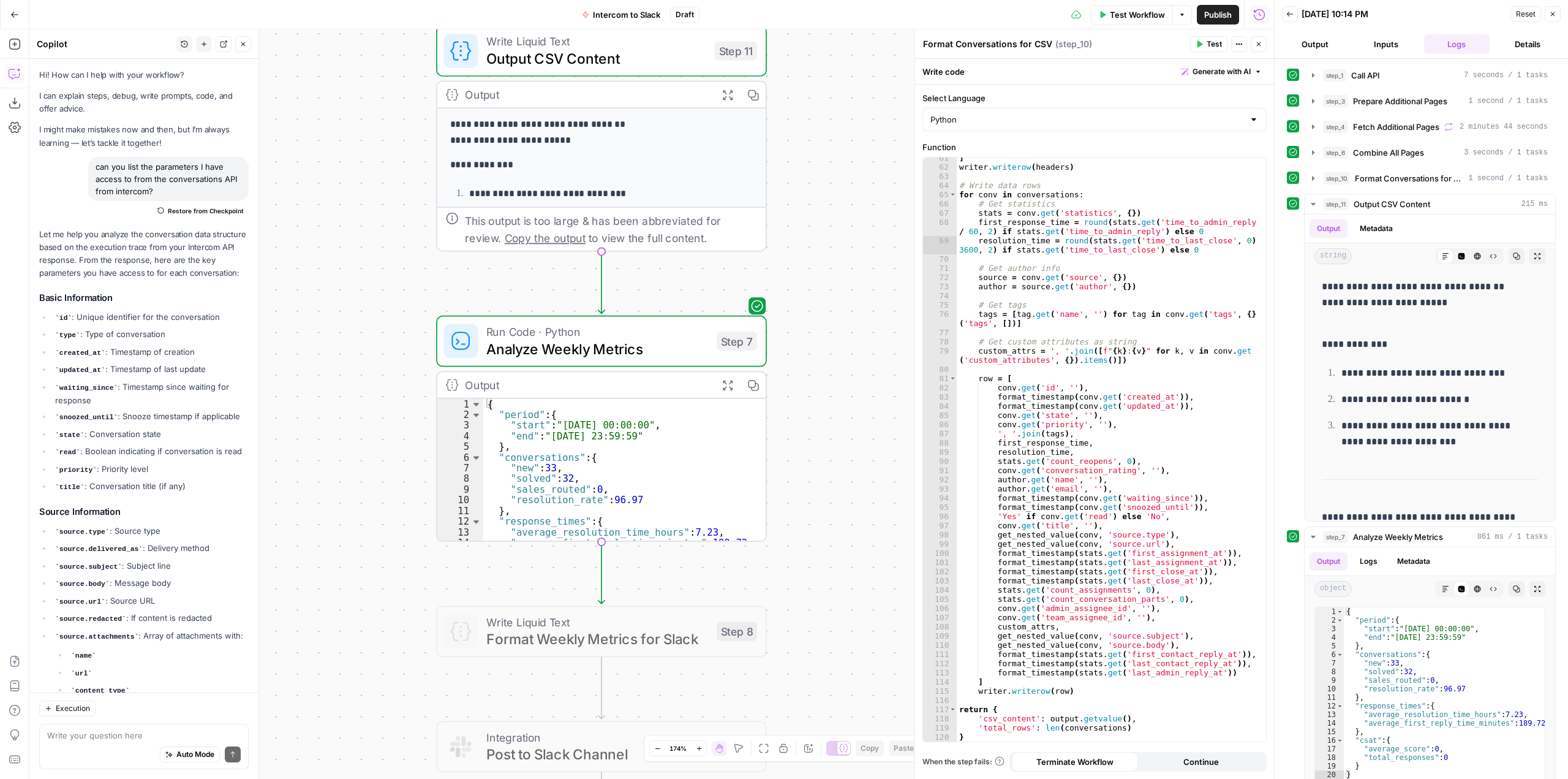
scroll to position [123, 0]
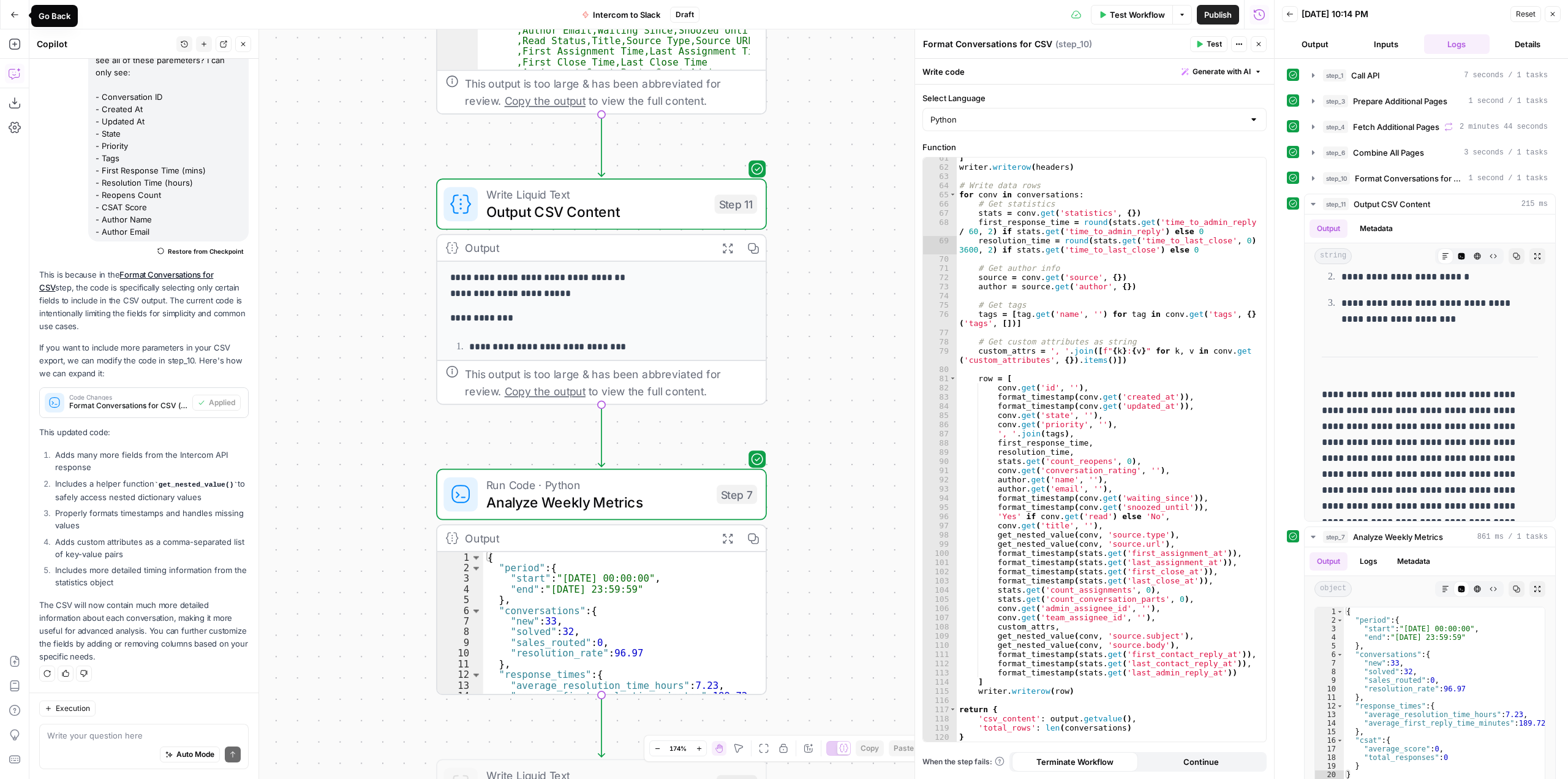
click at [18, 11] on icon "button" at bounding box center [14, 14] width 9 height 9
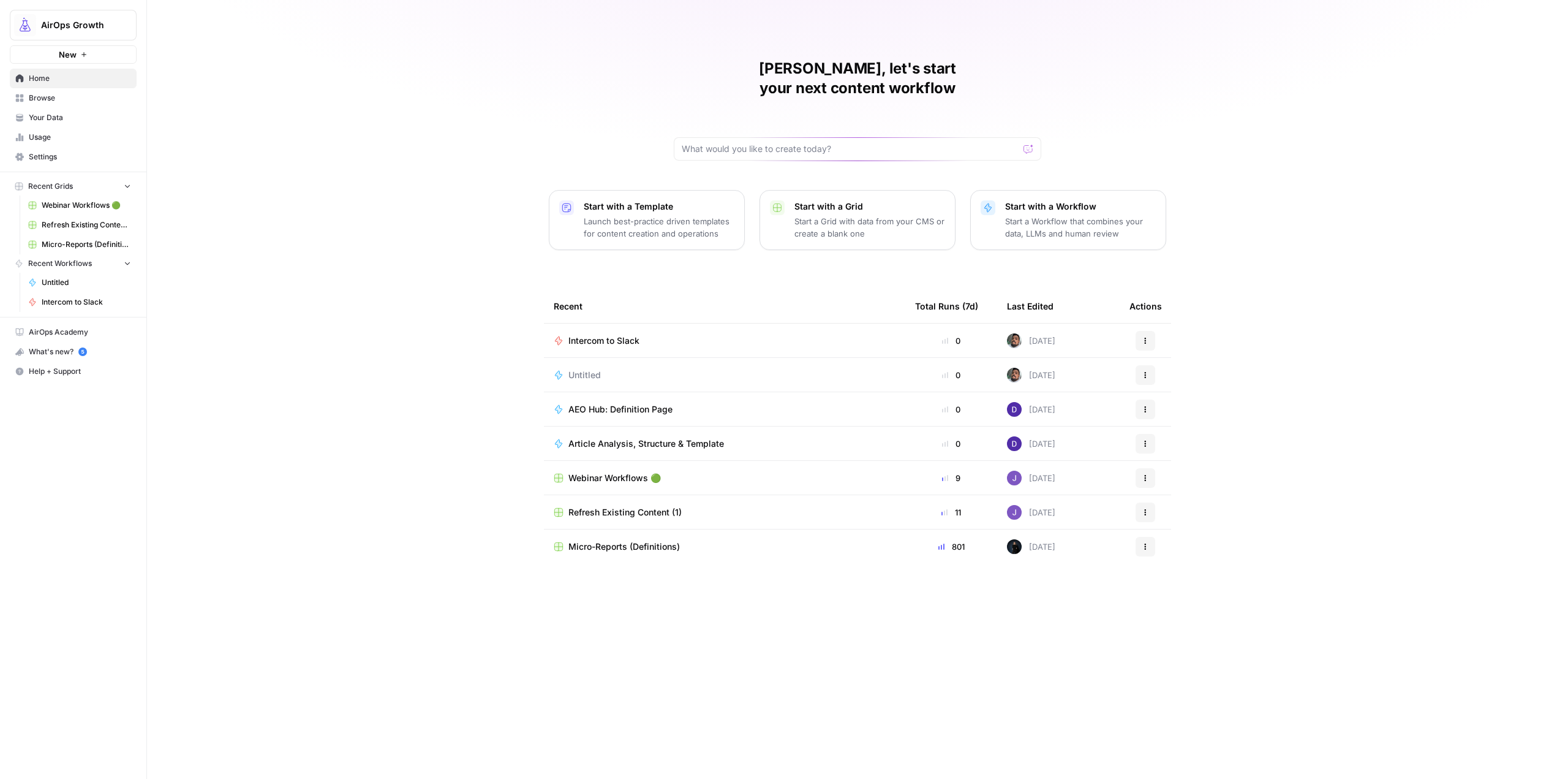
click at [1150, 365] on button "Actions" at bounding box center [1145, 375] width 20 height 20
click at [1177, 416] on span "Delete" at bounding box center [1208, 412] width 98 height 13
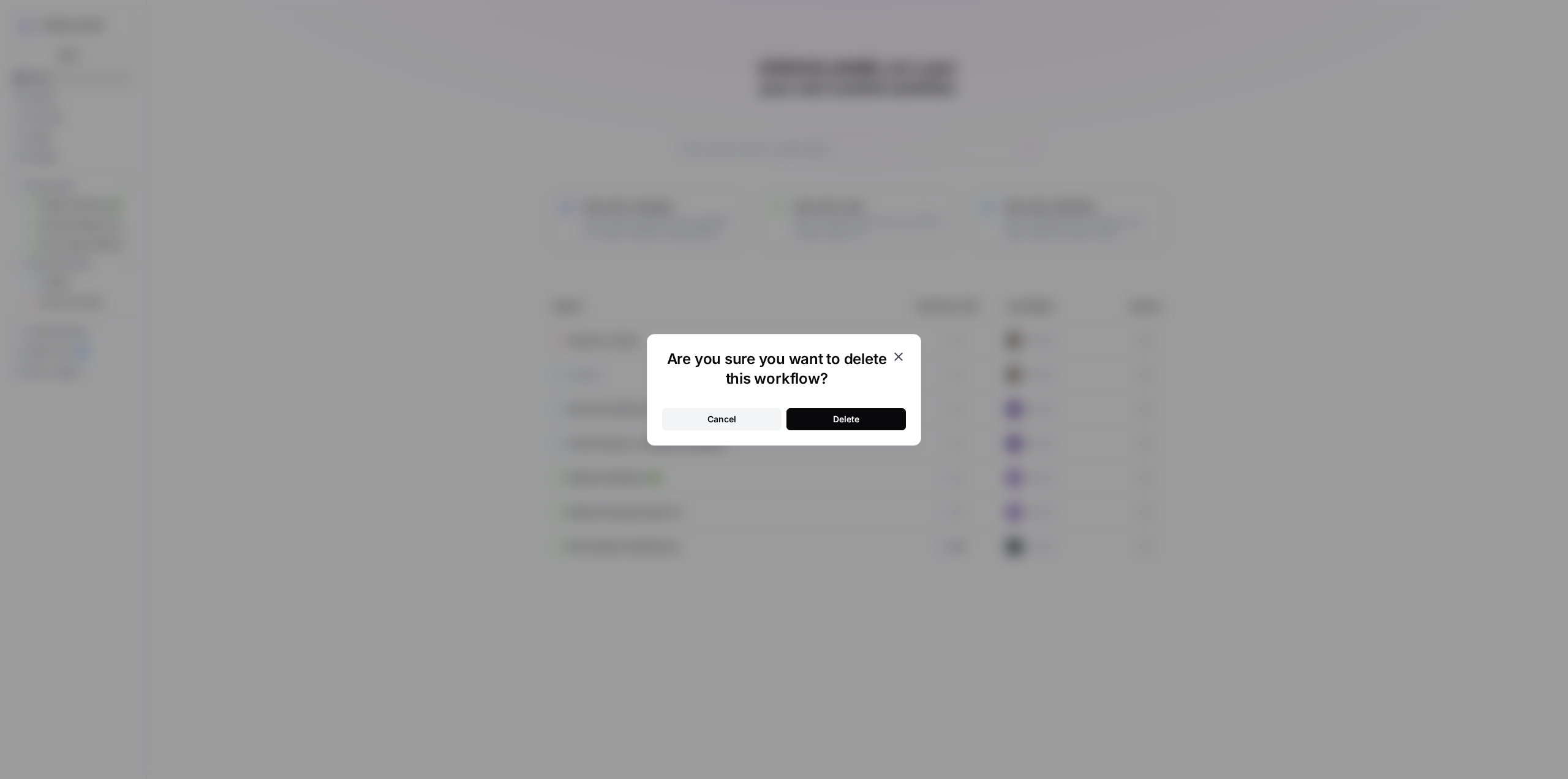
click at [895, 412] on button "Delete" at bounding box center [847, 419] width 120 height 22
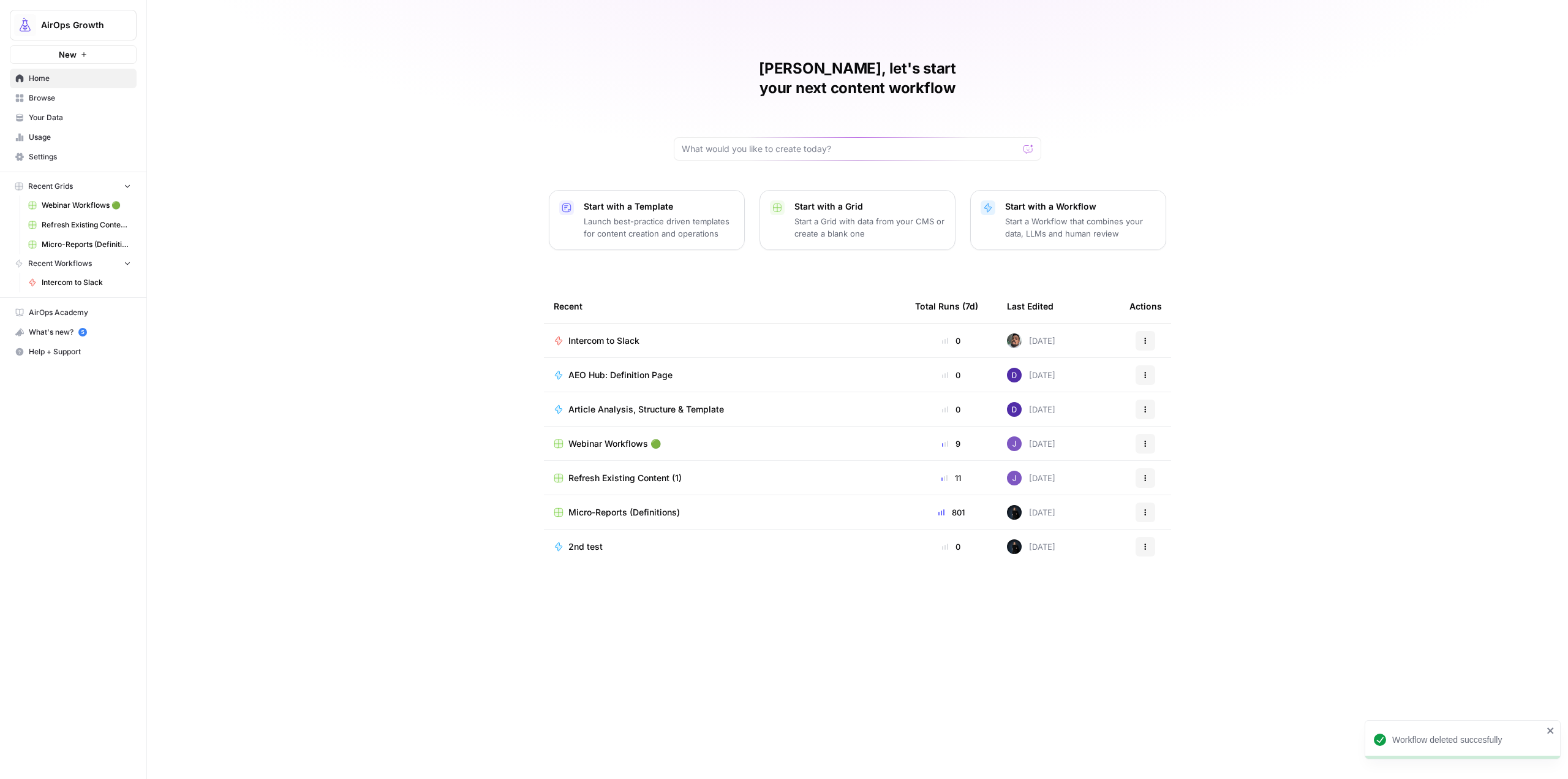
click at [1258, 198] on div "Manuel, let's start your next content workflow Start with a Template Launch bes…" at bounding box center [858, 390] width 1421 height 779
click at [1089, 215] on p "Start a Workflow that combines your data, LLMs and human review" at bounding box center [1081, 227] width 151 height 24
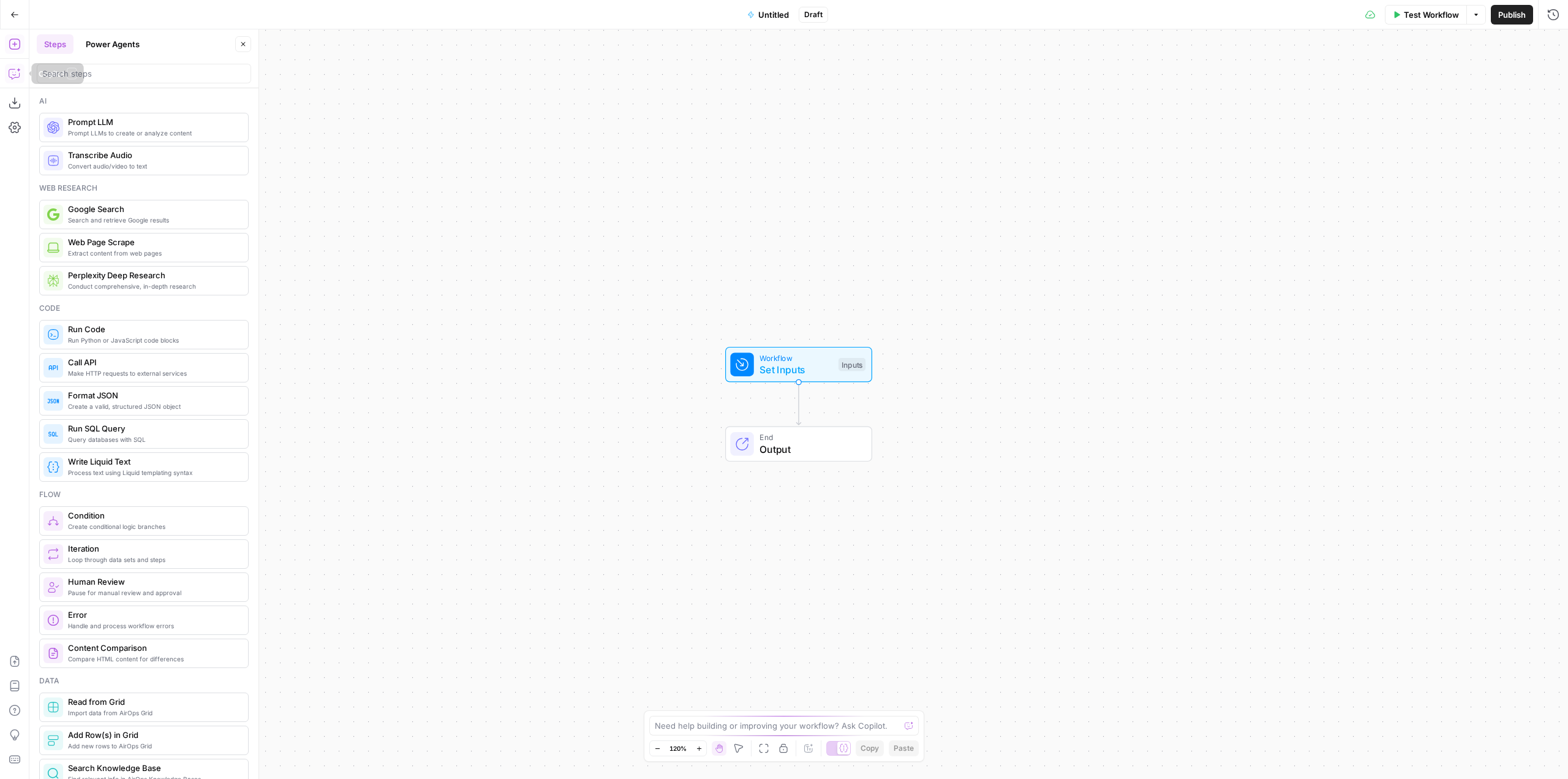
click at [13, 69] on icon "button" at bounding box center [13, 74] width 10 height 9
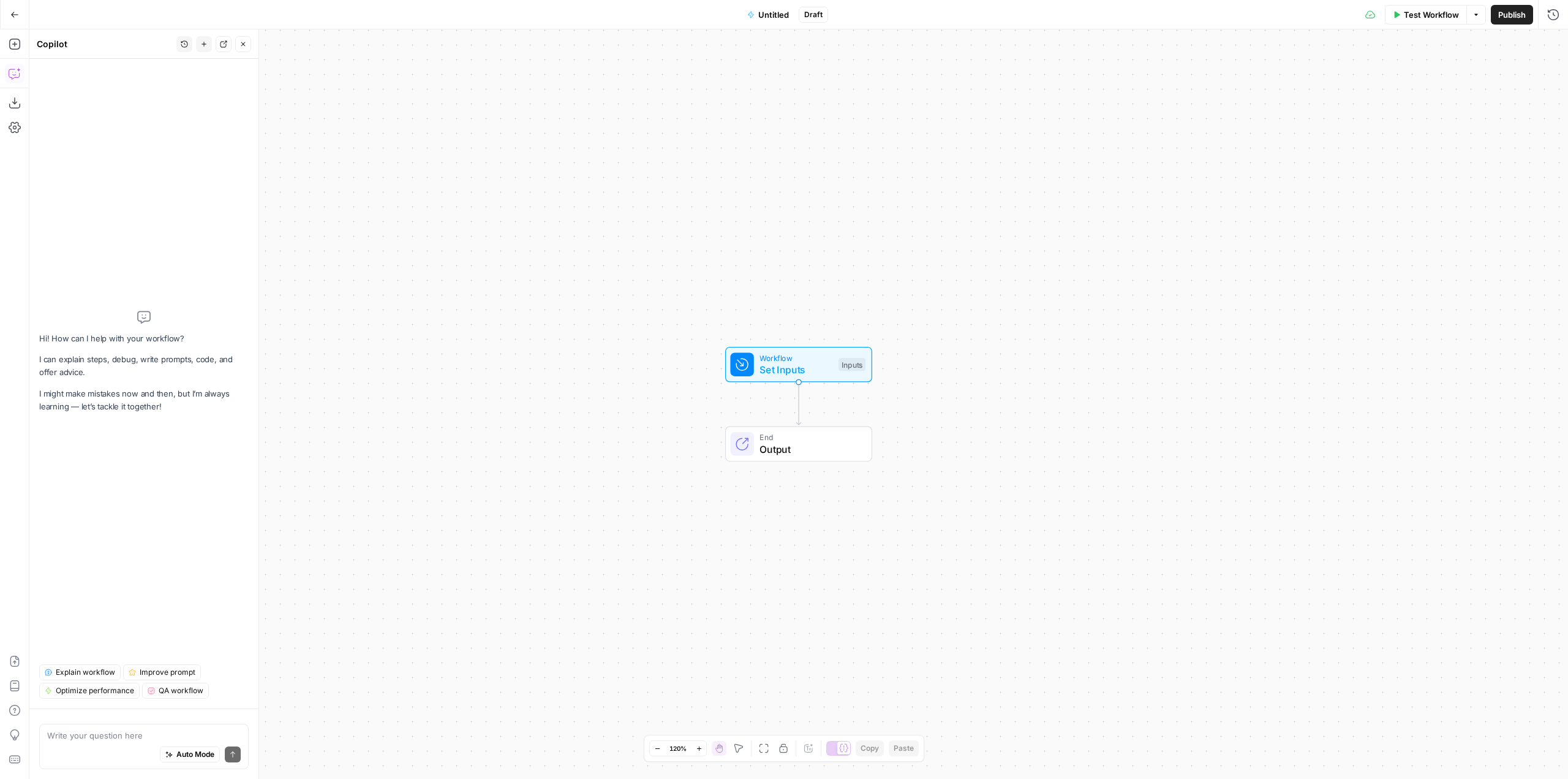
click at [139, 729] on textarea at bounding box center [144, 735] width 194 height 13
type textarea "i"
click at [141, 735] on textarea at bounding box center [144, 735] width 194 height 13
paste textarea "I want to streamline the process of updating my intercom knowledge base which m…"
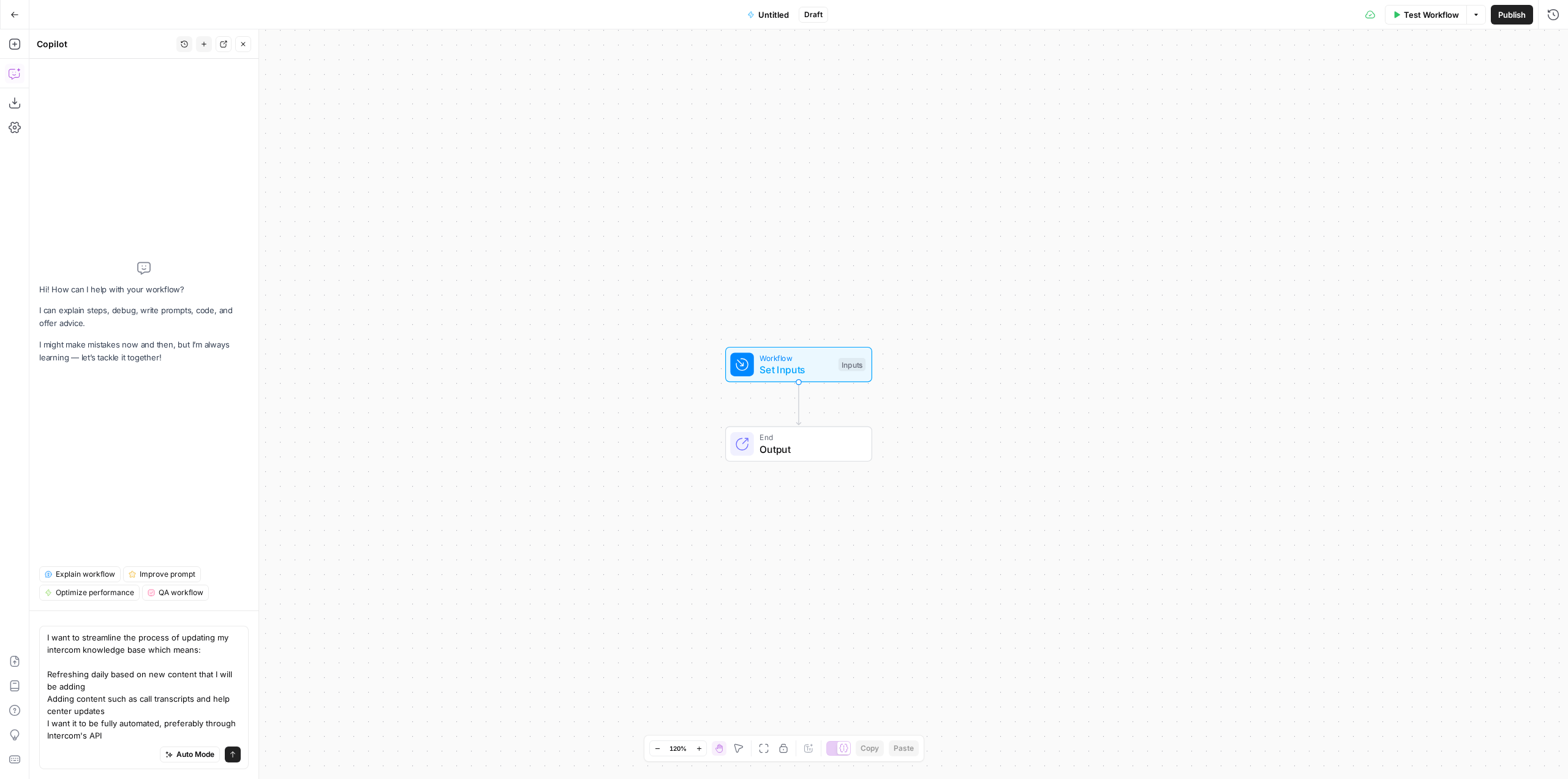
click at [42, 670] on div "I want to streamline the process of updating my intercom knowledge base which m…" at bounding box center [144, 697] width 209 height 143
click at [48, 670] on textarea "I want to streamline the process of updating my intercom knowledge base which m…" at bounding box center [144, 686] width 194 height 110
click at [126, 737] on textarea "I want to streamline the process of updating my intercom knowledge base which m…" at bounding box center [144, 686] width 194 height 110
drag, startPoint x: 123, startPoint y: 743, endPoint x: 115, endPoint y: 747, distance: 8.9
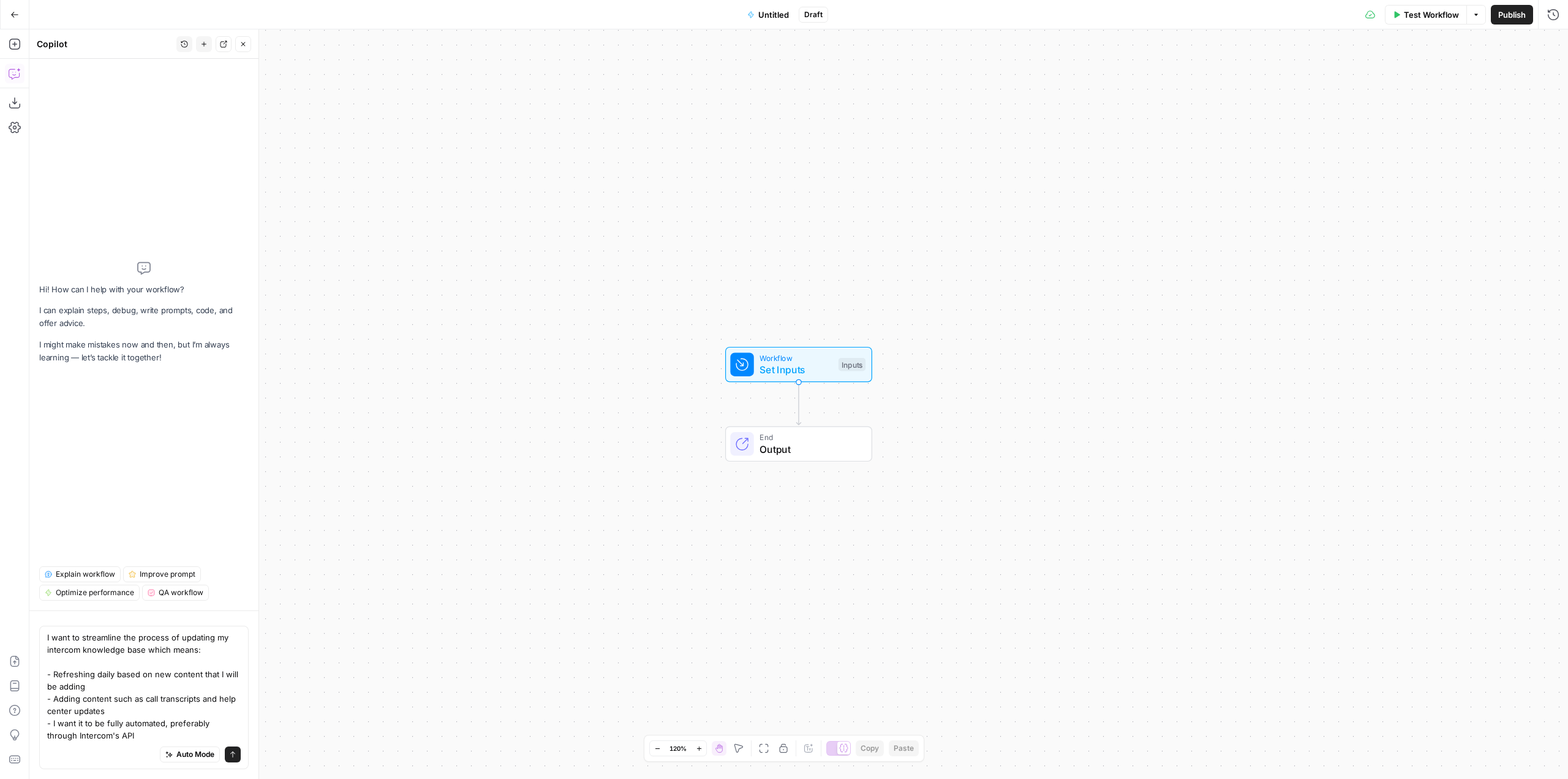
click at [116, 746] on div "Auto Mode Send" at bounding box center [144, 755] width 194 height 27
click at [115, 748] on div "Auto Mode Send" at bounding box center [144, 755] width 194 height 27
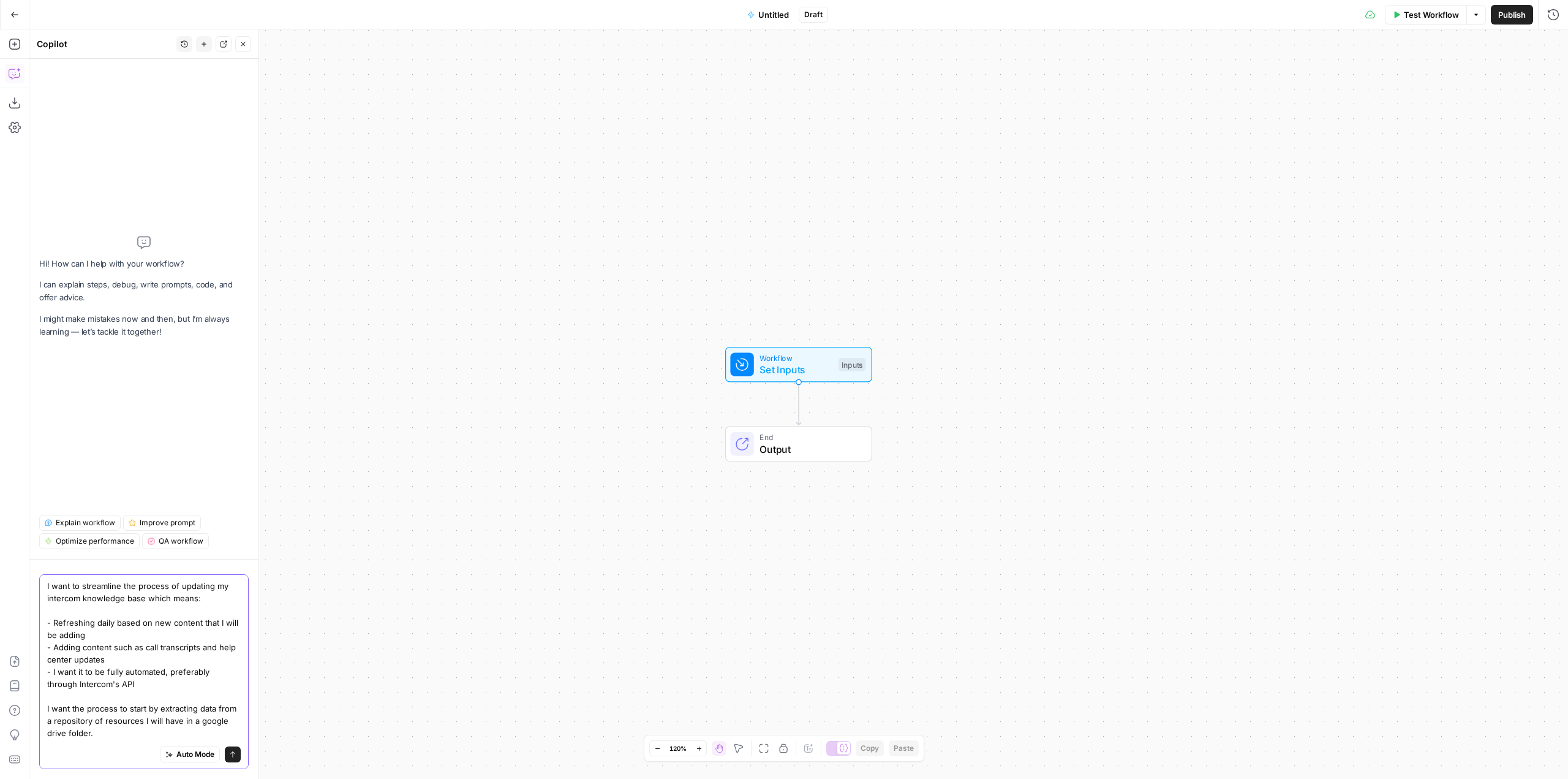
click at [98, 739] on textarea "I want to streamline the process of updating my intercom knowledge base which m…" at bounding box center [144, 672] width 194 height 184
click at [106, 735] on textarea "I want to streamline the process of updating my intercom knowledge base which m…" at bounding box center [144, 649] width 194 height 184
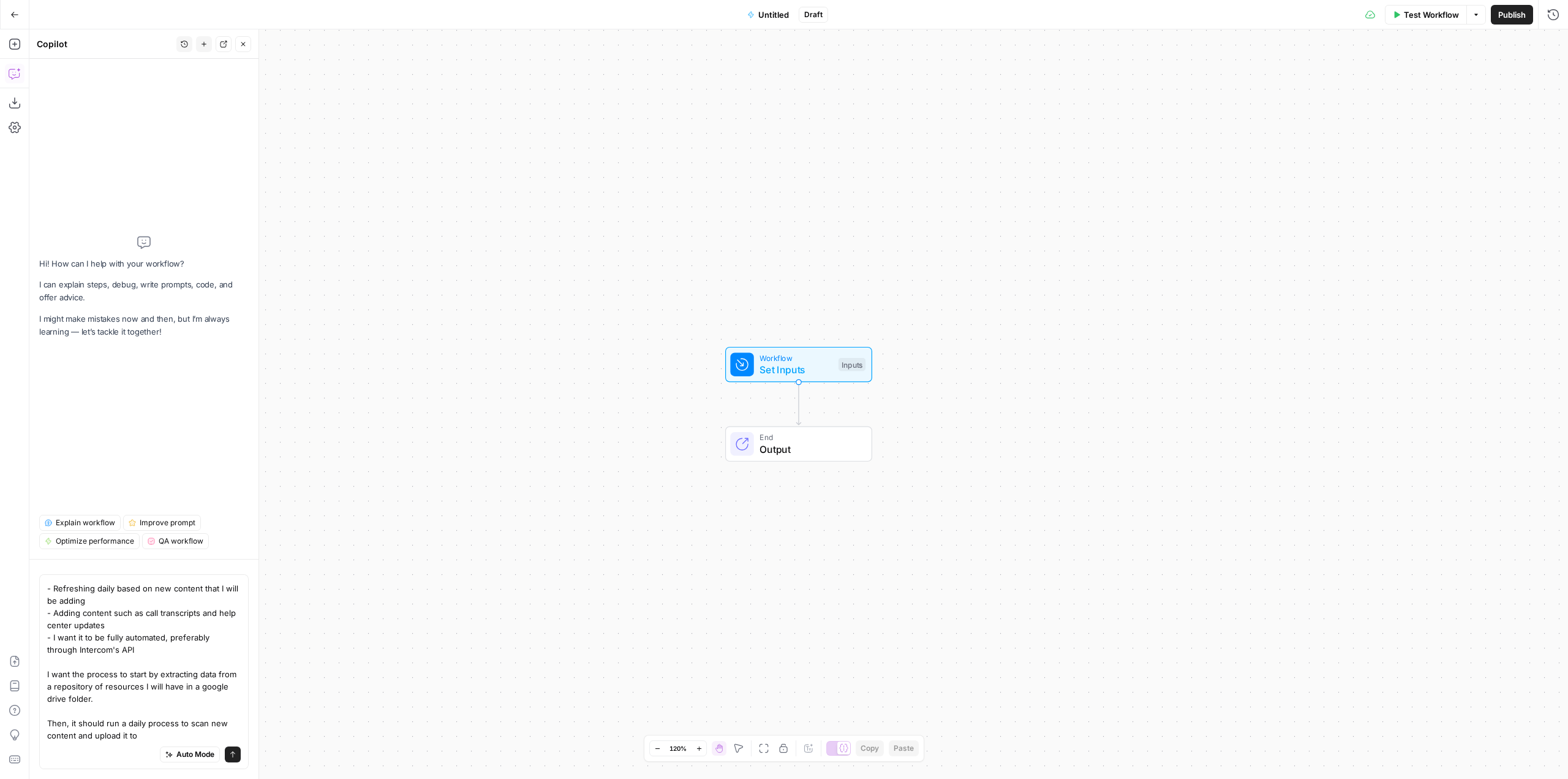
scroll to position [0, 0]
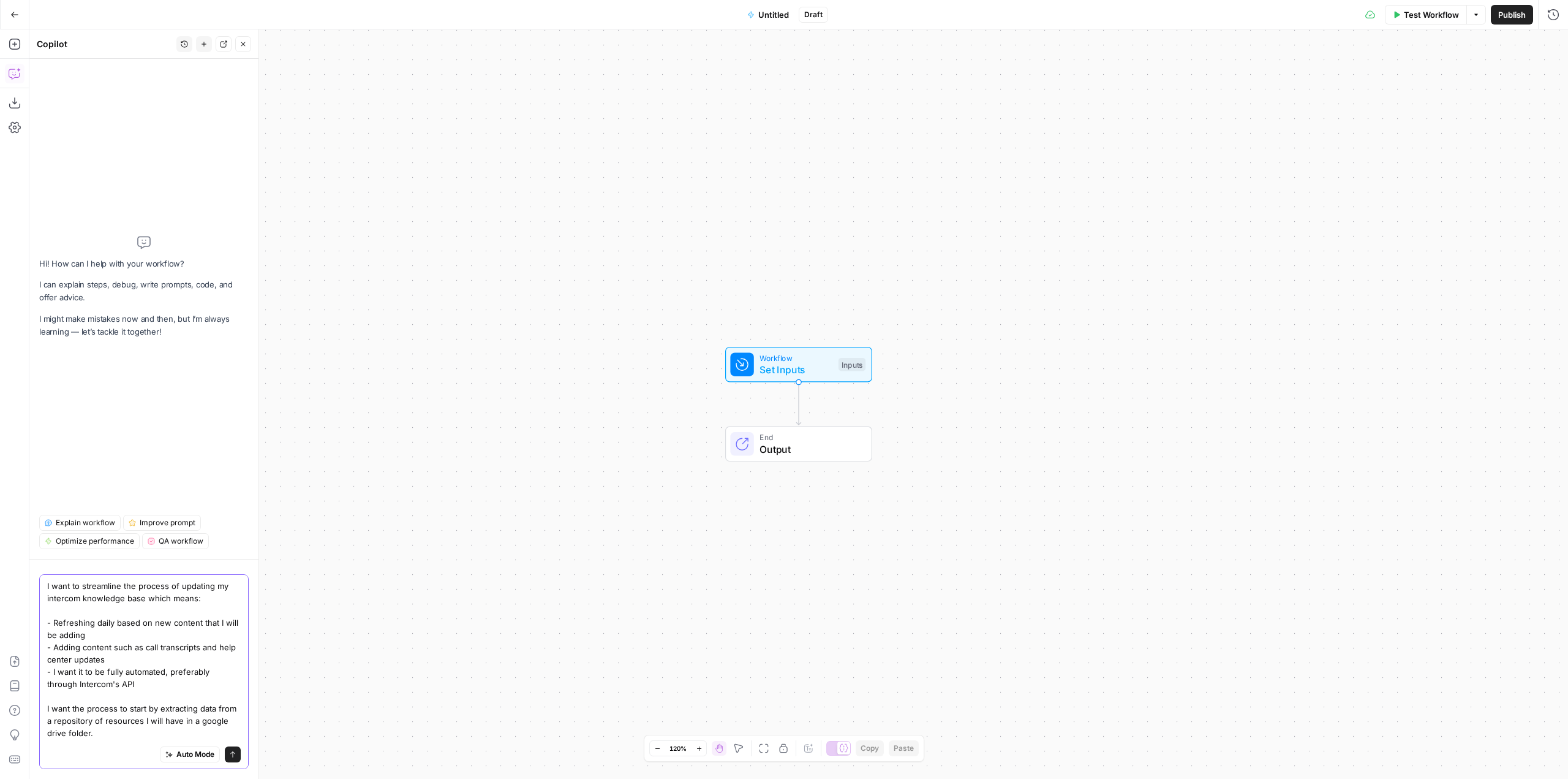
click at [132, 735] on textarea "I want to streamline the process of updating my intercom knowledge base which m…" at bounding box center [144, 677] width 194 height 196
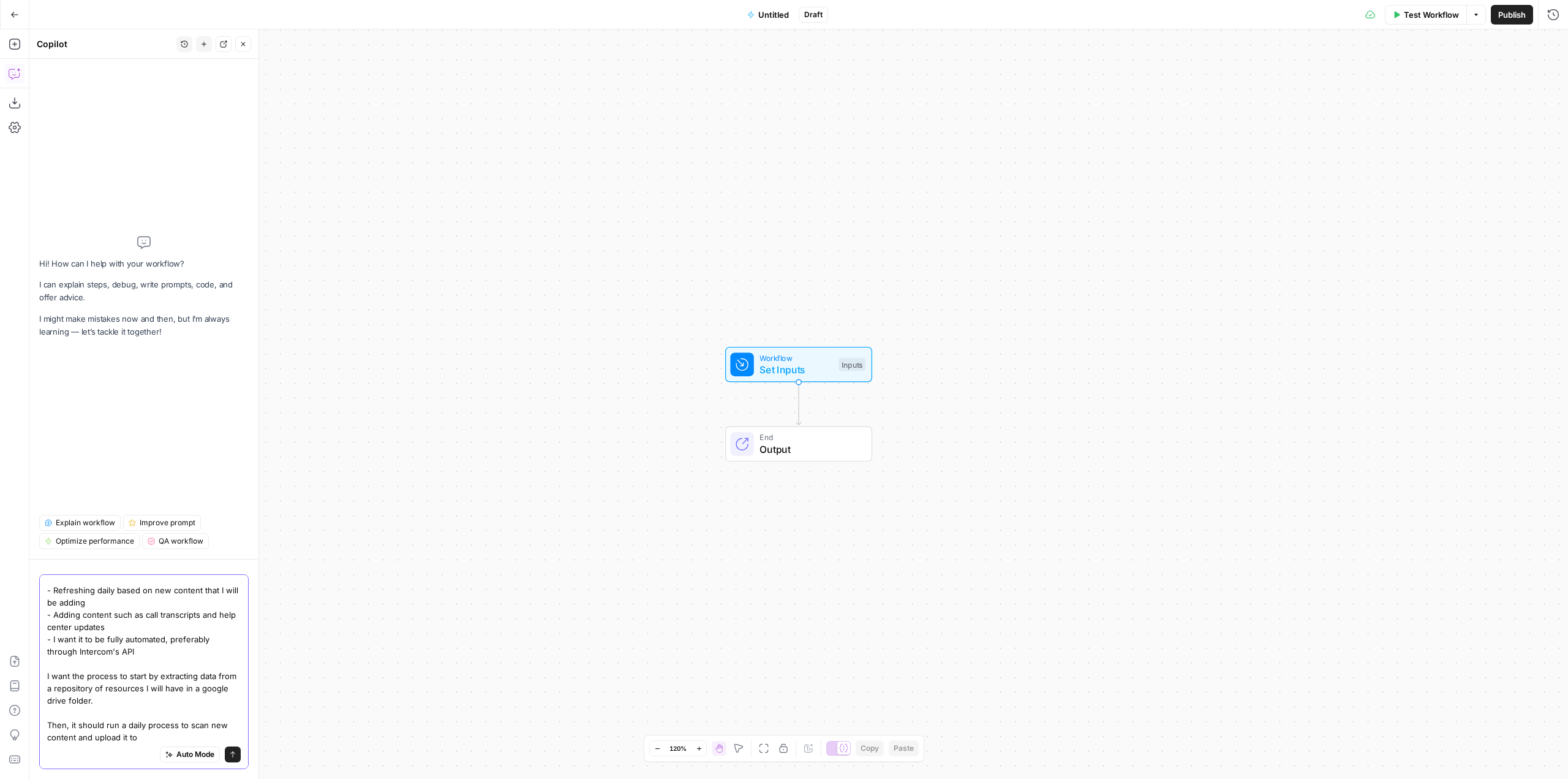
scroll to position [35, 0]
click at [152, 731] on textarea "I want to streamline the process of updating my intercom knowledge base which m…" at bounding box center [144, 643] width 194 height 196
type textarea "I want to streamline the process of updating my intercom knowledge base which m…"
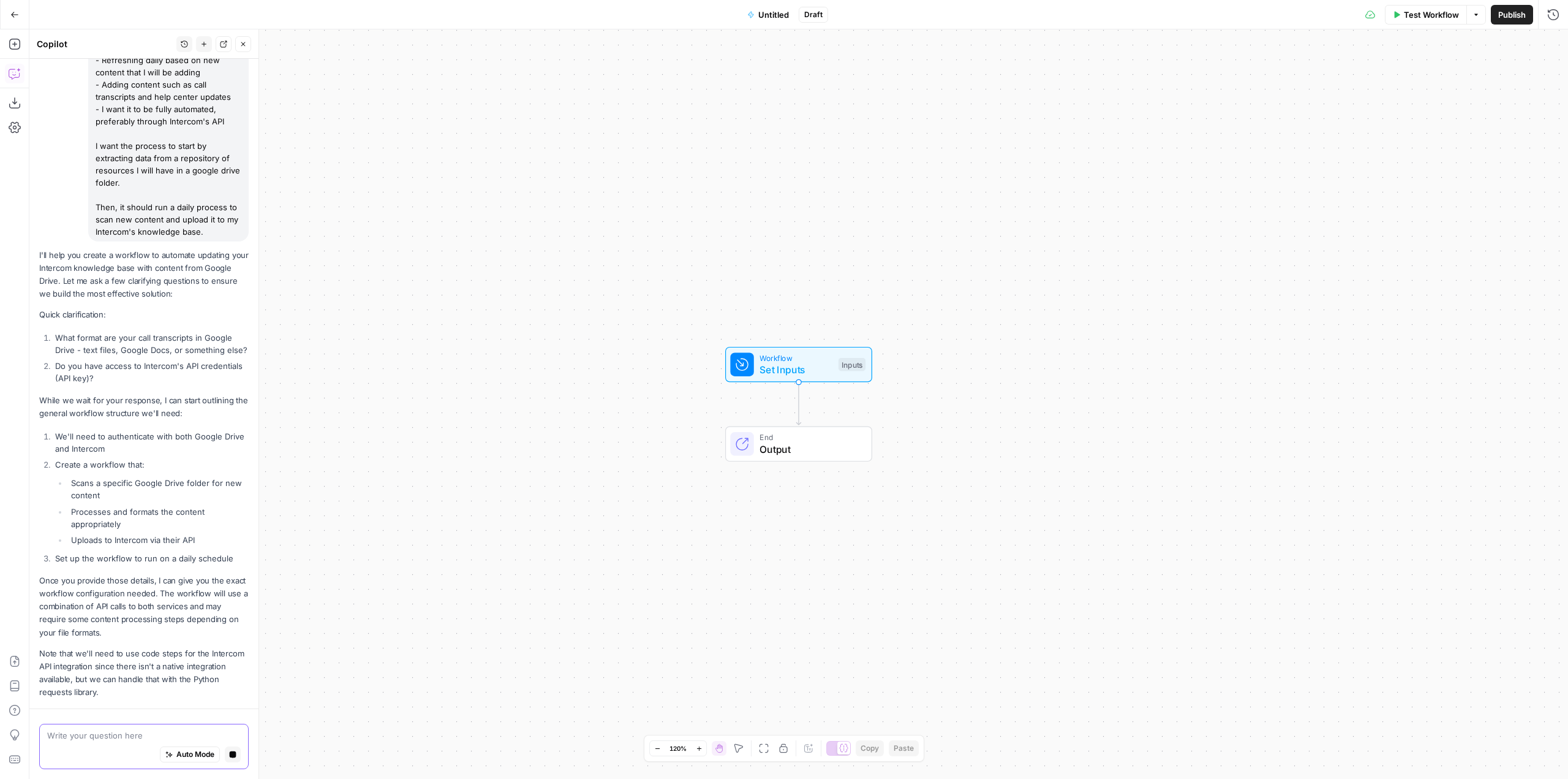
scroll to position [187, 0]
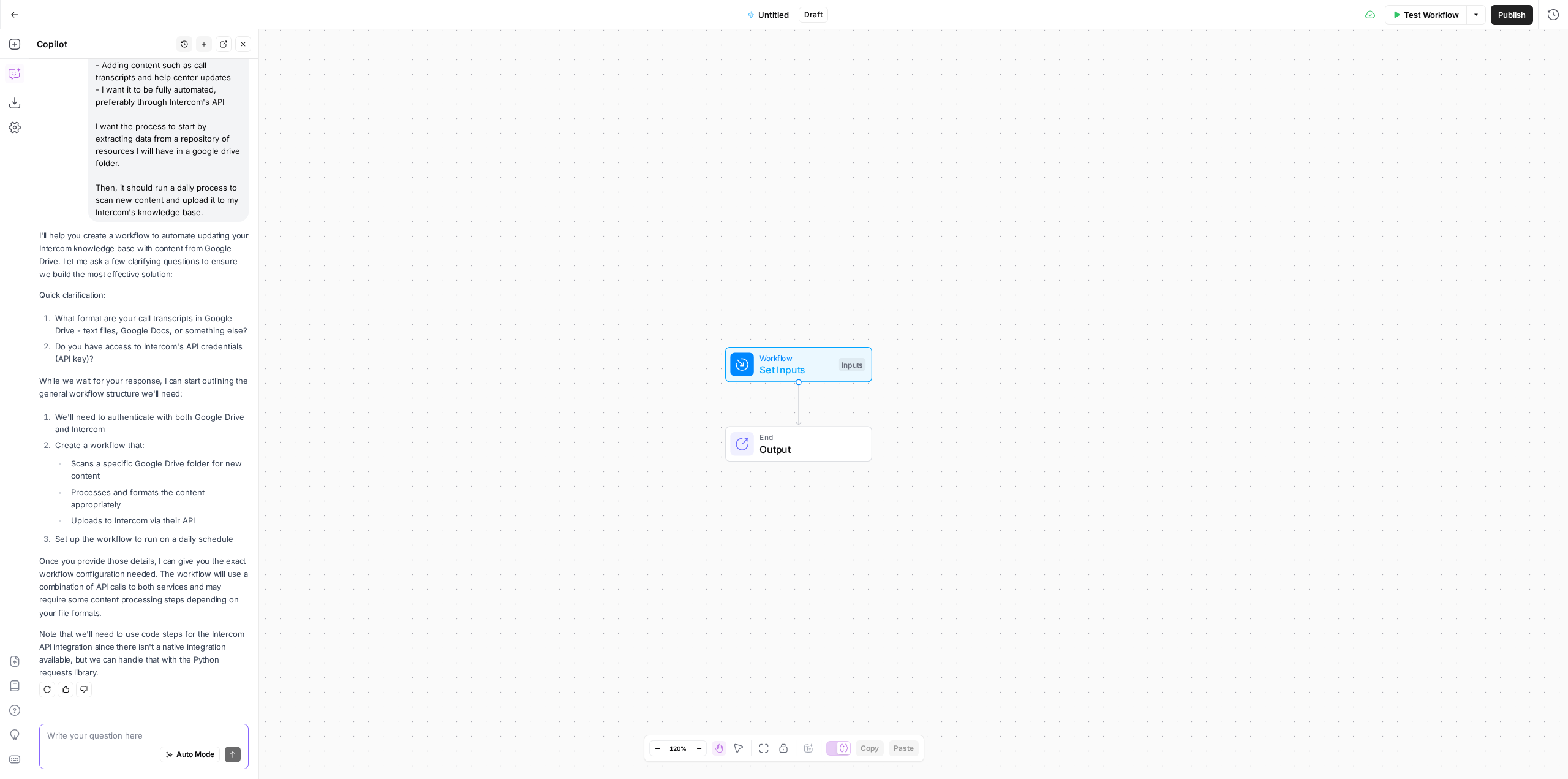
click at [137, 737] on textarea at bounding box center [144, 735] width 194 height 13
type textarea "they"
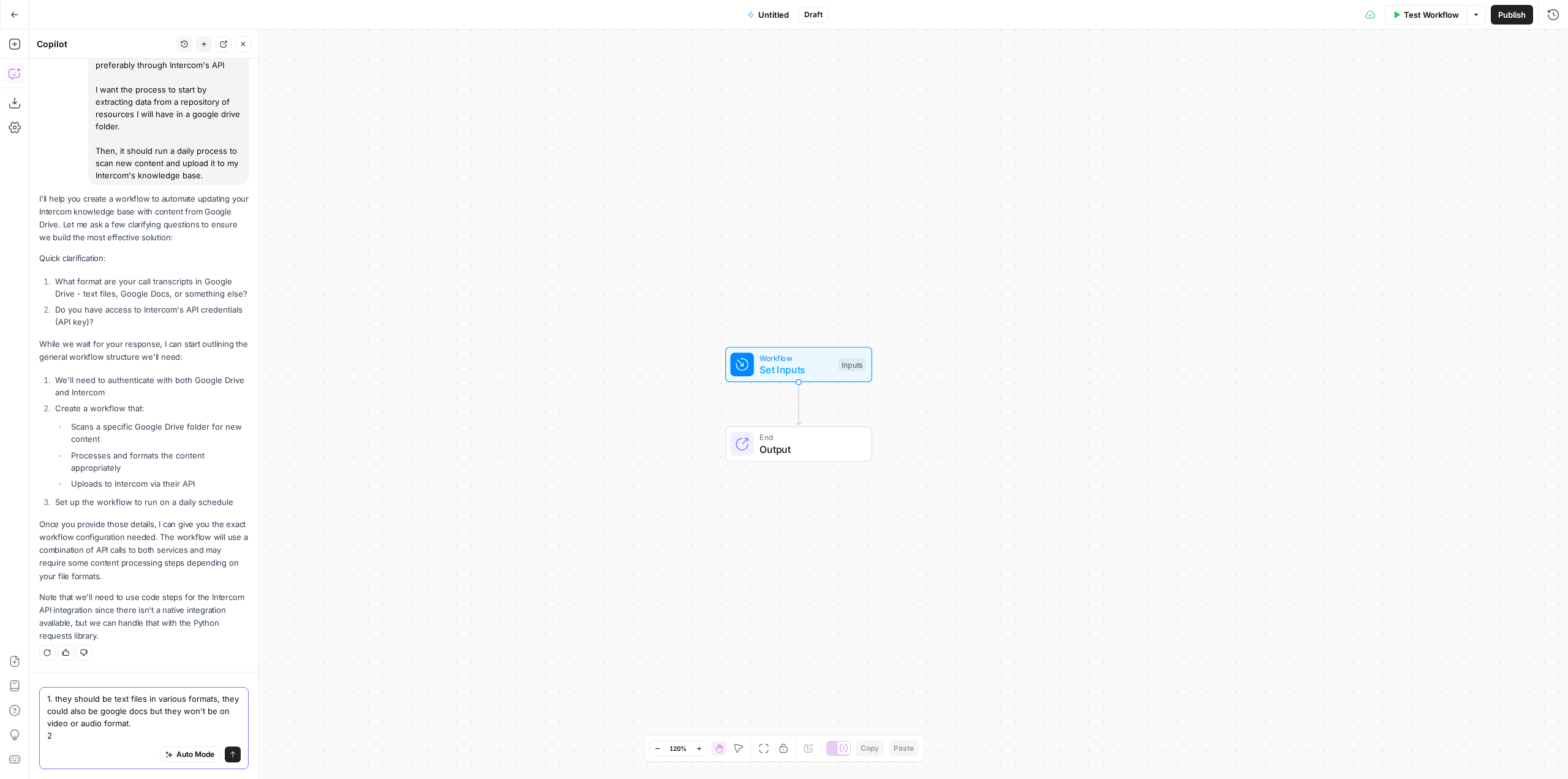
scroll to position [224, 0]
type textarea "1. they should be text files in various formats, they could also be google docs…"
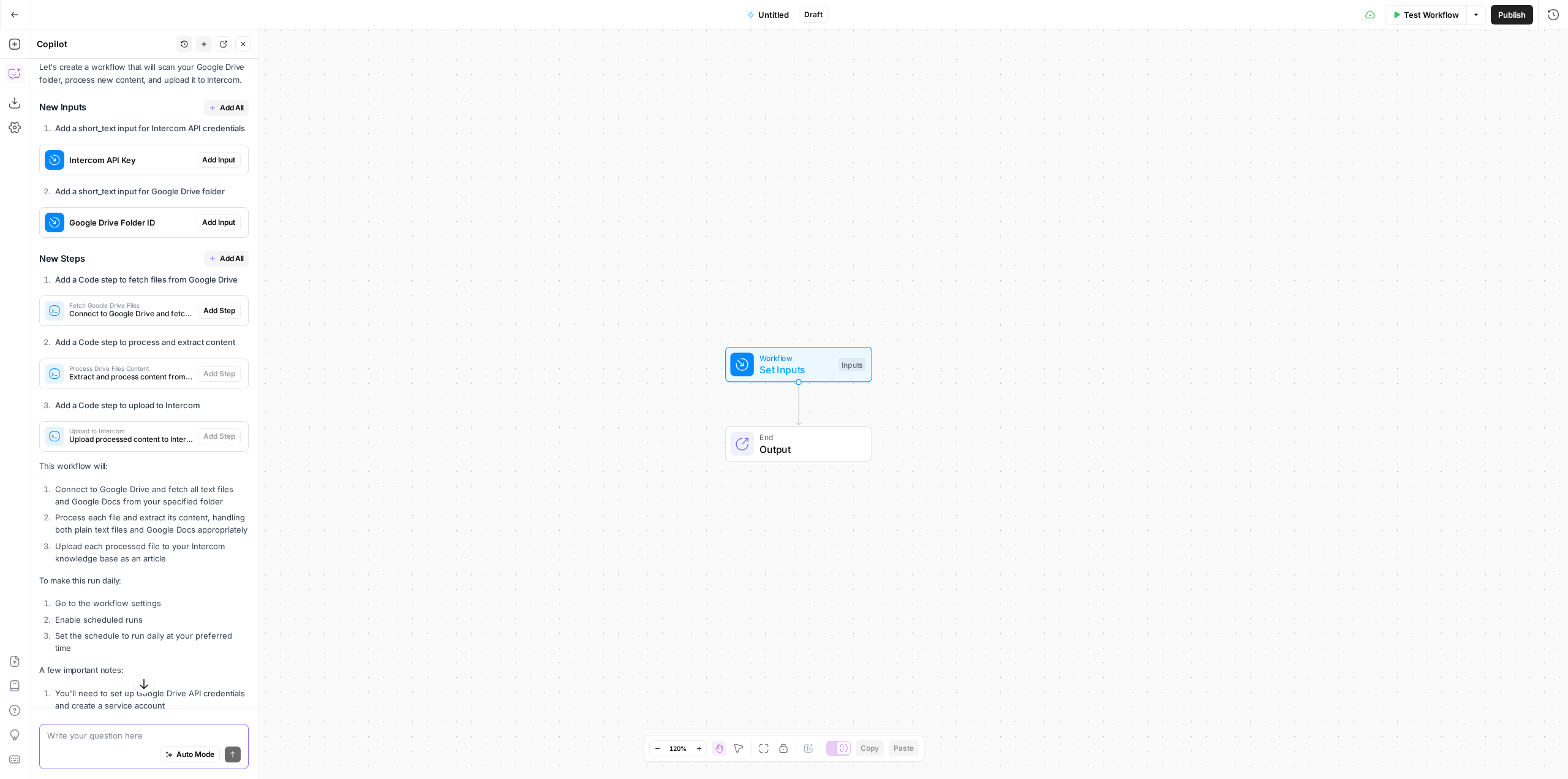
scroll to position [965, 0]
type textarea "OK"
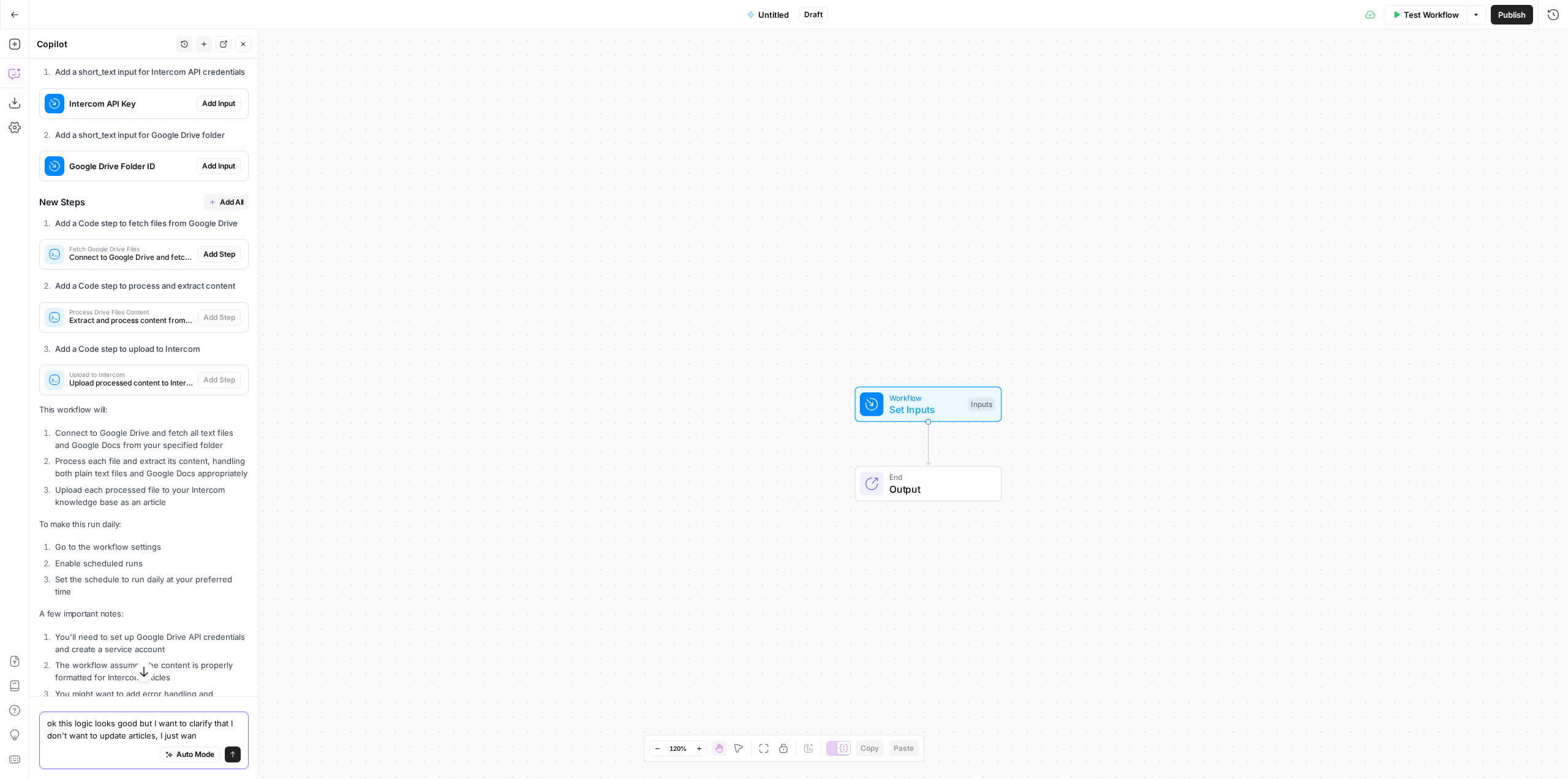
scroll to position [1087, 0]
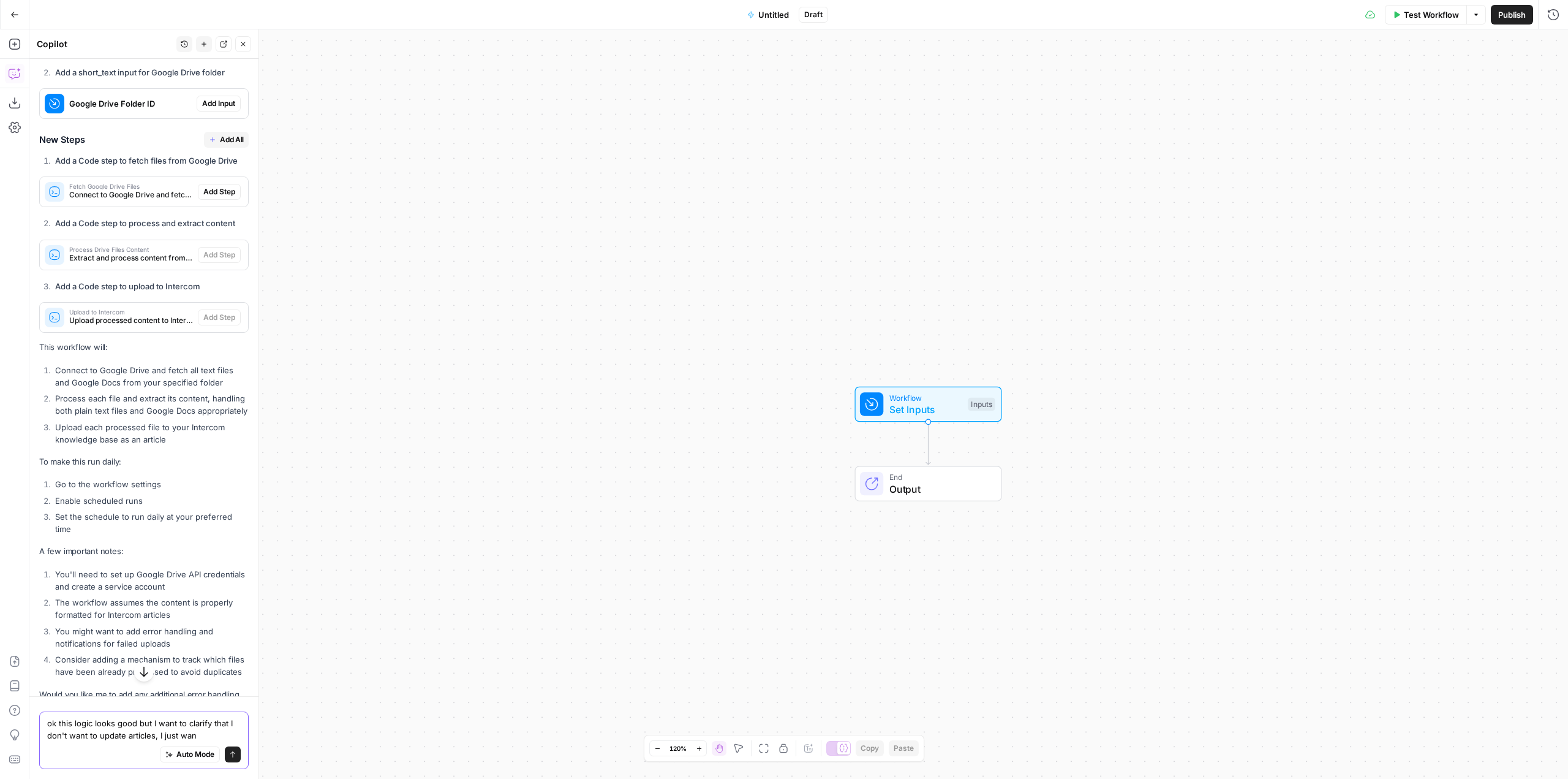
drag, startPoint x: 207, startPoint y: 735, endPoint x: 42, endPoint y: 717, distance: 166.0
click at [42, 717] on div "ok this logic looks good but I want to clarify that I don't want to update arti…" at bounding box center [144, 740] width 209 height 57
type textarea "what"
type textarea "before adding these steps a few questions: - is it possible to use a workflow t…"
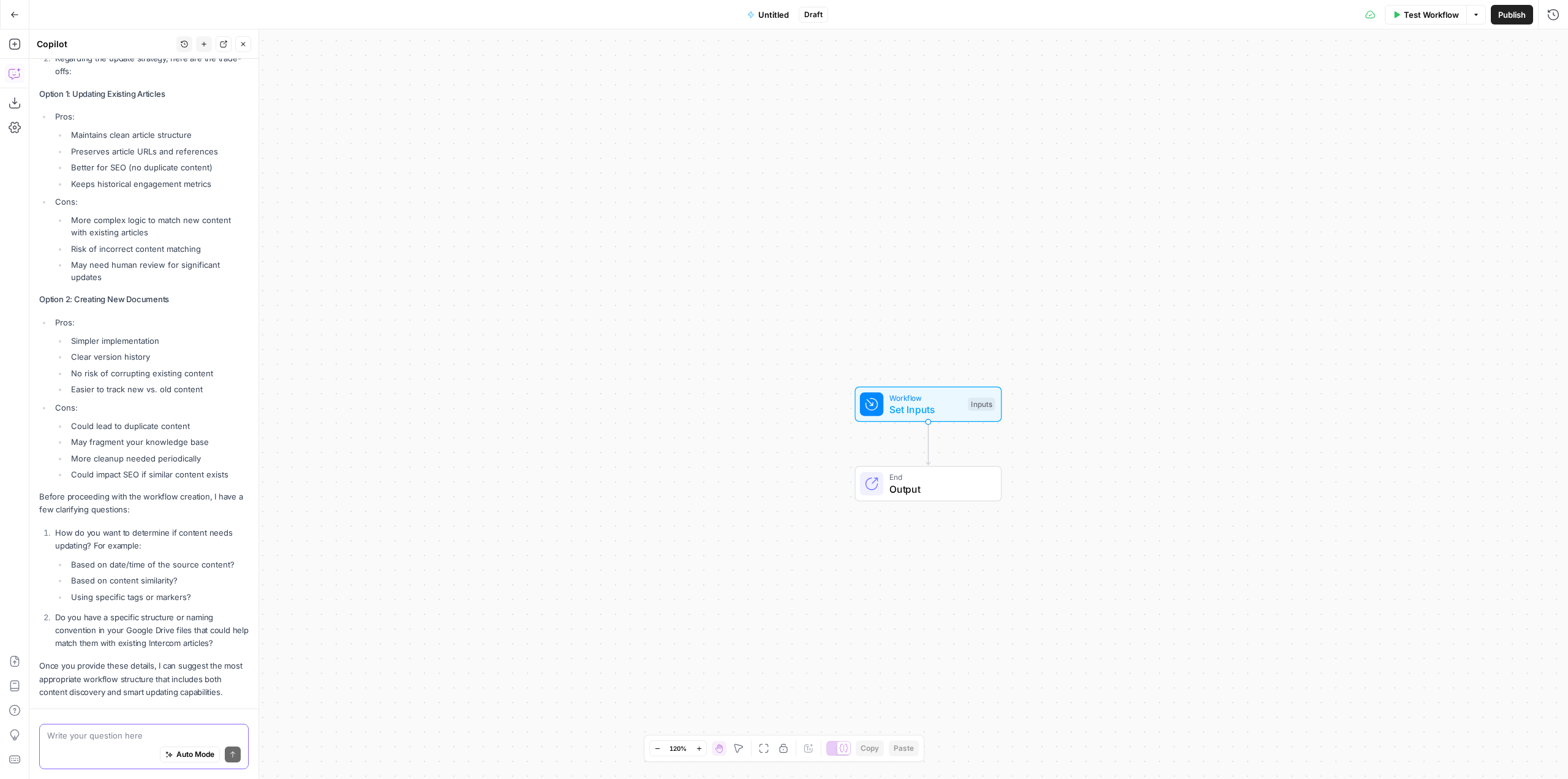
scroll to position [2207, 0]
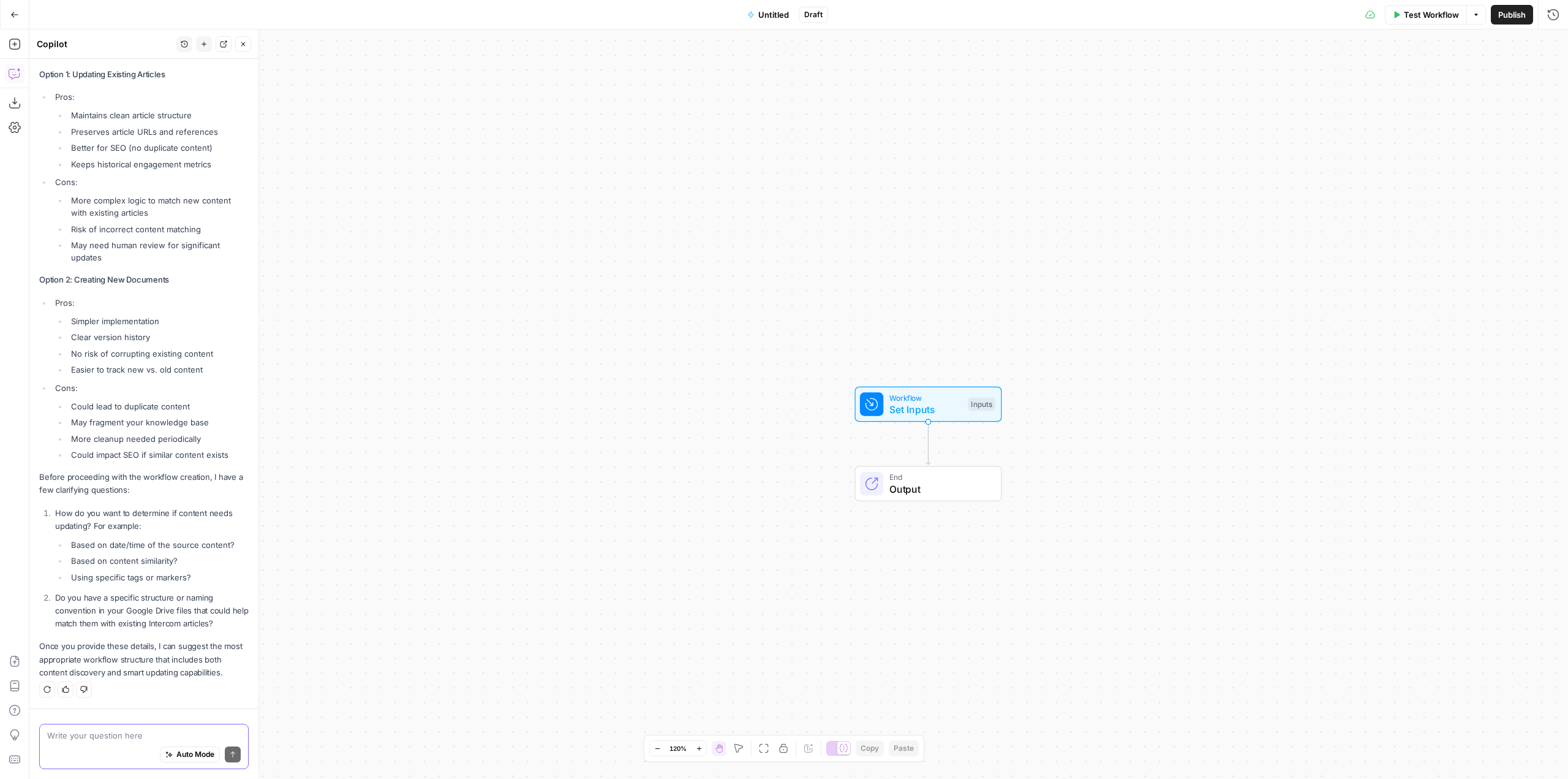
click at [189, 733] on textarea at bounding box center [144, 735] width 194 height 13
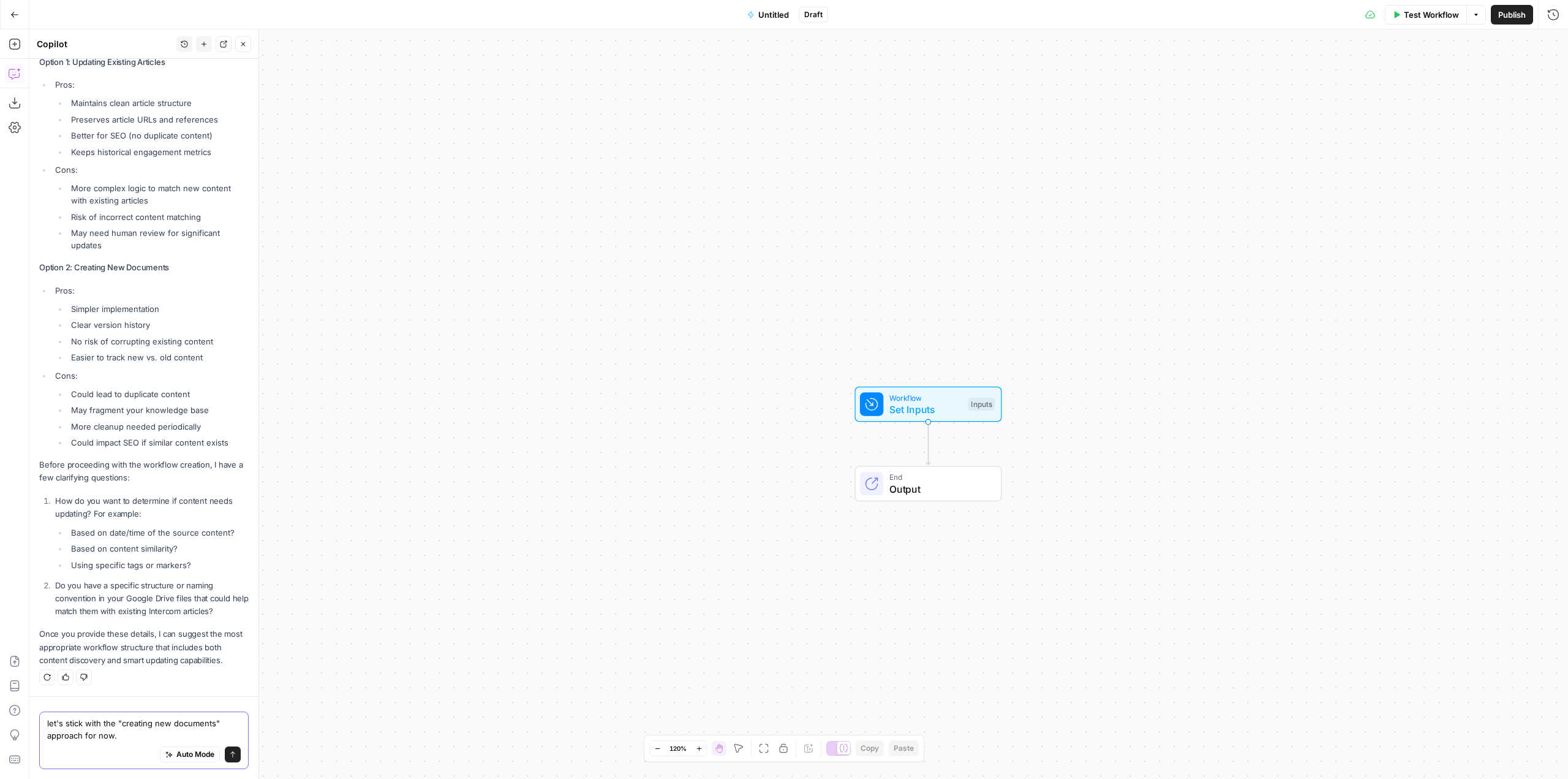
scroll to position [2244, 0]
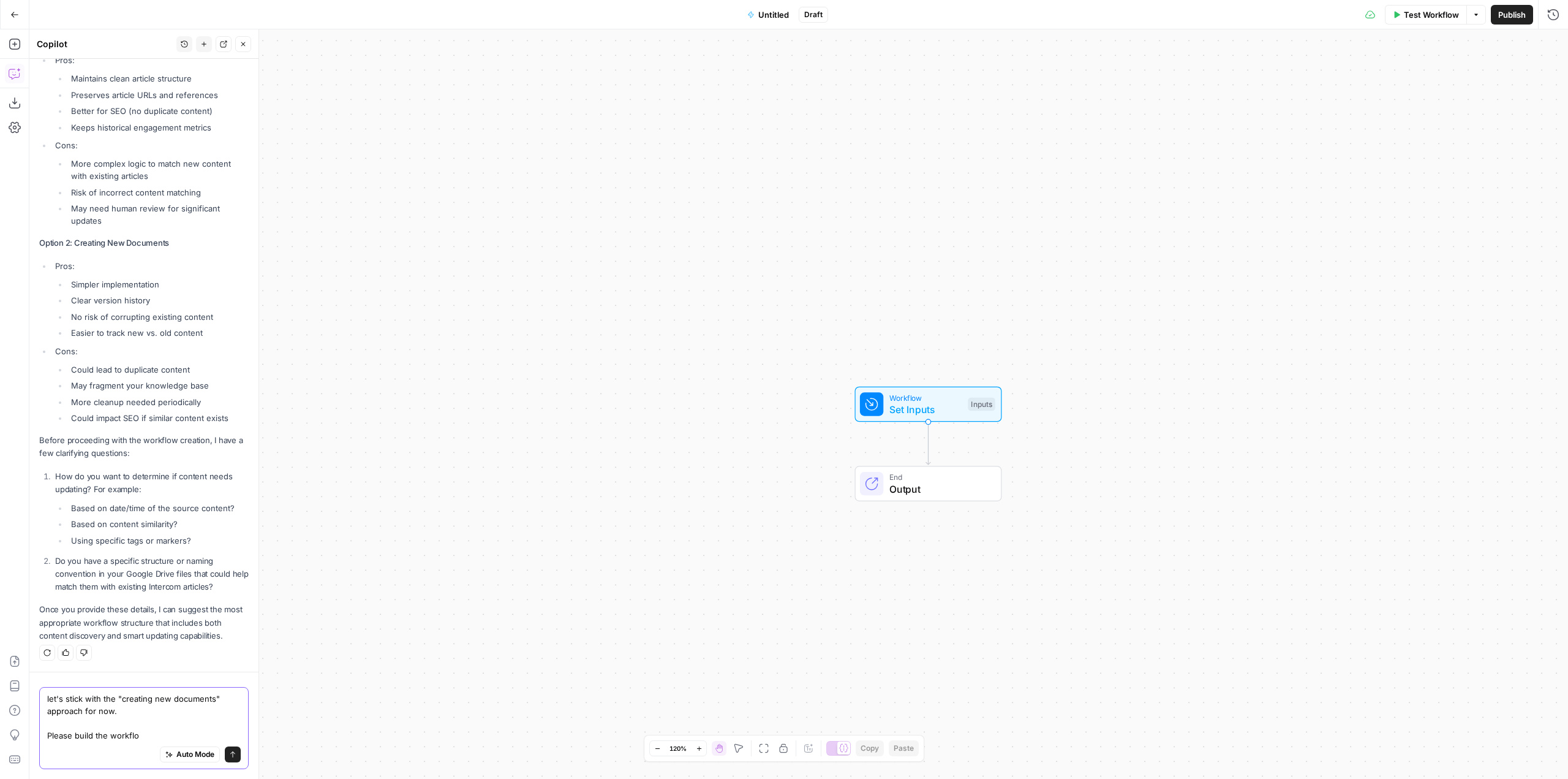
type textarea "let's stick with the "creating new documents" approach for now. Please build th…"
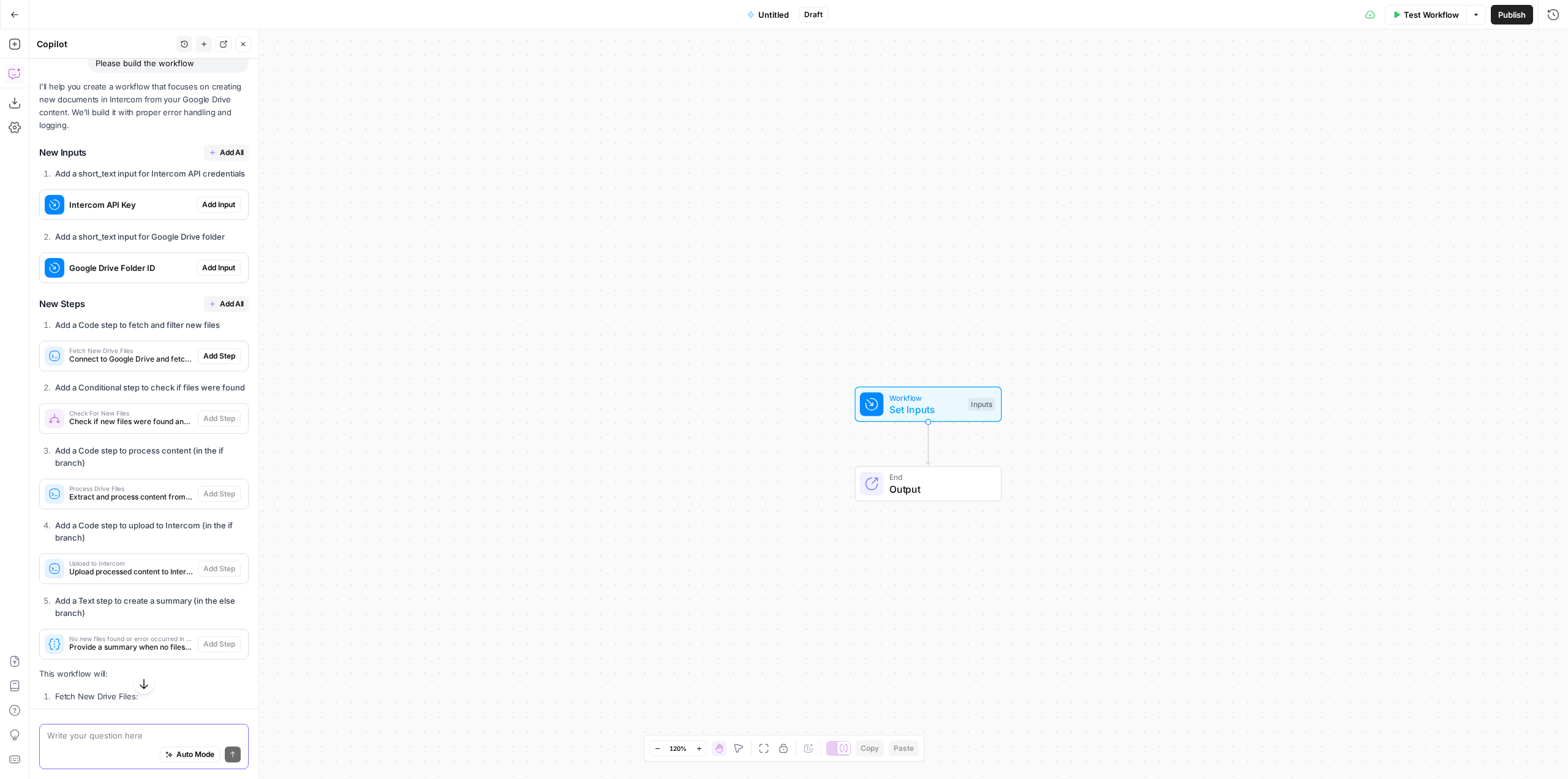
scroll to position [2732, 0]
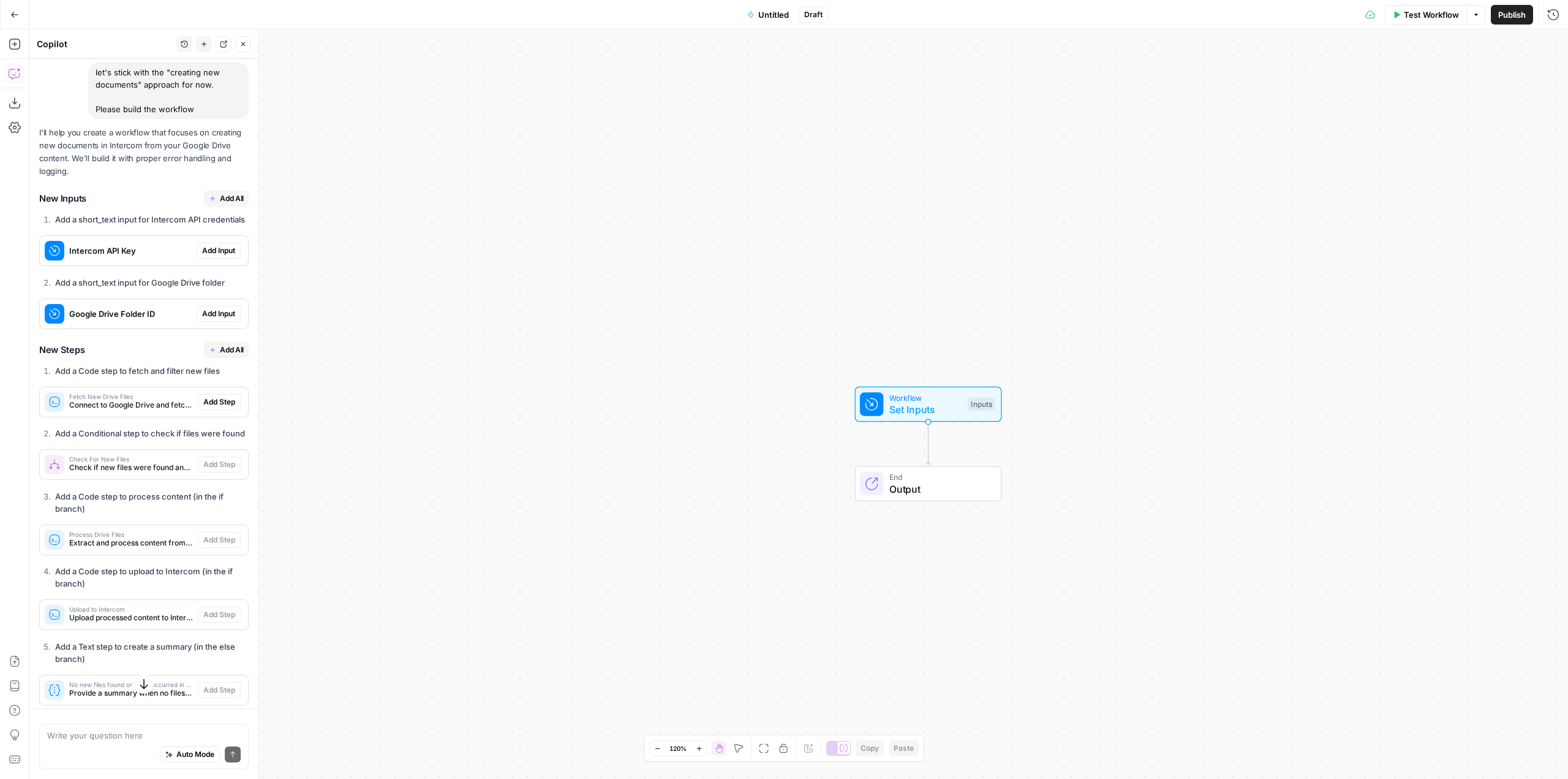
click at [220, 206] on button "Add All" at bounding box center [226, 198] width 45 height 16
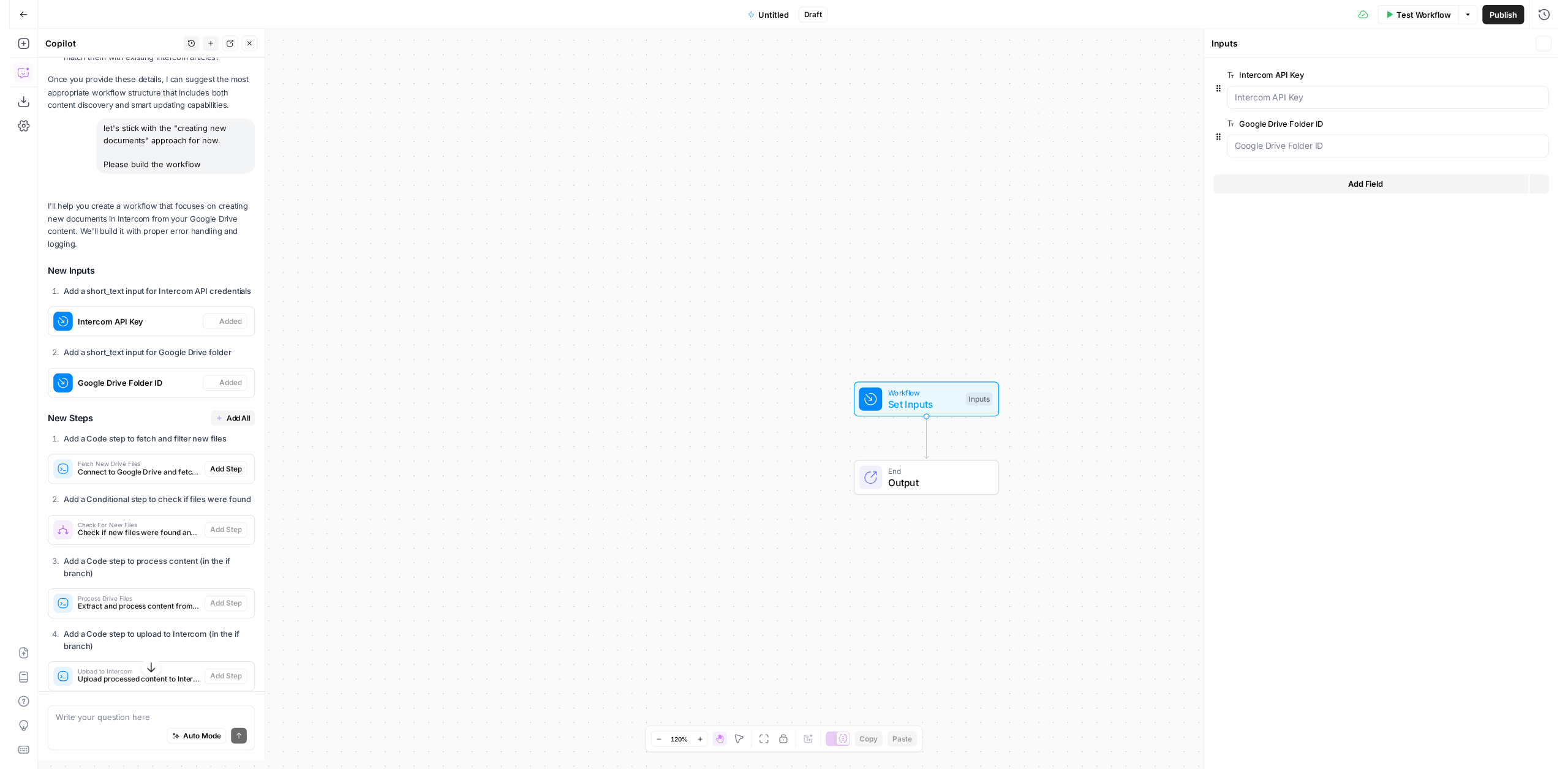
scroll to position [2789, 0]
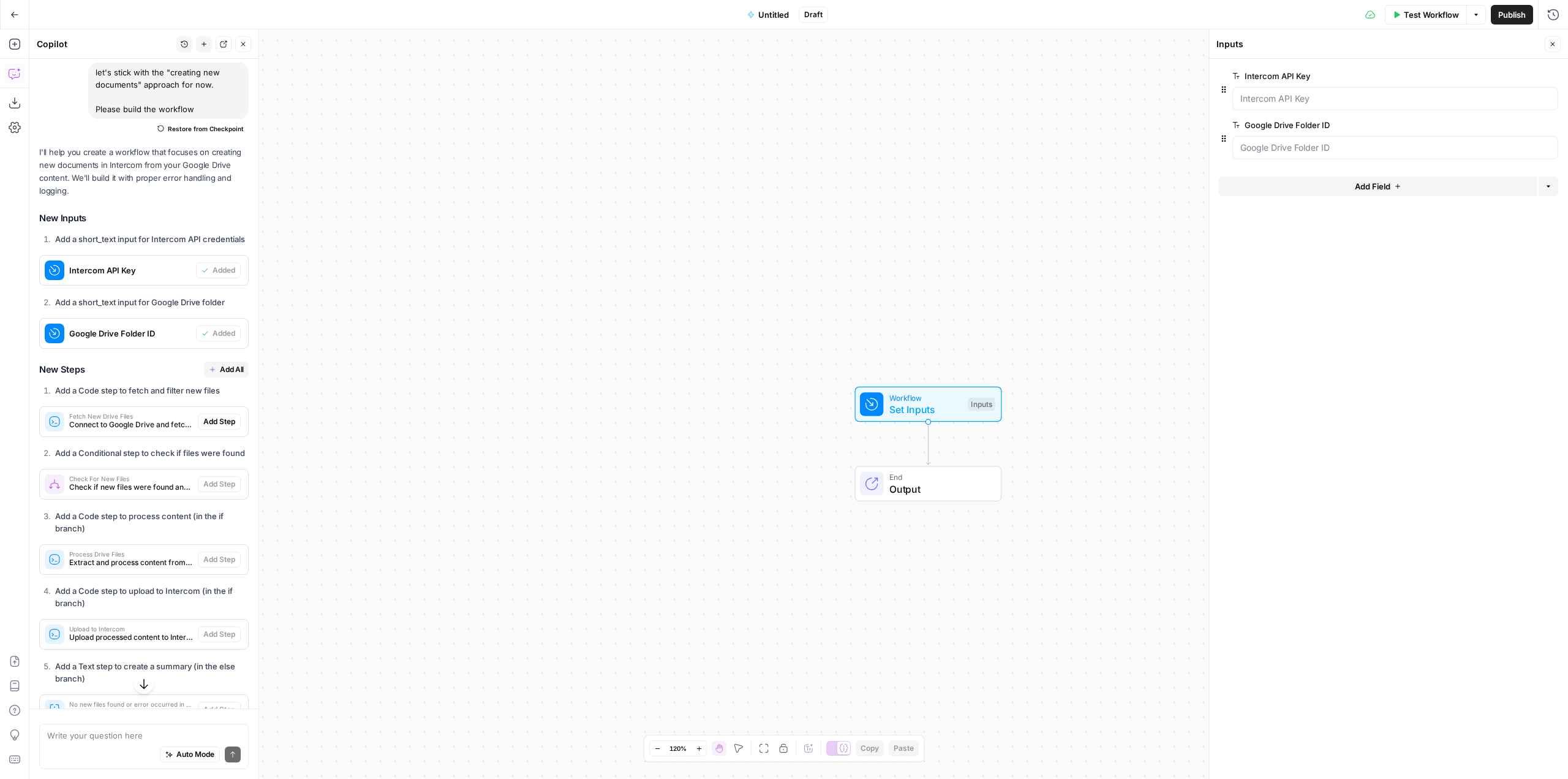
click at [212, 378] on button "Add All" at bounding box center [226, 369] width 45 height 16
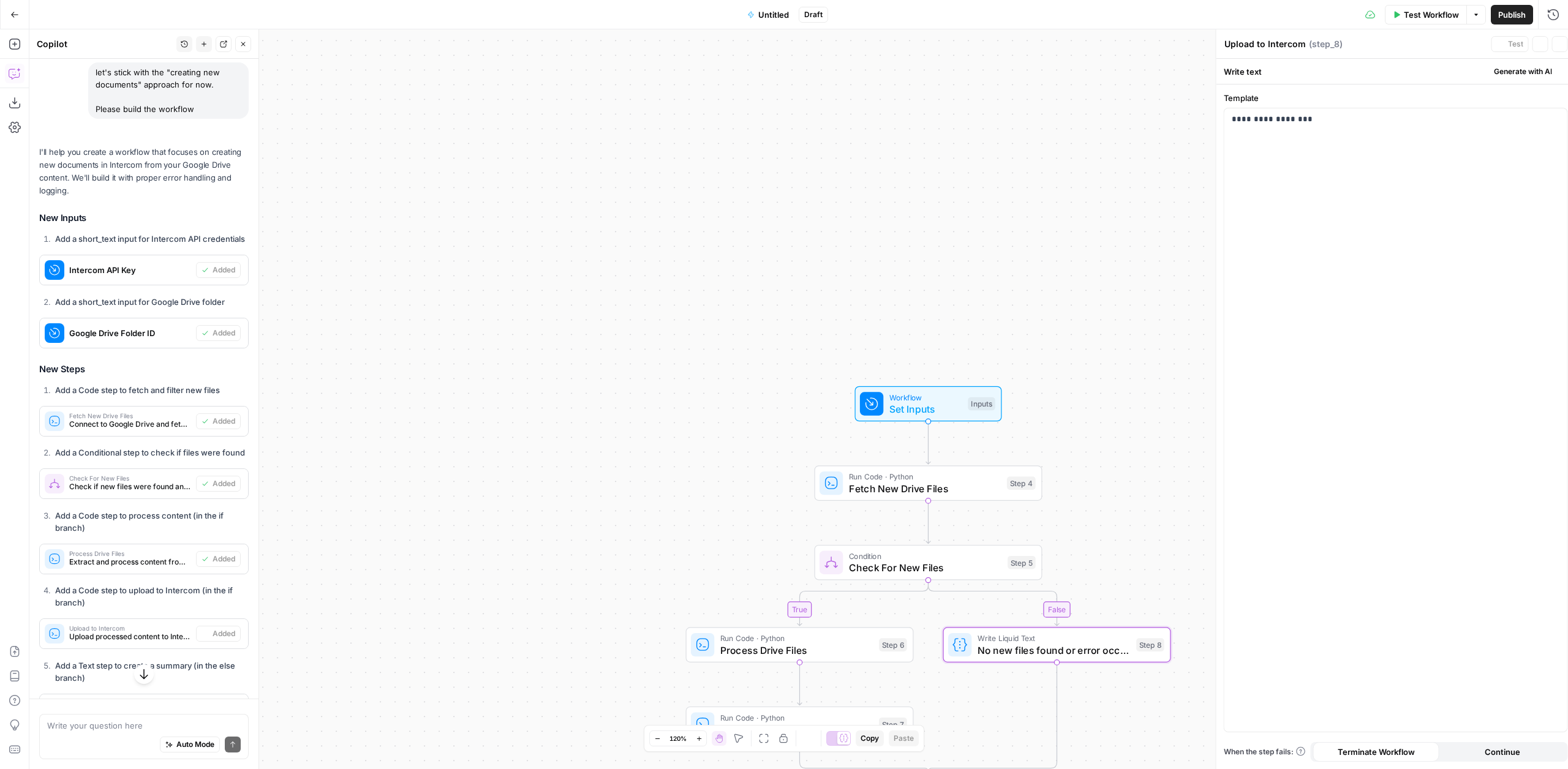
type textarea "No new files found or error occurred in Google Drive check. Status: {{ step_4.o…"
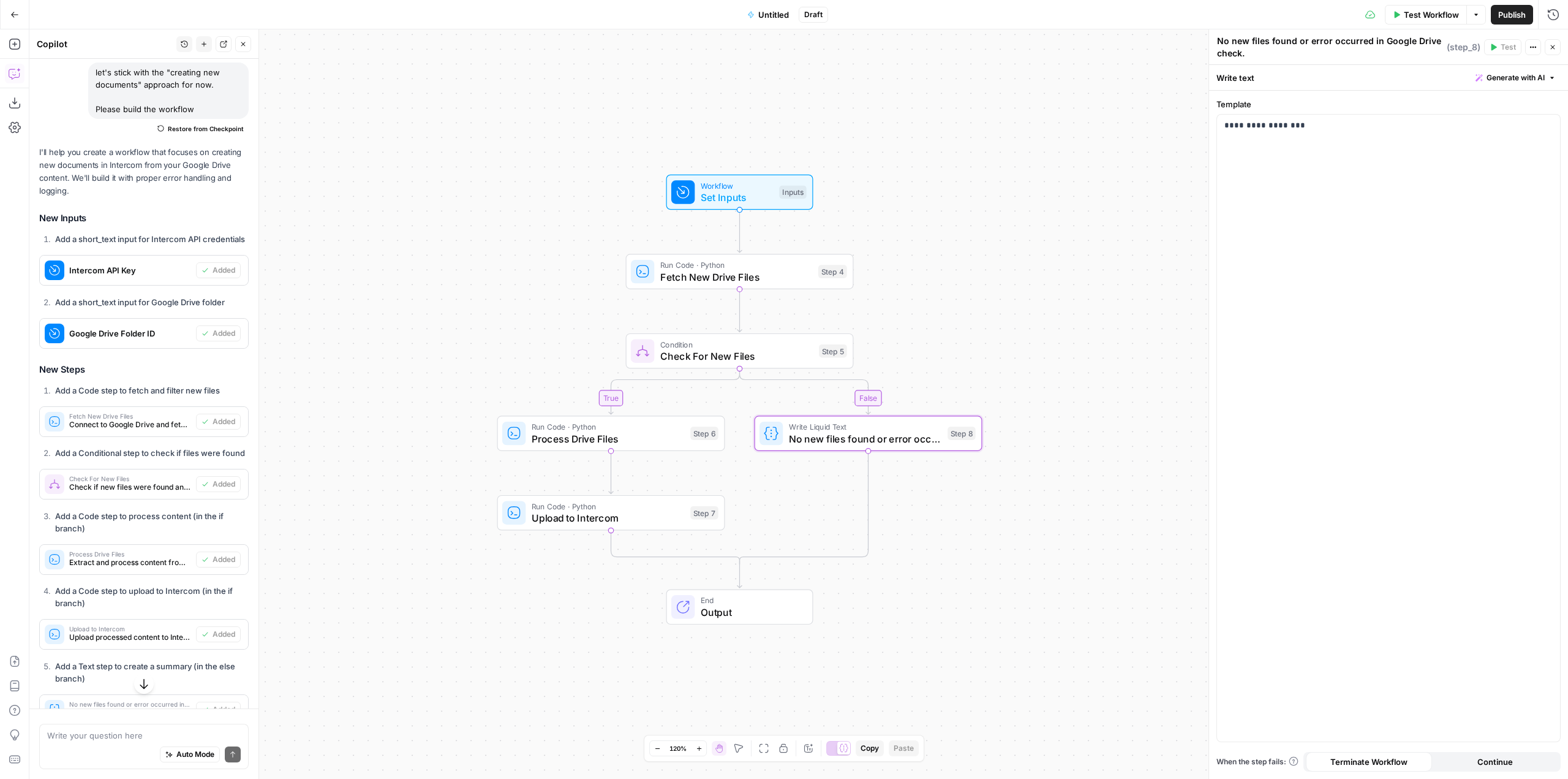
drag, startPoint x: 1086, startPoint y: 298, endPoint x: 898, endPoint y: 239, distance: 197.0
click at [898, 239] on div "true false Workflow Set Inputs Inputs Run Code · Python Fetch New Drive Files S…" at bounding box center [799, 404] width 1539 height 749
click at [712, 196] on span "Set Inputs" at bounding box center [737, 197] width 73 height 15
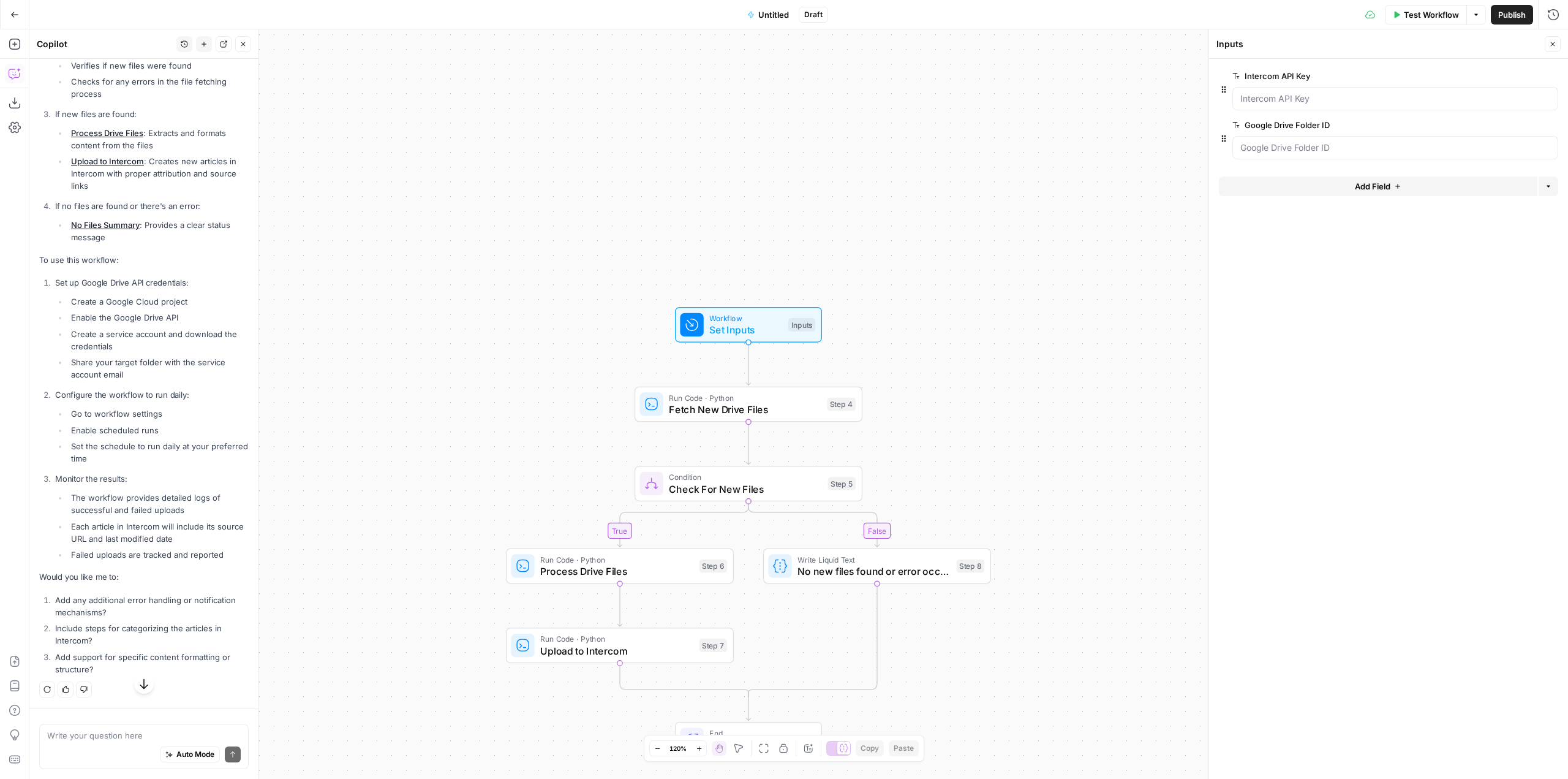
scroll to position [3730, 0]
click at [103, 735] on textarea at bounding box center [144, 735] width 194 height 13
type textarea "h"
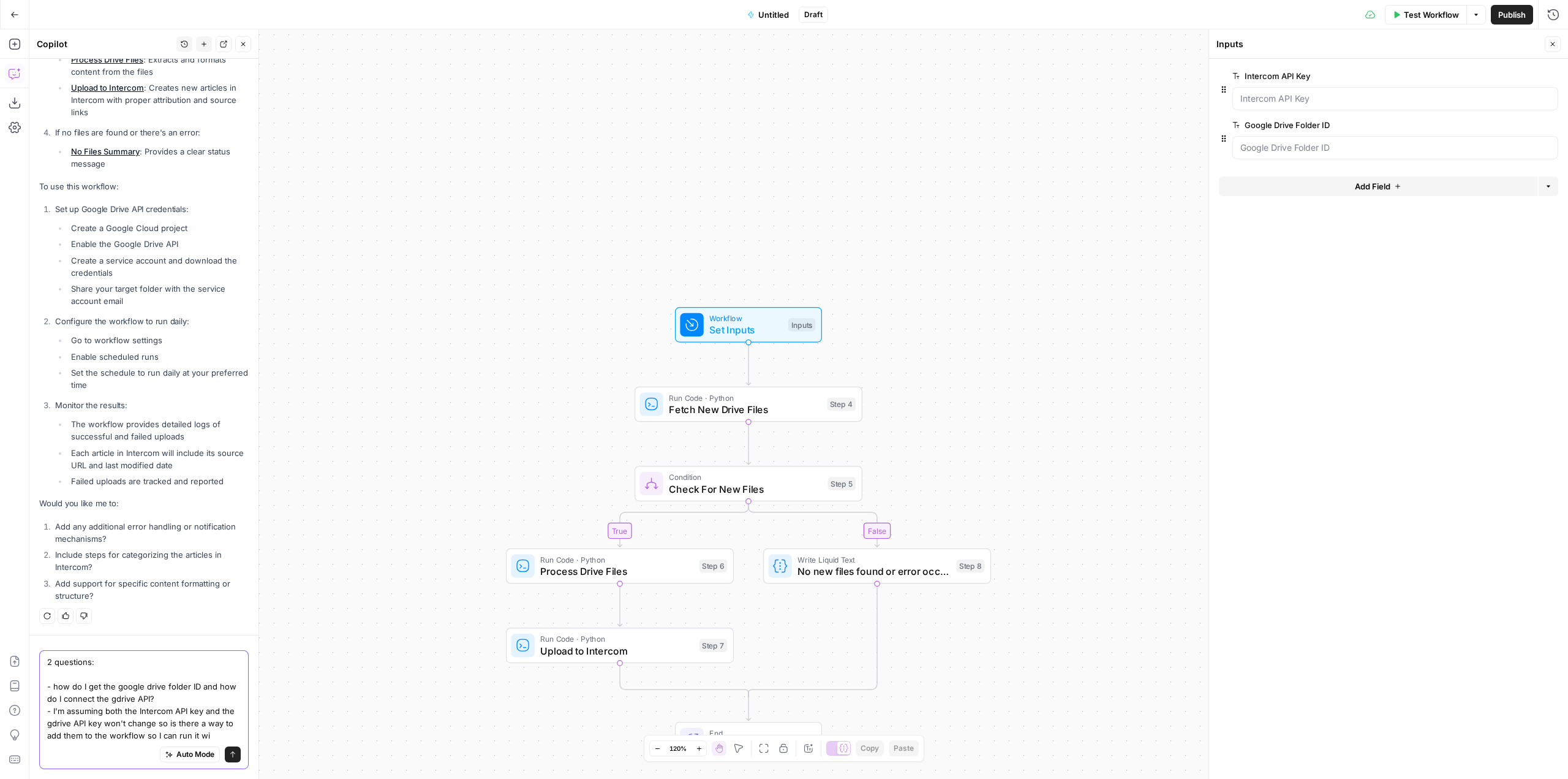
scroll to position [3816, 0]
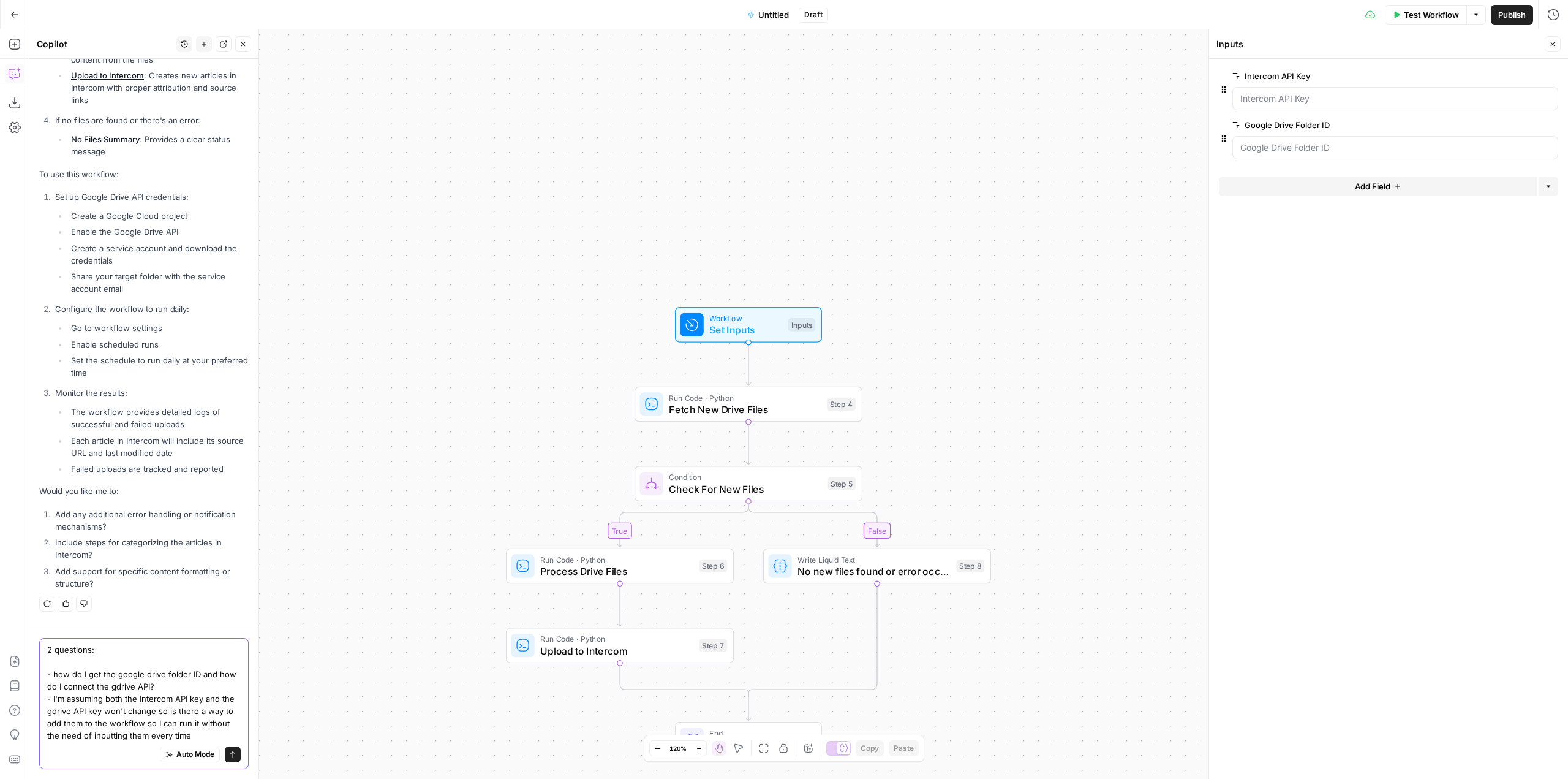
type textarea "2 questions: - how do I get the google drive folder ID and how do I connect the…"
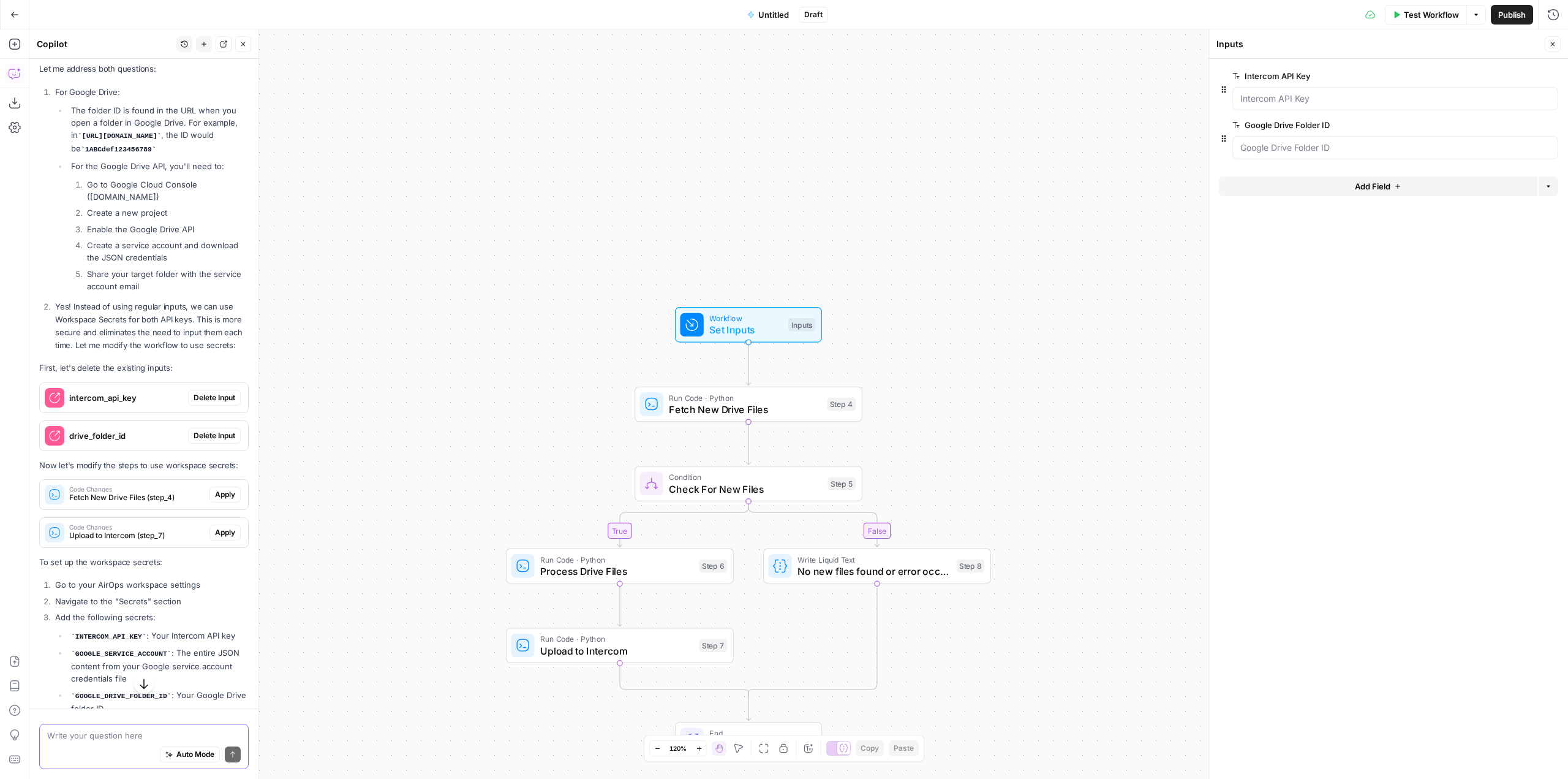
scroll to position [4482, 0]
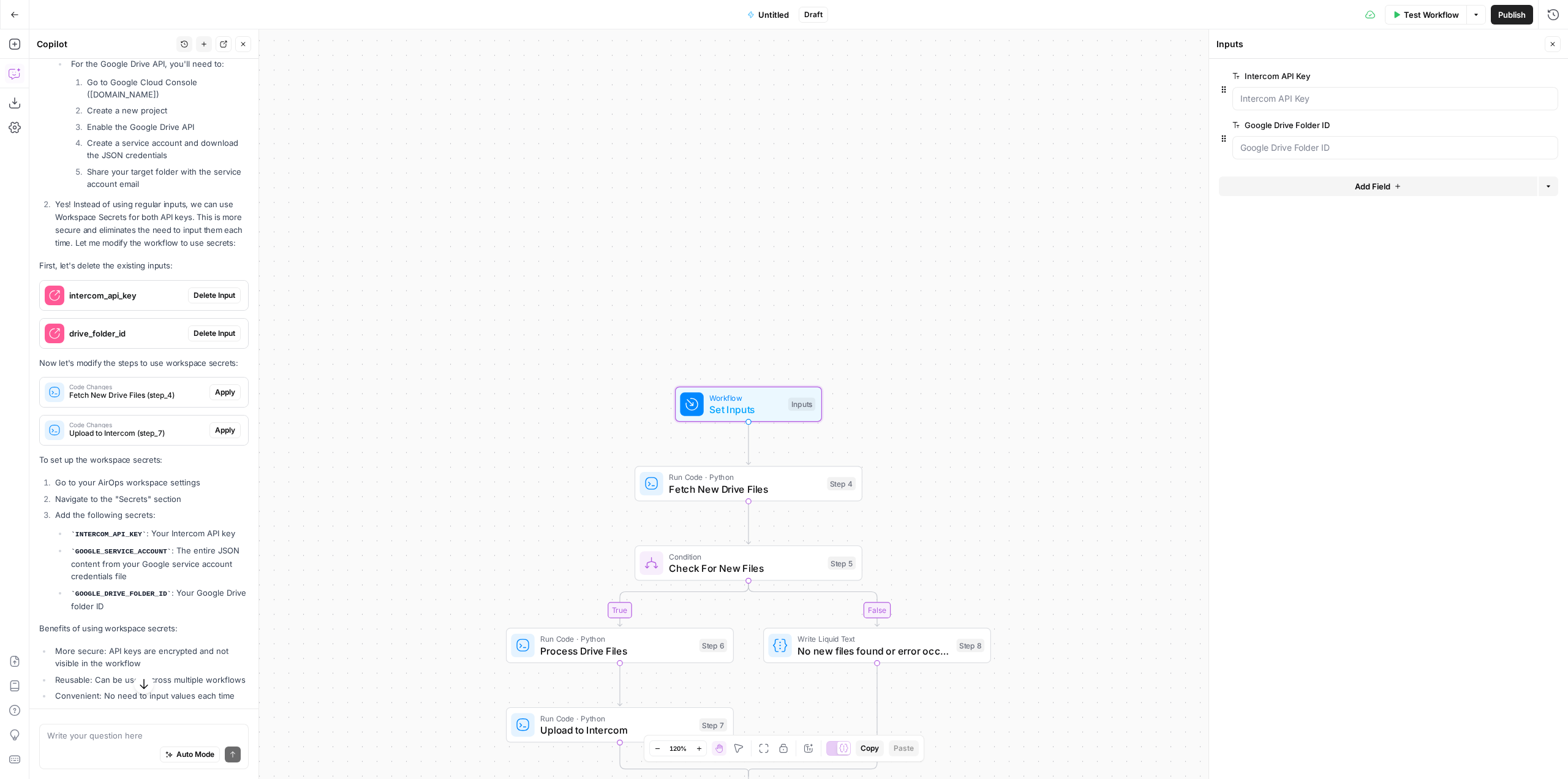
click at [216, 301] on span "Delete Input" at bounding box center [214, 295] width 42 height 11
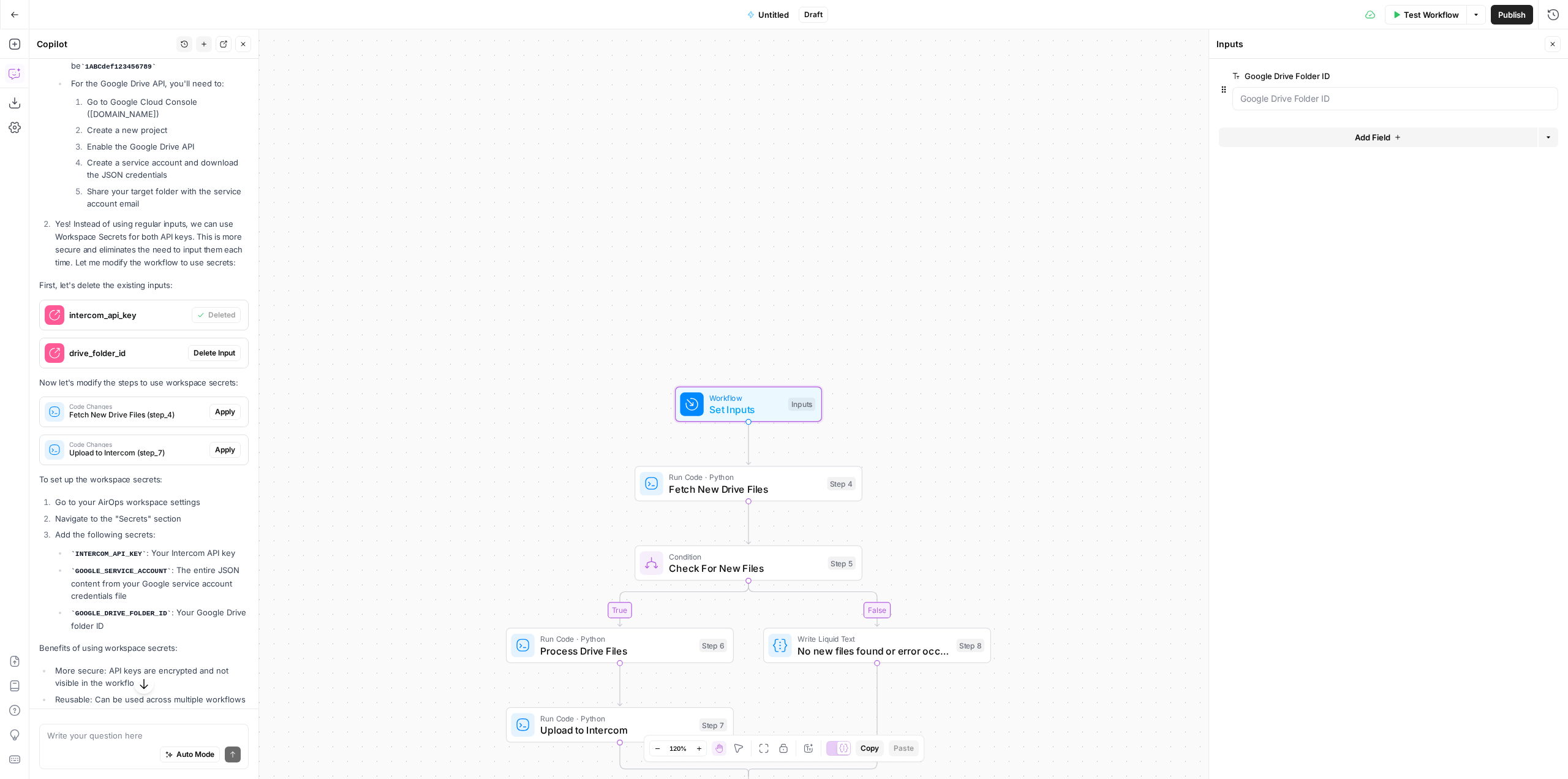
click at [209, 358] on span "Delete Input" at bounding box center [214, 353] width 42 height 11
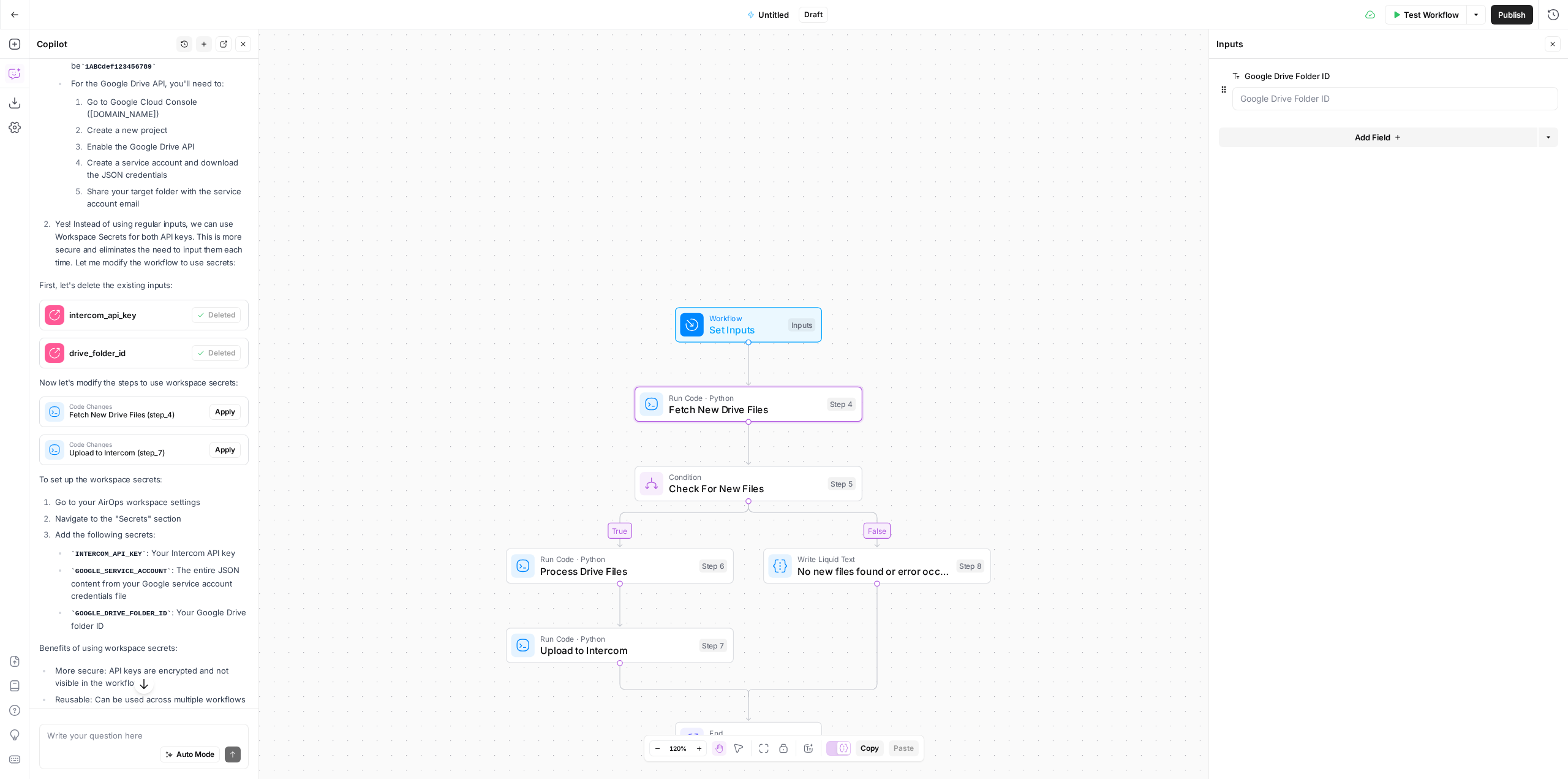
click at [224, 417] on span "Apply" at bounding box center [225, 412] width 20 height 11
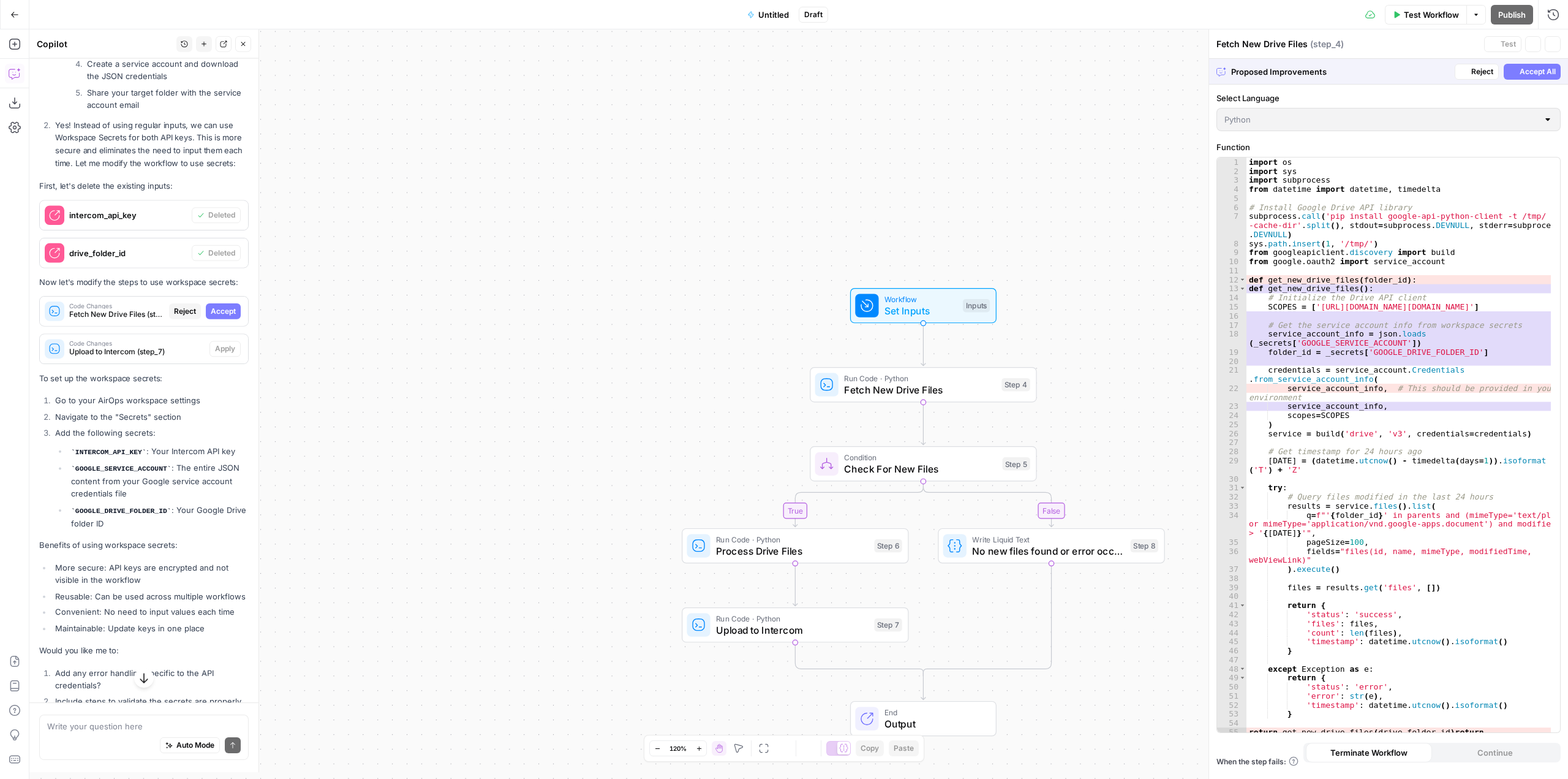
scroll to position [4403, 0]
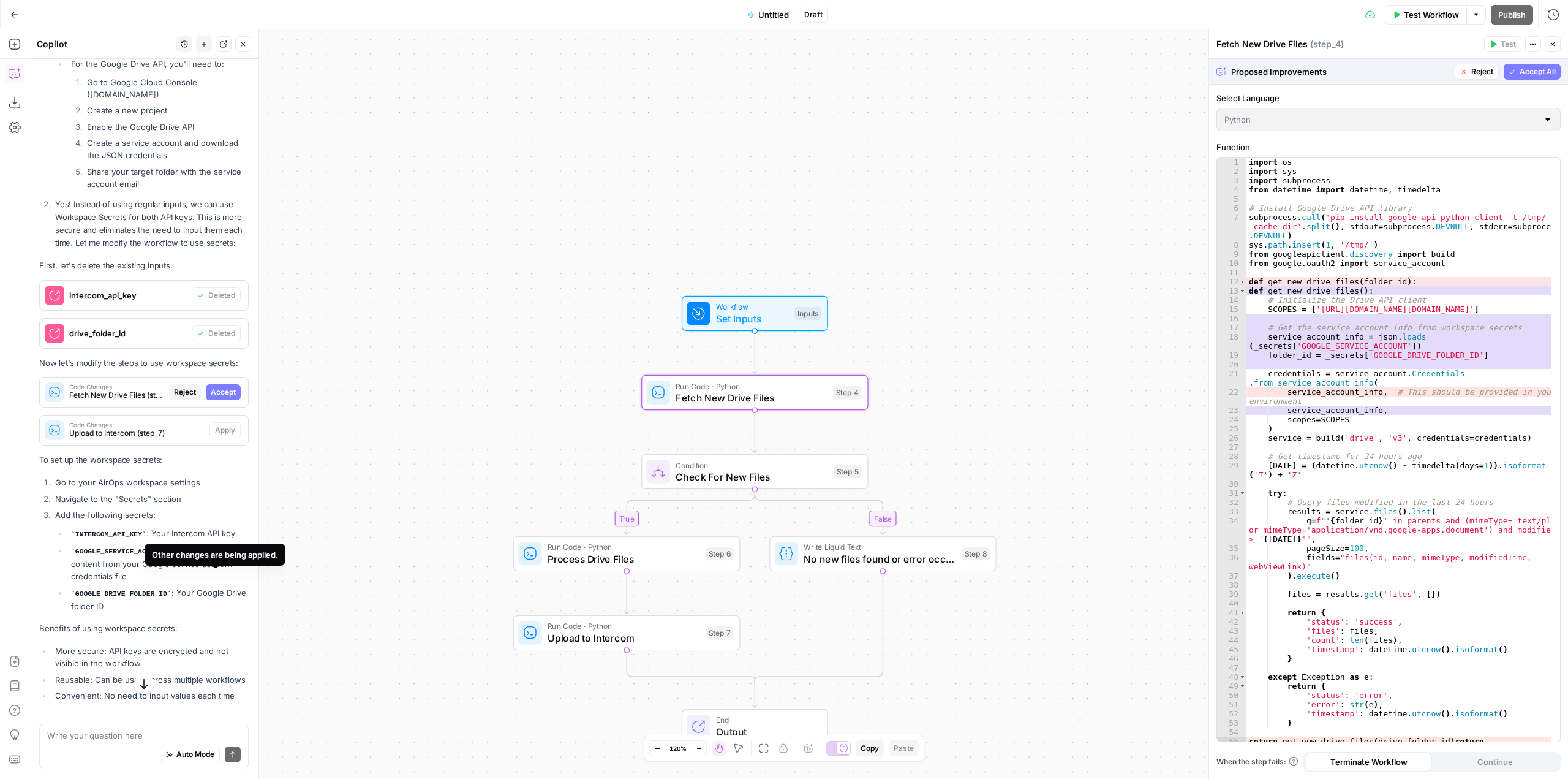
click at [227, 400] on button "Accept" at bounding box center [223, 392] width 35 height 16
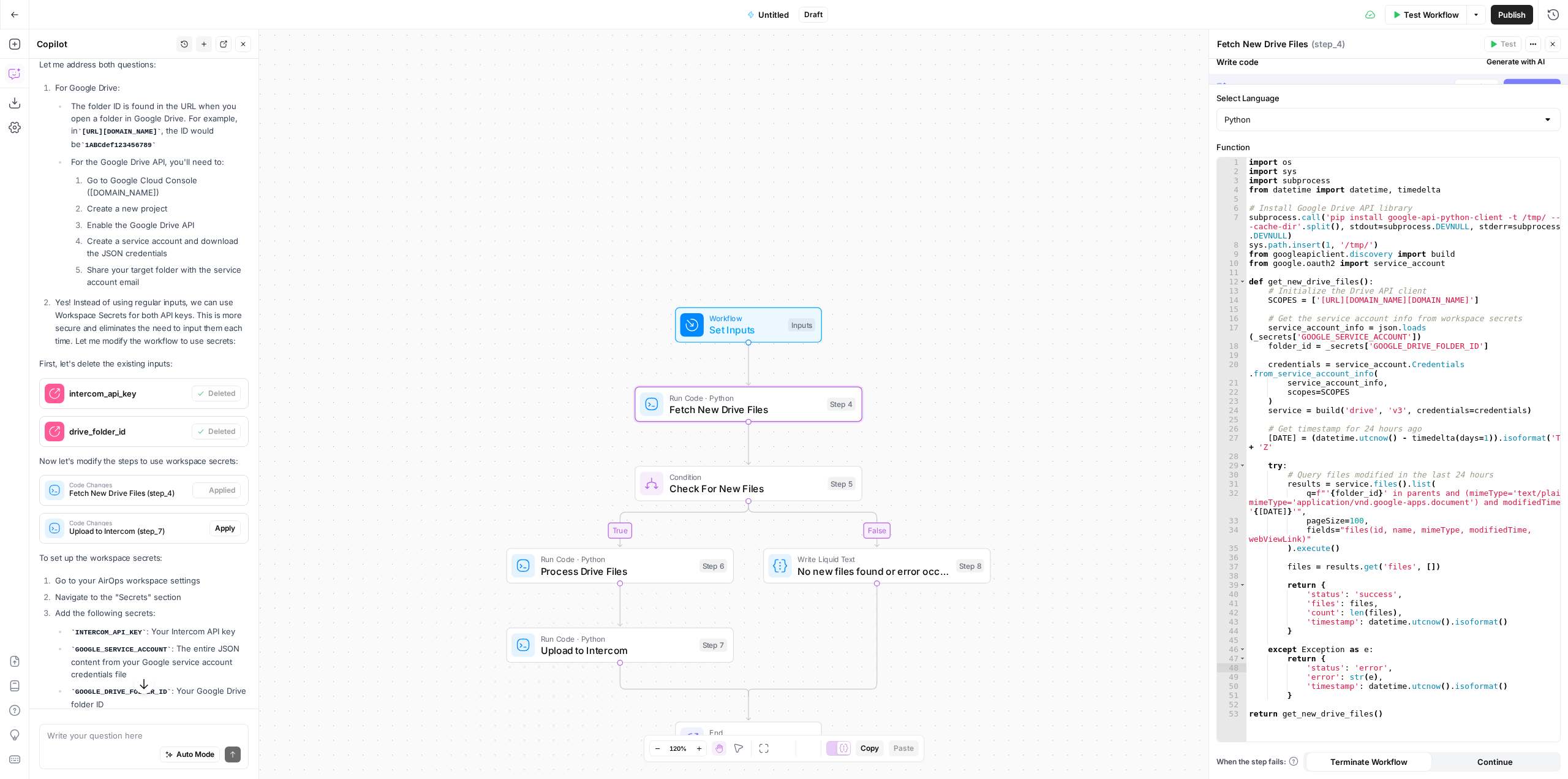
scroll to position [4482, 0]
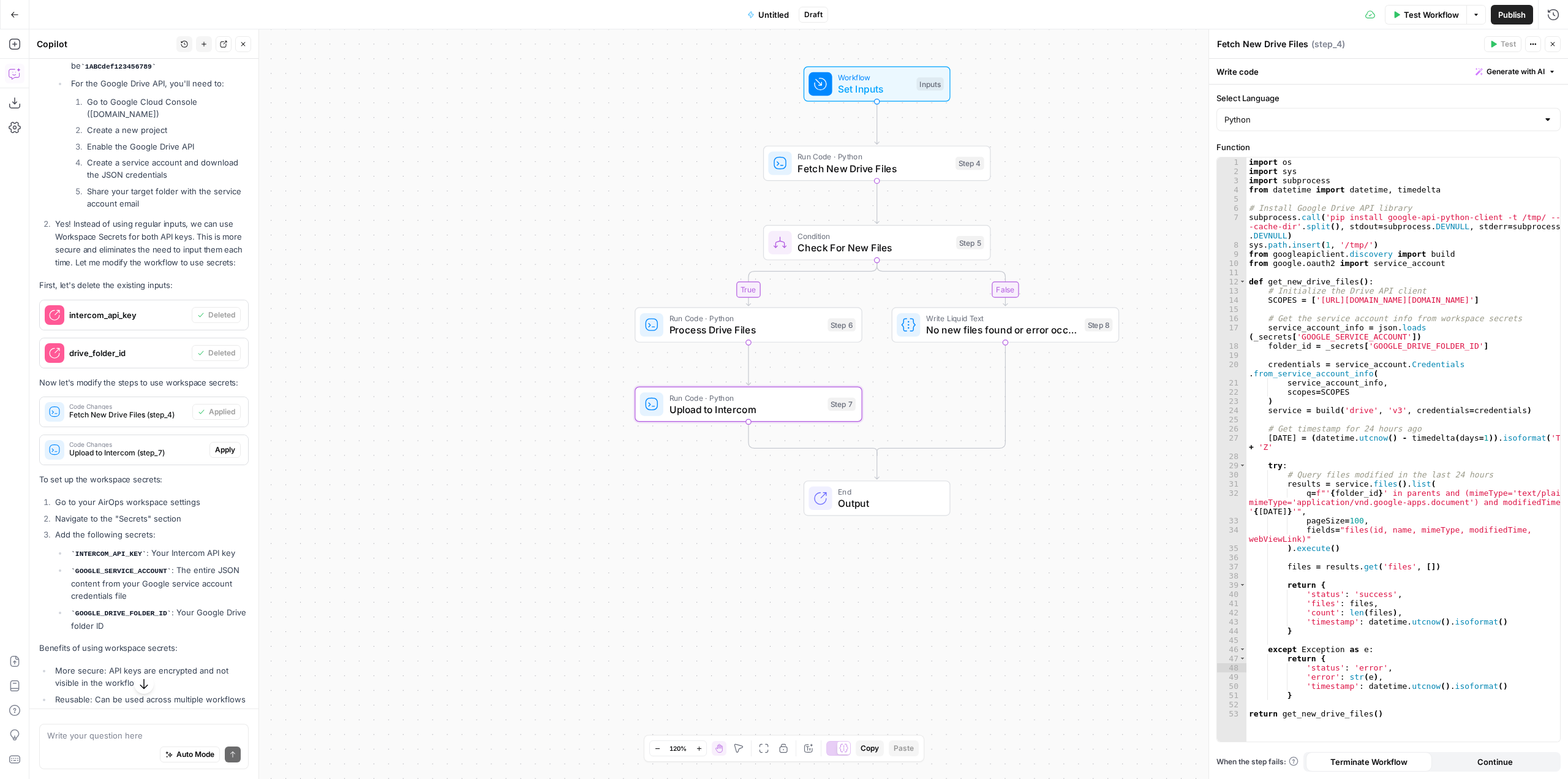
click at [221, 455] on span "Apply" at bounding box center [225, 449] width 20 height 11
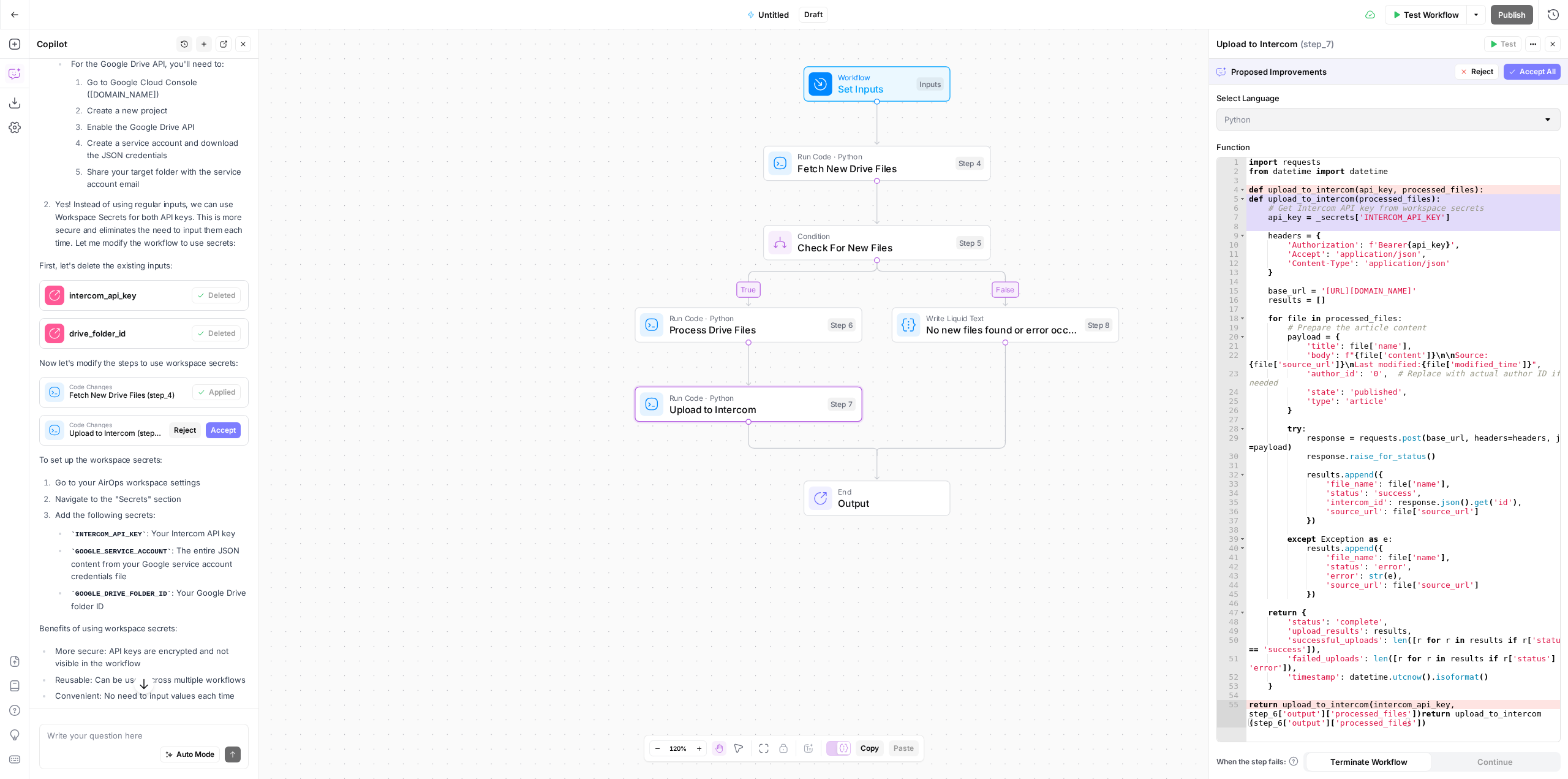
click at [222, 438] on button "Accept" at bounding box center [223, 430] width 35 height 16
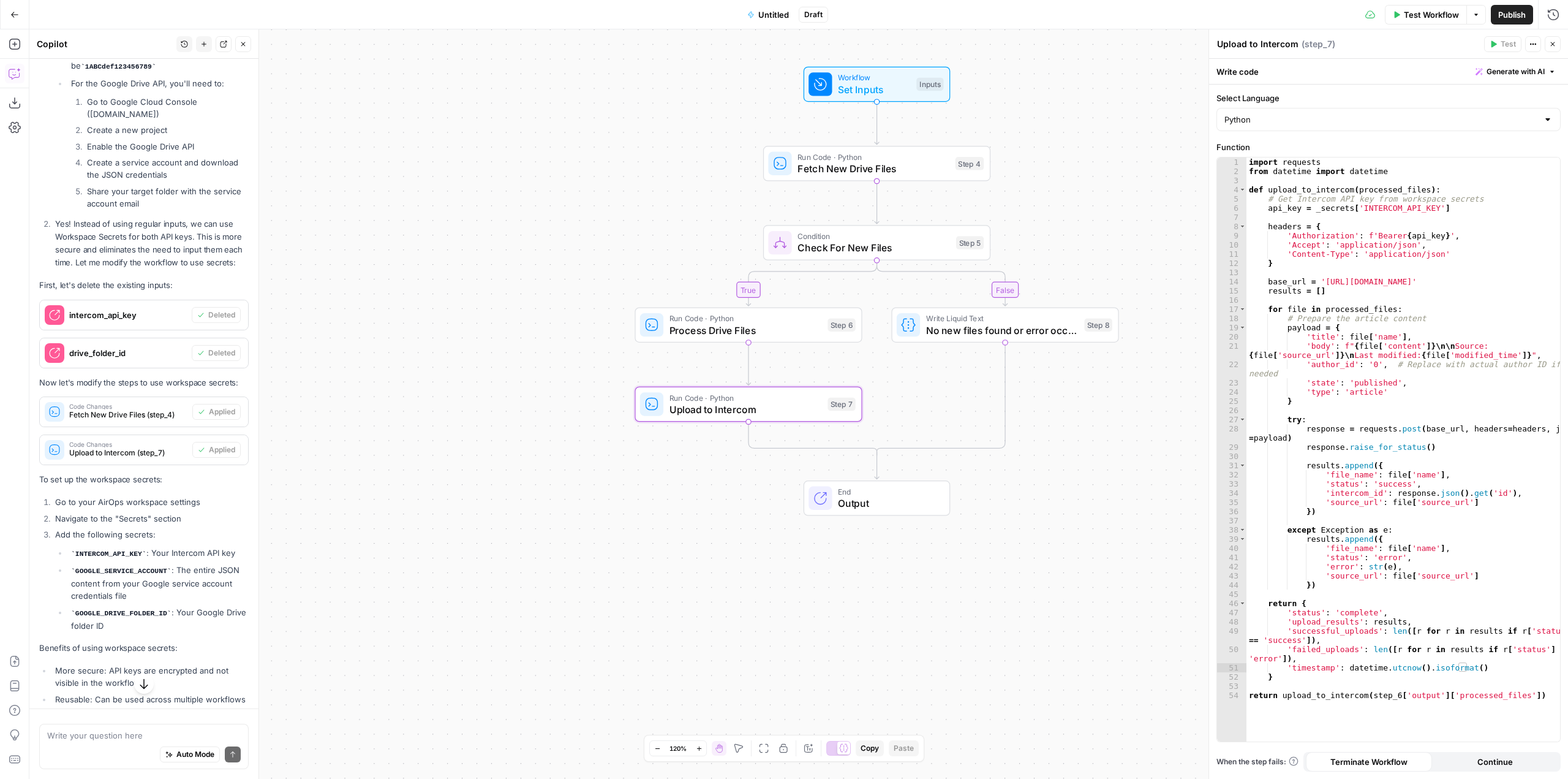
click at [128, 458] on span "Upload to Intercom (step_7)" at bounding box center [128, 452] width 118 height 11
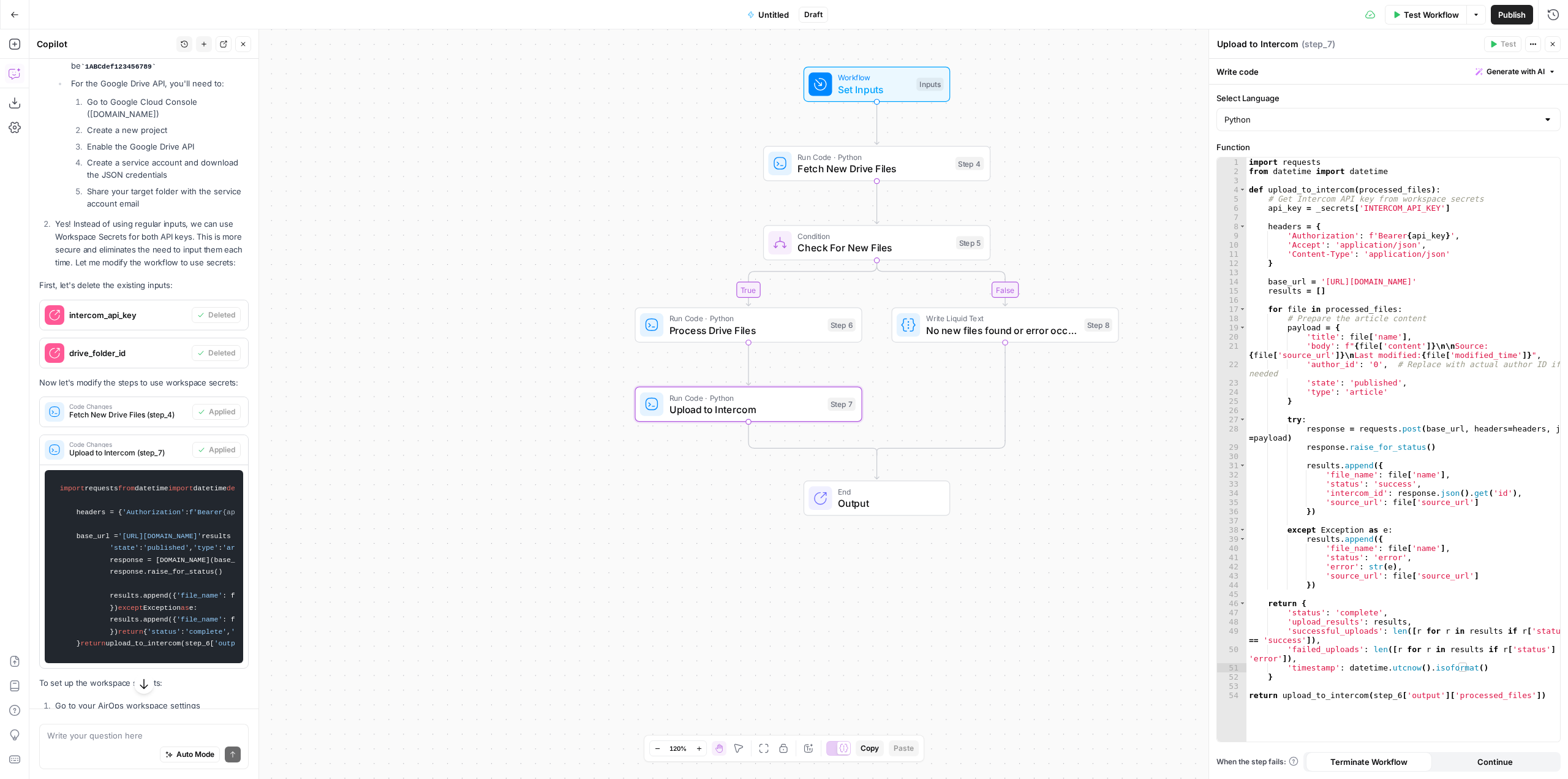
click at [149, 447] on span "Code Changes" at bounding box center [128, 445] width 118 height 6
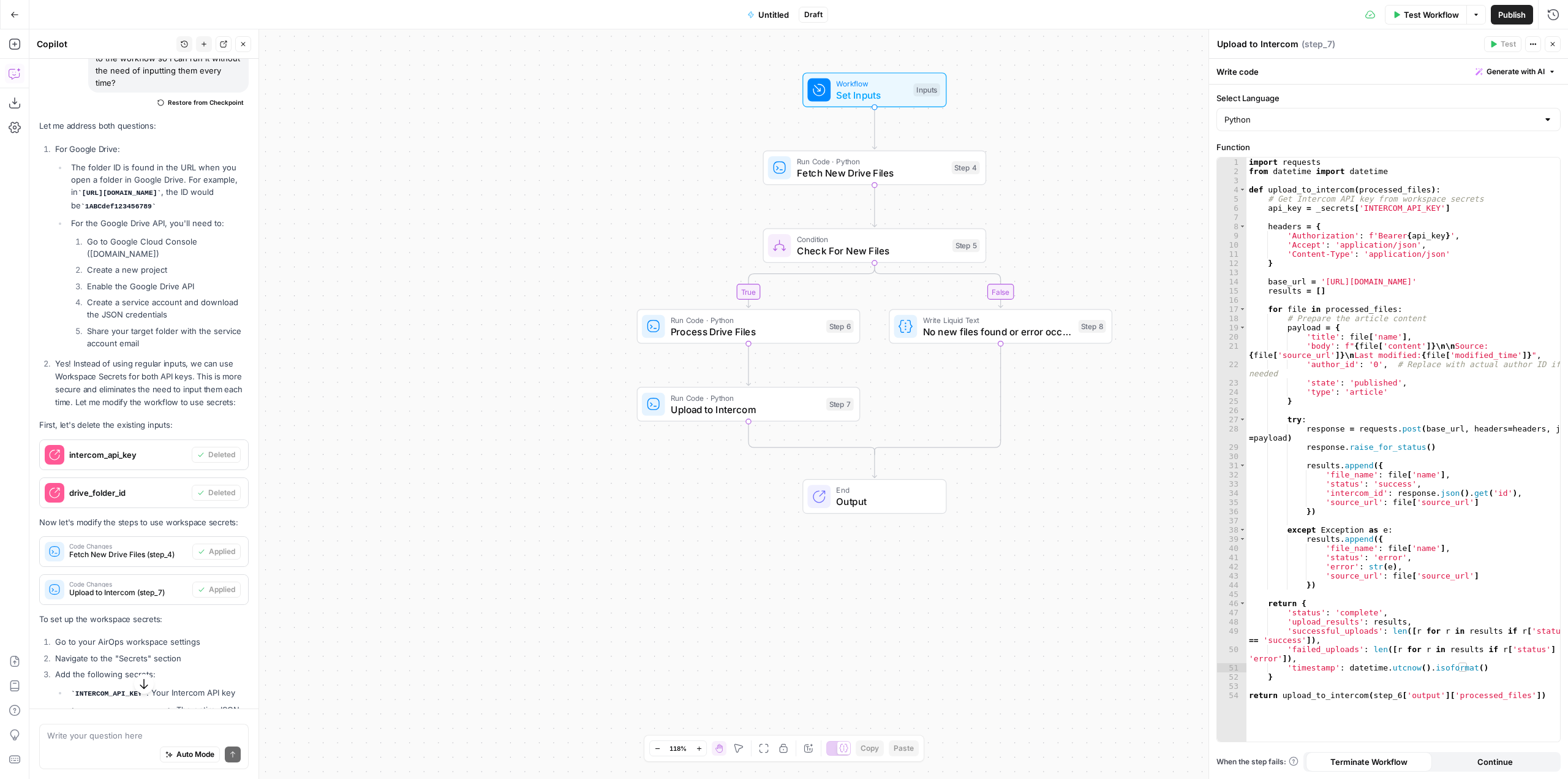
scroll to position [4298, 0]
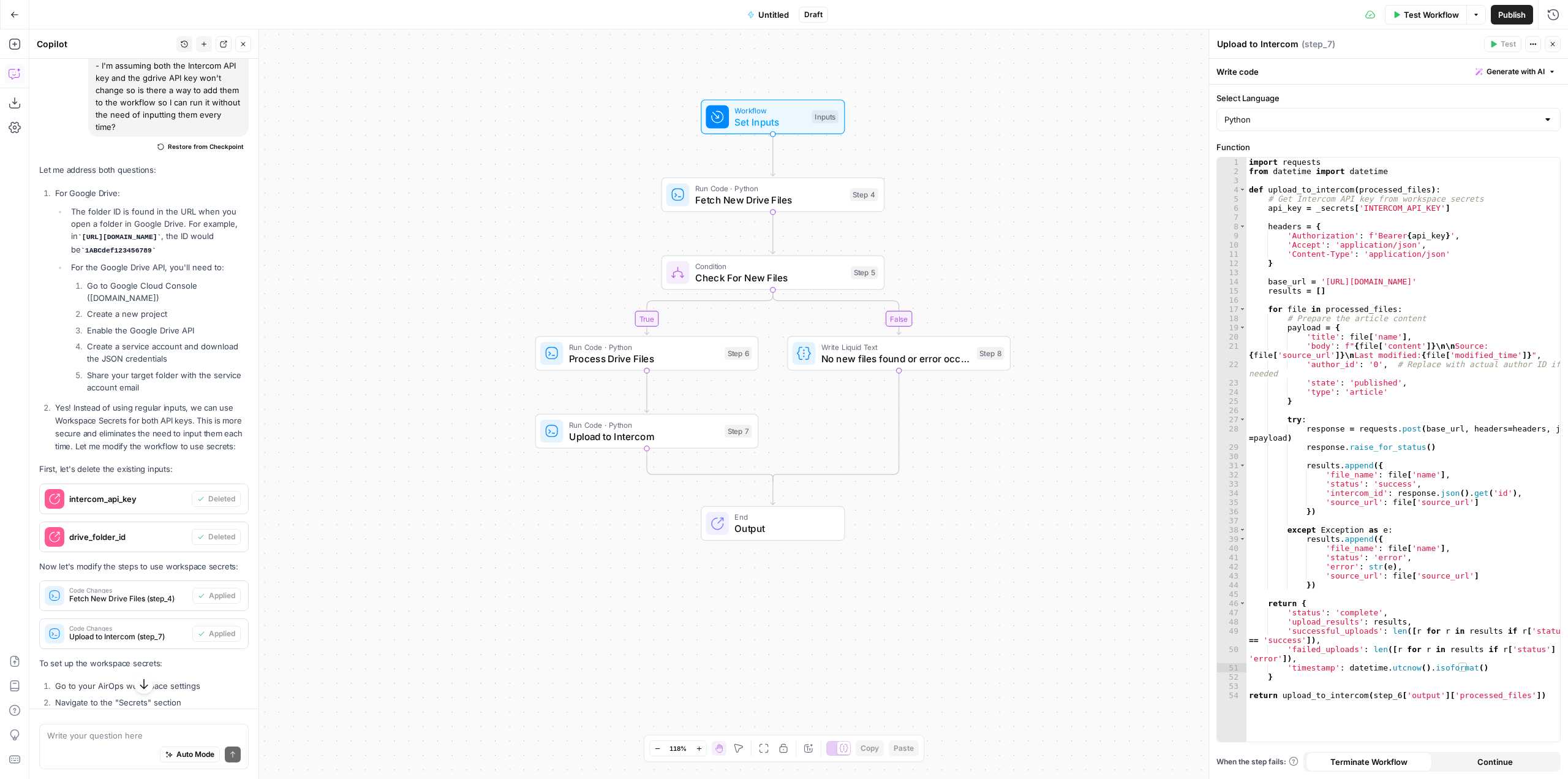
drag, startPoint x: 1091, startPoint y: 338, endPoint x: 989, endPoint y: 304, distance: 107.5
click at [989, 304] on div "true false Workflow Set Inputs Inputs Run Code · Python Fetch New Drive Files S…" at bounding box center [799, 404] width 1539 height 749
click at [765, 14] on span "Untitled" at bounding box center [773, 15] width 31 height 13
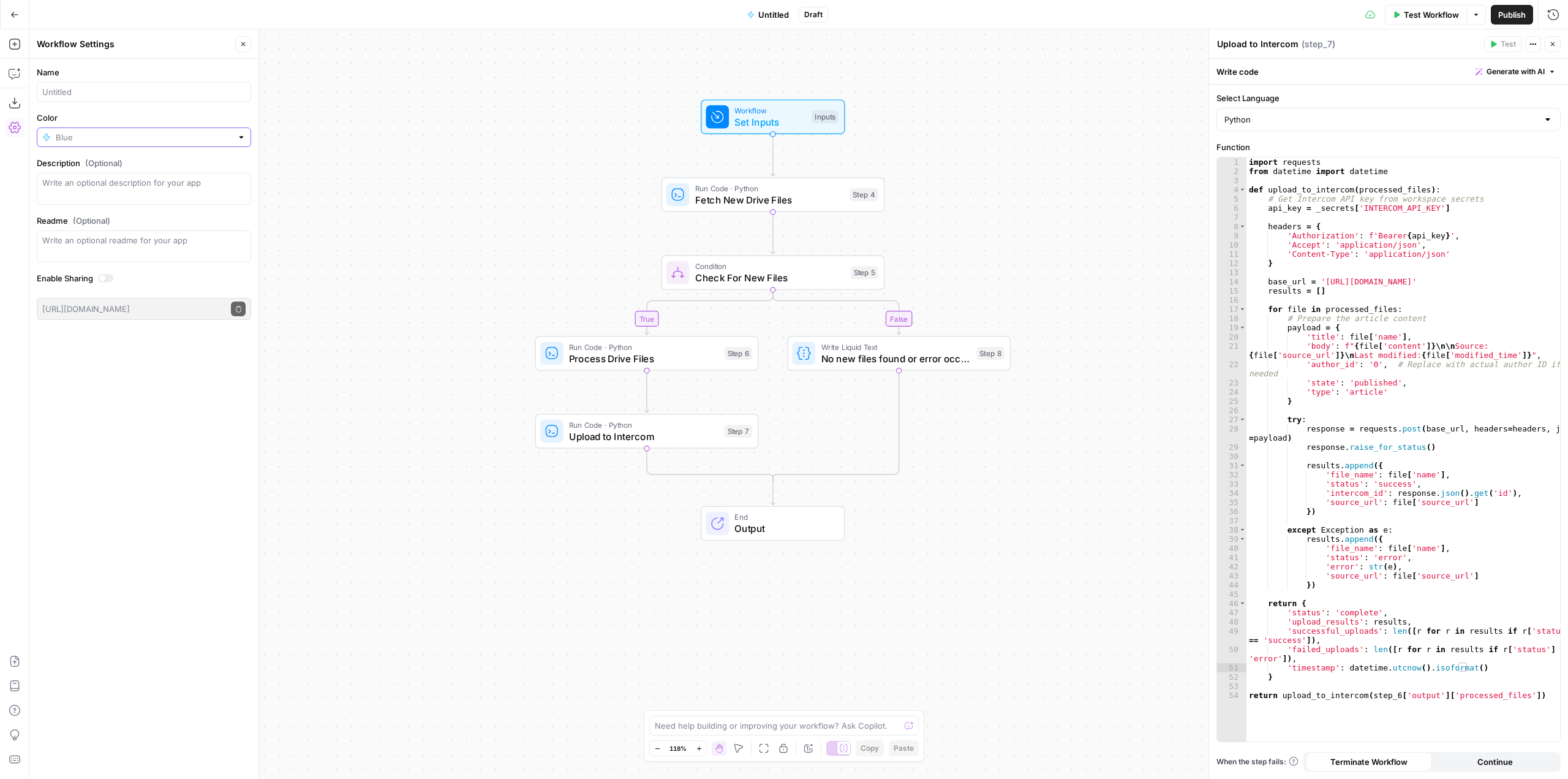
click at [93, 142] on input "Color" at bounding box center [144, 138] width 176 height 13
click at [82, 300] on span "Red" at bounding box center [148, 304] width 175 height 13
type input "Red"
click at [96, 98] on div at bounding box center [144, 91] width 214 height 20
type input "F"
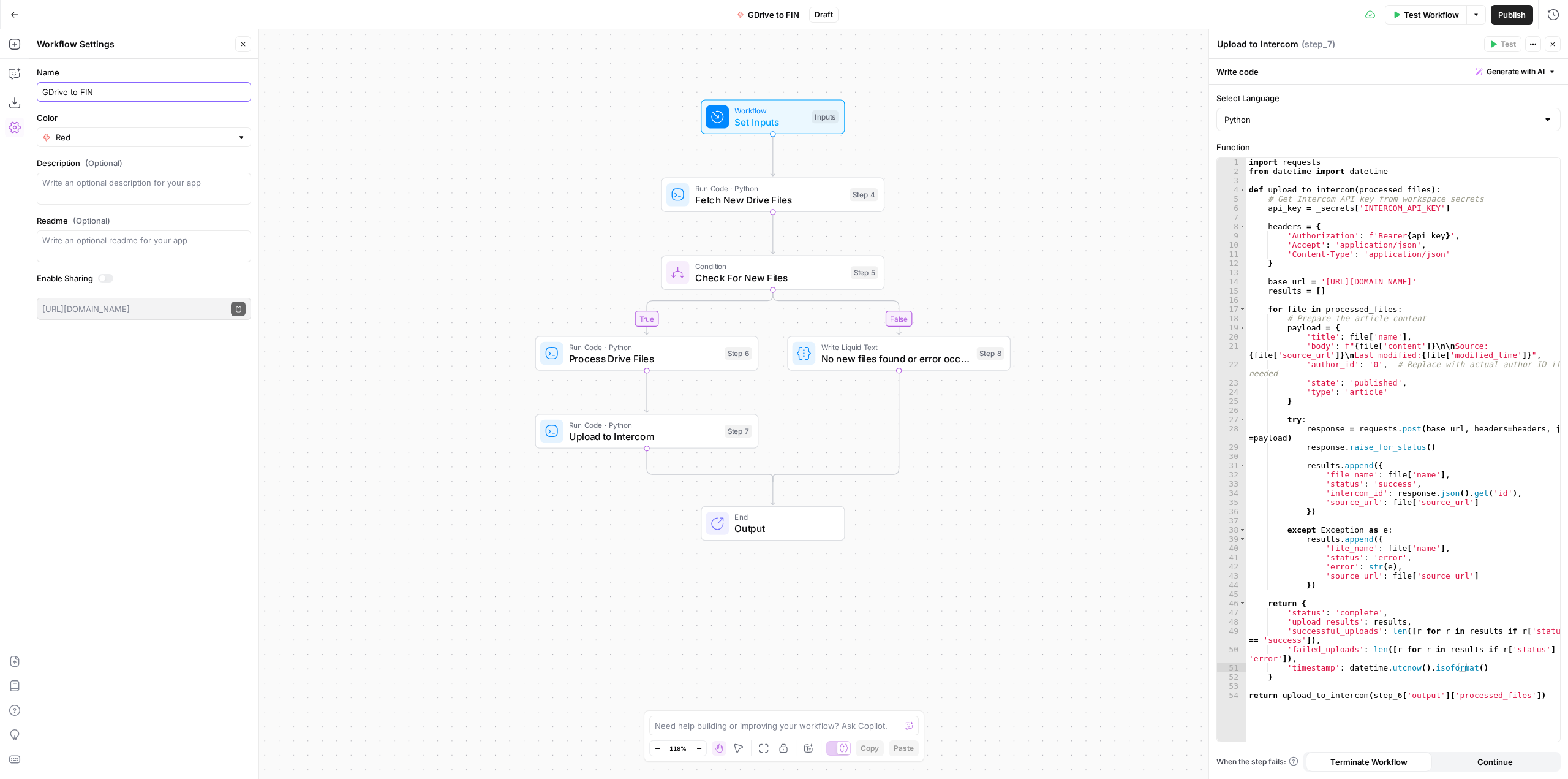
type input "GDrive to FIN"
click at [279, 412] on div "true false Workflow Set Inputs Inputs Run Code · Python Fetch New Drive Files S…" at bounding box center [799, 404] width 1539 height 749
click at [236, 43] on button "Close" at bounding box center [243, 44] width 16 height 16
click at [15, 77] on icon "button" at bounding box center [13, 74] width 10 height 9
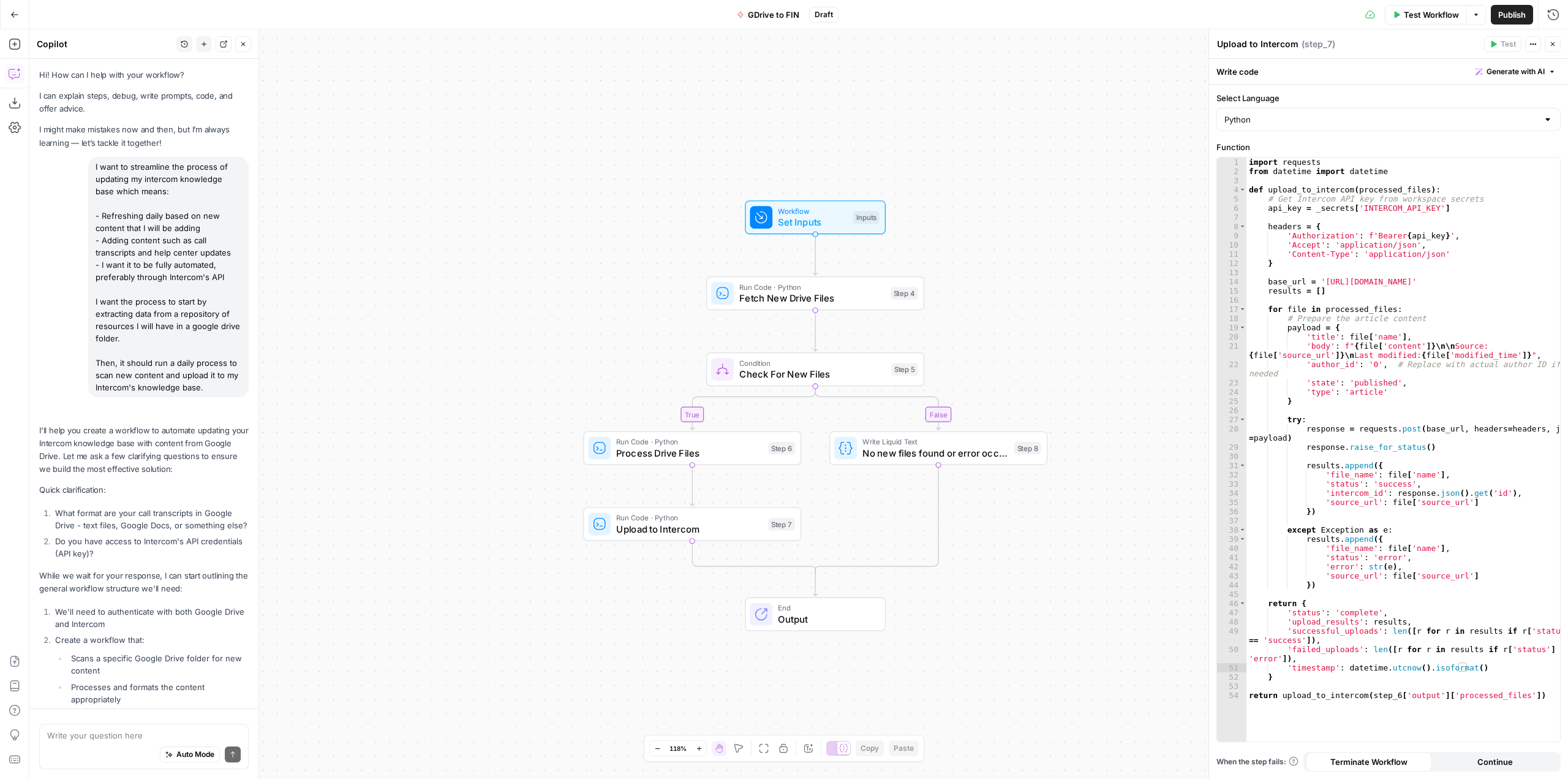
scroll to position [4808, 0]
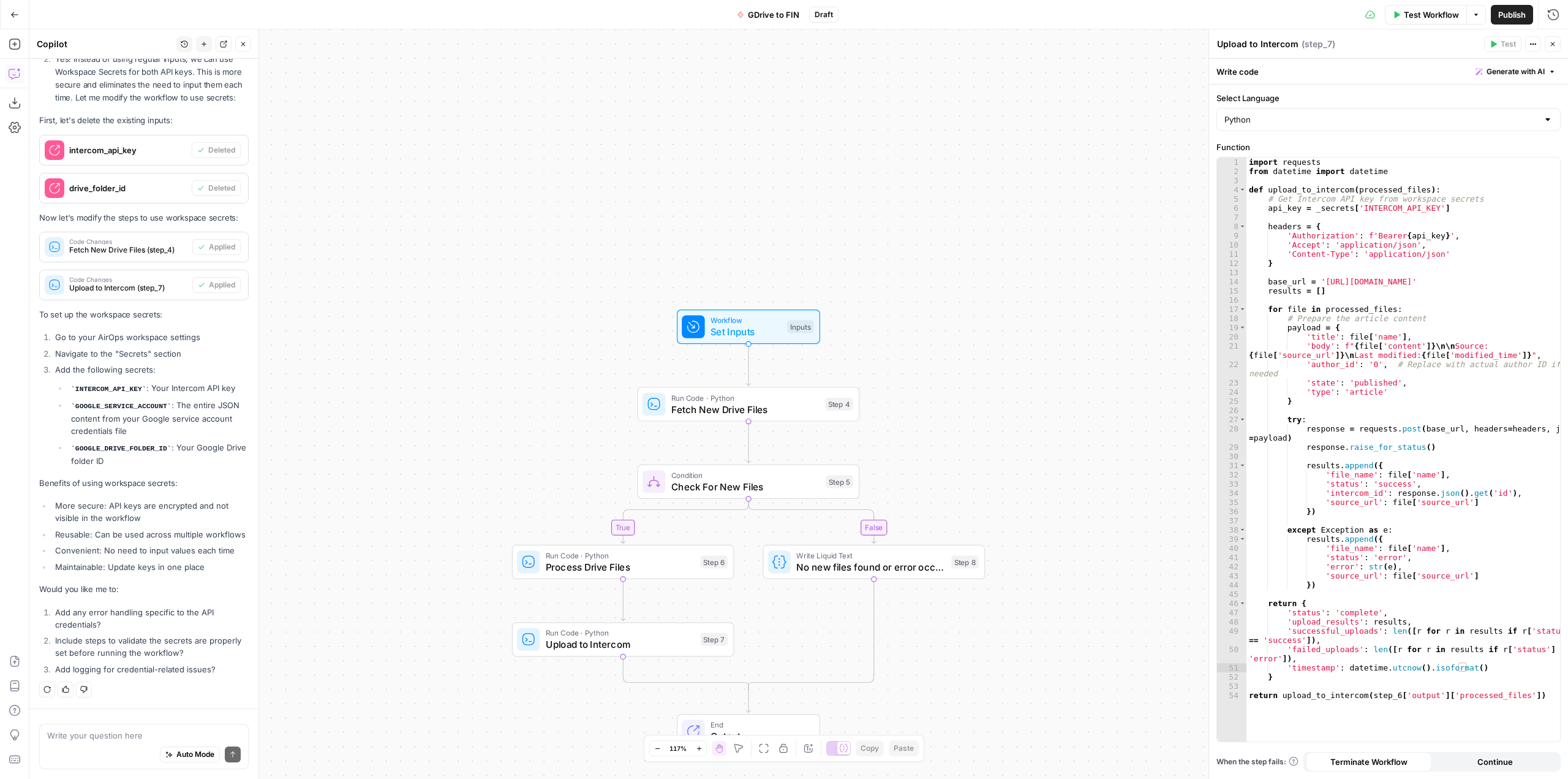
drag, startPoint x: 75, startPoint y: 375, endPoint x: 137, endPoint y: 373, distance: 62.0
click at [137, 386] on code "INTERCOM_API_KEY" at bounding box center [109, 389] width 76 height 7
copy code "INTERCOM_API_KEY"
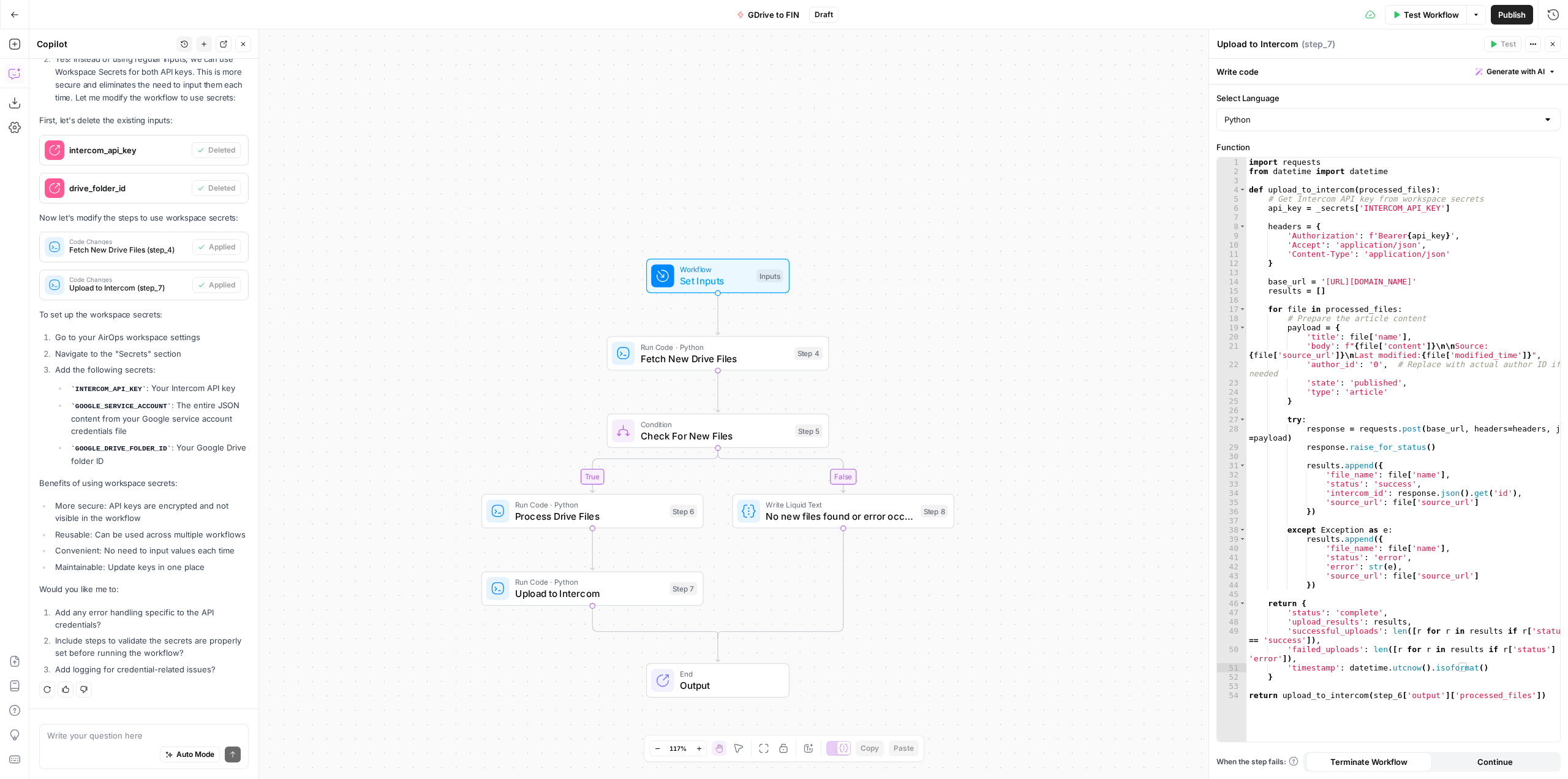
drag, startPoint x: 904, startPoint y: 183, endPoint x: 1005, endPoint y: 315, distance: 166.2
click at [847, 90] on div "true false Workflow Set Inputs Inputs Run Code · Python Fetch New Drive Files S…" at bounding box center [799, 404] width 1539 height 749
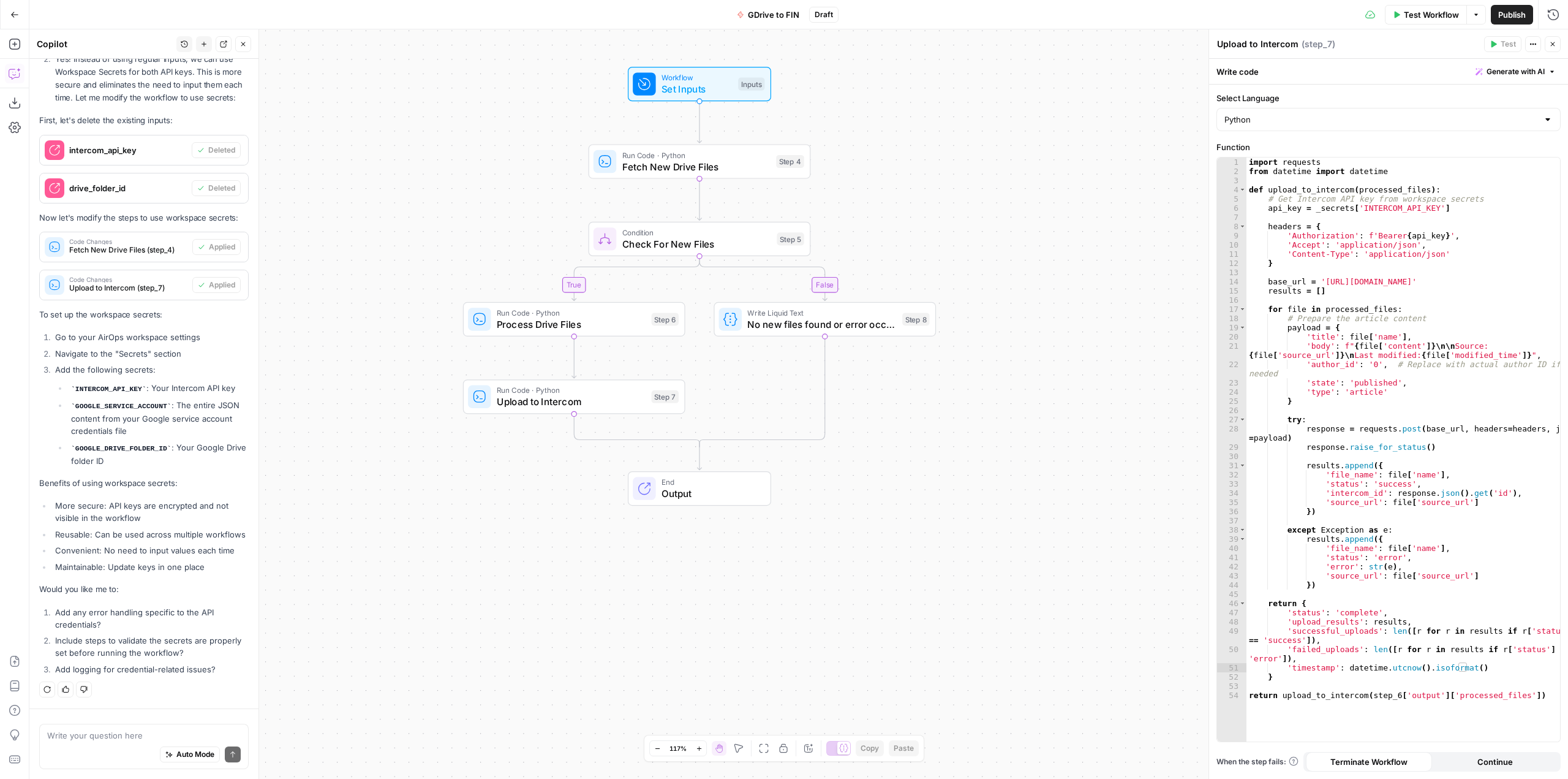
drag, startPoint x: 1016, startPoint y: 356, endPoint x: 1016, endPoint y: 194, distance: 162.0
click at [1016, 194] on div "true false Workflow Set Inputs Inputs Run Code · Python Fetch New Drive Files S…" at bounding box center [799, 404] width 1539 height 749
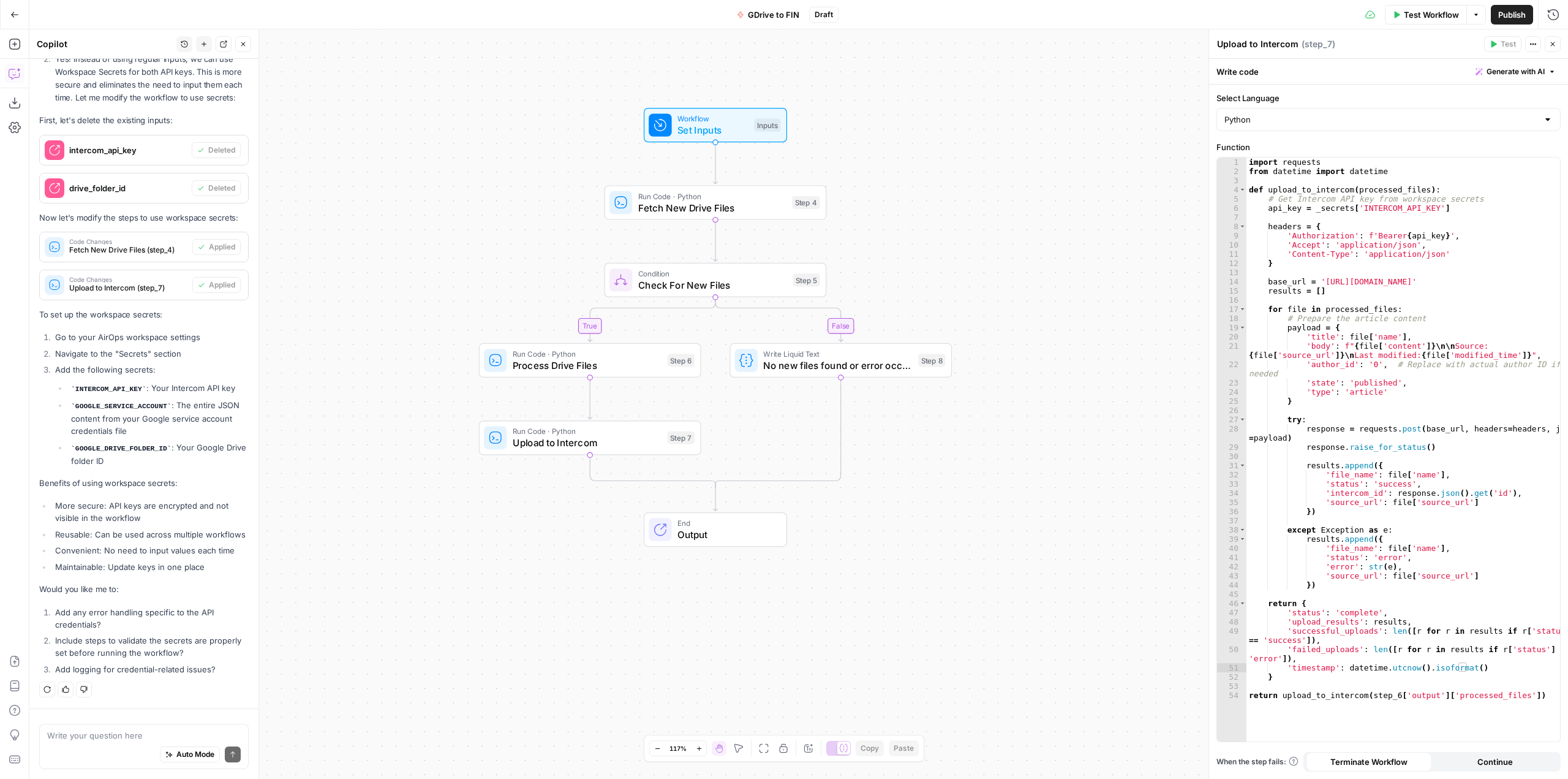
drag, startPoint x: 954, startPoint y: 216, endPoint x: 949, endPoint y: 231, distance: 15.8
click at [949, 231] on div "true false Workflow Set Inputs Inputs Run Code · Python Fetch New Drive Files S…" at bounding box center [799, 404] width 1539 height 749
copy code "INTERCOM_API_KEY"
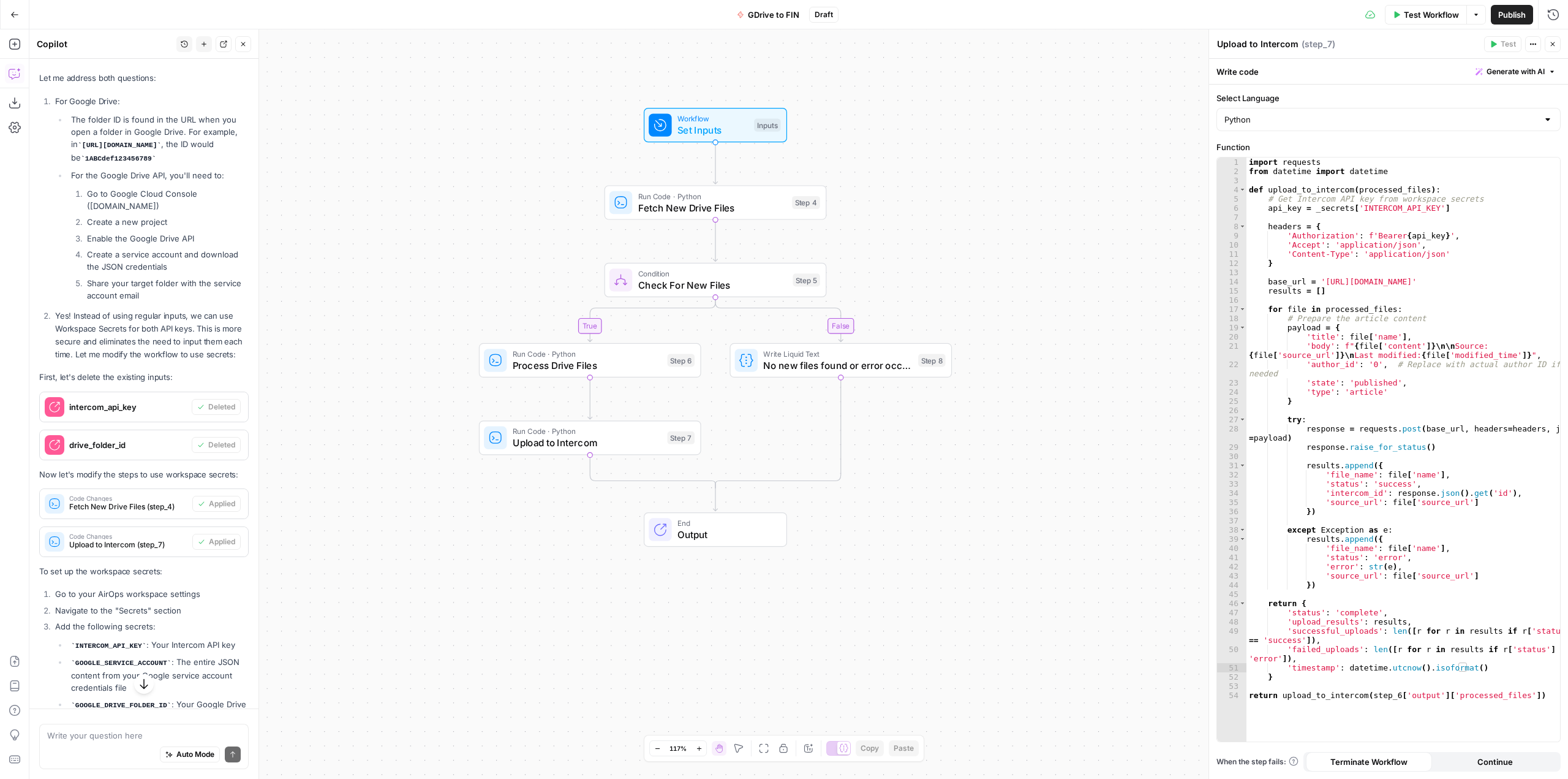
scroll to position [4379, 0]
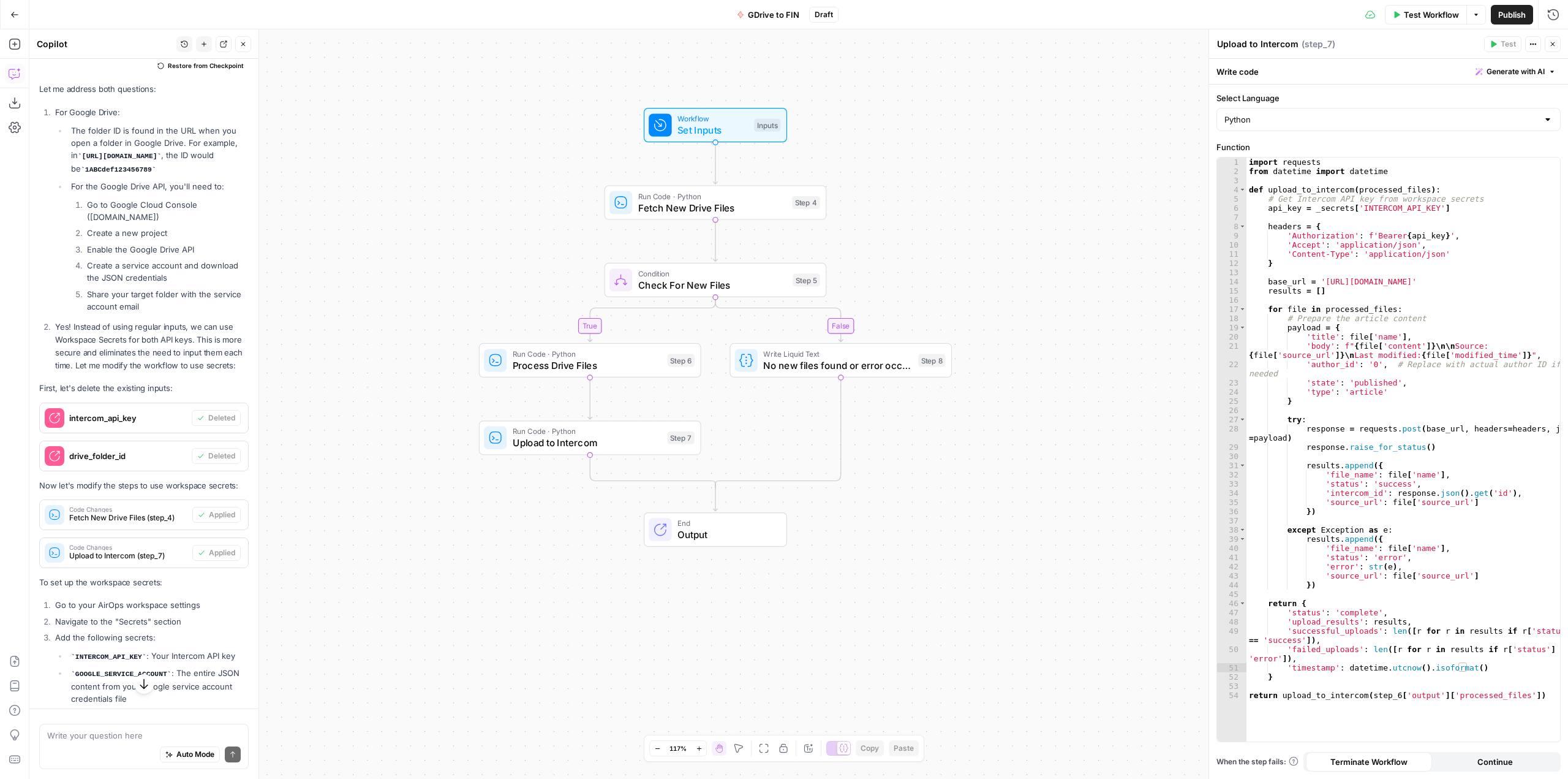
drag, startPoint x: 188, startPoint y: 367, endPoint x: 90, endPoint y: 367, distance: 98.0
click at [90, 223] on li "Go to Google Cloud Console (console.cloud.google.com)" at bounding box center [166, 210] width 164 height 24
copy li "console.cloud.google.com"
click at [201, 239] on li "Create a new project" at bounding box center [166, 233] width 164 height 13
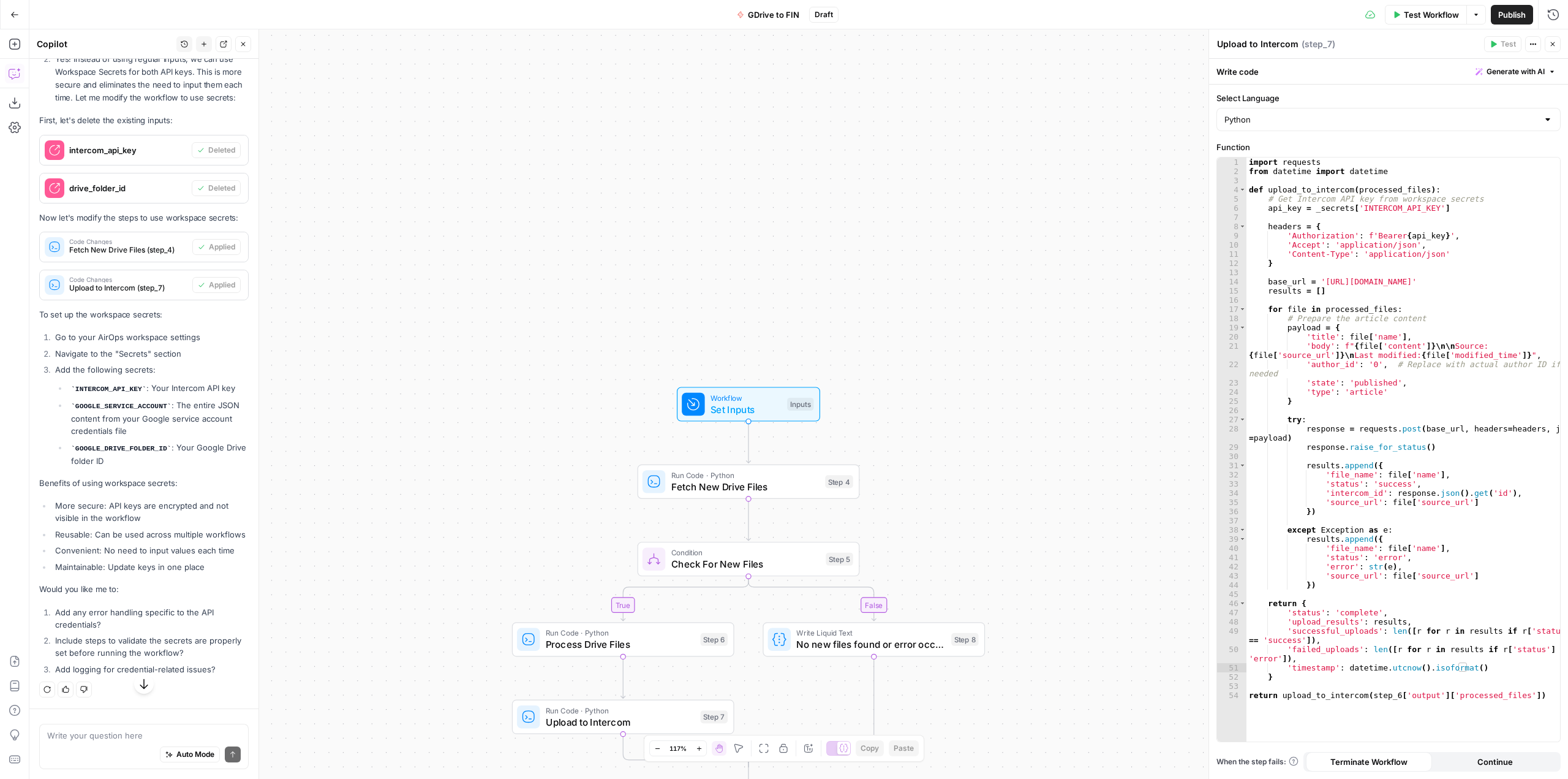
scroll to position [4808, 0]
click at [119, 403] on code "GOOGLE_SERVICE_ACCOUNT" at bounding box center [121, 406] width 101 height 7
copy code "GOOGLE_SERVICE_ACCOUNT"
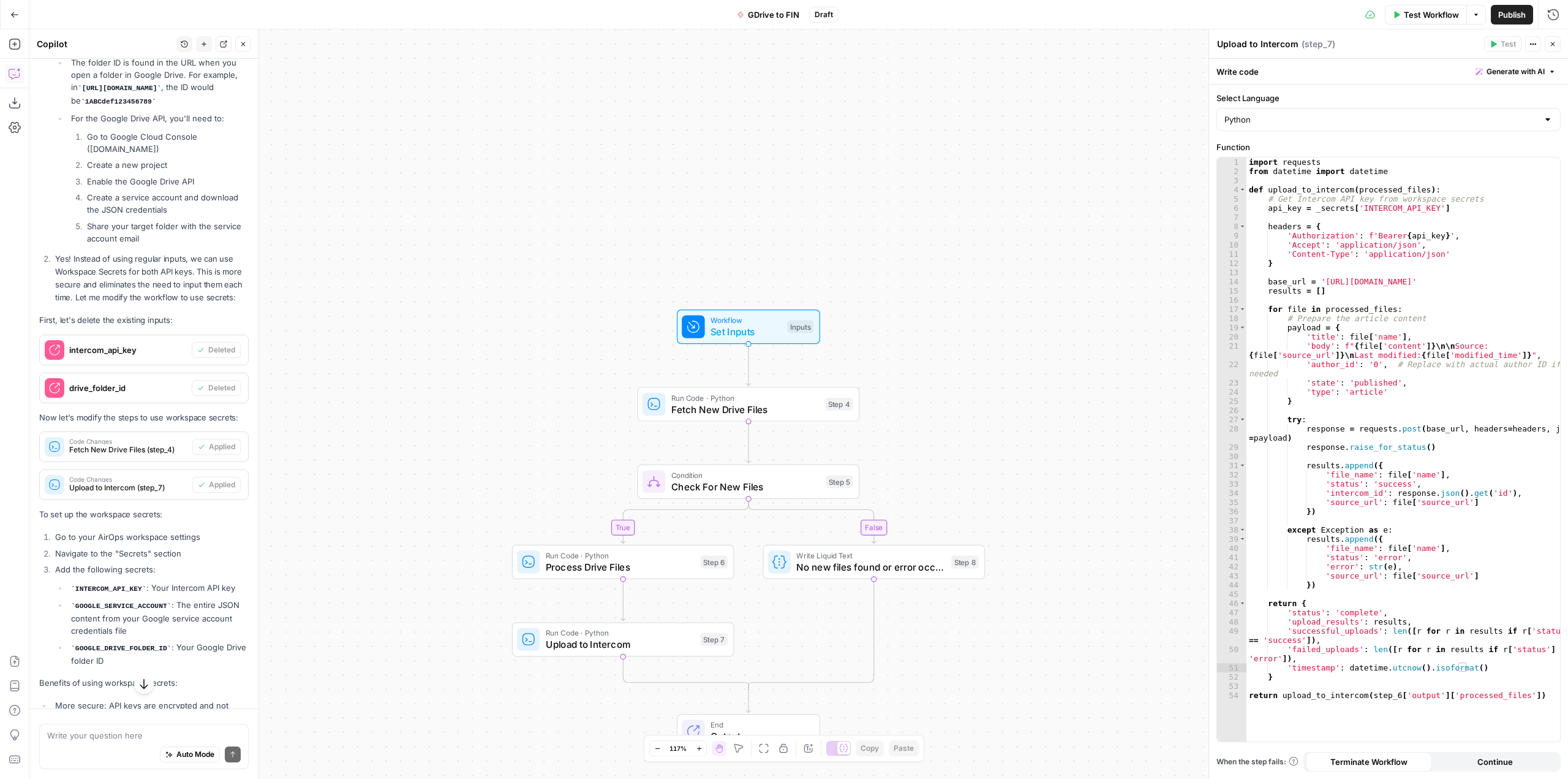
scroll to position [4440, 0]
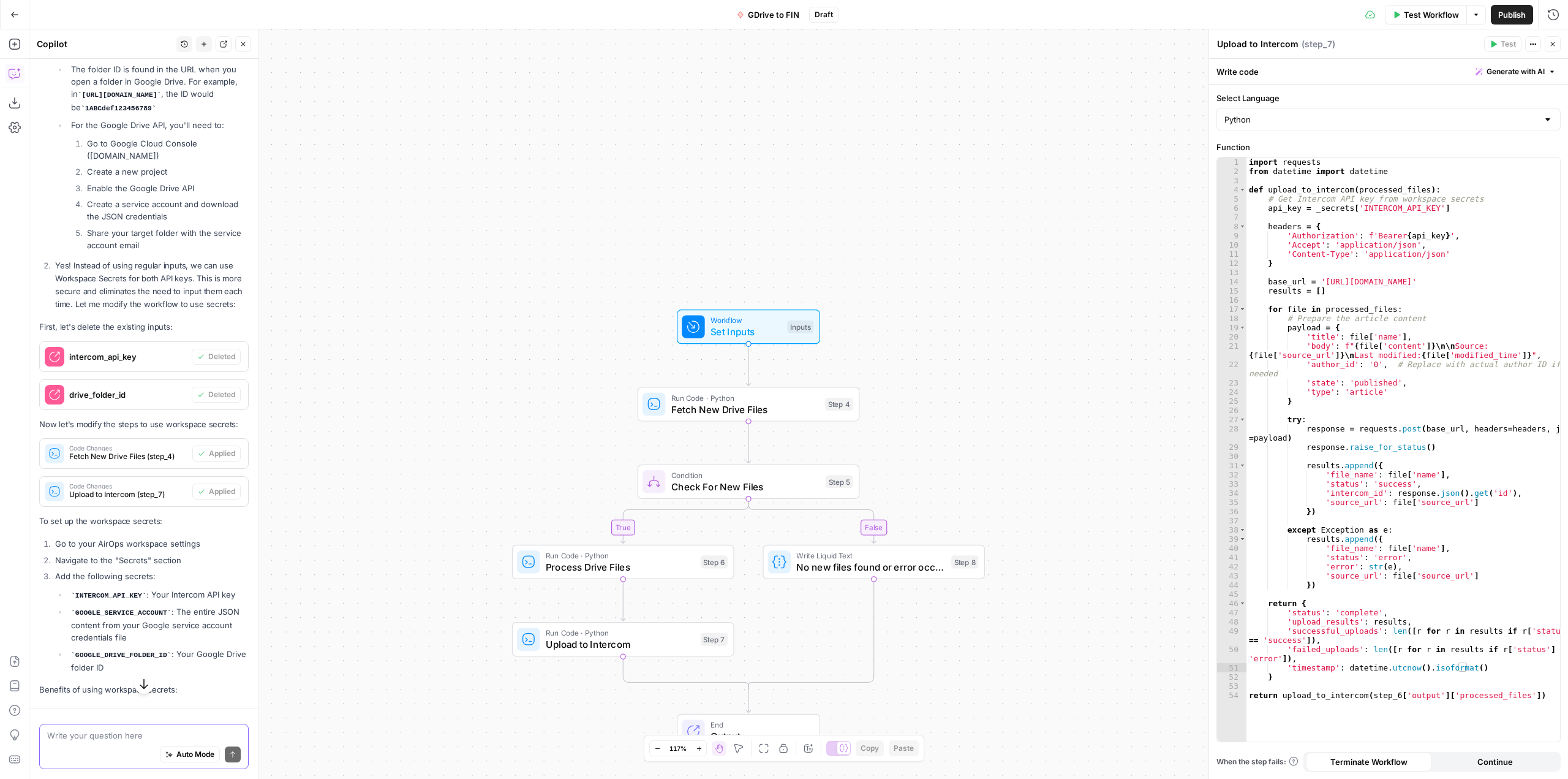
click at [130, 737] on textarea at bounding box center [144, 735] width 194 height 13
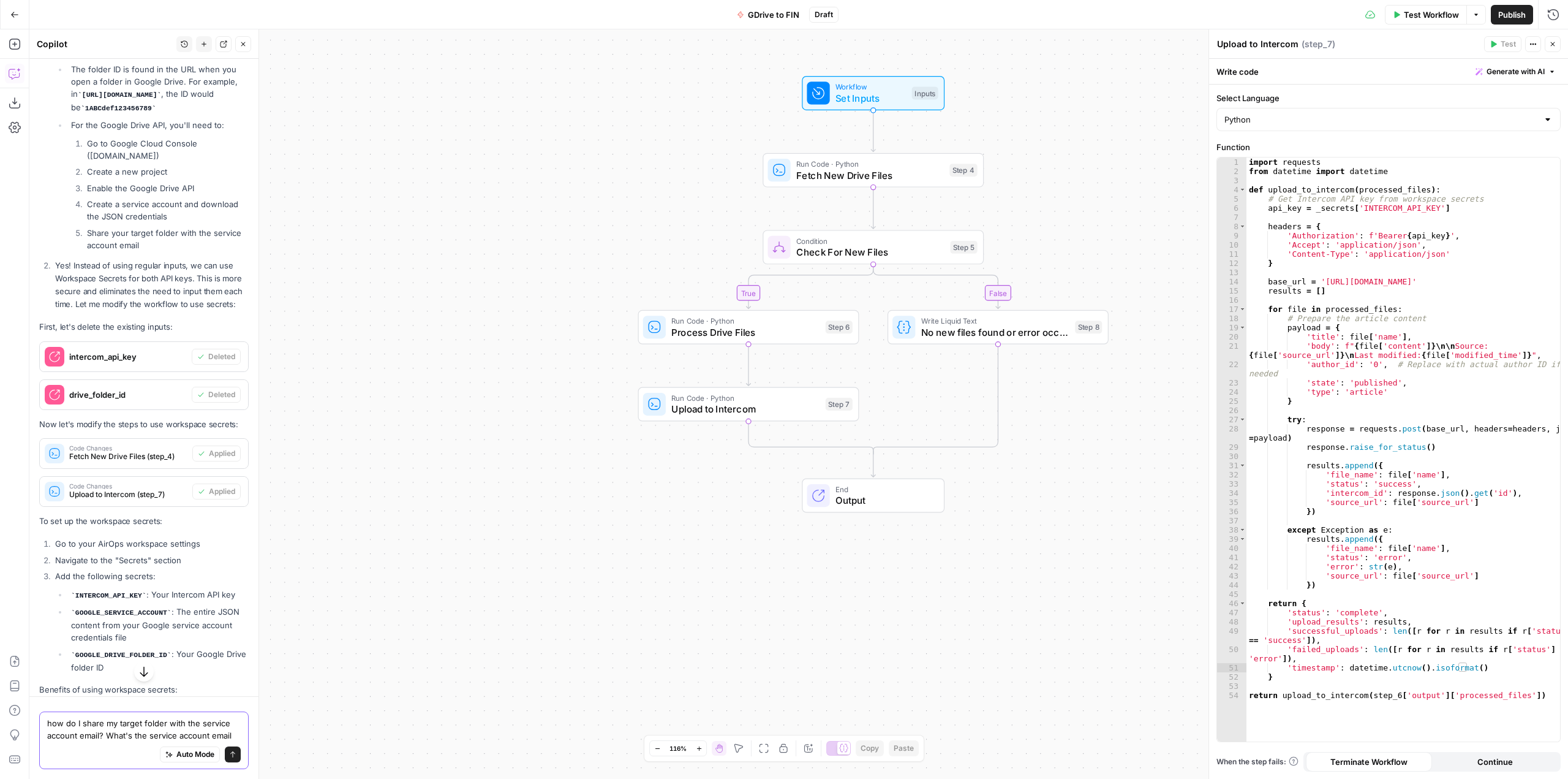
type textarea "how do I share my target folder with the service account email? What's the serv…"
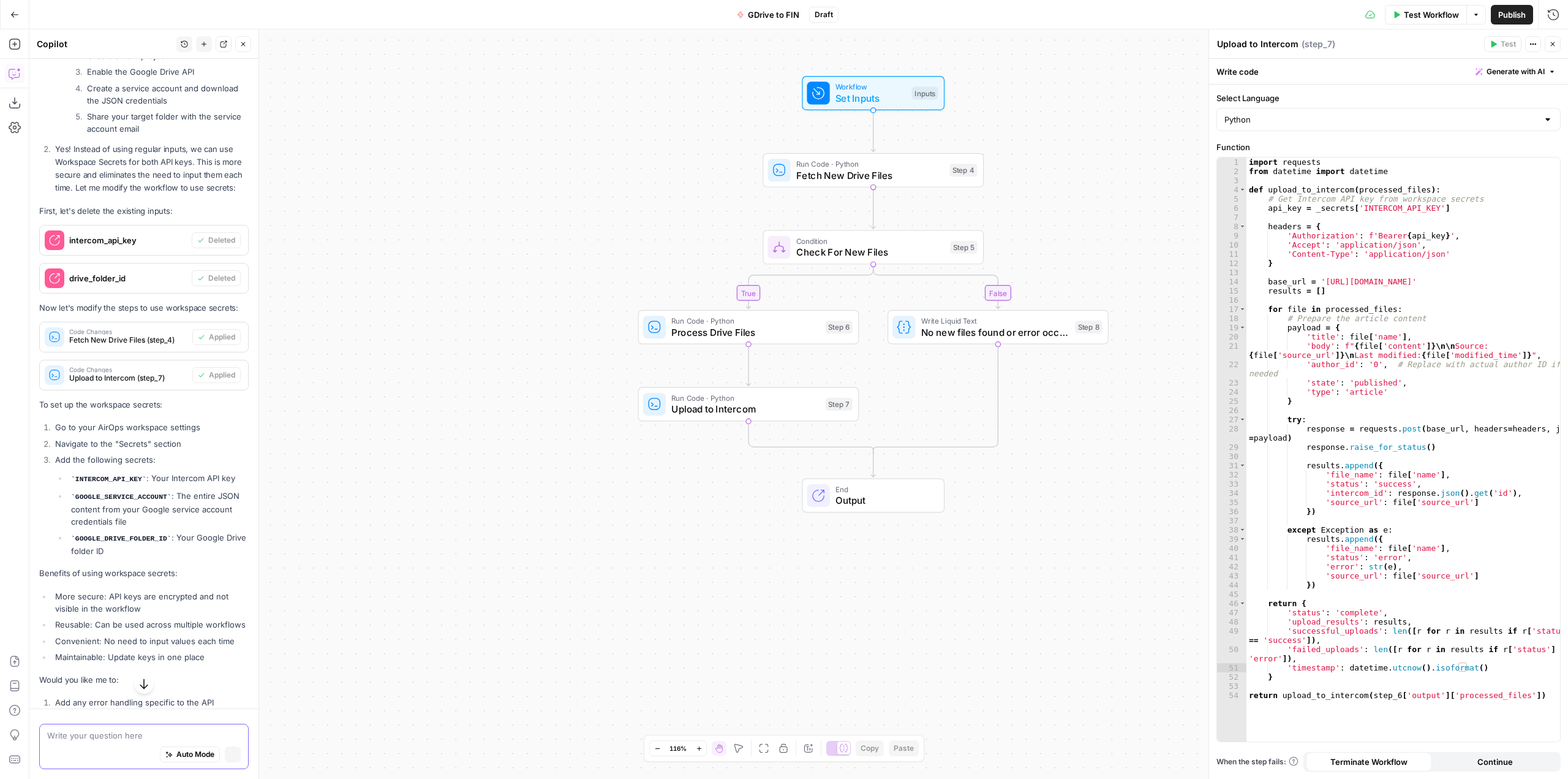
scroll to position [4344, 0]
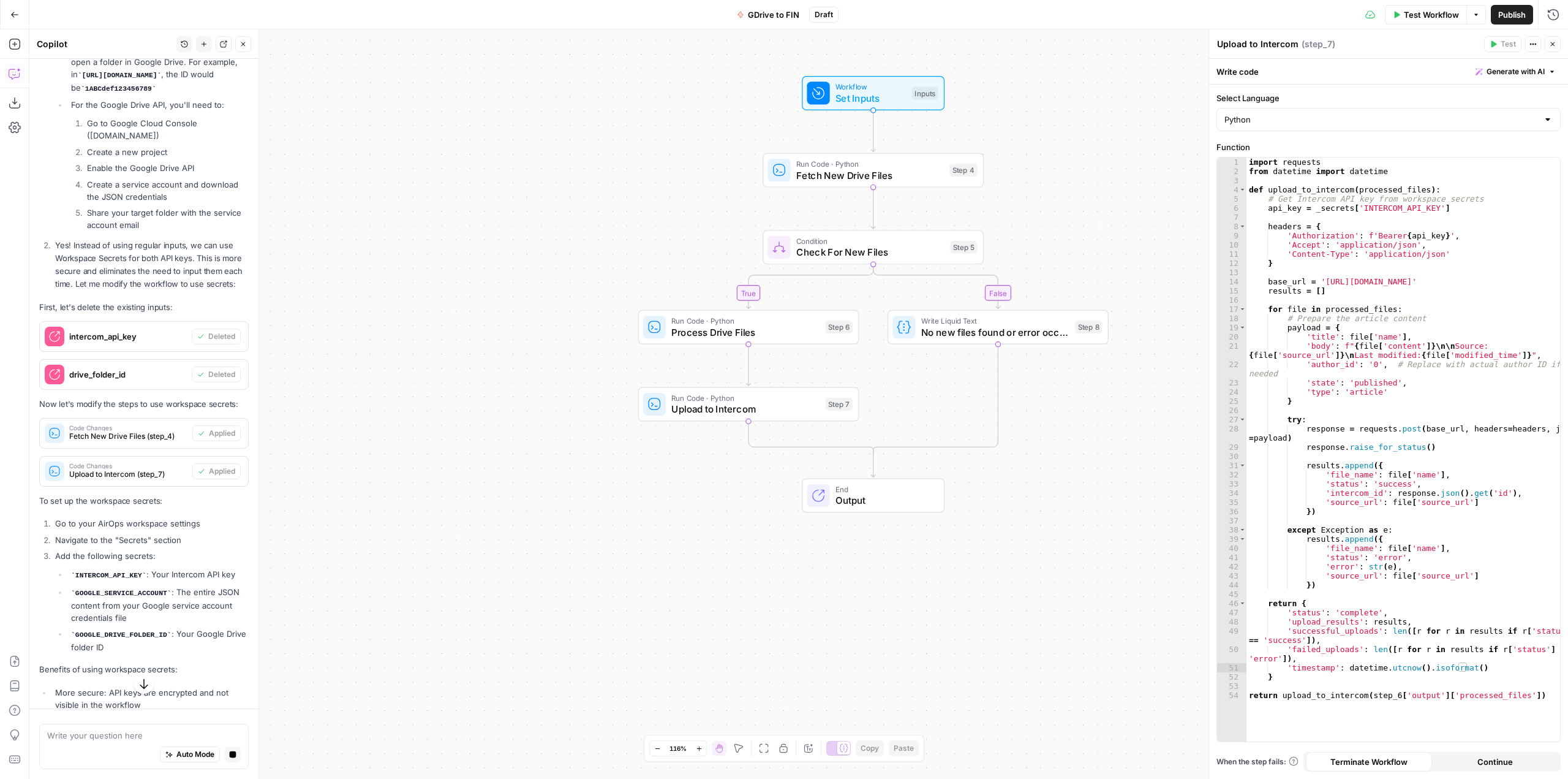
click at [141, 682] on icon "button" at bounding box center [144, 684] width 13 height 13
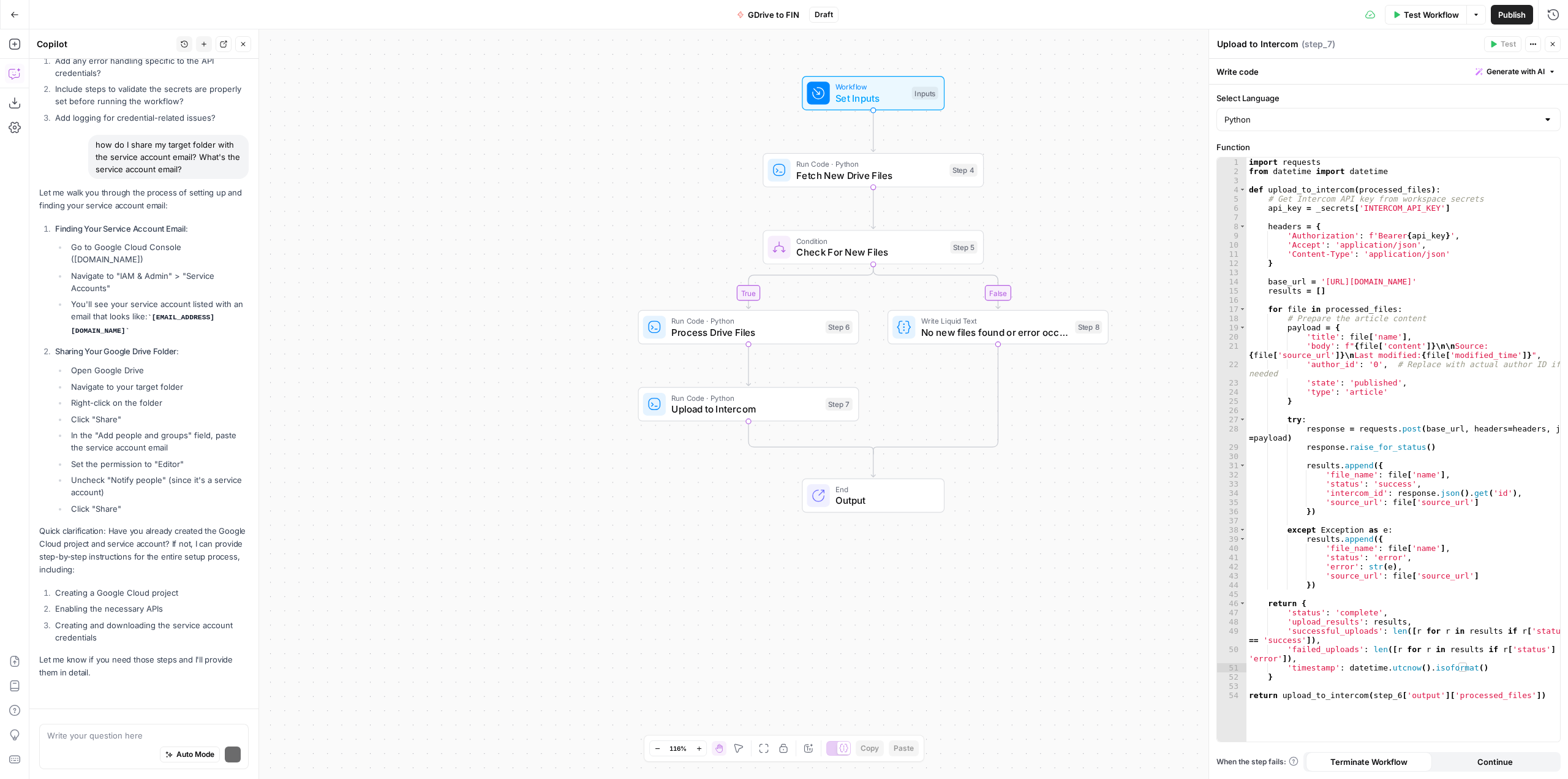
scroll to position [5373, 0]
click at [148, 734] on textarea at bounding box center [144, 735] width 194 height 13
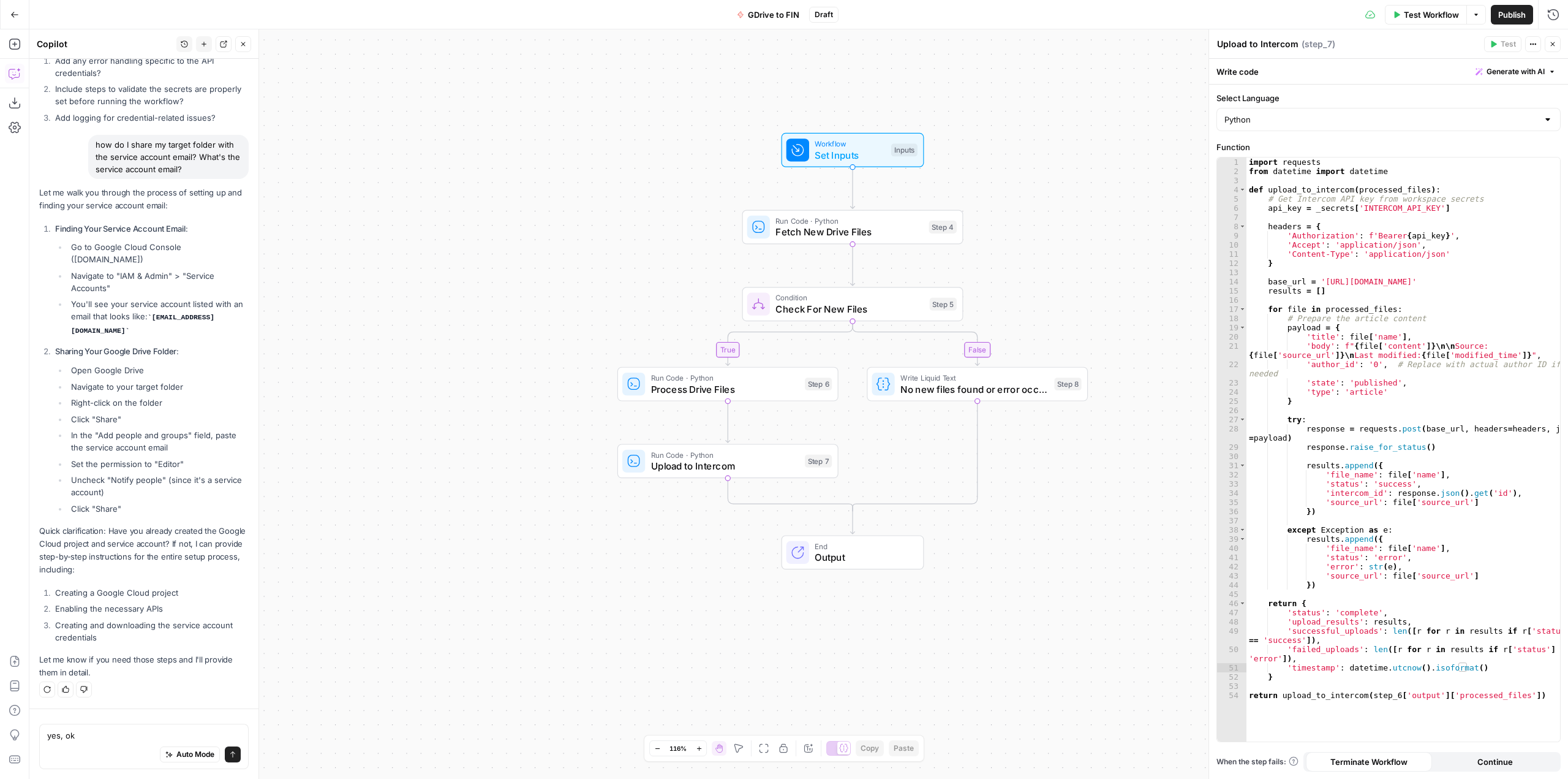
drag, startPoint x: 489, startPoint y: 386, endPoint x: 593, endPoint y: 213, distance: 201.9
click at [593, 213] on div "true false Workflow Set Inputs Inputs Run Code · Python Fetch New Drive Files S…" at bounding box center [799, 404] width 1539 height 749
click at [142, 740] on textarea "yes, ok" at bounding box center [144, 735] width 194 height 13
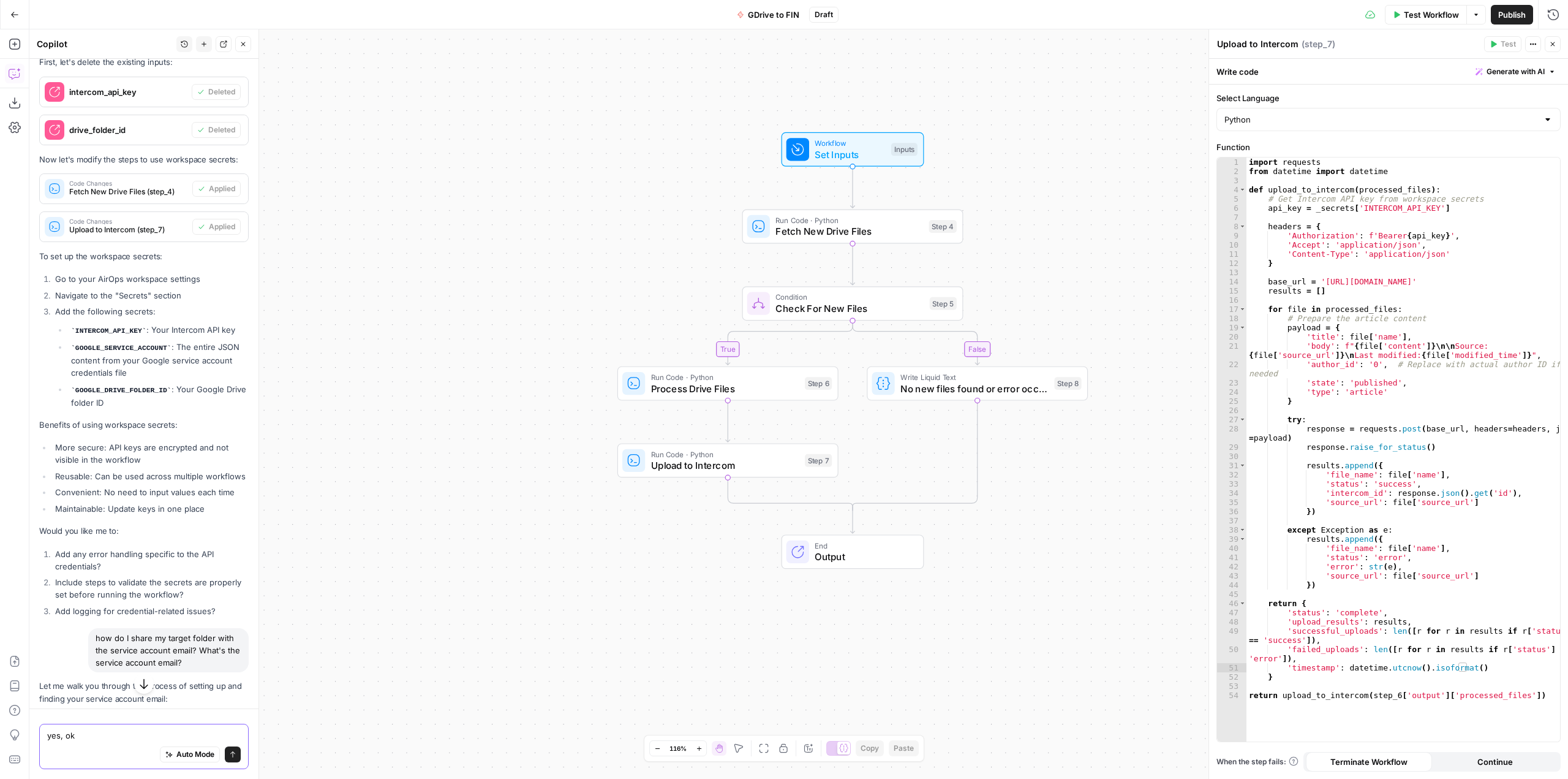
scroll to position [4760, 0]
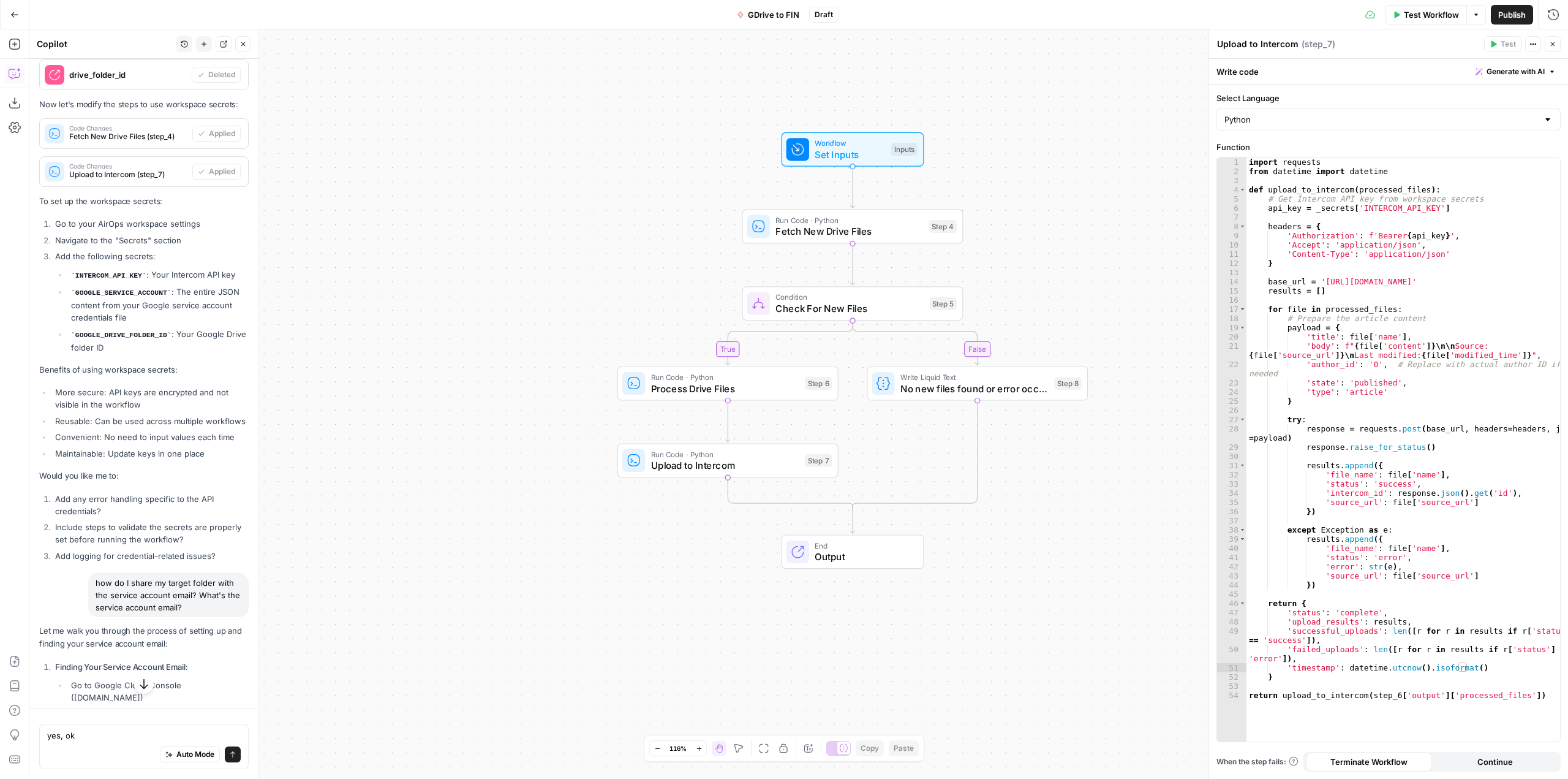
click at [138, 339] on code "GOOGLE_DRIVE_FOLDER_ID" at bounding box center [121, 334] width 101 height 7
copy code "GOOGLE_DRIVE_FOLDER_ID"
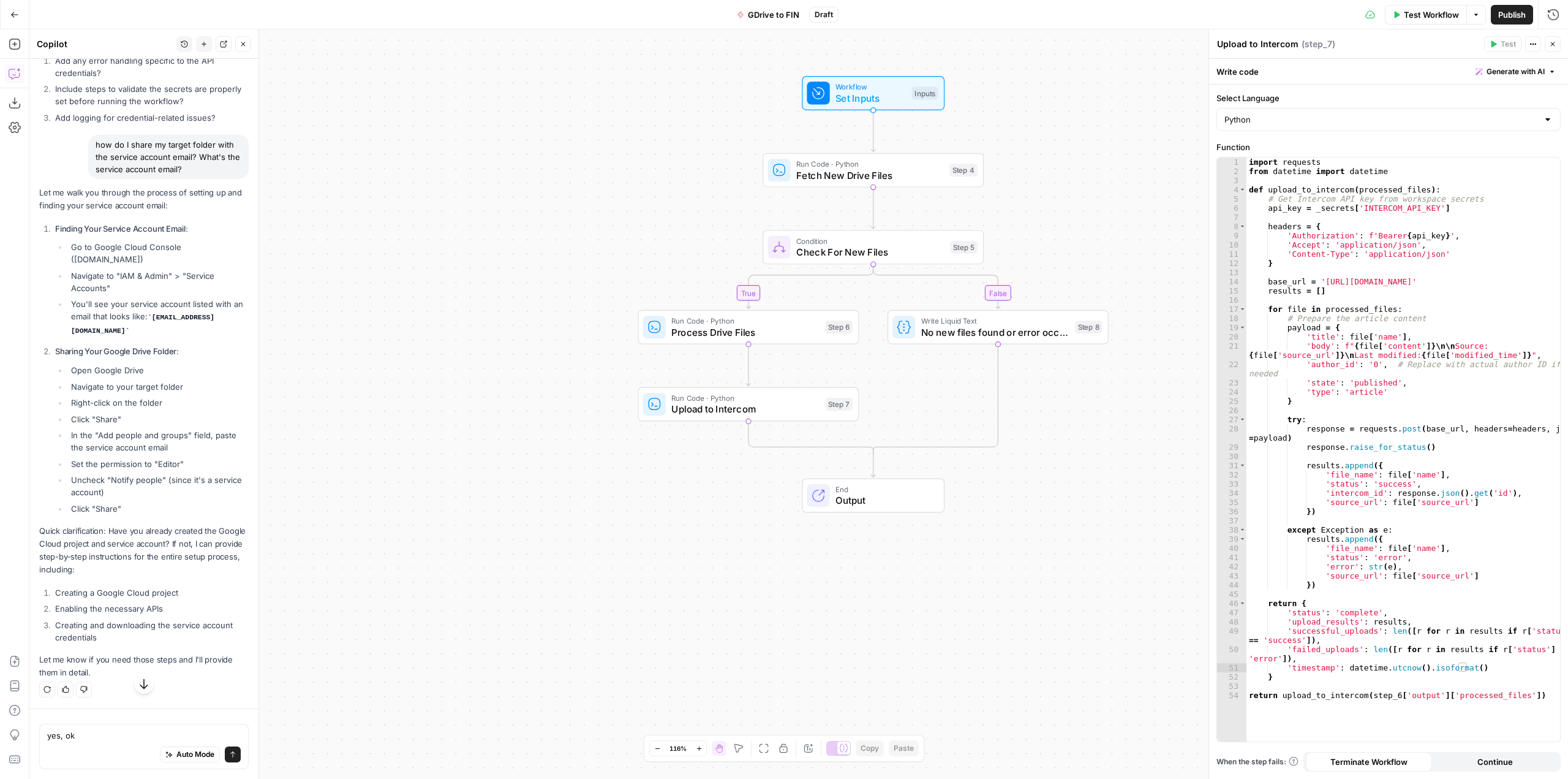
scroll to position [5373, 0]
click at [107, 725] on div "yes, ok yes, ok Auto Mode Send" at bounding box center [144, 746] width 209 height 46
drag, startPoint x: 69, startPoint y: 736, endPoint x: -43, endPoint y: 549, distance: 218.0
click at [0, 549] on html "AirOps Growth New Home Browse Your Data Usage Settings Recent Grids Webinar Wor…" at bounding box center [784, 390] width 1568 height 779
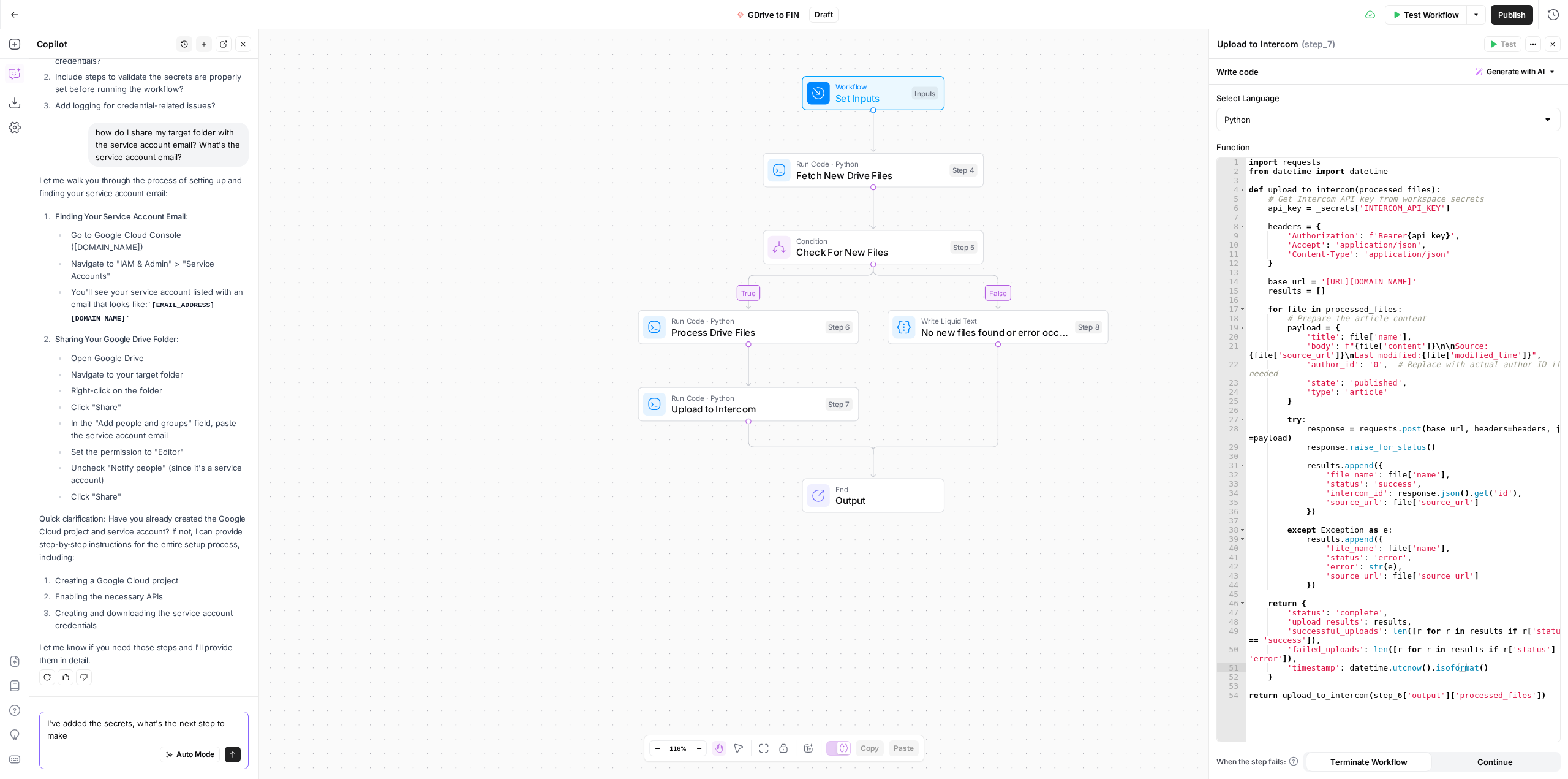
scroll to position [5385, 0]
type textarea "I've added the secrets, what's the next step to make the workflow work?"
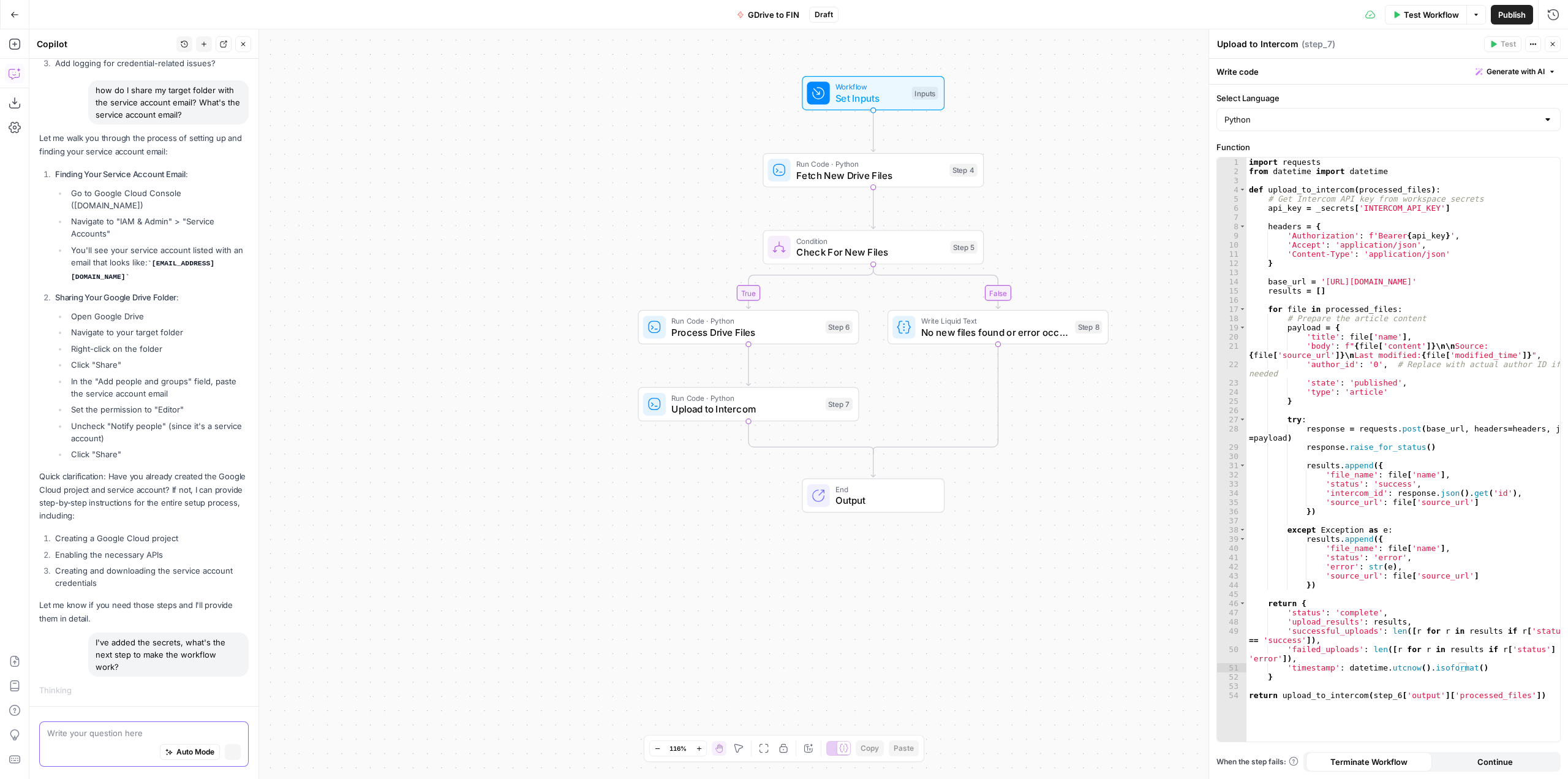
scroll to position [5308, 0]
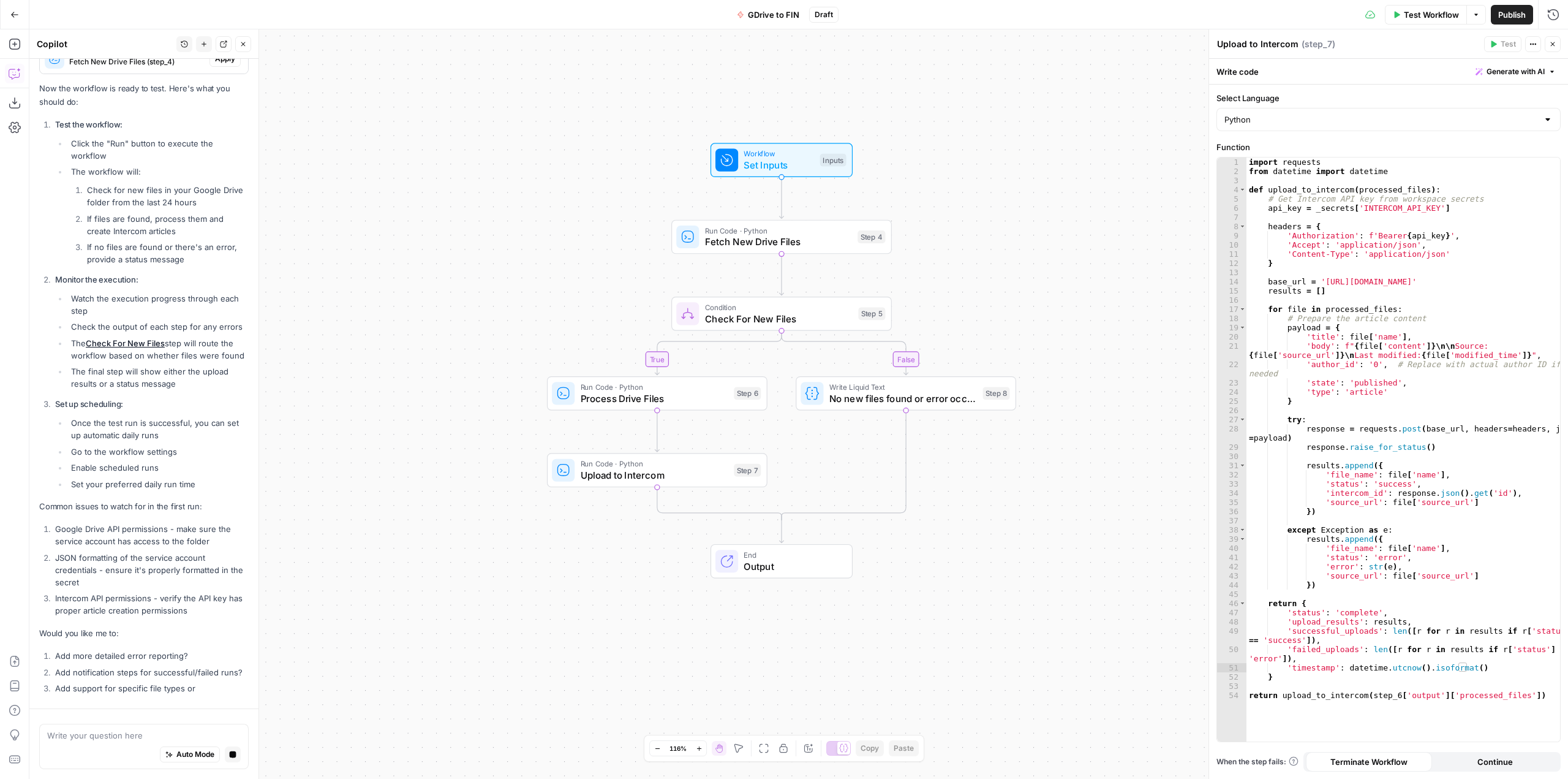
drag, startPoint x: 1014, startPoint y: 358, endPoint x: 1049, endPoint y: 228, distance: 134.6
click at [1049, 228] on div "true false Workflow Set Inputs Inputs Run Code · Python Fetch New Drive Files S…" at bounding box center [799, 404] width 1539 height 749
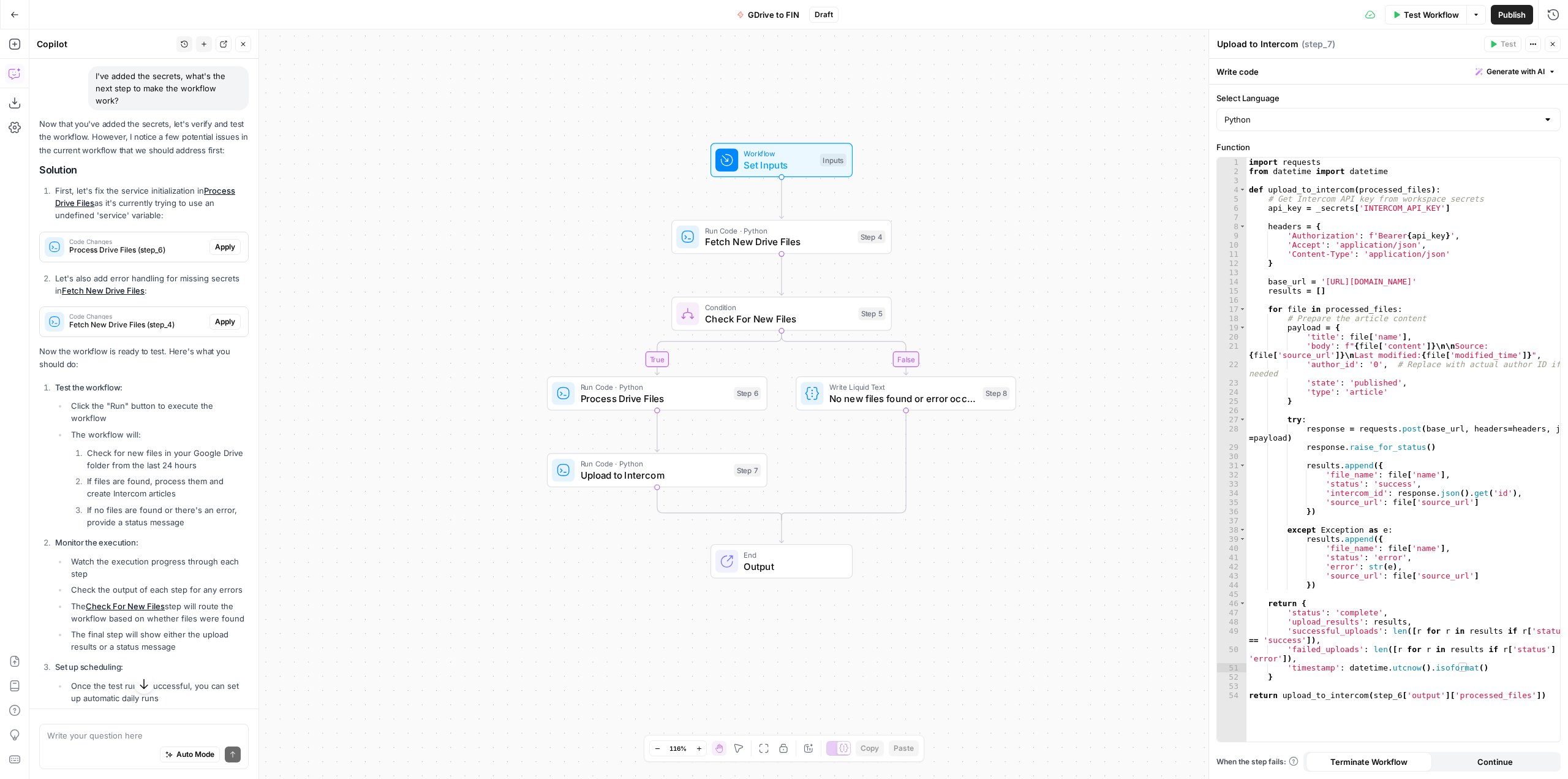
scroll to position [5871, 0]
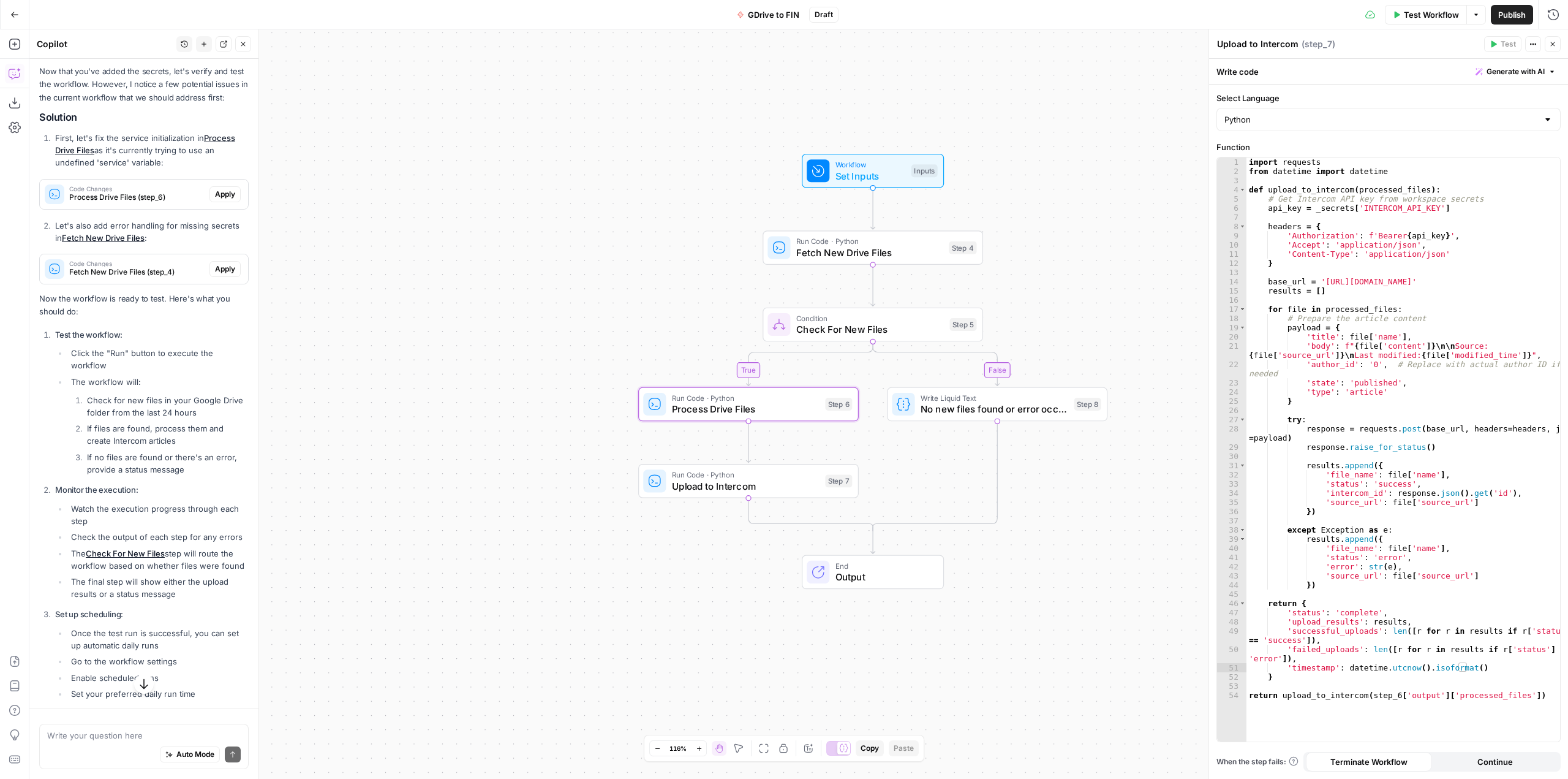
click at [215, 200] on span "Apply" at bounding box center [225, 194] width 20 height 11
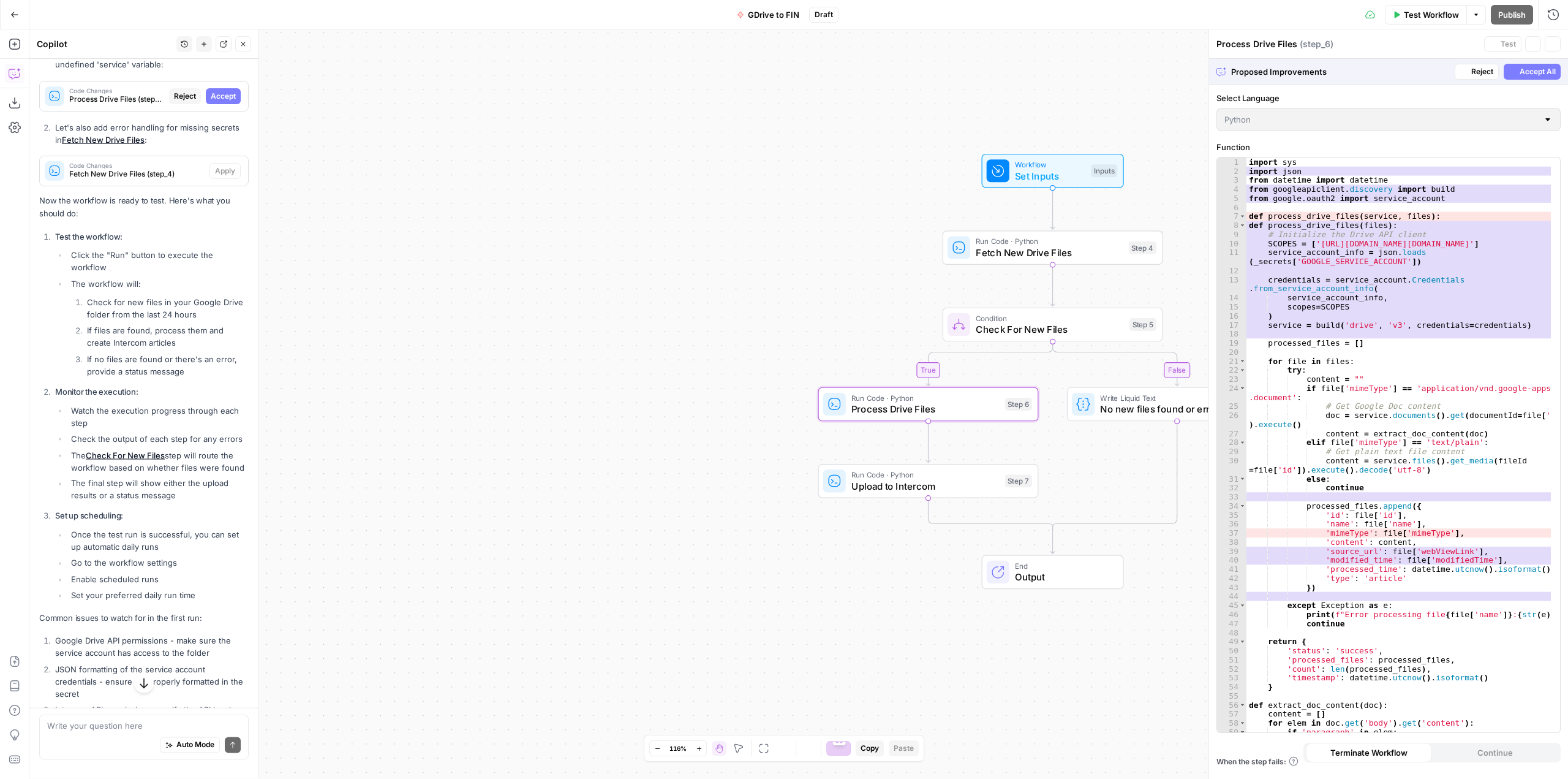
scroll to position [5772, 0]
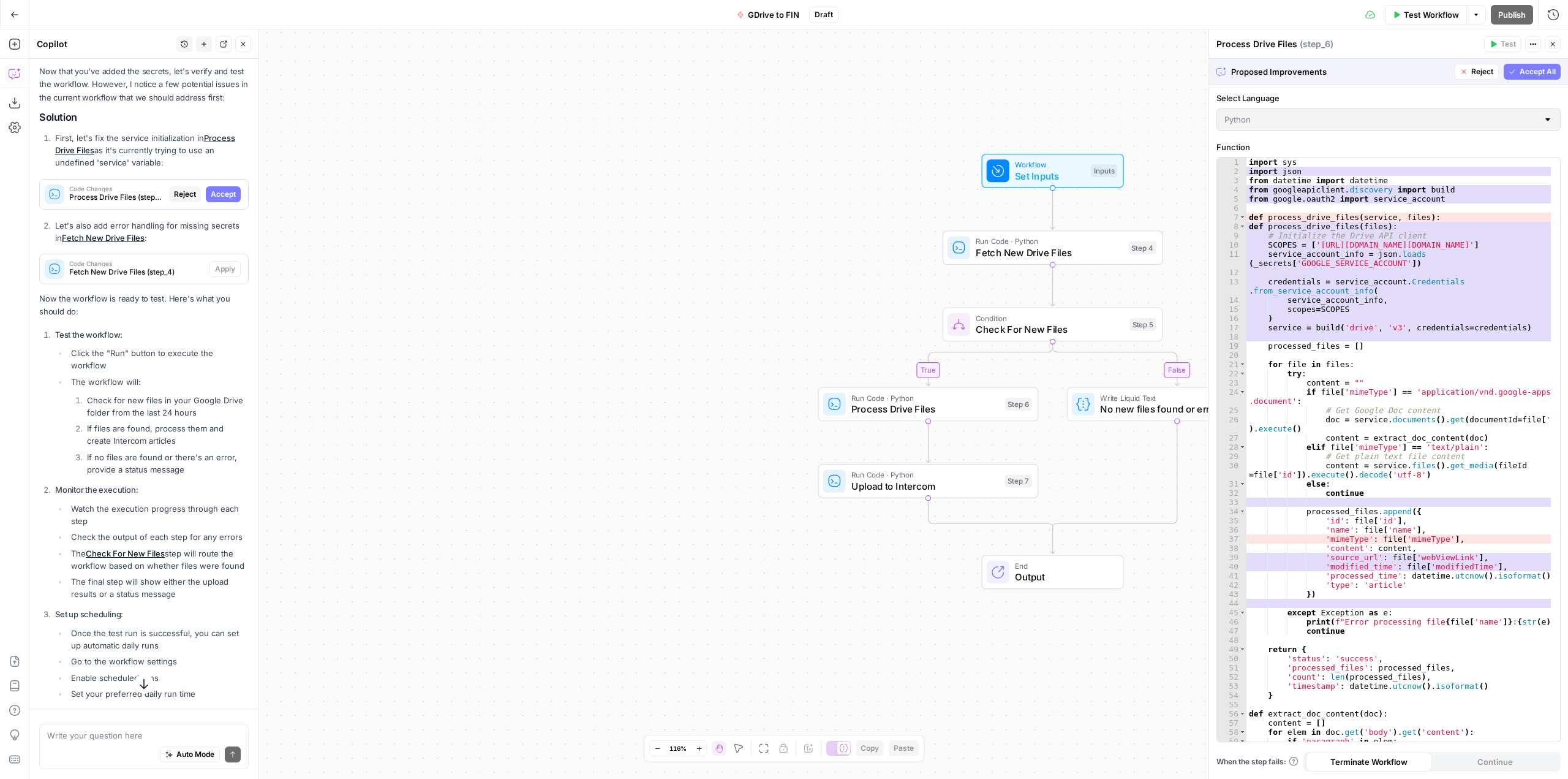
click at [1537, 66] on span "Accept All" at bounding box center [1538, 72] width 36 height 11
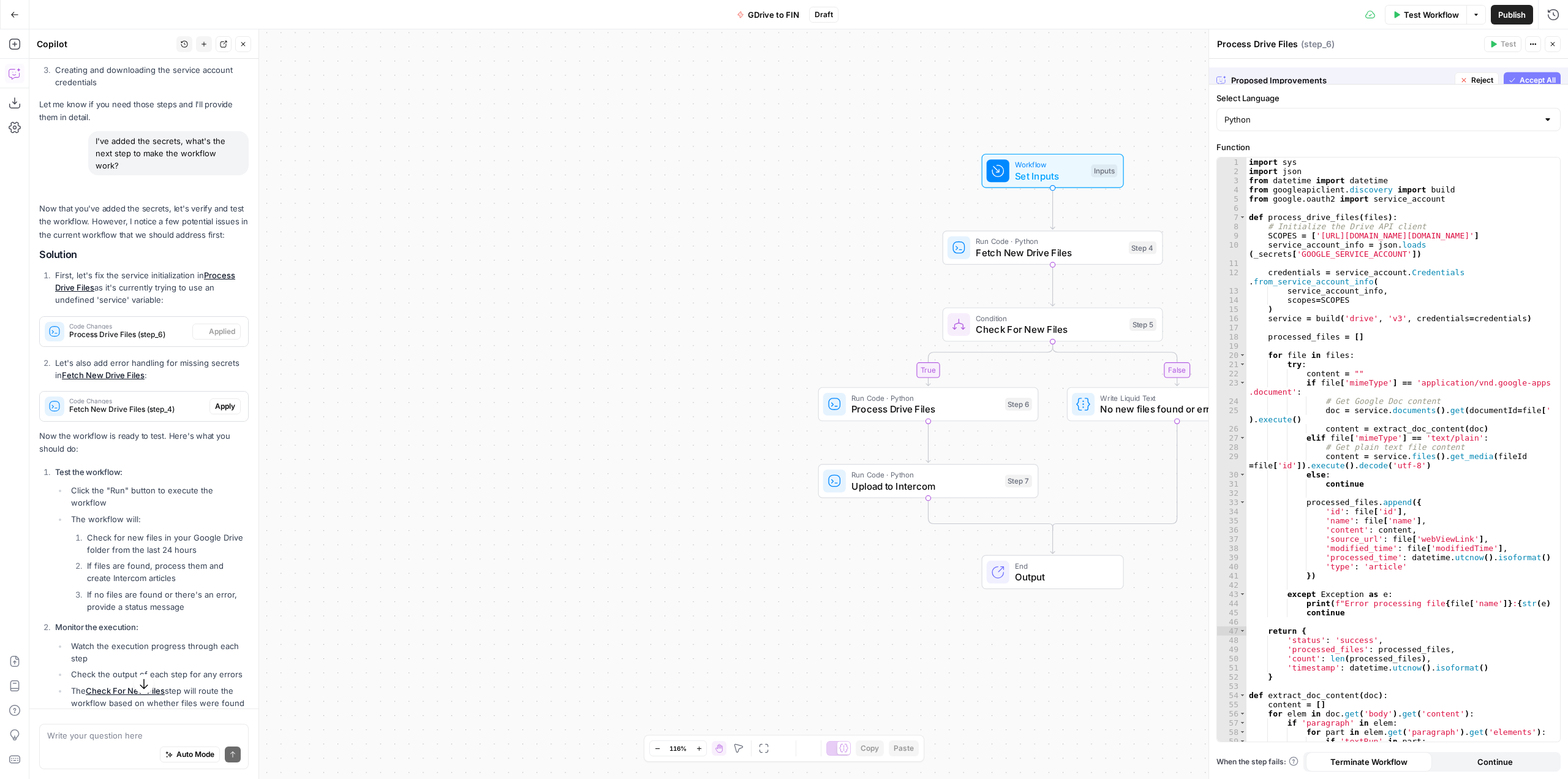
scroll to position [5890, 0]
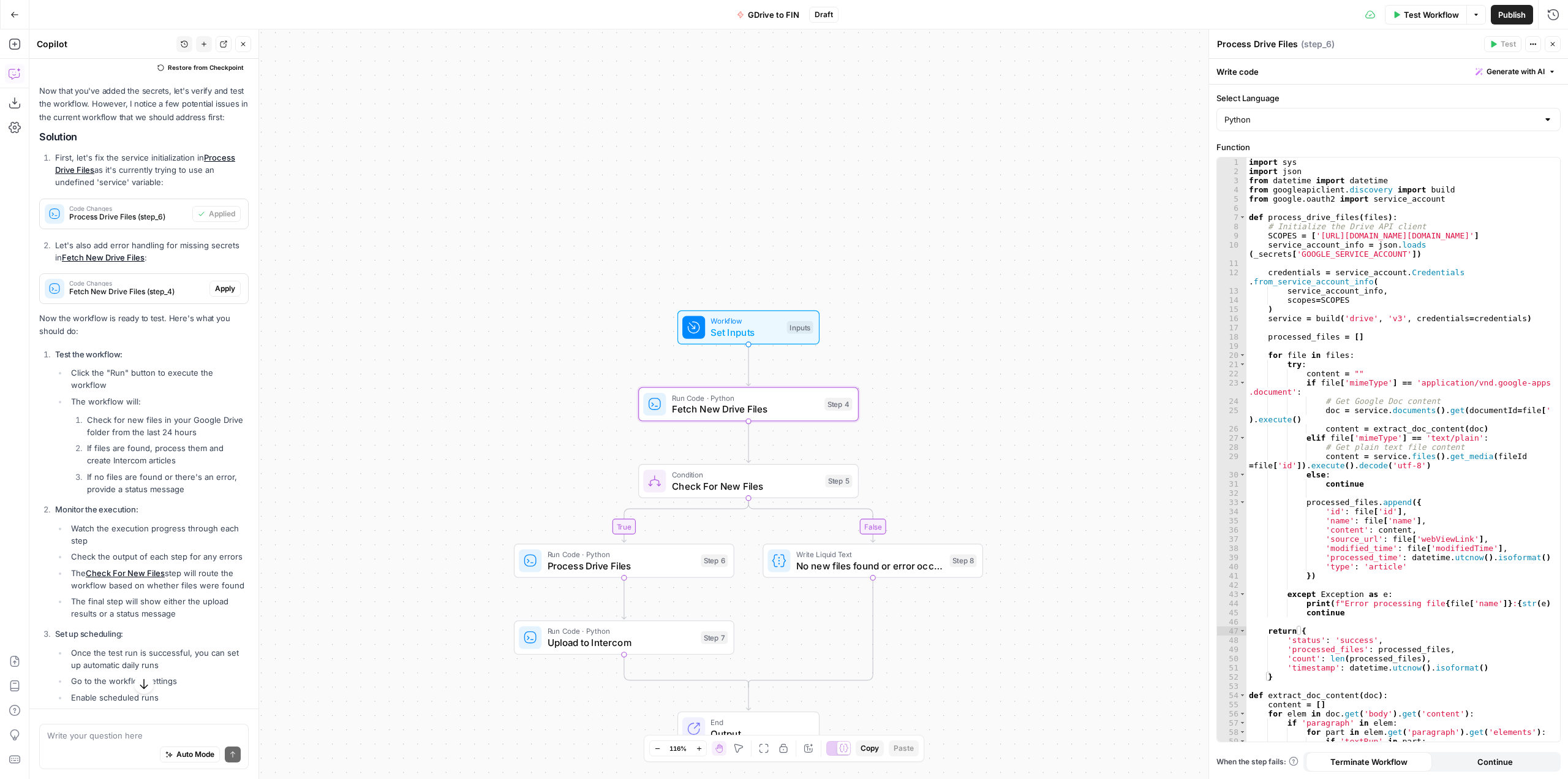
click at [220, 294] on span "Apply" at bounding box center [225, 289] width 20 height 11
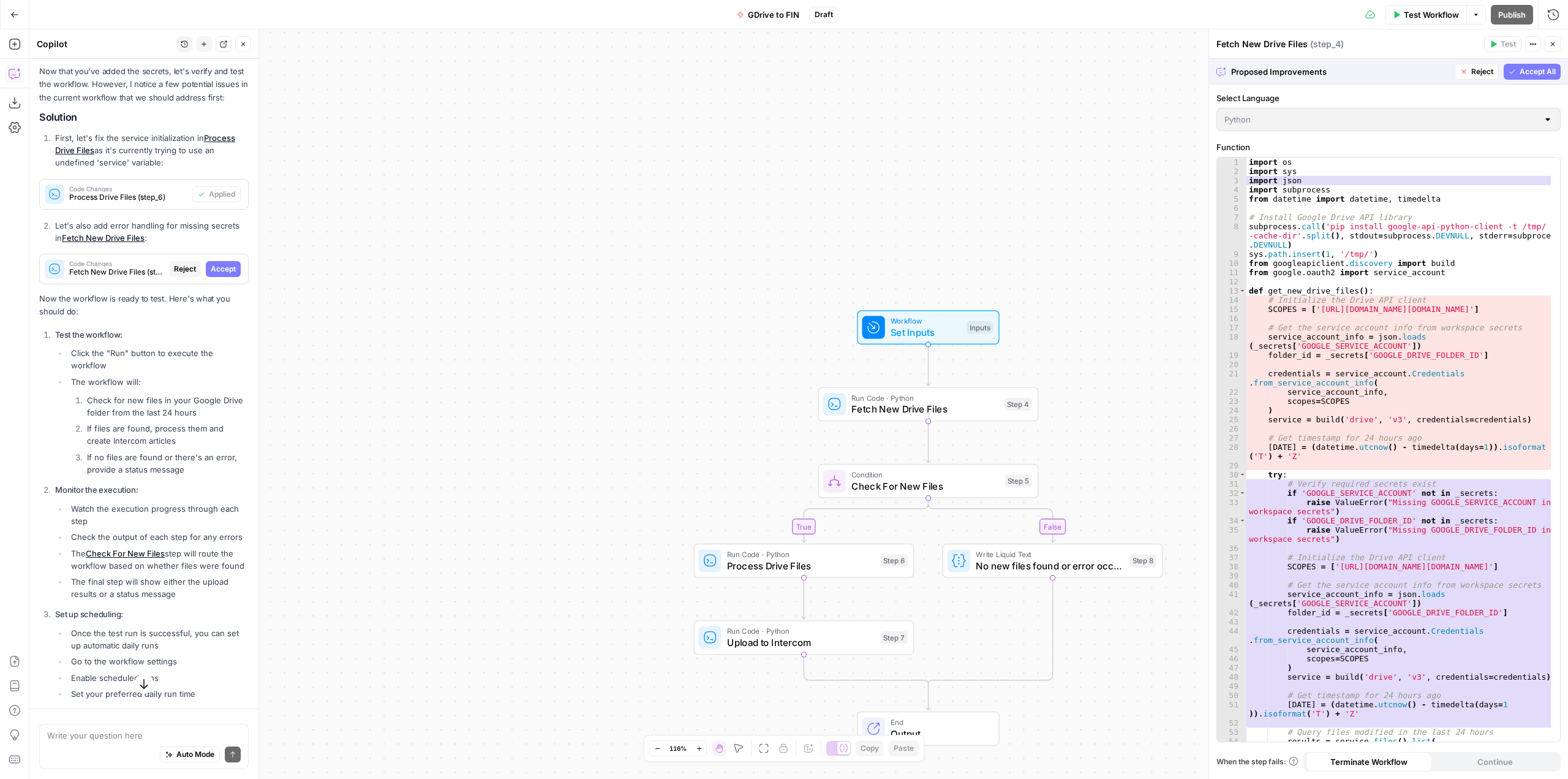
click at [1538, 68] on span "Accept All" at bounding box center [1538, 72] width 36 height 11
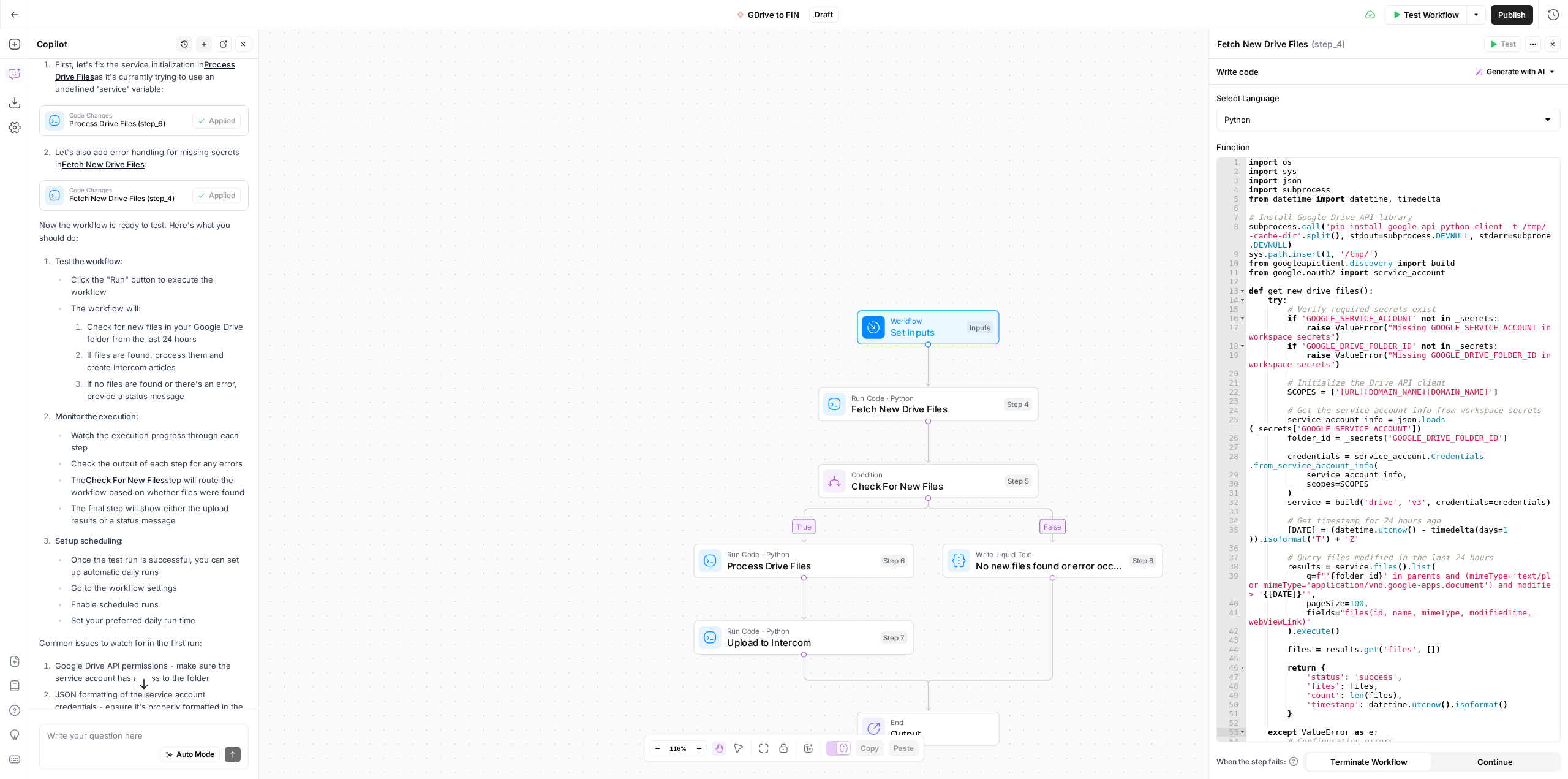
scroll to position [6074, 0]
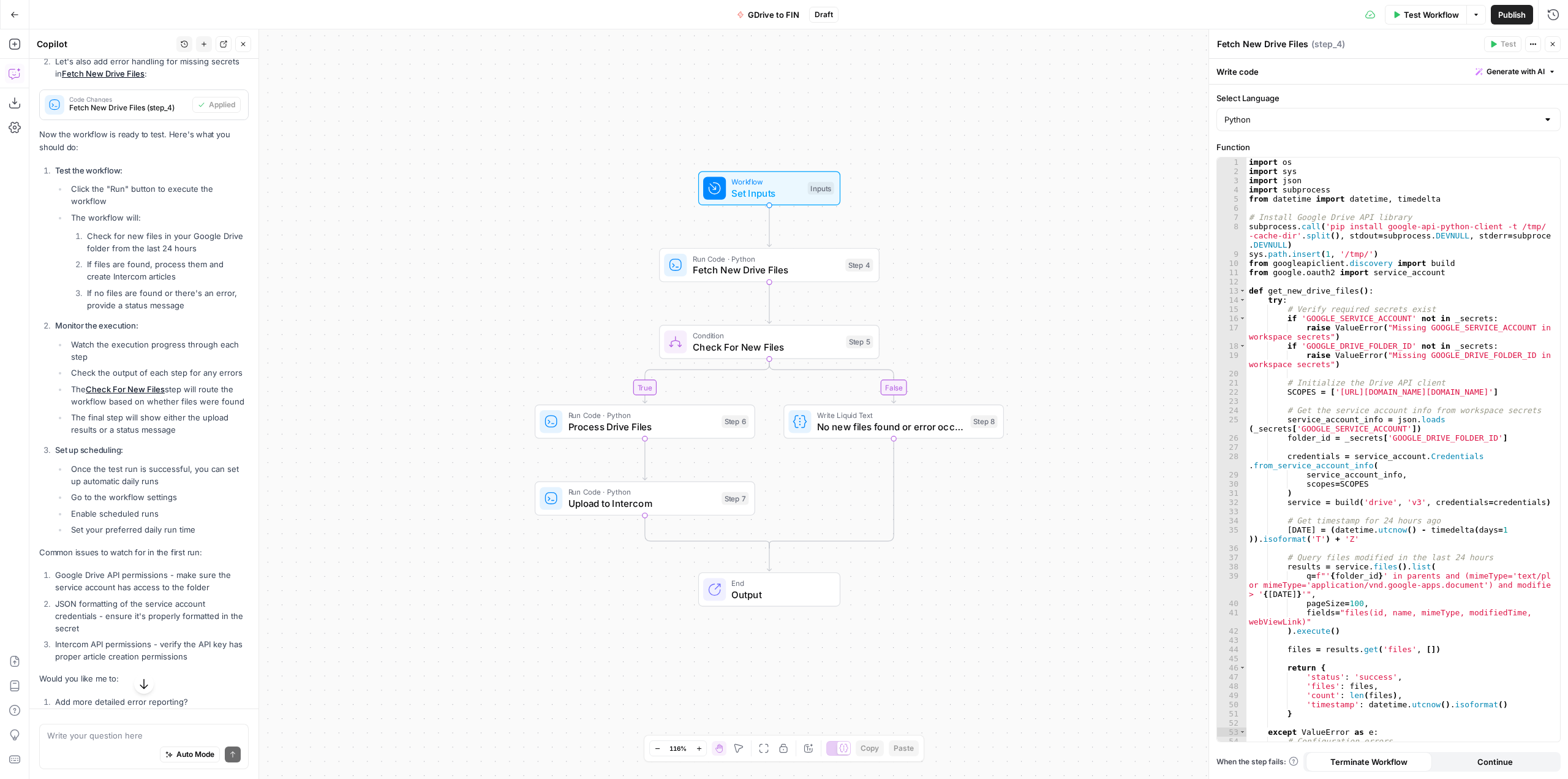
drag, startPoint x: 565, startPoint y: 301, endPoint x: 597, endPoint y: 204, distance: 102.1
click at [597, 204] on div "true false Workflow Set Inputs Inputs Run Code · Python Fetch New Drive Files S…" at bounding box center [799, 404] width 1539 height 749
click at [1426, 6] on button "Test Workflow" at bounding box center [1426, 14] width 82 height 20
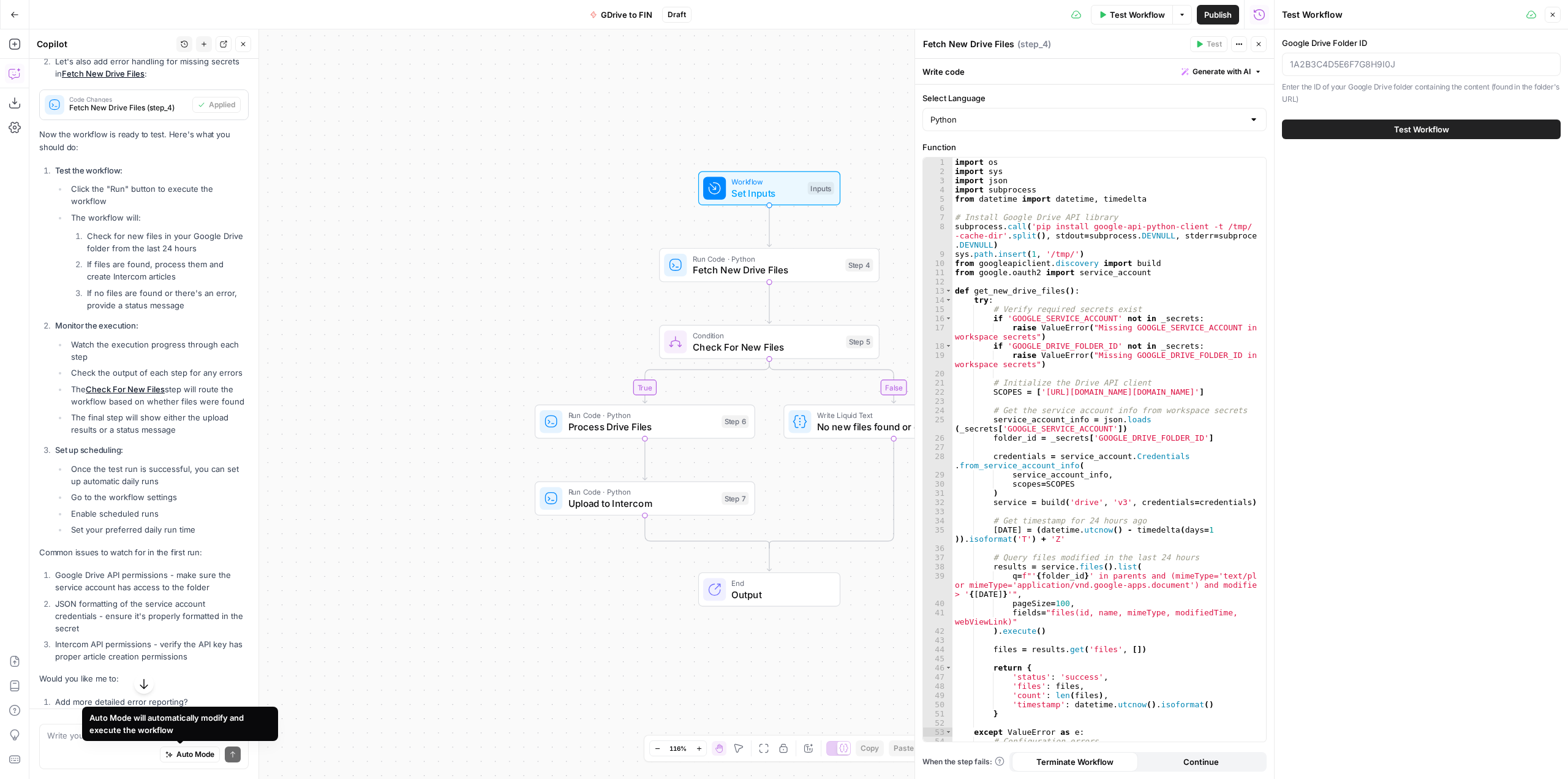
click at [90, 742] on div "Auto Mode Send" at bounding box center [144, 755] width 194 height 27
type textarea "the workflow is still asking me for the google drive folder ID as an input, do …"
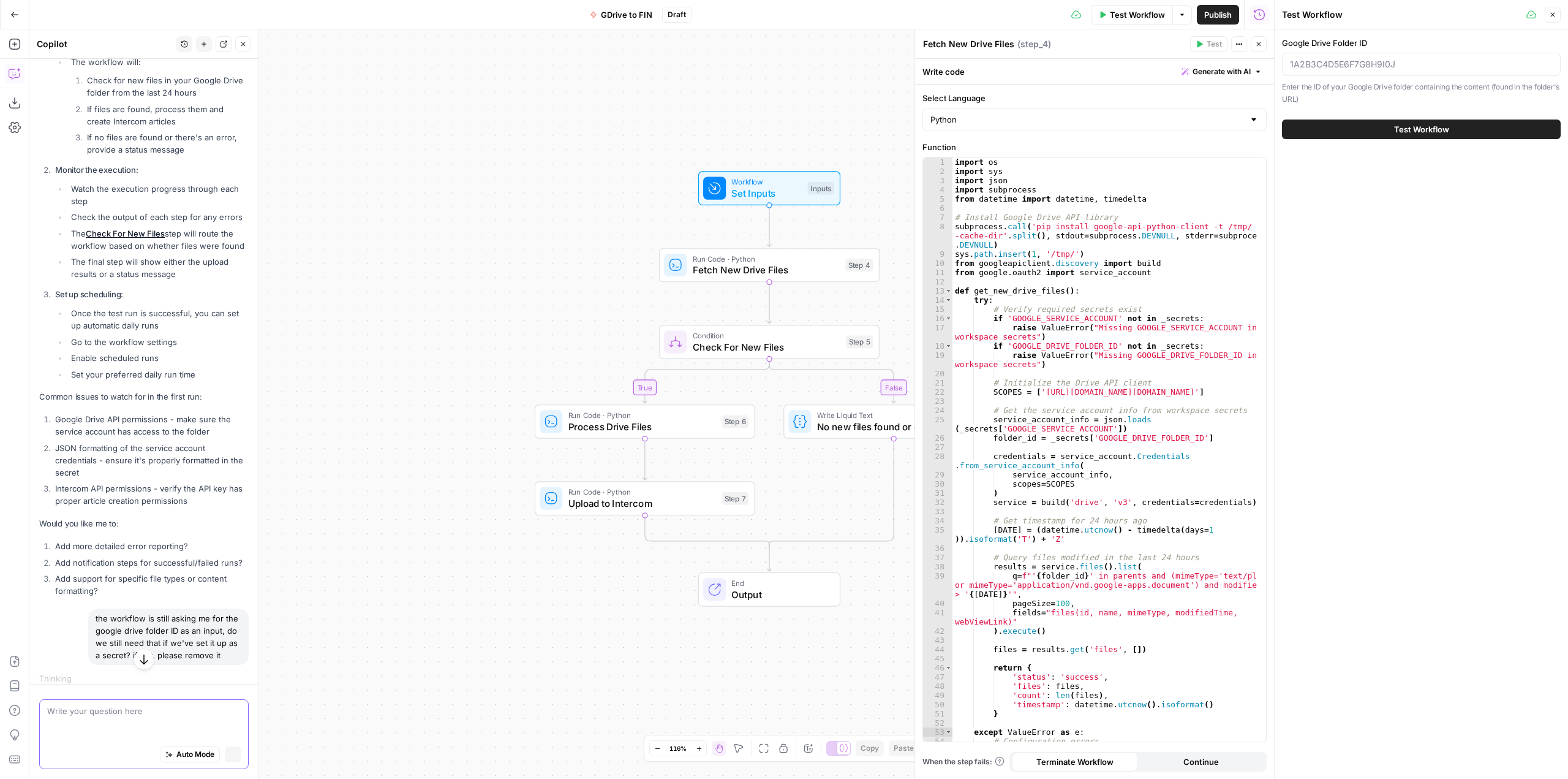
scroll to position [5938, 0]
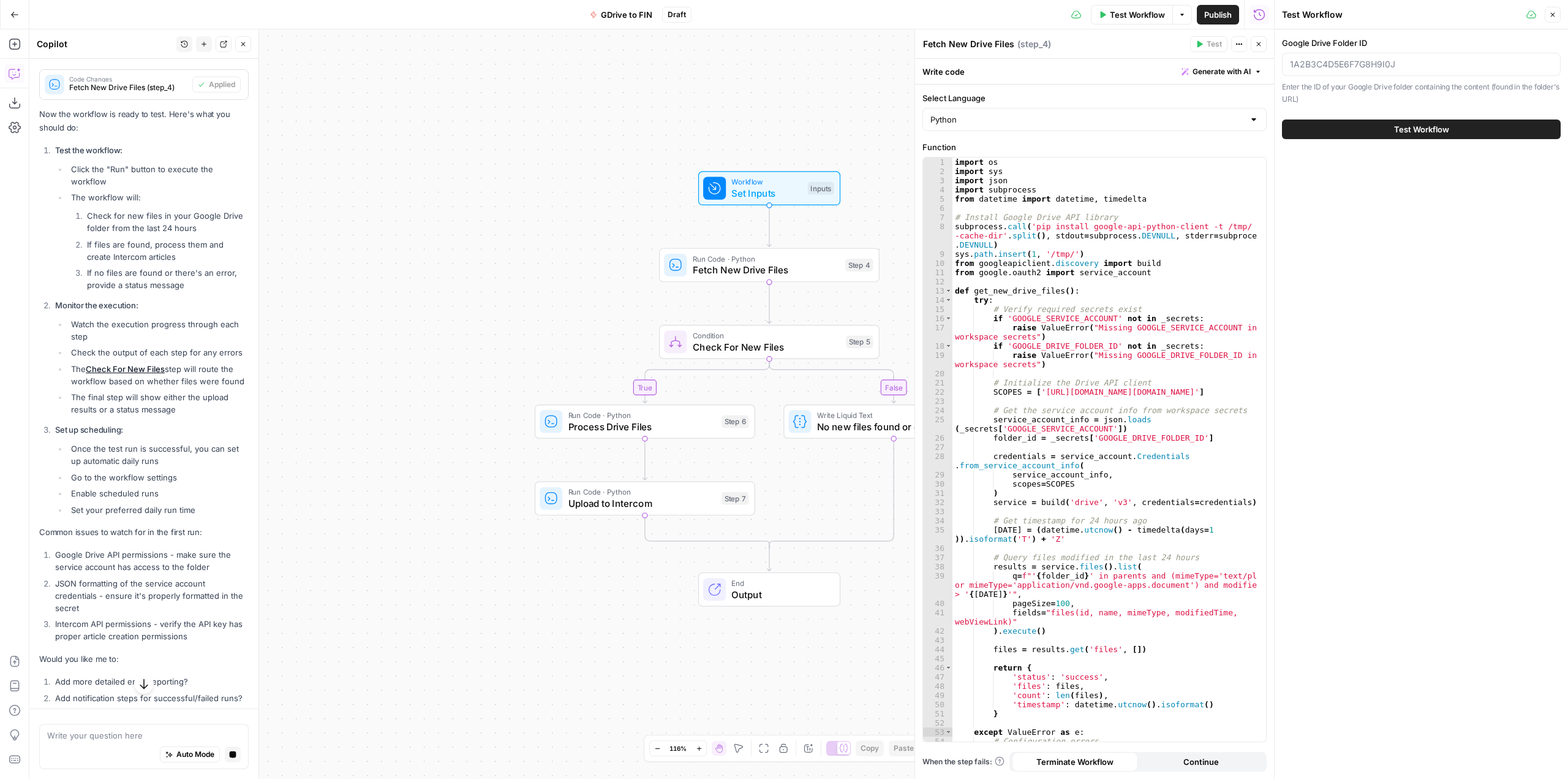
click at [142, 688] on icon "button" at bounding box center [144, 684] width 13 height 13
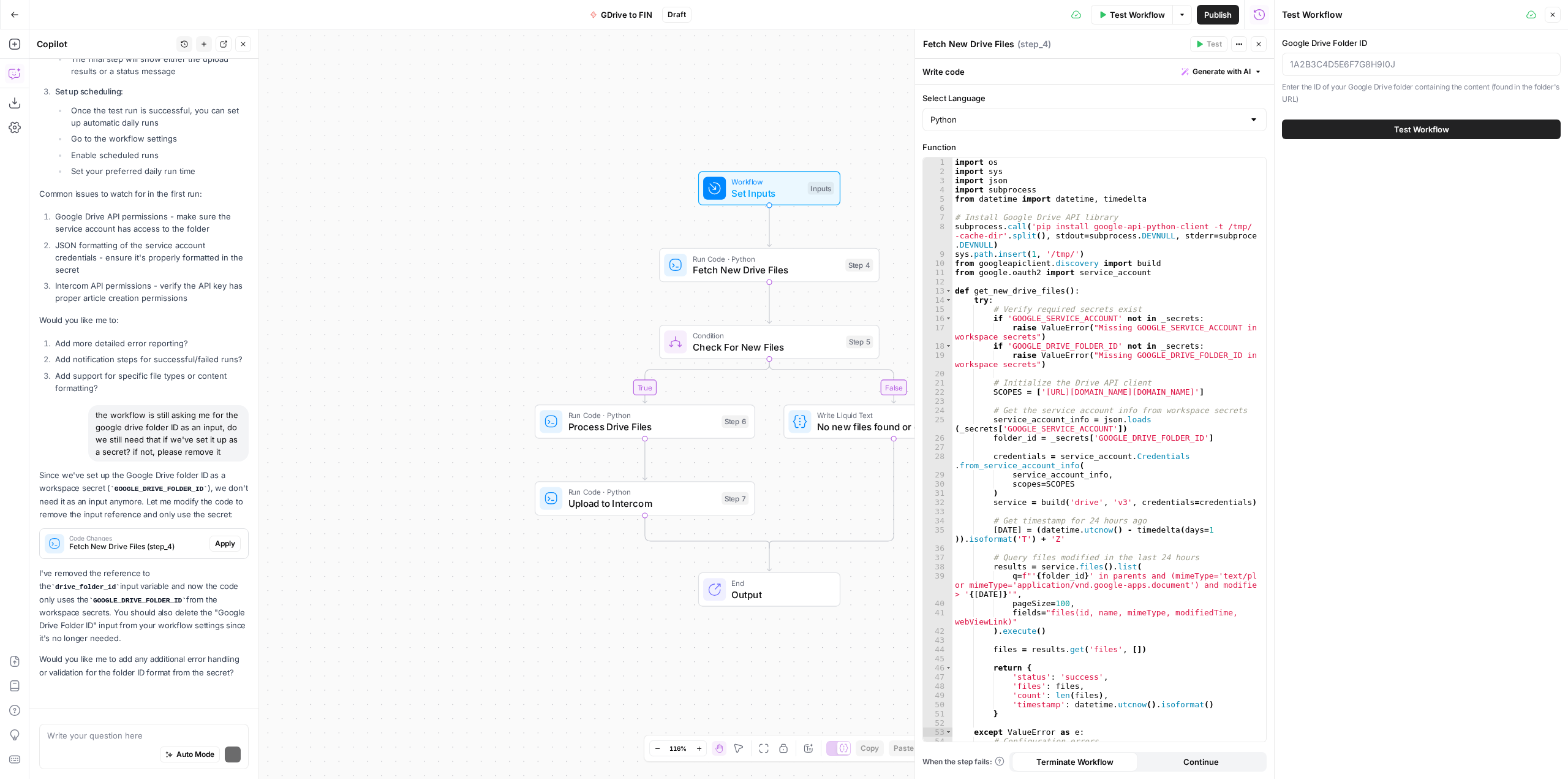
scroll to position [6633, 0]
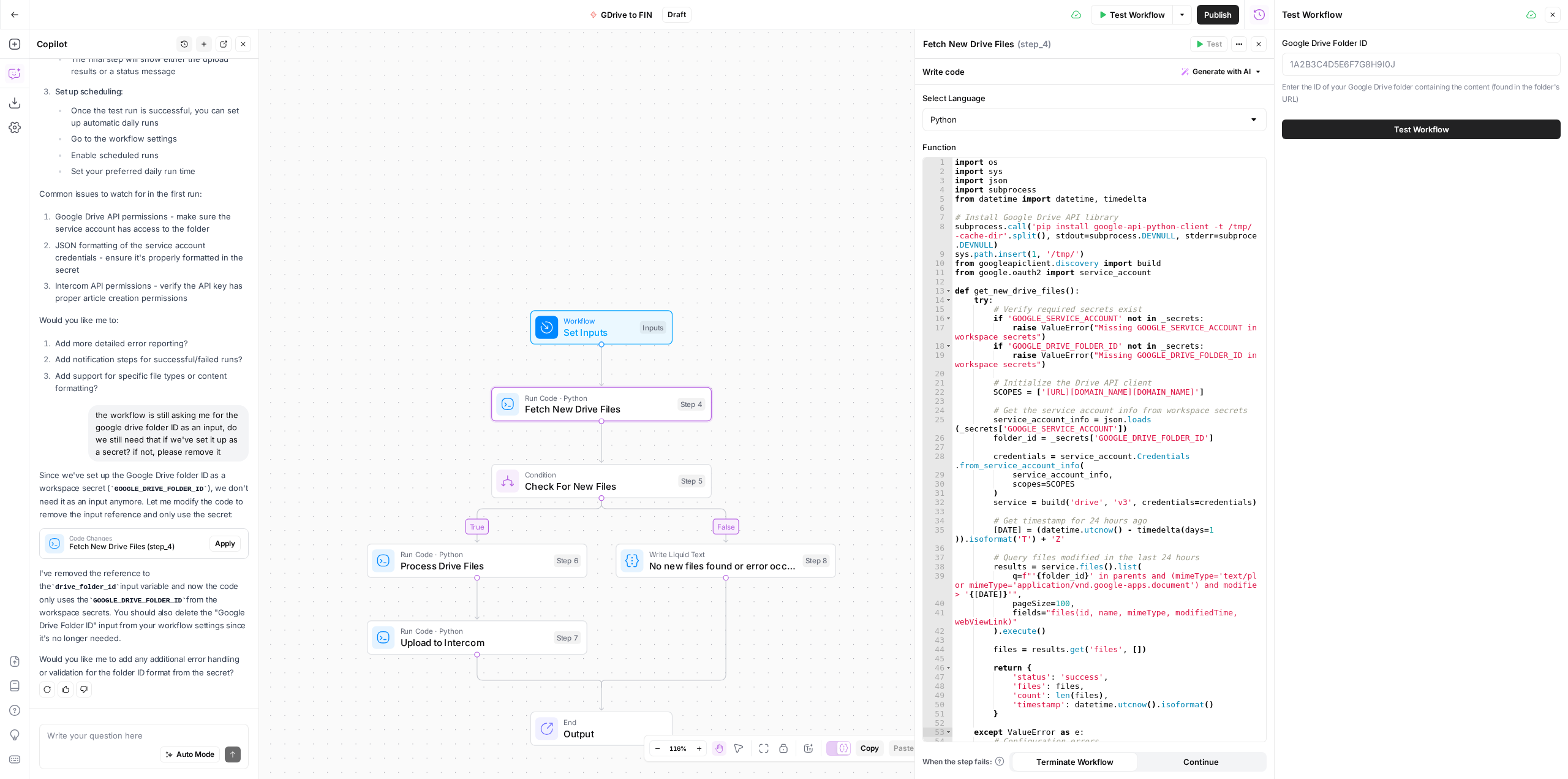
click at [215, 545] on span "Apply" at bounding box center [225, 544] width 20 height 11
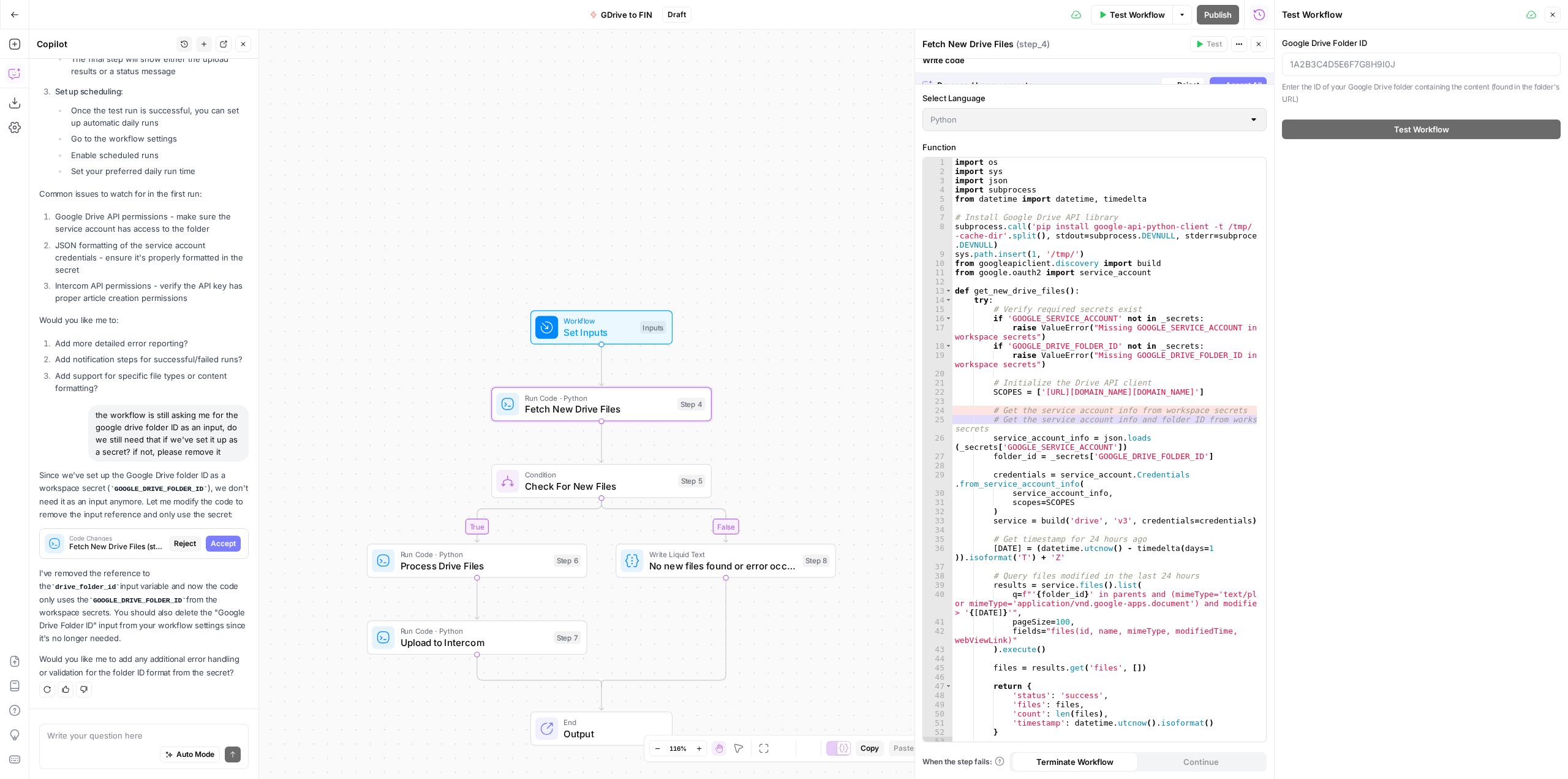
scroll to position [6495, 0]
click at [221, 539] on span "Accept" at bounding box center [223, 544] width 25 height 11
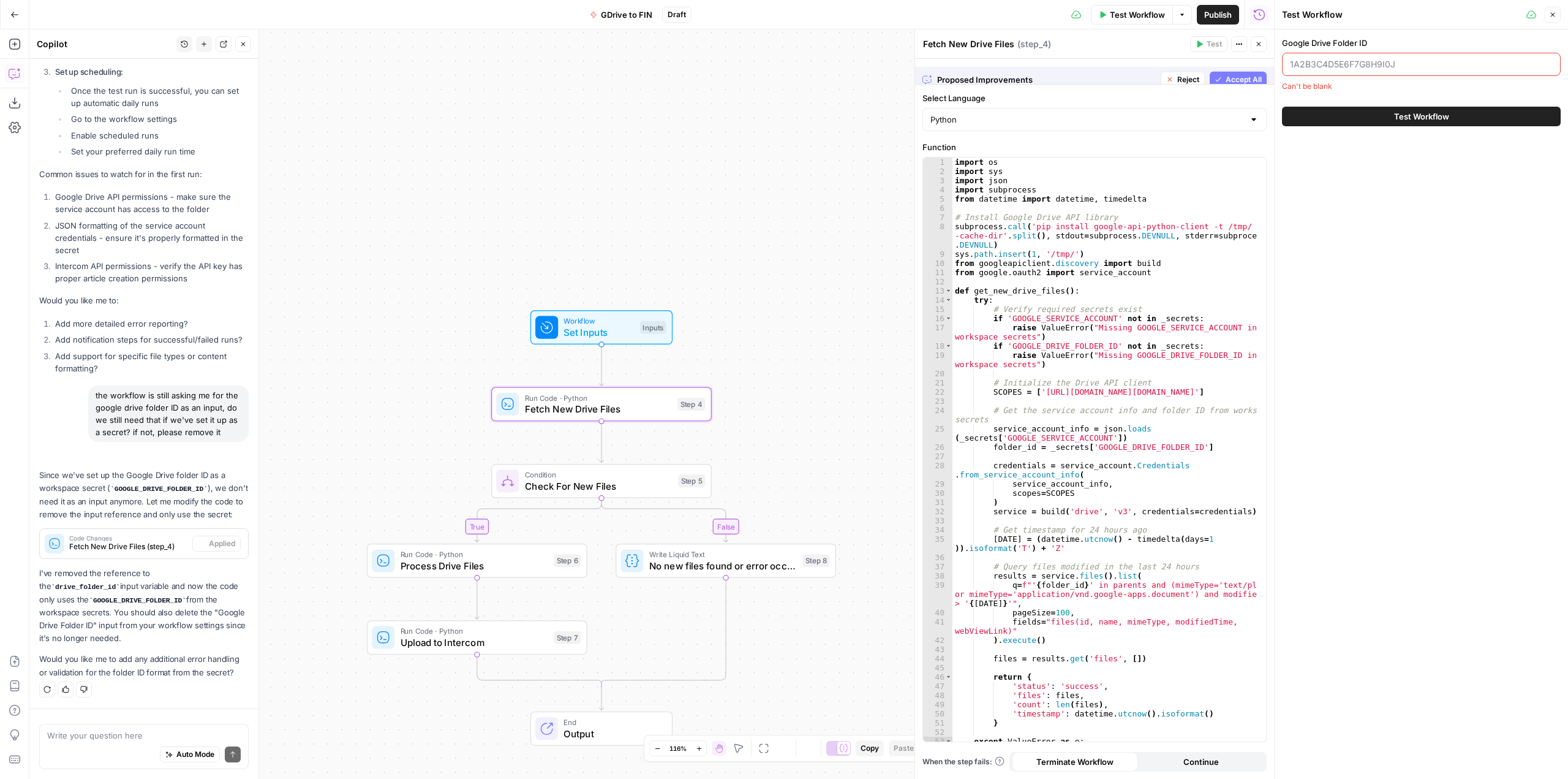
scroll to position [6652, 0]
click at [1562, 15] on header "Test Workflow Close" at bounding box center [1421, 14] width 293 height 29
click at [1559, 17] on button "Close" at bounding box center [1553, 15] width 16 height 16
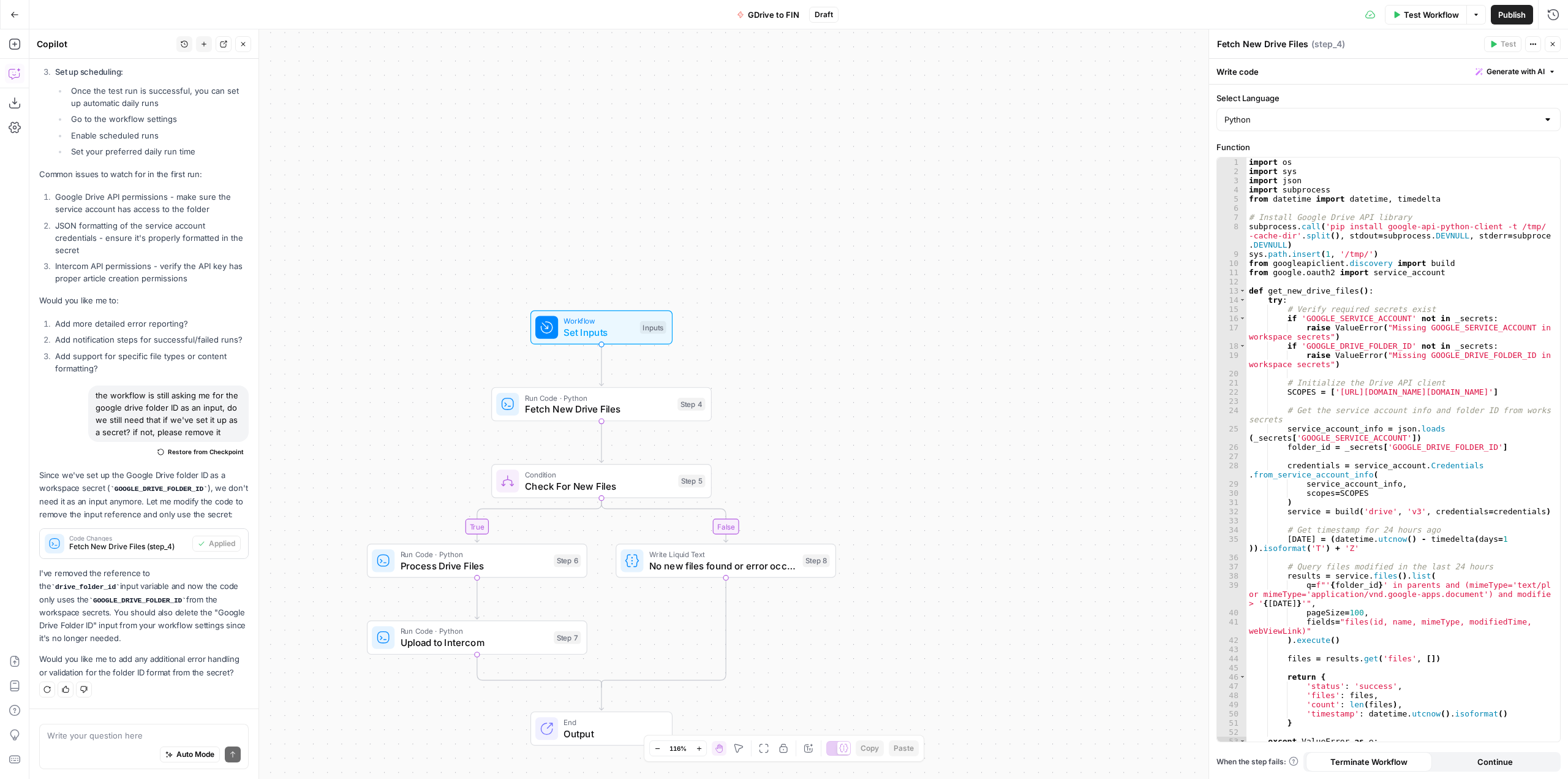
click at [1404, 9] on span "Test Workflow" at bounding box center [1431, 15] width 55 height 13
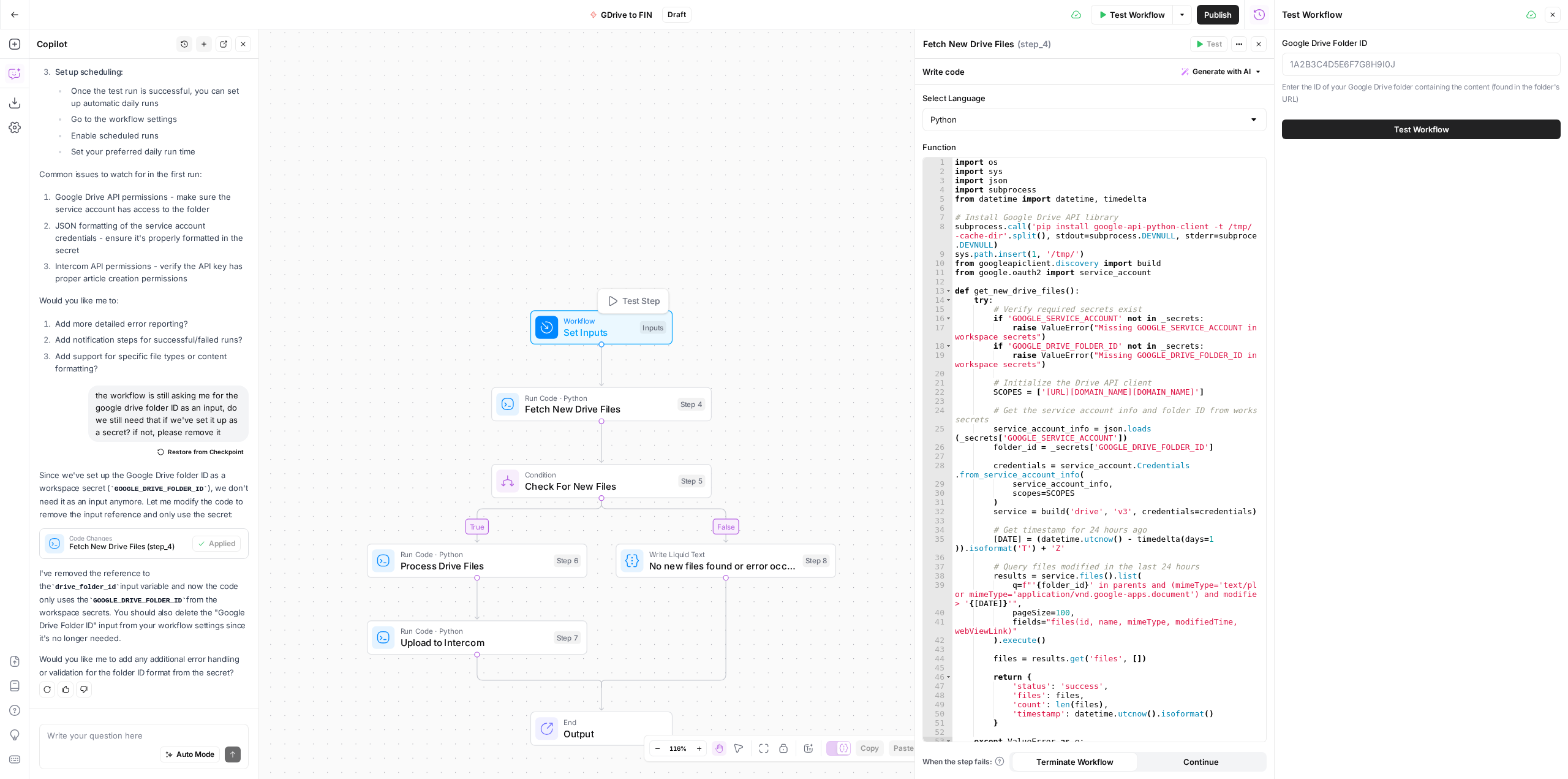
click at [620, 330] on span "Set Inputs" at bounding box center [599, 332] width 71 height 14
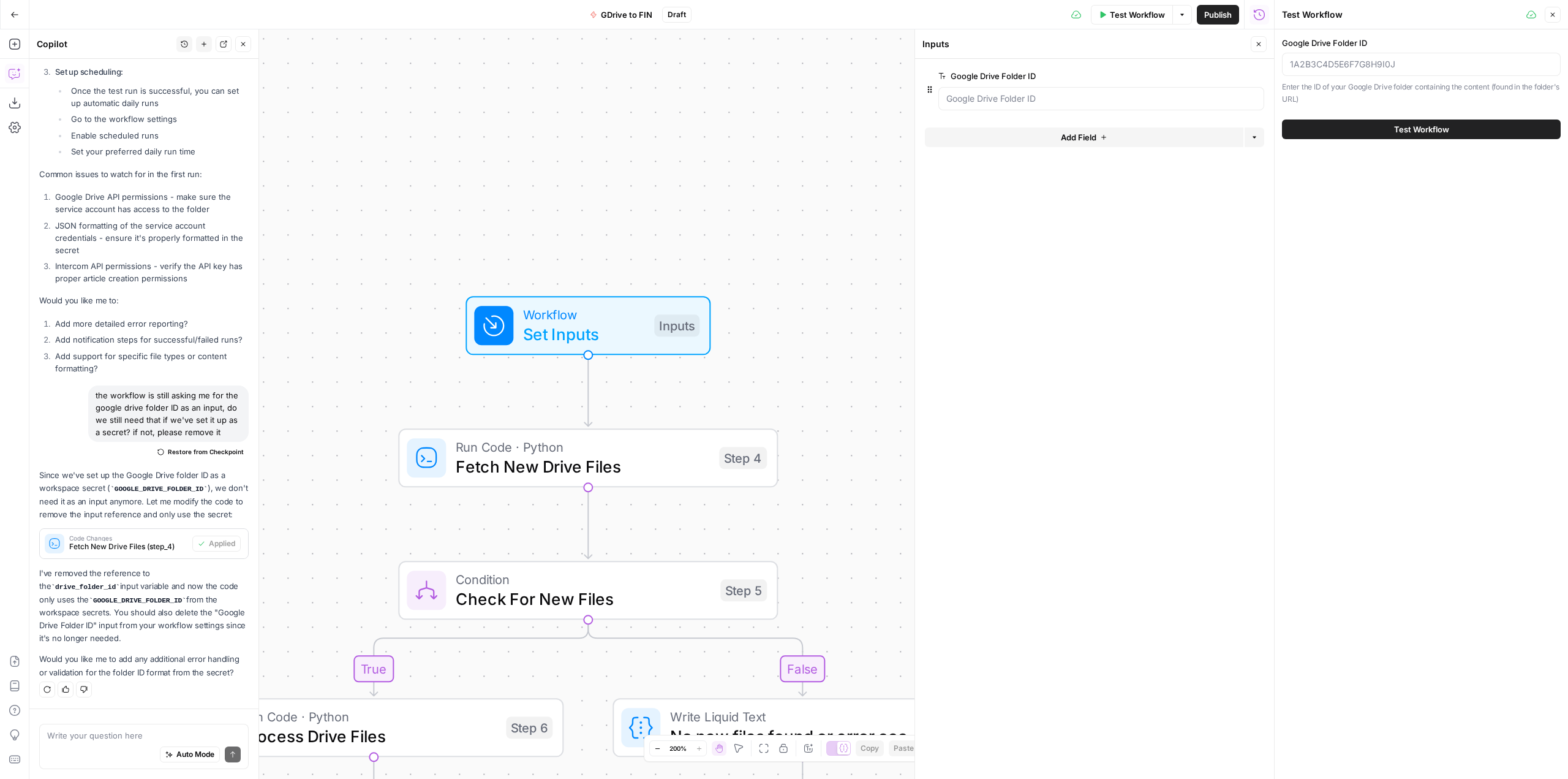
click at [1256, 74] on icon "button" at bounding box center [1257, 76] width 6 height 6
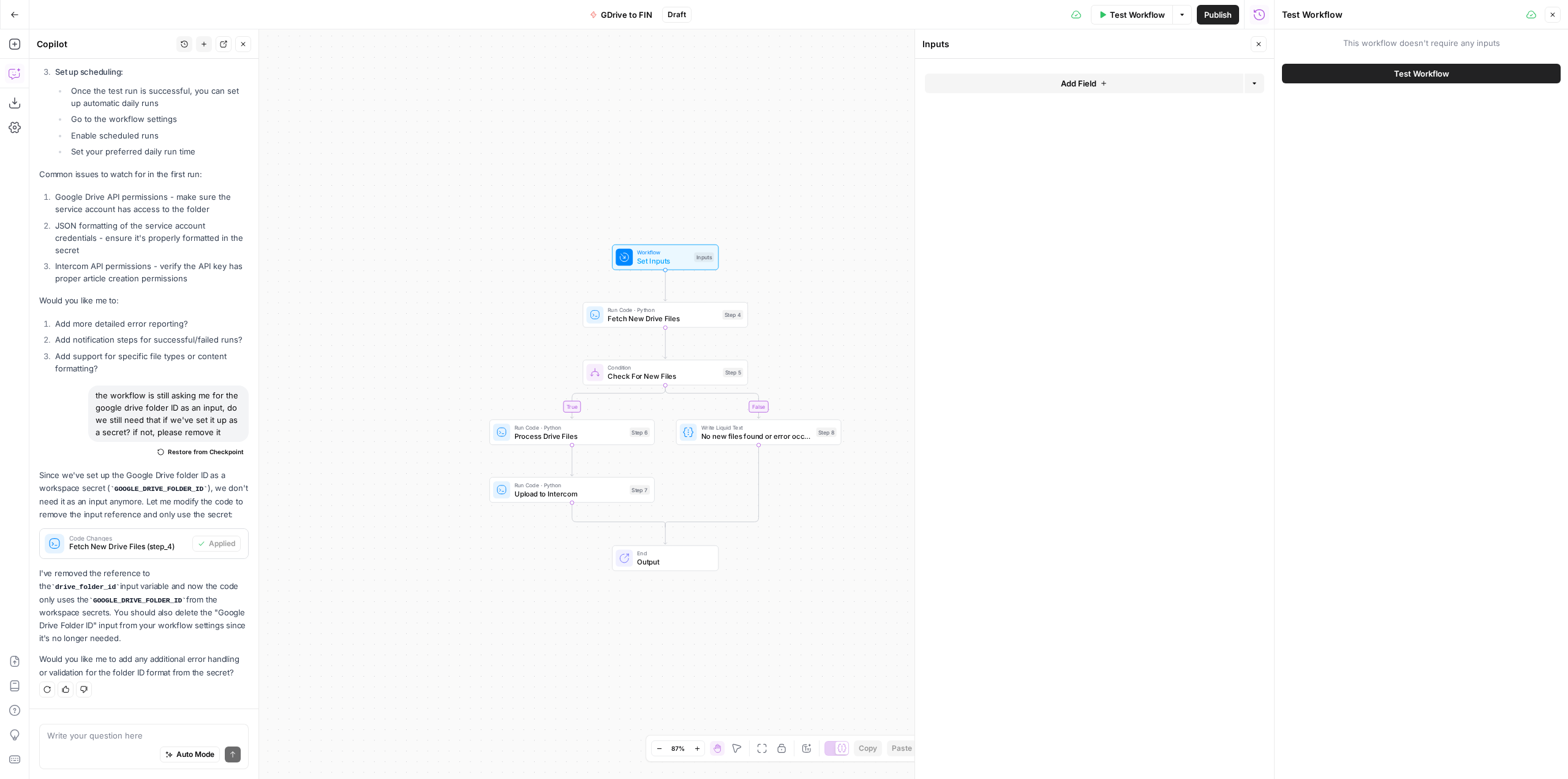
drag, startPoint x: 825, startPoint y: 314, endPoint x: 759, endPoint y: 322, distance: 66.5
click at [759, 322] on div "true false Workflow Set Inputs Inputs Run Code · Python Fetch New Drive Files S…" at bounding box center [651, 404] width 1245 height 749
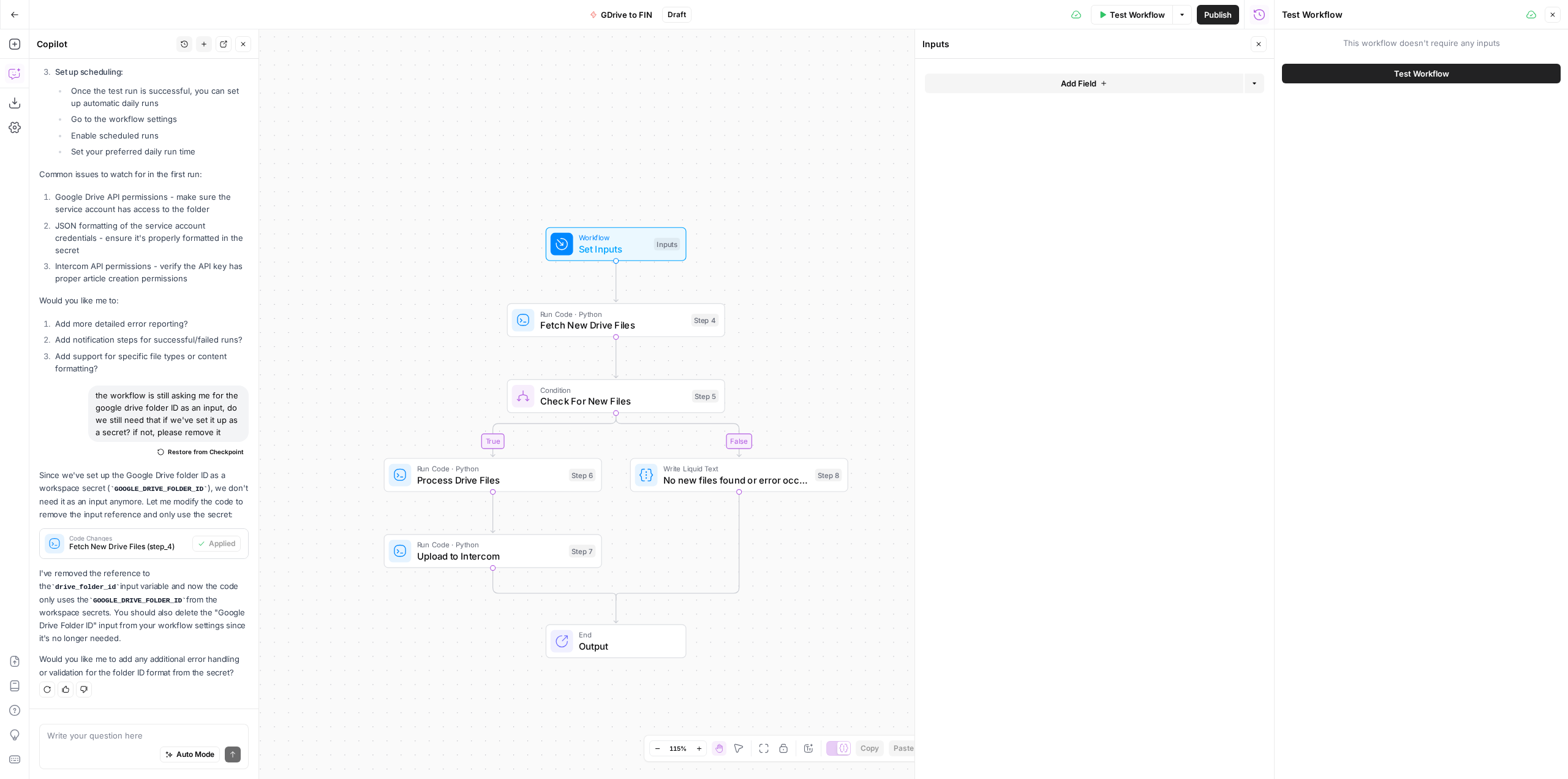
click at [1439, 76] on span "Test Workflow" at bounding box center [1422, 74] width 55 height 13
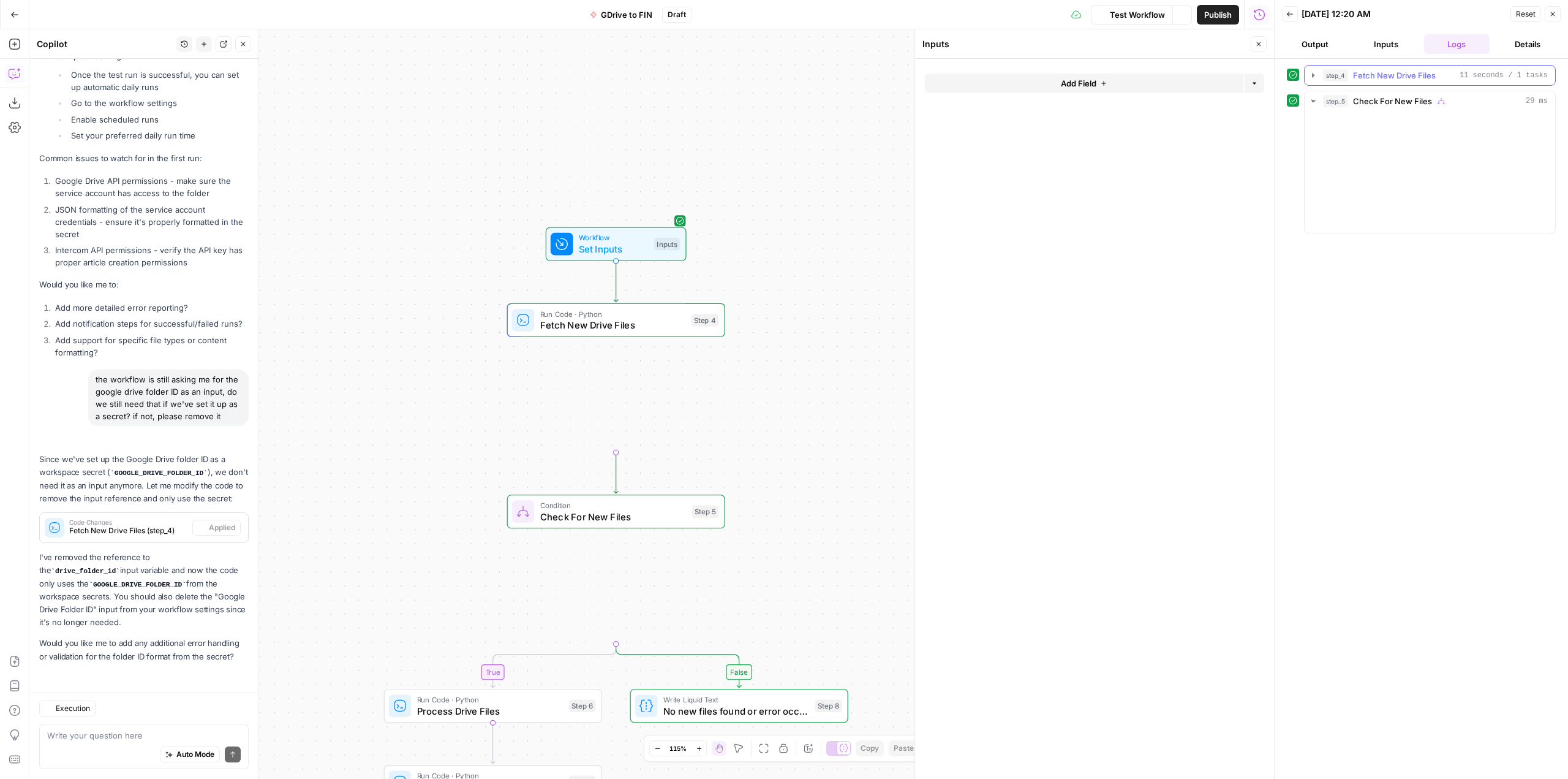
scroll to position [6668, 0]
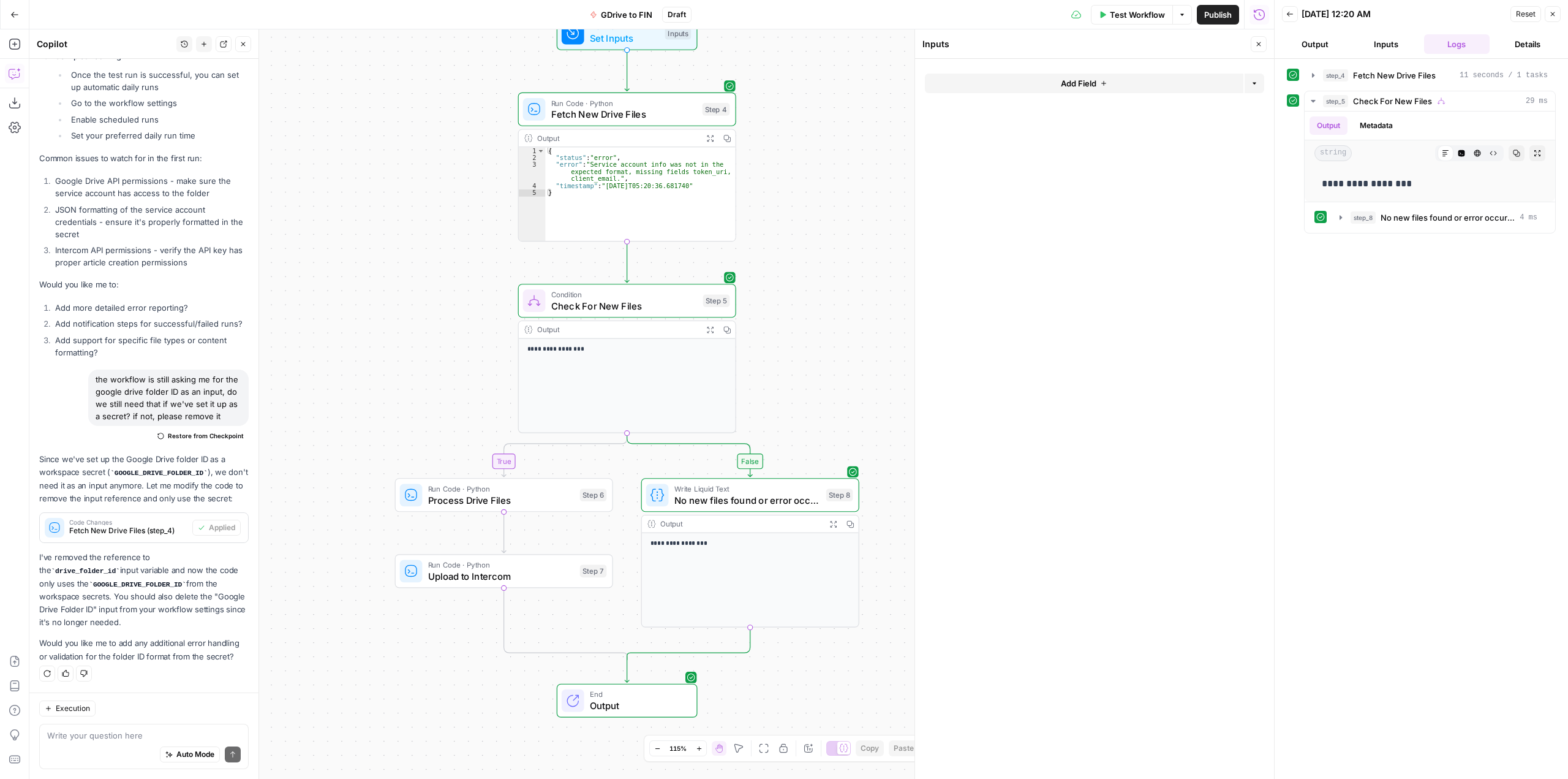
drag, startPoint x: 809, startPoint y: 449, endPoint x: 821, endPoint y: 238, distance: 211.3
click at [821, 238] on div "**********" at bounding box center [651, 404] width 1245 height 749
drag, startPoint x: 710, startPoint y: 186, endPoint x: 540, endPoint y: 157, distance: 172.5
click at [540, 157] on div "* 1 2 3 4 5 { "status" : "error" , "error" : "Service account info was not in t…" at bounding box center [627, 194] width 217 height 94
type textarea "**********"
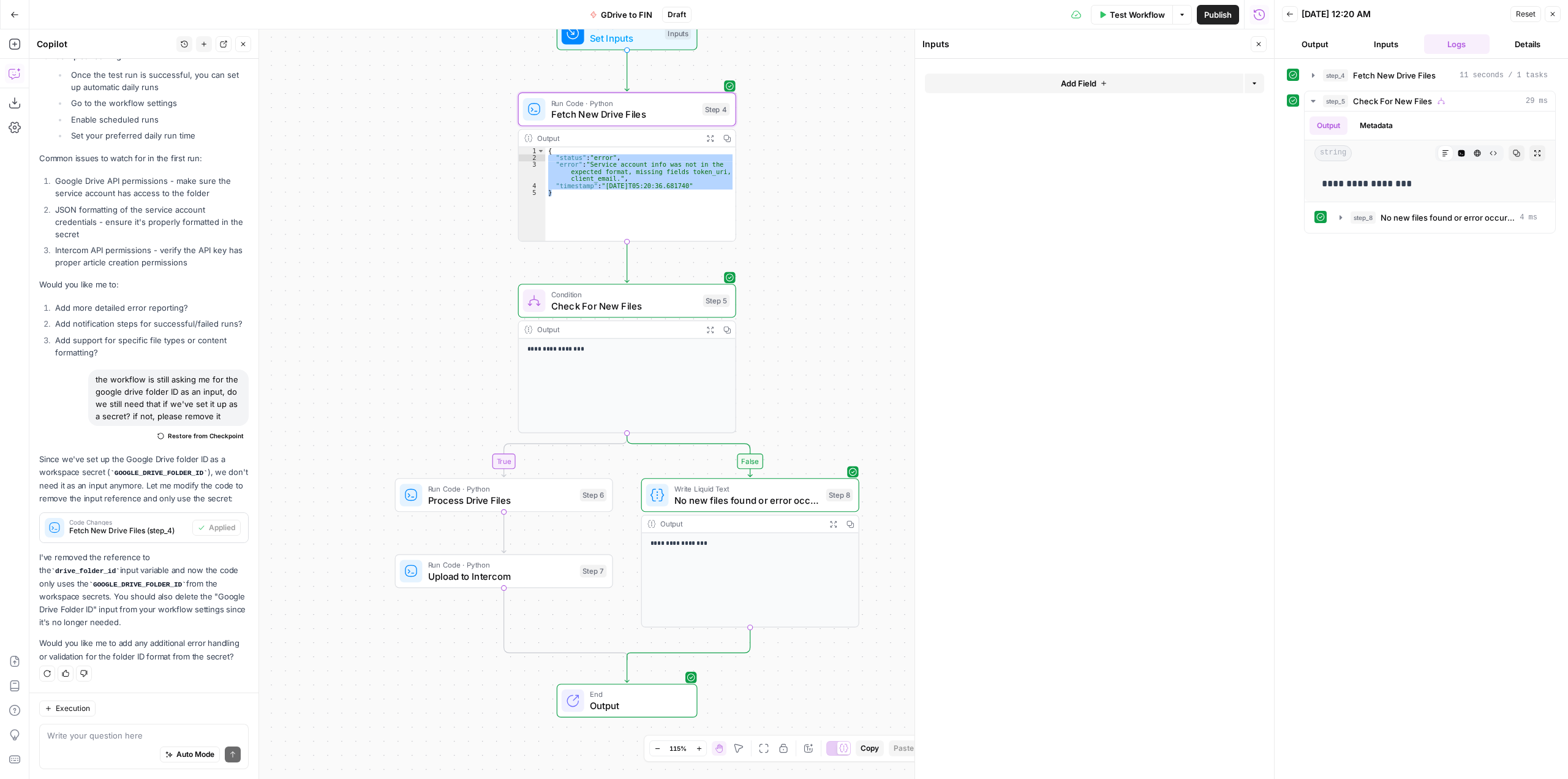
click at [156, 743] on div "Auto Mode Send" at bounding box center [144, 755] width 194 height 27
type textarea "I"
paste textarea ""status": "error", "error": "Service account info was not in the expected forma…"
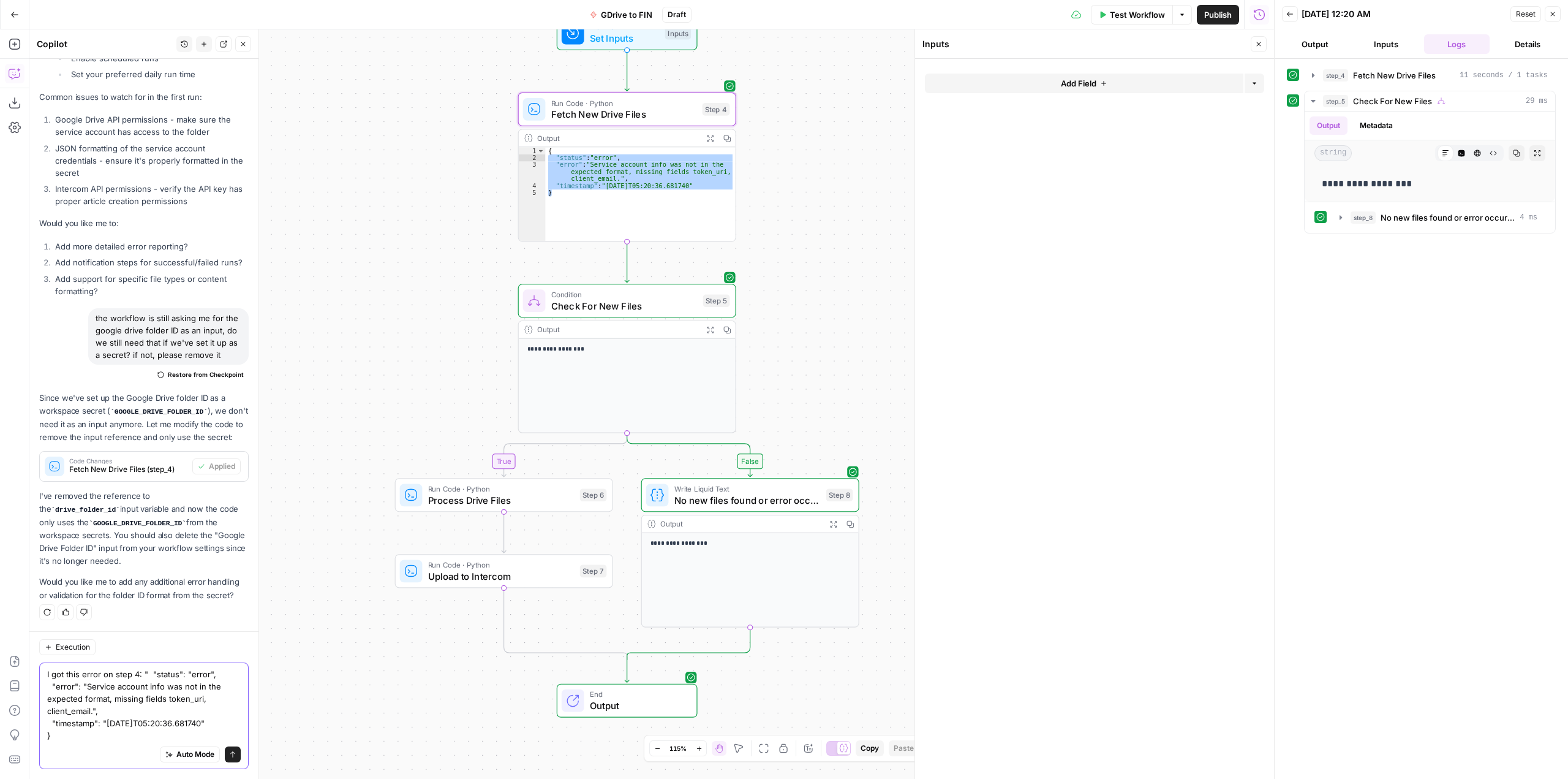
scroll to position [6729, 0]
type textarea "I got this error on step 4: " "status": "error", "error": "Service account info…"
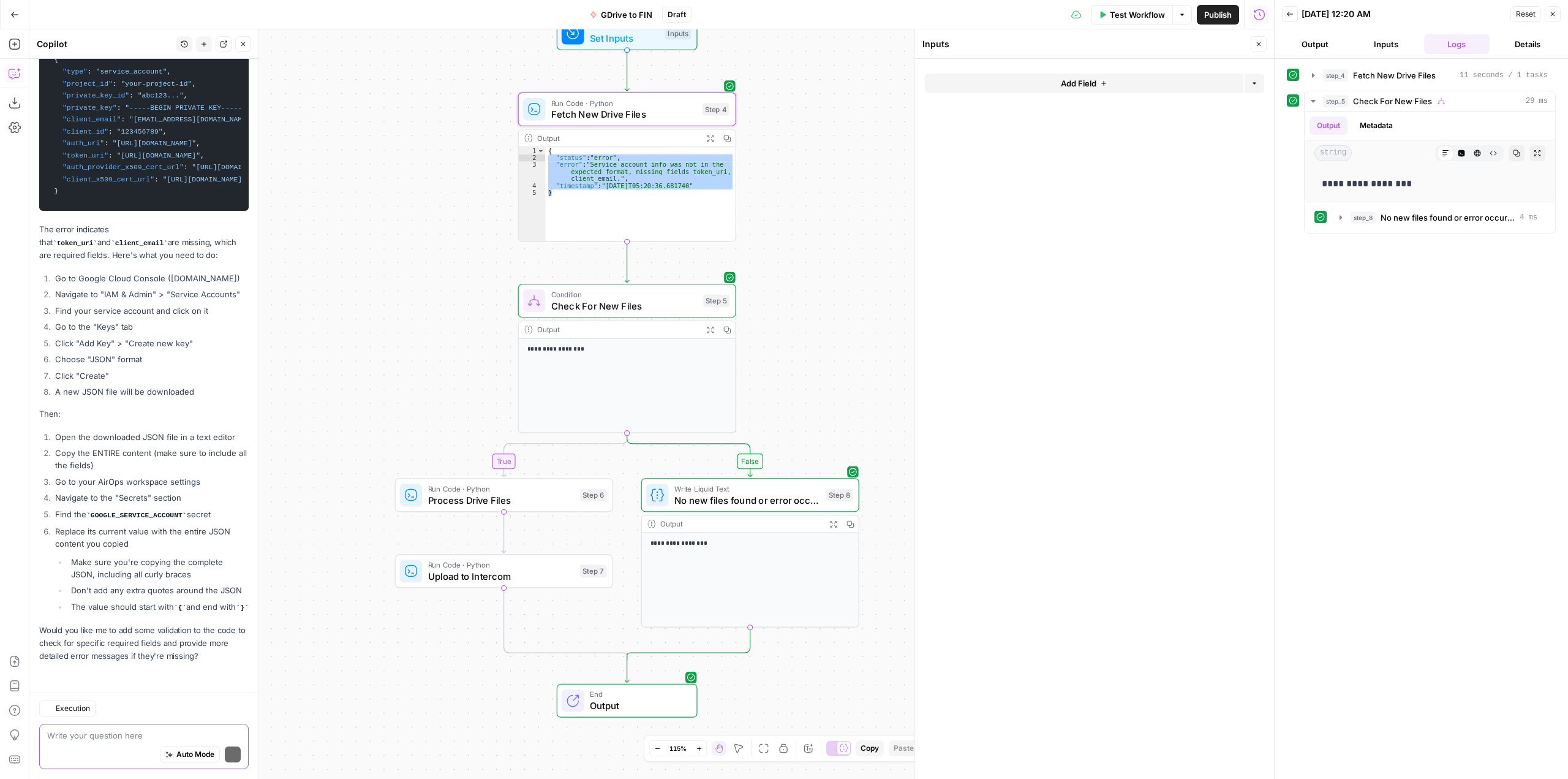
scroll to position [7566, 0]
drag, startPoint x: 153, startPoint y: 740, endPoint x: 146, endPoint y: 732, distance: 10.6
click at [146, 732] on div "Auto Mode will automatically modify and execute the workflow" at bounding box center [180, 723] width 165 height 23
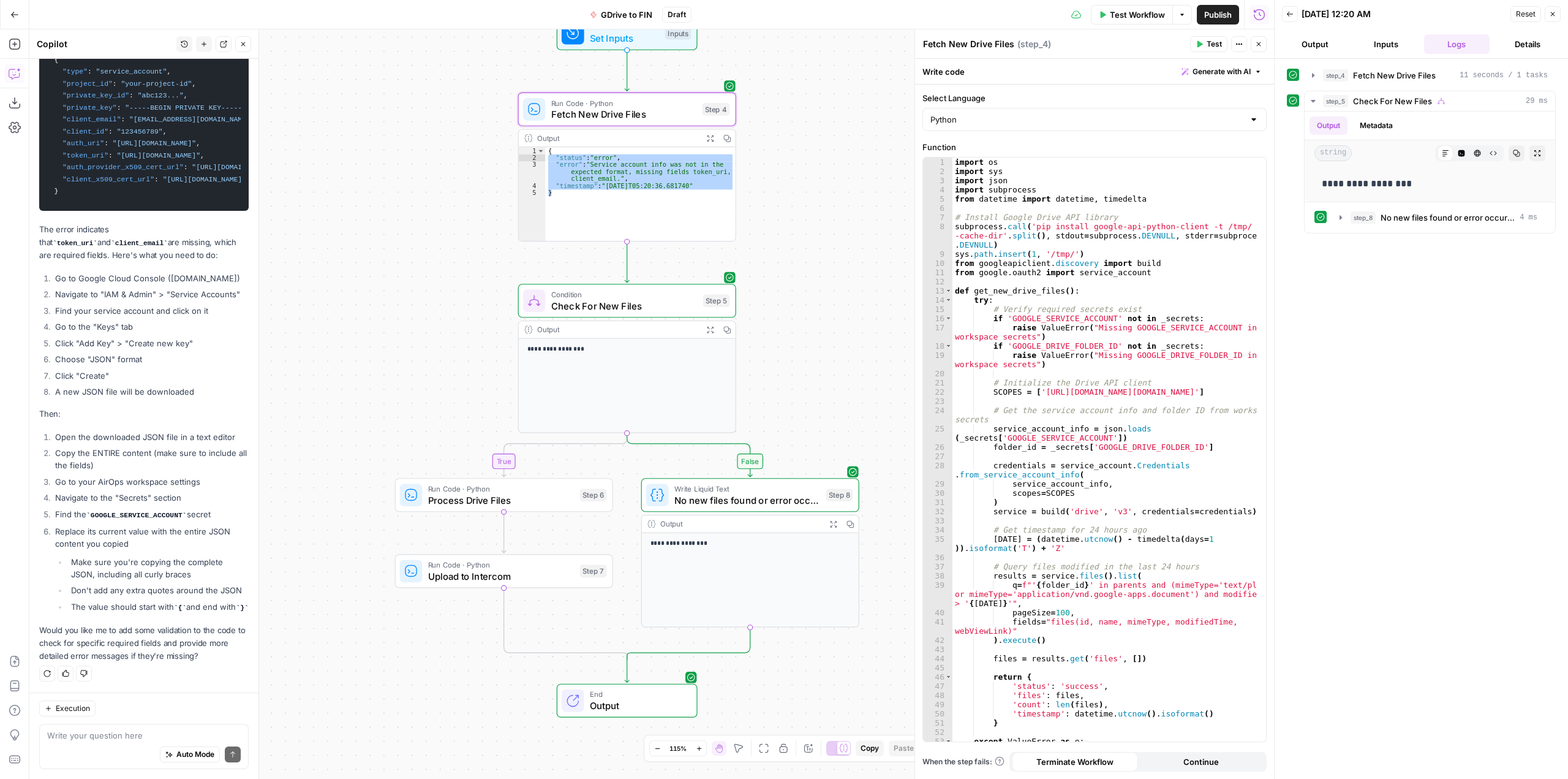
click at [65, 743] on div "Auto Mode Send" at bounding box center [144, 755] width 194 height 27
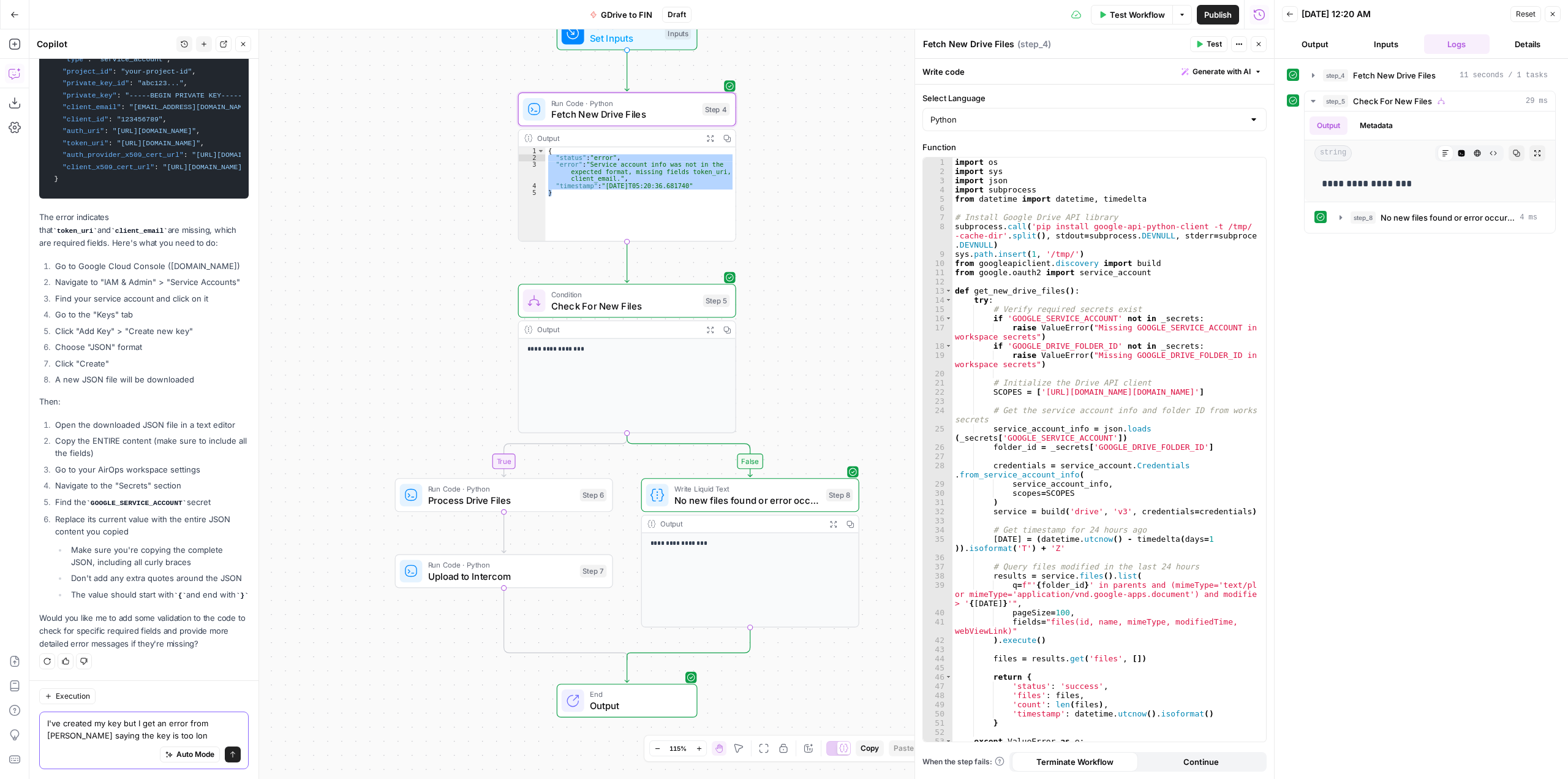
type textarea "I've created my key but I get an error from AirOps saying the key is too long"
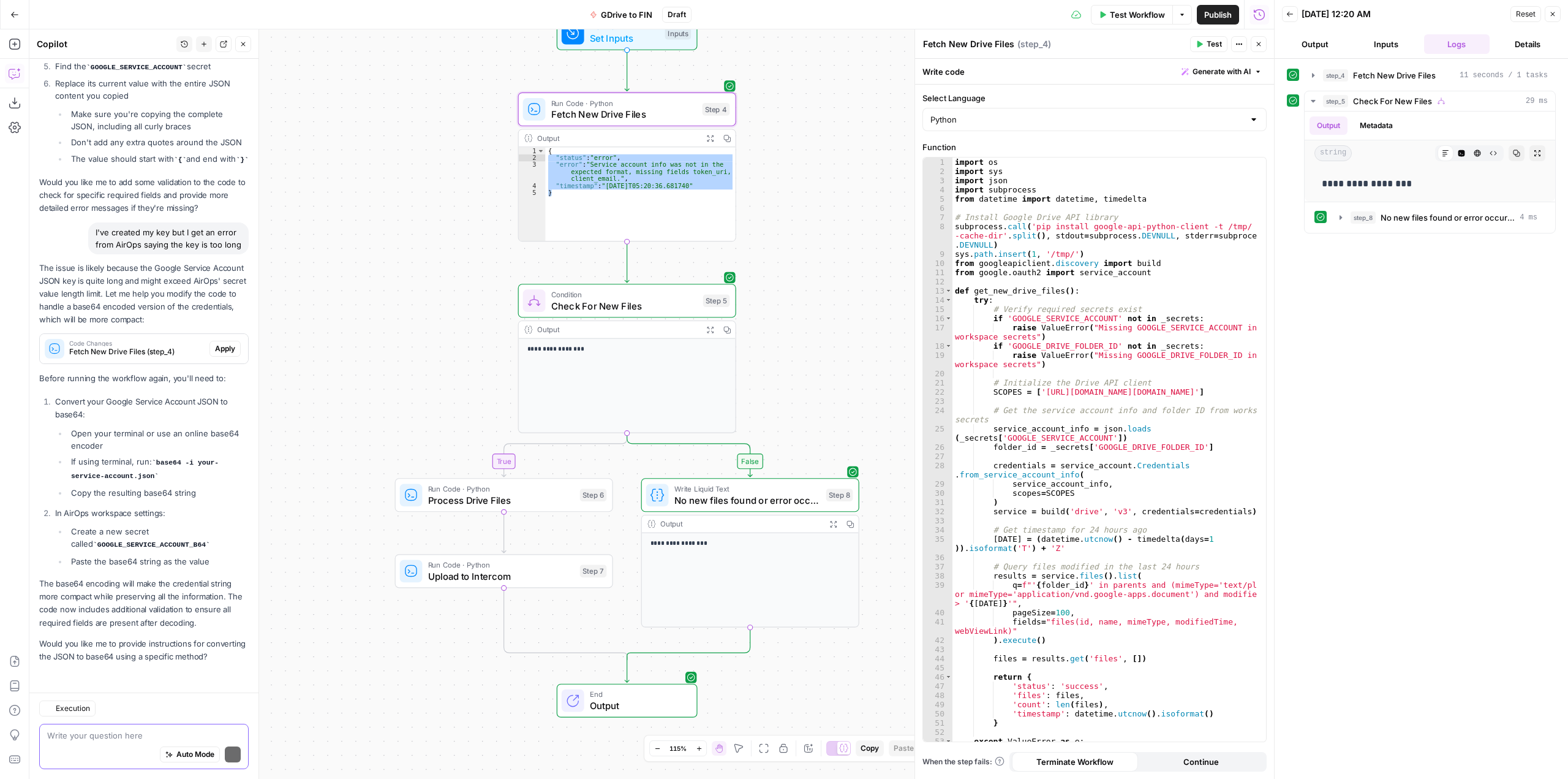
scroll to position [8039, 0]
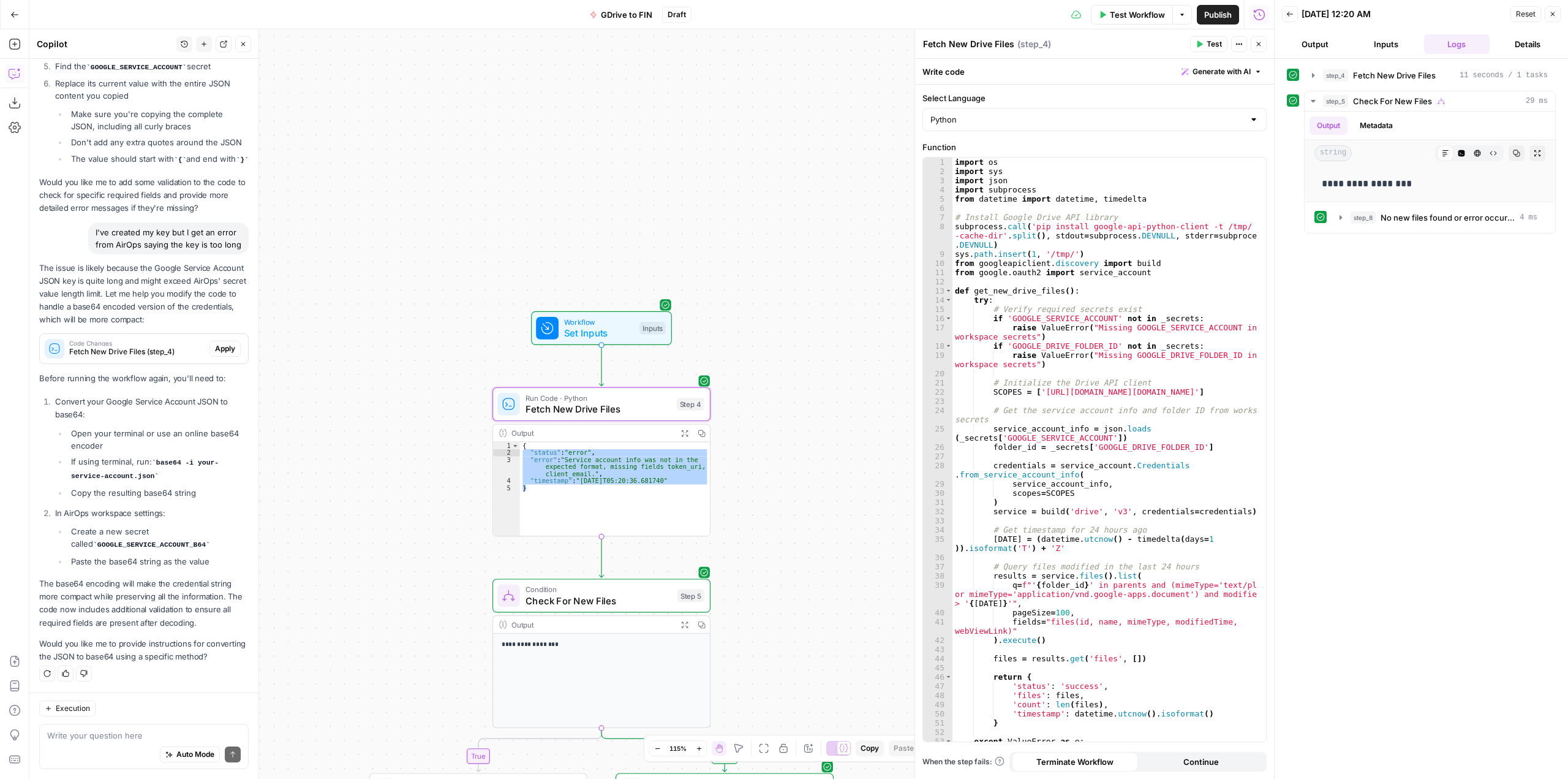
click at [220, 343] on span "Apply" at bounding box center [225, 349] width 20 height 11
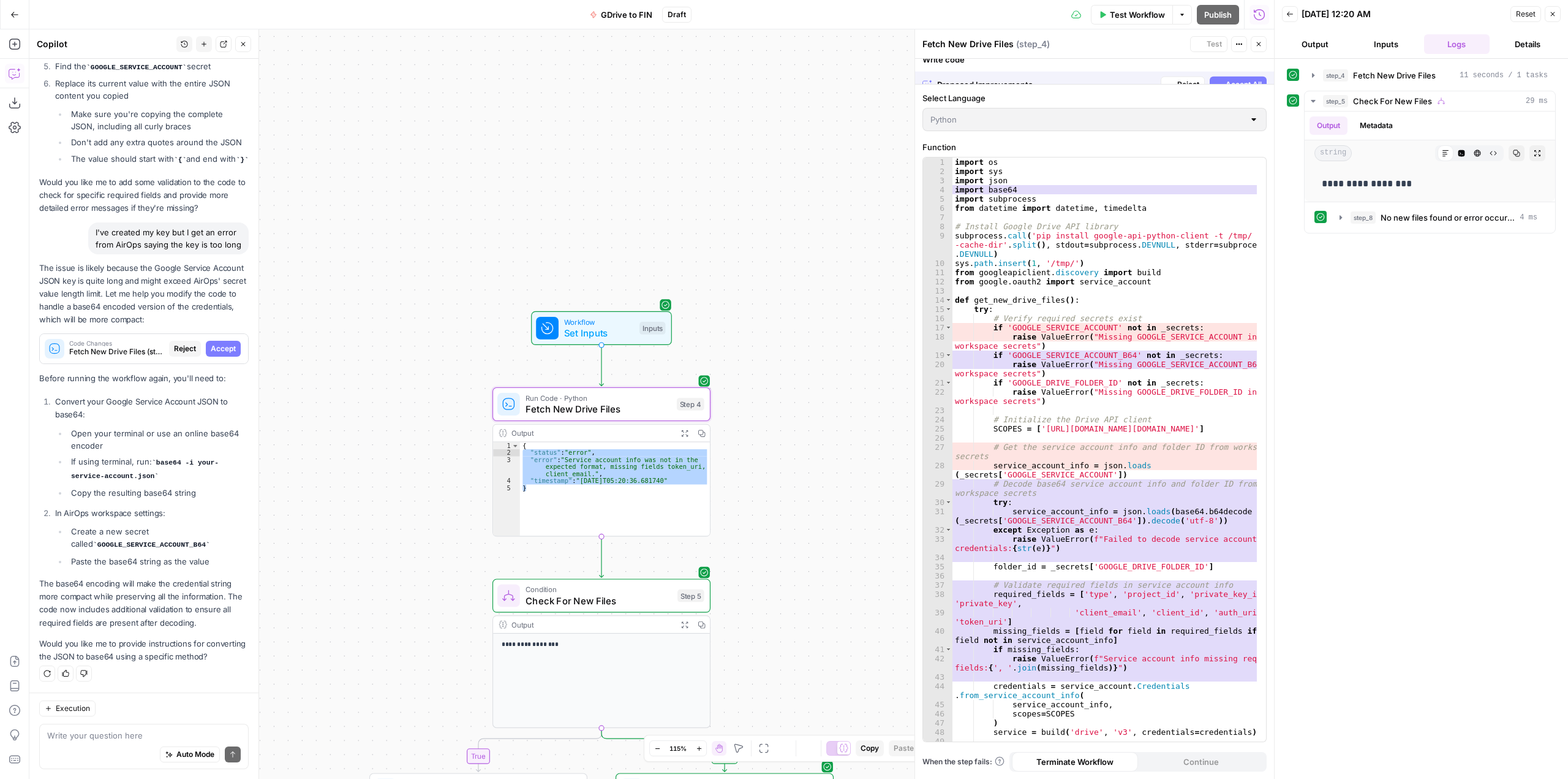
scroll to position [7882, 0]
click at [217, 343] on span "Accept" at bounding box center [223, 349] width 25 height 11
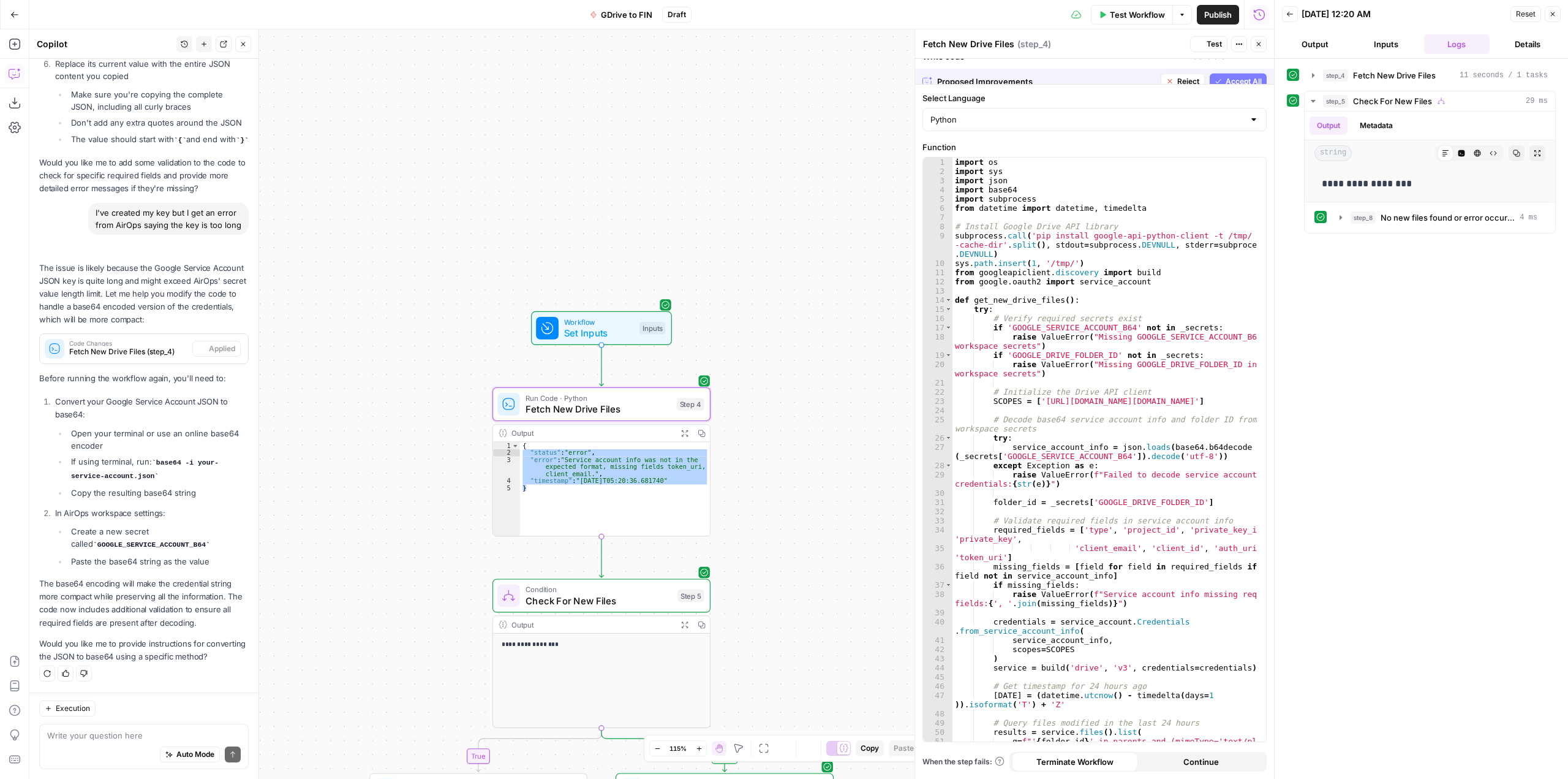
scroll to position [8078, 0]
click at [133, 541] on code "GOOGLE_SERVICE_ACCOUNT_B64" at bounding box center [151, 544] width 117 height 7
copy code "GOOGLE_SERVICE_ACCOUNT_B64"
click at [146, 722] on div "Execution Write your question here Auto Mode Send" at bounding box center [143, 736] width 229 height 87
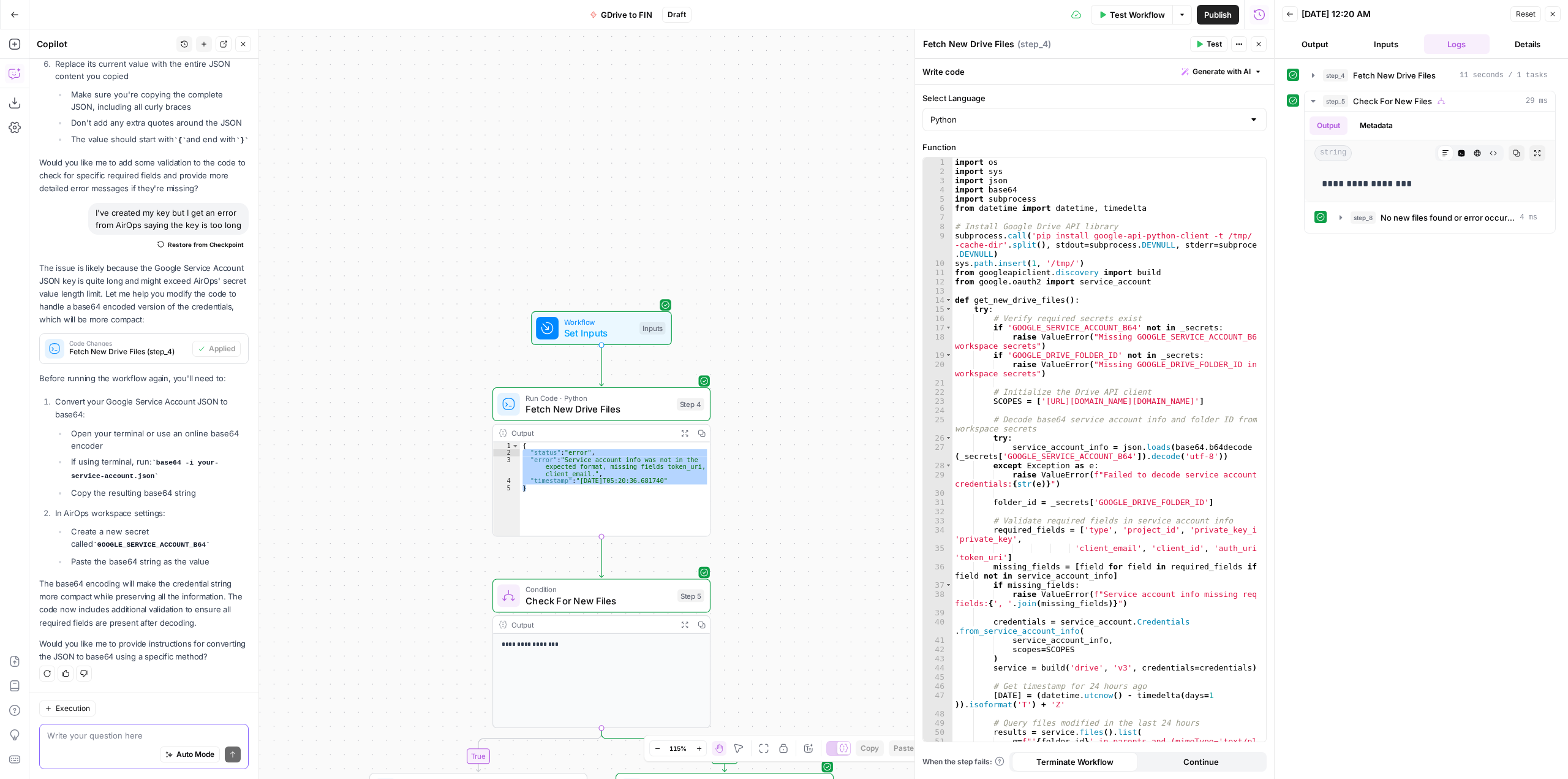
click at [105, 733] on textarea at bounding box center [144, 735] width 194 height 13
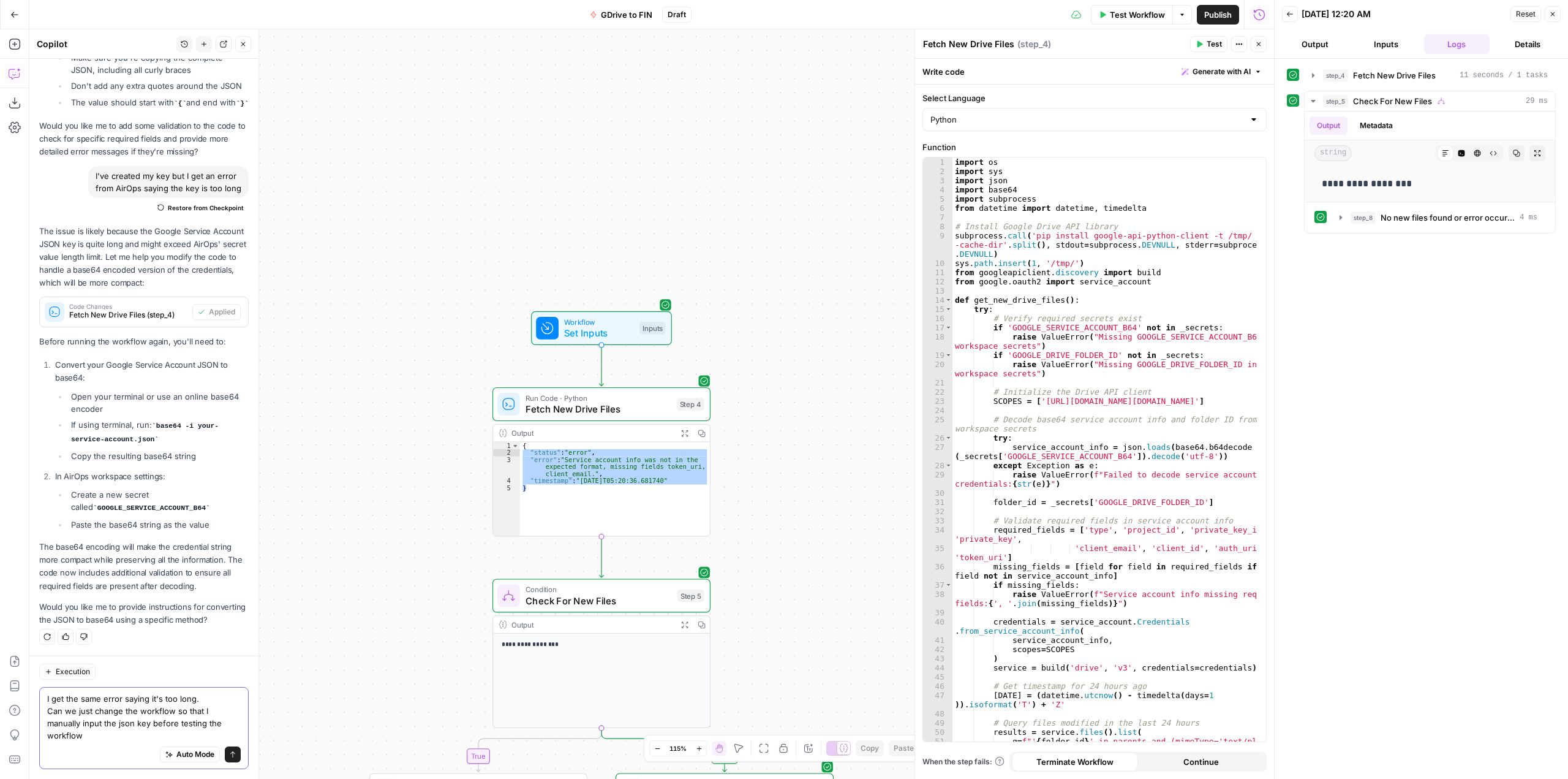
scroll to position [8115, 0]
type textarea "I get the same error saying it's too long. Can we just change the workflow so t…"
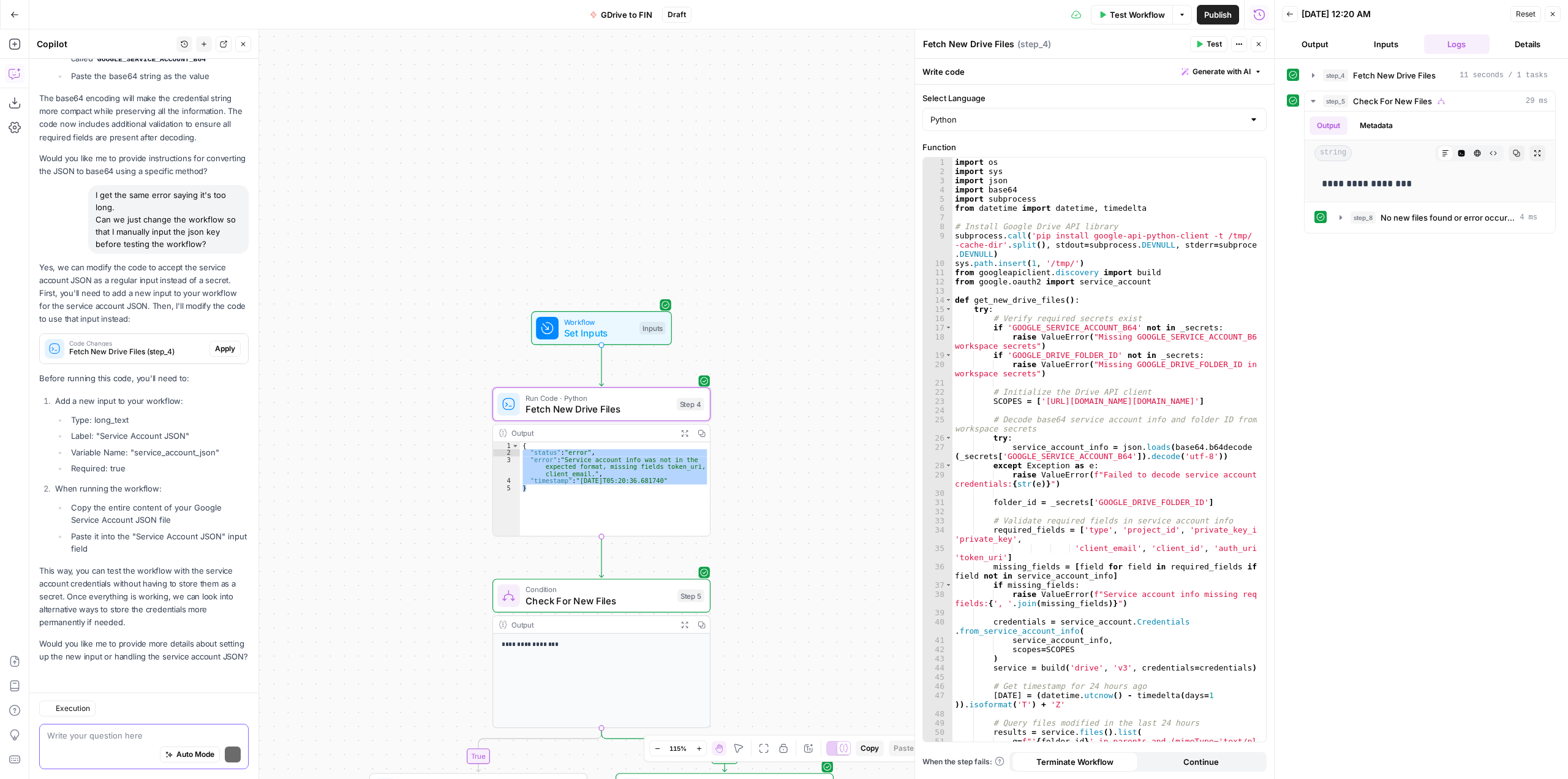
scroll to position [8576, 0]
click at [216, 342] on button "Apply" at bounding box center [225, 349] width 31 height 16
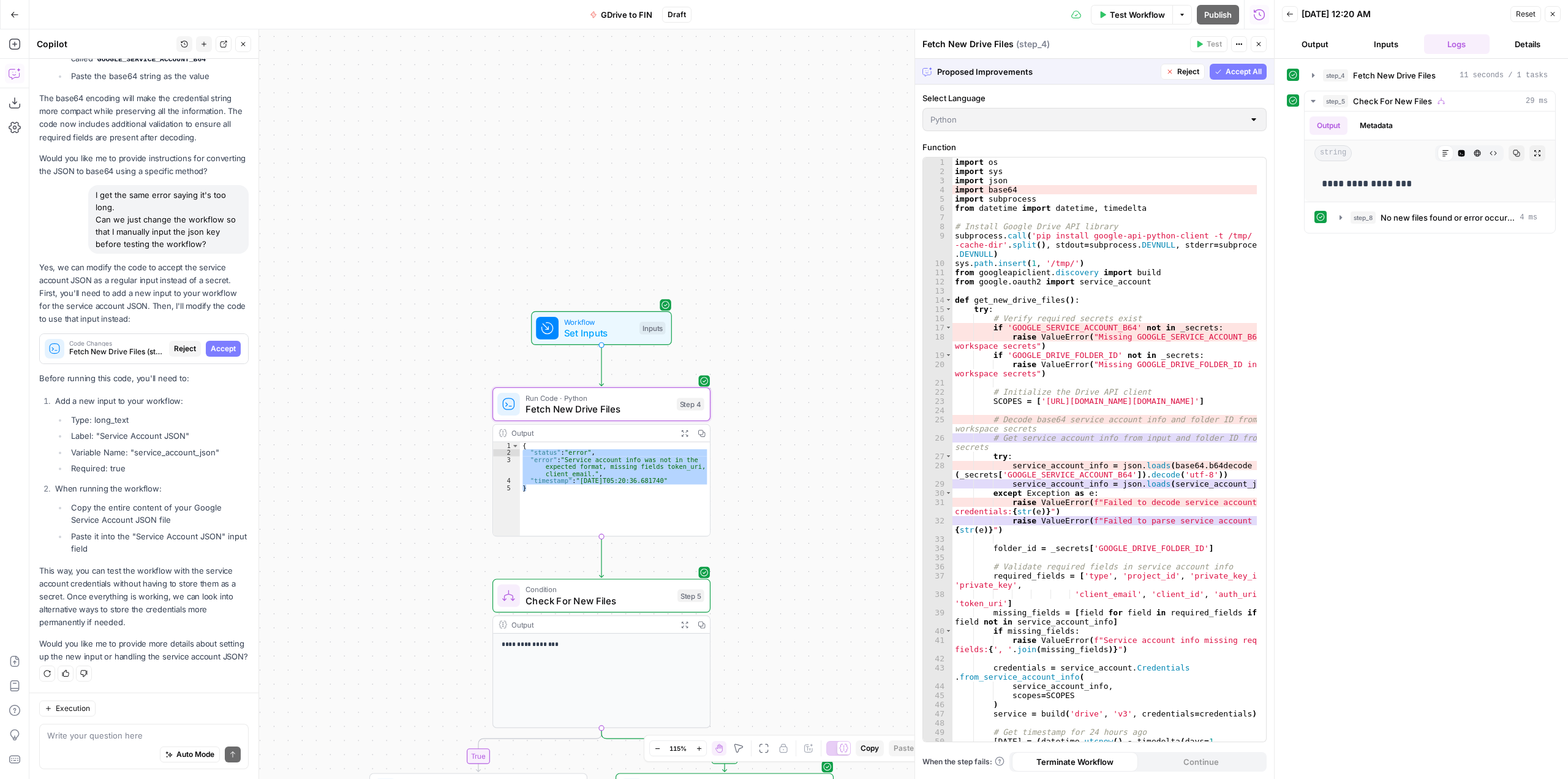
click at [216, 342] on button "Accept" at bounding box center [223, 349] width 35 height 16
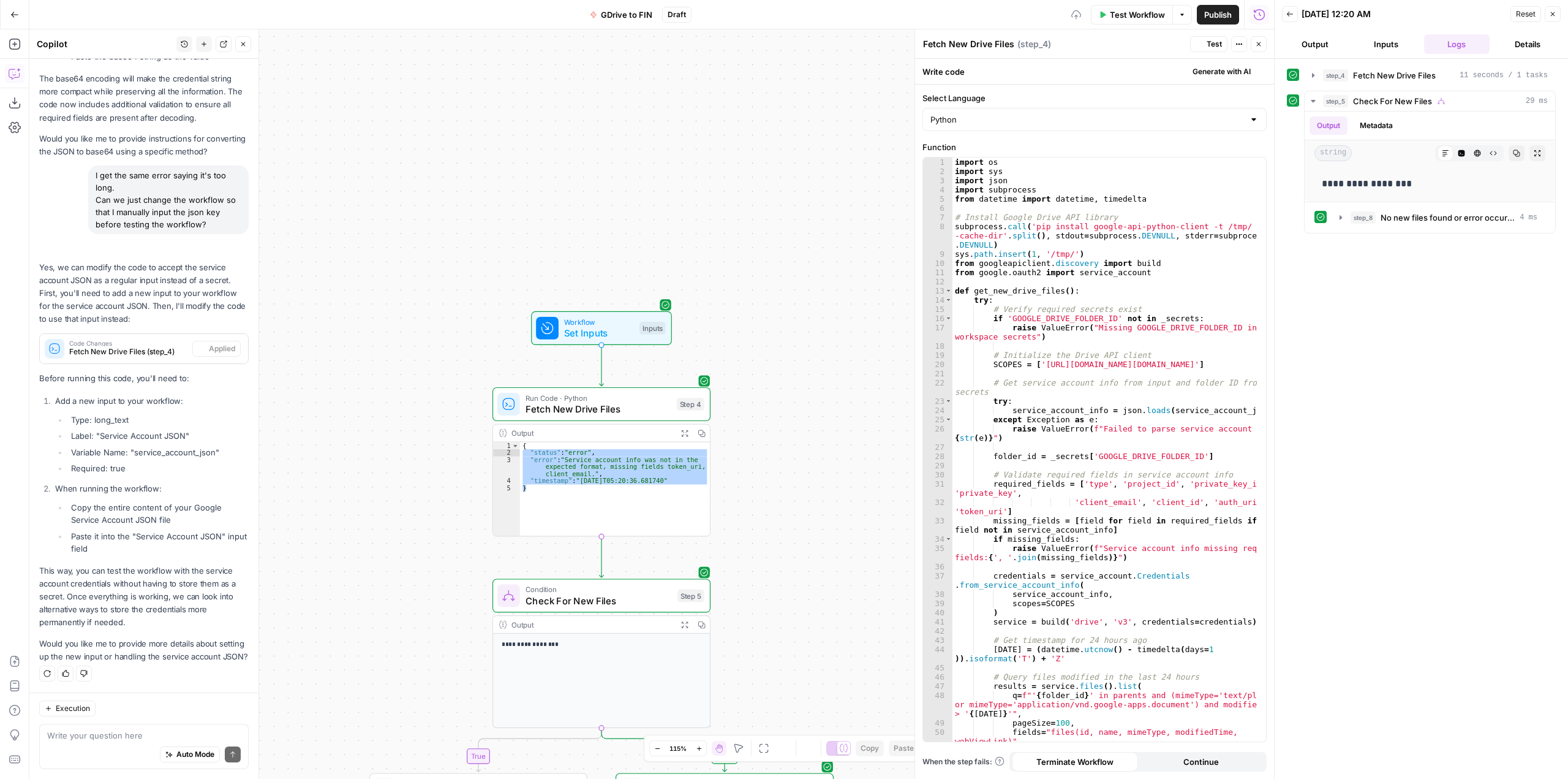
scroll to position [8596, 0]
click at [610, 323] on span "Workflow" at bounding box center [599, 322] width 70 height 11
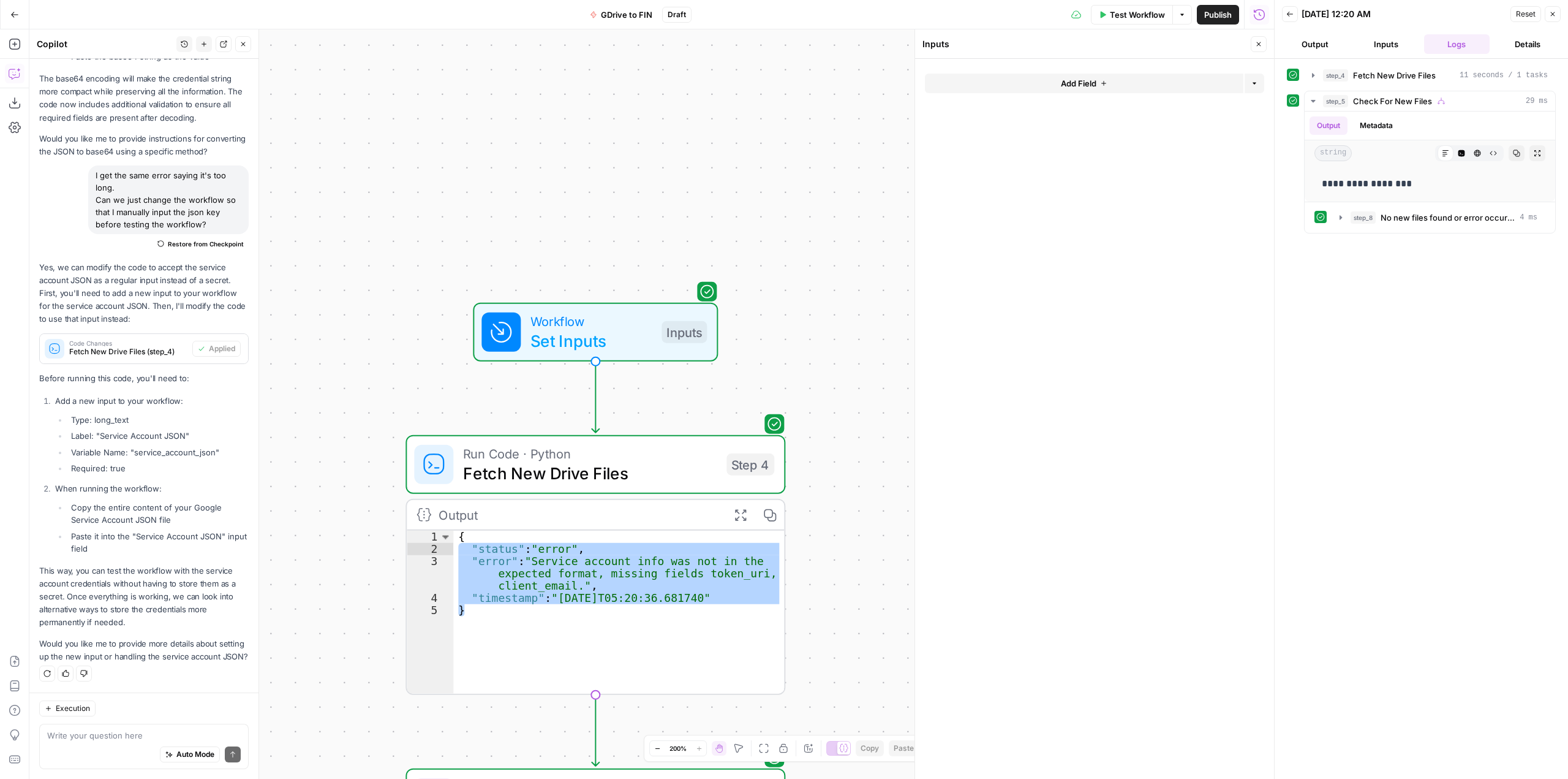
click at [1096, 72] on form "Add Field Options" at bounding box center [1094, 419] width 359 height 720
click at [1090, 80] on span "Add Field" at bounding box center [1078, 83] width 35 height 13
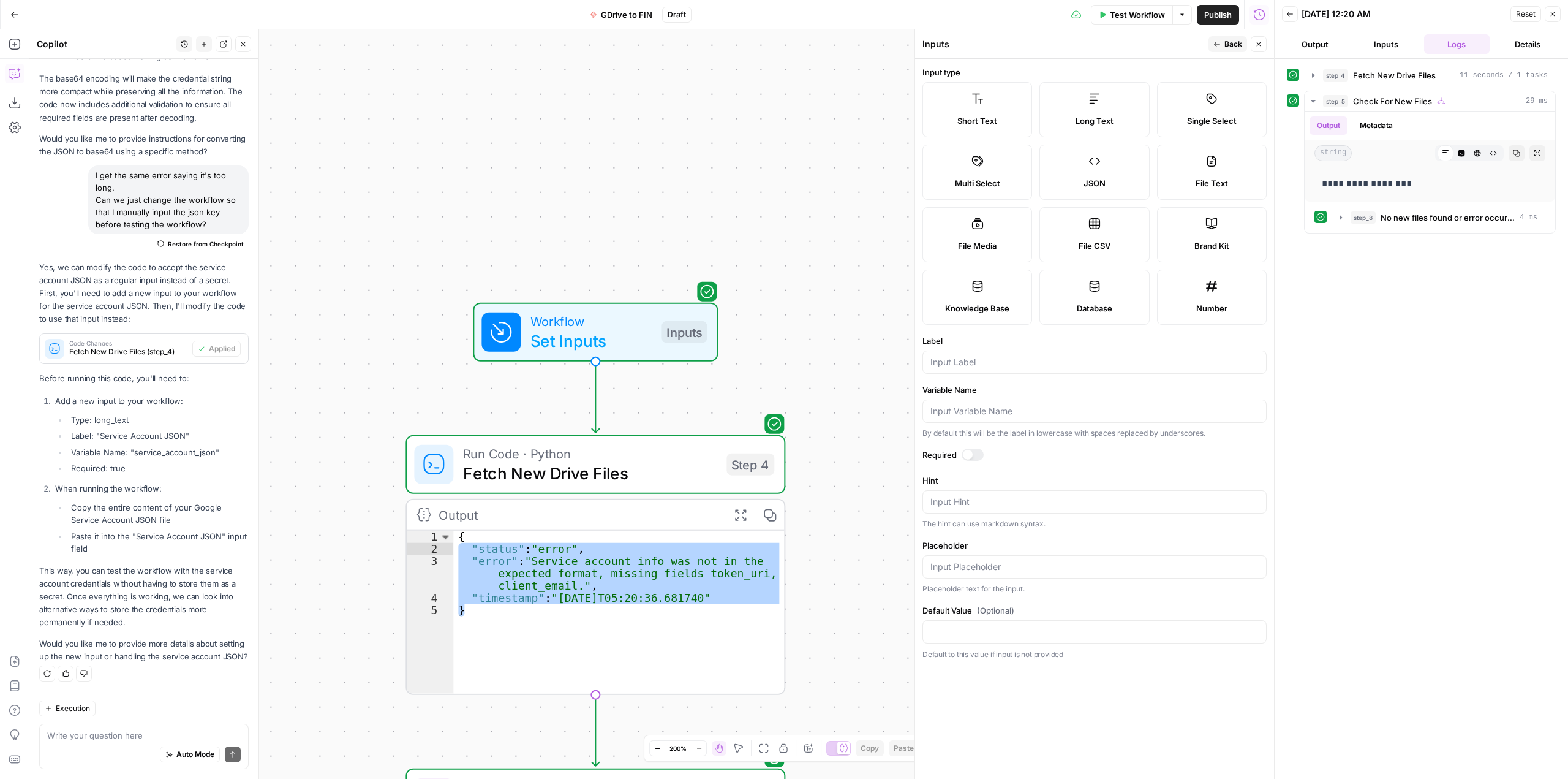
click at [1103, 114] on label "Long Text" at bounding box center [1094, 109] width 109 height 55
click at [997, 363] on input "Label" at bounding box center [1094, 362] width 328 height 13
click at [170, 430] on li "Label: "Service Account JSON"" at bounding box center [158, 436] width 181 height 13
drag, startPoint x: 184, startPoint y: 427, endPoint x: 101, endPoint y: 425, distance: 83.0
click at [101, 430] on li "Label: "Service Account JSON"" at bounding box center [158, 436] width 181 height 13
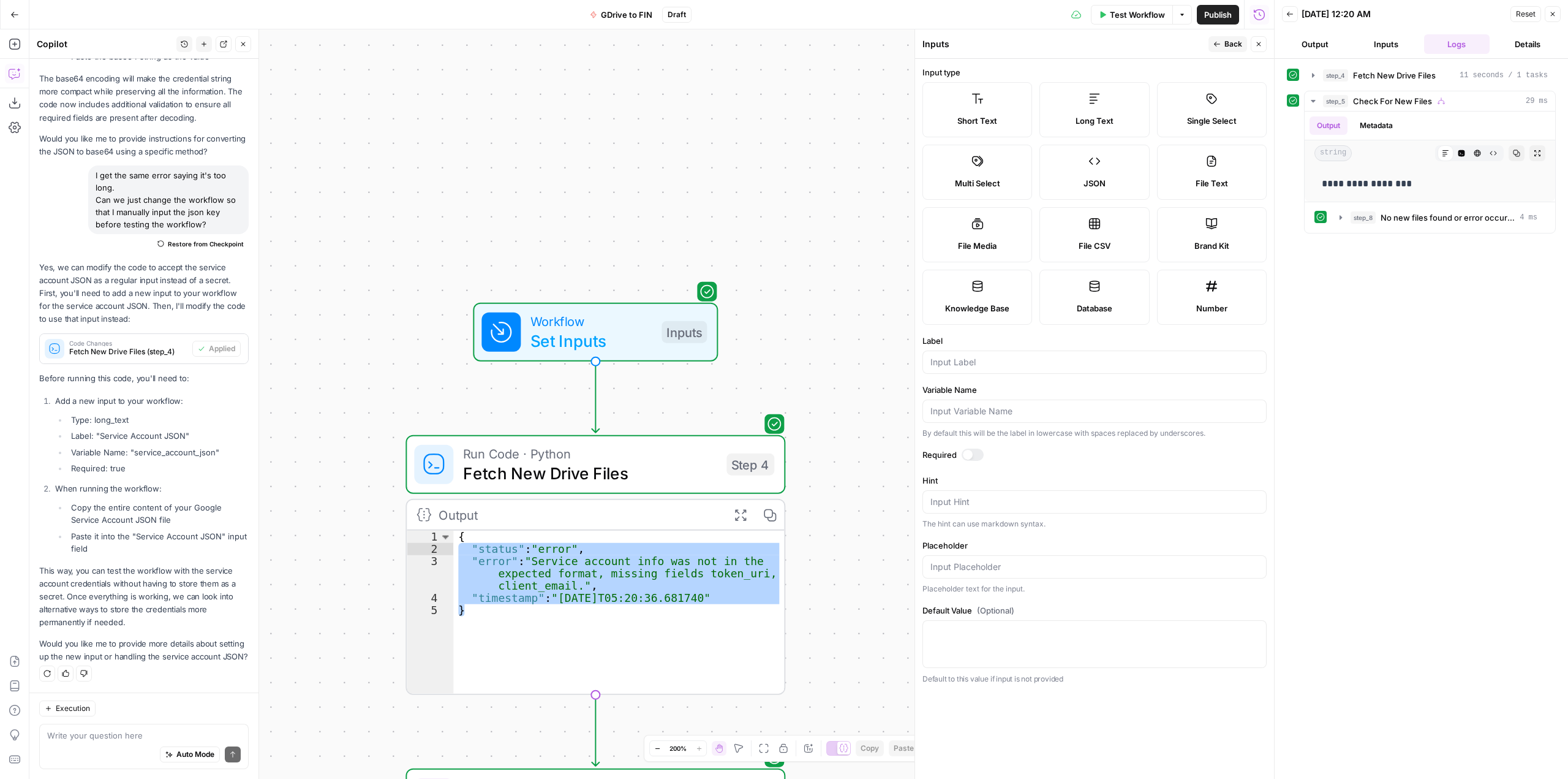
copy li "Service Account JSON"
click at [1013, 359] on input "Label" at bounding box center [1094, 362] width 328 height 13
paste input "Service Account JSON"
type input "Service Account JSON"
click at [1002, 416] on input "Variable Name" at bounding box center [1094, 412] width 328 height 13
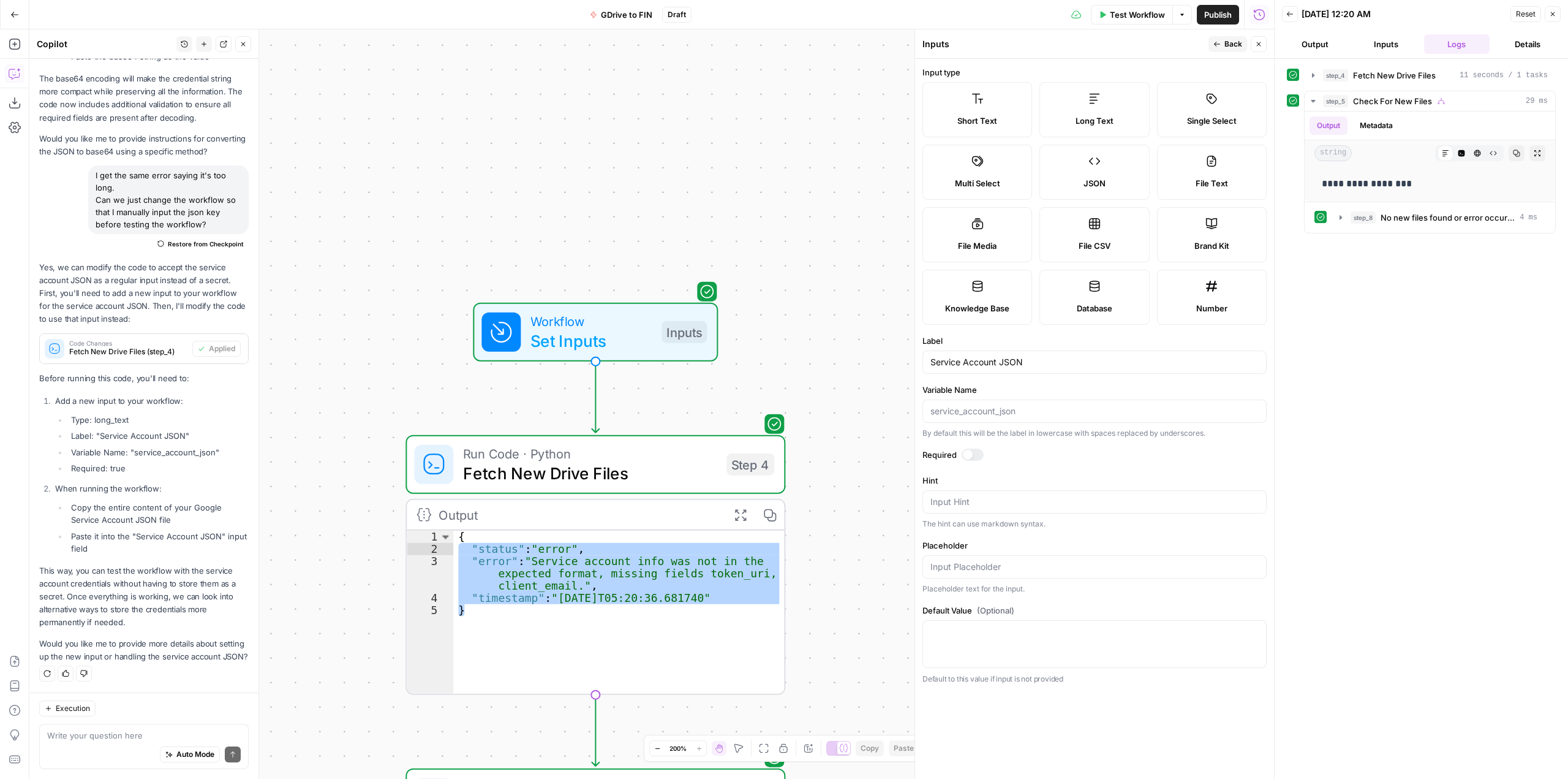
drag, startPoint x: 133, startPoint y: 441, endPoint x: 217, endPoint y: 441, distance: 84.0
click at [217, 446] on li "Variable Name: "service_account_json"" at bounding box center [158, 452] width 181 height 13
copy li "service_account_json"
click at [991, 420] on div at bounding box center [1095, 412] width 345 height 24
paste input "service_account_json"
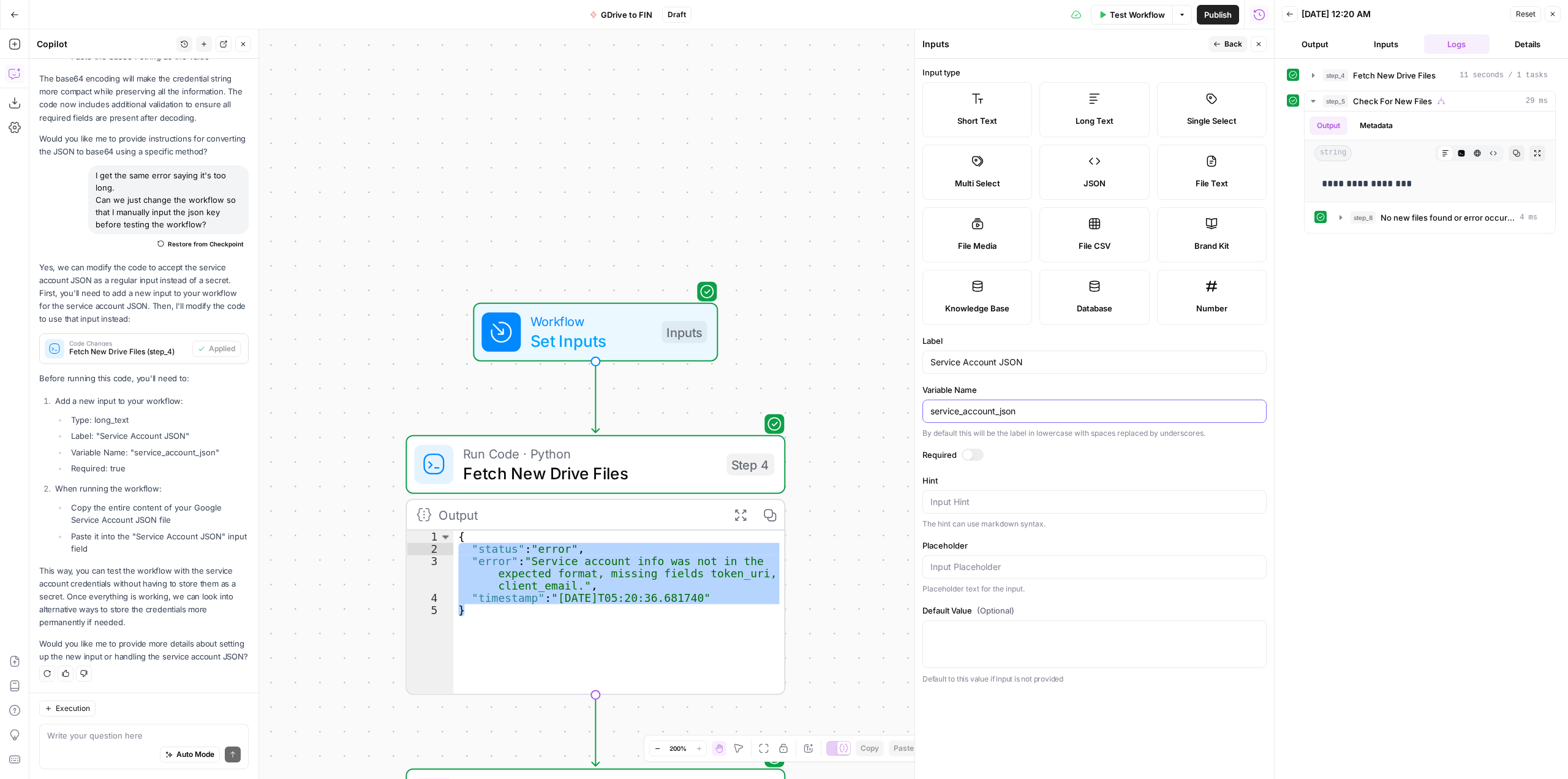
type input "service_account_json"
click at [974, 456] on div at bounding box center [972, 455] width 22 height 13
click at [1015, 637] on textarea "Default Value" at bounding box center [1094, 632] width 328 height 13
click at [1212, 47] on button "Back" at bounding box center [1227, 44] width 39 height 16
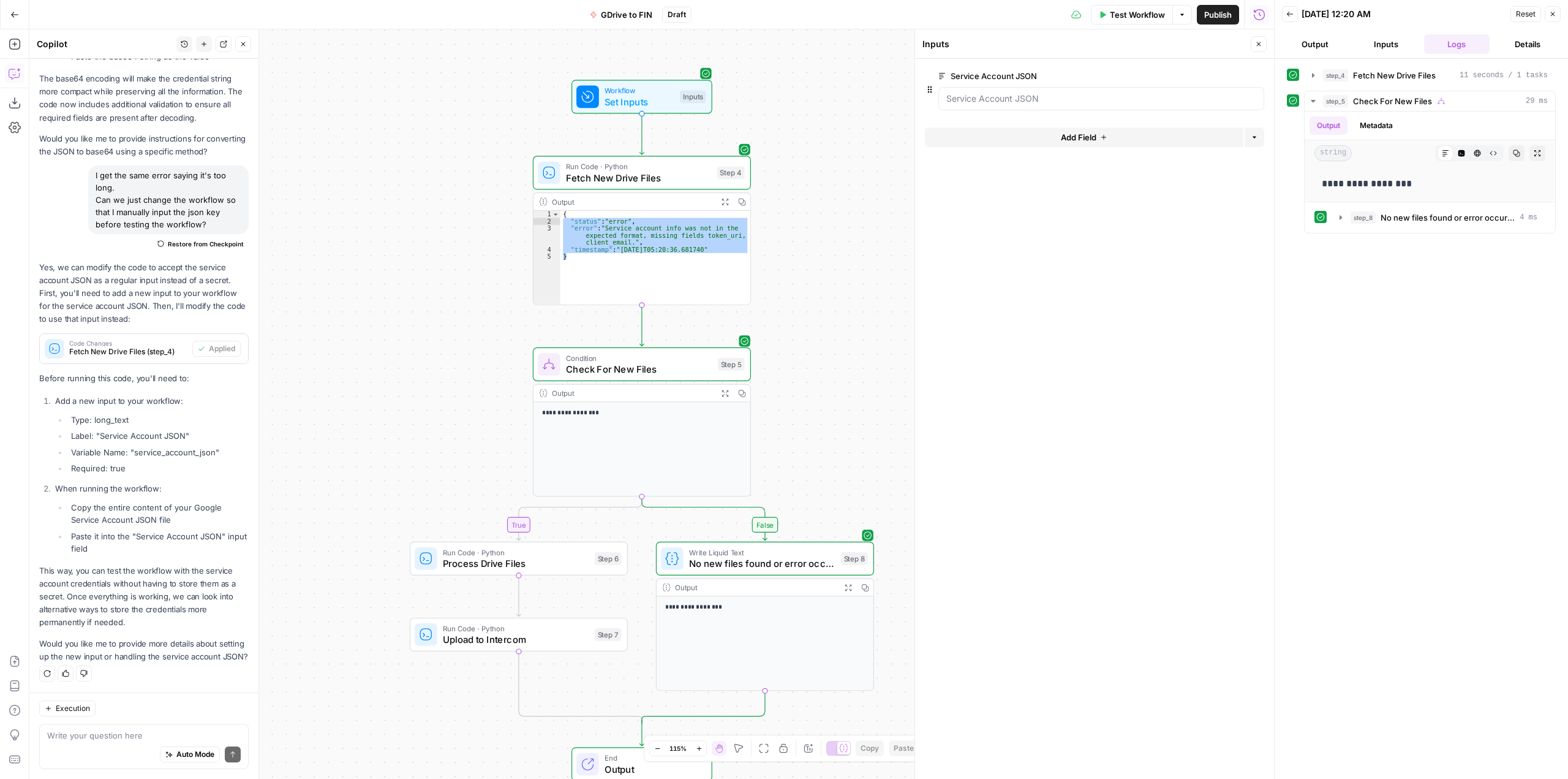
drag, startPoint x: 884, startPoint y: 328, endPoint x: 814, endPoint y: 107, distance: 231.8
click at [814, 107] on div "**********" at bounding box center [651, 404] width 1245 height 749
click at [1102, 104] on JSON "Service Account JSON" at bounding box center [1101, 99] width 310 height 13
click at [1056, 98] on JSON "Service Account JSON" at bounding box center [1101, 99] width 310 height 13
click at [1068, 100] on JSON "Service Account JSON" at bounding box center [1101, 99] width 310 height 13
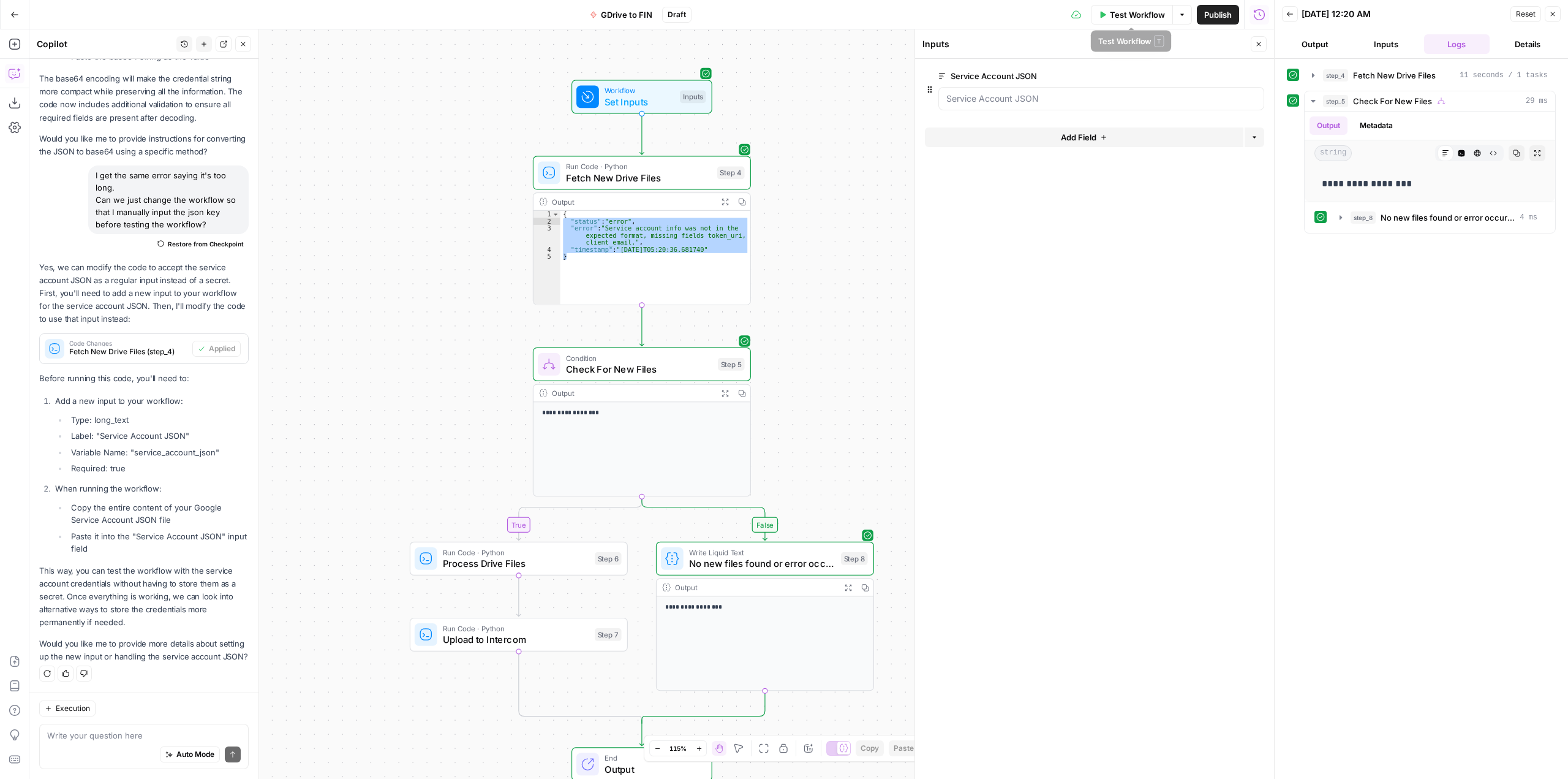
click at [1125, 18] on span "Test Workflow" at bounding box center [1138, 15] width 55 height 13
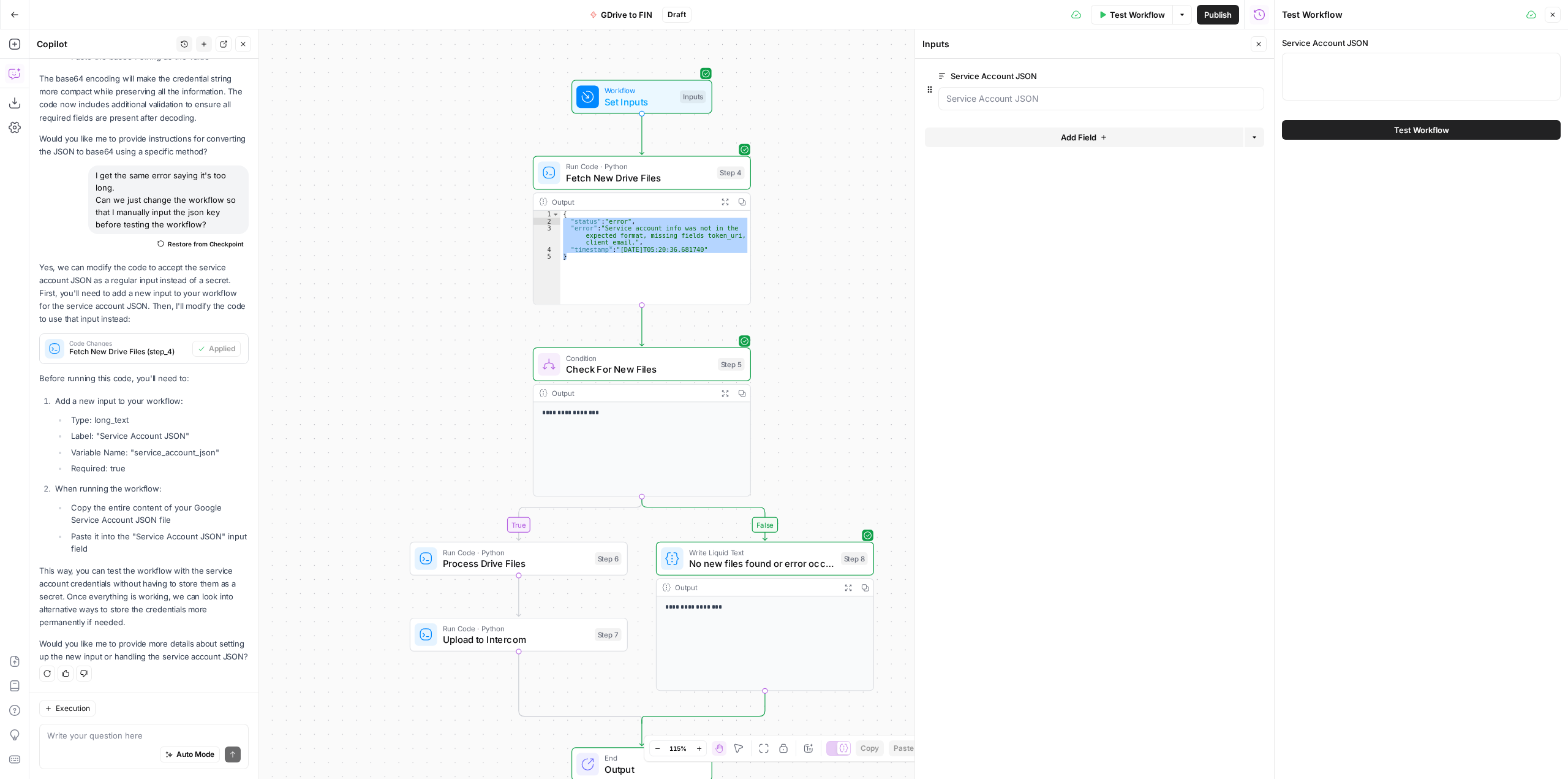
click at [1404, 80] on div at bounding box center [1422, 76] width 279 height 48
paste textarea "{ "type": "service_account", "project_id": "airops-api-connection", "private_ke…"
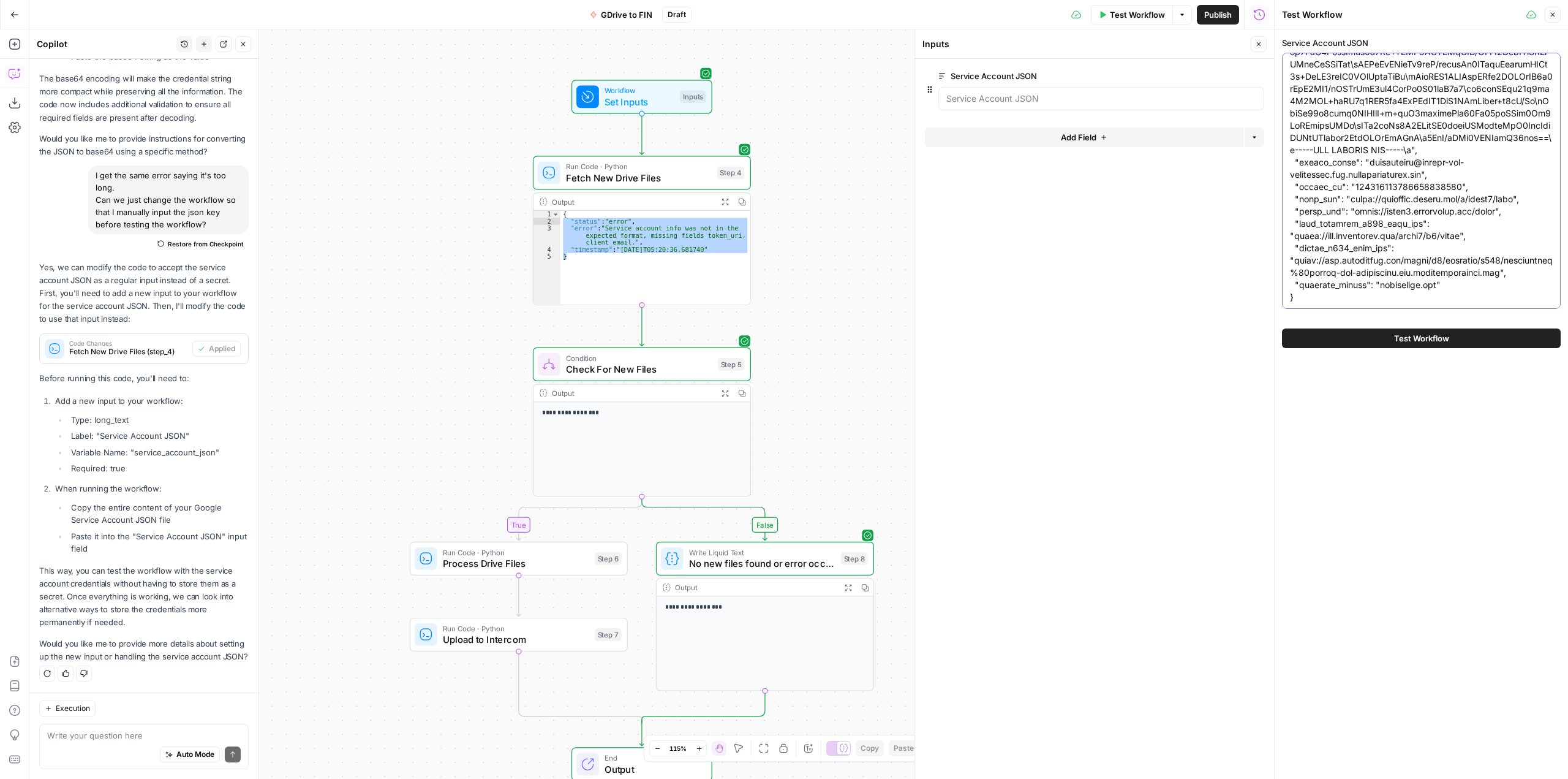
type textarea "{ "type": "service_account", "project_id": "airops-api-connection", "private_ke…"
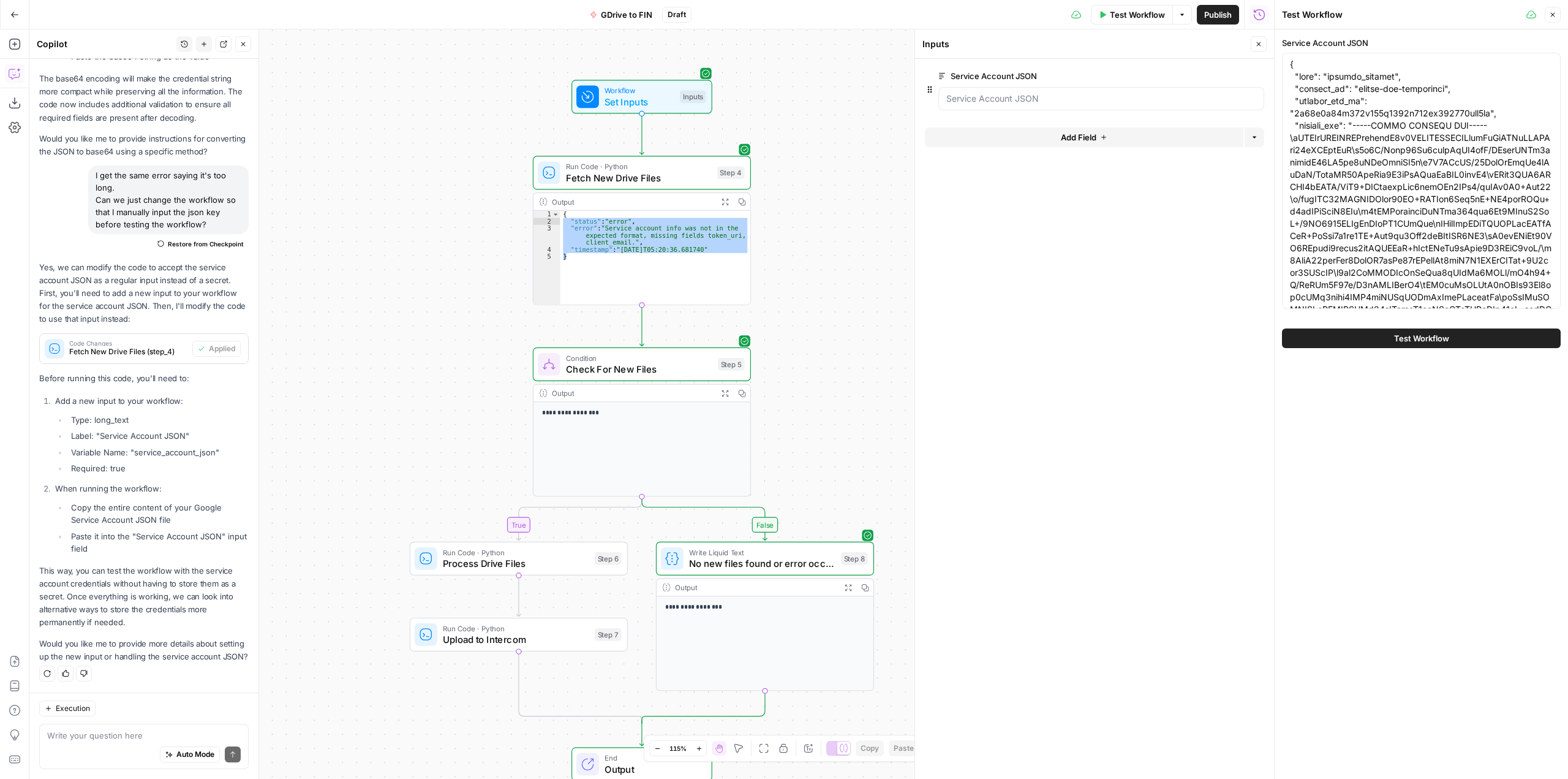
click at [1441, 342] on span "Test Workflow" at bounding box center [1422, 338] width 55 height 13
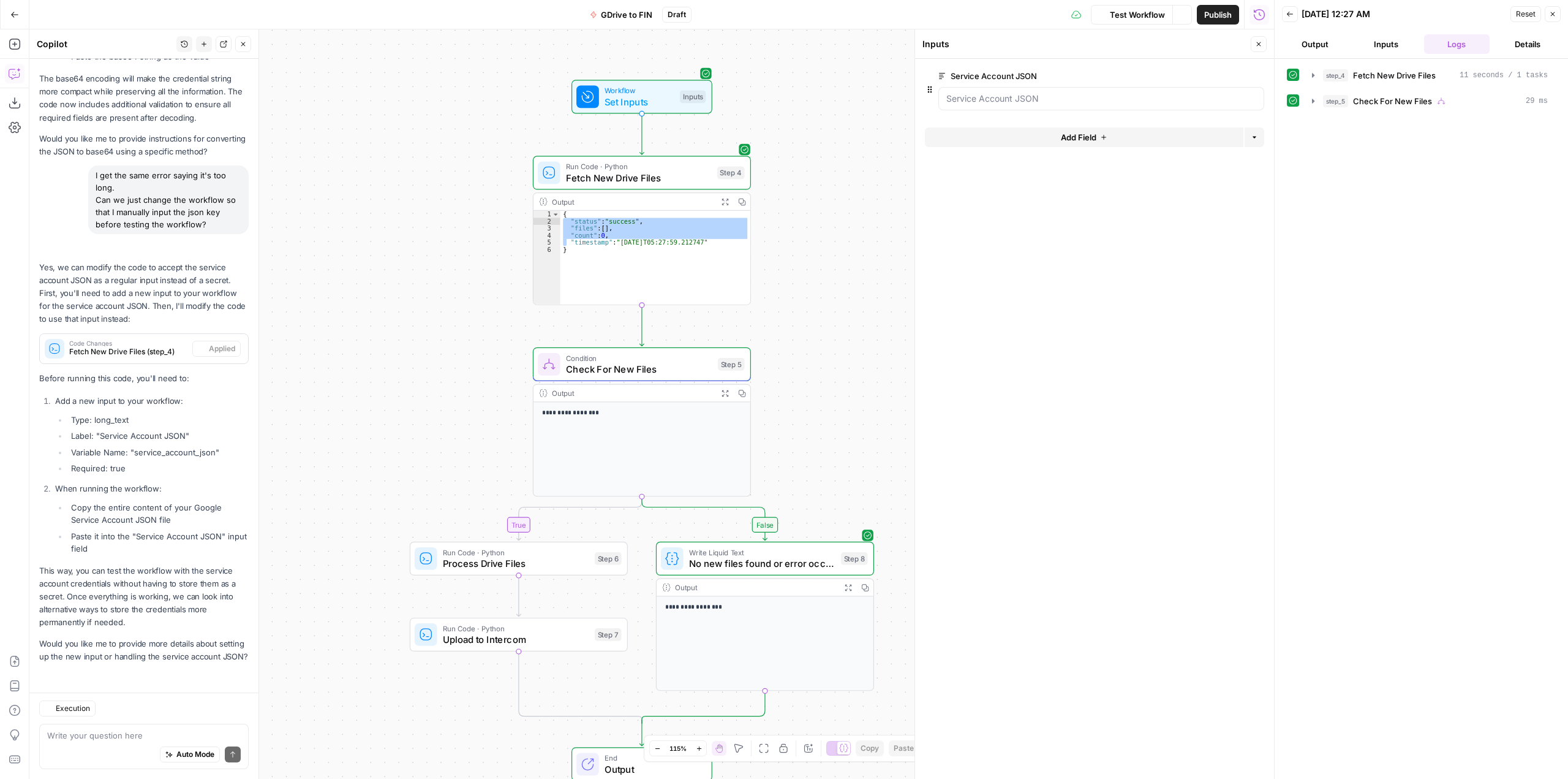
scroll to position [8596, 0]
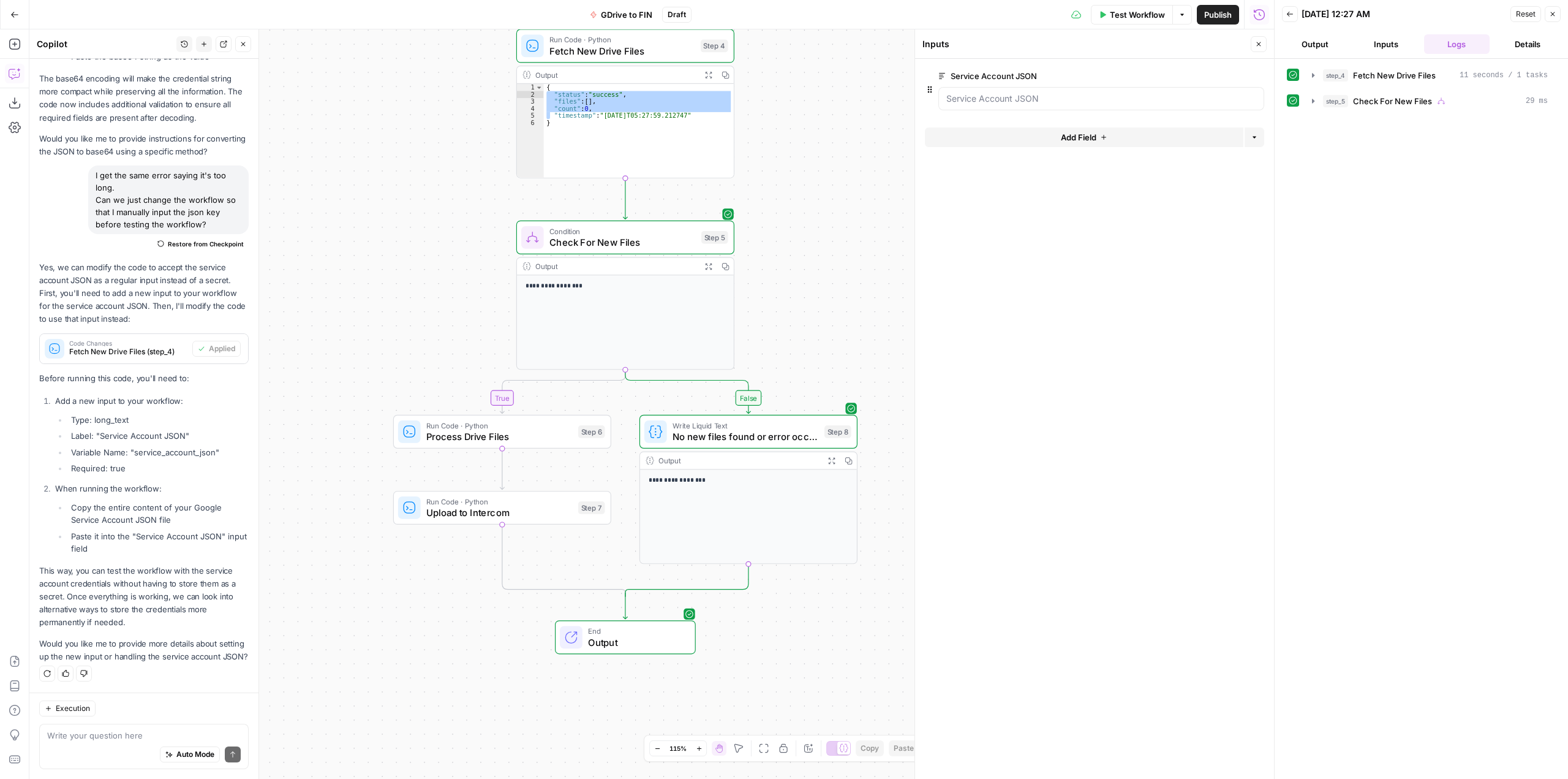
drag, startPoint x: 854, startPoint y: 366, endPoint x: 838, endPoint y: 239, distance: 128.0
click at [838, 239] on div "**********" at bounding box center [651, 404] width 1245 height 749
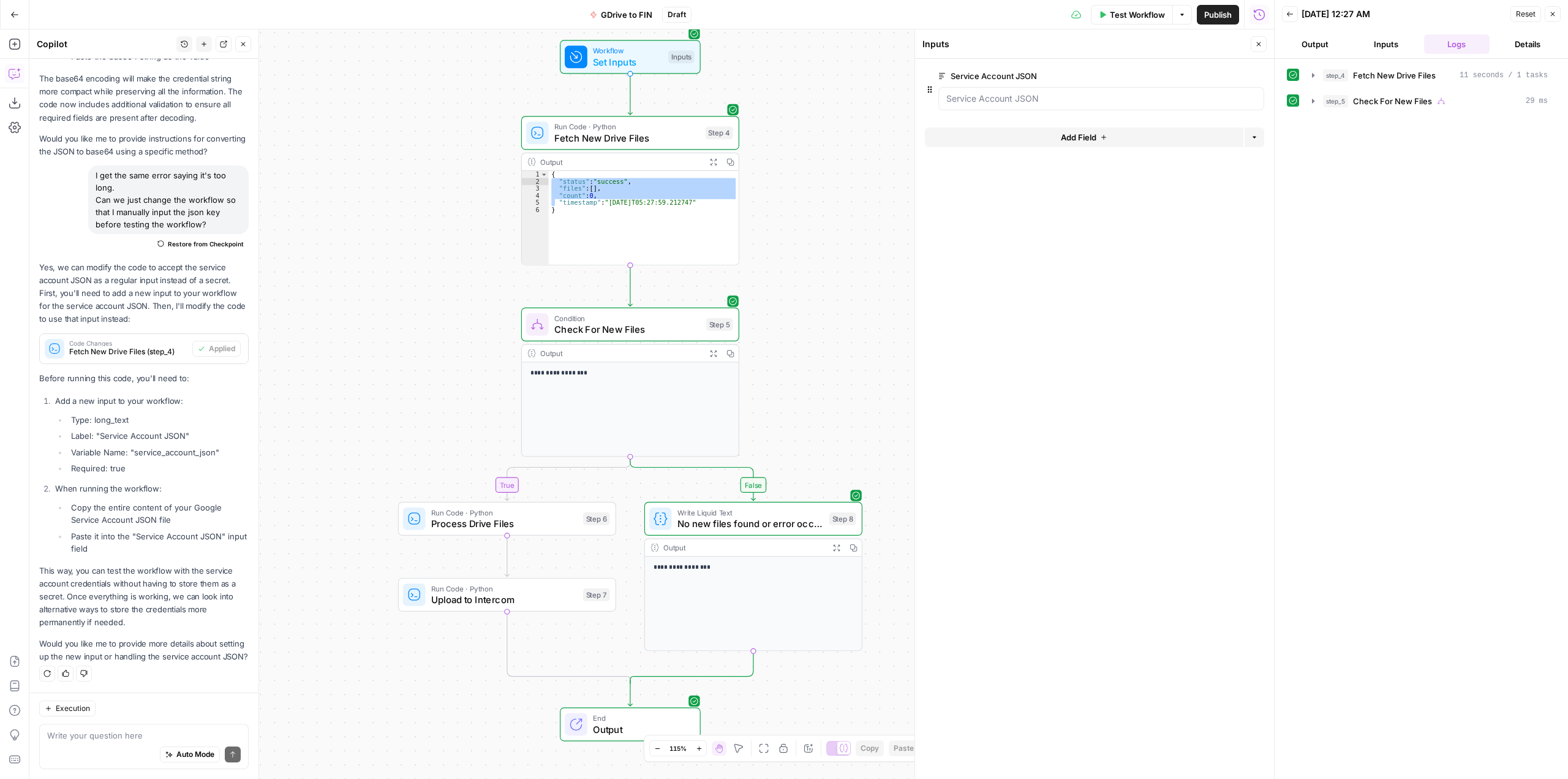
drag, startPoint x: 823, startPoint y: 195, endPoint x: 828, endPoint y: 282, distance: 87.1
click at [828, 282] on div "**********" at bounding box center [651, 404] width 1245 height 749
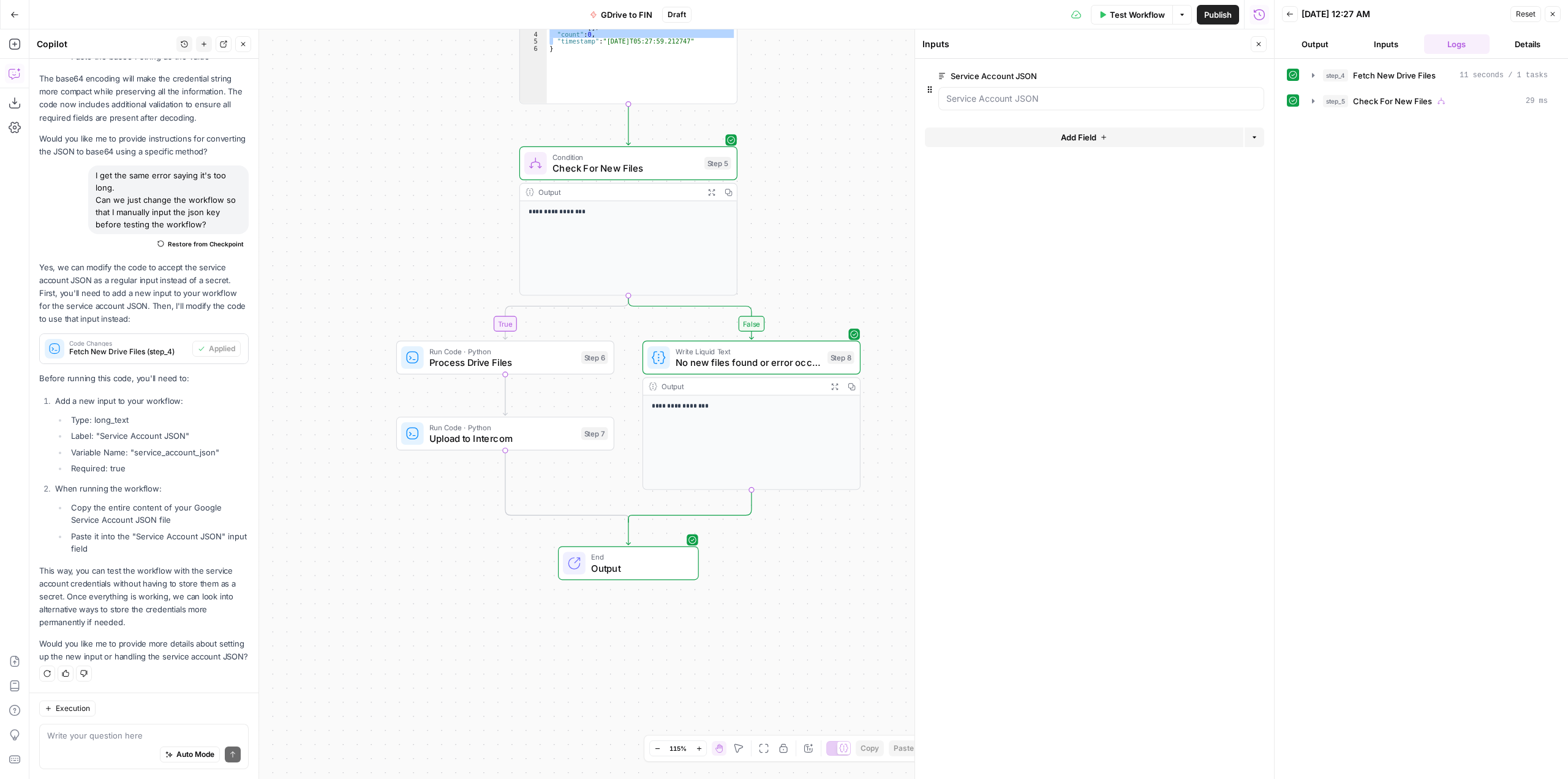
drag, startPoint x: 804, startPoint y: 366, endPoint x: 802, endPoint y: 205, distance: 161.0
click at [802, 205] on div "**********" at bounding box center [651, 404] width 1245 height 749
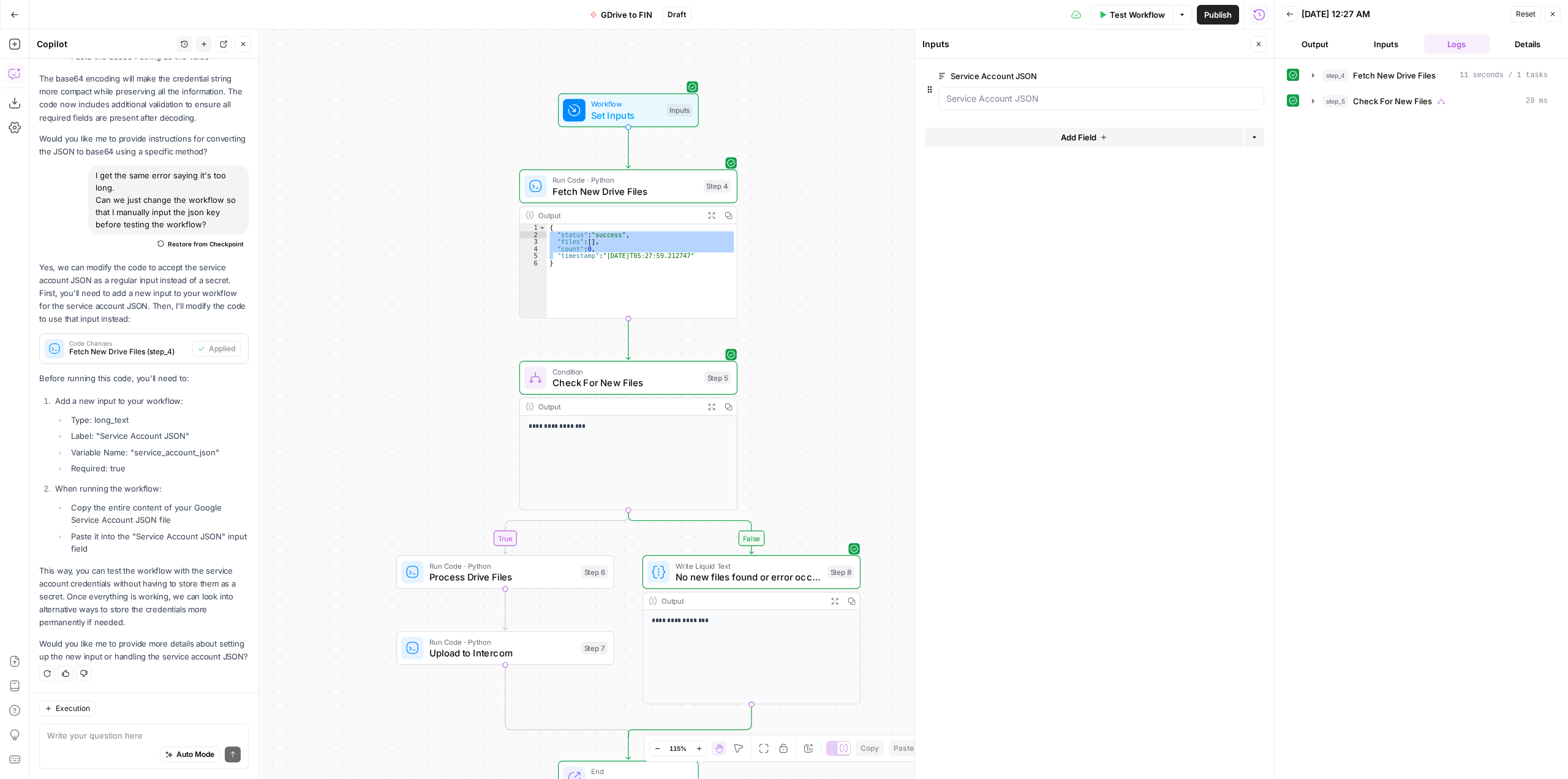
click at [1134, 10] on span "Test Workflow" at bounding box center [1138, 15] width 55 height 13
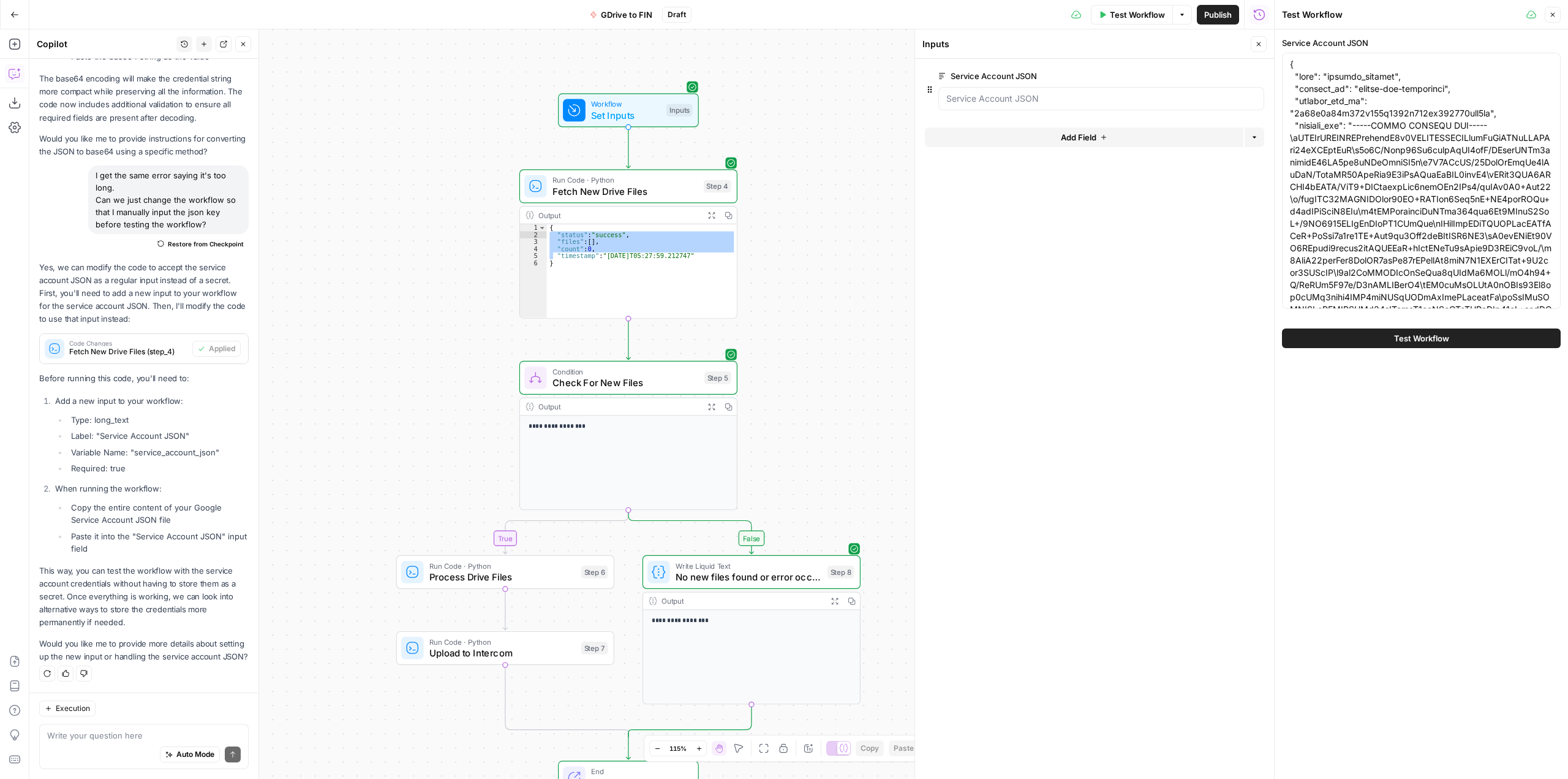
click at [1423, 342] on span "Test Workflow" at bounding box center [1422, 338] width 55 height 13
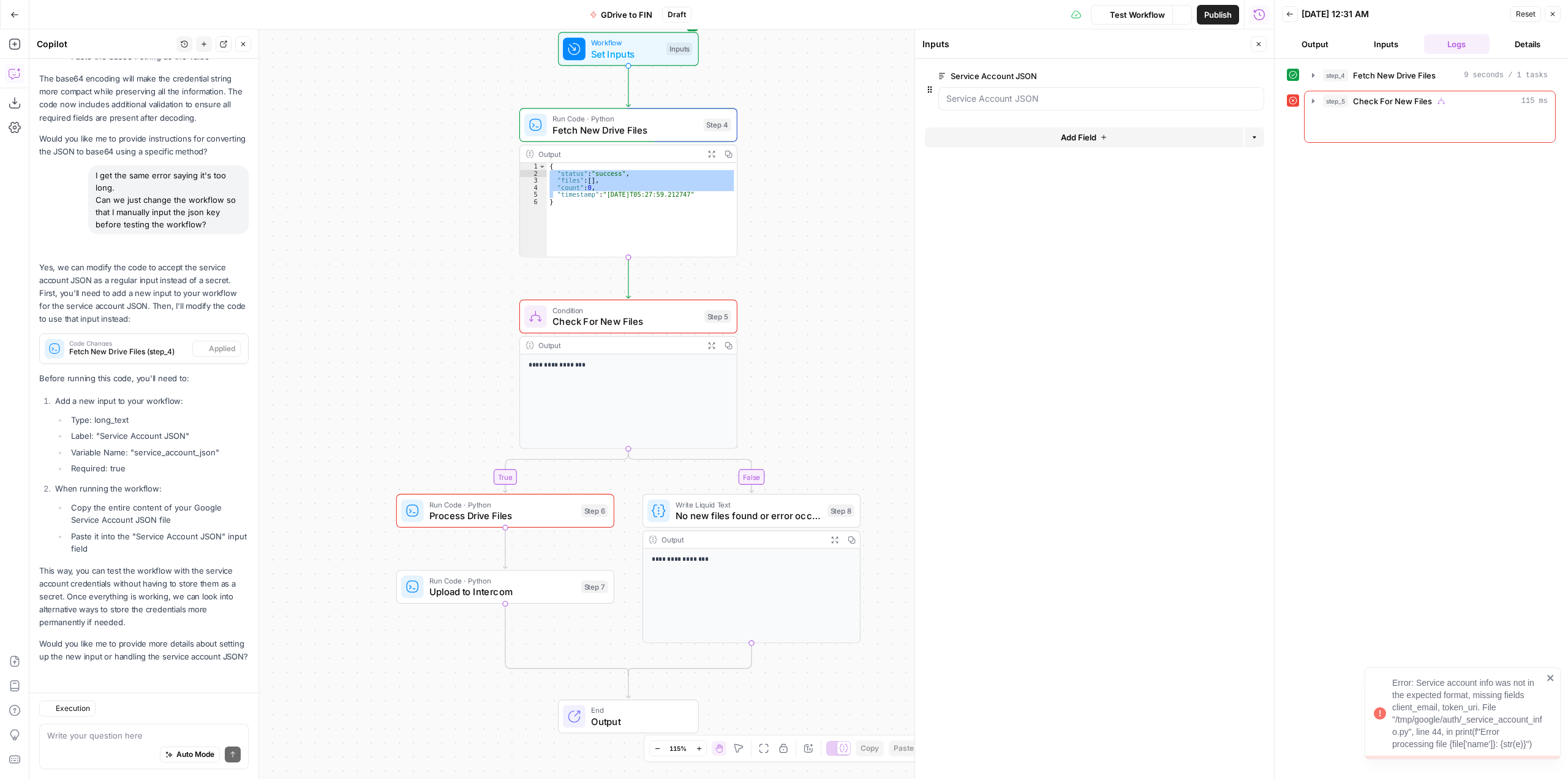
scroll to position [8596, 0]
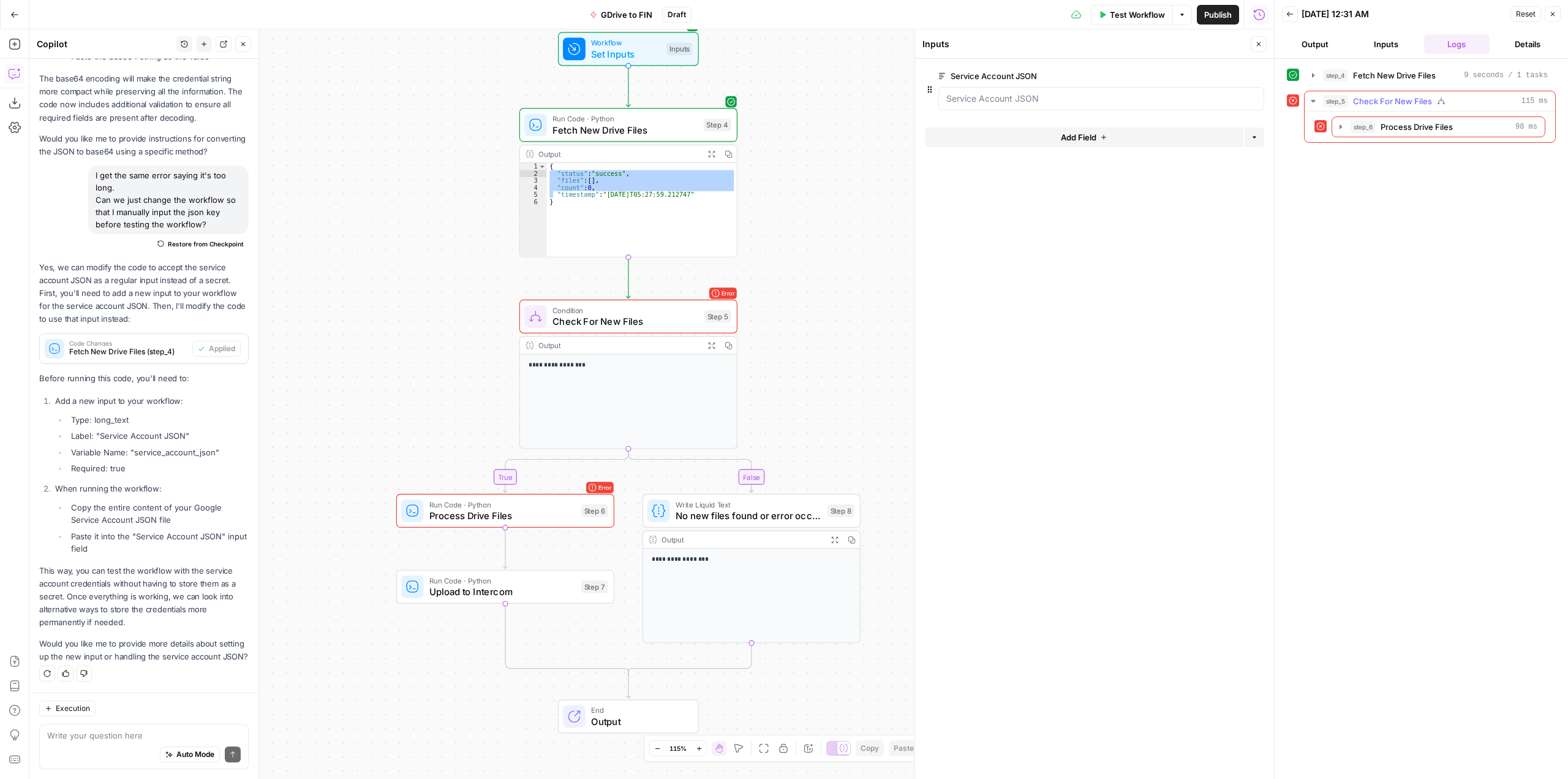
click at [1506, 102] on div "step_5 Check For New Files 115 ms" at bounding box center [1436, 102] width 225 height 13
click at [1463, 125] on div "step_6 Process Drive Files 98 ms" at bounding box center [1444, 127] width 186 height 13
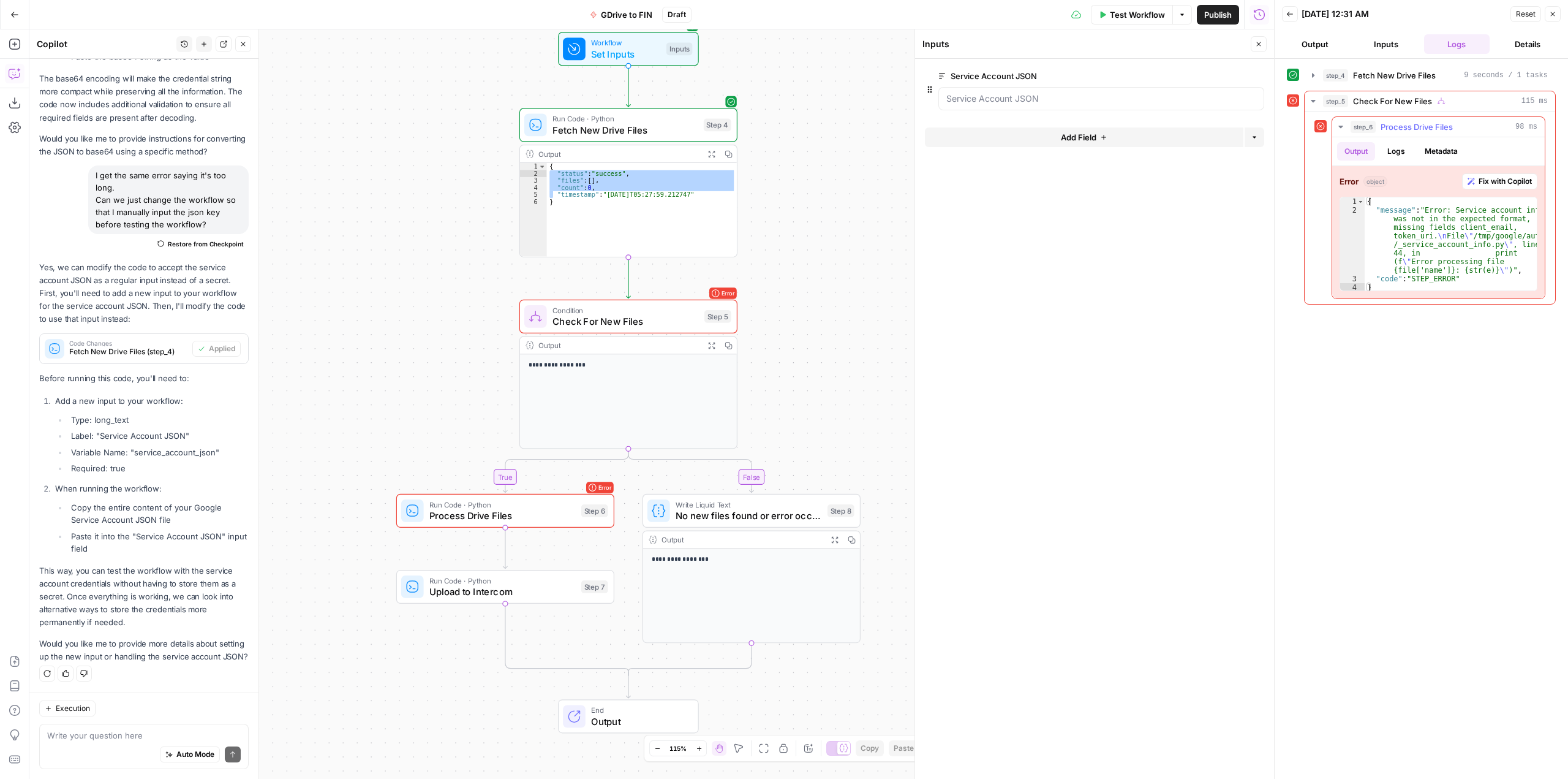
click at [1495, 187] on button "Fix with Copilot" at bounding box center [1500, 181] width 76 height 16
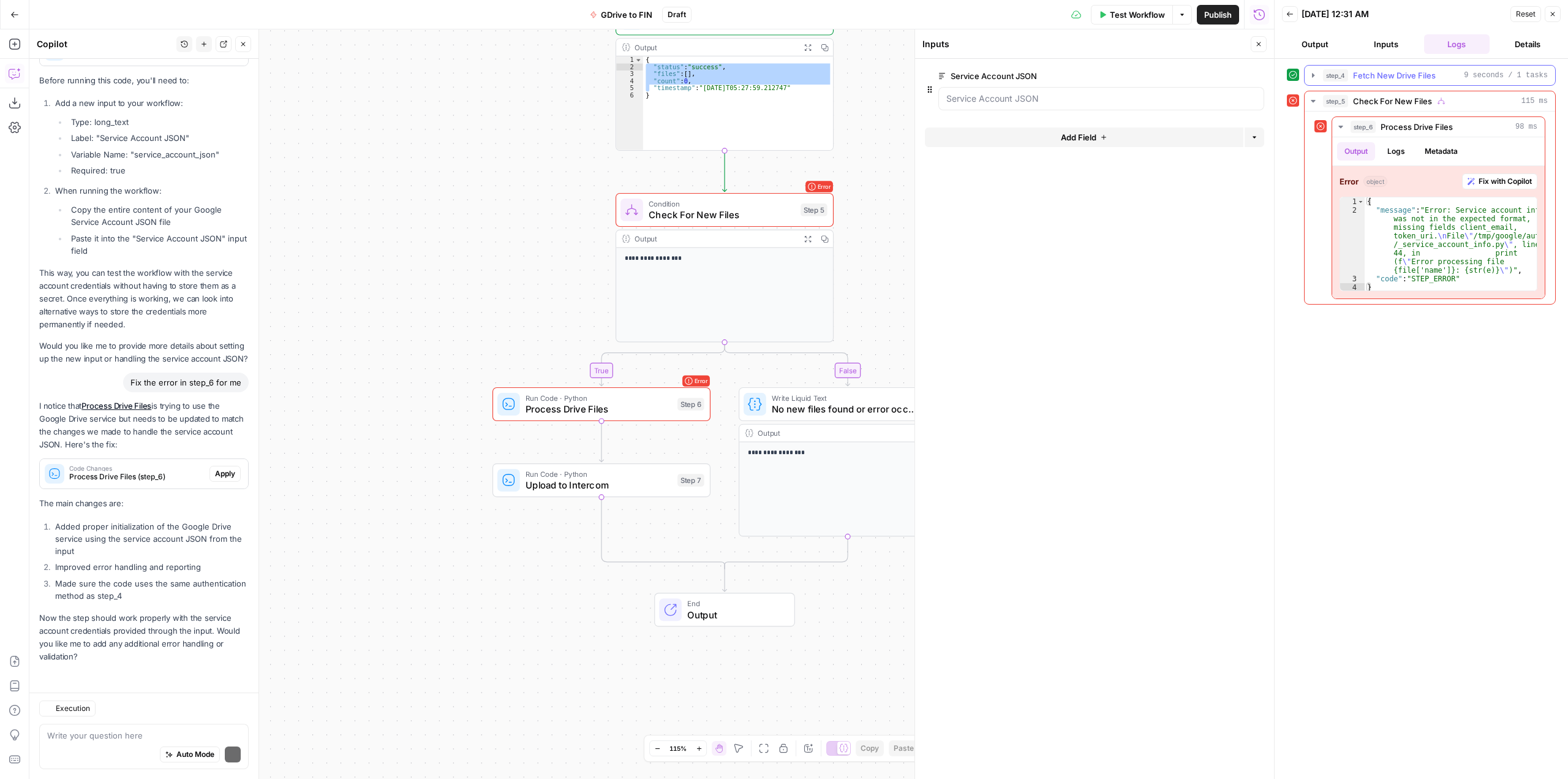
scroll to position [8894, 0]
click at [215, 473] on span "Apply" at bounding box center [225, 474] width 20 height 11
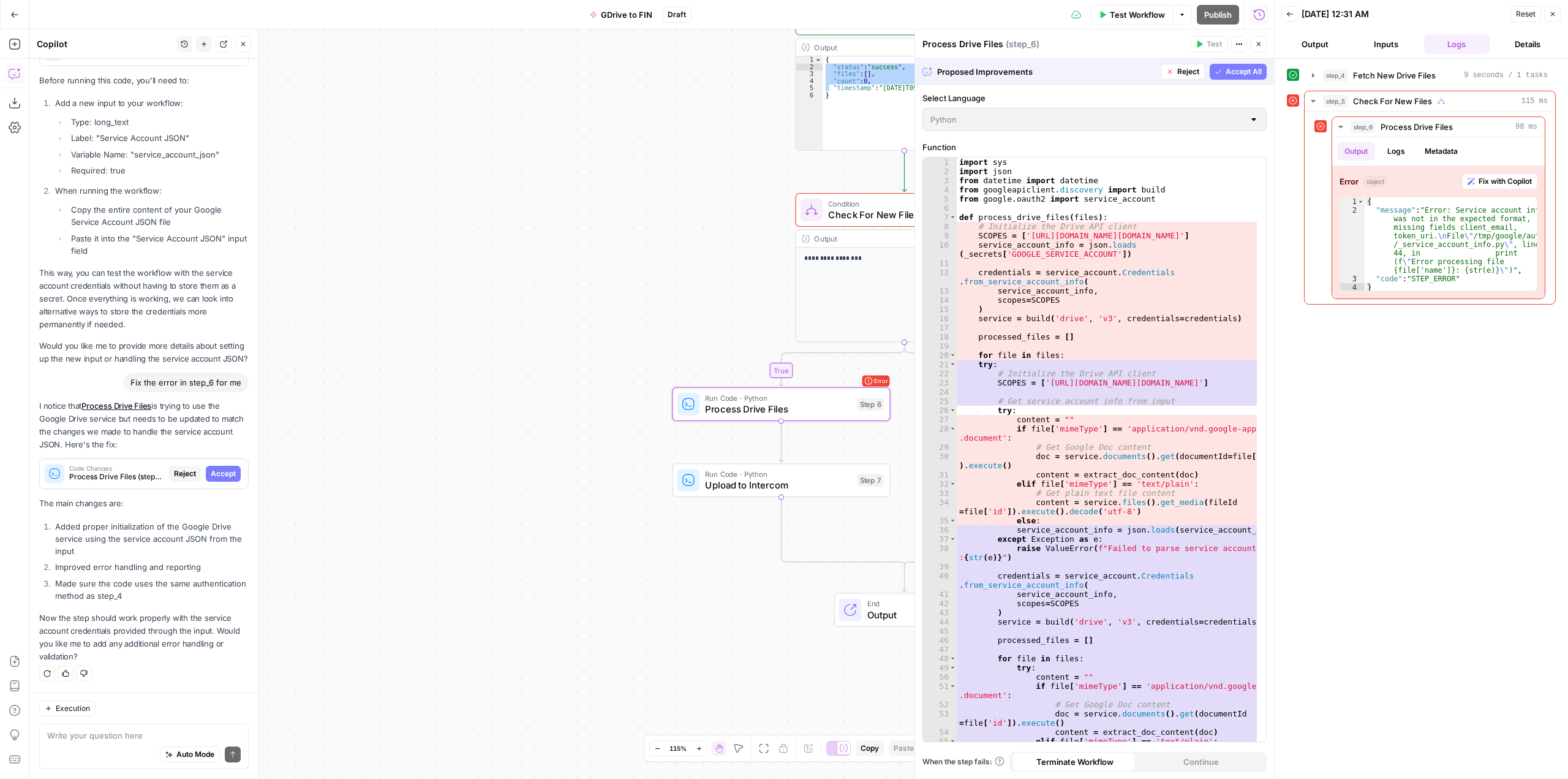
scroll to position [8678, 0]
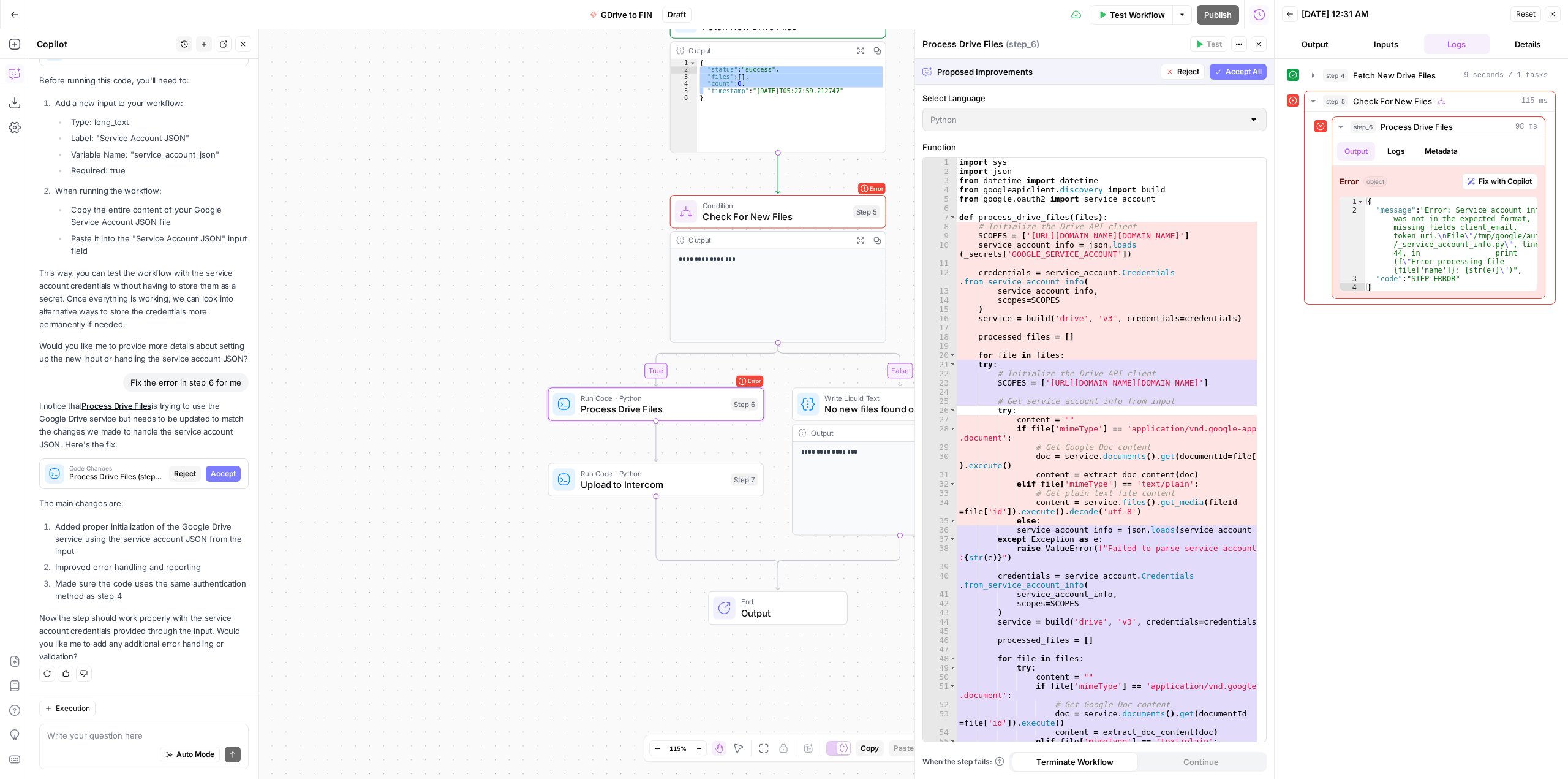
click at [212, 469] on span "Accept" at bounding box center [223, 474] width 25 height 11
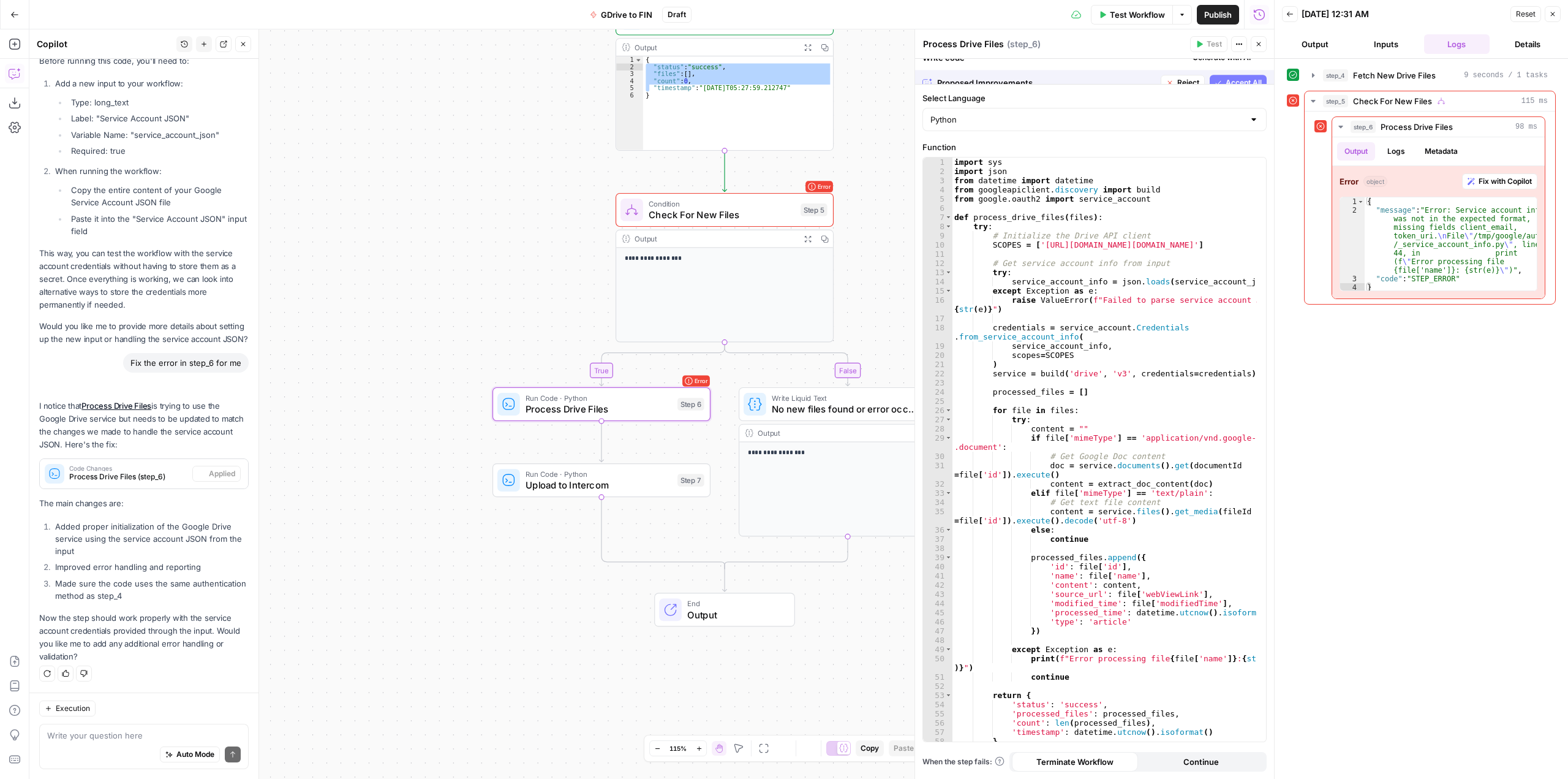
scroll to position [8914, 0]
click at [1103, 19] on button "Test Workflow" at bounding box center [1132, 14] width 82 height 20
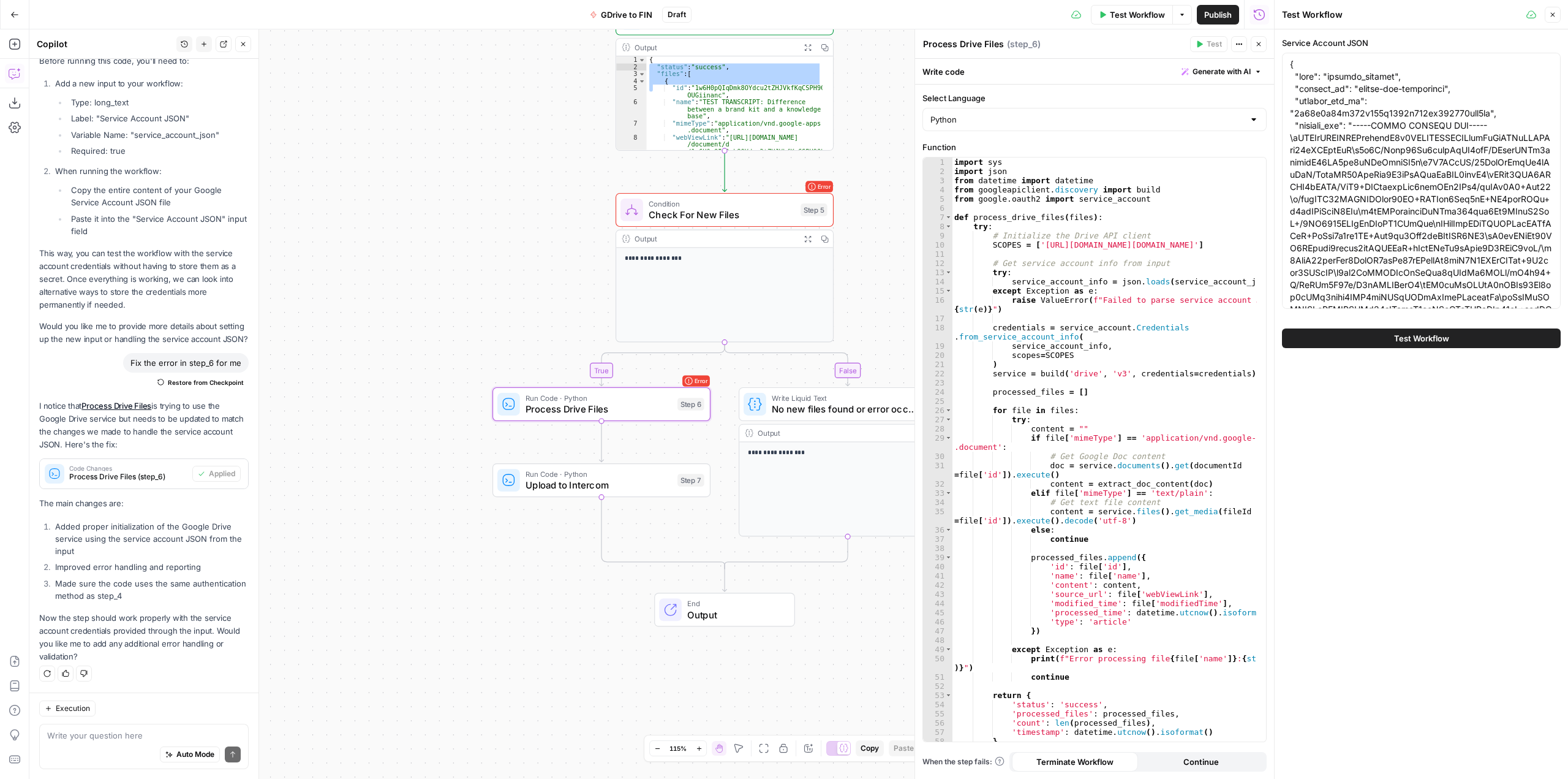
click at [1455, 343] on button "Test Workflow" at bounding box center [1422, 338] width 279 height 20
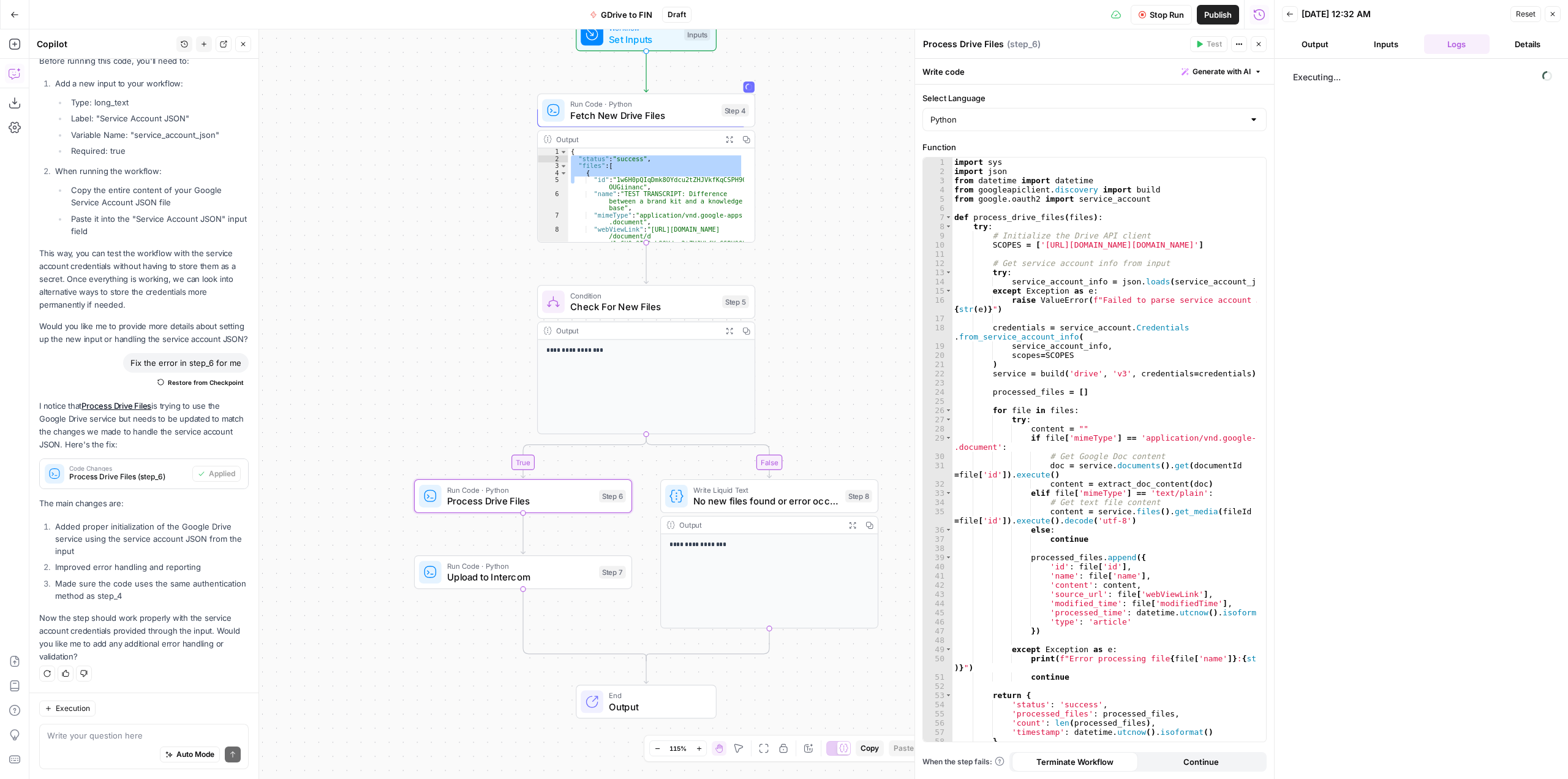
drag, startPoint x: 884, startPoint y: 297, endPoint x: 787, endPoint y: 271, distance: 100.4
click at [787, 271] on div "**********" at bounding box center [651, 404] width 1245 height 749
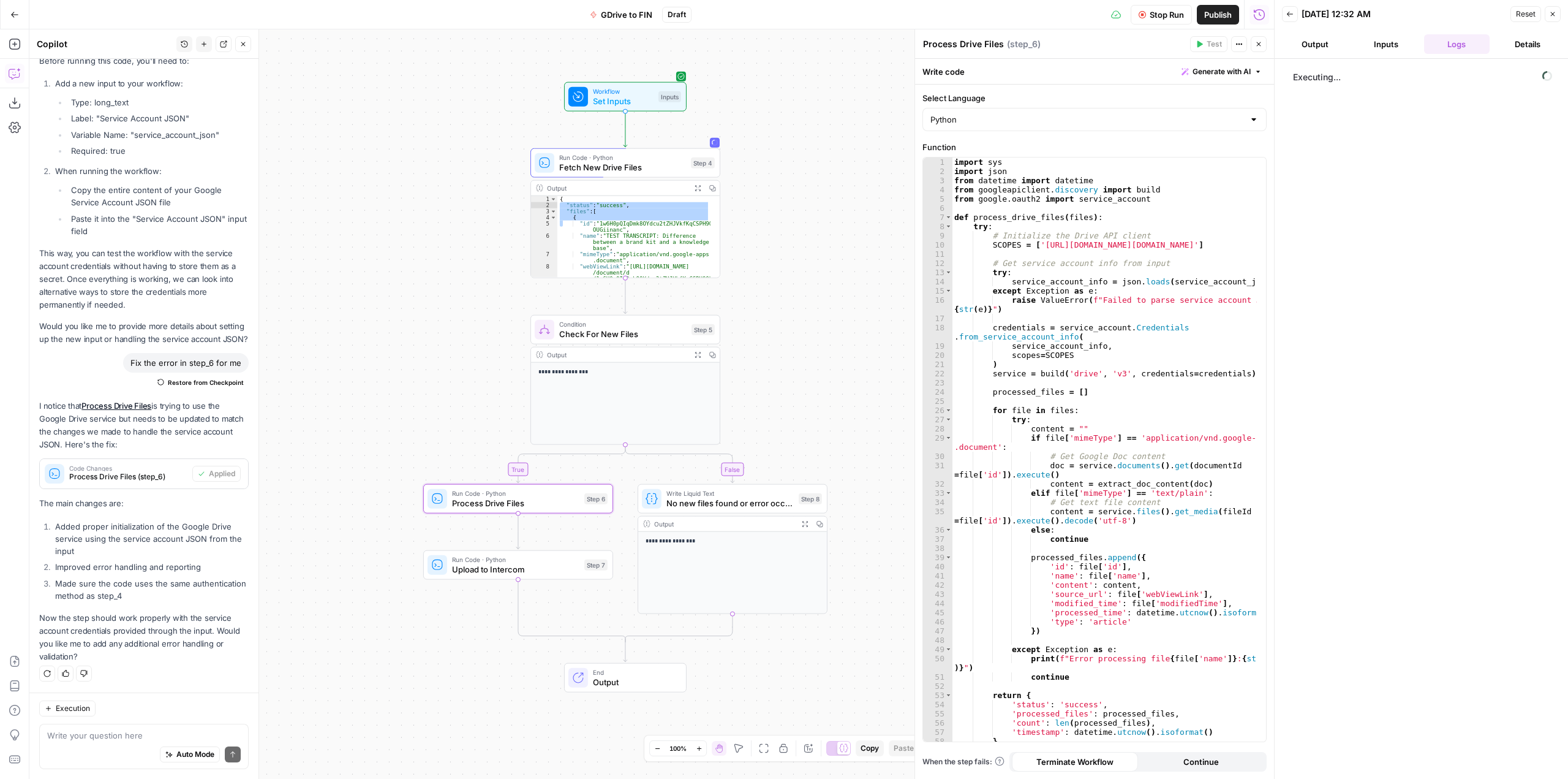
drag, startPoint x: 815, startPoint y: 250, endPoint x: 790, endPoint y: 280, distance: 39.1
click at [790, 280] on div "**********" at bounding box center [651, 404] width 1245 height 749
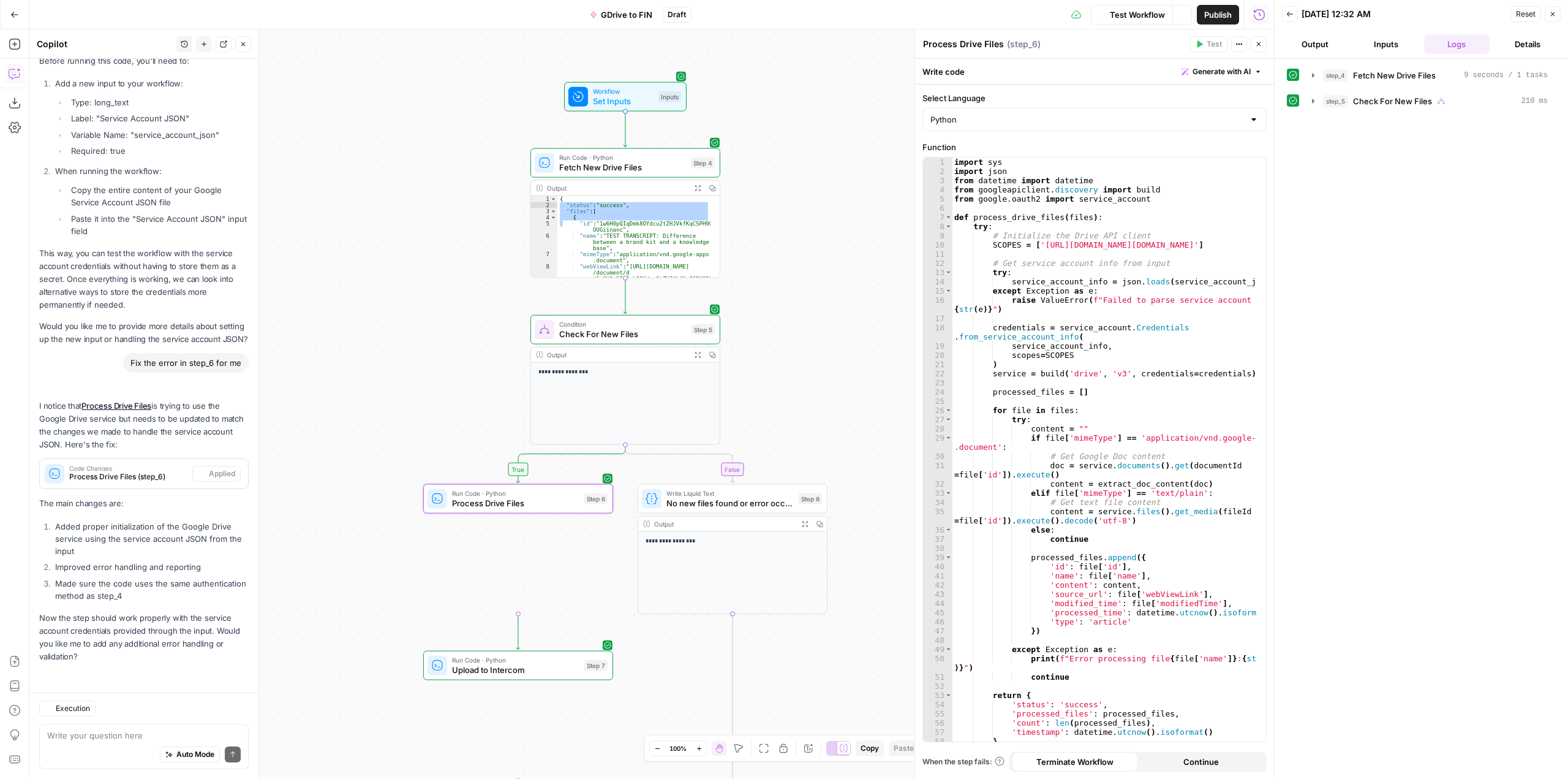
scroll to position [8914, 0]
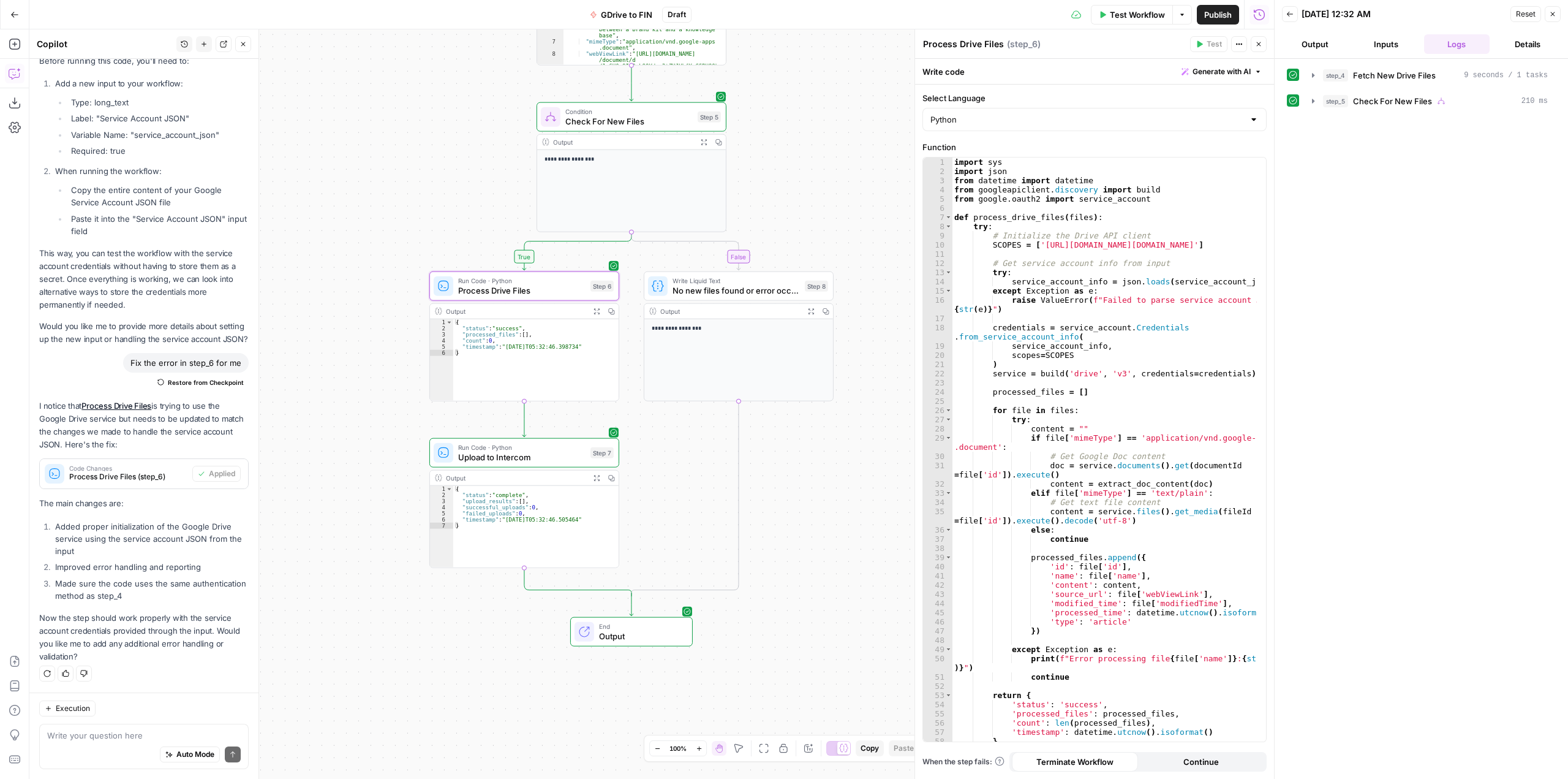
drag, startPoint x: 832, startPoint y: 319, endPoint x: 838, endPoint y: 106, distance: 213.1
click at [838, 106] on div "**********" at bounding box center [651, 404] width 1245 height 749
drag, startPoint x: 591, startPoint y: 519, endPoint x: 445, endPoint y: 493, distance: 148.3
click at [445, 493] on div "**********" at bounding box center [525, 526] width 189 height 82
type textarea "**********"
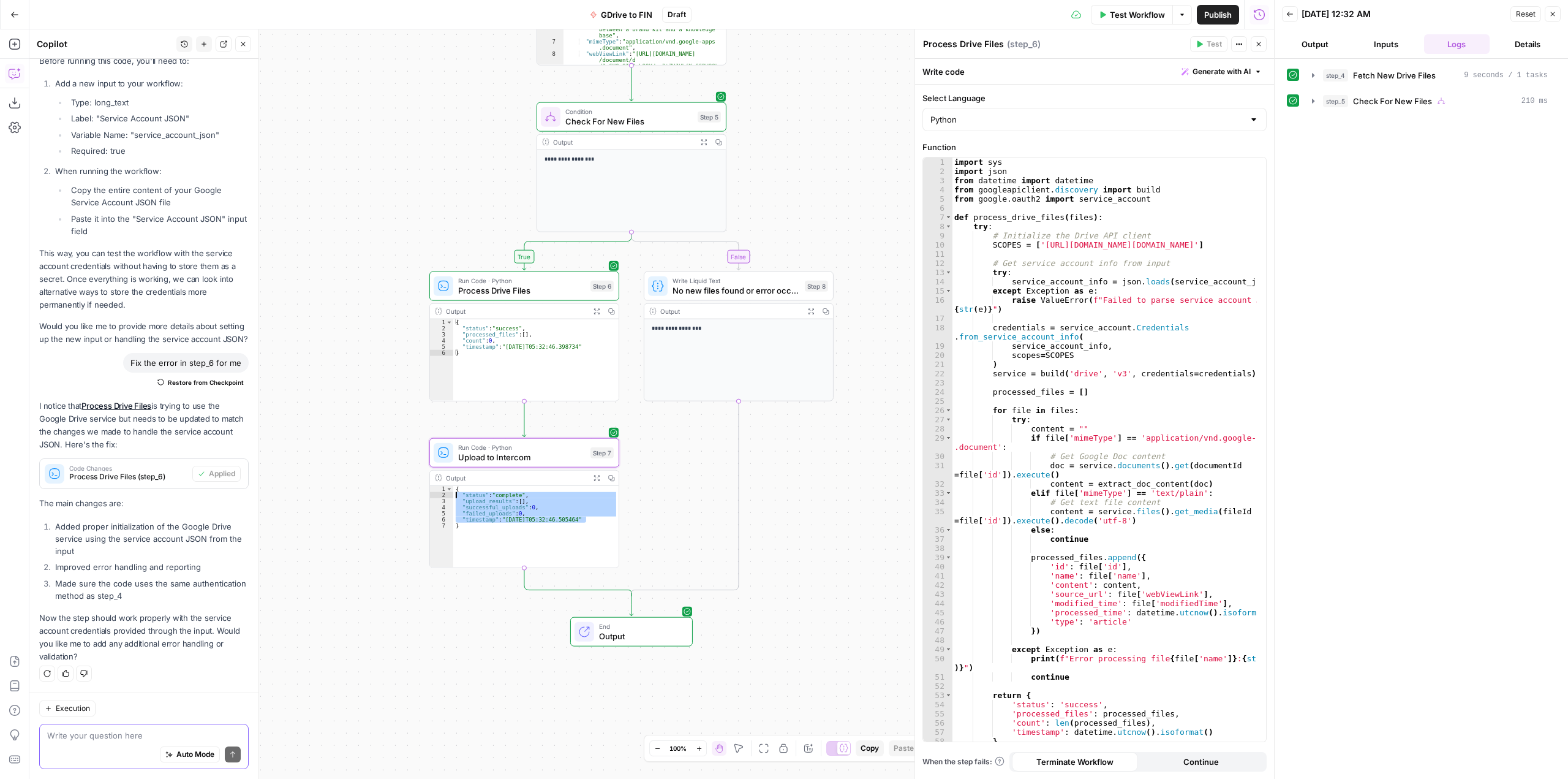
click at [143, 731] on textarea at bounding box center [144, 735] width 194 height 13
type textarea "L"
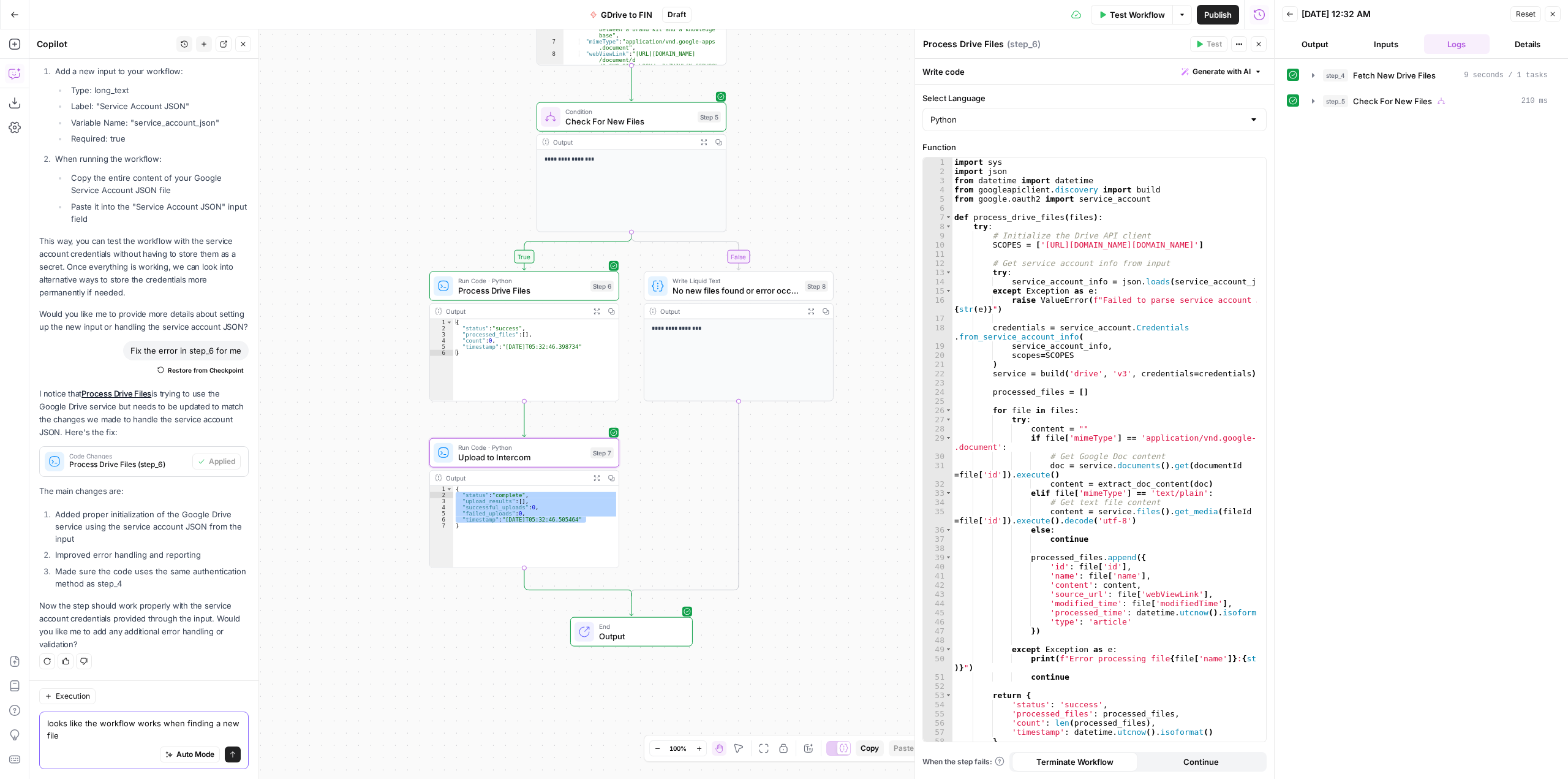
scroll to position [8926, 0]
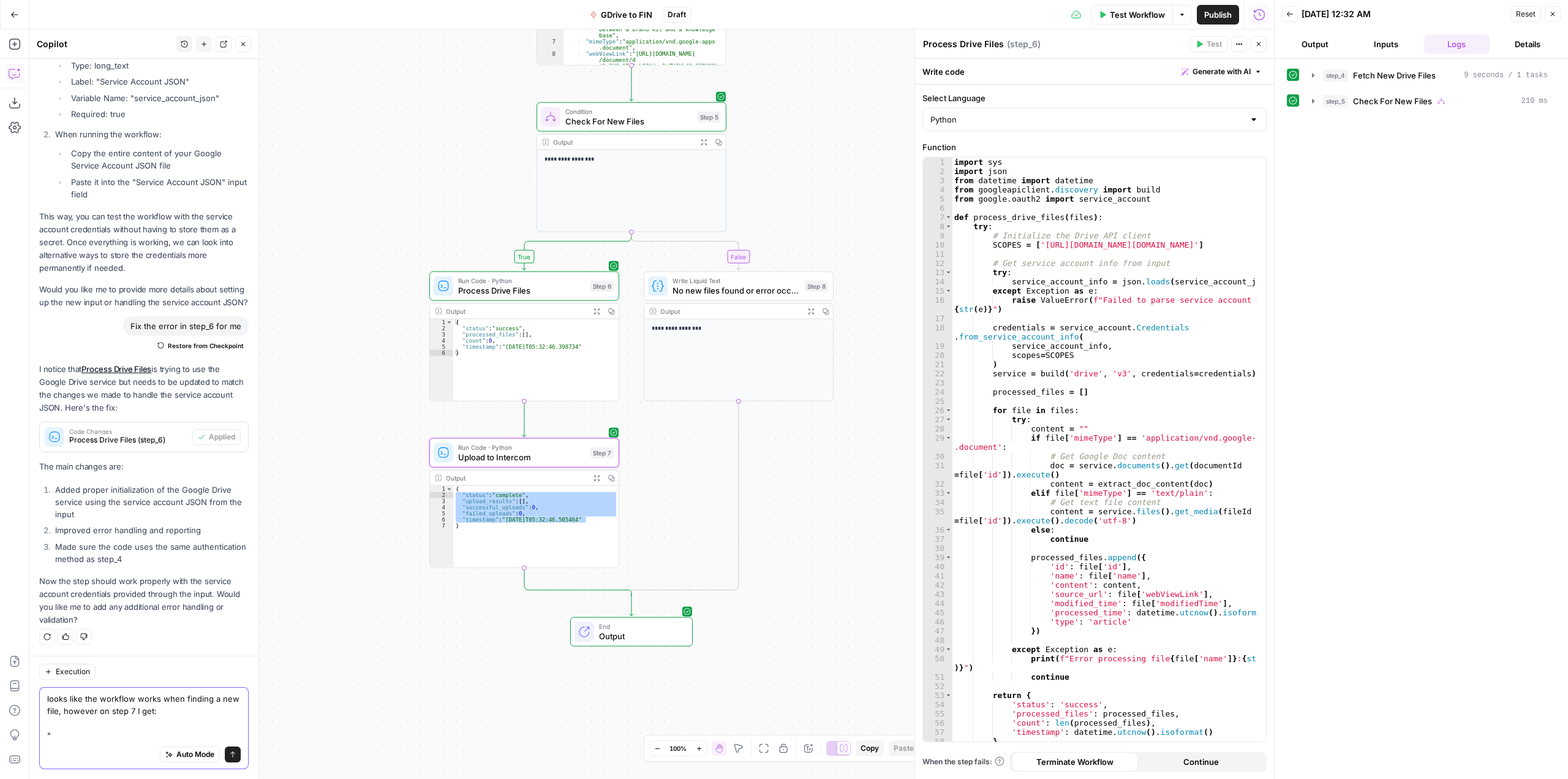
paste textarea ""status": "complete", "upload_results": [], "successful_uploads": 0, "failed_up…"
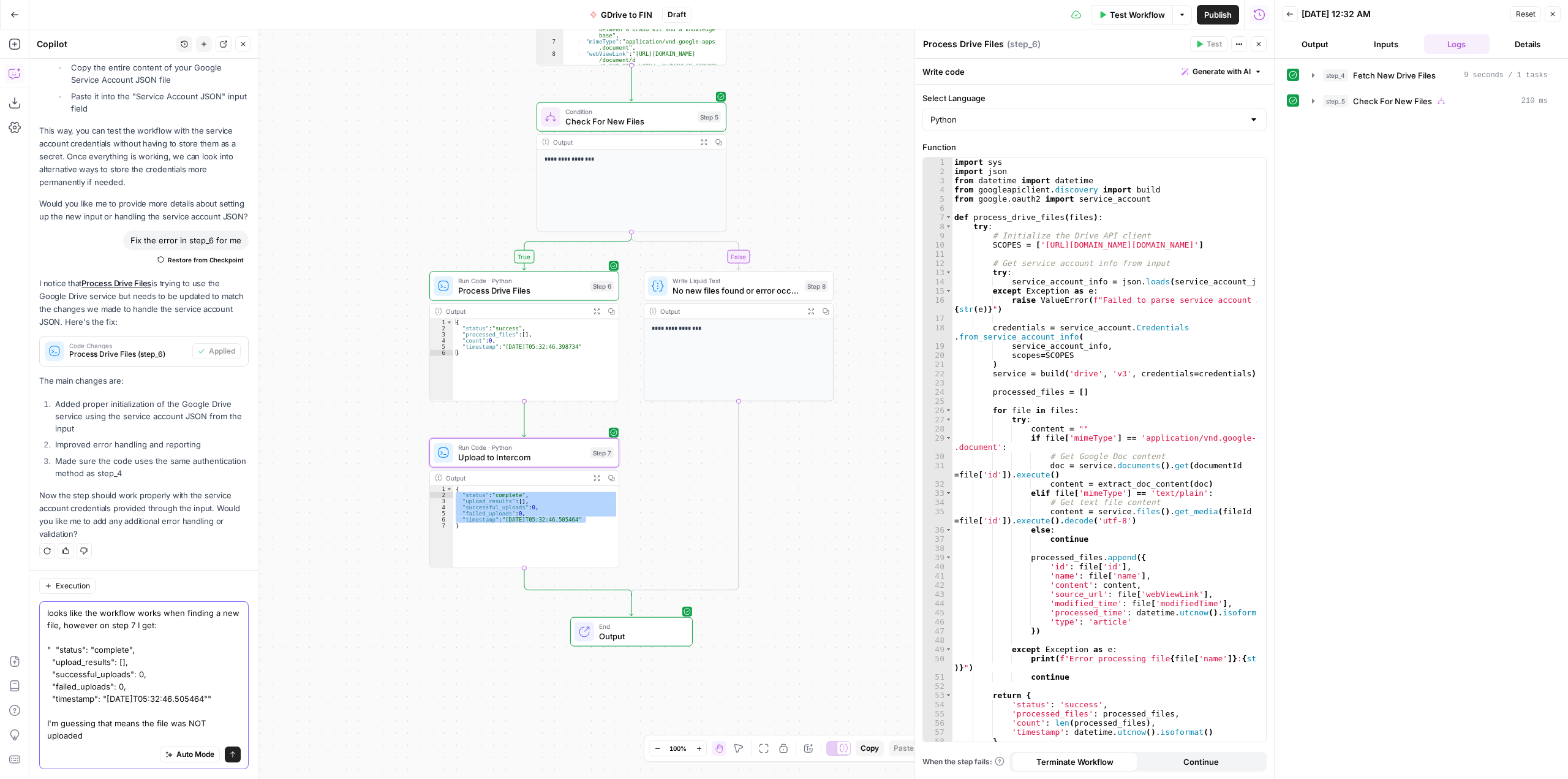
scroll to position [9036, 0]
type textarea "looks like the workflow works when finding a new file, however on step 7 I get:…"
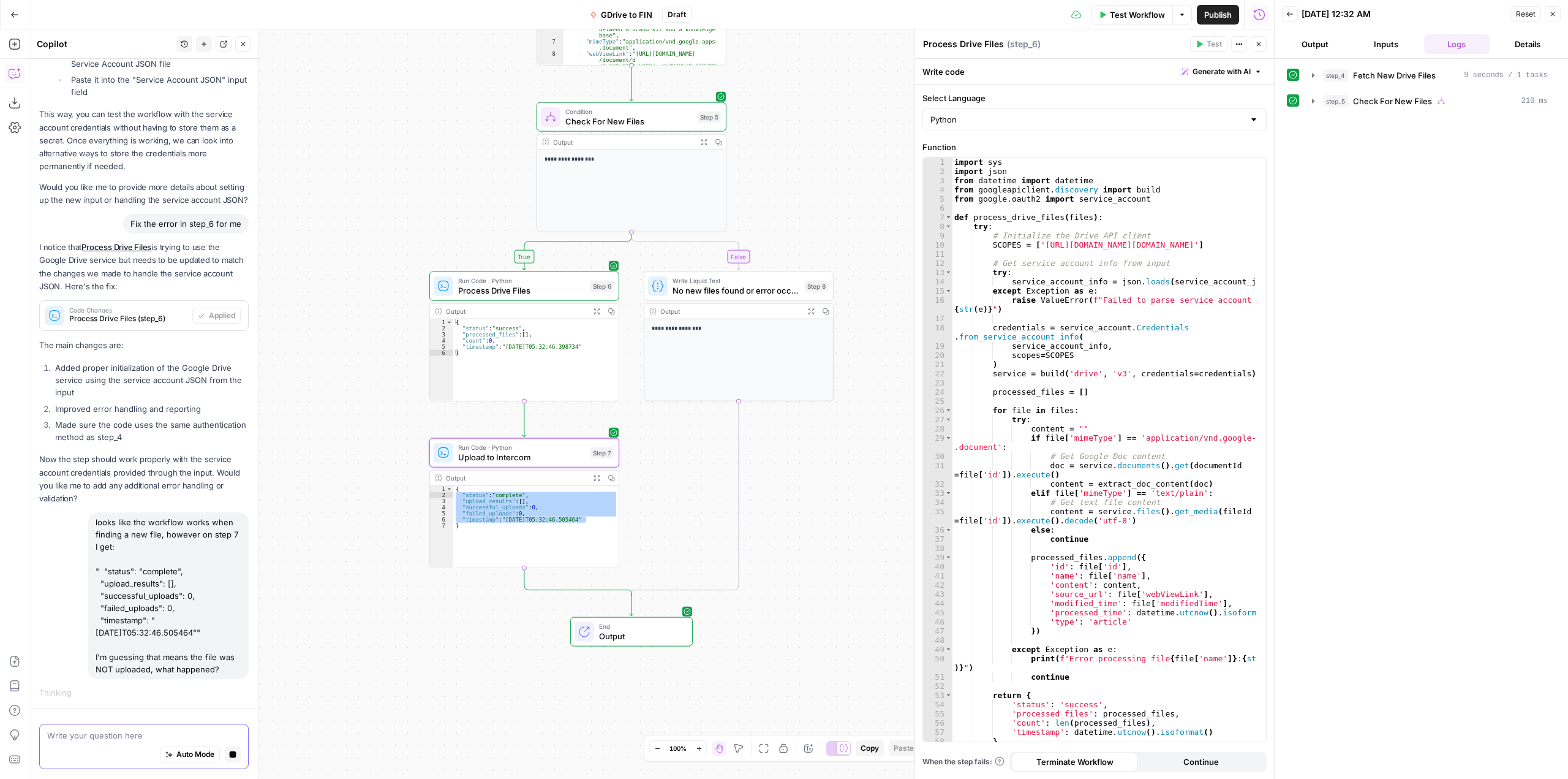
scroll to position [8830, 0]
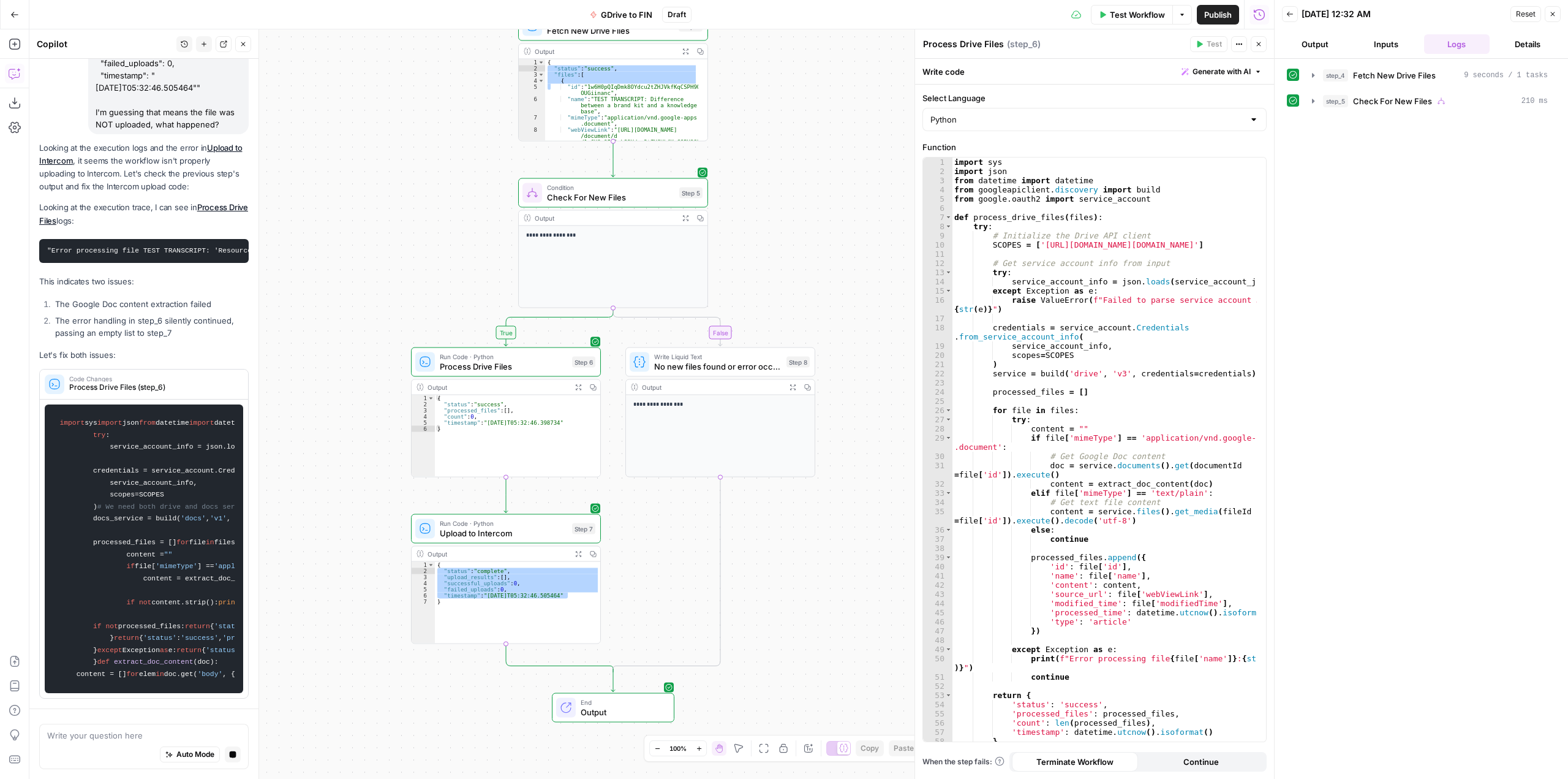
drag, startPoint x: 447, startPoint y: 230, endPoint x: 390, endPoint y: 217, distance: 58.5
click at [390, 217] on div "**********" at bounding box center [651, 404] width 1245 height 749
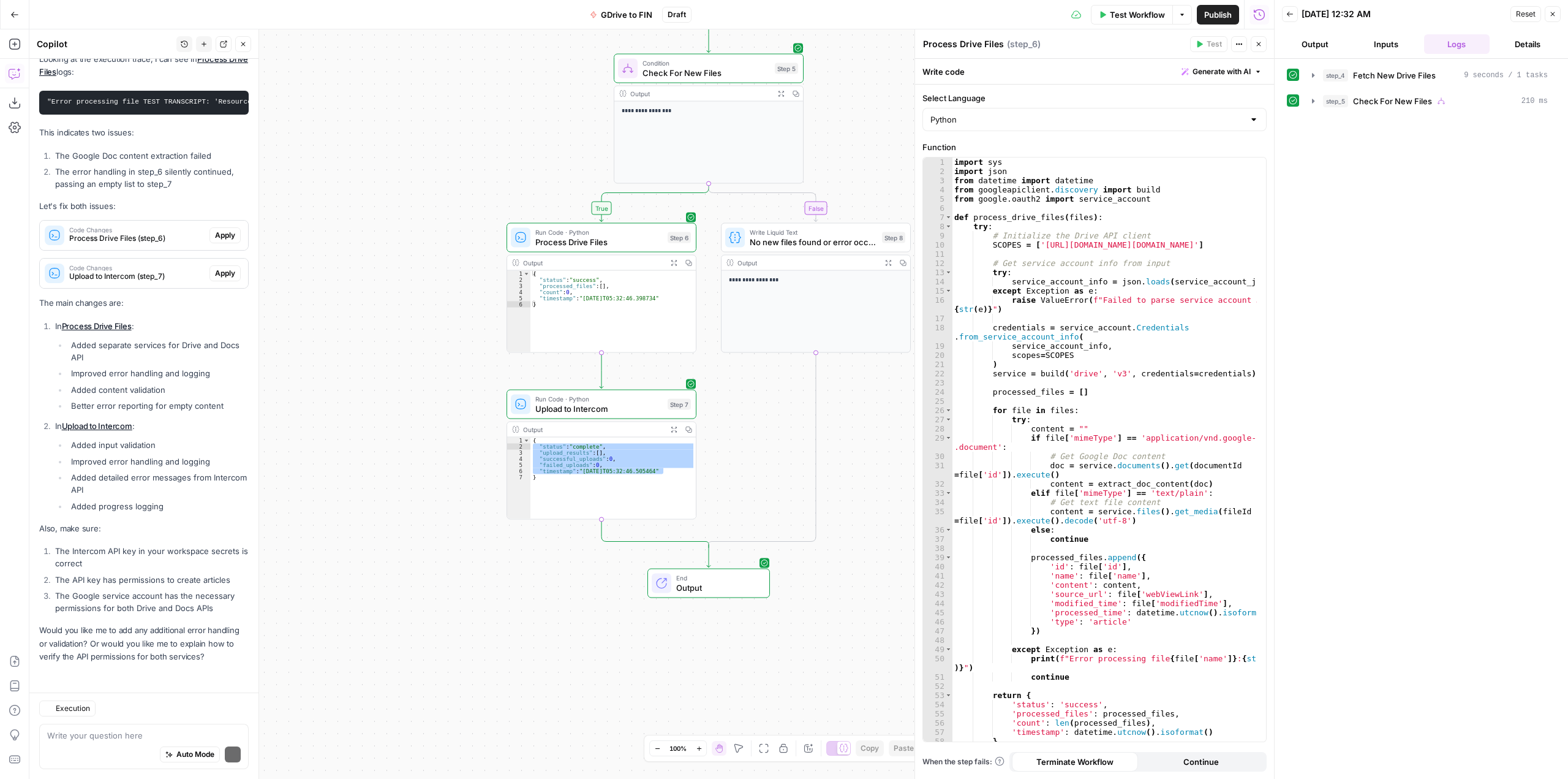
scroll to position [9786, 0]
click at [389, 279] on div "**********" at bounding box center [651, 404] width 1245 height 749
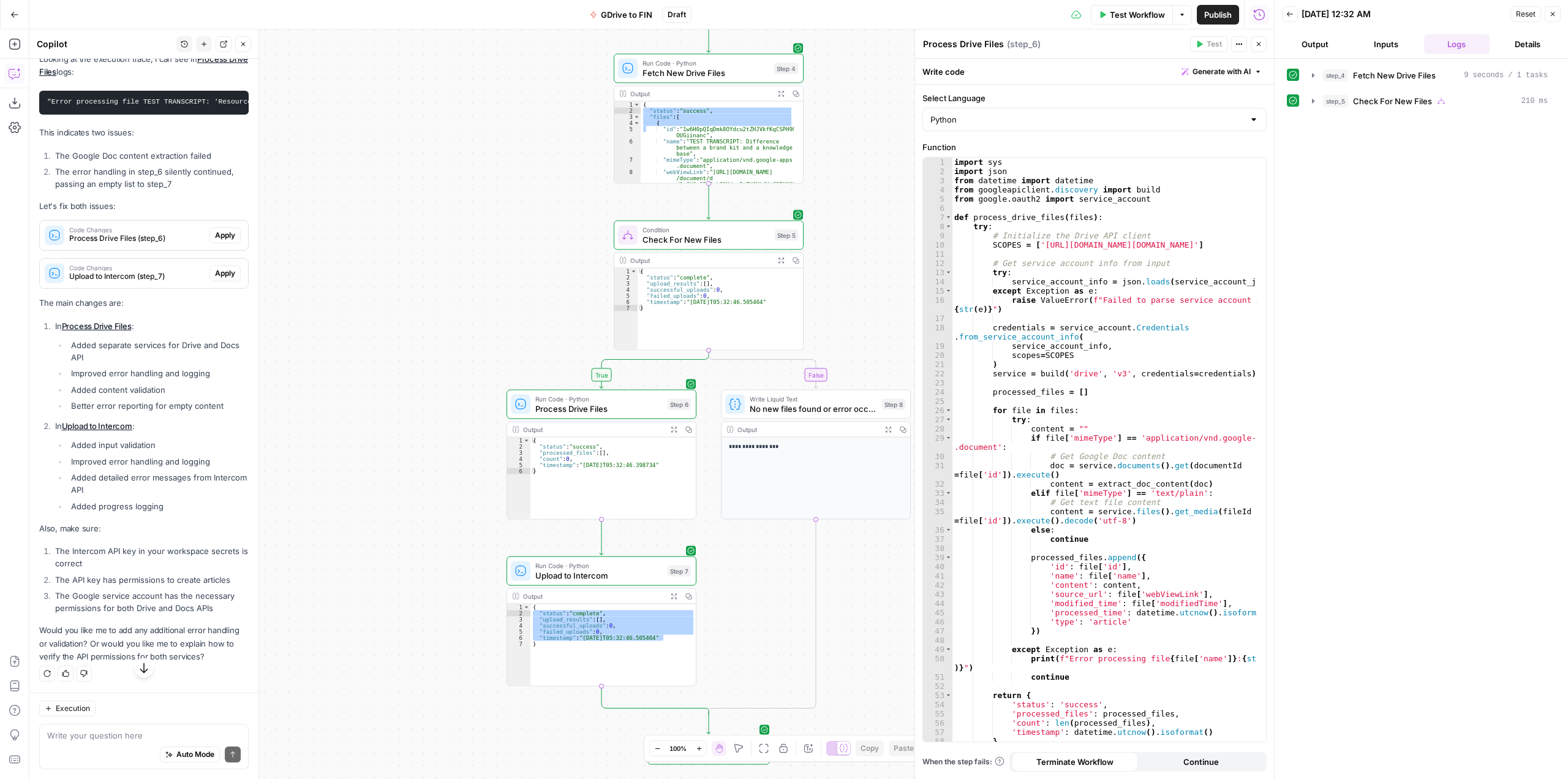
scroll to position [9602, 0]
click at [215, 241] on span "Apply" at bounding box center [225, 235] width 20 height 11
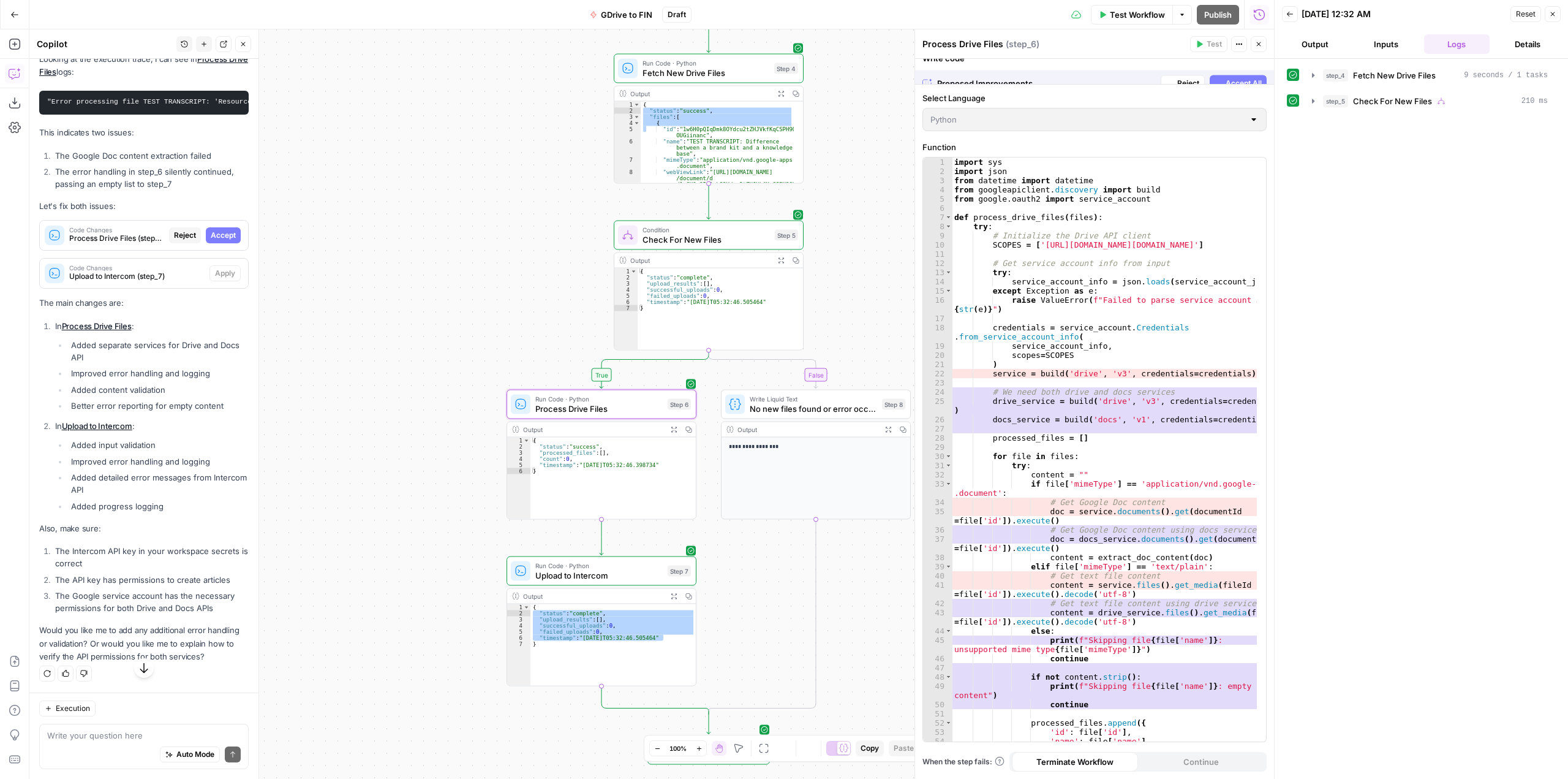
scroll to position [9367, 0]
click at [1249, 72] on span "Accept All" at bounding box center [1244, 72] width 36 height 11
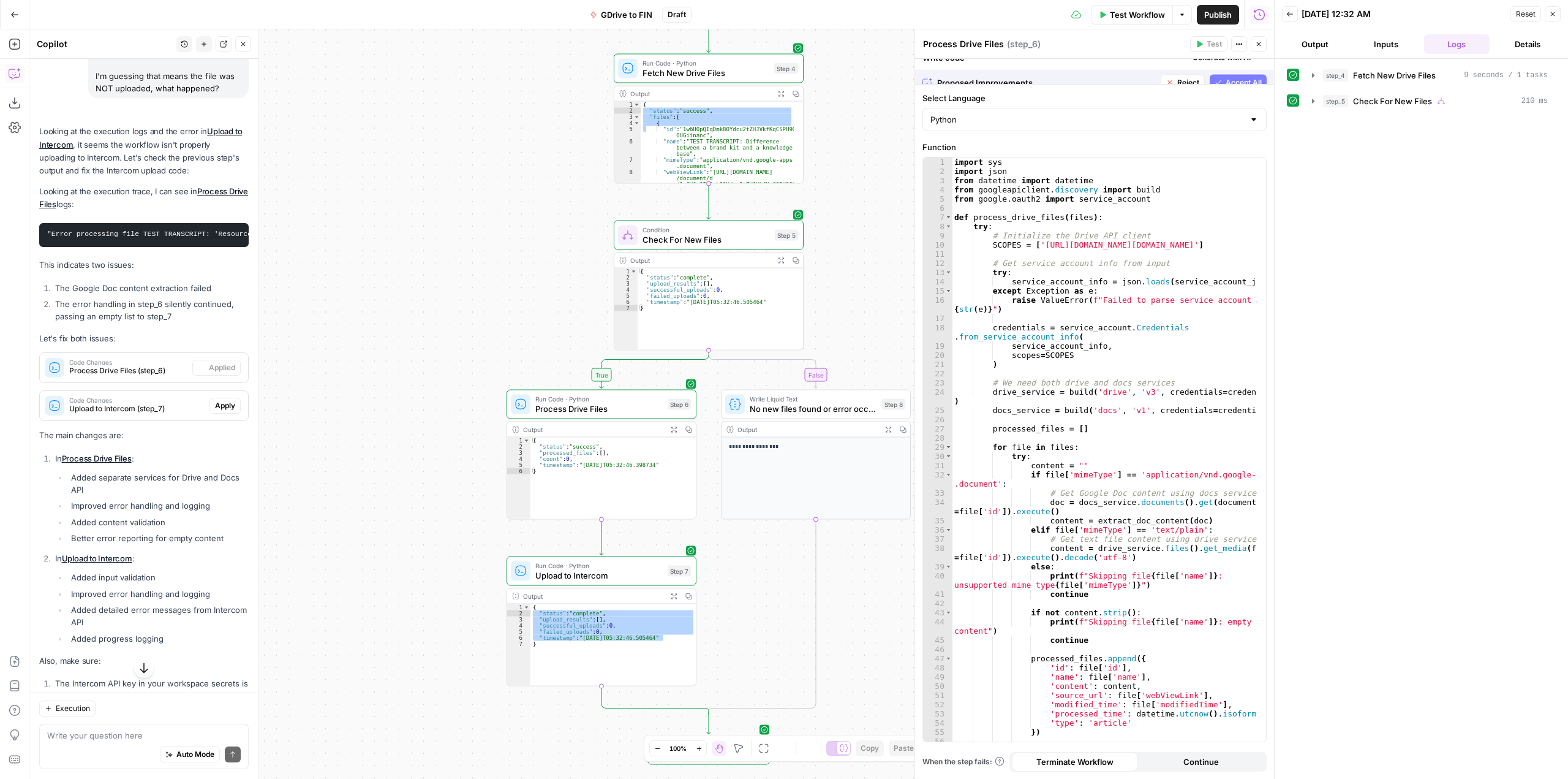
scroll to position [9602, 0]
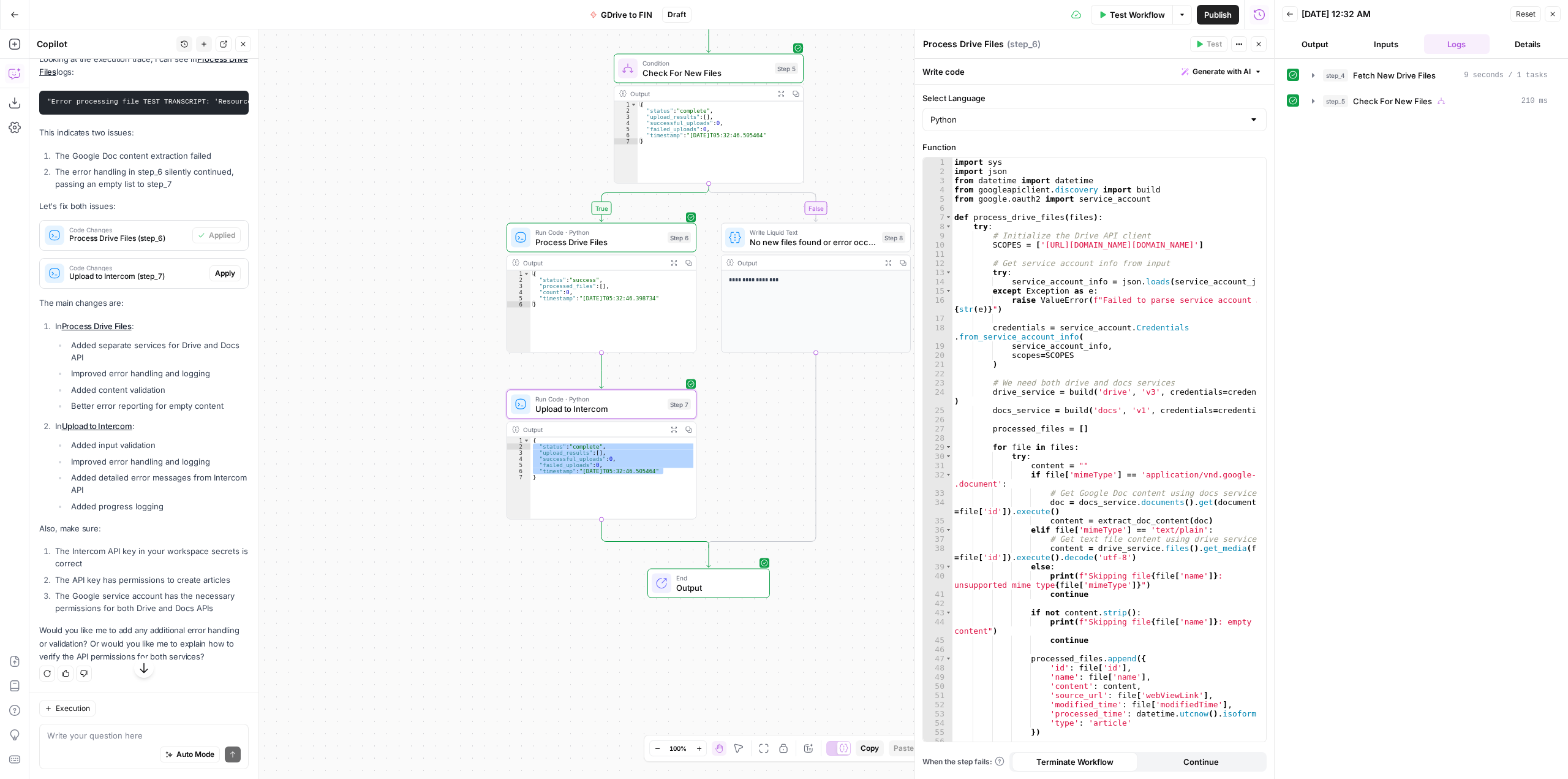
click at [218, 279] on span "Apply" at bounding box center [225, 273] width 20 height 11
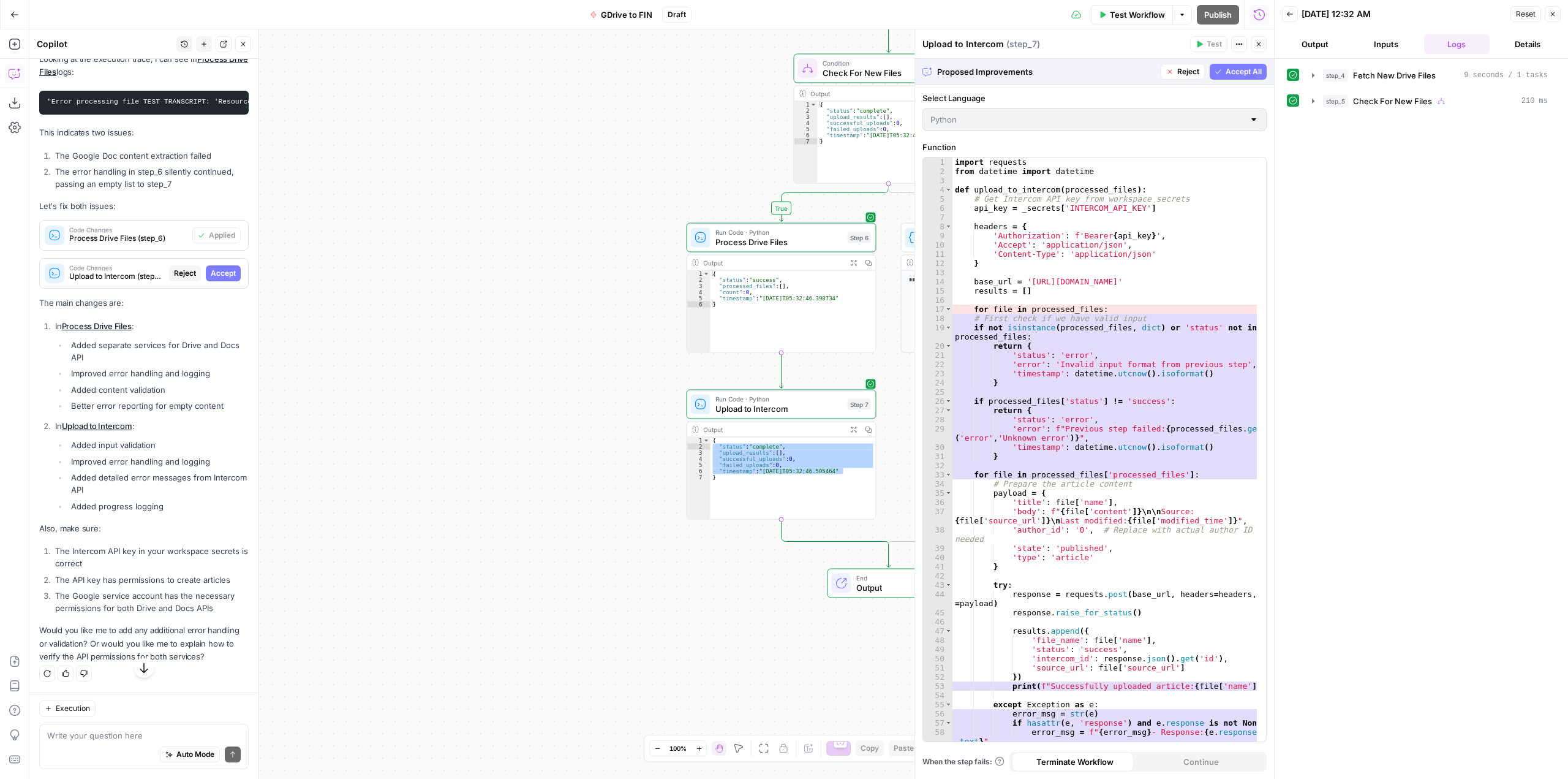
scroll to position [9367, 0]
click at [1252, 73] on span "Accept All" at bounding box center [1244, 72] width 36 height 11
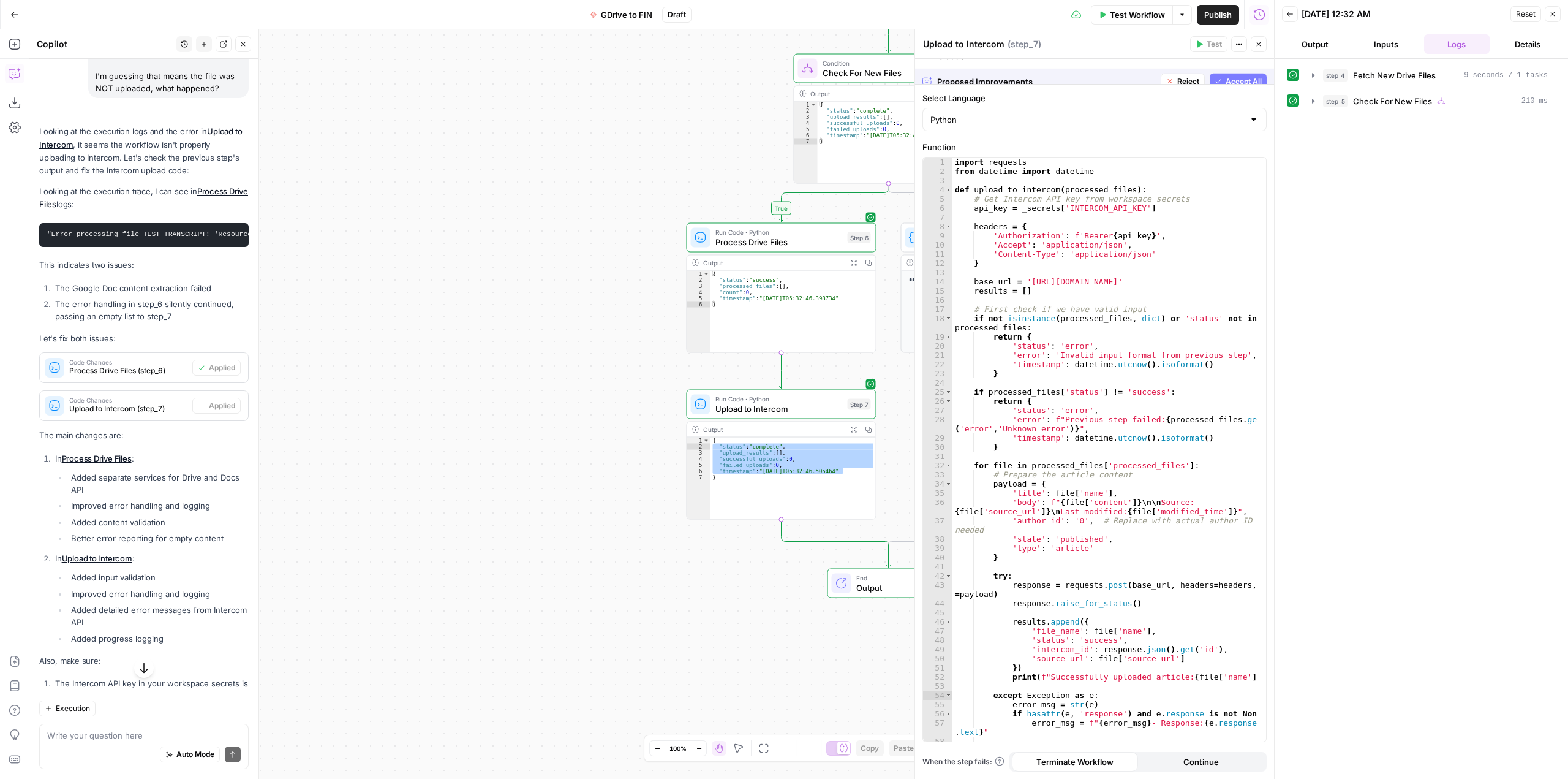
scroll to position [9602, 0]
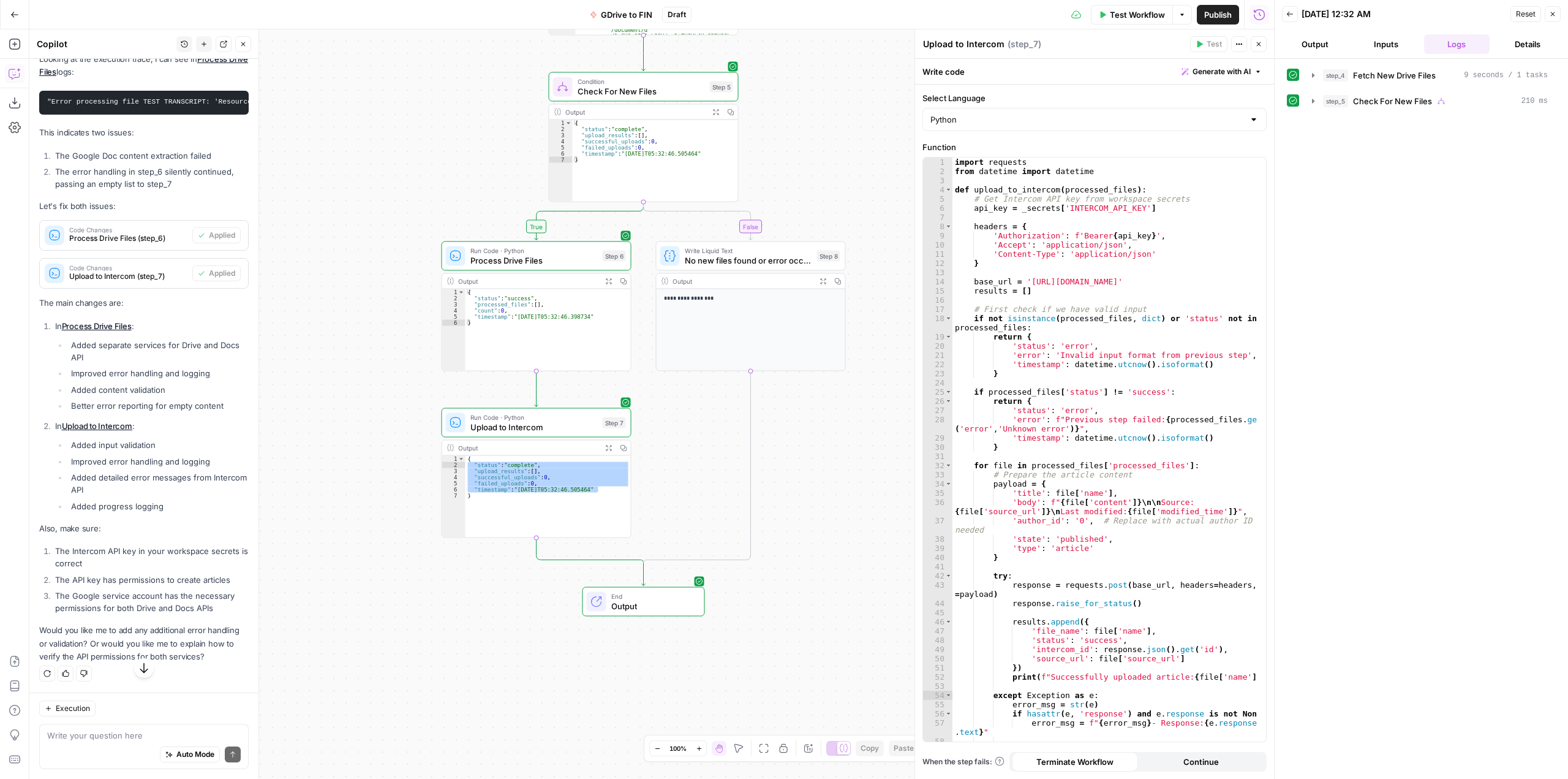
drag, startPoint x: 619, startPoint y: 349, endPoint x: 374, endPoint y: 371, distance: 246.0
click at [374, 371] on div "**********" at bounding box center [651, 404] width 1245 height 749
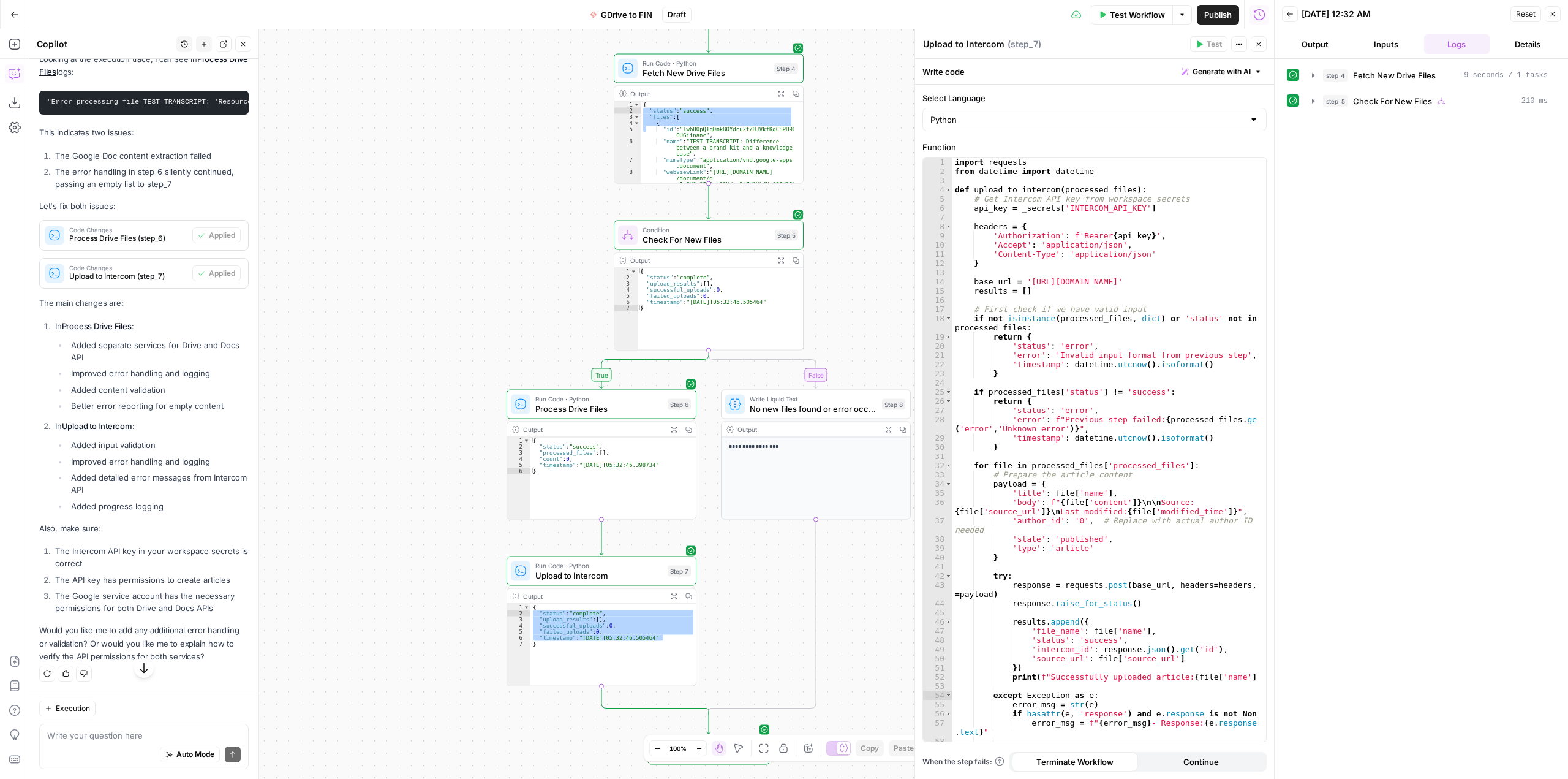
scroll to position [9806, 0]
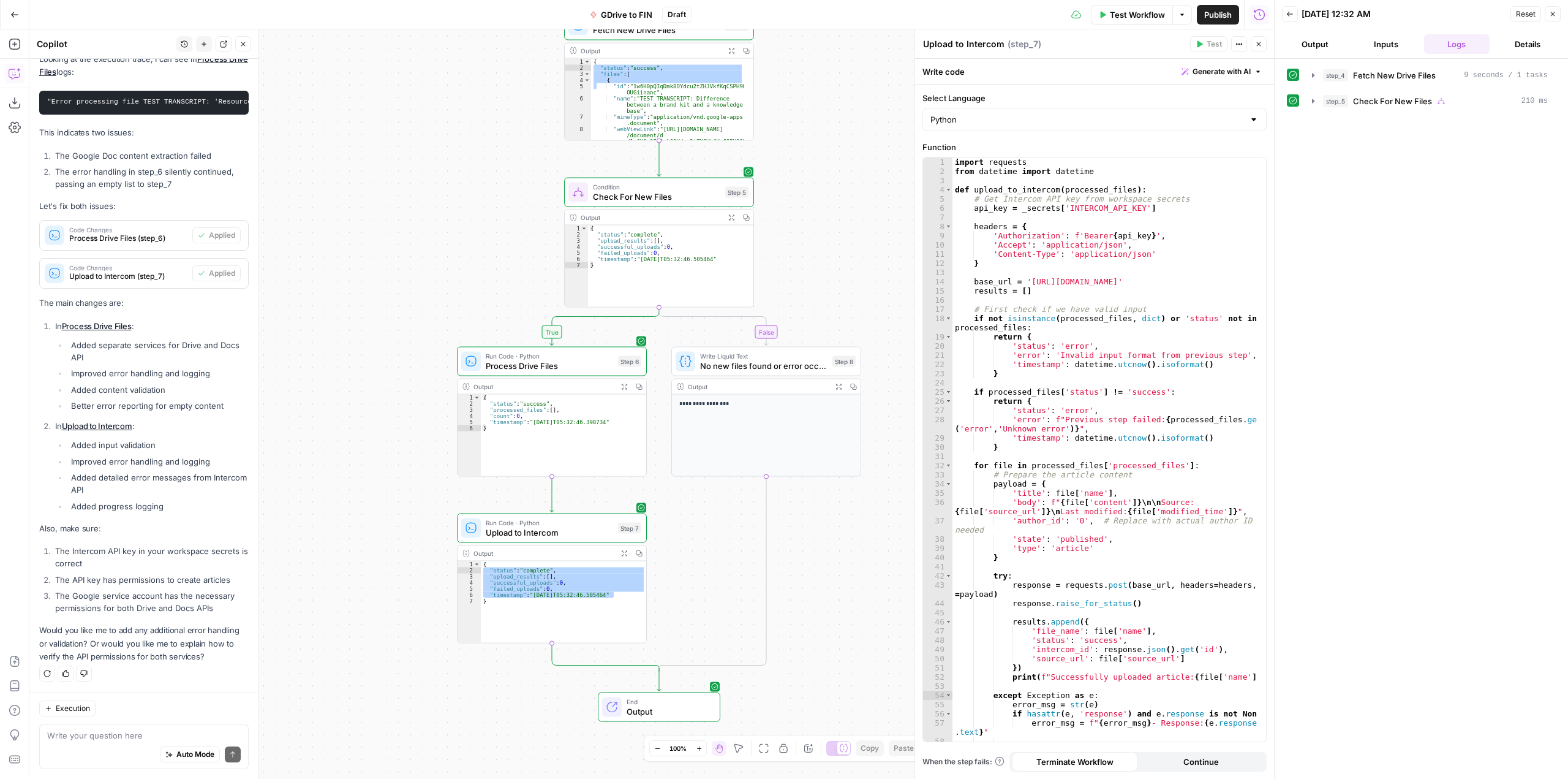
drag, startPoint x: 456, startPoint y: 371, endPoint x: 405, endPoint y: 326, distance: 68.0
click at [405, 326] on div "**********" at bounding box center [651, 404] width 1245 height 749
click at [1127, 10] on span "Test Workflow" at bounding box center [1138, 15] width 55 height 13
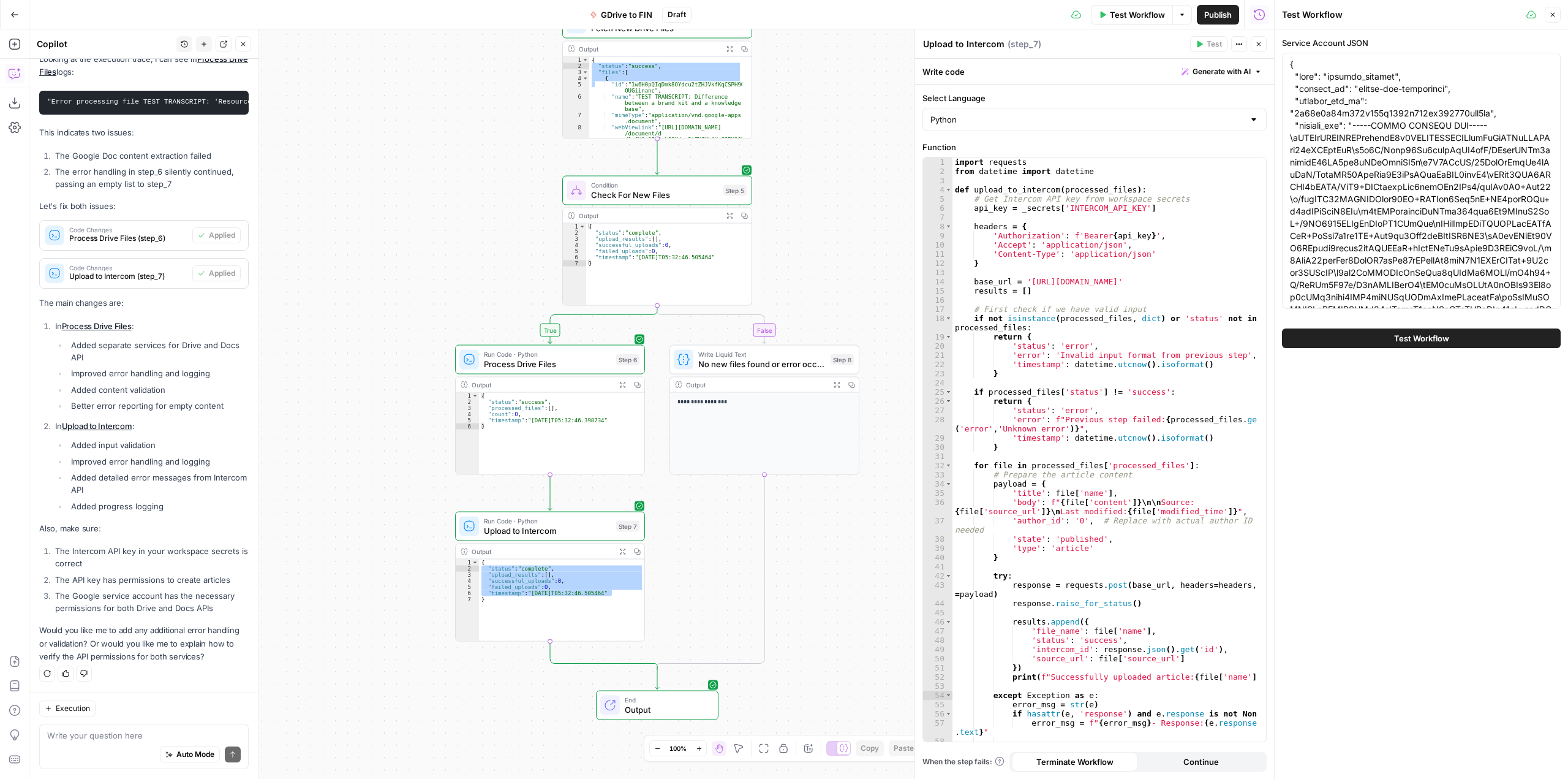
click at [1448, 338] on span "Test Workflow" at bounding box center [1422, 338] width 55 height 13
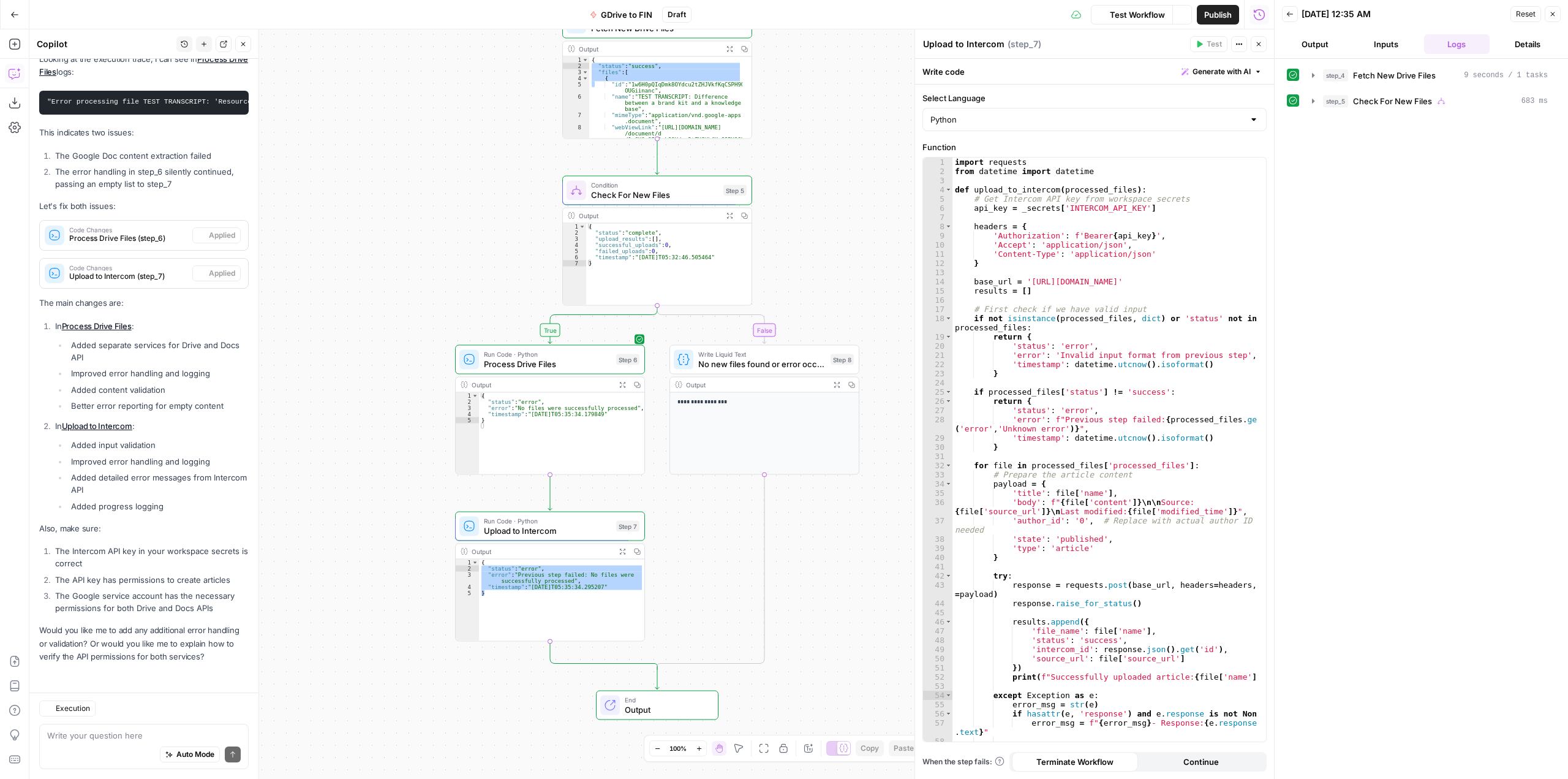
scroll to position [9806, 0]
click at [625, 619] on div "{ "status" : "error" , "error" : "Previous step failed: No files were successfu…" at bounding box center [562, 600] width 165 height 82
type textarea "*"
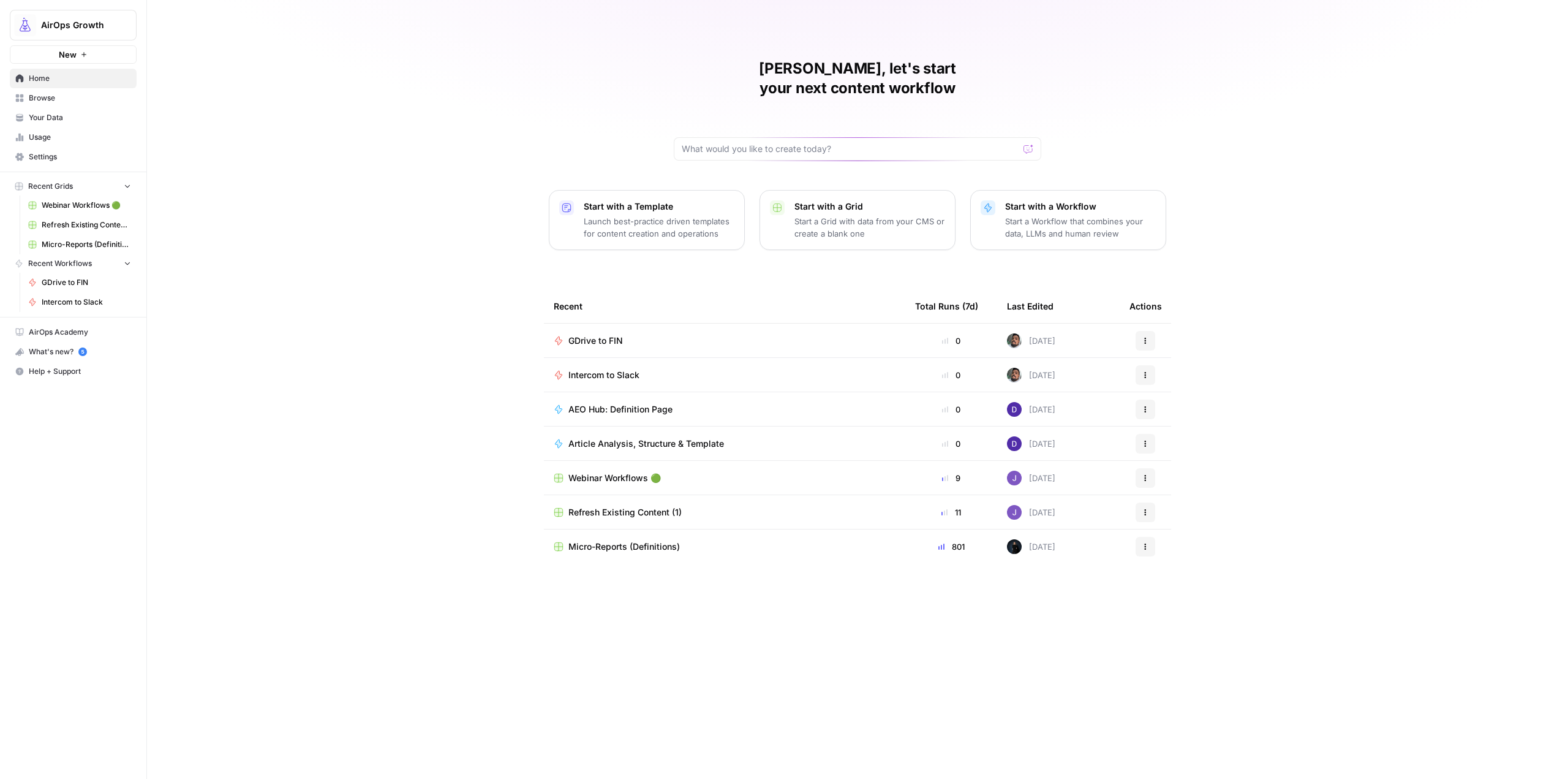
click at [52, 148] on link "Settings" at bounding box center [72, 157] width 127 height 20
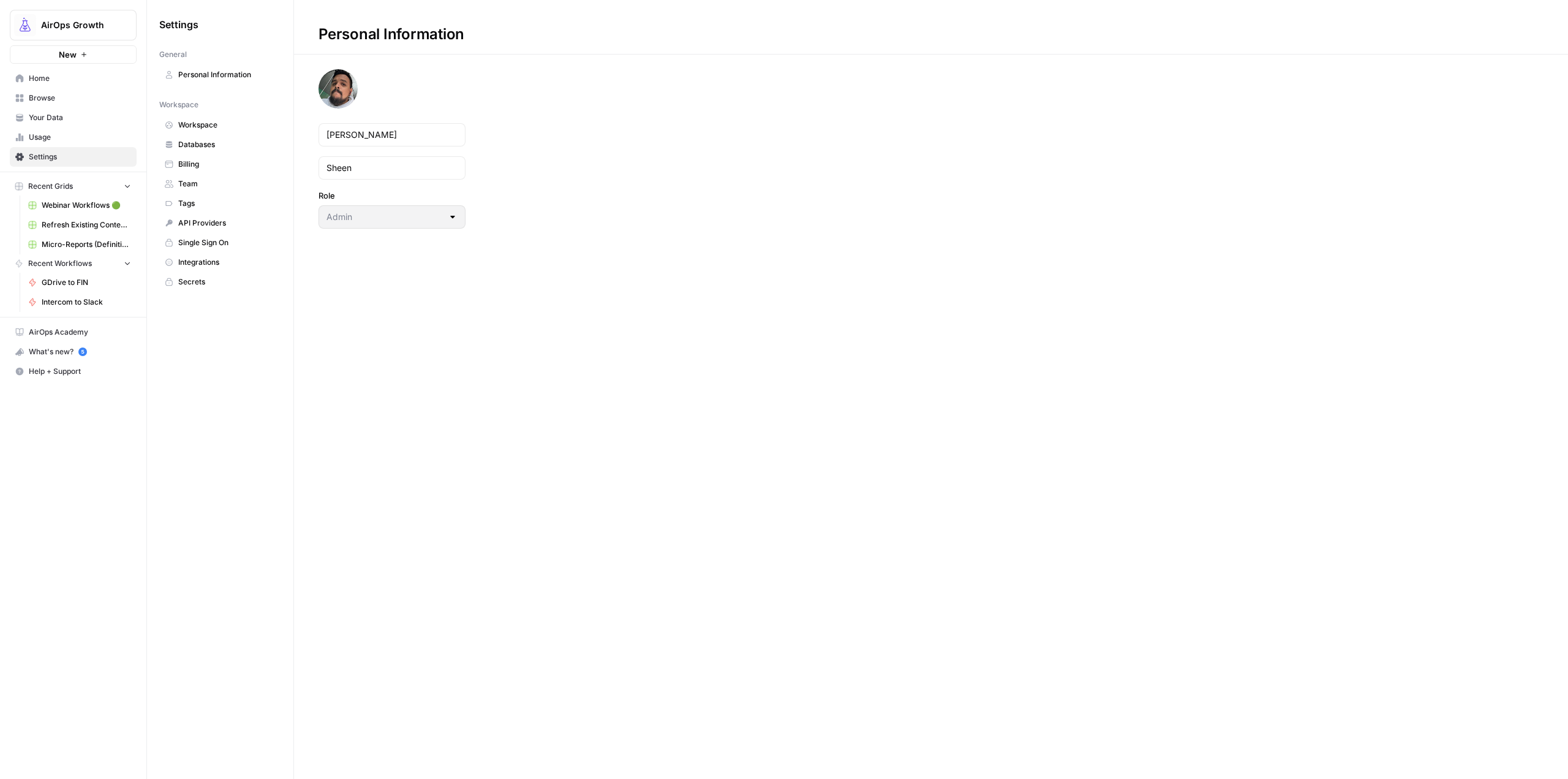
click at [189, 272] on link "Secrets" at bounding box center [220, 282] width 122 height 20
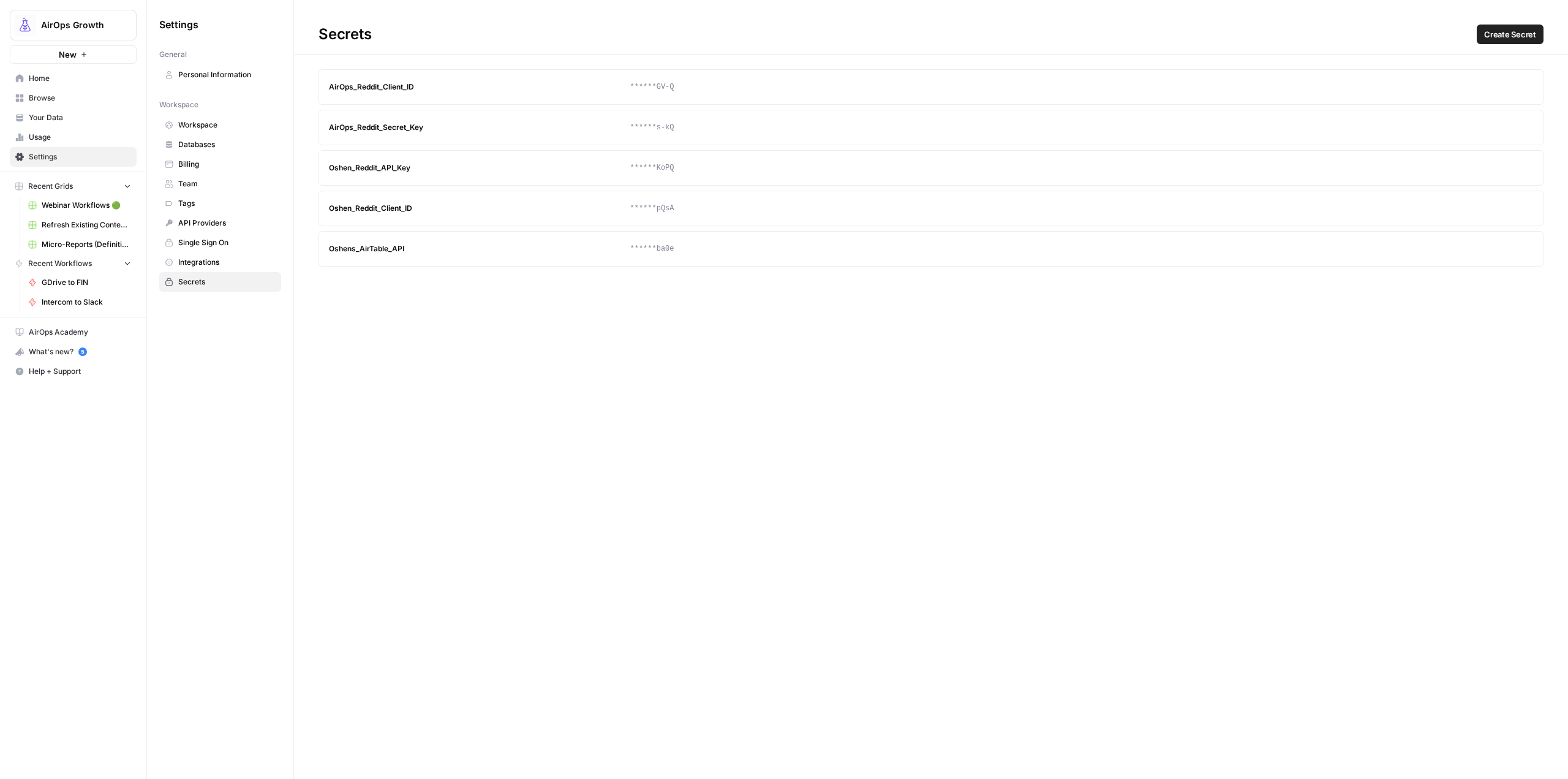
click at [1506, 35] on span "Create Secret" at bounding box center [1510, 35] width 52 height 13
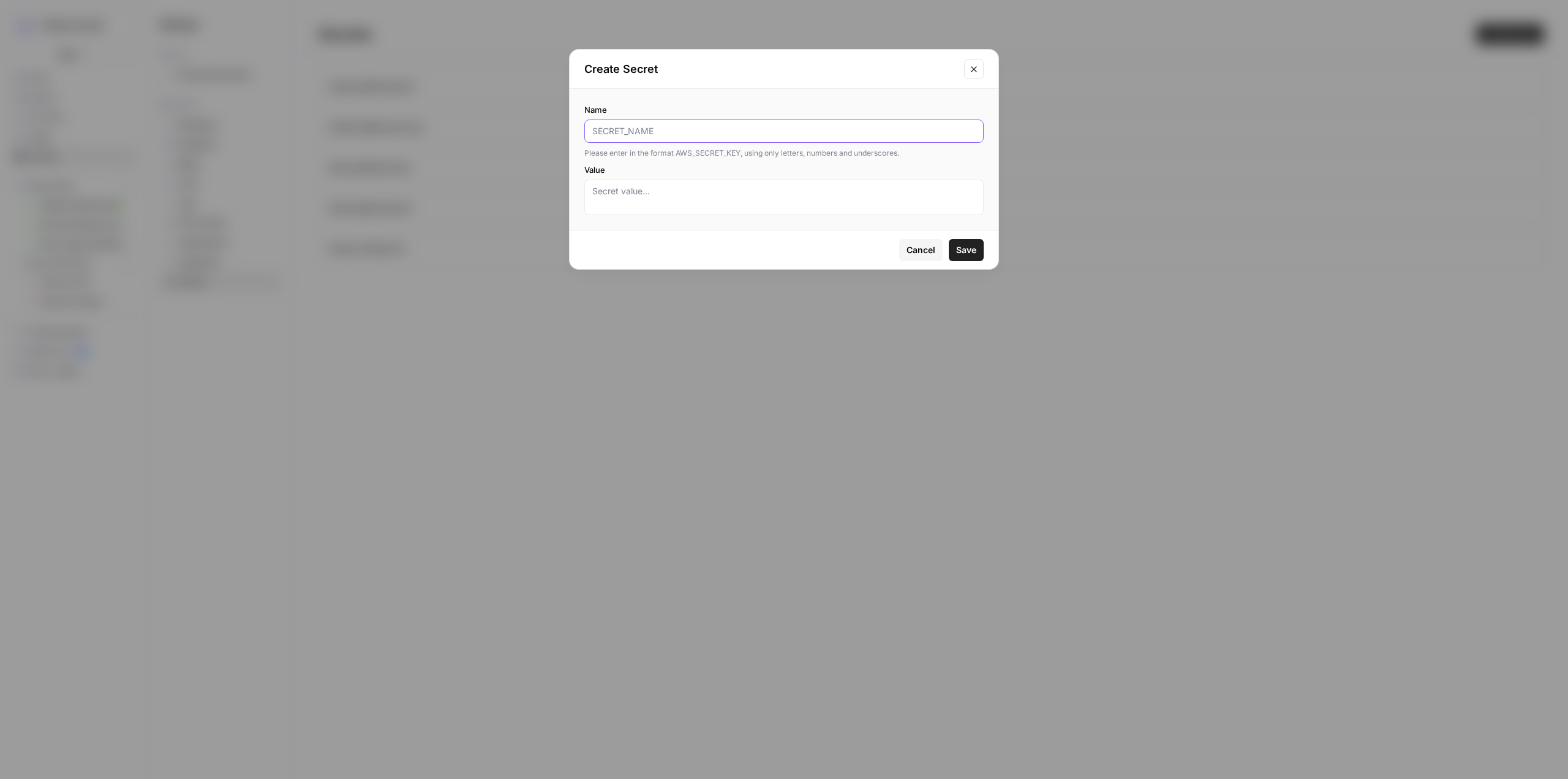
paste input "INTERCOM_API_KEY"
type input "INTERCOM_API_KEY"
click at [739, 196] on textarea "Value" at bounding box center [784, 197] width 383 height 24
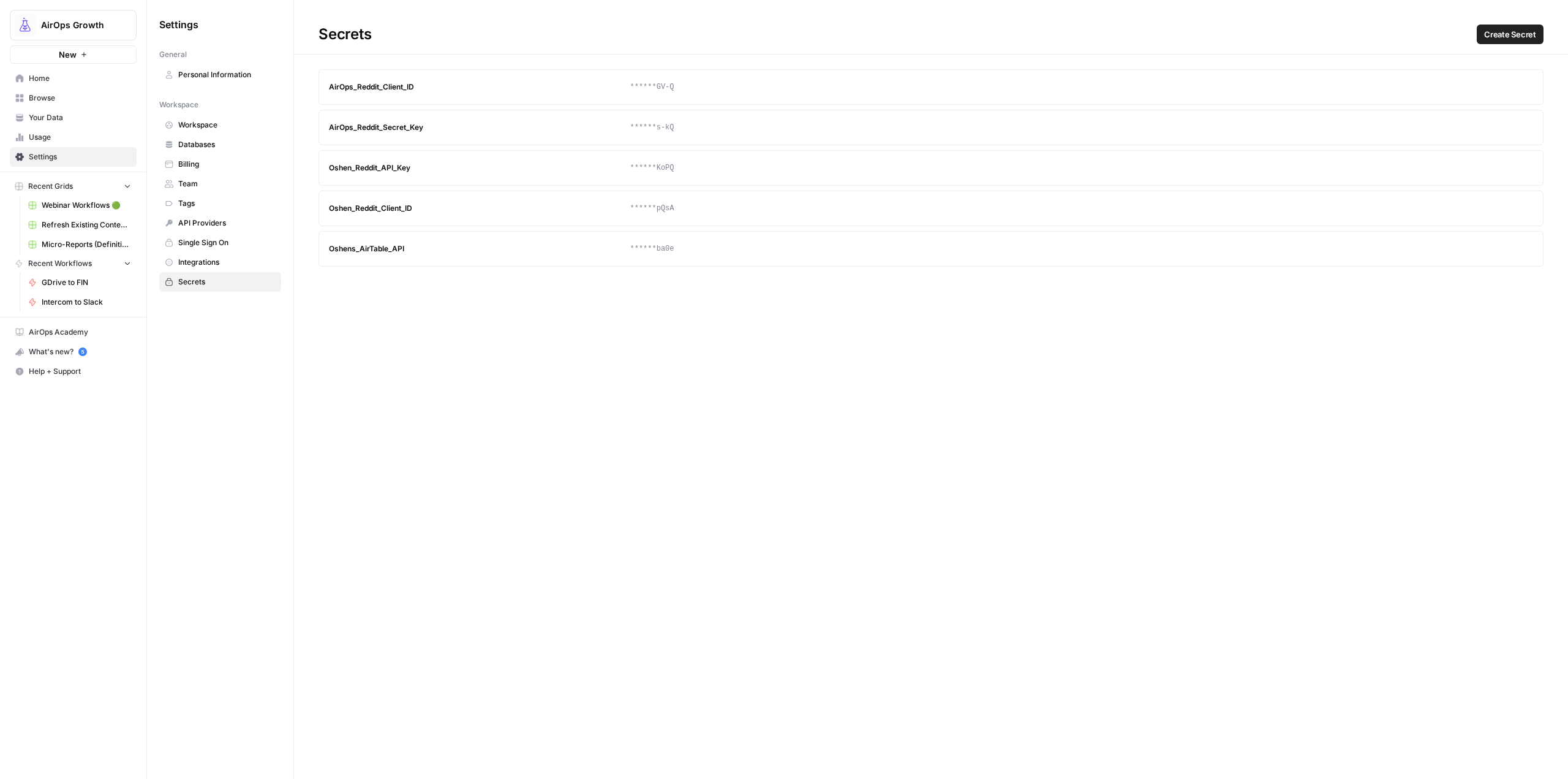
click at [42, 76] on span "Home" at bounding box center [80, 79] width 102 height 11
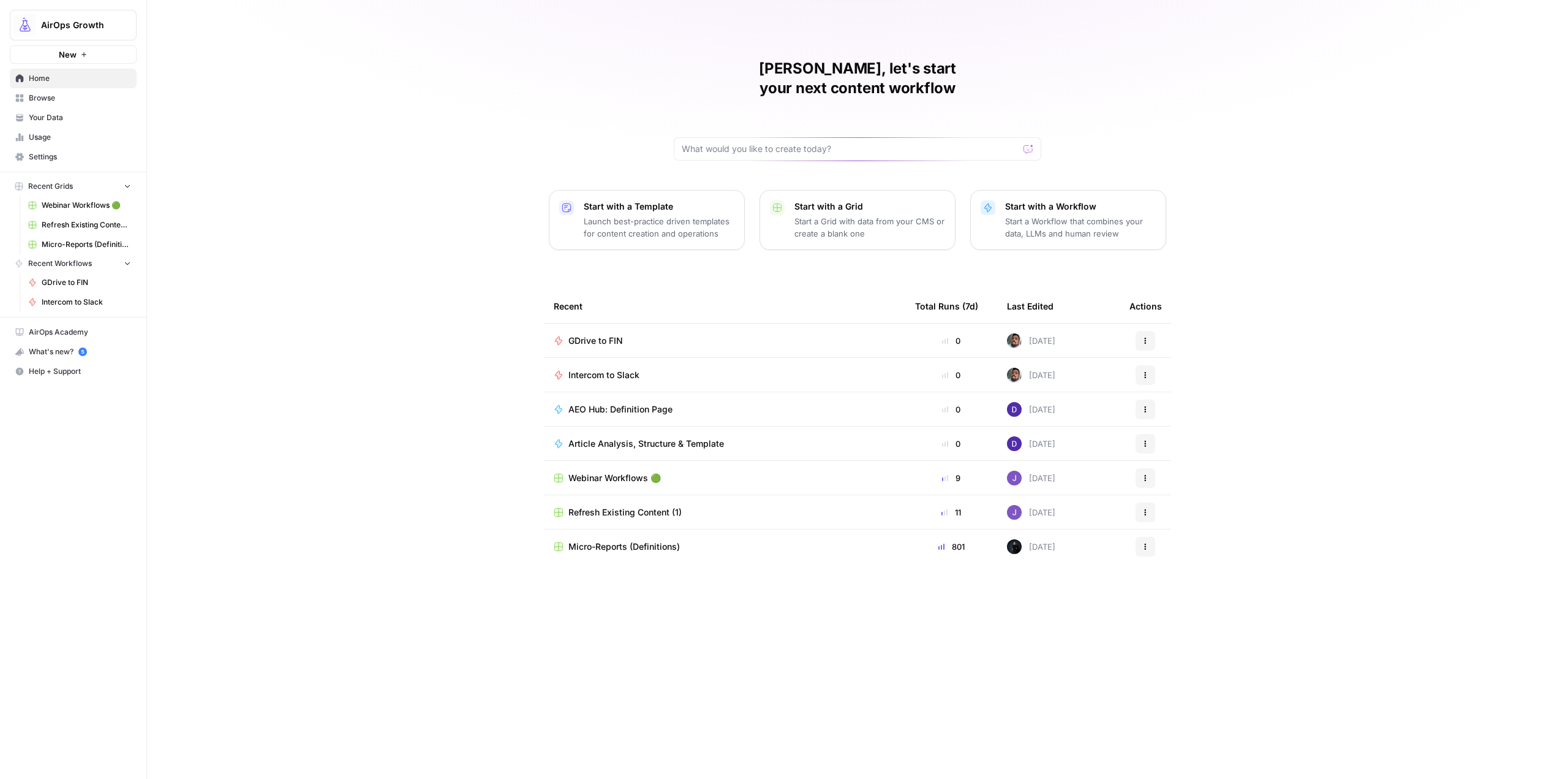
click at [615, 369] on span "Intercom to Slack" at bounding box center [604, 375] width 71 height 13
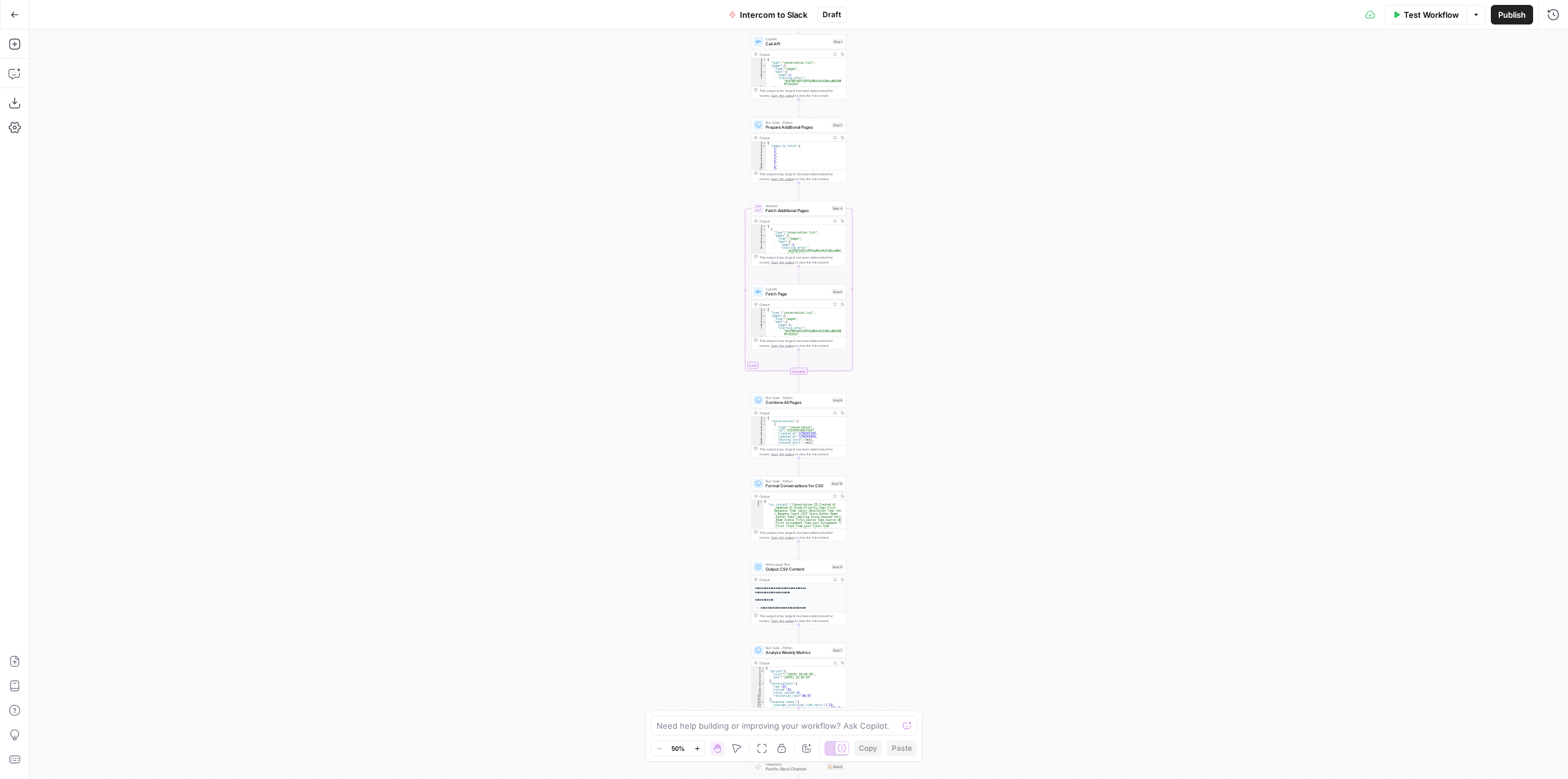
click at [912, 484] on div "Workflow Set Inputs Inputs Call API Call API Step 1 Output Expand Output Copy 1…" at bounding box center [799, 404] width 1539 height 749
click at [893, 317] on div "Workflow Set Inputs Inputs Call API Call API Step 1 Output Expand Output Copy 1…" at bounding box center [799, 404] width 1539 height 749
click at [967, 427] on div "Workflow Set Inputs Inputs Call API Call API Step 1 Output Expand Output Copy 1…" at bounding box center [799, 404] width 1539 height 749
click at [851, 303] on div "Workflow Set Inputs Inputs Call API Call API Step 1 Output Expand Output Copy 1…" at bounding box center [799, 404] width 1539 height 749
click at [547, 219] on div "Workflow Set Inputs Inputs Call API Call API Step 1 Output Expand Output Copy 1…" at bounding box center [799, 404] width 1539 height 749
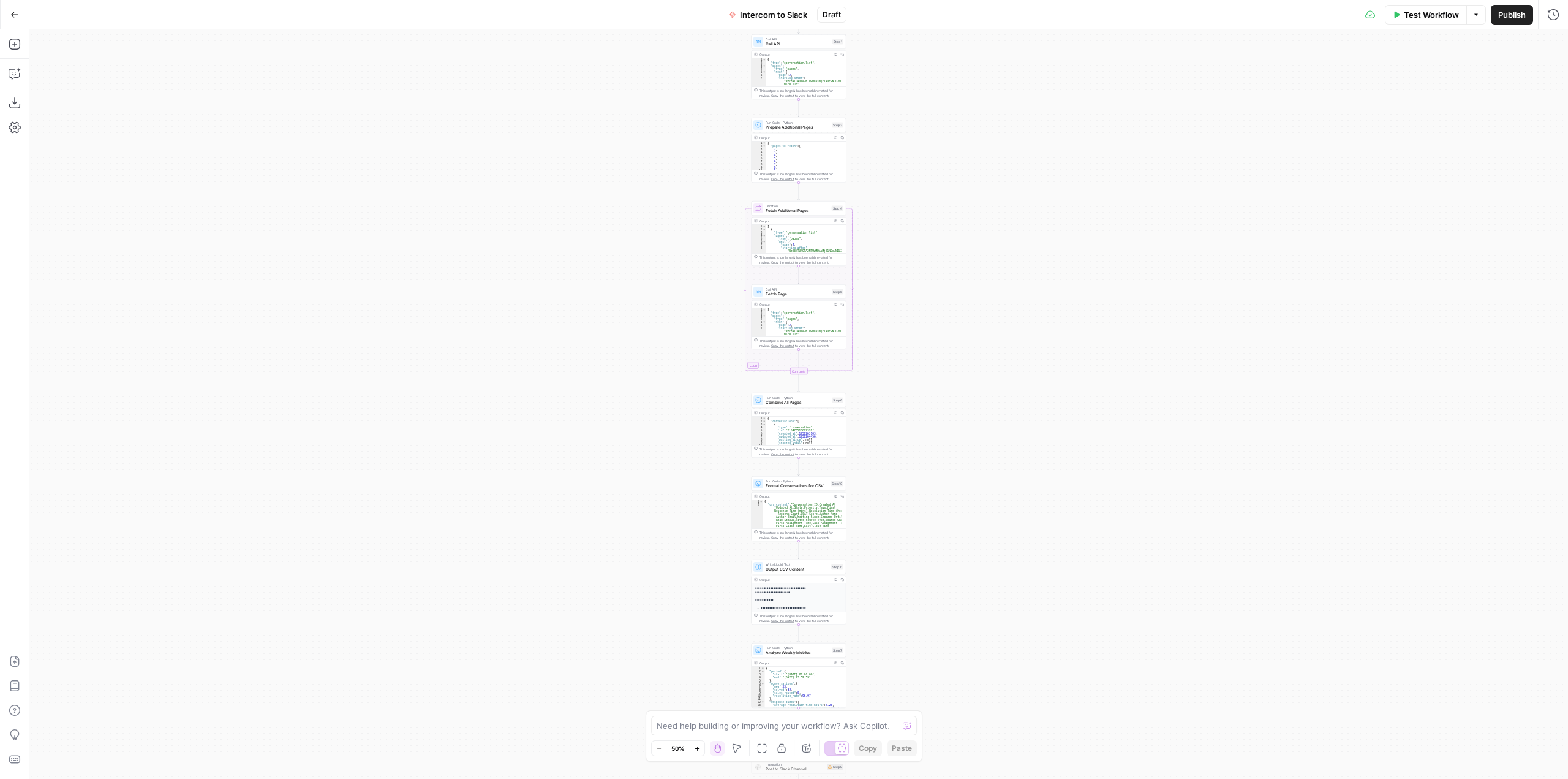
click at [662, 278] on div "Workflow Set Inputs Inputs Call API Call API Step 1 Output Expand Output Copy 1…" at bounding box center [799, 404] width 1539 height 749
click at [1061, 226] on div "Workflow Set Inputs Inputs Call API Call API Step 1 Output Expand Output Copy 1…" at bounding box center [799, 404] width 1539 height 749
click at [932, 325] on div "Workflow Set Inputs Inputs Call API Call API Step 1 Output Expand Output Copy 1…" at bounding box center [799, 404] width 1539 height 749
click at [914, 419] on div "Workflow Set Inputs Inputs Call API Call API Step 1 Output Expand Output Copy 1…" at bounding box center [799, 404] width 1539 height 749
click at [932, 353] on div "Workflow Set Inputs Inputs Call API Call API Step 1 Output Expand Output Copy 1…" at bounding box center [799, 404] width 1539 height 749
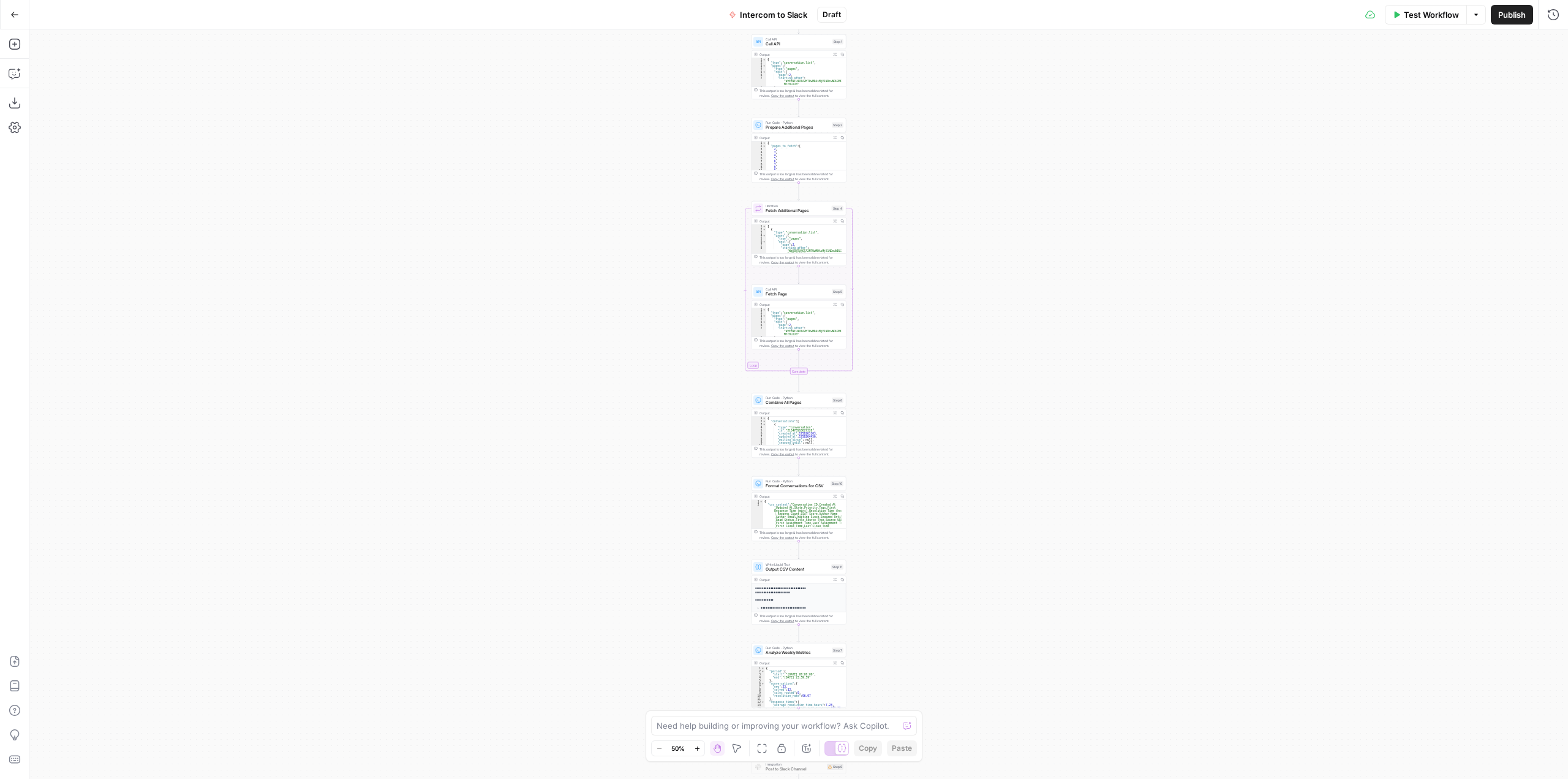
click at [415, 185] on div "Workflow Set Inputs Inputs Call API Call API Step 1 Output Expand Output Copy 1…" at bounding box center [799, 404] width 1539 height 749
click at [227, 128] on div "Workflow Set Inputs Inputs Call API Call API Step 1 Output Expand Output Copy 1…" at bounding box center [799, 404] width 1539 height 749
click at [505, 230] on div "Workflow Set Inputs Inputs Call API Call API Step 1 Output Expand Output Copy 1…" at bounding box center [799, 404] width 1539 height 749
click at [980, 402] on div "Workflow Set Inputs Inputs Call API Call API Step 1 Output Expand Output Copy 1…" at bounding box center [799, 404] width 1539 height 749
click at [986, 328] on div "Workflow Set Inputs Inputs Call API Call API Step 1 Output Expand Output Copy 1…" at bounding box center [799, 404] width 1539 height 749
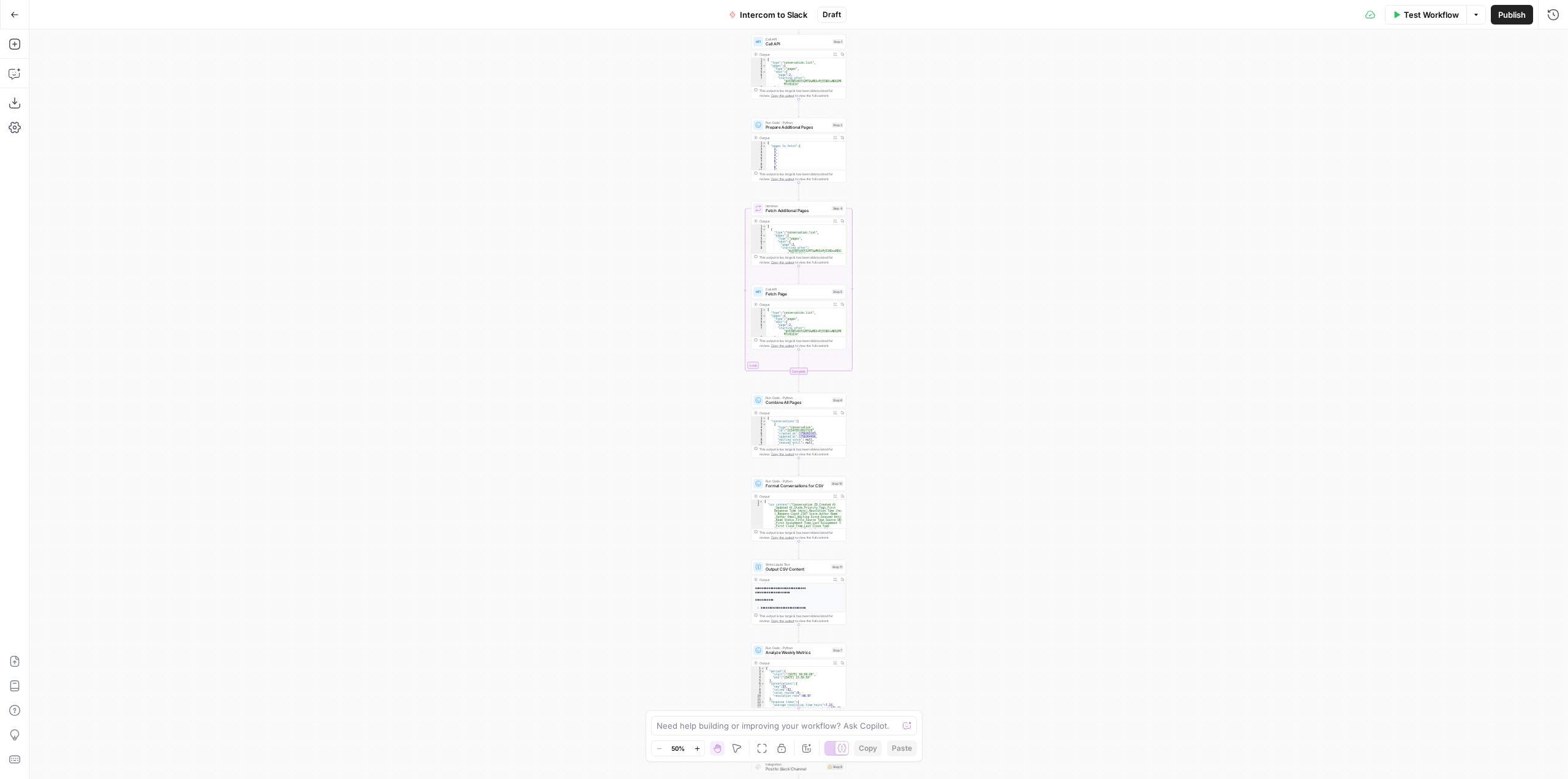
click at [998, 331] on div "Workflow Set Inputs Inputs Call API Call API Step 1 Output Expand Output Copy 1…" at bounding box center [799, 404] width 1539 height 749
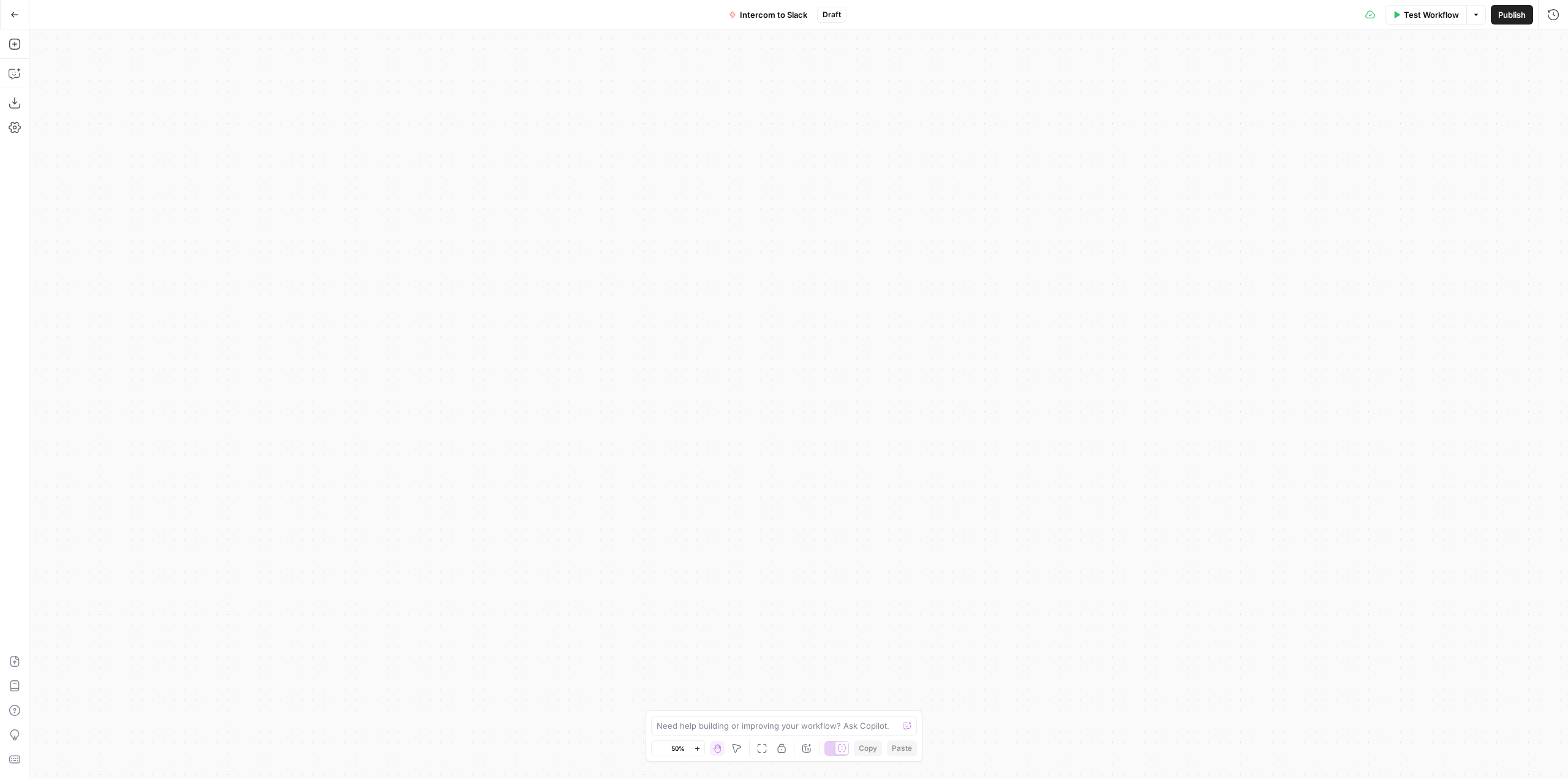
click at [845, 355] on div "Workflow Set Inputs Inputs Call API Call API Step 1 Output Expand Output Copy 1…" at bounding box center [799, 404] width 1539 height 749
drag, startPoint x: 1046, startPoint y: 555, endPoint x: 824, endPoint y: 325, distance: 319.7
click at [824, 325] on div "Workflow Set Inputs Inputs Call API Call API Step 1 Output Expand Output Copy 1…" at bounding box center [799, 404] width 1539 height 749
drag, startPoint x: 964, startPoint y: 275, endPoint x: 606, endPoint y: 334, distance: 362.8
click at [606, 334] on div "Workflow Set Inputs Inputs Call API Call API Step 1 Output Expand Output Copy 1…" at bounding box center [799, 404] width 1539 height 749
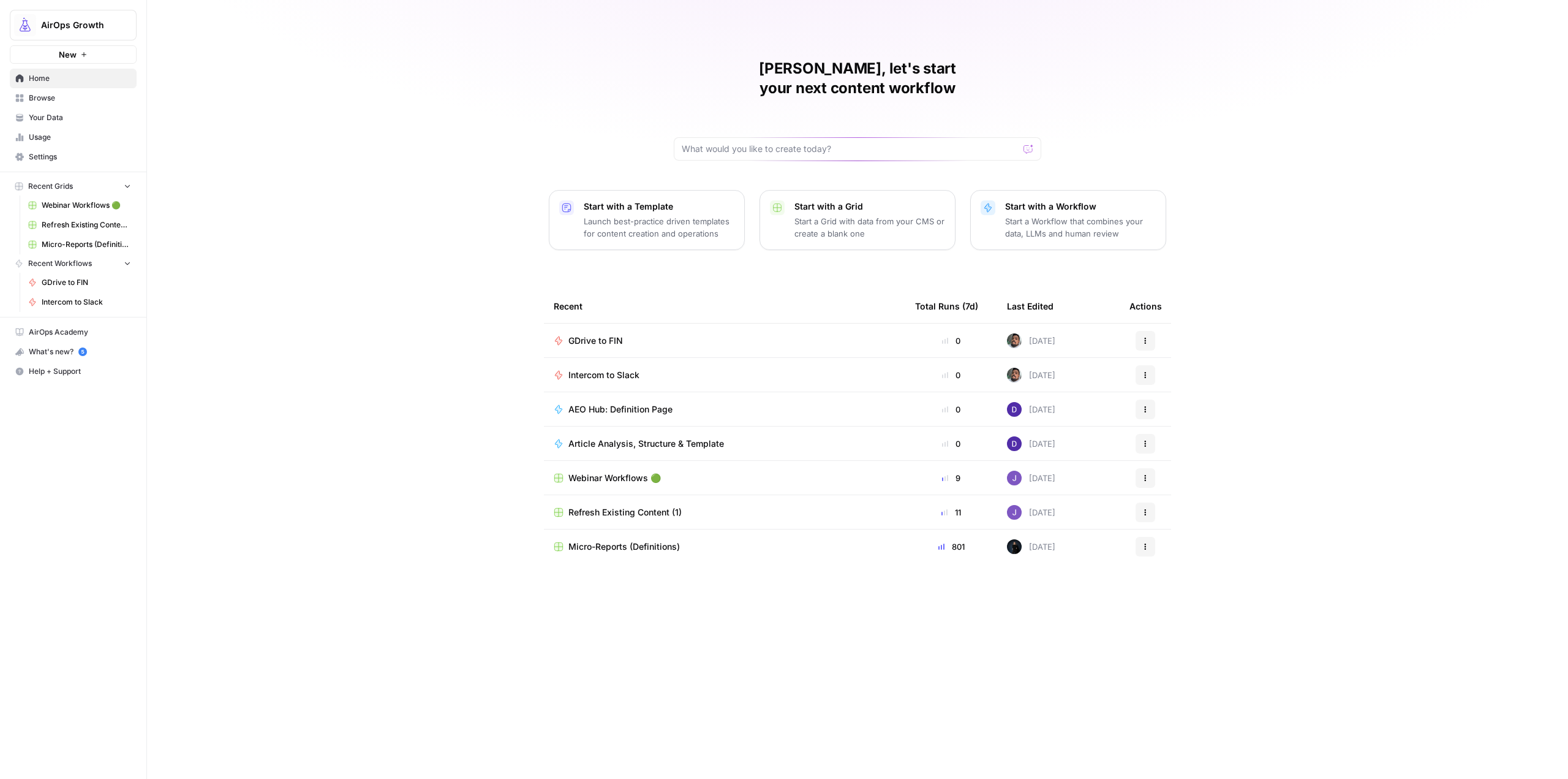
click at [61, 162] on link "Settings" at bounding box center [72, 157] width 127 height 20
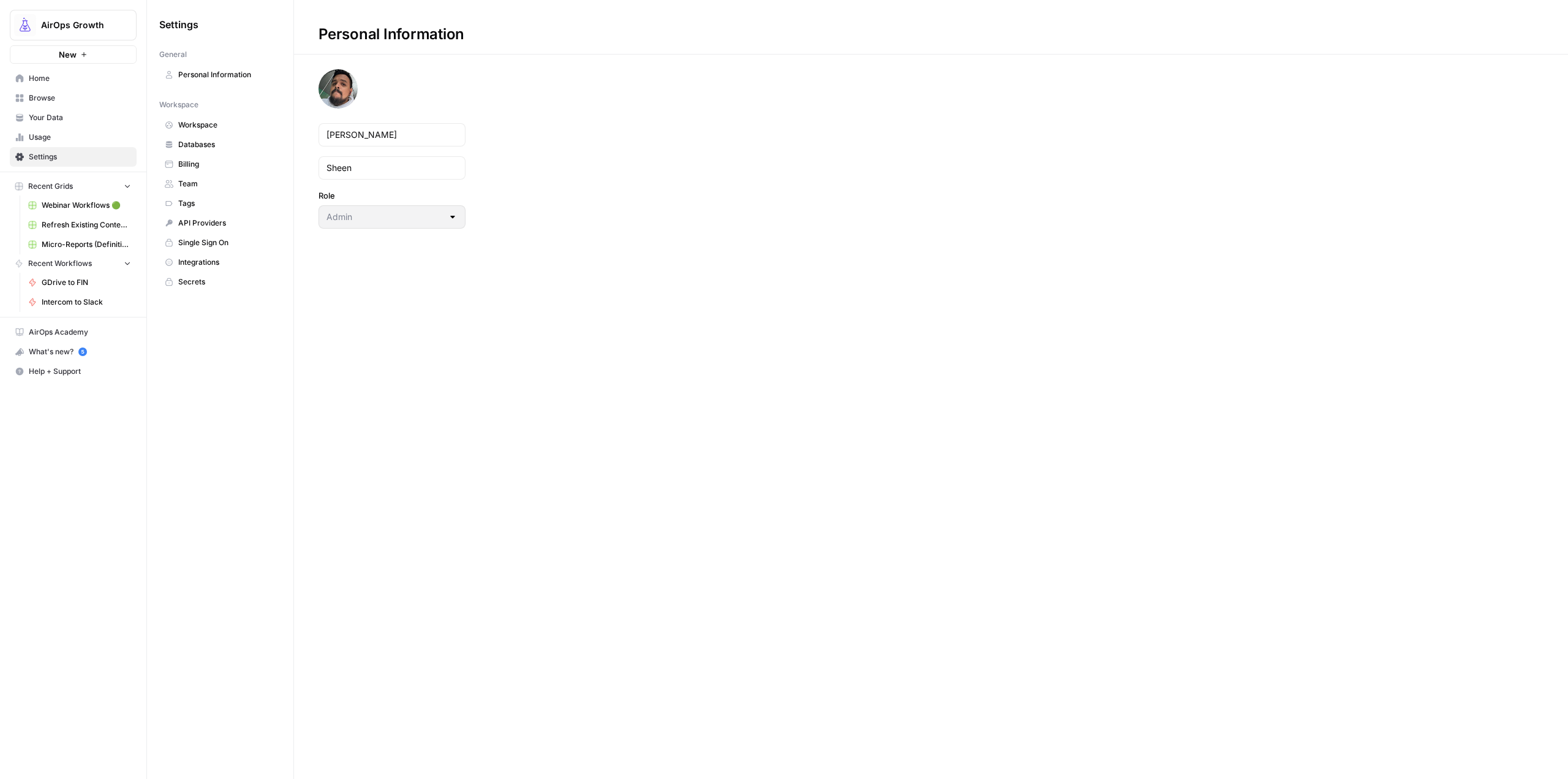
click at [209, 282] on span "Secrets" at bounding box center [227, 282] width 98 height 11
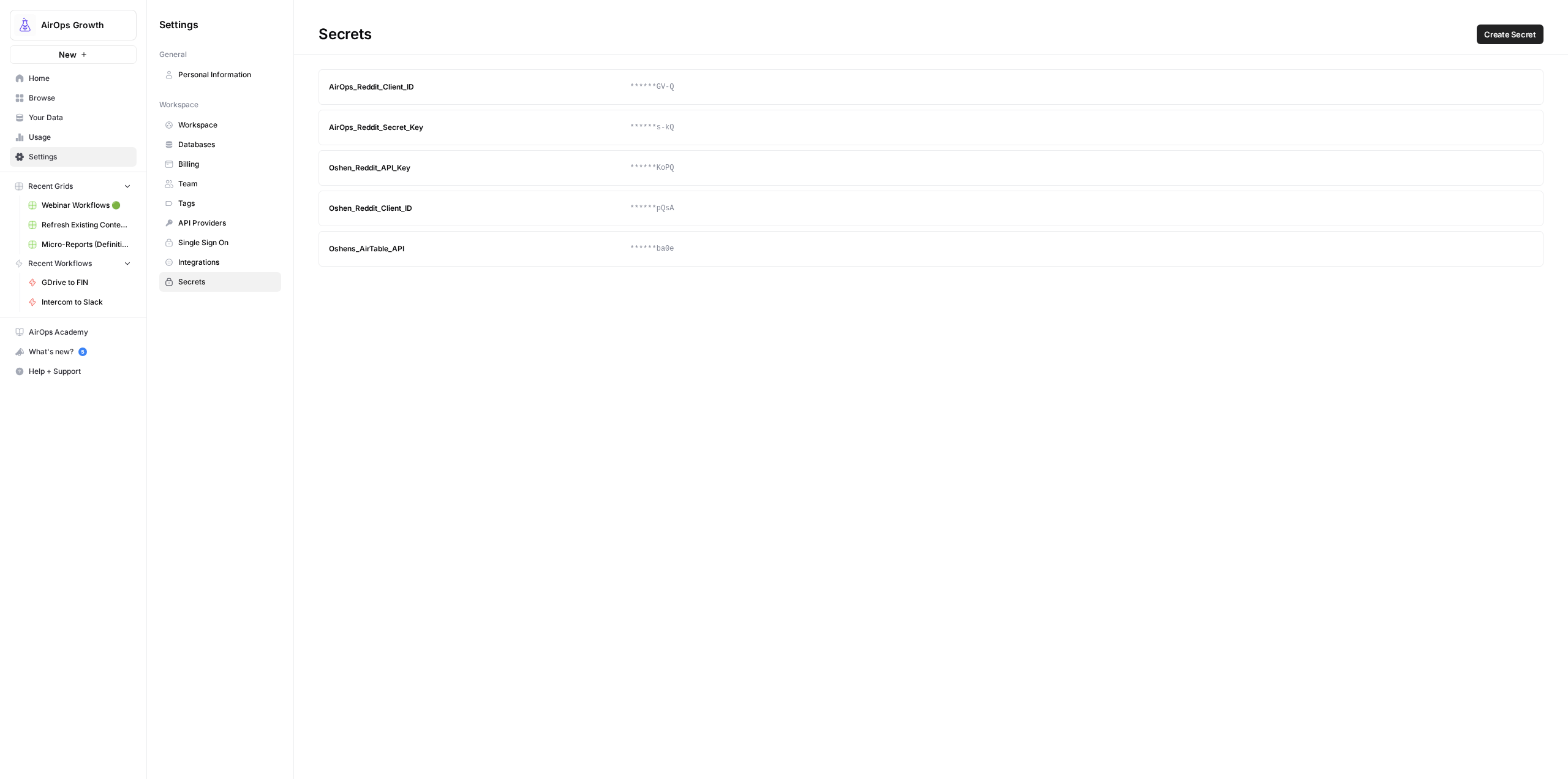
click at [1499, 31] on span "Create Secret" at bounding box center [1510, 35] width 52 height 13
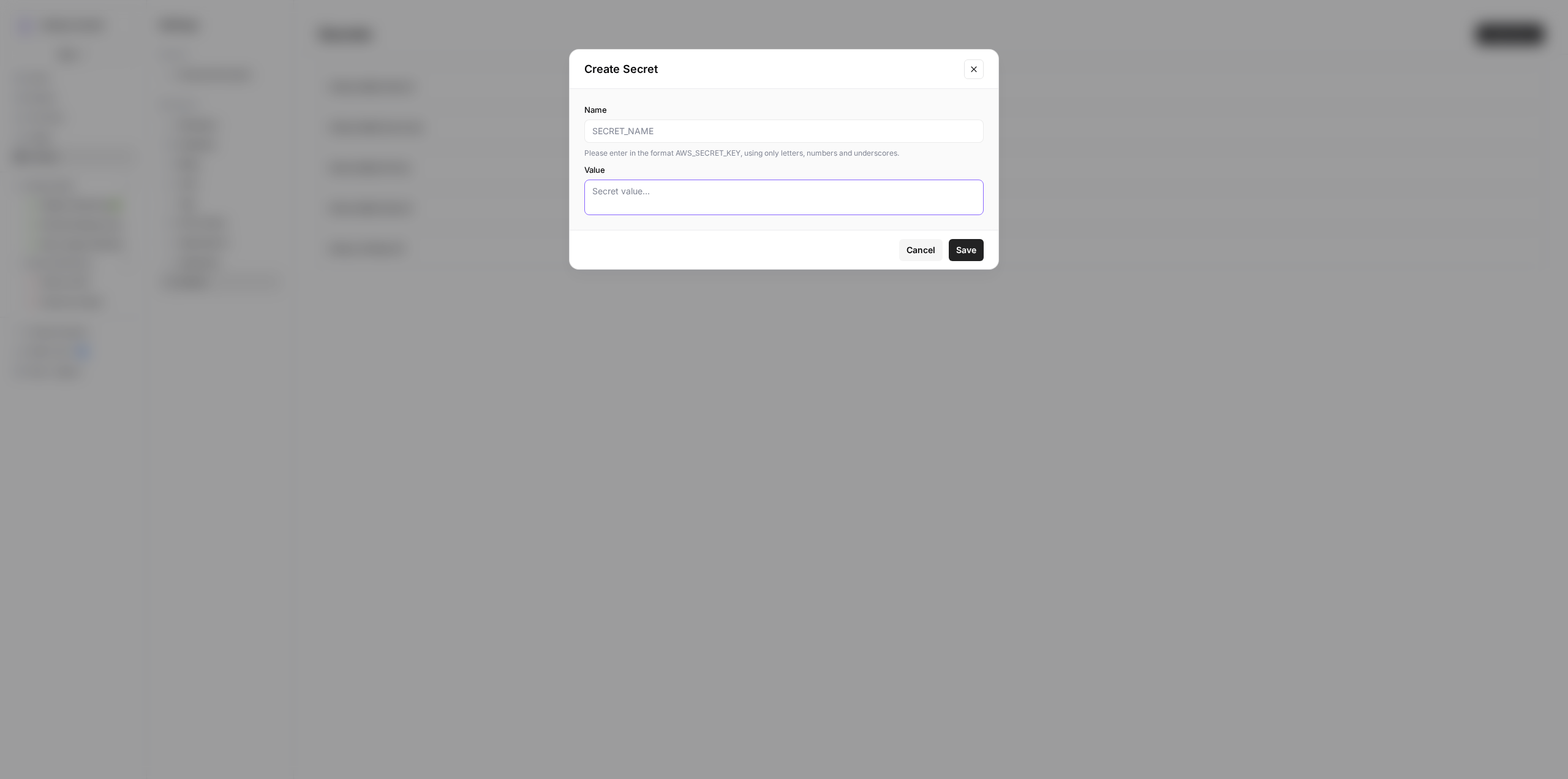
click at [723, 192] on textarea "Value" at bounding box center [784, 197] width 383 height 24
paste textarea "dG9rOmZjZDdhZjU0XzM4MThfNGFkZV85MDA4X2MyZTBjOTVkOTc1ZDoxOjA="
type textarea "dG9rOmZjZDdhZjU0XzM4MThfNGFkZV85MDA4X2MyZTBjOTVkOTc1ZDoxOjA="
click at [710, 135] on input "Name" at bounding box center [784, 131] width 383 height 13
paste input "INTERCOM_API_KEY"
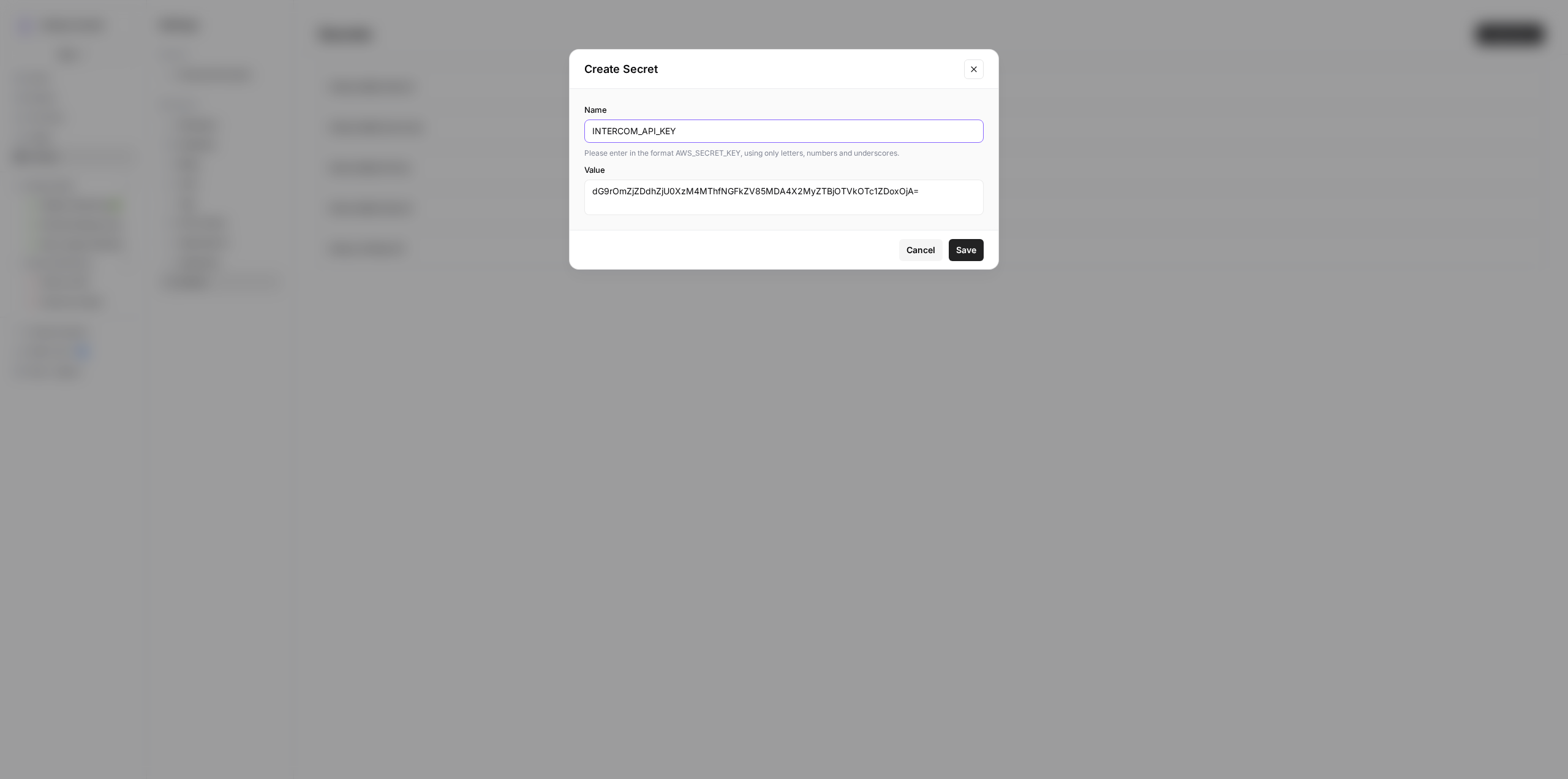
type input "INTERCOM_API_KEY"
click at [964, 254] on span "Save" at bounding box center [966, 250] width 20 height 13
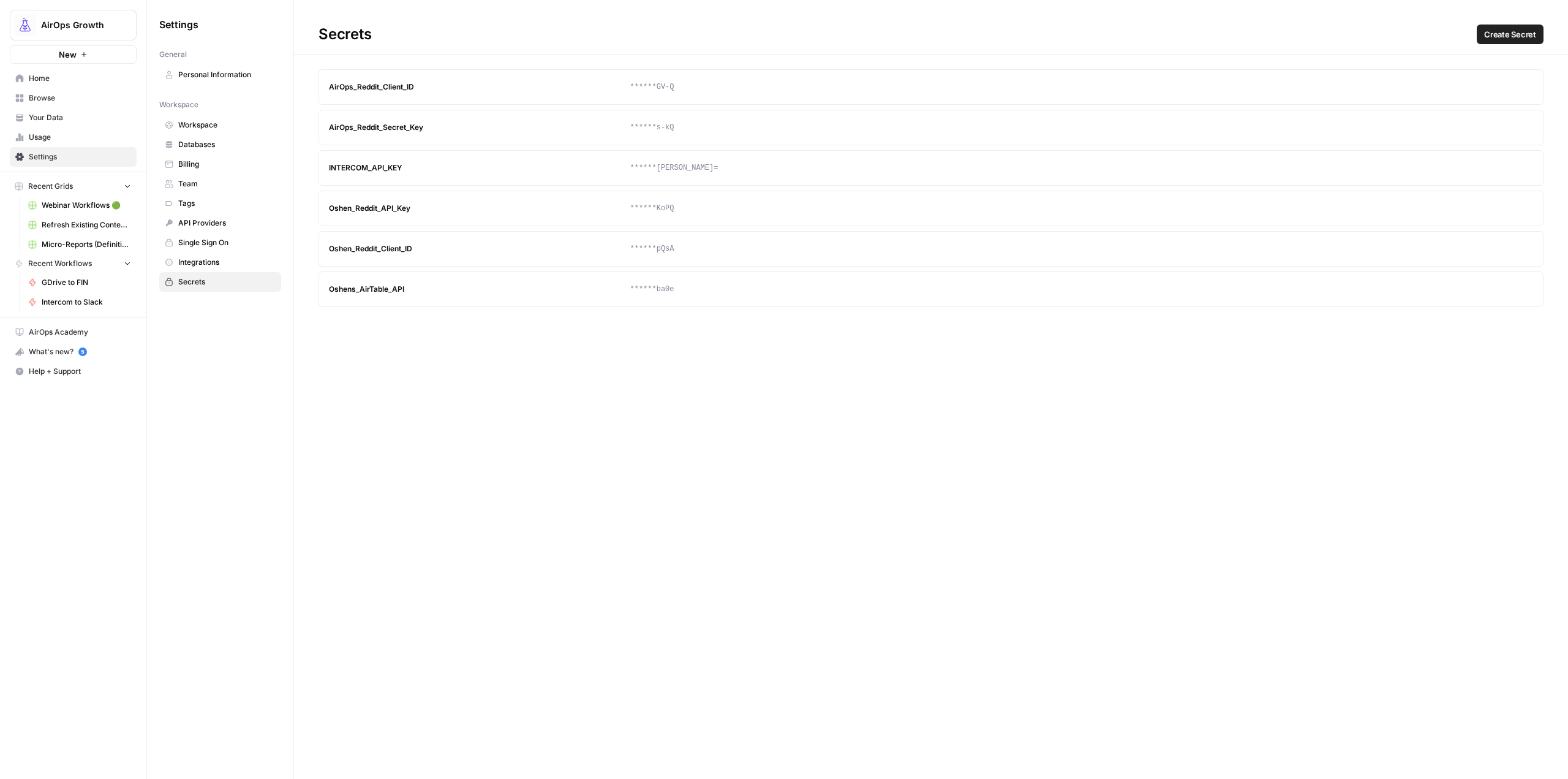
click at [1492, 43] on button "Create Secret" at bounding box center [1510, 34] width 67 height 20
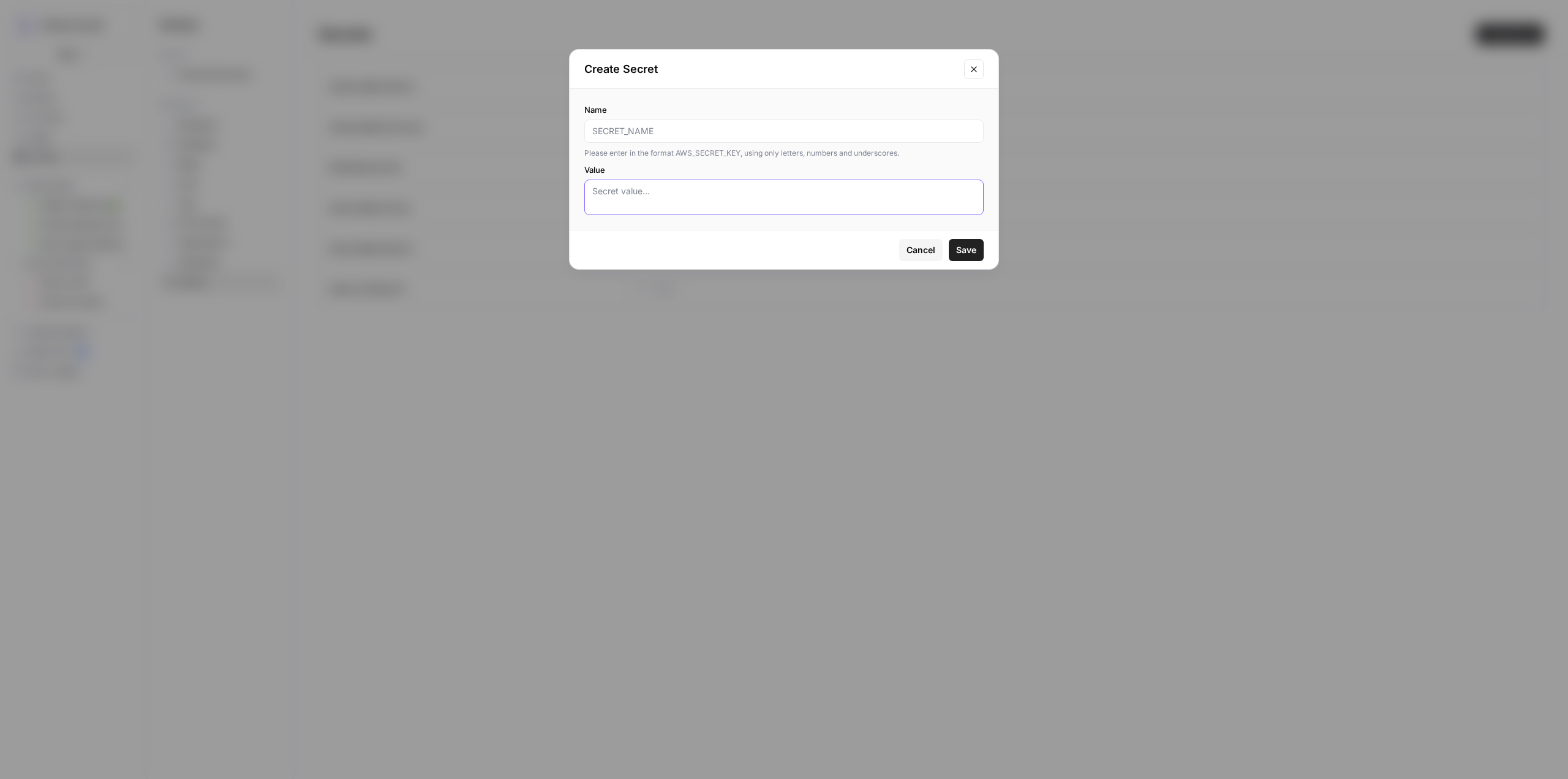
click at [795, 190] on textarea "Value" at bounding box center [784, 197] width 383 height 24
paste textarea "{"web":{"client_id":"277409630912-d13gmke6eba75mbbc69h2vulm68qmgbh.apps.googleu…"
type textarea "{"web":{"client_id":"277409630912-d13gmke6eba75mbbc69h2vulm68qmgbh.apps.googleu…"
click at [741, 128] on input "Name" at bounding box center [784, 131] width 383 height 13
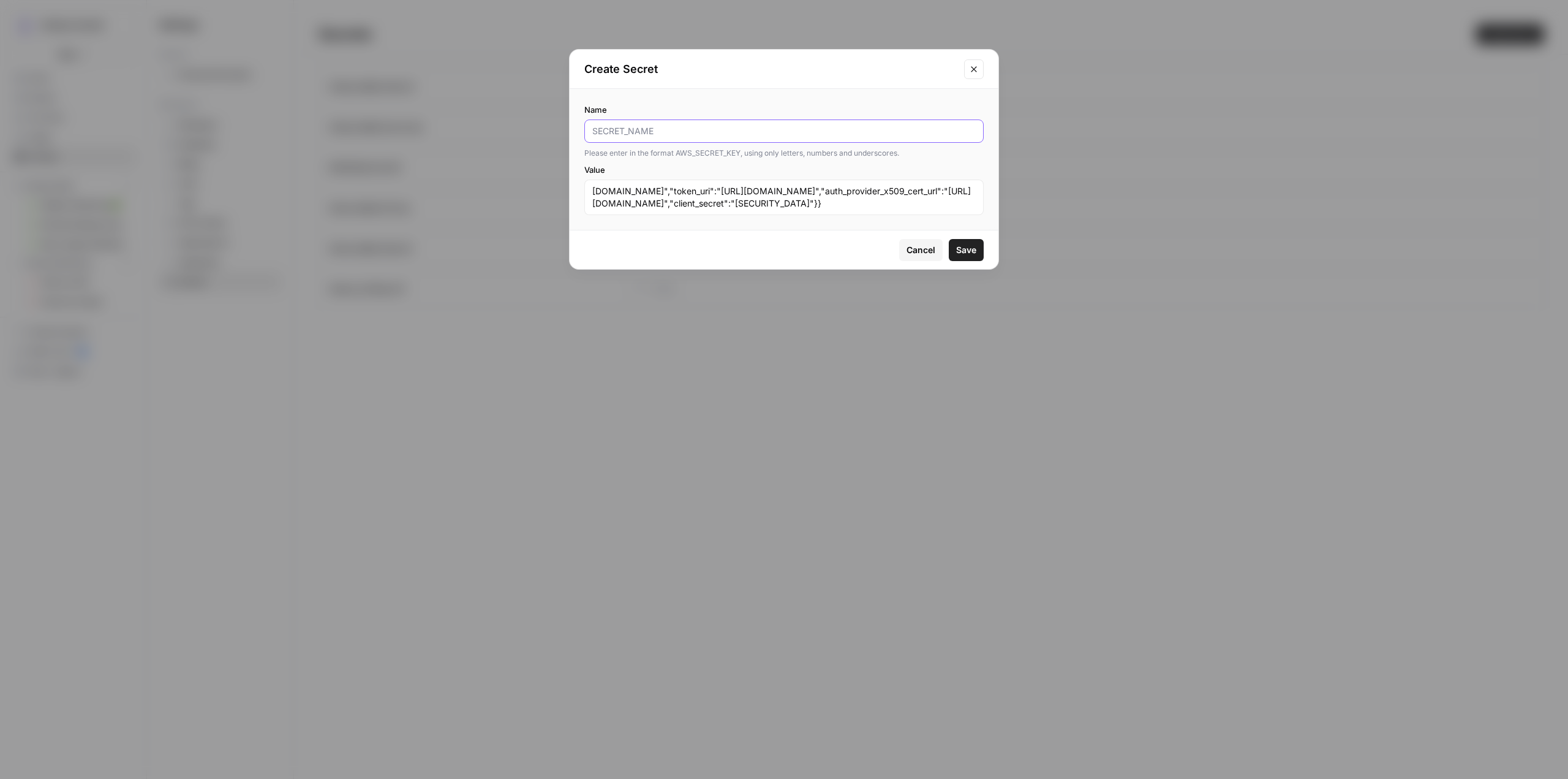
paste input "GOOGLE_SERVICE_ACCOUNT"
type input "GOOGLE_SERVICE_ACCOUNT"
click at [958, 252] on span "Save" at bounding box center [966, 250] width 20 height 13
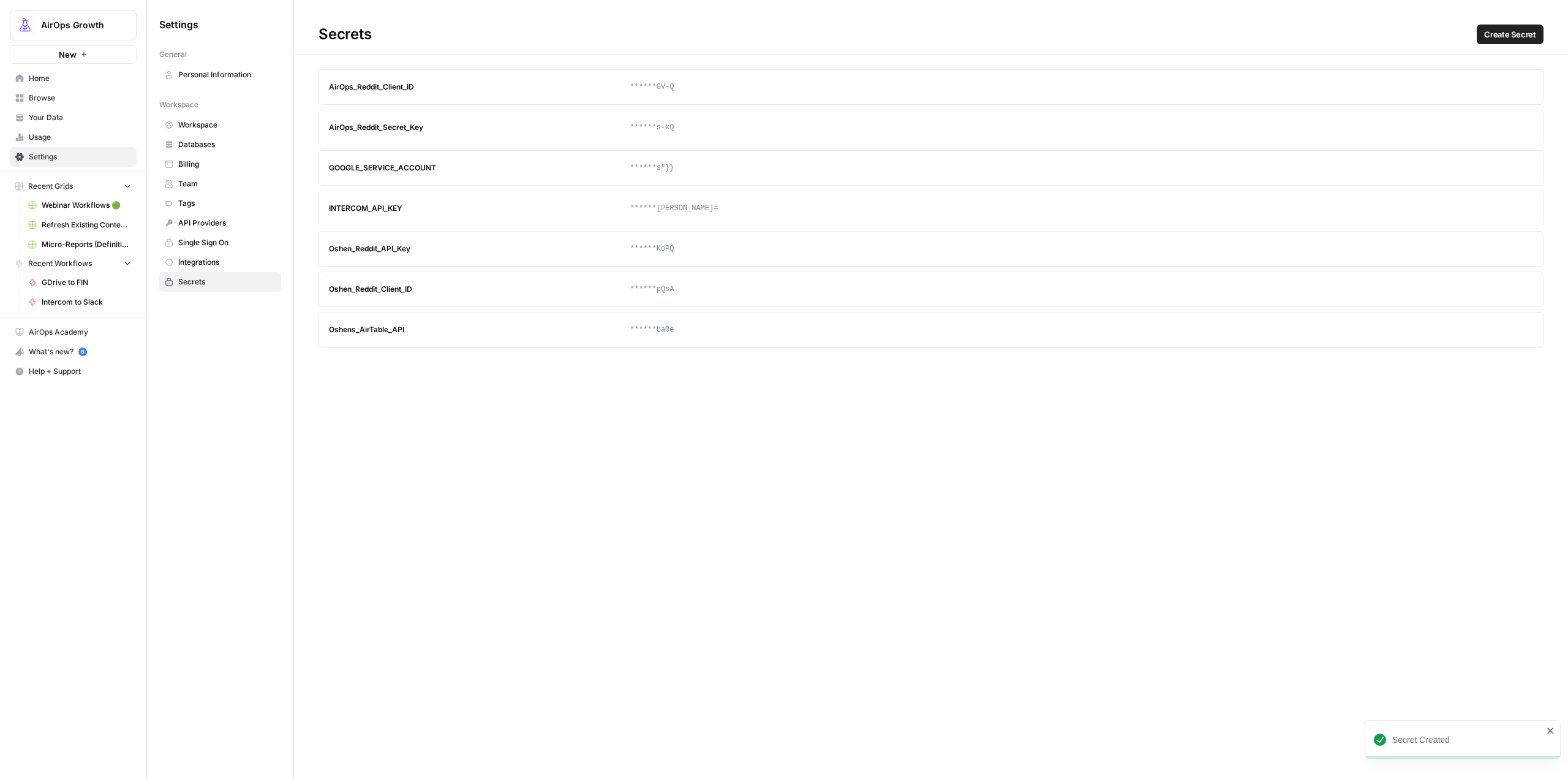
click at [1513, 25] on button "Create Secret" at bounding box center [1510, 34] width 67 height 20
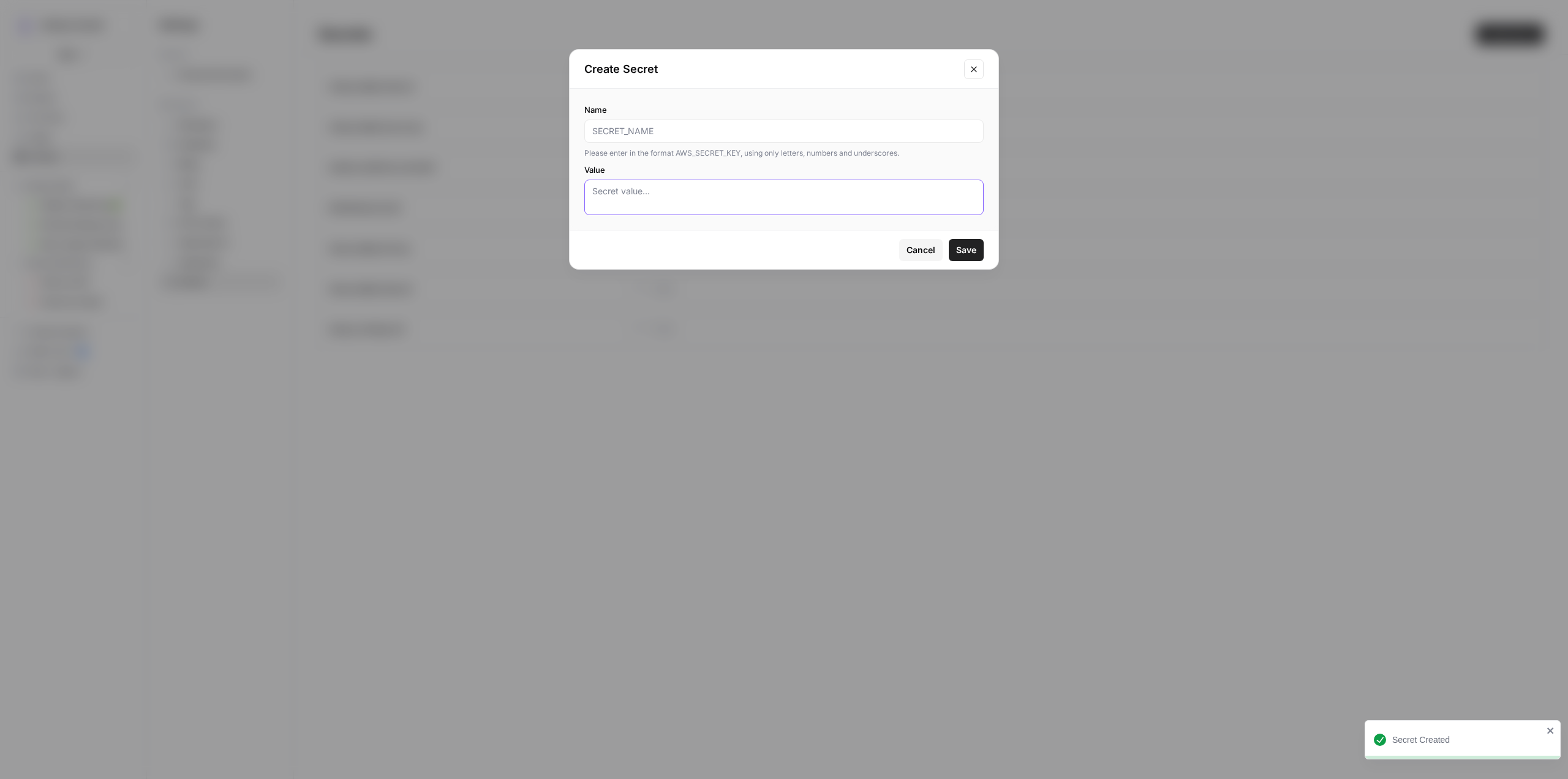
click at [740, 197] on textarea "Value" at bounding box center [784, 197] width 383 height 24
paste textarea "1DTpMOpAPDfio4VRsHUojq_JjKjolvdr9"
type textarea "1DTpMOpAPDfio4VRsHUojq_JjKjolvdr9"
click at [751, 132] on input "Name" at bounding box center [784, 131] width 383 height 13
paste input "GOOGLE_DRIVE_FOLDER_ID"
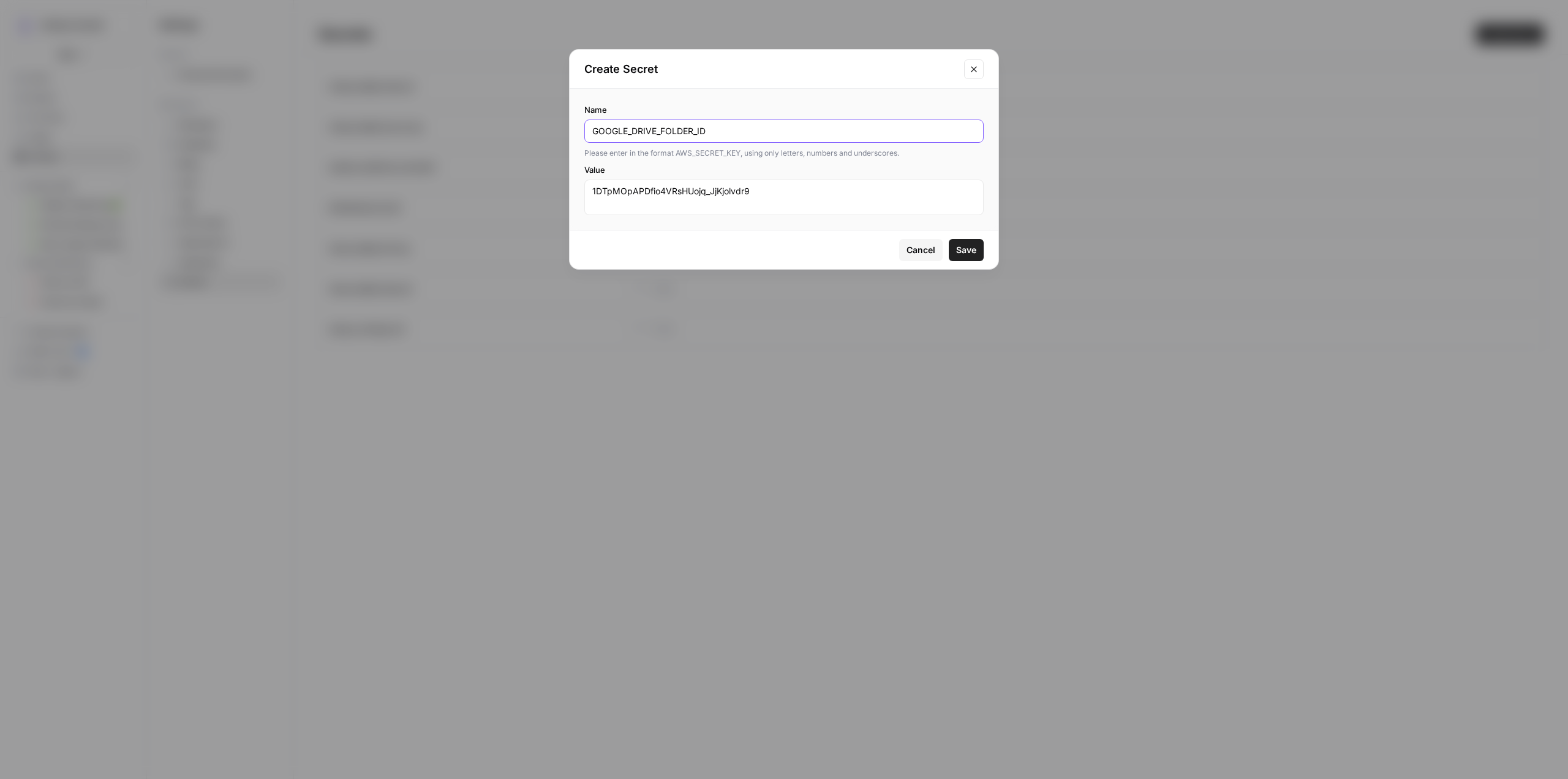
type input "GOOGLE_DRIVE_FOLDER_ID"
click at [967, 249] on span "Save" at bounding box center [966, 250] width 20 height 13
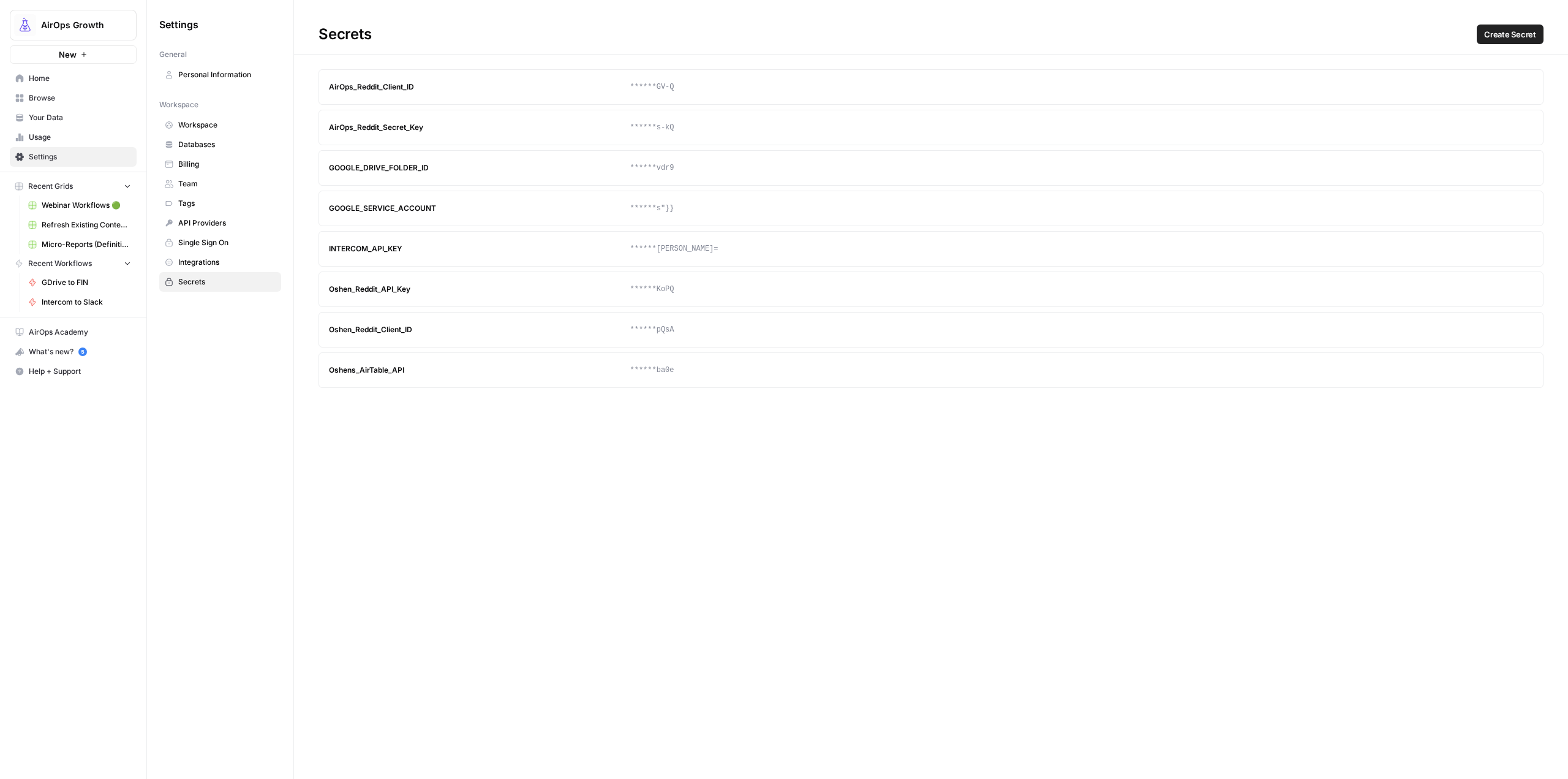
click at [1498, 206] on icon "button" at bounding box center [1500, 208] width 7 height 7
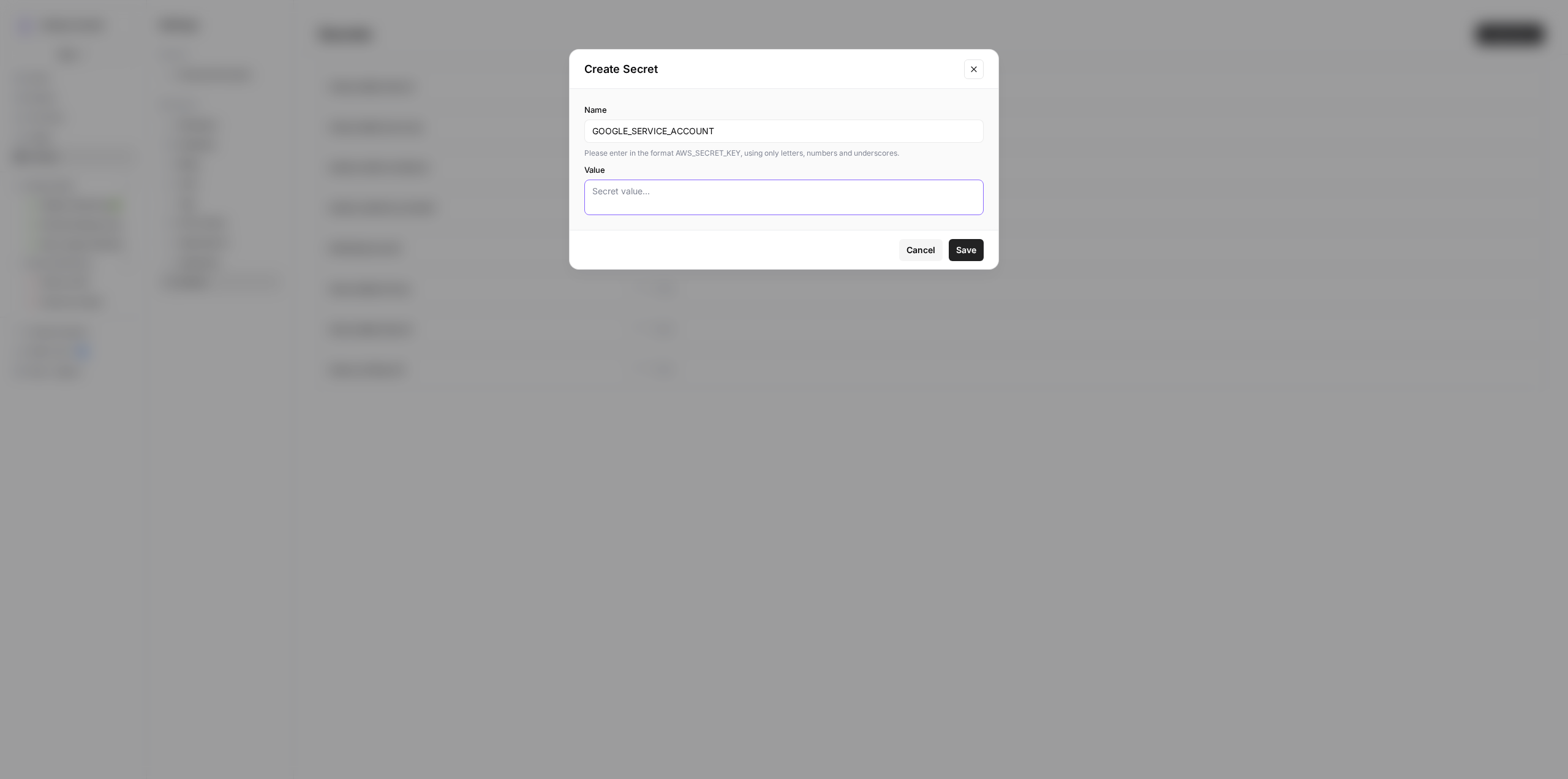
click at [778, 201] on textarea "Value" at bounding box center [784, 197] width 383 height 24
paste textarea "{ "type": "service_account", "project_id": "airops-api-connection", "private_ke…"
type textarea "{ "type": "service_account", "project_id": "airops-api-connection", "private_ke…"
click at [980, 249] on button "Save" at bounding box center [966, 250] width 35 height 22
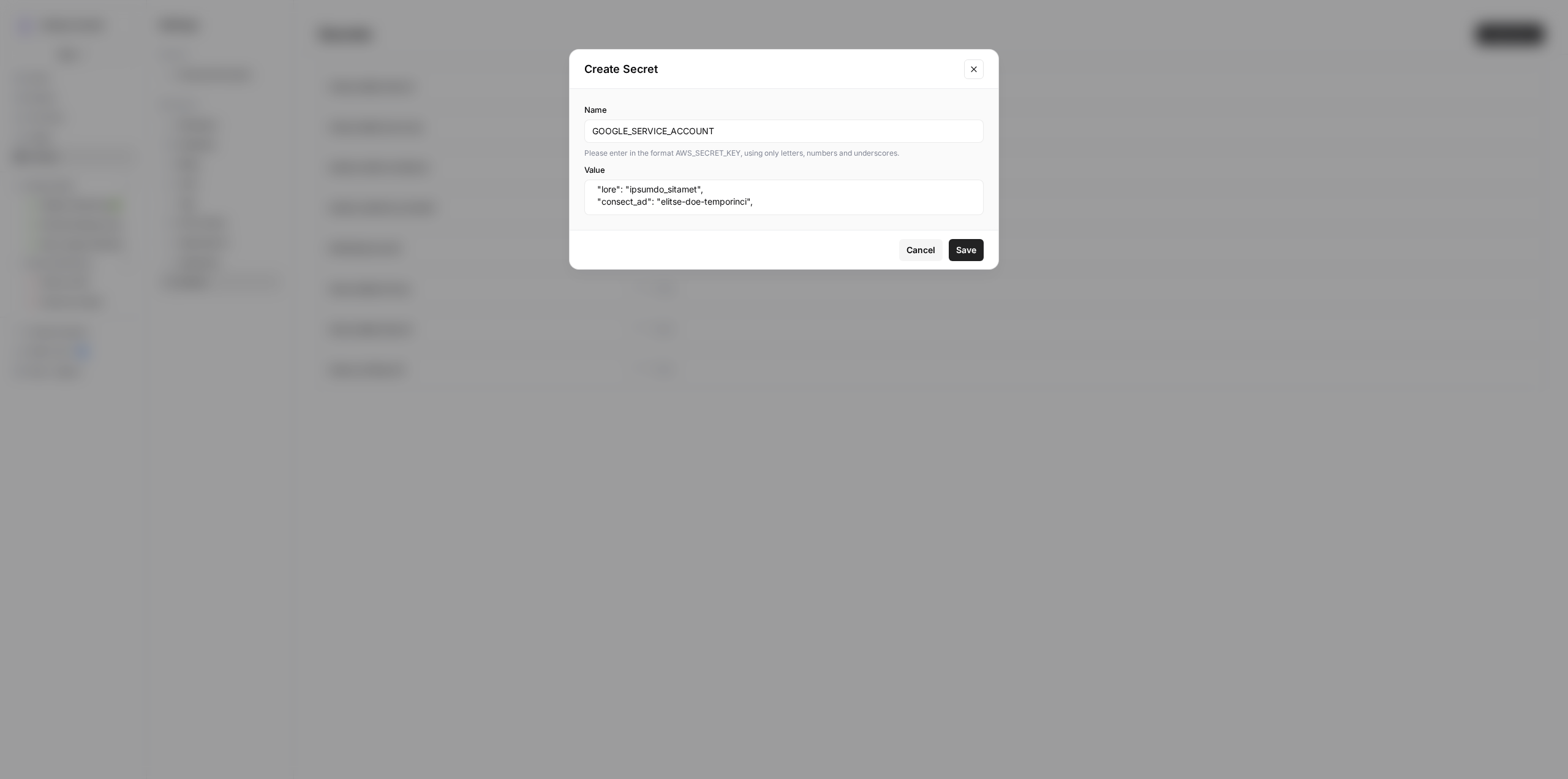
scroll to position [0, 0]
click at [930, 256] on span "Cancel" at bounding box center [921, 250] width 29 height 13
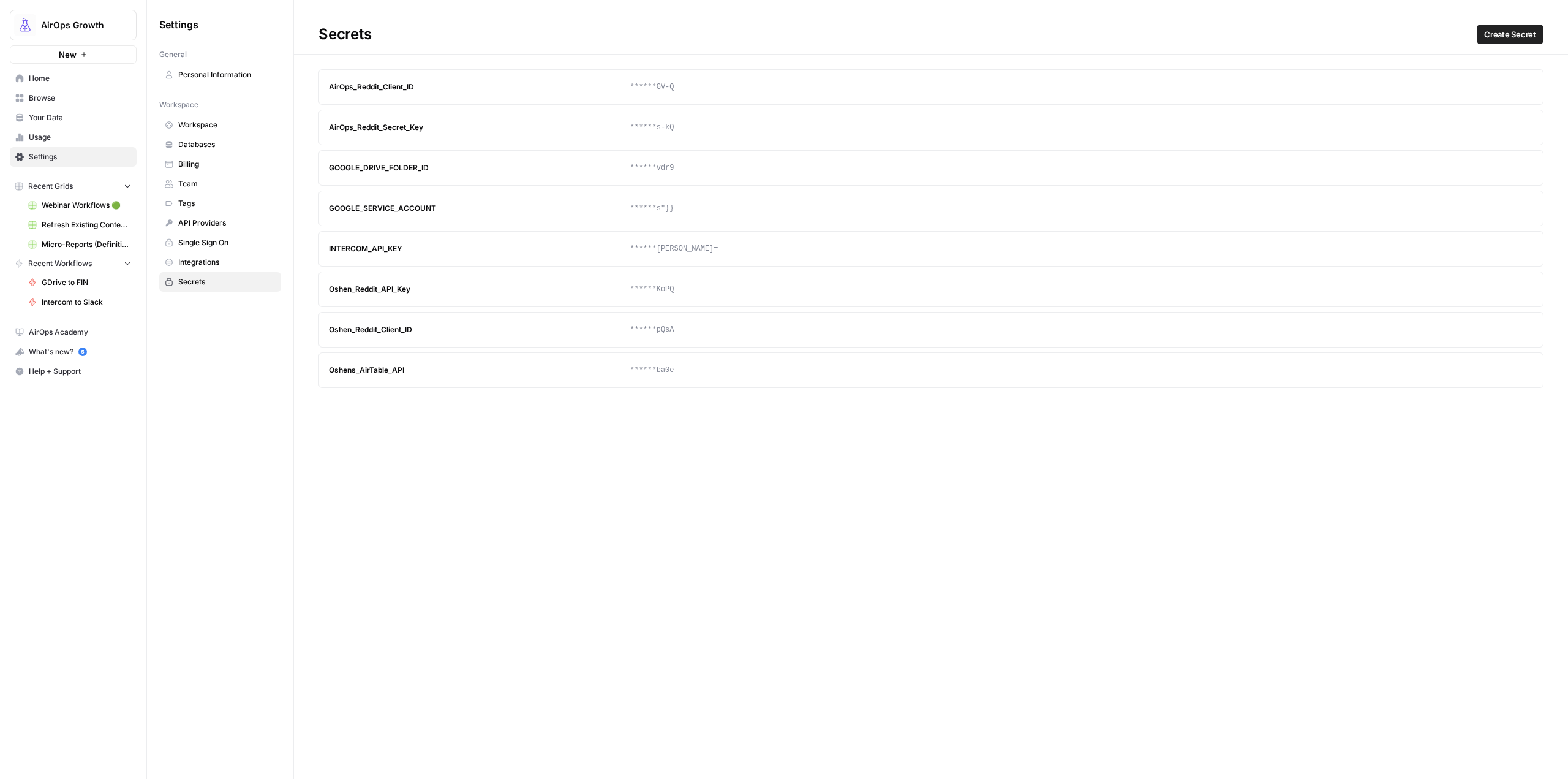
click at [1509, 39] on span "Create Secret" at bounding box center [1510, 35] width 52 height 13
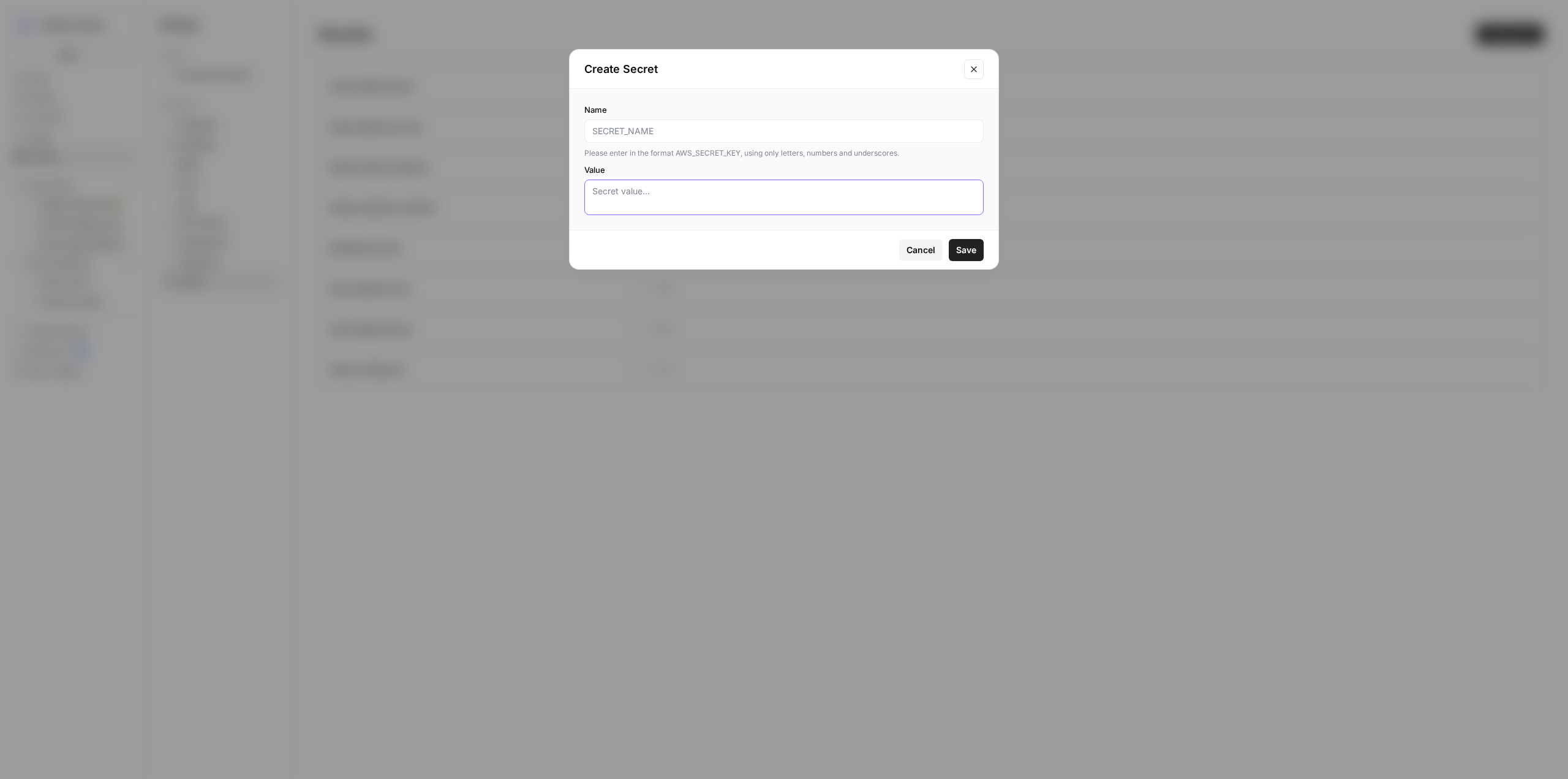
click at [767, 203] on textarea "Value" at bounding box center [784, 197] width 383 height 24
paste textarea "ewogICJ0eXBlIjogInNlcnZpY2VfYWNjb3VudCIsCiAgInByb2plY3RfaWQiOiAiYWlyb3BzLWFwaS1…"
type textarea "ewogICJ0eXBlIjogInNlcnZpY2VfYWNjb3VudCIsCiAgInByb2plY3RfaWQiOiAiYWlyb3BzLWFwaS1…"
click at [766, 132] on input "Name" at bounding box center [784, 131] width 383 height 13
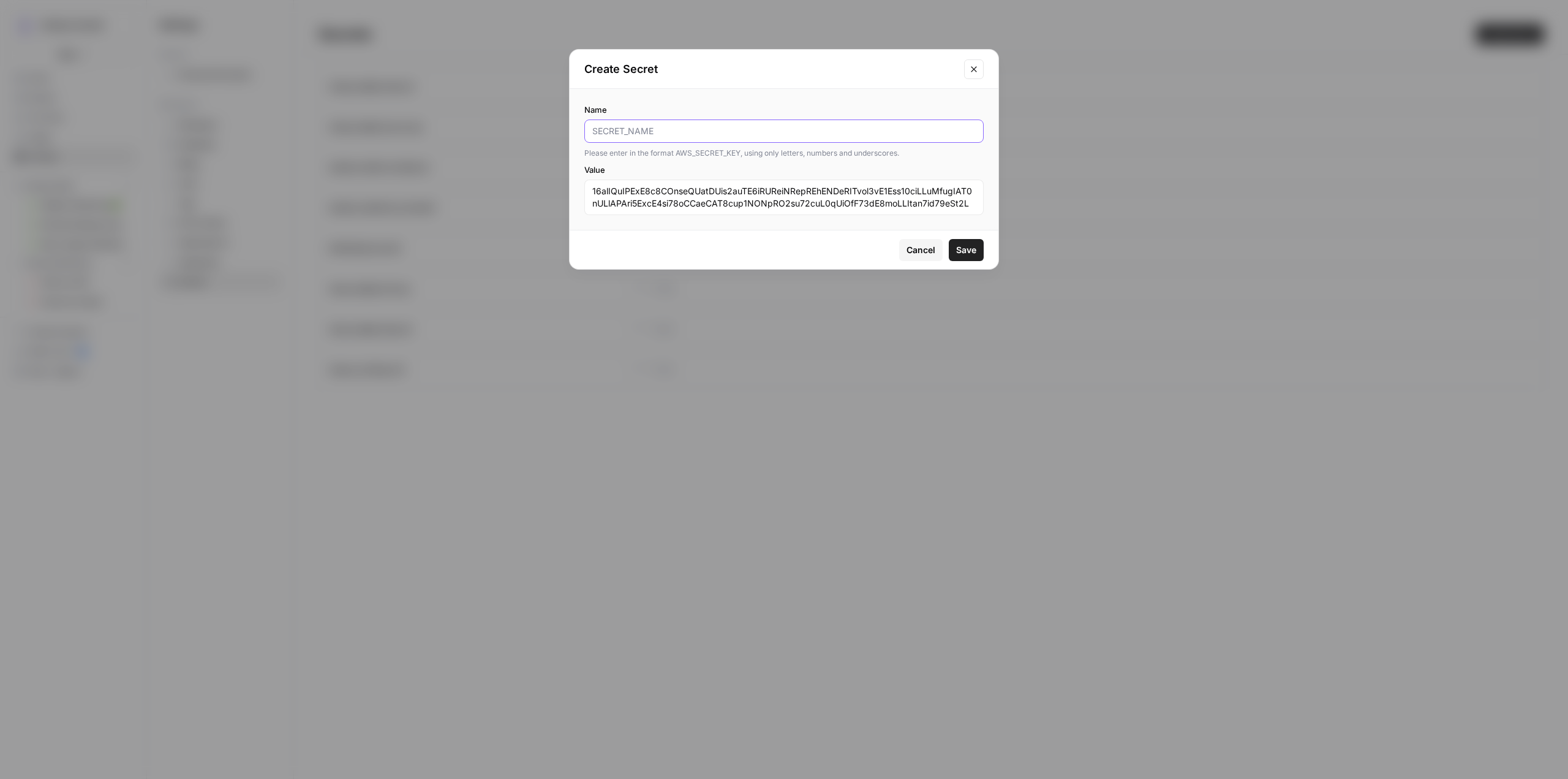
paste input "GOOGLE_SERVICE_ACCOUNT_B64"
click at [979, 249] on button "Save" at bounding box center [966, 250] width 35 height 22
click at [742, 123] on div "GOOGLE_SERVICE_ACCOUNT_B64" at bounding box center [784, 131] width 400 height 24
type input "GOOGLE_SERVICE_ACCOUNT_B_SIXTY_FOUR"
click at [965, 248] on span "Save" at bounding box center [966, 250] width 20 height 13
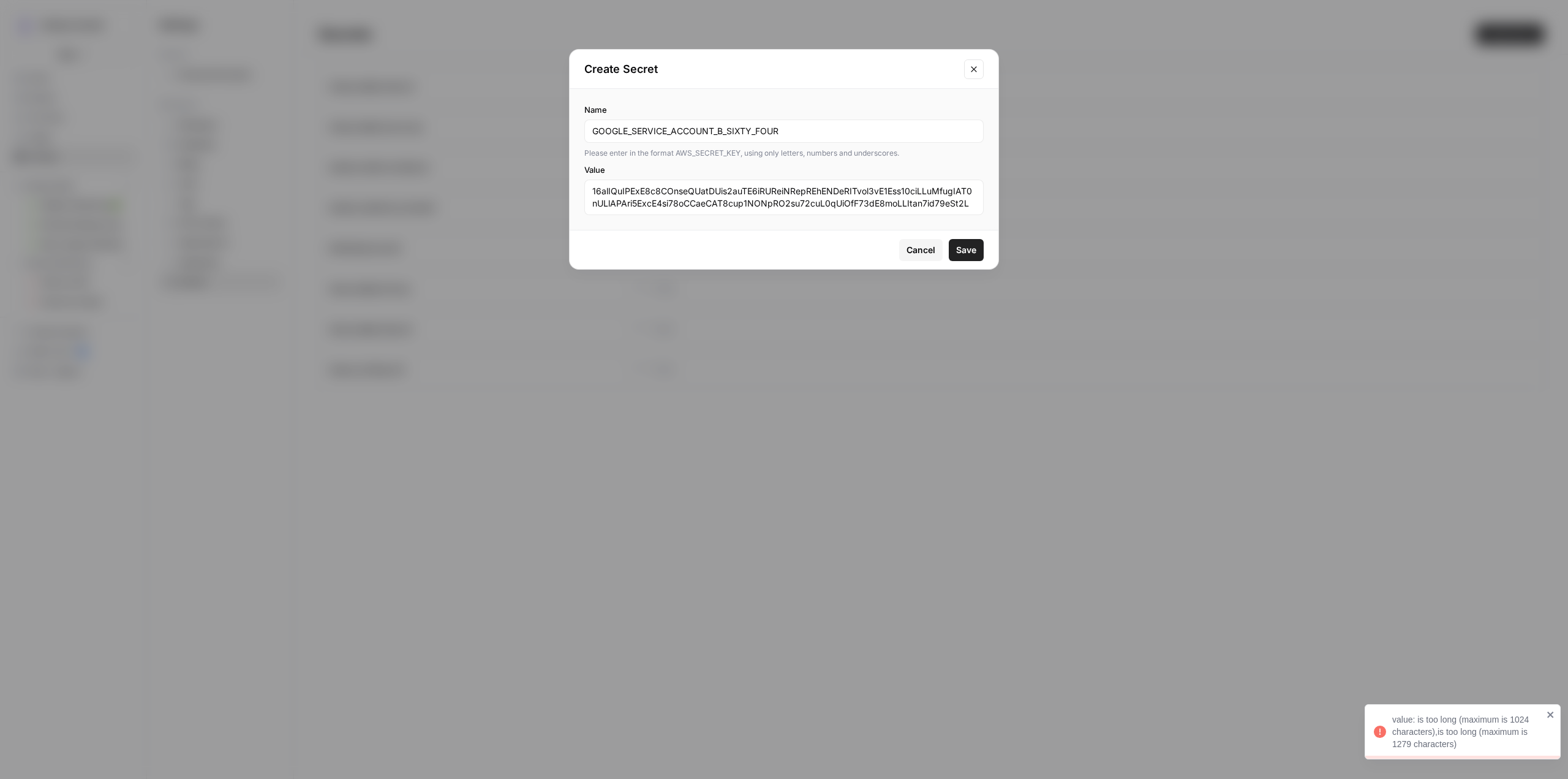
click at [920, 248] on span "Cancel" at bounding box center [921, 250] width 29 height 13
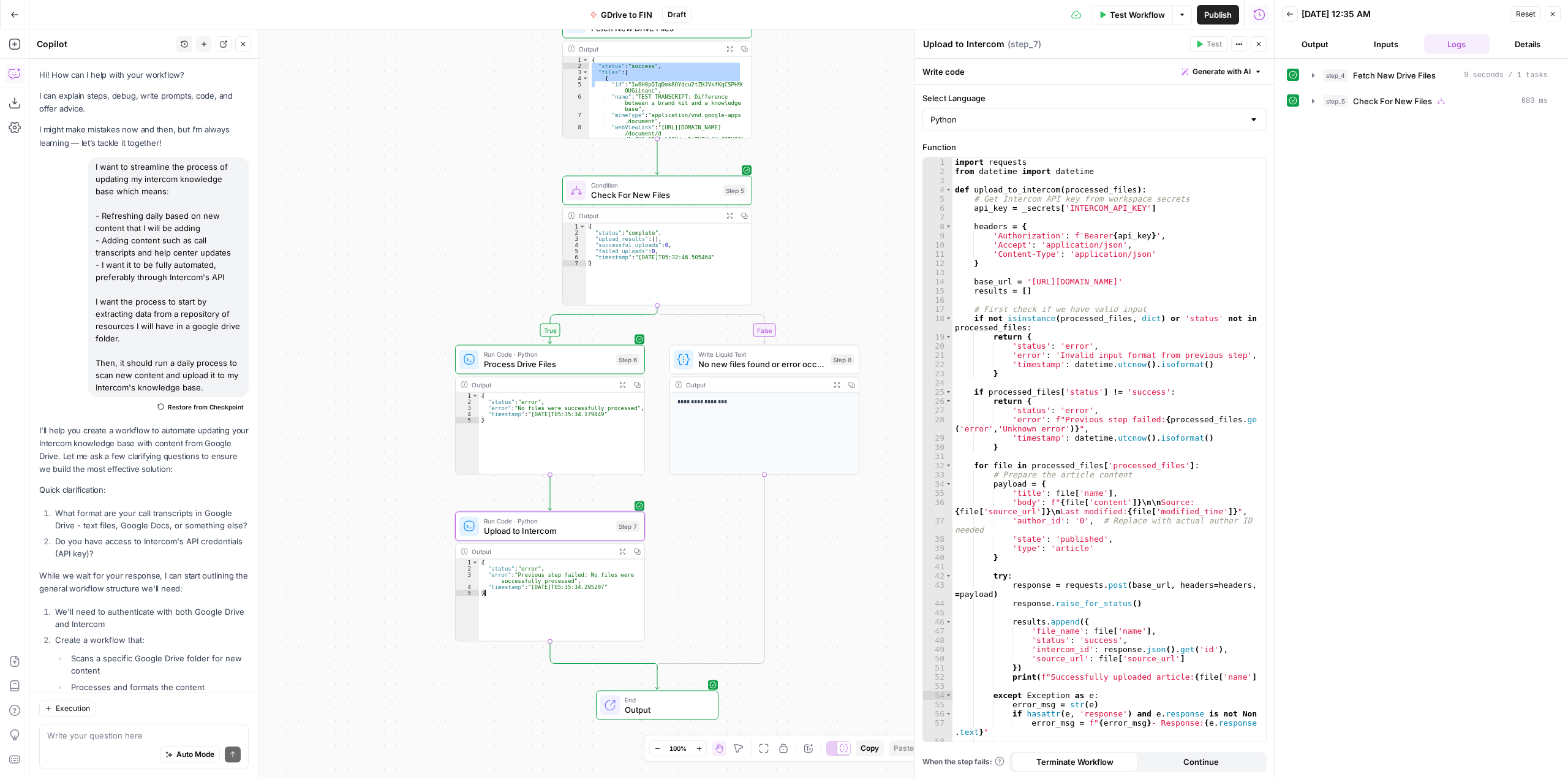
scroll to position [9806, 0]
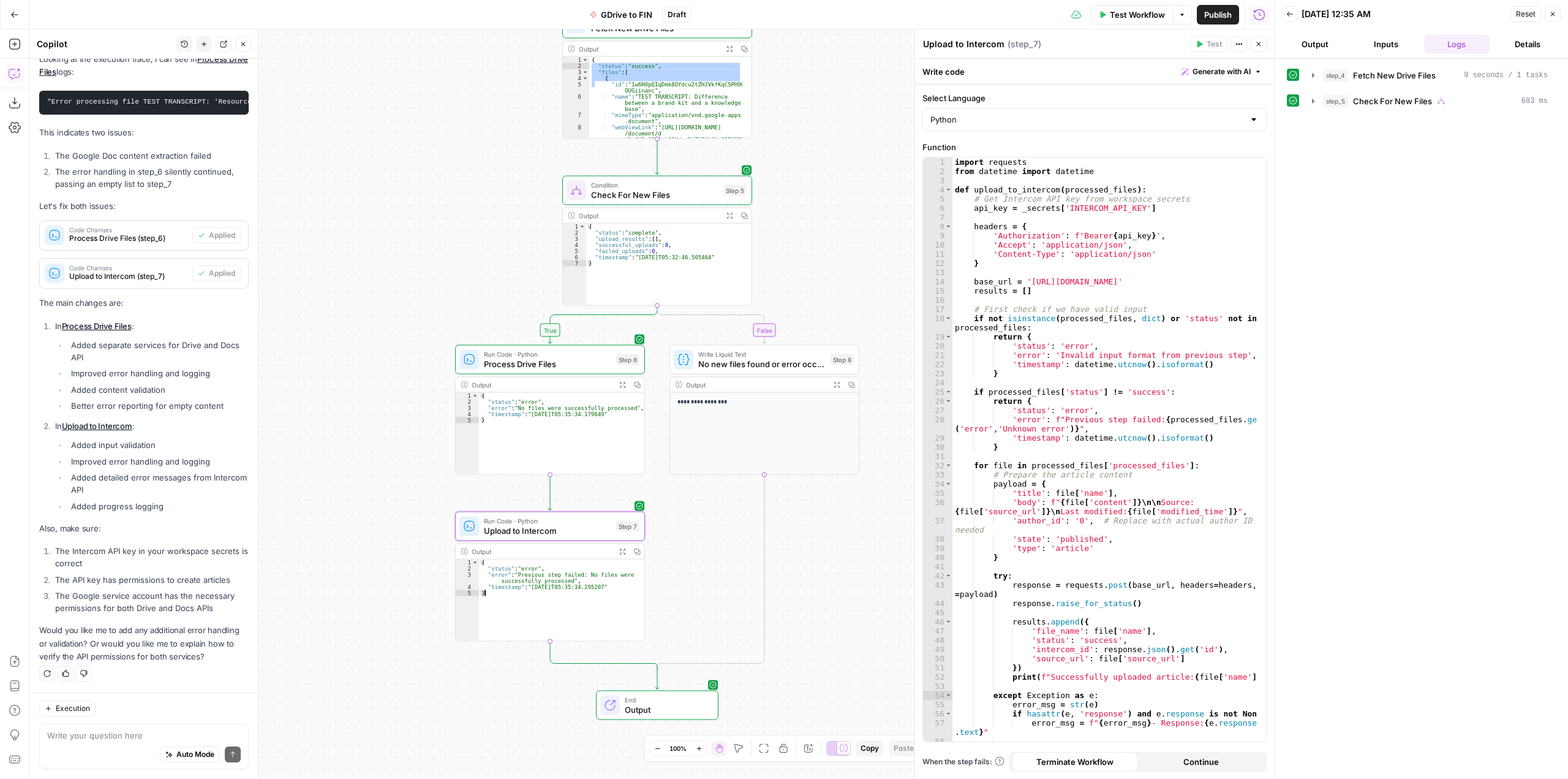
click at [588, 416] on div "{ "status" : "error" , "error" : "No files were successfully processed" , "time…" at bounding box center [562, 439] width 165 height 94
drag, startPoint x: 622, startPoint y: 419, endPoint x: 471, endPoint y: 404, distance: 151.7
click at [471, 404] on div "**********" at bounding box center [550, 434] width 189 height 82
type textarea "**********"
click at [119, 732] on textarea at bounding box center [144, 735] width 194 height 13
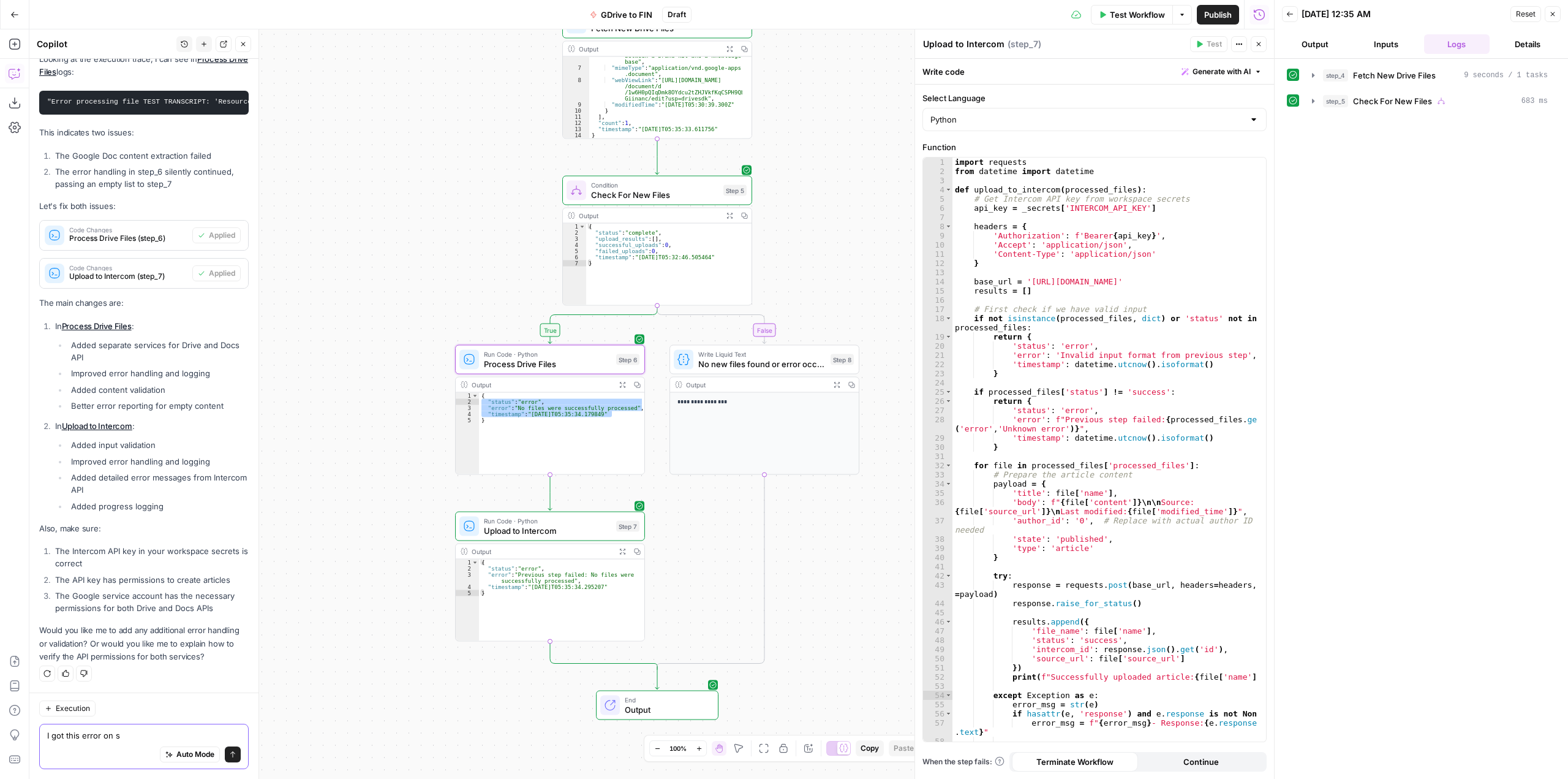
scroll to position [0, 0]
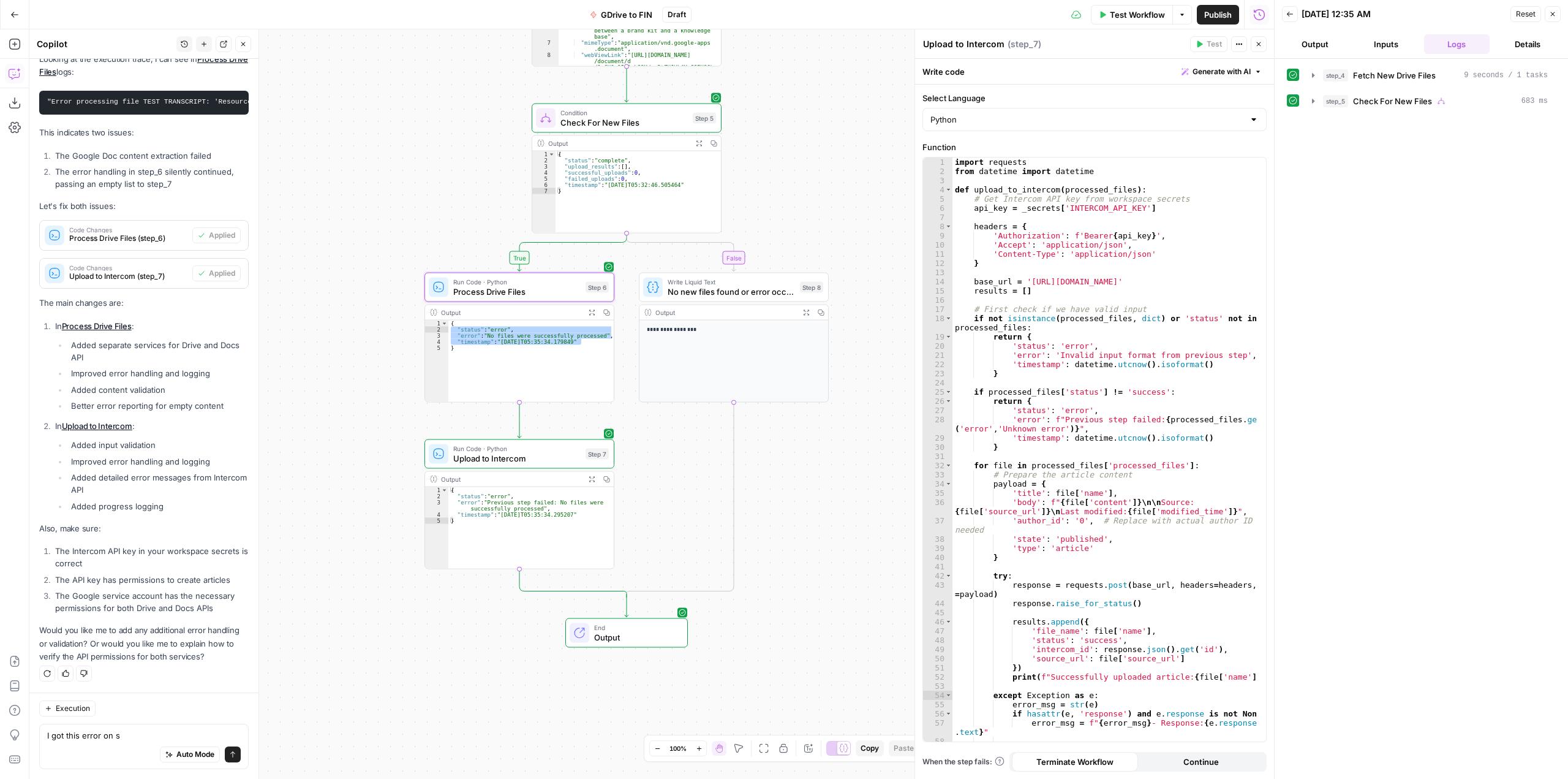
drag, startPoint x: 884, startPoint y: 305, endPoint x: 854, endPoint y: 171, distance: 137.3
click at [854, 171] on div "**********" at bounding box center [651, 404] width 1245 height 749
click at [160, 737] on textarea "I got this error on s" at bounding box center [144, 735] width 194 height 13
paste textarea ""status": "error", "error": "No files were successfully processed", "timestamp"…"
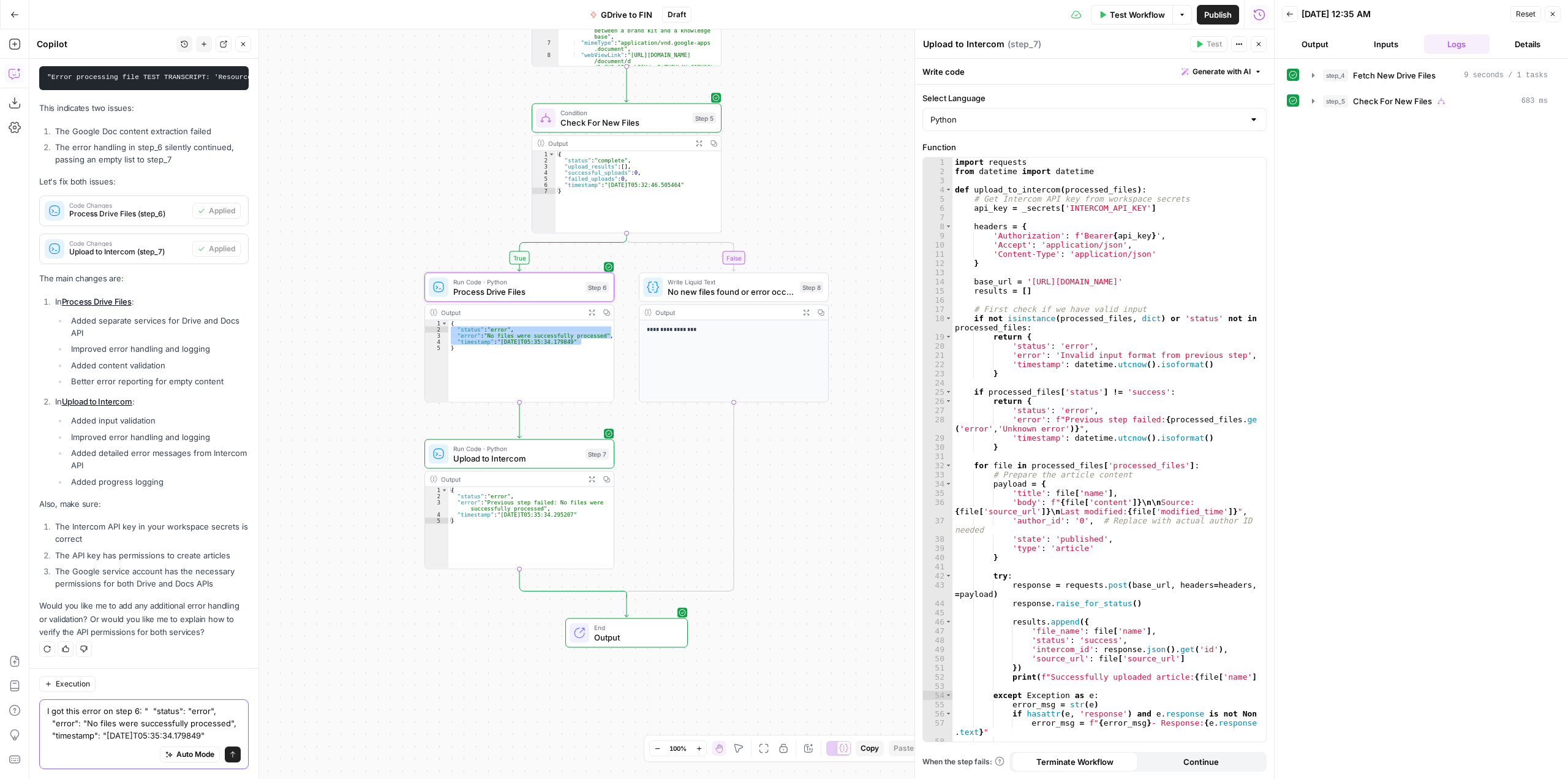
scroll to position [9842, 0]
type textarea "I got this error on step 6: " "status": "error", "error": "No files were succes…"
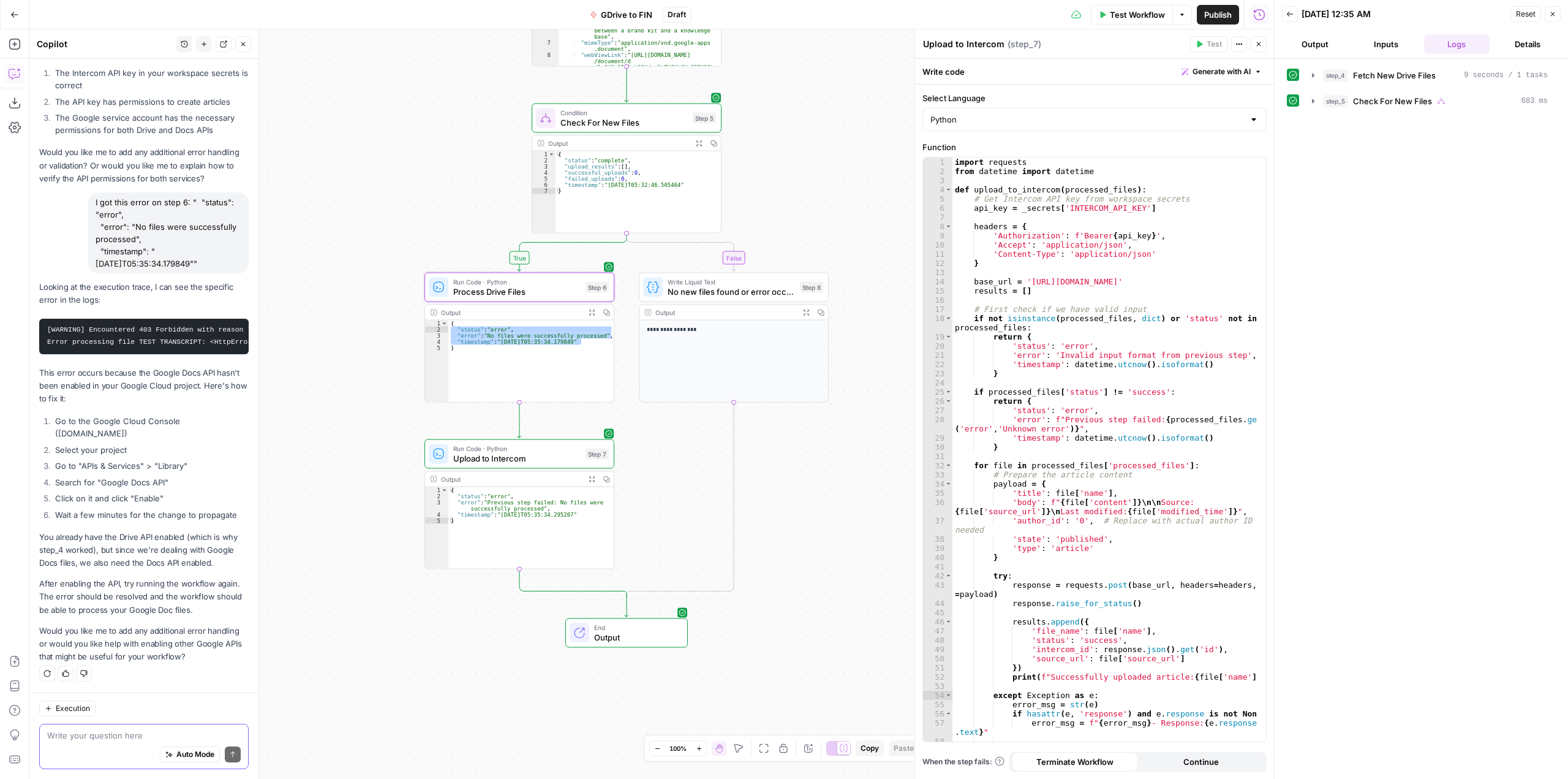
scroll to position [10293, 0]
click at [70, 743] on div "Auto Mode Send" at bounding box center [144, 755] width 194 height 27
type textarea "O"
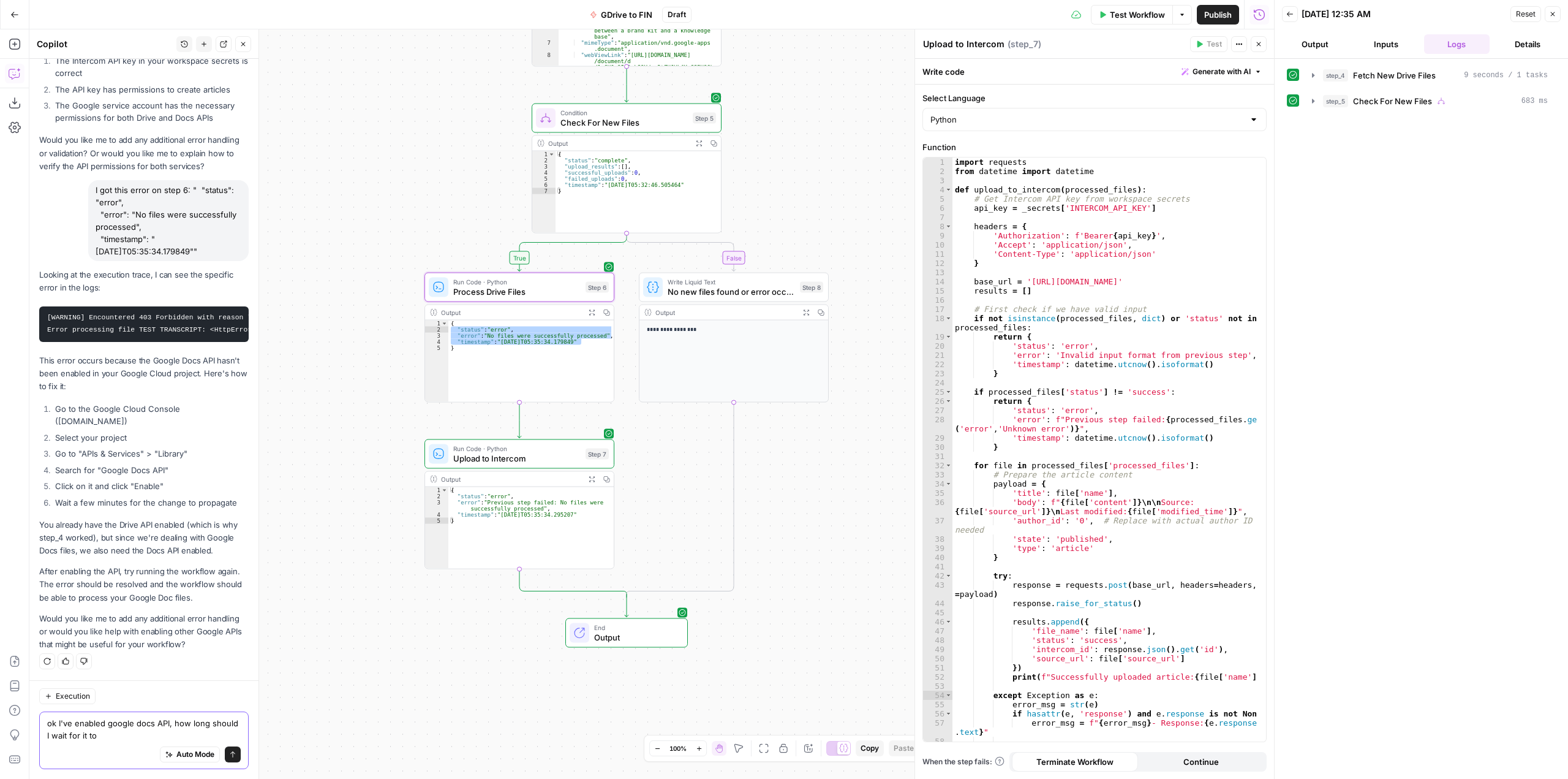
scroll to position [10306, 0]
type textarea "ok I've enabled google docs API, how long should I wait for it to propagate?"
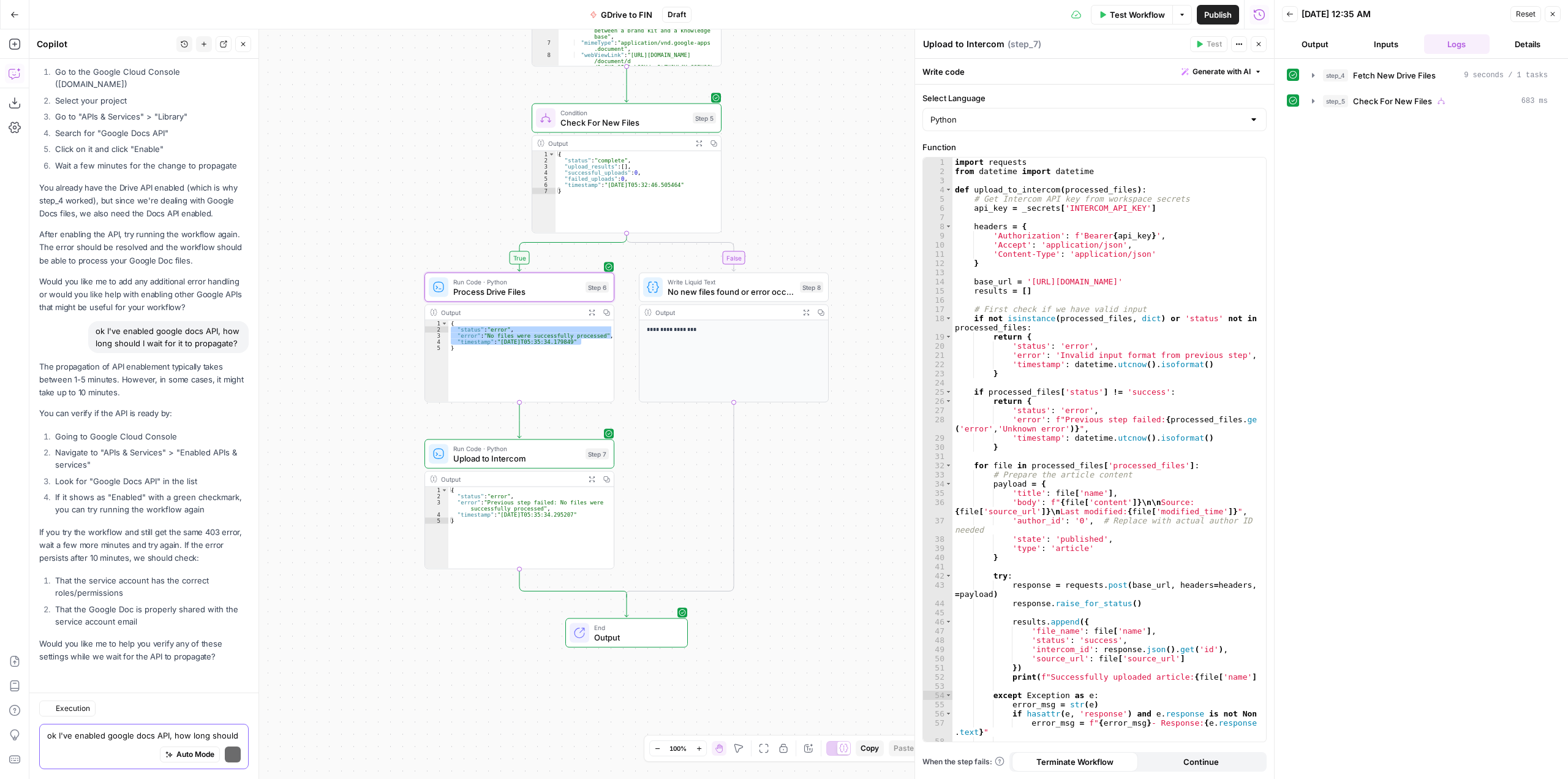
scroll to position [10655, 0]
click at [1138, 6] on button "Test Workflow" at bounding box center [1132, 14] width 82 height 20
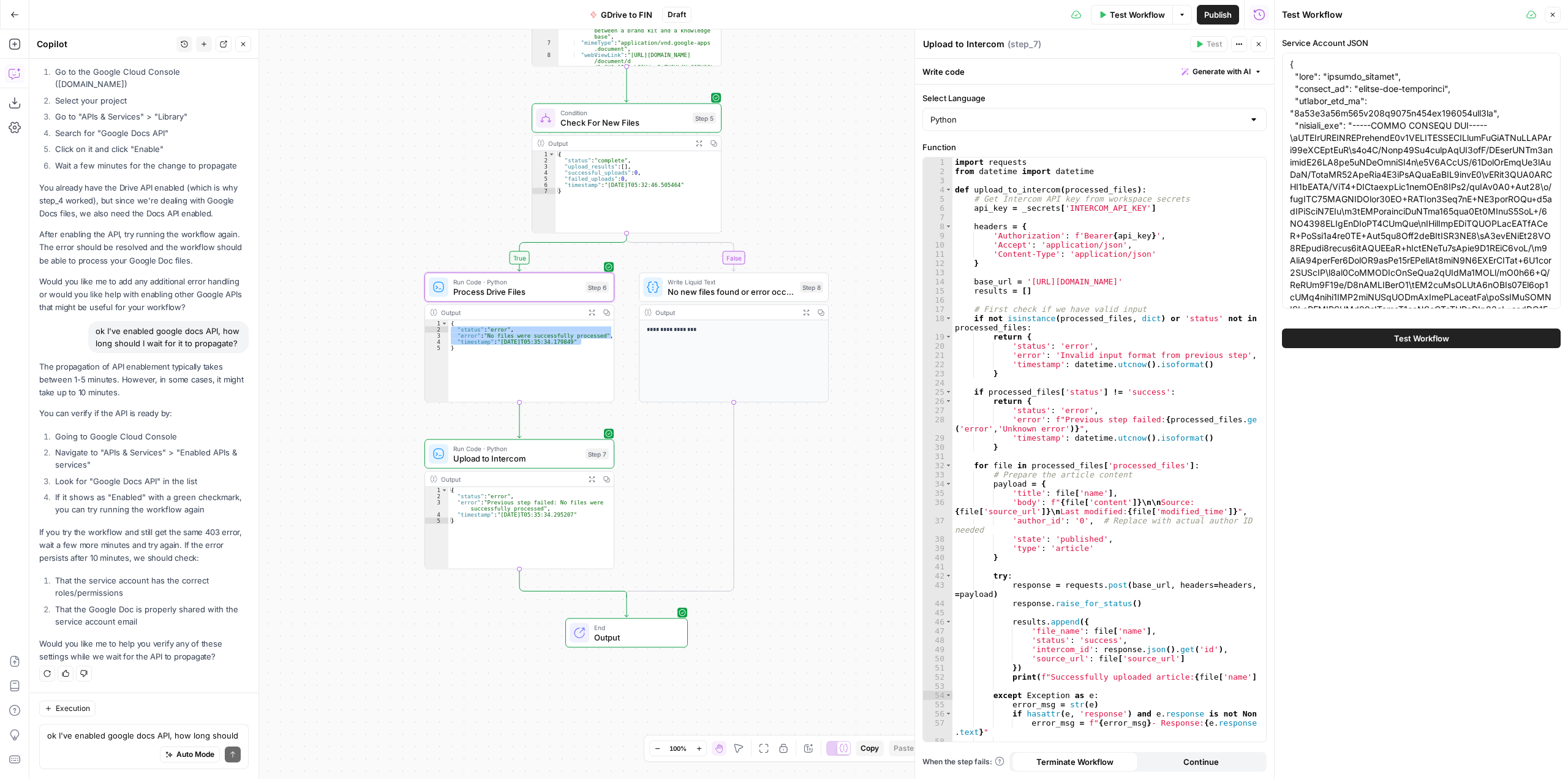
click at [1502, 336] on button "Test Workflow" at bounding box center [1422, 338] width 279 height 20
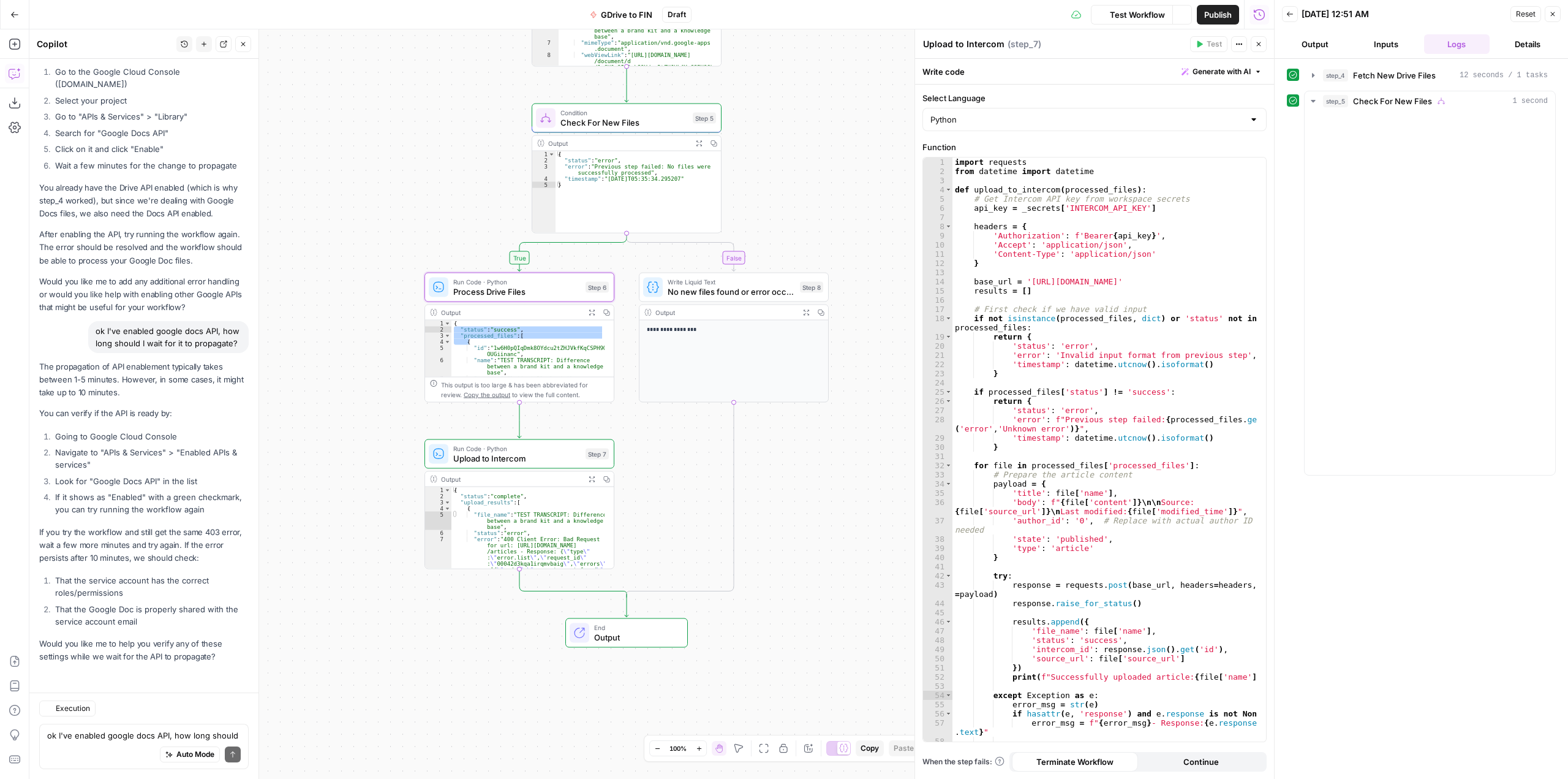
scroll to position [10655, 0]
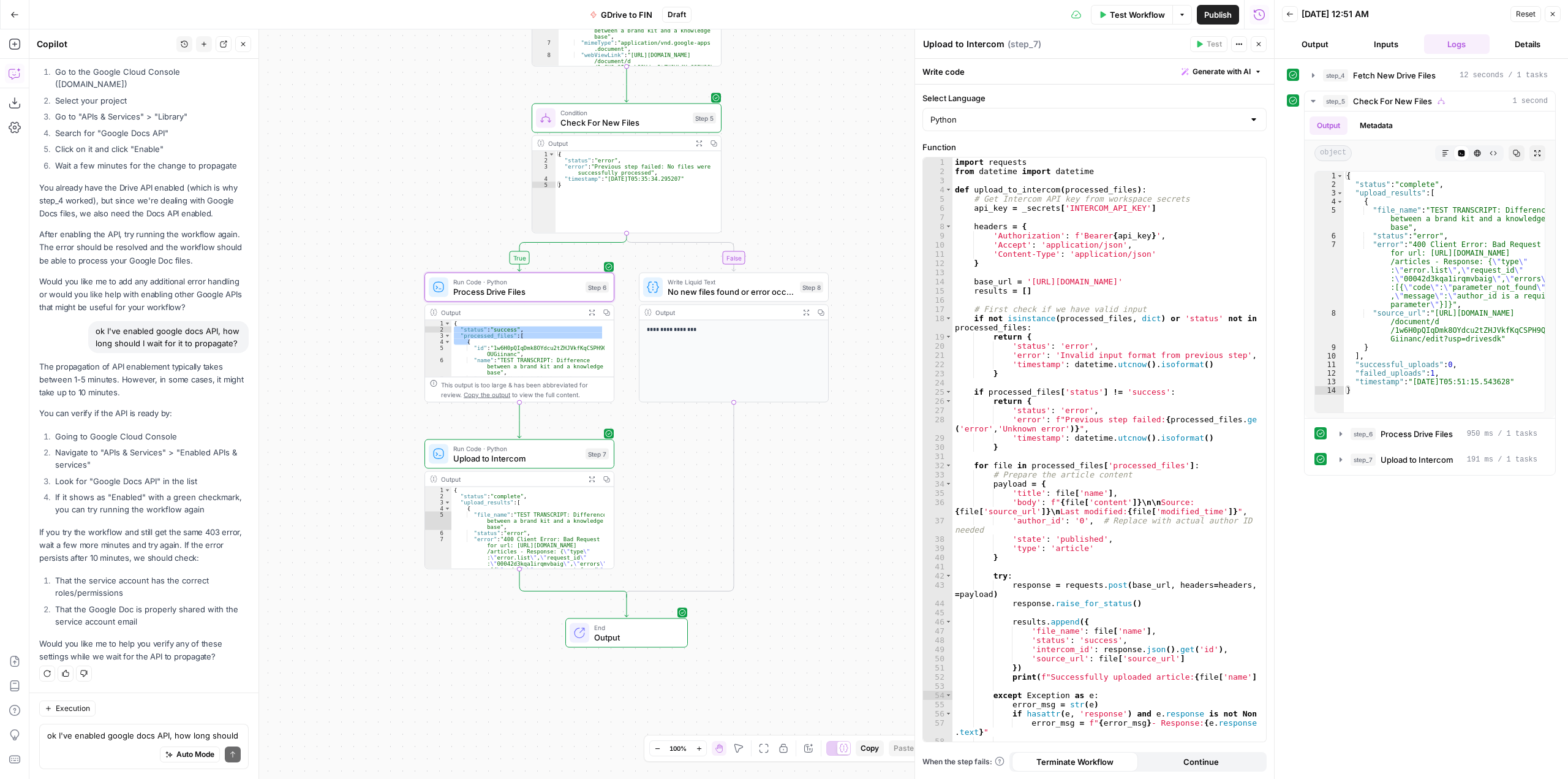
type textarea "**********"
click at [569, 349] on div "{ "status" : "success" , "processed_files" : [ { "id" : "1w6H0pQIqDmk8OYdcu2tZH…" at bounding box center [528, 511] width 153 height 381
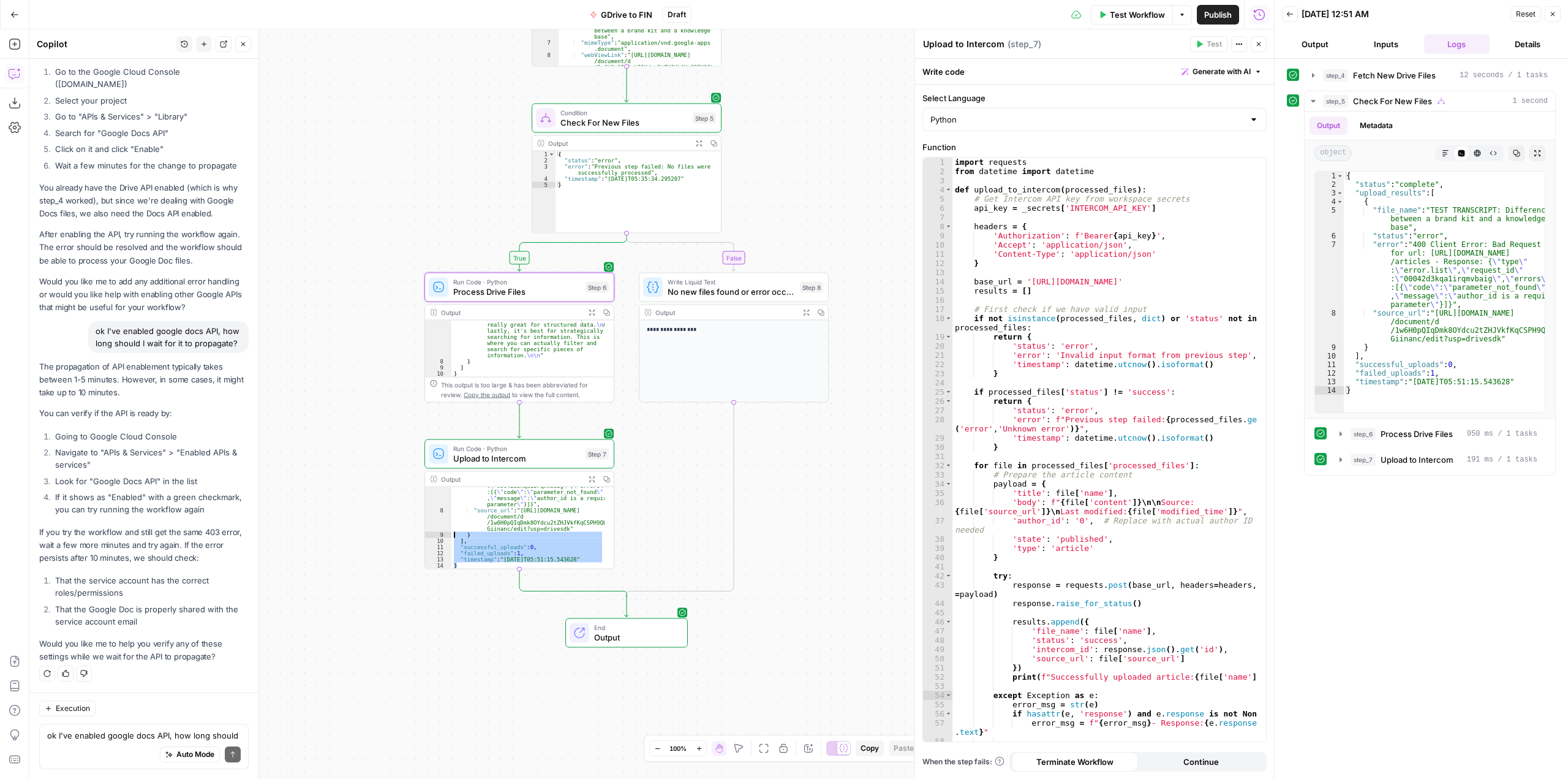
scroll to position [0, 0]
drag, startPoint x: 471, startPoint y: 565, endPoint x: 441, endPoint y: 481, distance: 89.2
click at [441, 481] on div "Output Expand Output Copy * 1 2 3 4 5 6 7 { "status" : "complete" , "upload_res…" at bounding box center [519, 520] width 190 height 98
type textarea "**********"
click at [115, 737] on textarea "ok I've enabled google docs API, how long should I wait for it to propagate?" at bounding box center [144, 735] width 194 height 13
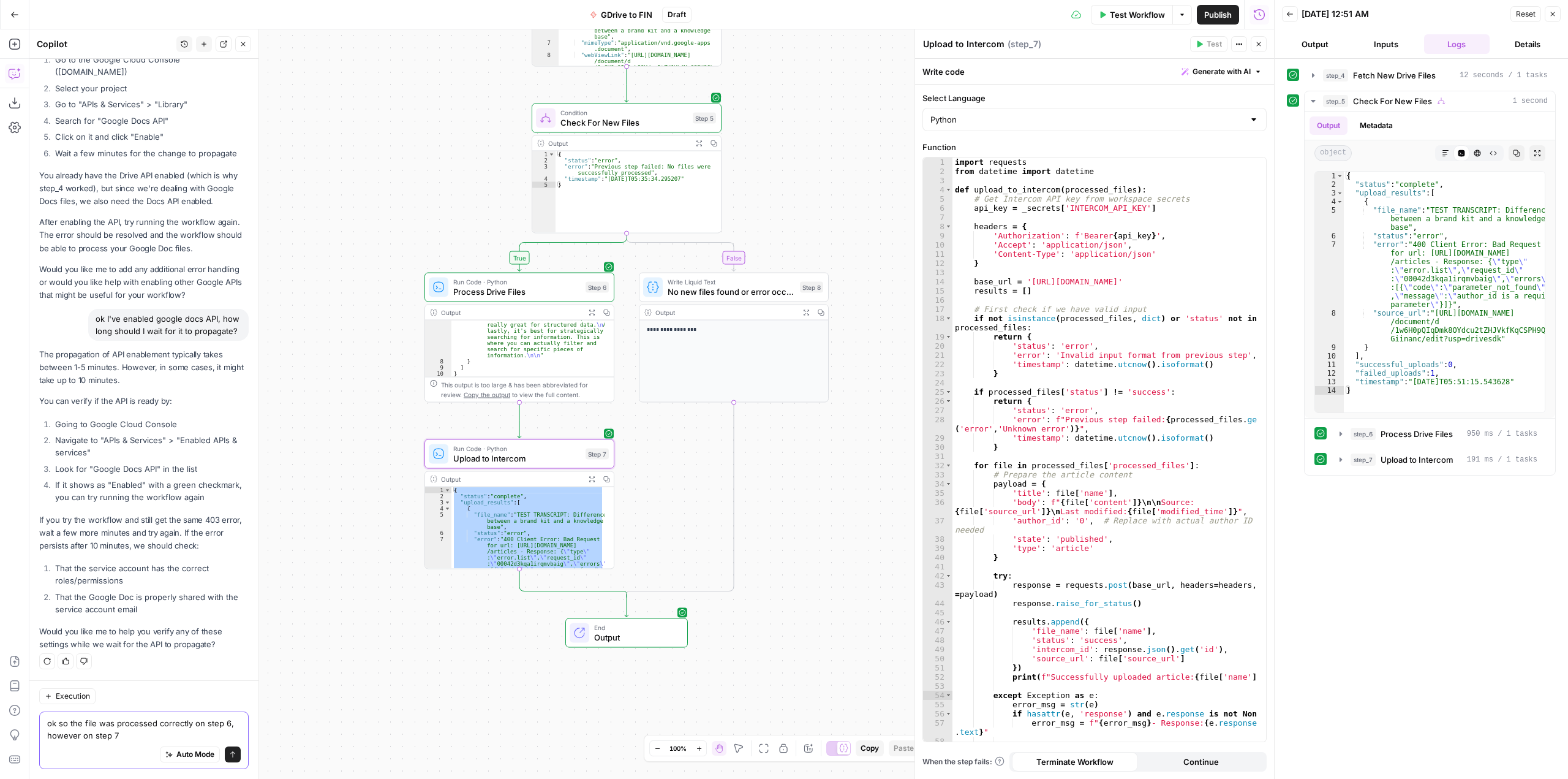
scroll to position [10667, 0]
paste textarea "{ "status": "complete", "upload_results": [ { "file_name": "TEST TRANSCRIPT: Di…"
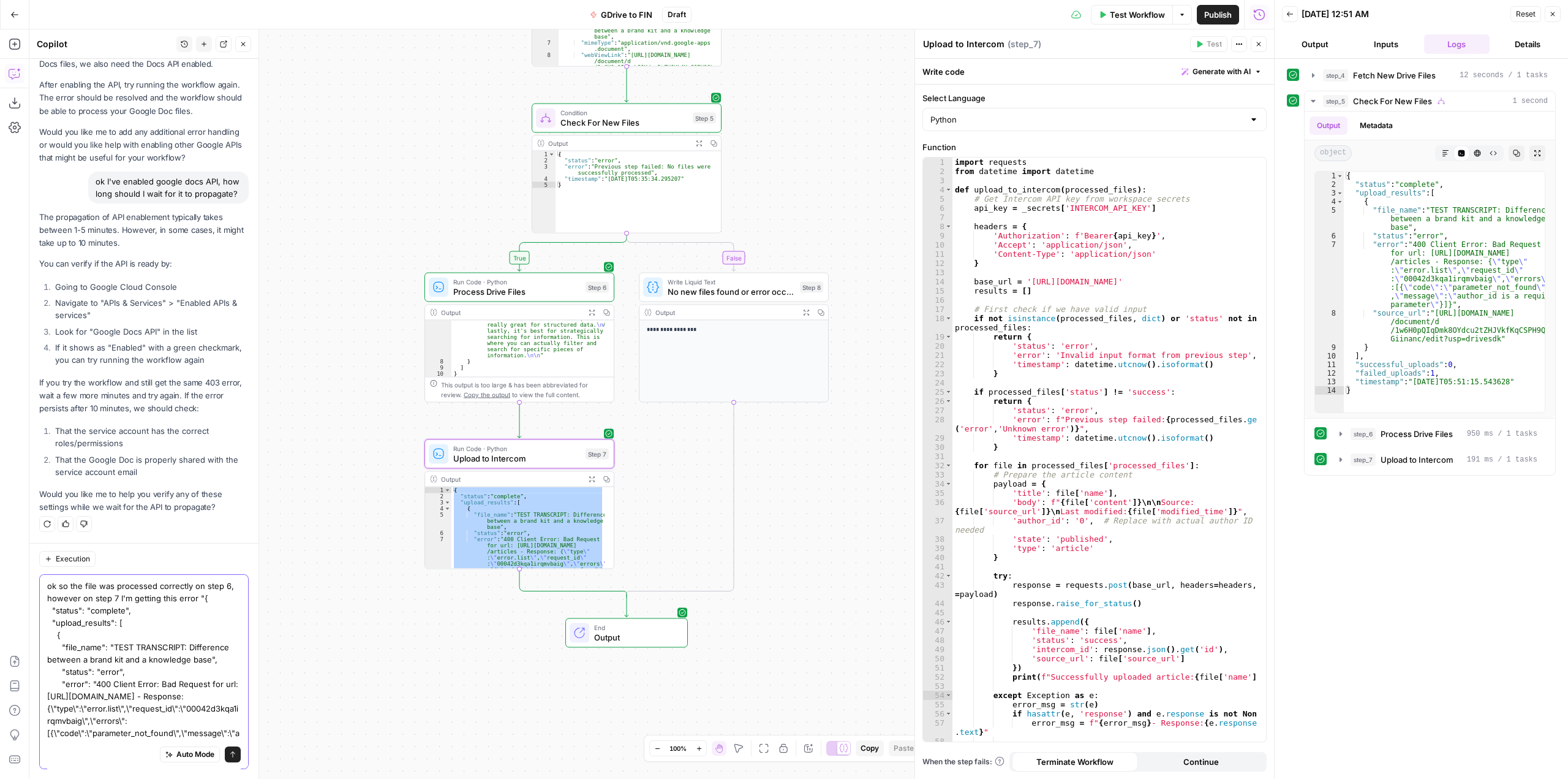
scroll to position [130, 0]
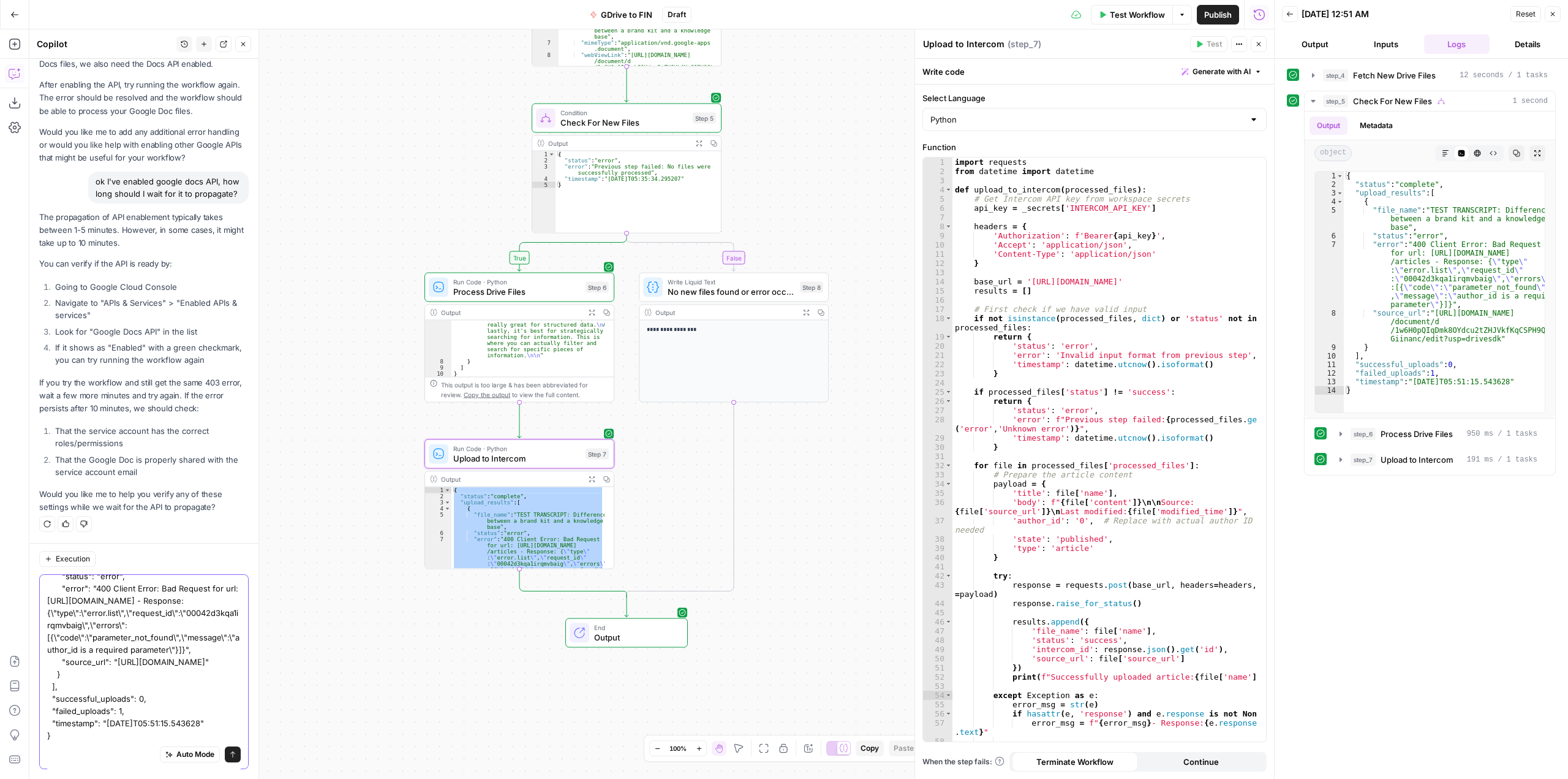
type textarea "ok so the file was processed correctly on step 6, however on step 7 I'm getting…"
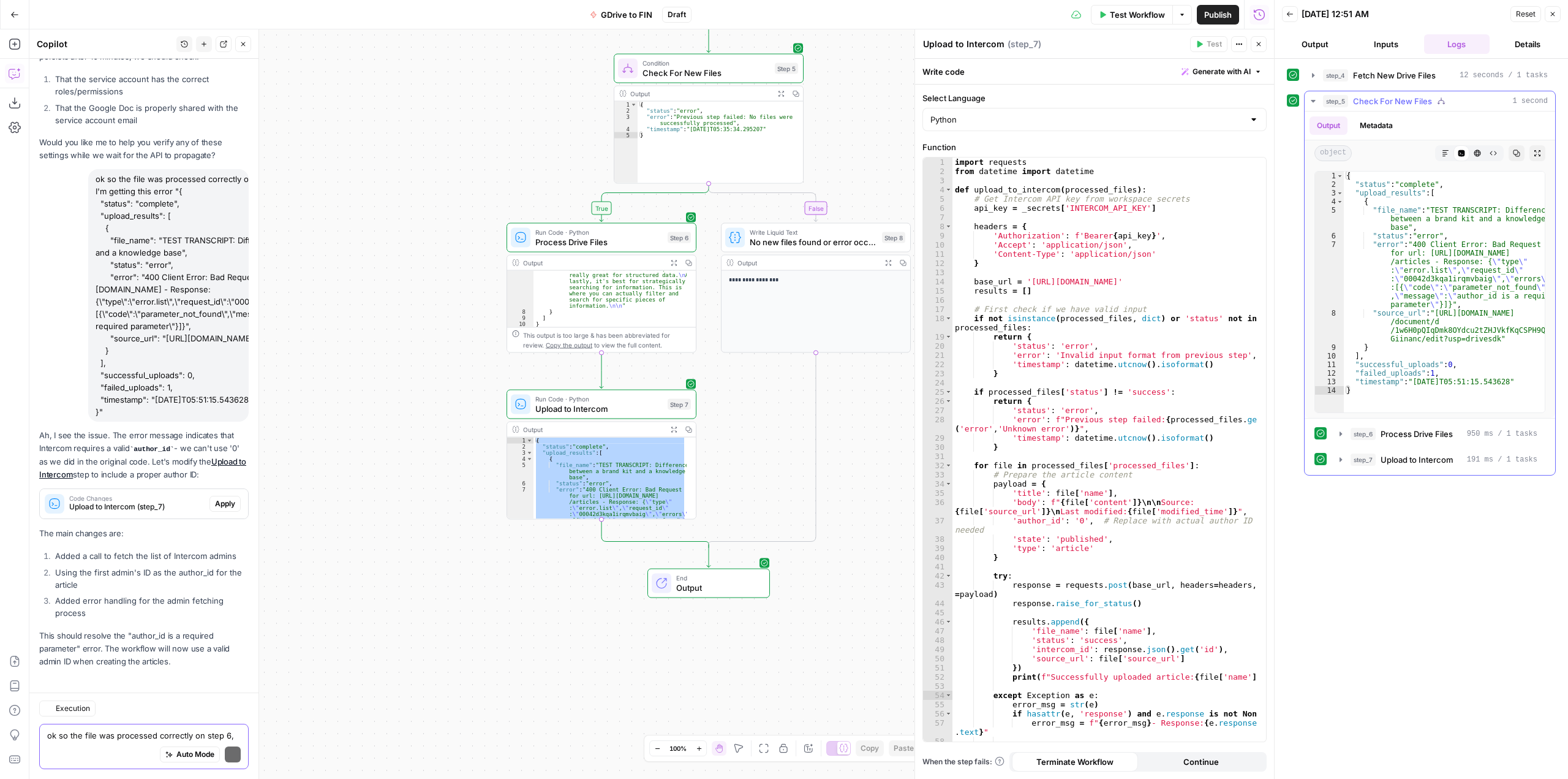
scroll to position [11137, 0]
click at [109, 741] on div "Auto Mode Send" at bounding box center [144, 755] width 194 height 27
type textarea "how can I see what my own author ID is on Intercom?"
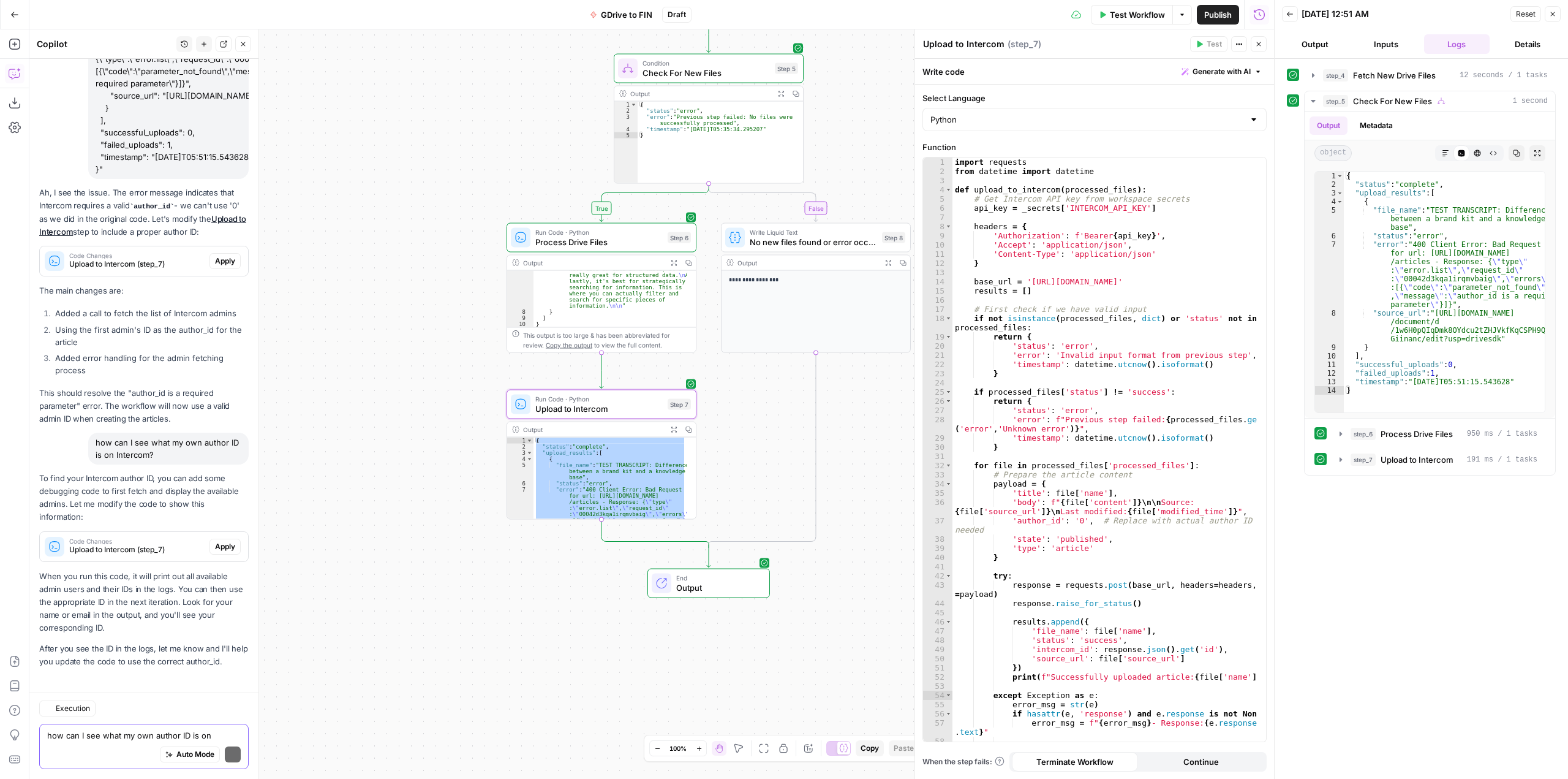
scroll to position [11379, 0]
click at [220, 538] on span "Apply" at bounding box center [225, 541] width 20 height 11
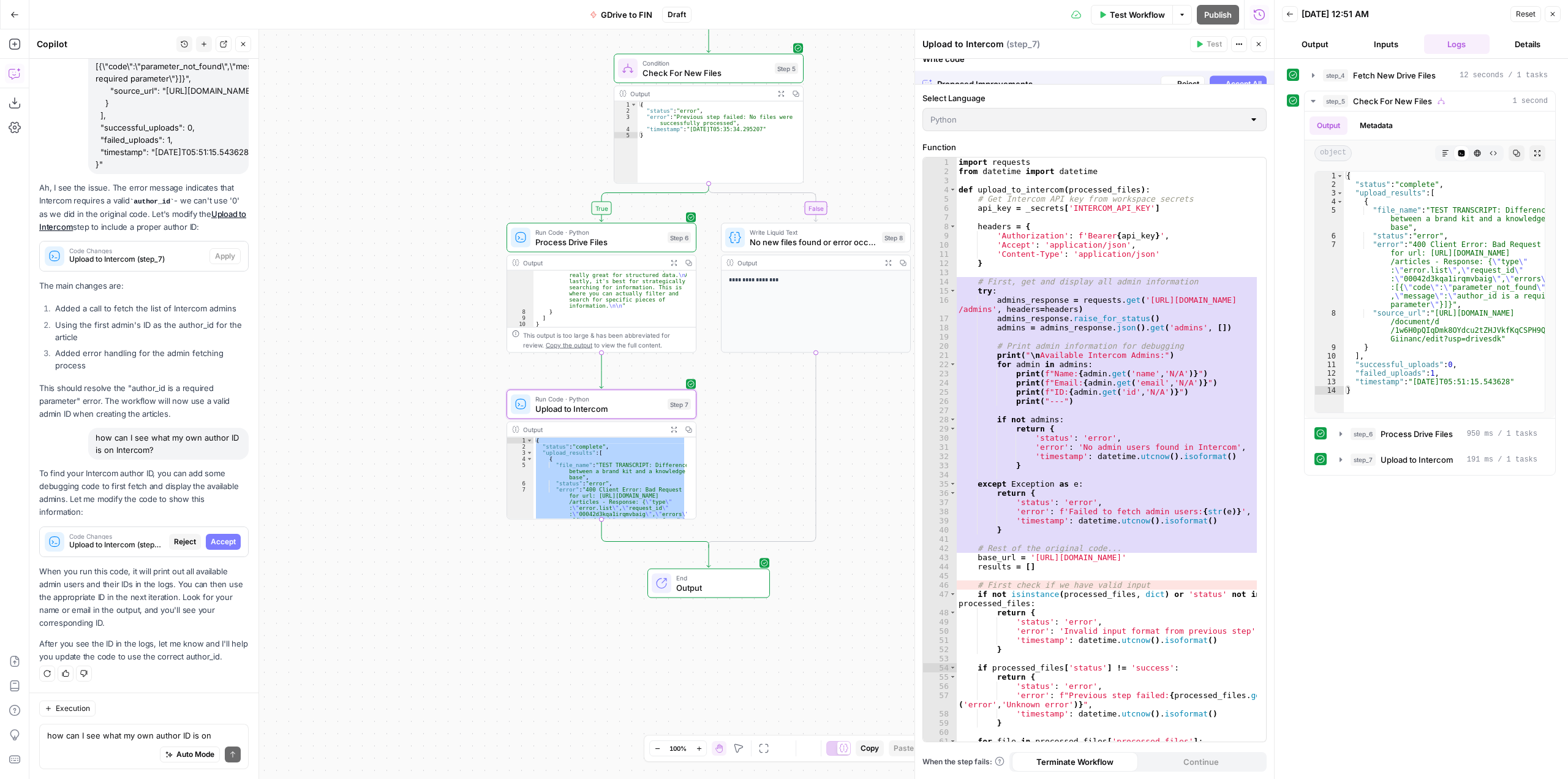
scroll to position [11124, 0]
click at [1238, 69] on span "Accept All" at bounding box center [1244, 72] width 36 height 11
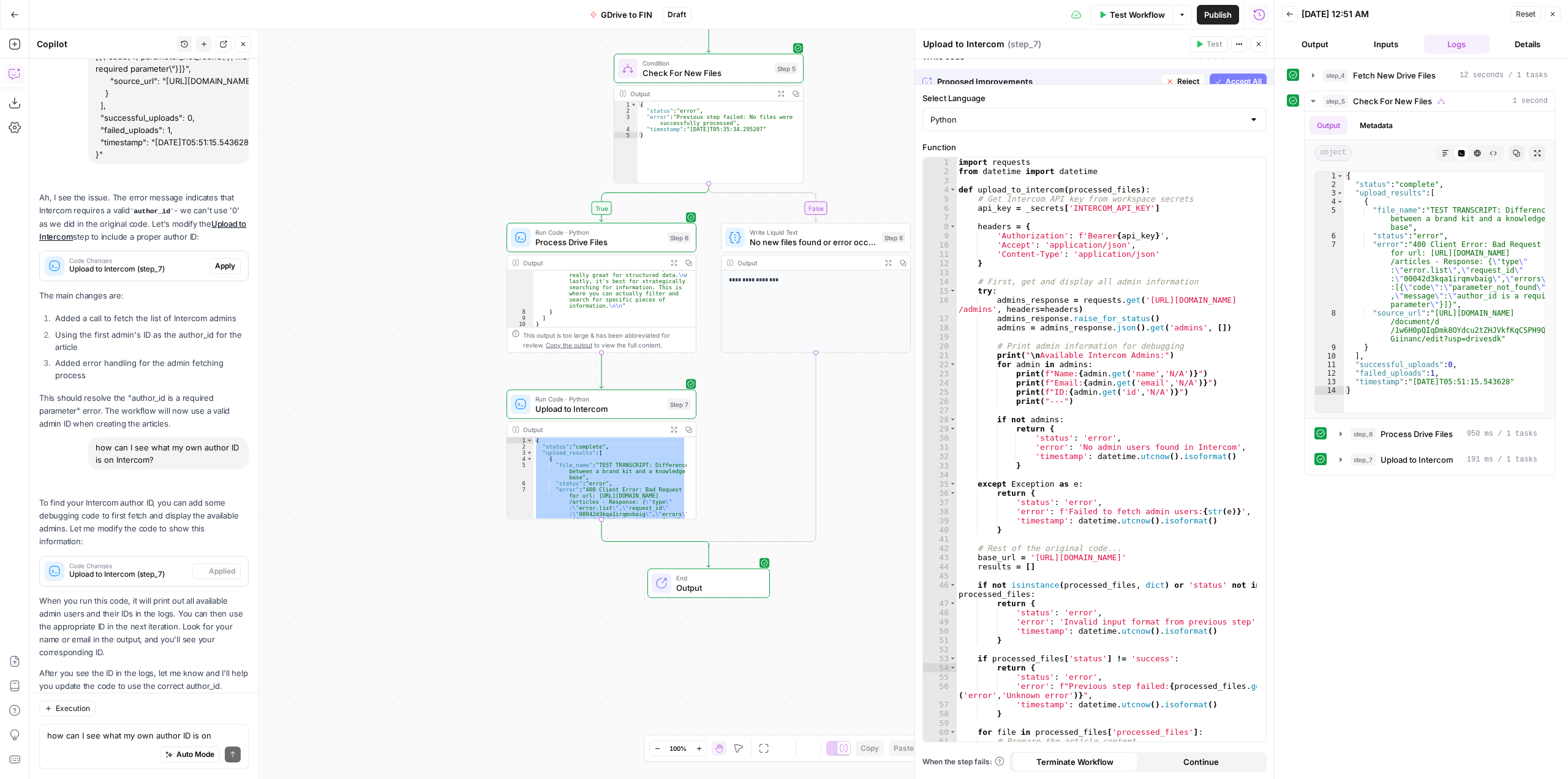
scroll to position [11458, 0]
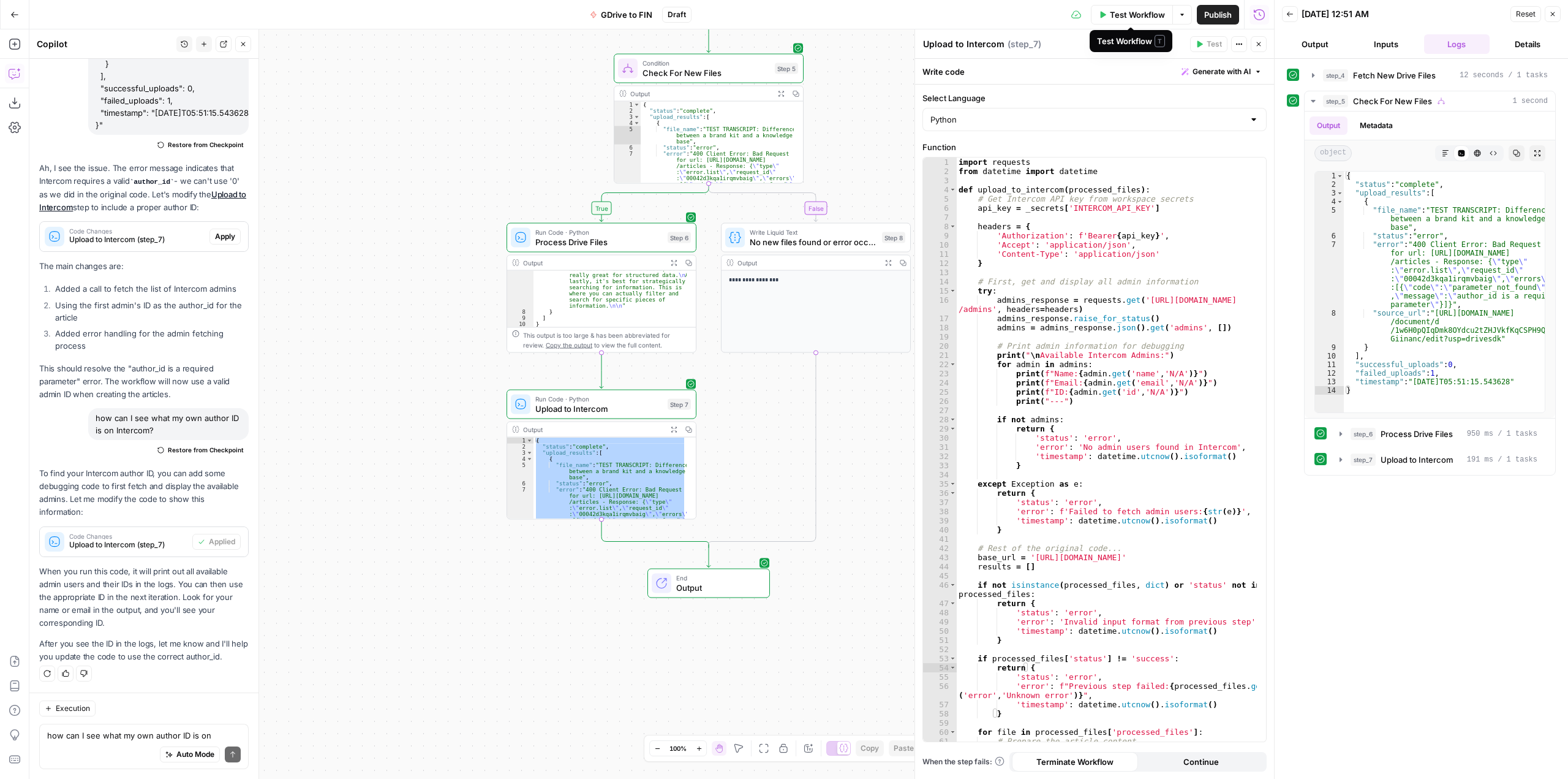
click at [1143, 14] on span "Test Workflow" at bounding box center [1138, 15] width 55 height 13
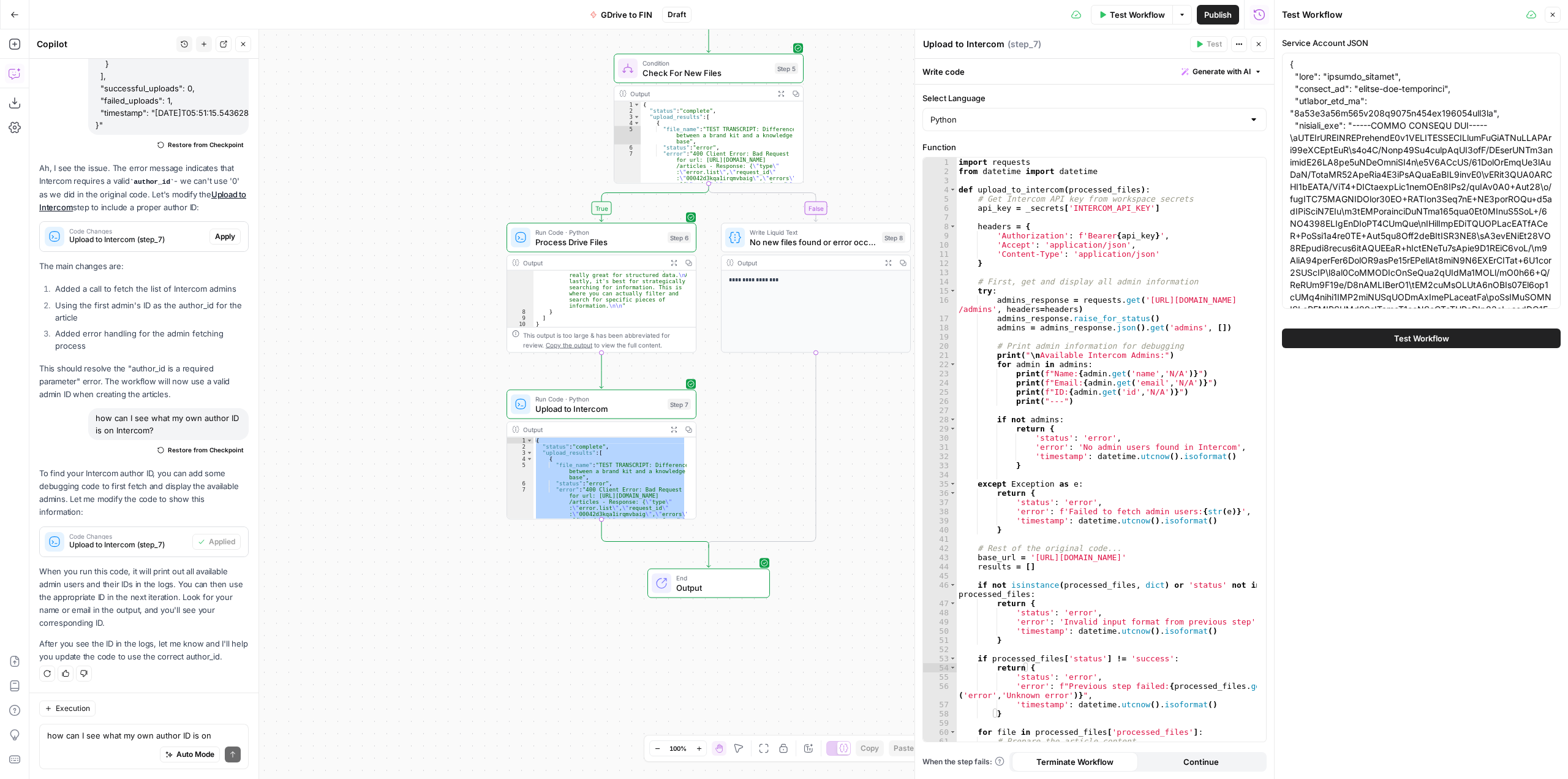
click at [1382, 337] on button "Test Workflow" at bounding box center [1422, 338] width 279 height 20
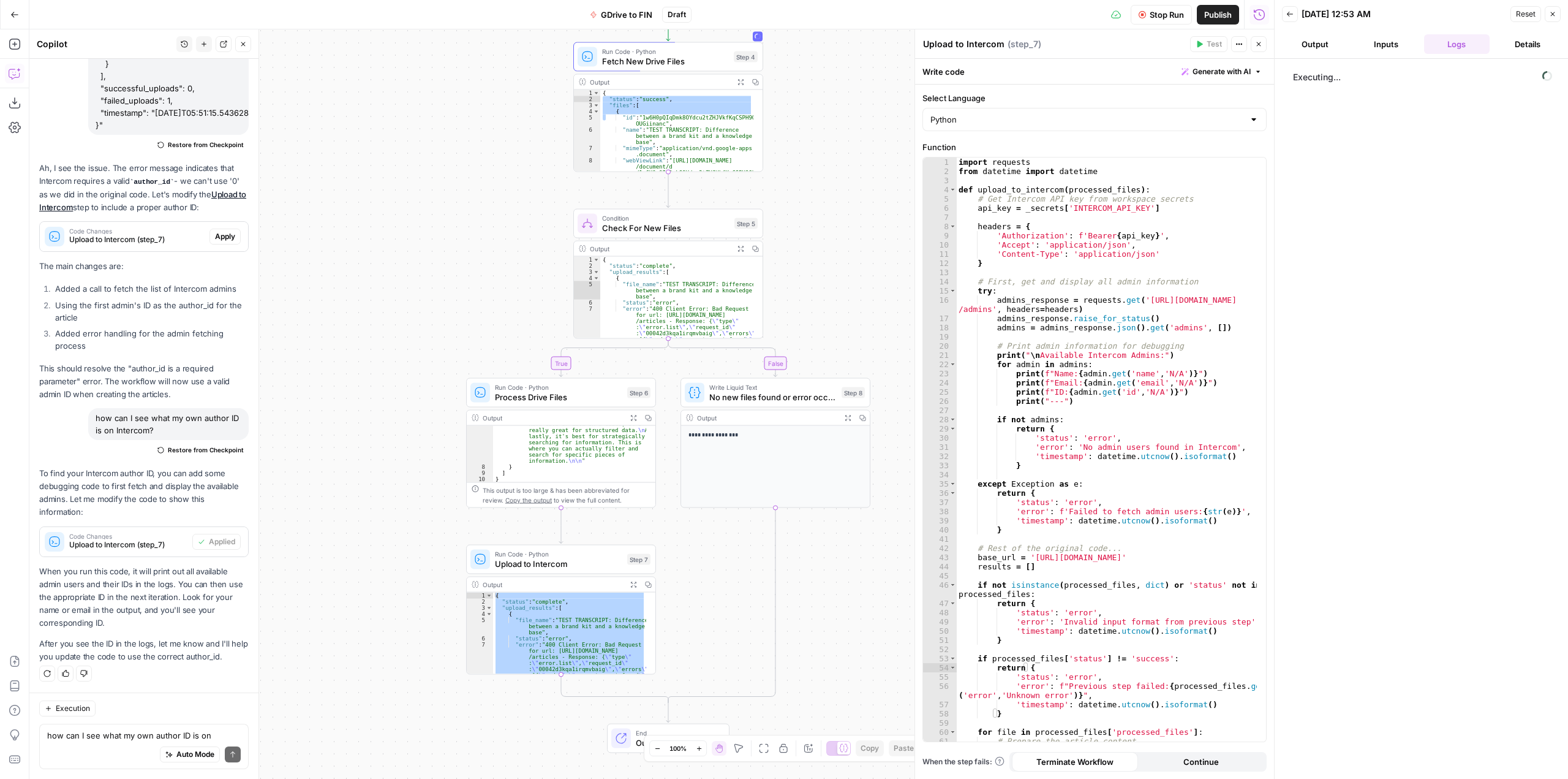
drag, startPoint x: 823, startPoint y: 441, endPoint x: 783, endPoint y: 596, distance: 160.1
click at [783, 596] on div "**********" at bounding box center [651, 404] width 1245 height 749
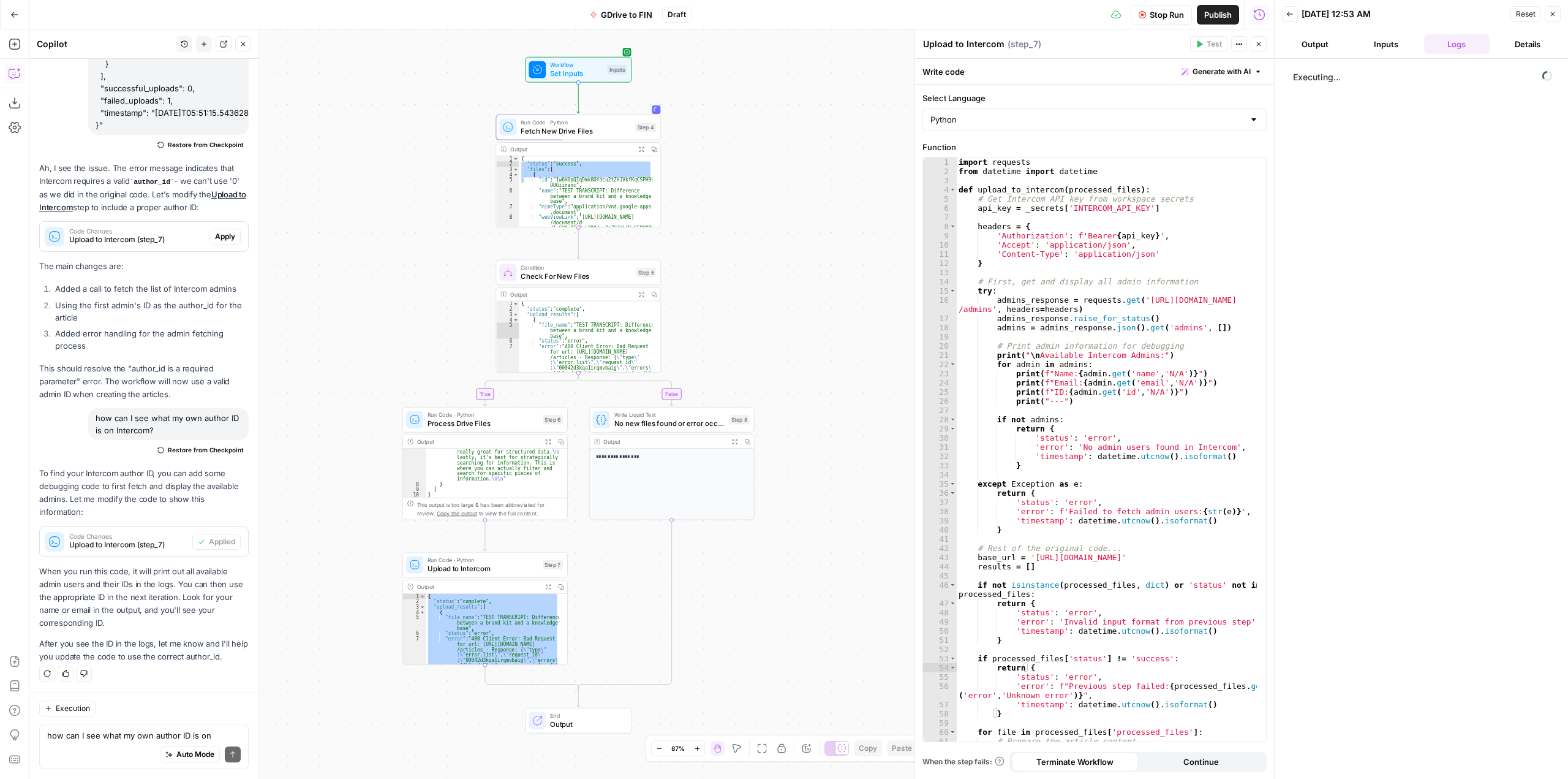
drag, startPoint x: 859, startPoint y: 292, endPoint x: 744, endPoint y: 327, distance: 120.2
click at [744, 327] on div "**********" at bounding box center [651, 404] width 1245 height 749
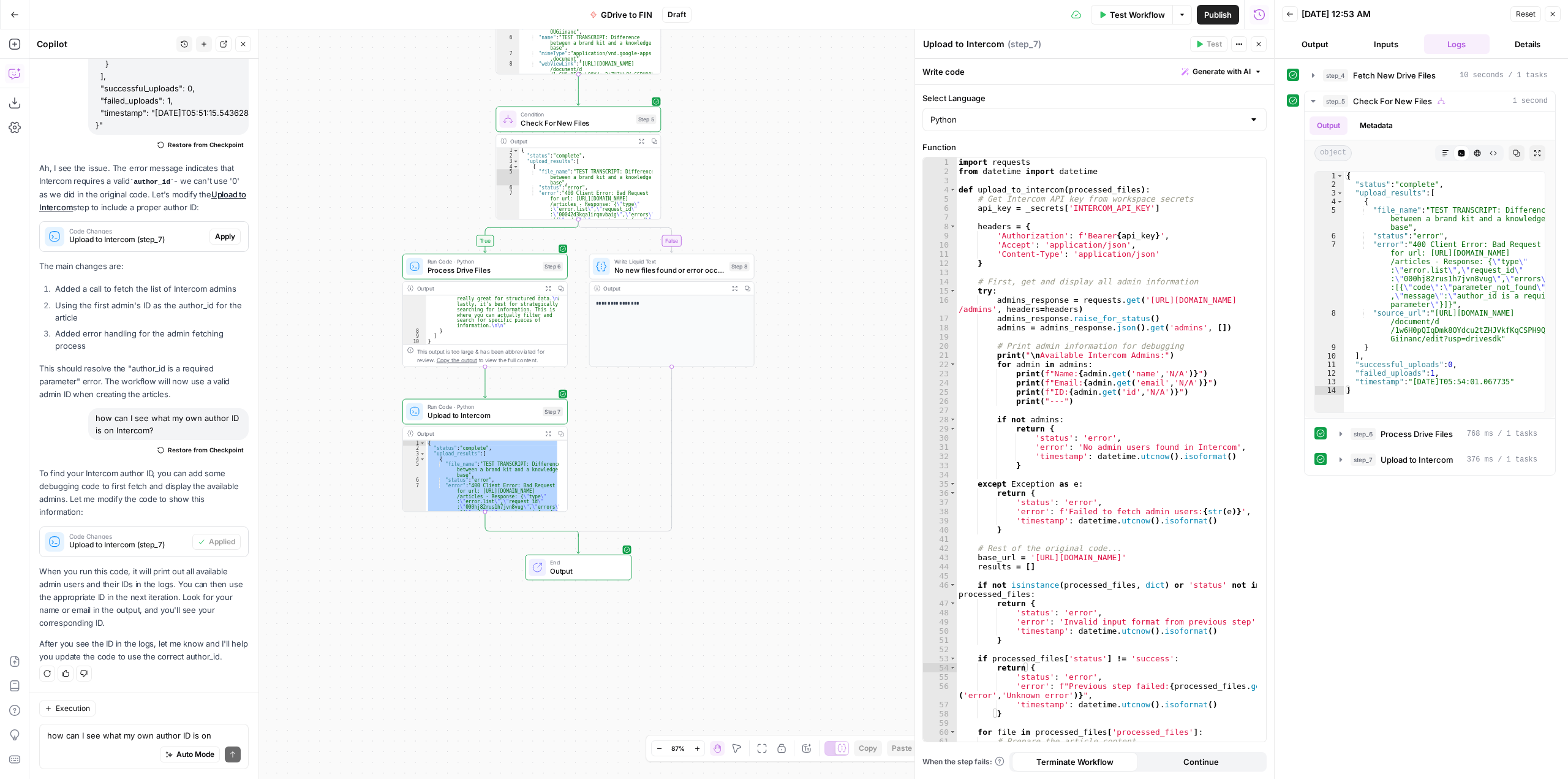
click at [516, 418] on span "Upload to Intercom" at bounding box center [482, 415] width 111 height 10
click at [1356, 460] on span "step_7" at bounding box center [1363, 460] width 25 height 13
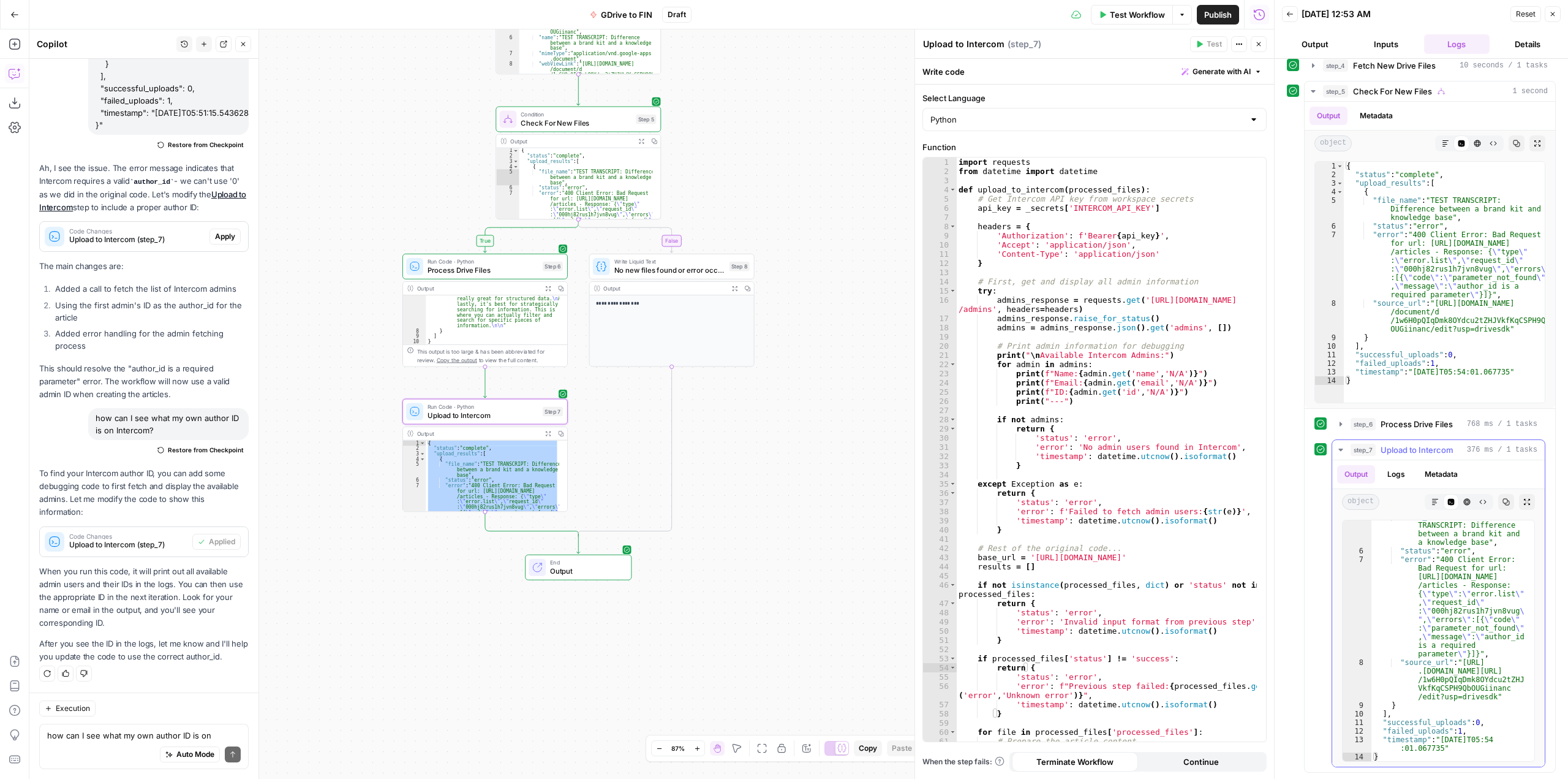
scroll to position [42, 0]
click at [1503, 505] on icon "button" at bounding box center [1506, 501] width 7 height 7
click at [95, 743] on div "Auto Mode Send" at bounding box center [144, 755] width 194 height 27
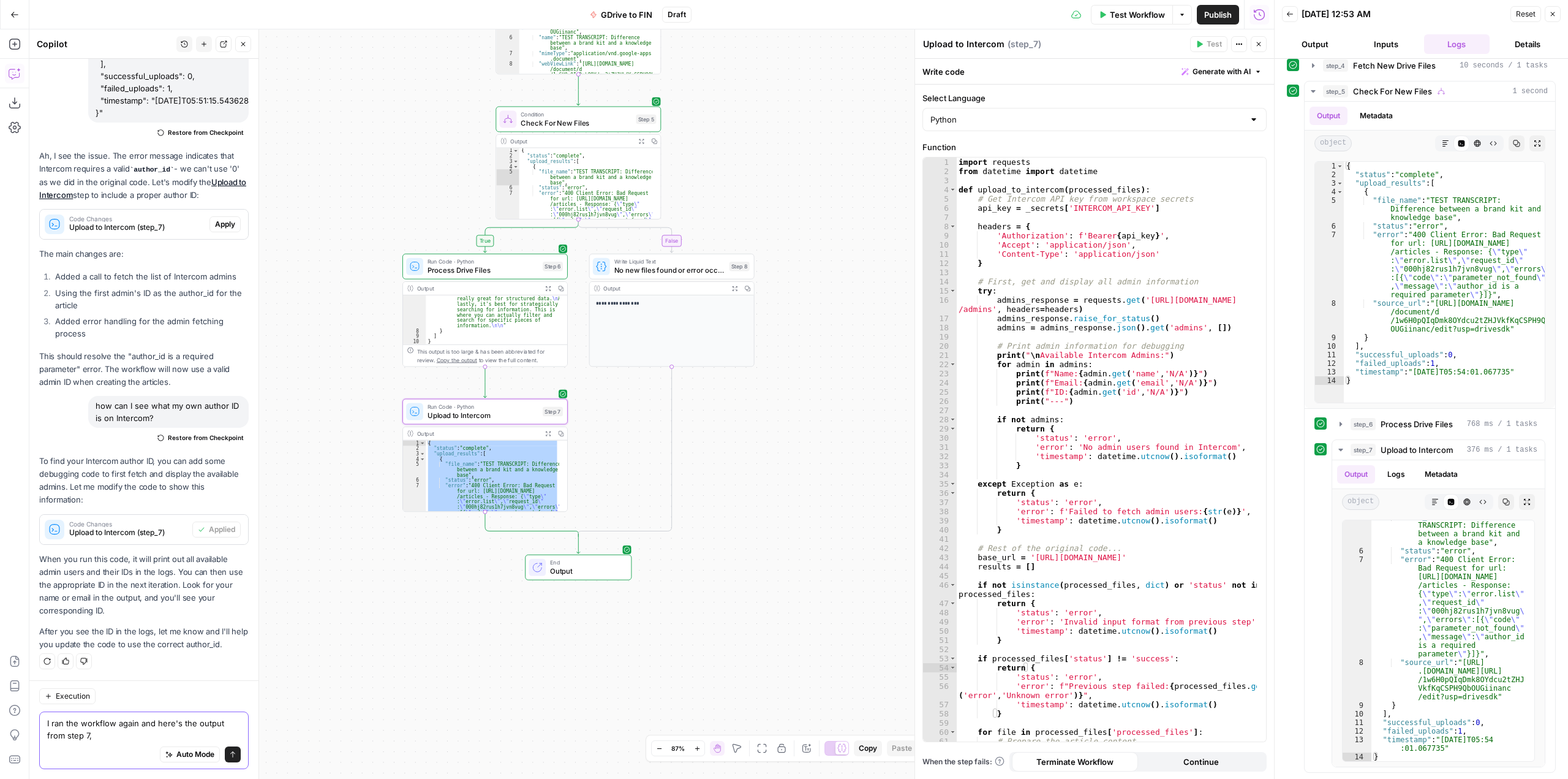
scroll to position [11469, 0]
paste textarea "{ "status": "complete", "upload_results": [ { "file_name": "TEST TRANSCRIPT: Di…"
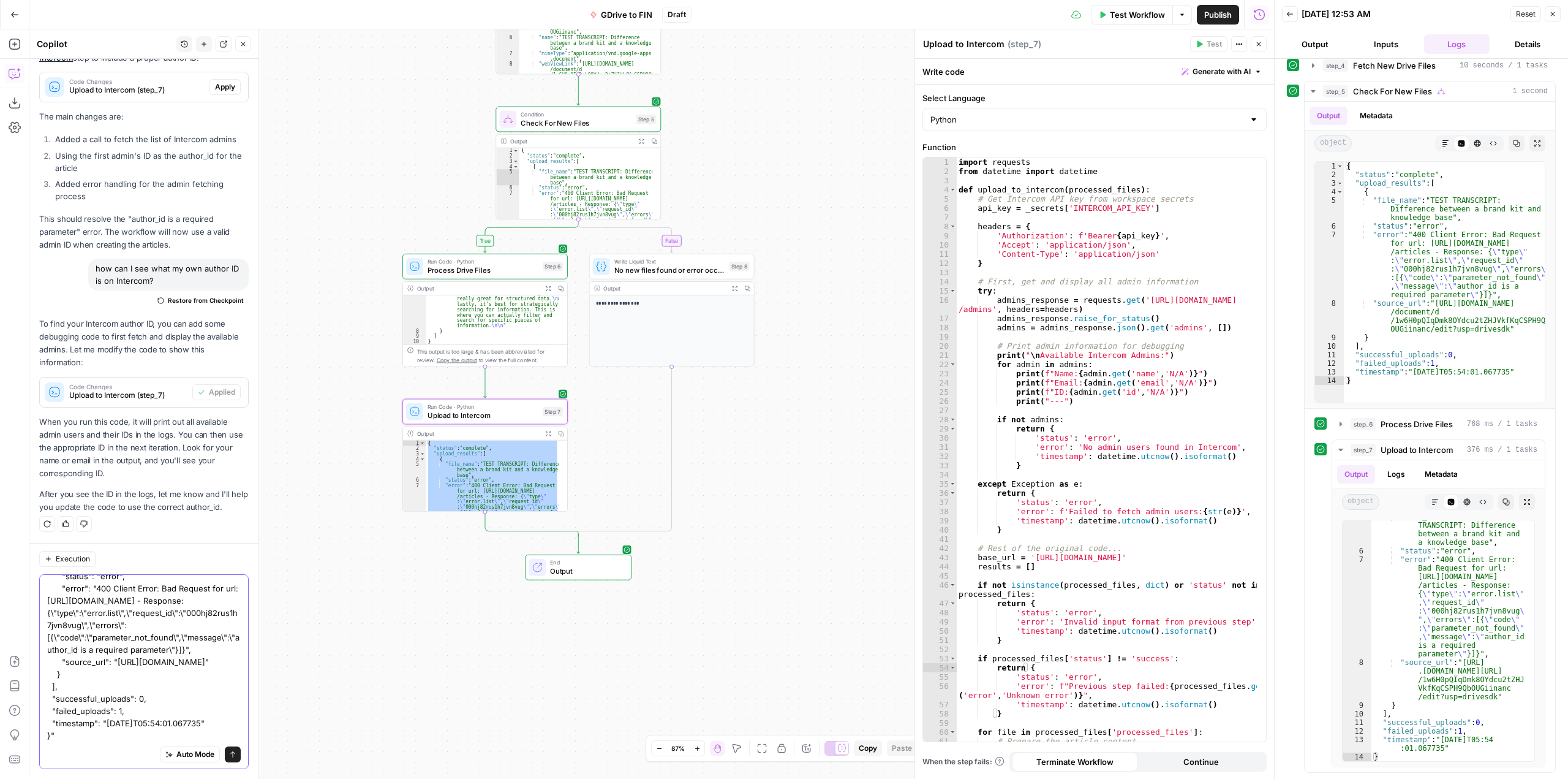
scroll to position [157, 0]
type textarea "I ran the workflow again and here's the output from step 7. I don't see any aut…"
click at [229, 754] on icon "submit" at bounding box center [232, 754] width 7 height 7
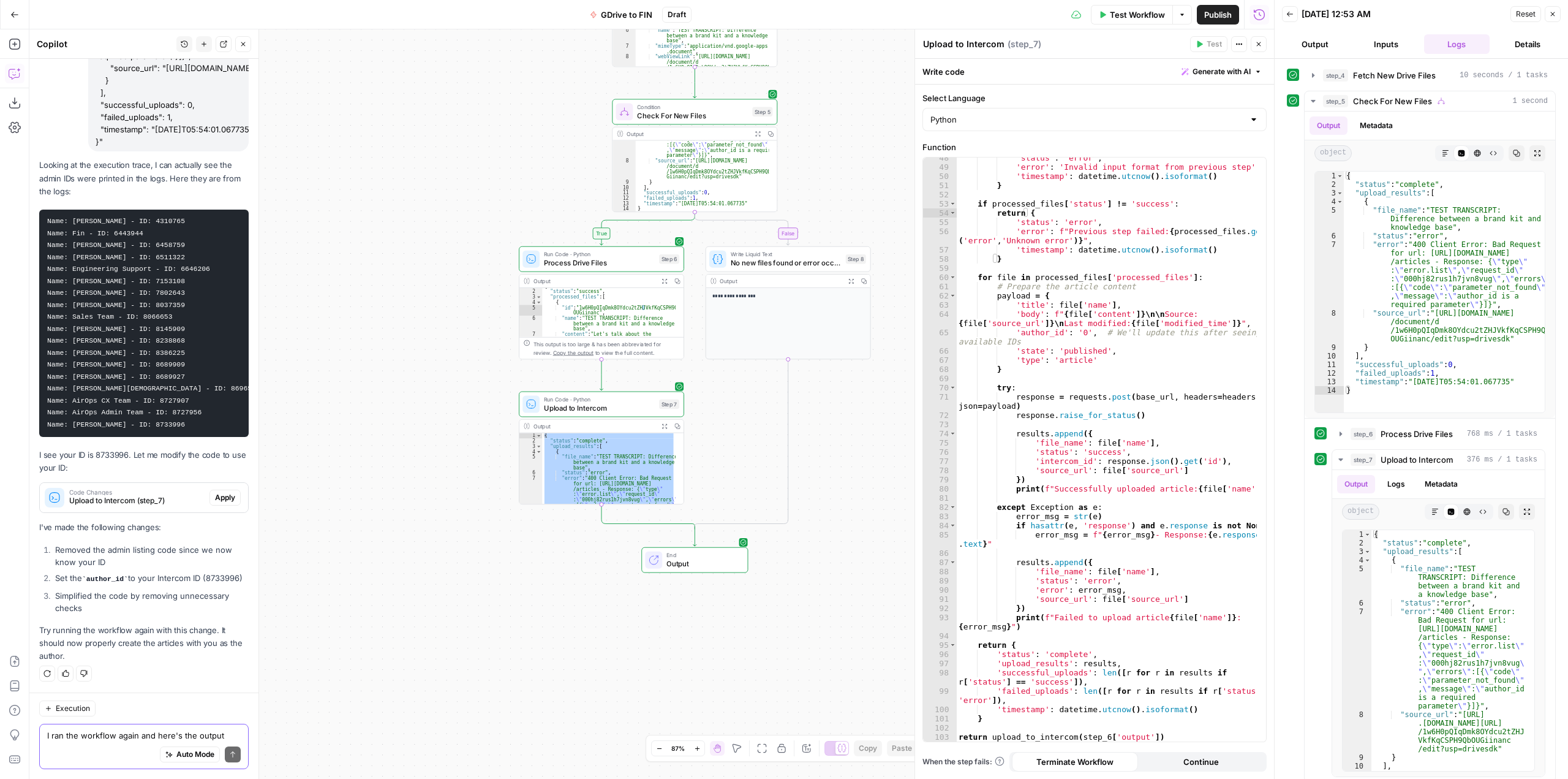
scroll to position [0, 0]
click at [215, 492] on span "Apply" at bounding box center [225, 497] width 20 height 11
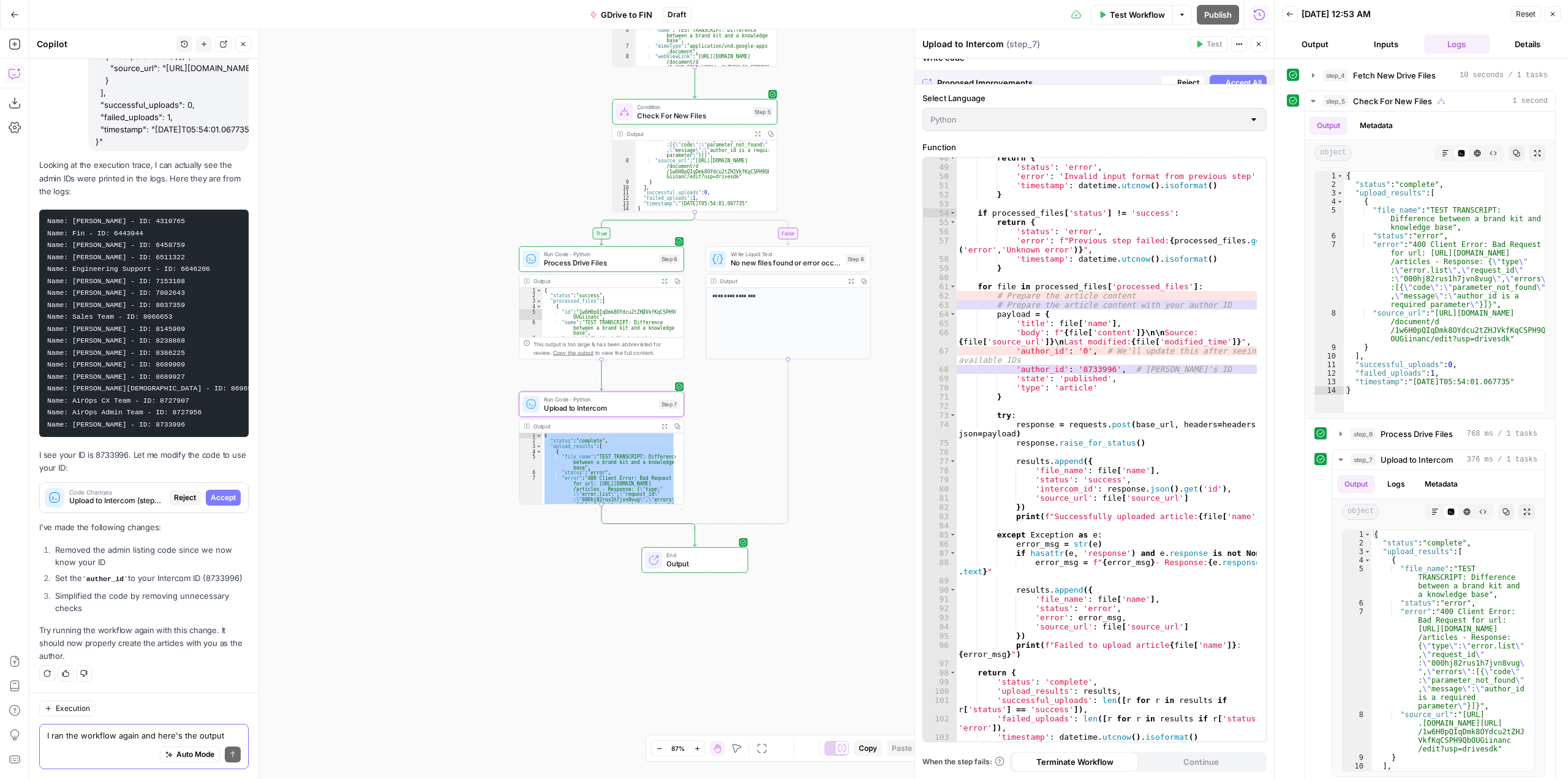
scroll to position [11883, 0]
click at [215, 492] on span "Accept" at bounding box center [223, 497] width 25 height 11
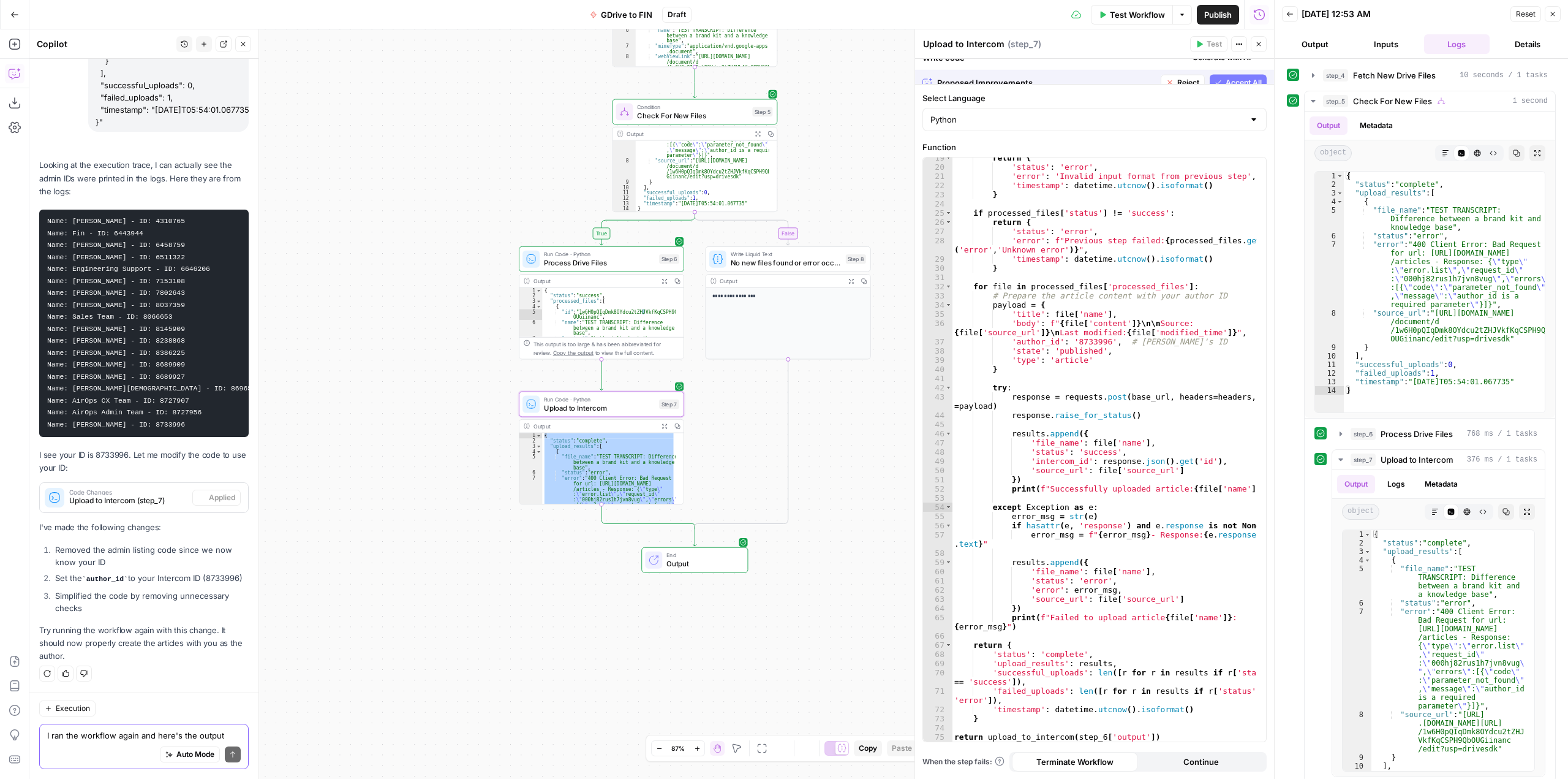
scroll to position [179, 0]
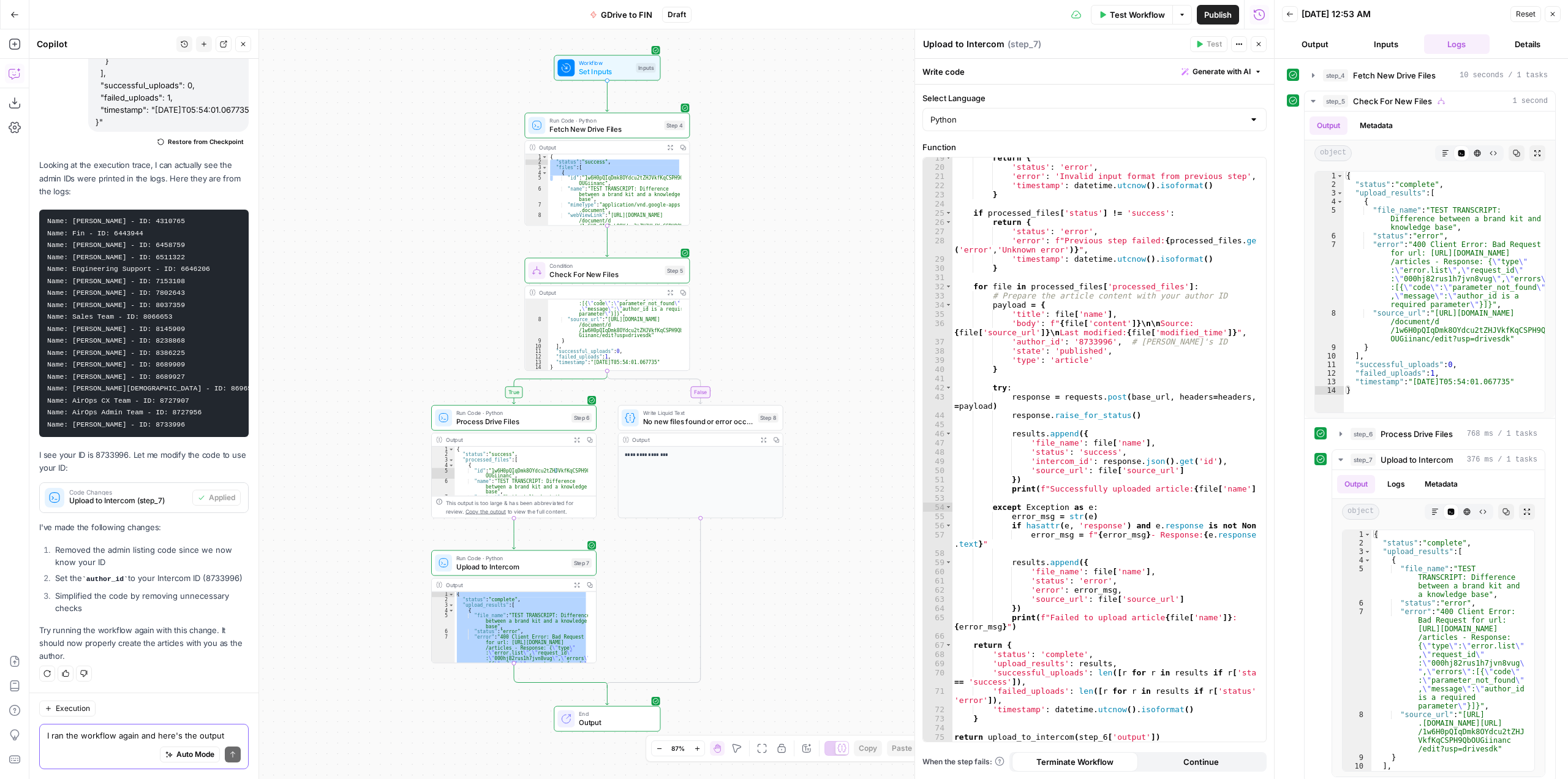
drag, startPoint x: 887, startPoint y: 168, endPoint x: 799, endPoint y: 327, distance: 181.7
click at [799, 327] on div "**********" at bounding box center [651, 404] width 1245 height 749
click at [1140, 17] on span "Test Workflow" at bounding box center [1138, 15] width 55 height 13
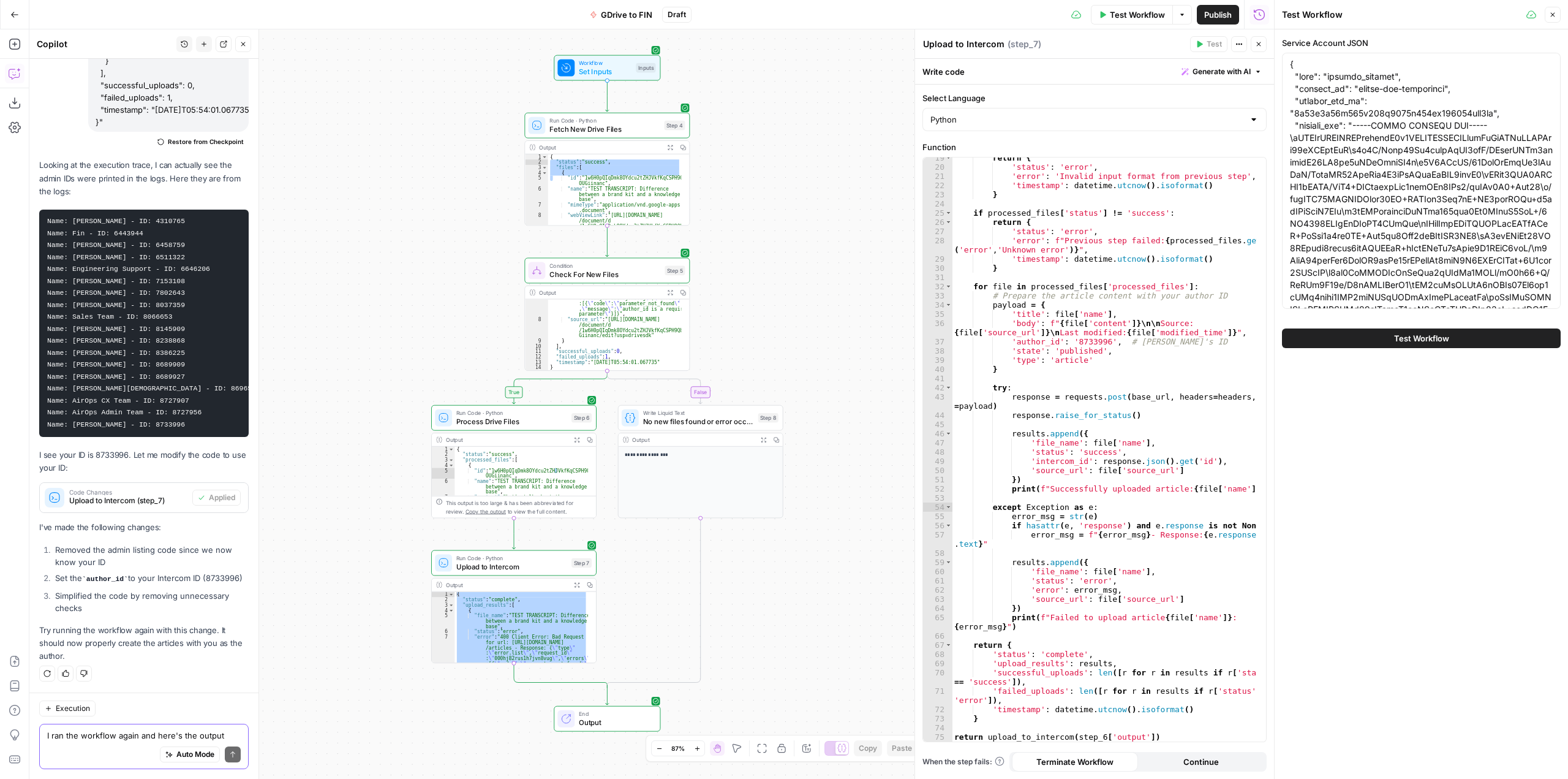
click at [1370, 341] on button "Test Workflow" at bounding box center [1422, 338] width 279 height 20
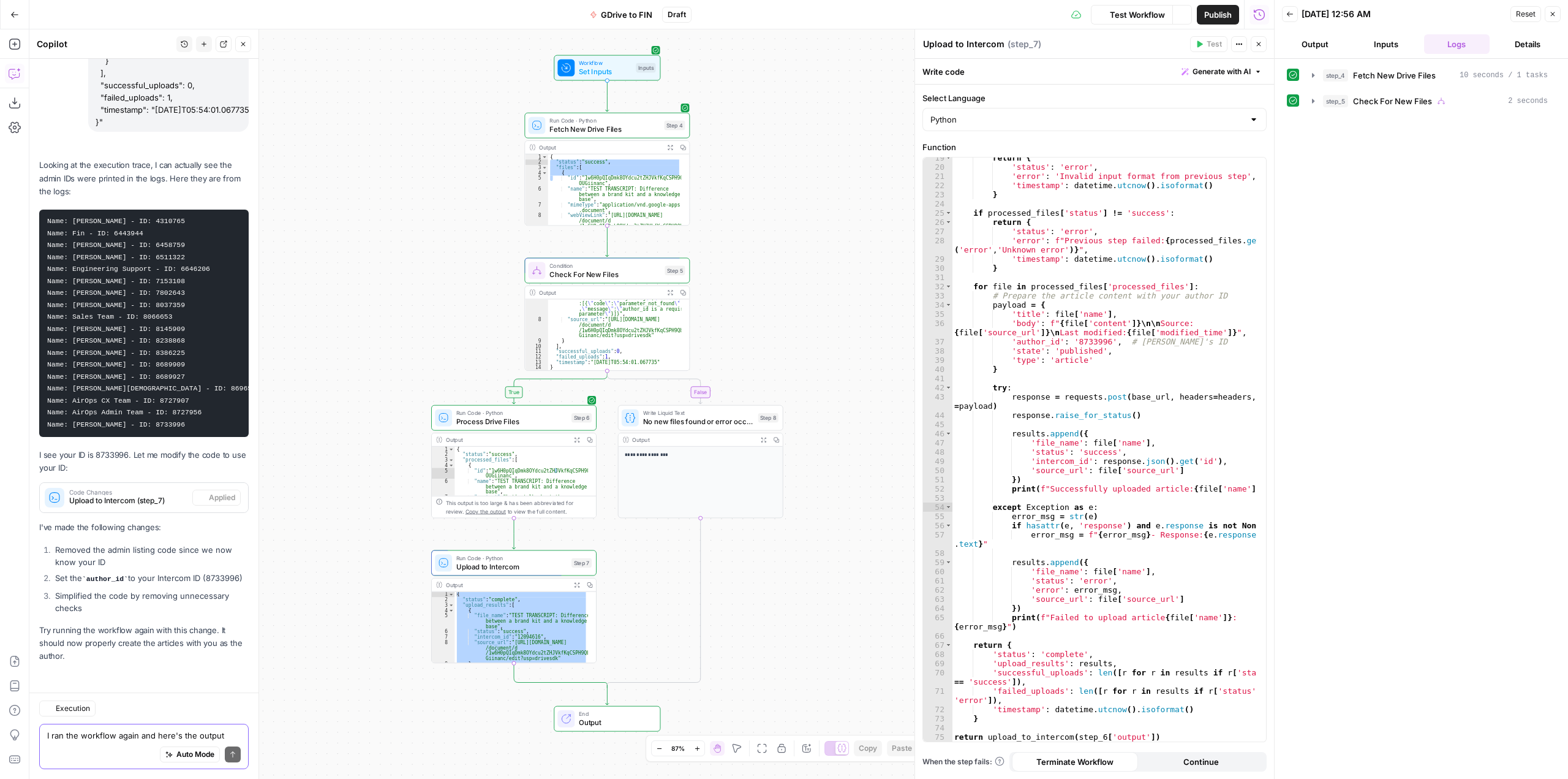
scroll to position [12236, 0]
click at [785, 607] on div "**********" at bounding box center [651, 404] width 1245 height 749
click at [562, 633] on div "{ "status" : "complete" , "upload_results" : [ { "file_name" : "TEST TRANSCRIPT…" at bounding box center [522, 627] width 134 height 71
type textarea "**********"
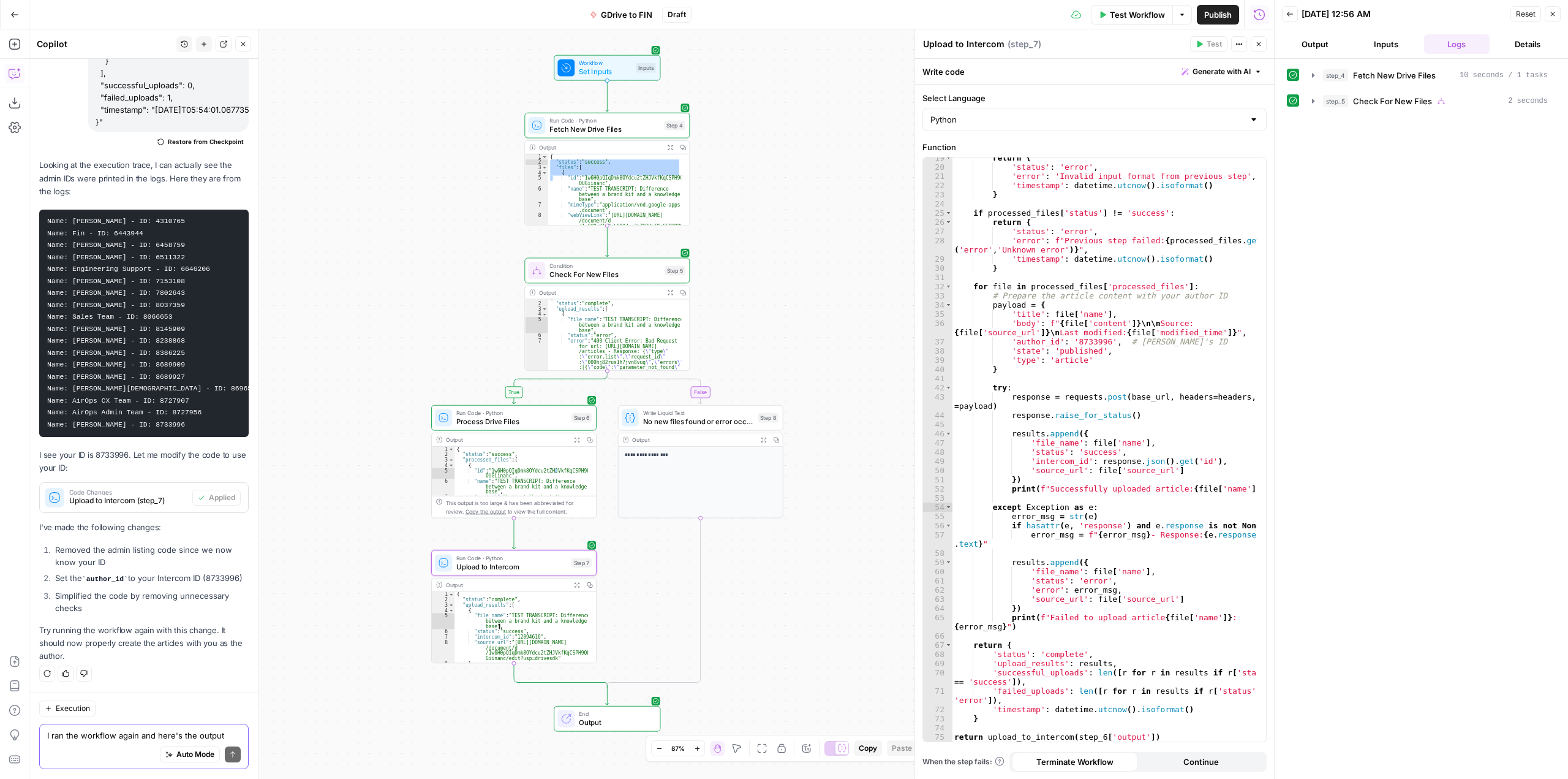
scroll to position [0, 0]
click at [134, 730] on textarea "I ran the workflow again and here's the output from step 7. I don't see any aut…" at bounding box center [144, 735] width 194 height 13
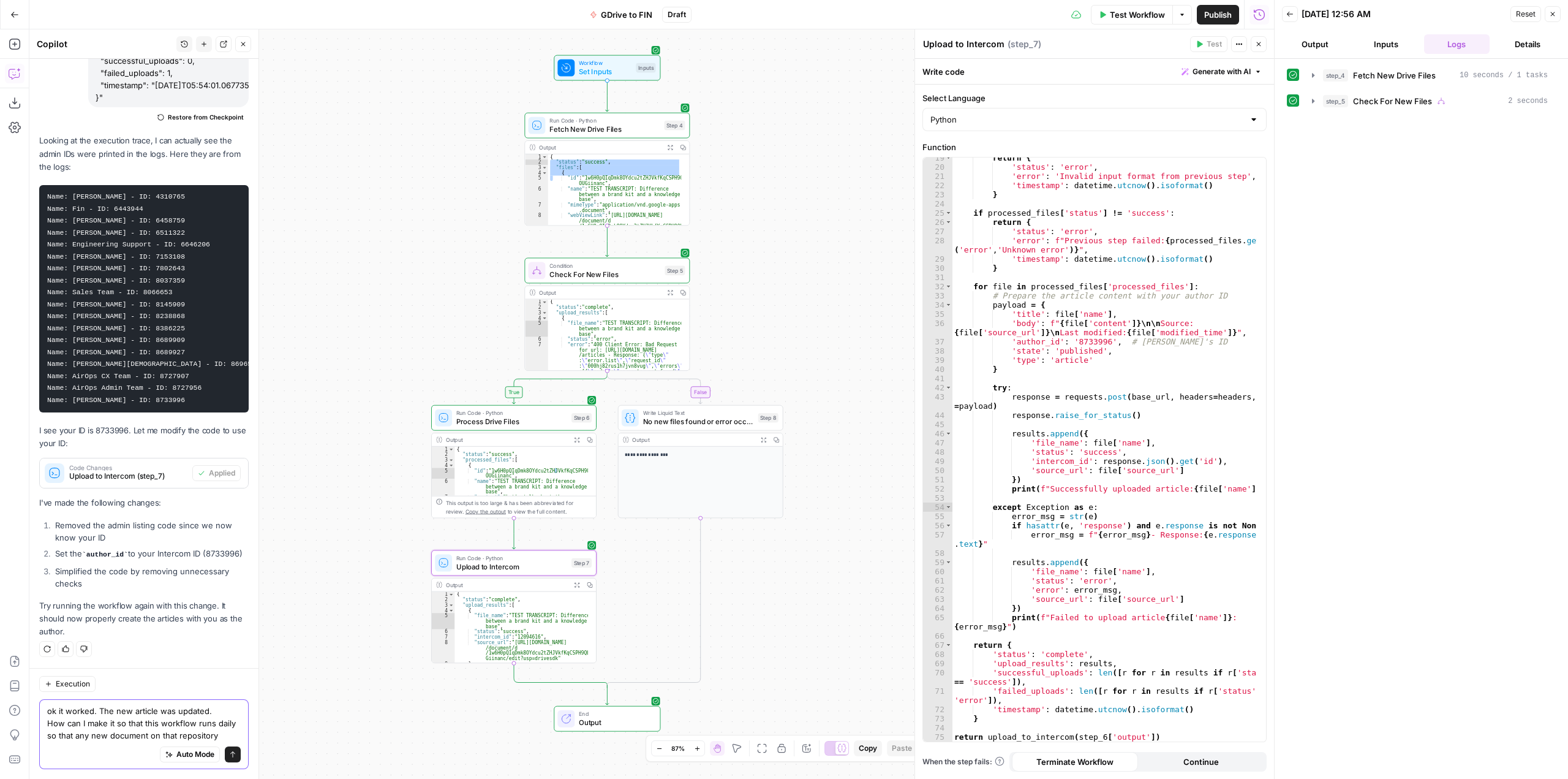
scroll to position [12272, 0]
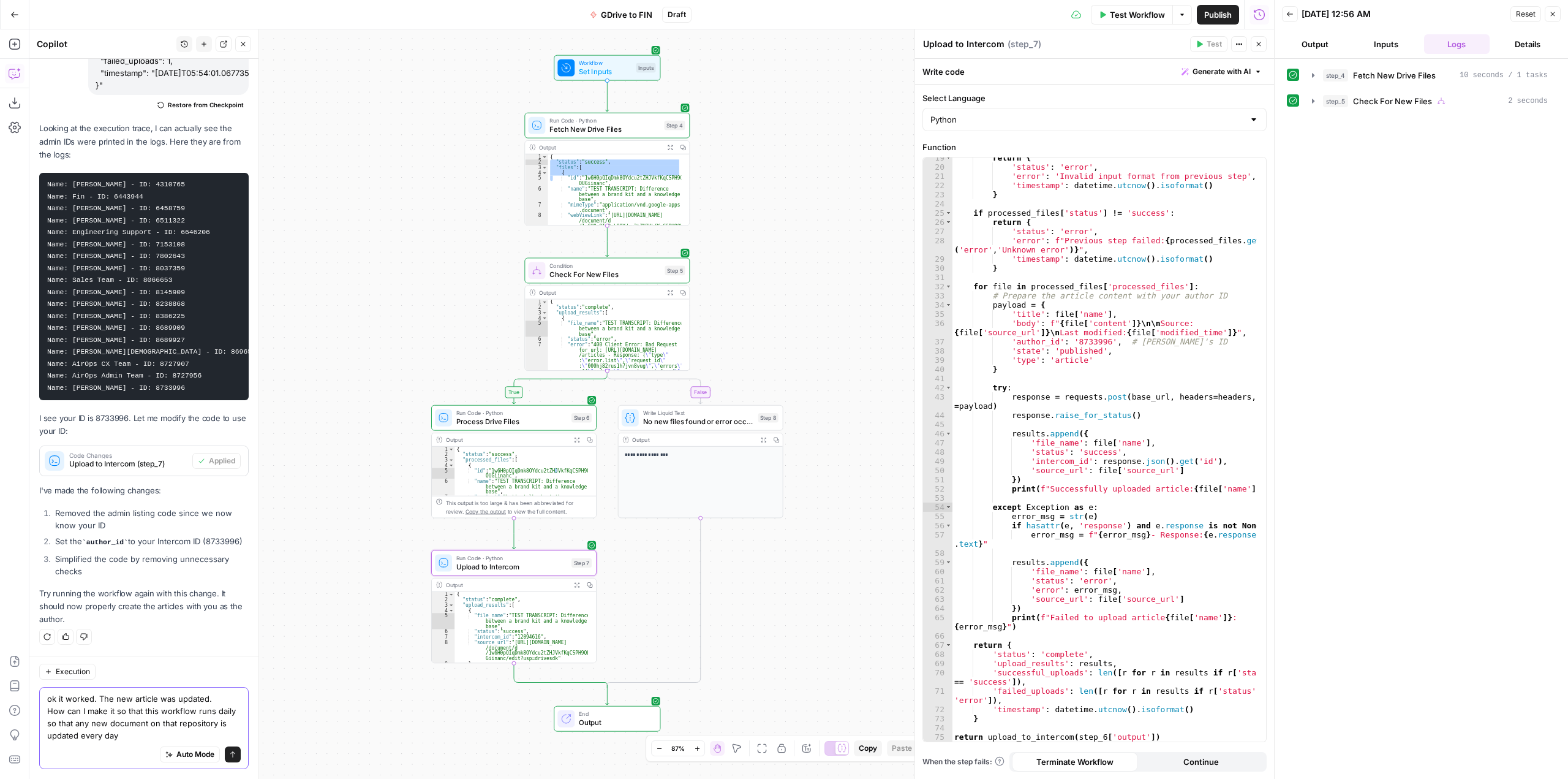
type textarea "ok it worked. The new article was updated. How can I make it so that this workf…"
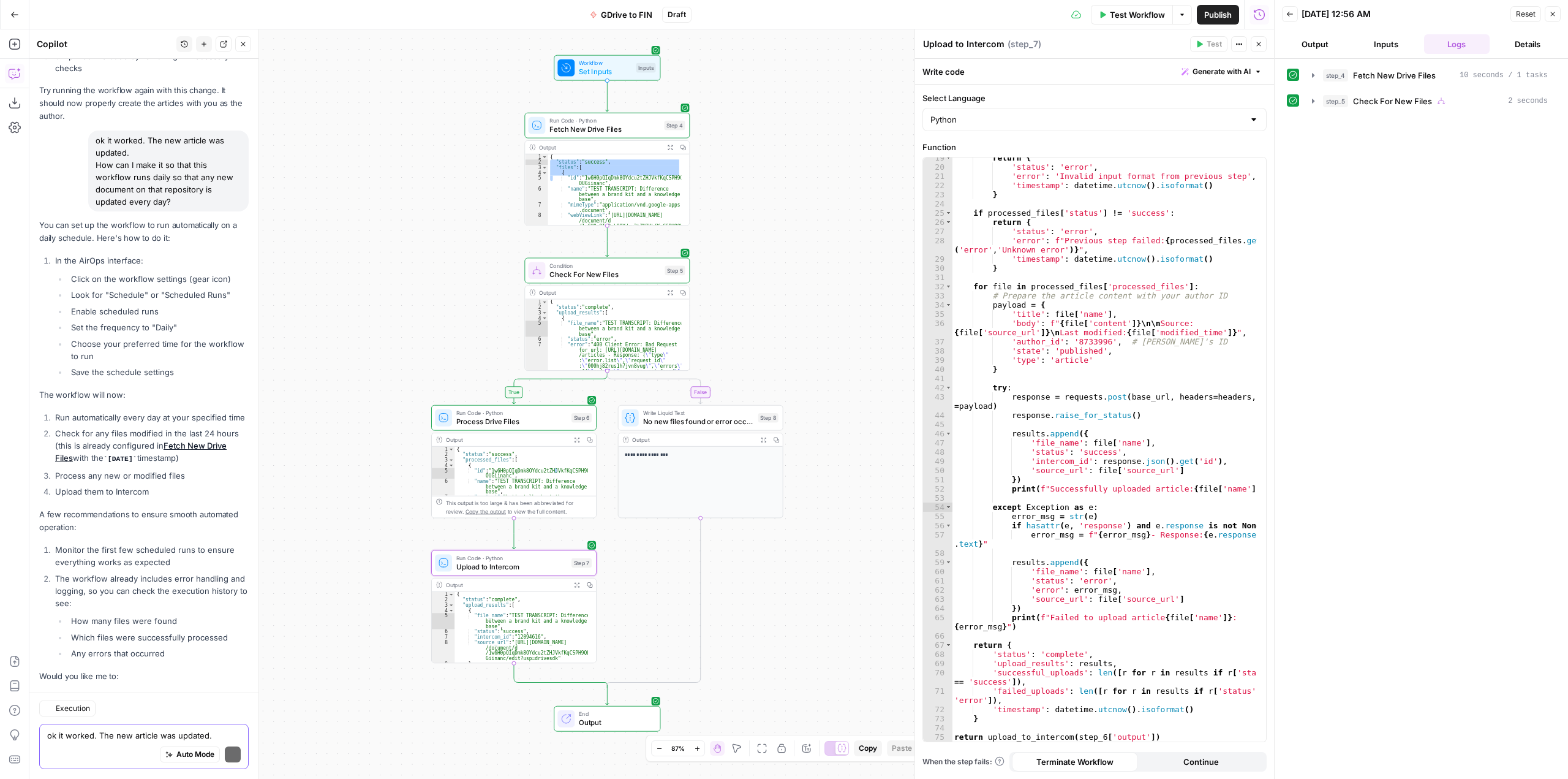
scroll to position [12890, 0]
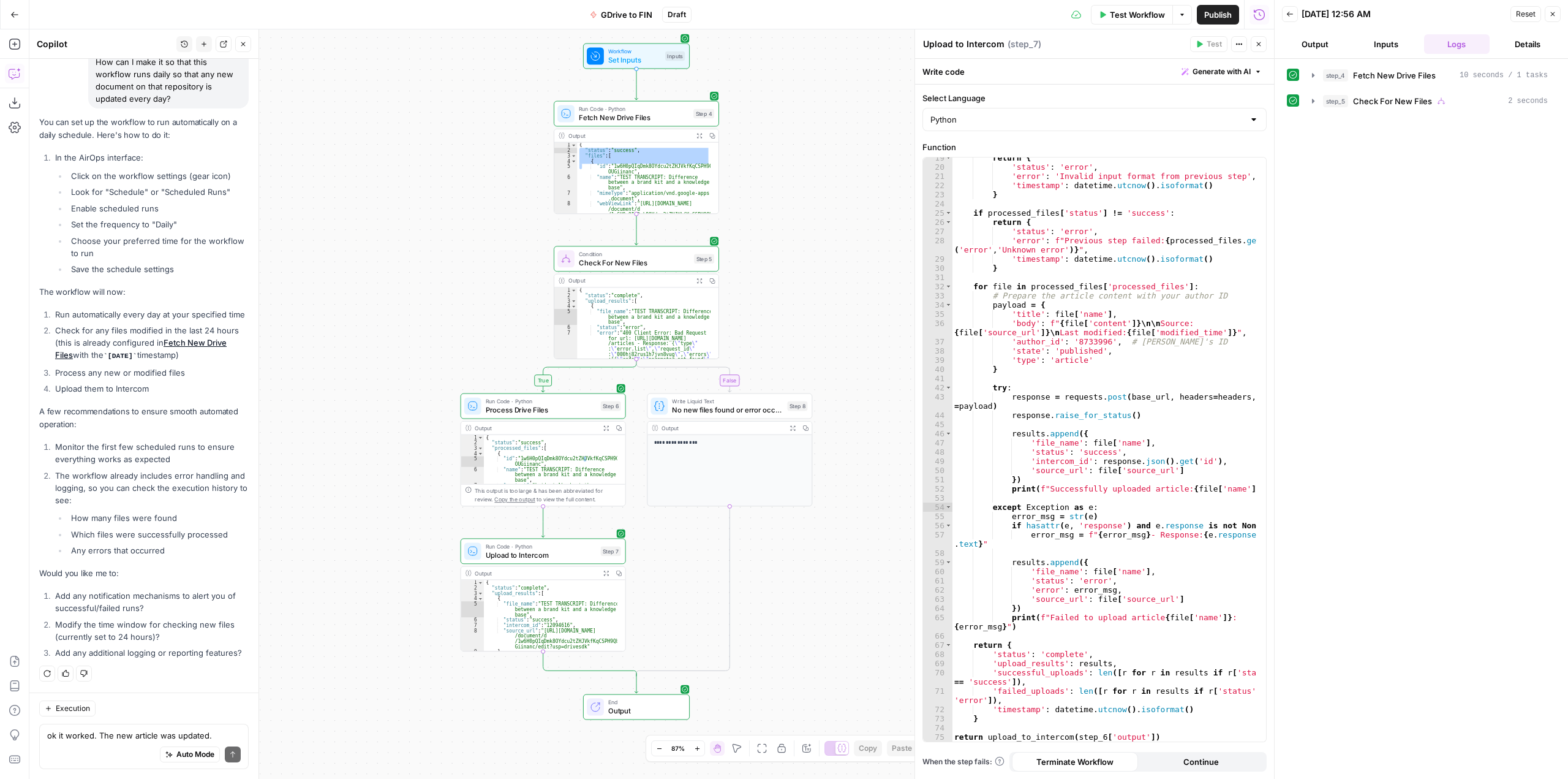
drag, startPoint x: 388, startPoint y: 412, endPoint x: 422, endPoint y: 121, distance: 293.0
click at [422, 121] on div "**********" at bounding box center [651, 404] width 1245 height 749
click at [100, 744] on div "Auto Mode Send" at bounding box center [144, 755] width 194 height 27
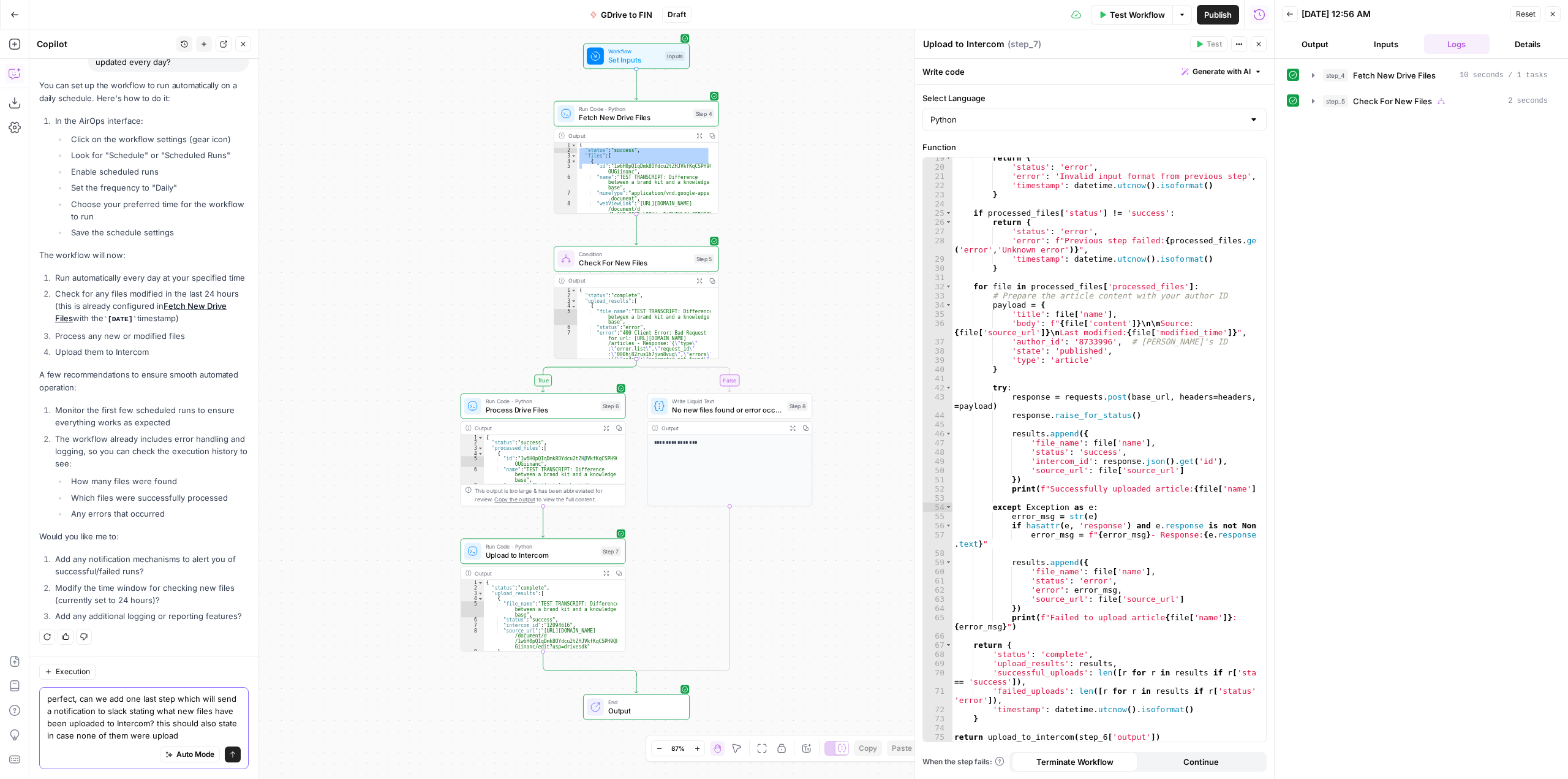
scroll to position [12939, 0]
type textarea "perfect, can we add one last step which will send a notification to slack stati…"
click at [225, 758] on button "Send" at bounding box center [233, 754] width 16 height 16
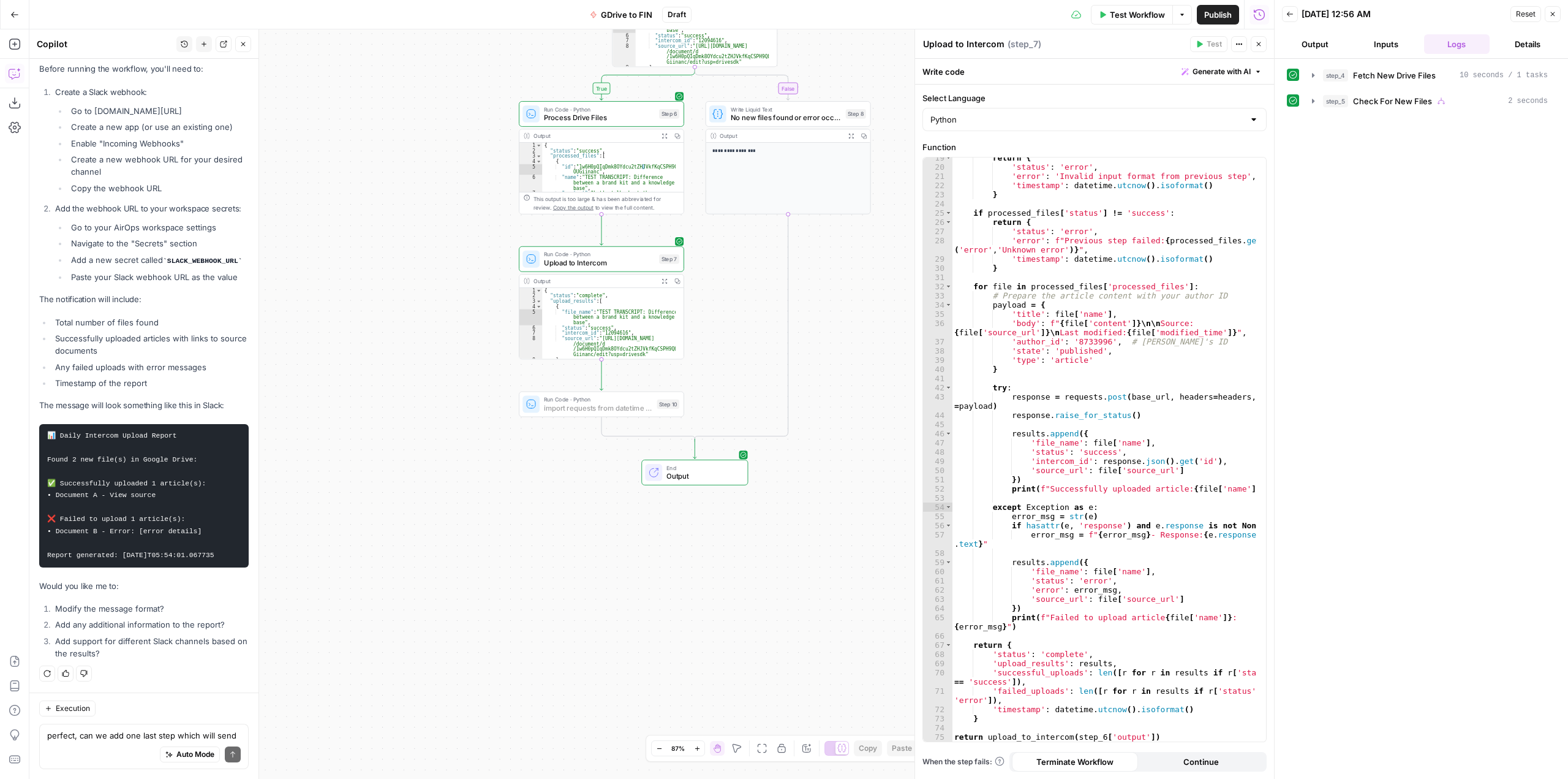
scroll to position [13526, 0]
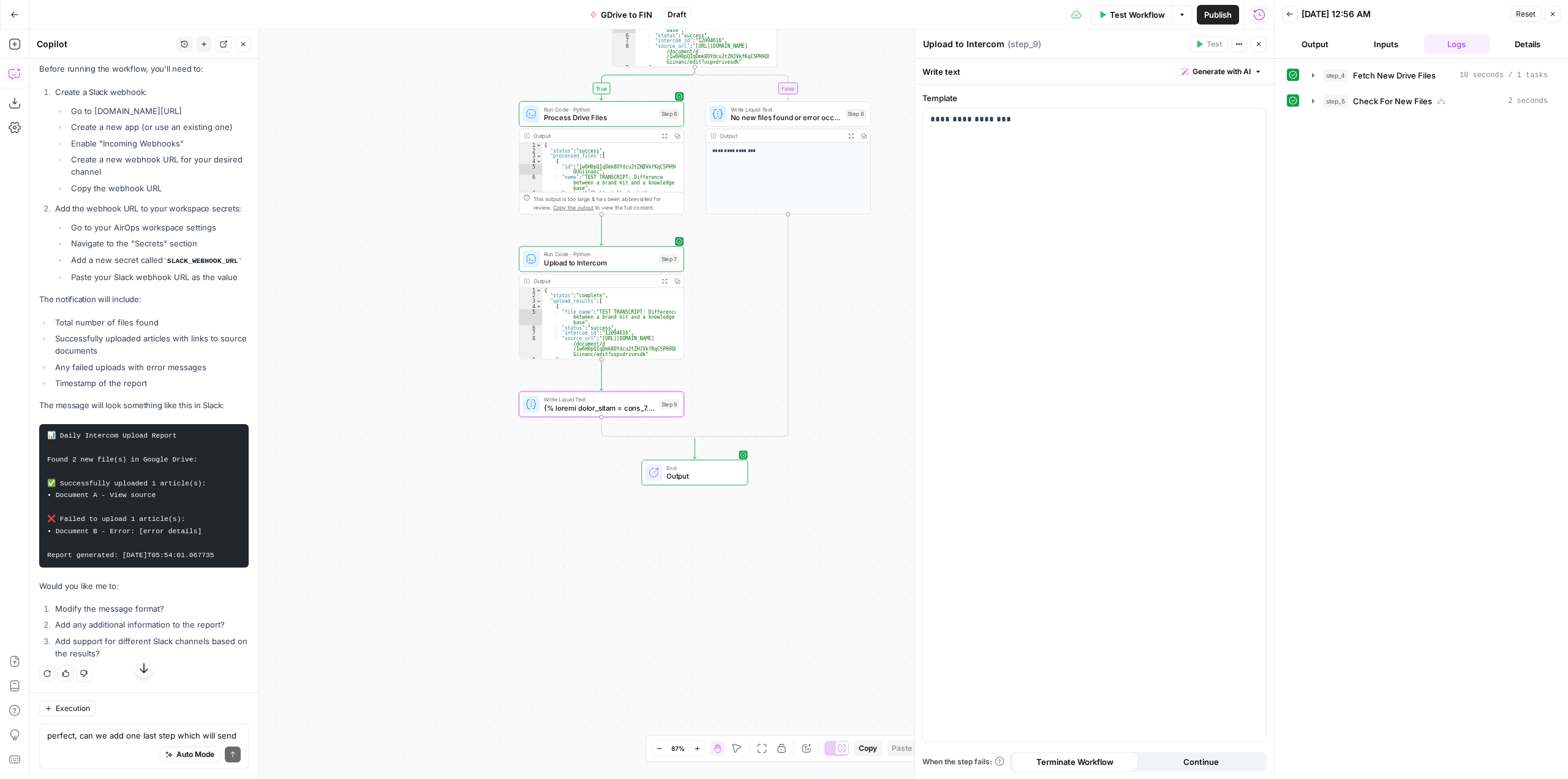
type textarea "{% loremi dolor_sitam = cons_9.adipis.elits | doeiusm: 0 %} {% tempor incididun…"
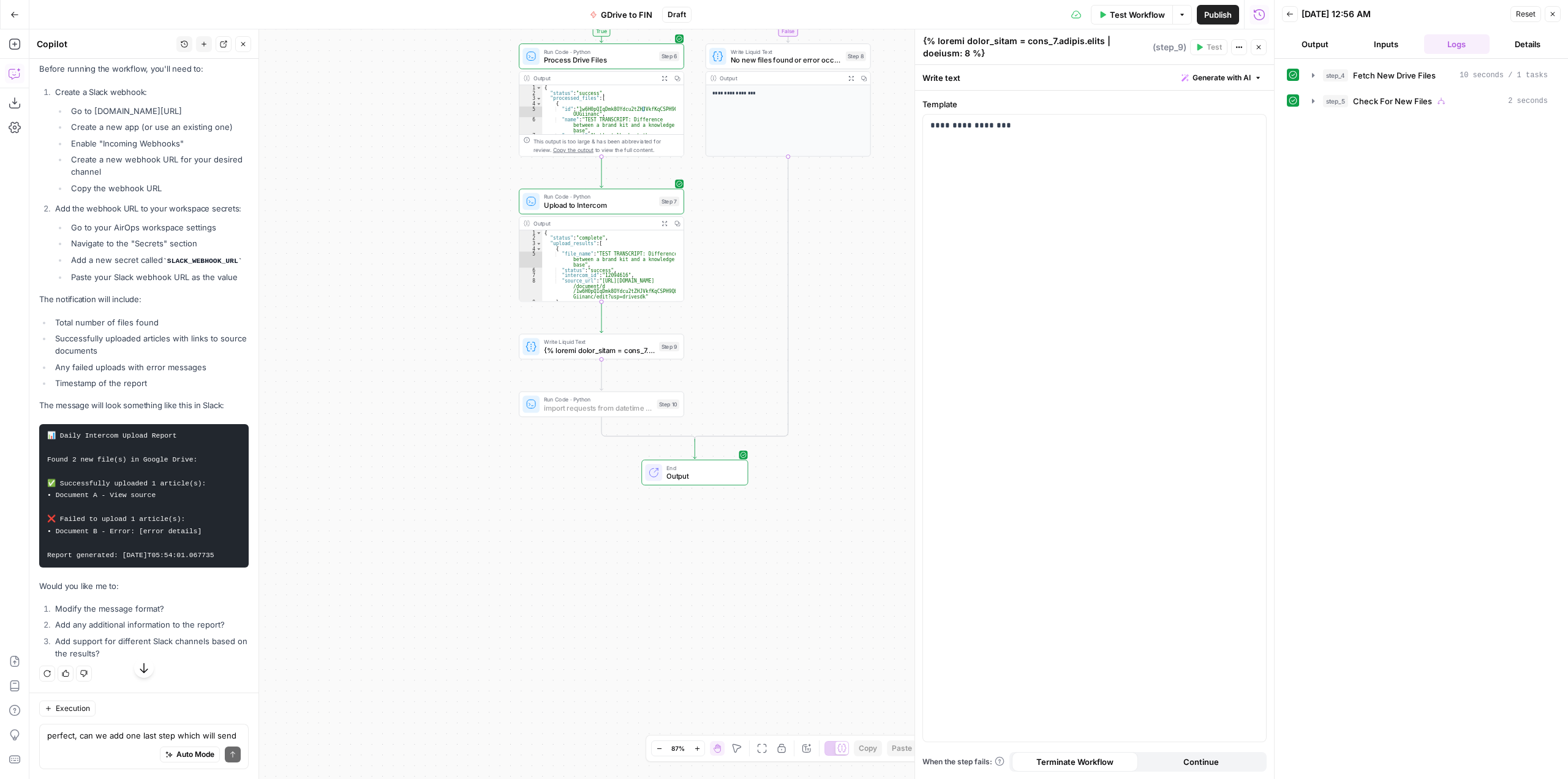
click at [205, 45] on span "Add Step" at bounding box center [219, 39] width 31 height 11
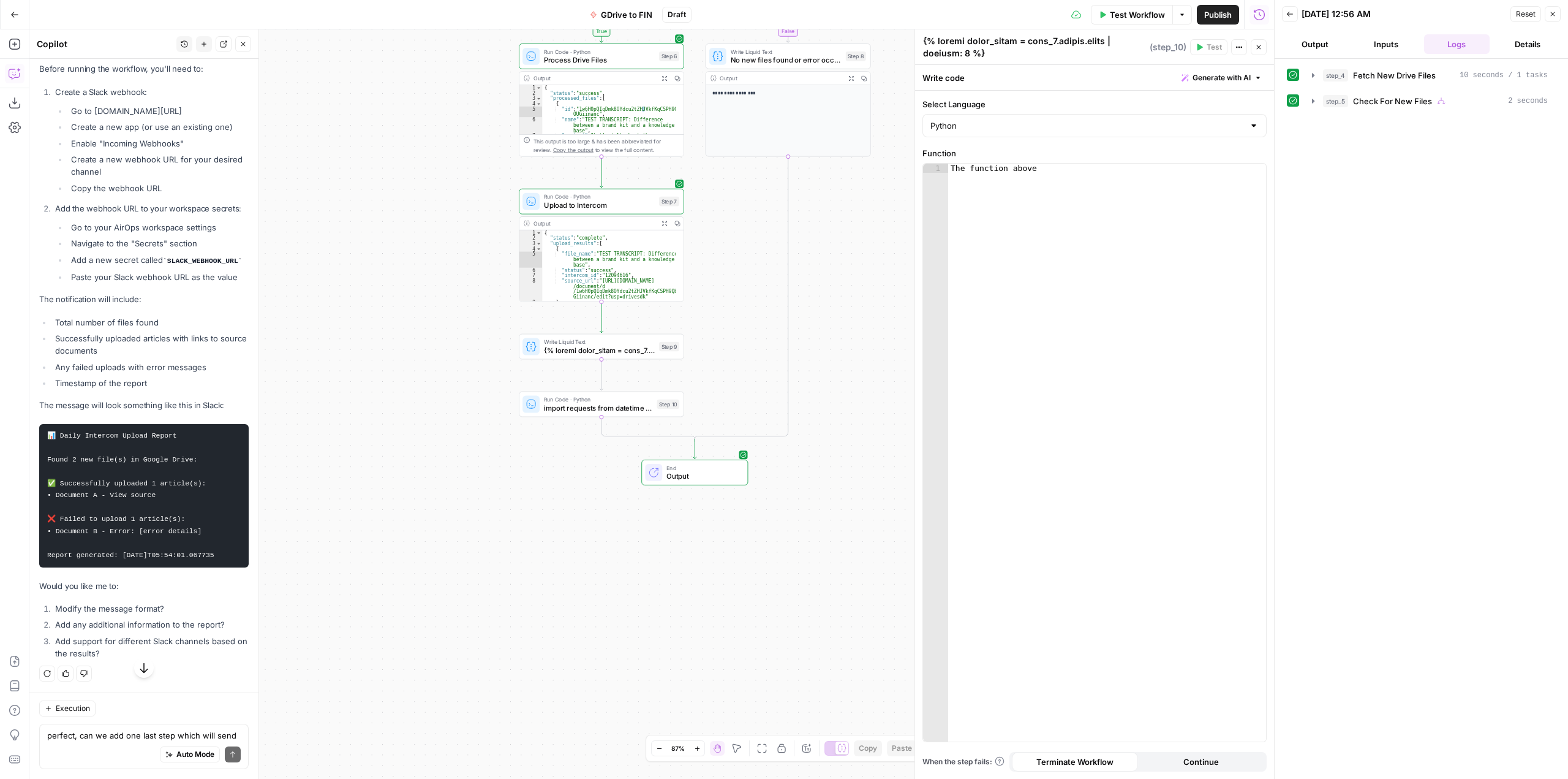
type textarea "import requests from datetime import datetime def send_to_slack(): if 'SLACK_WE…"
drag, startPoint x: 168, startPoint y: 373, endPoint x: 94, endPoint y: 369, distance: 74.1
click at [94, 117] on li "Go to api.slack.com/apps" at bounding box center [158, 111] width 181 height 13
copy li "api.slack.com/apps"
click at [201, 264] on code "SLACK_WEBHOOK_URL" at bounding box center [202, 260] width 79 height 7
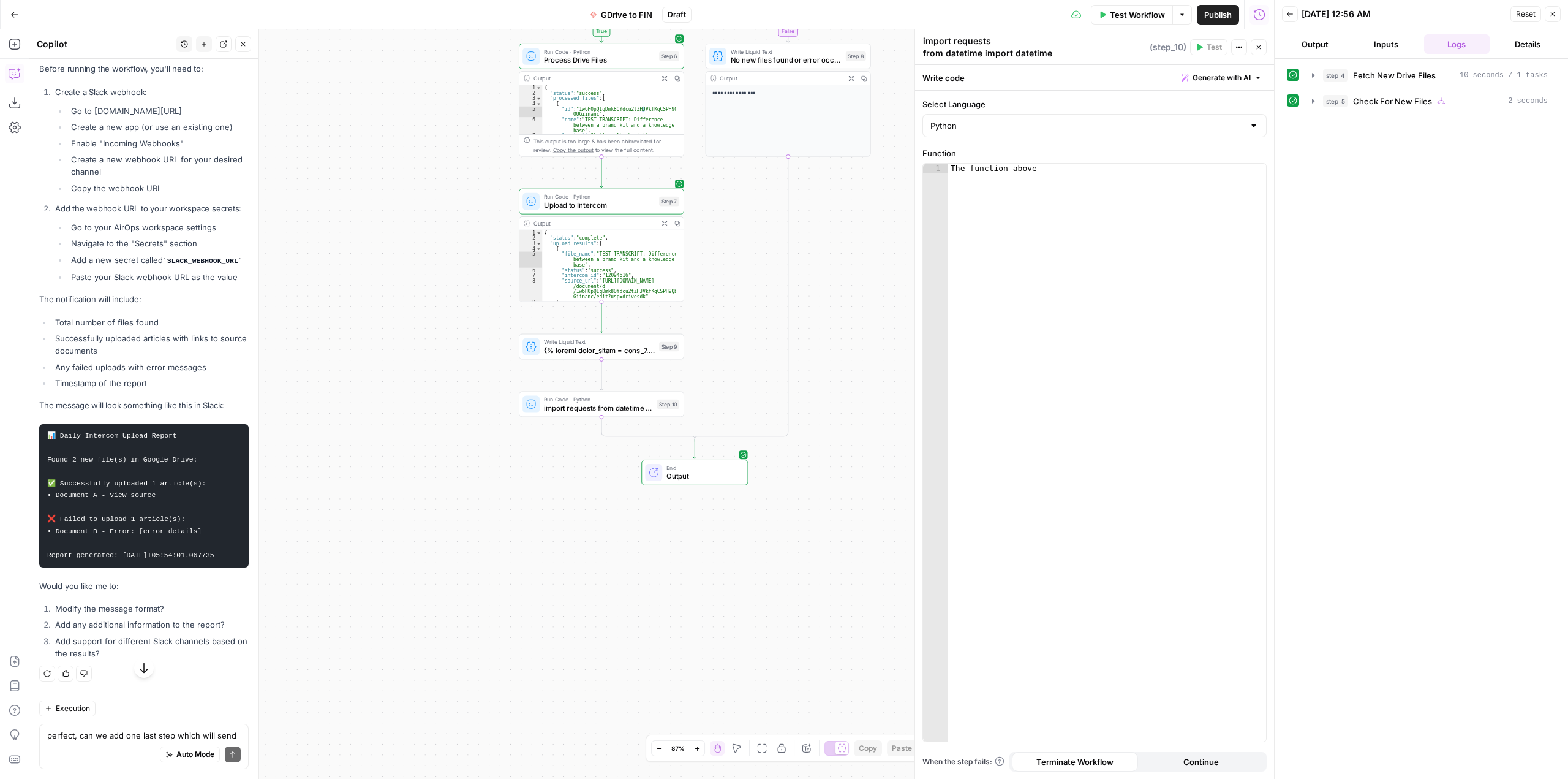
click at [201, 264] on code "SLACK_WEBHOOK_URL" at bounding box center [202, 260] width 79 height 7
copy code "SLACK_WEBHOOK_URL"
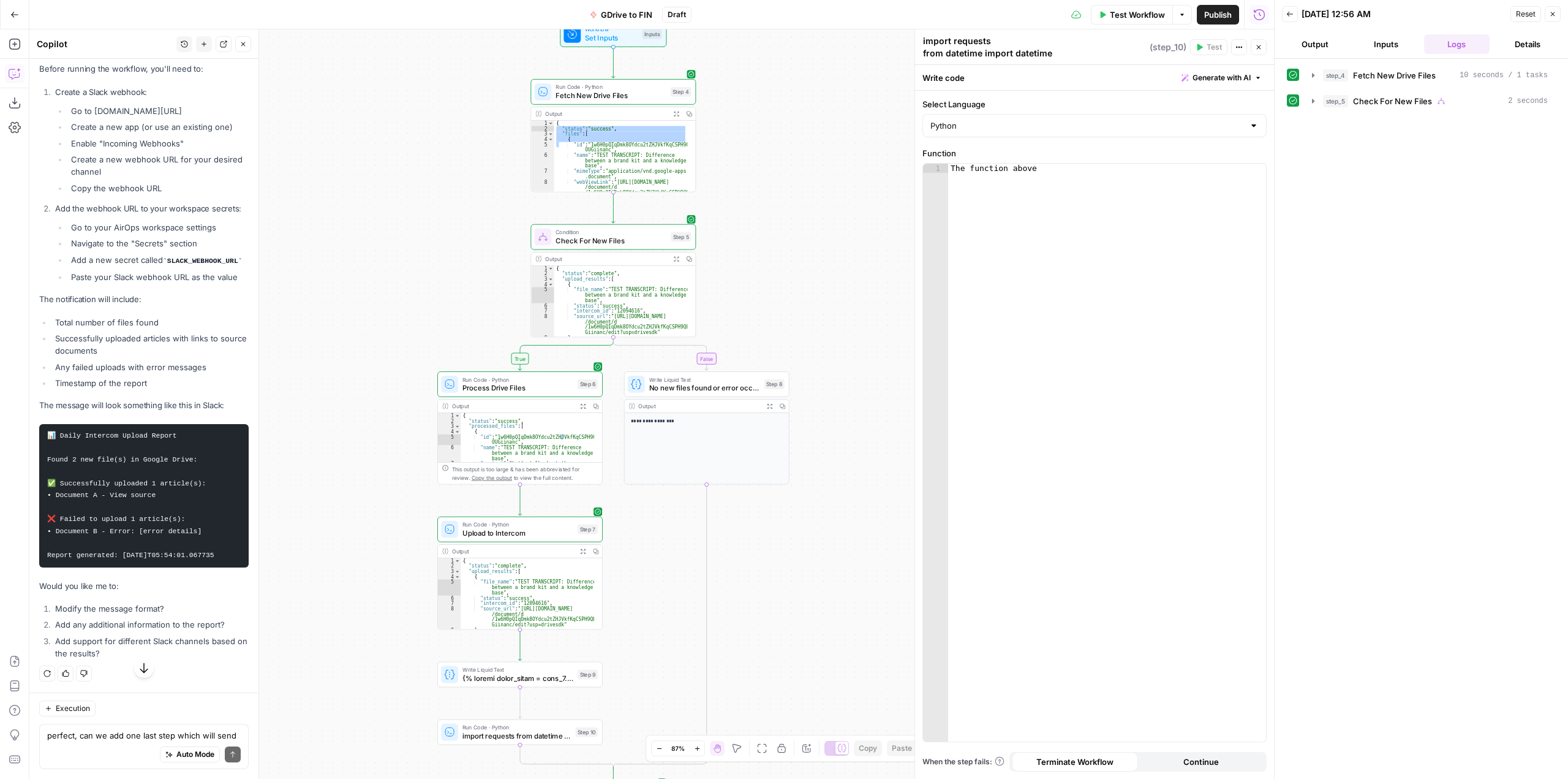
drag, startPoint x: 814, startPoint y: 389, endPoint x: 732, endPoint y: 563, distance: 192.4
click at [732, 563] on div "**********" at bounding box center [651, 404] width 1245 height 749
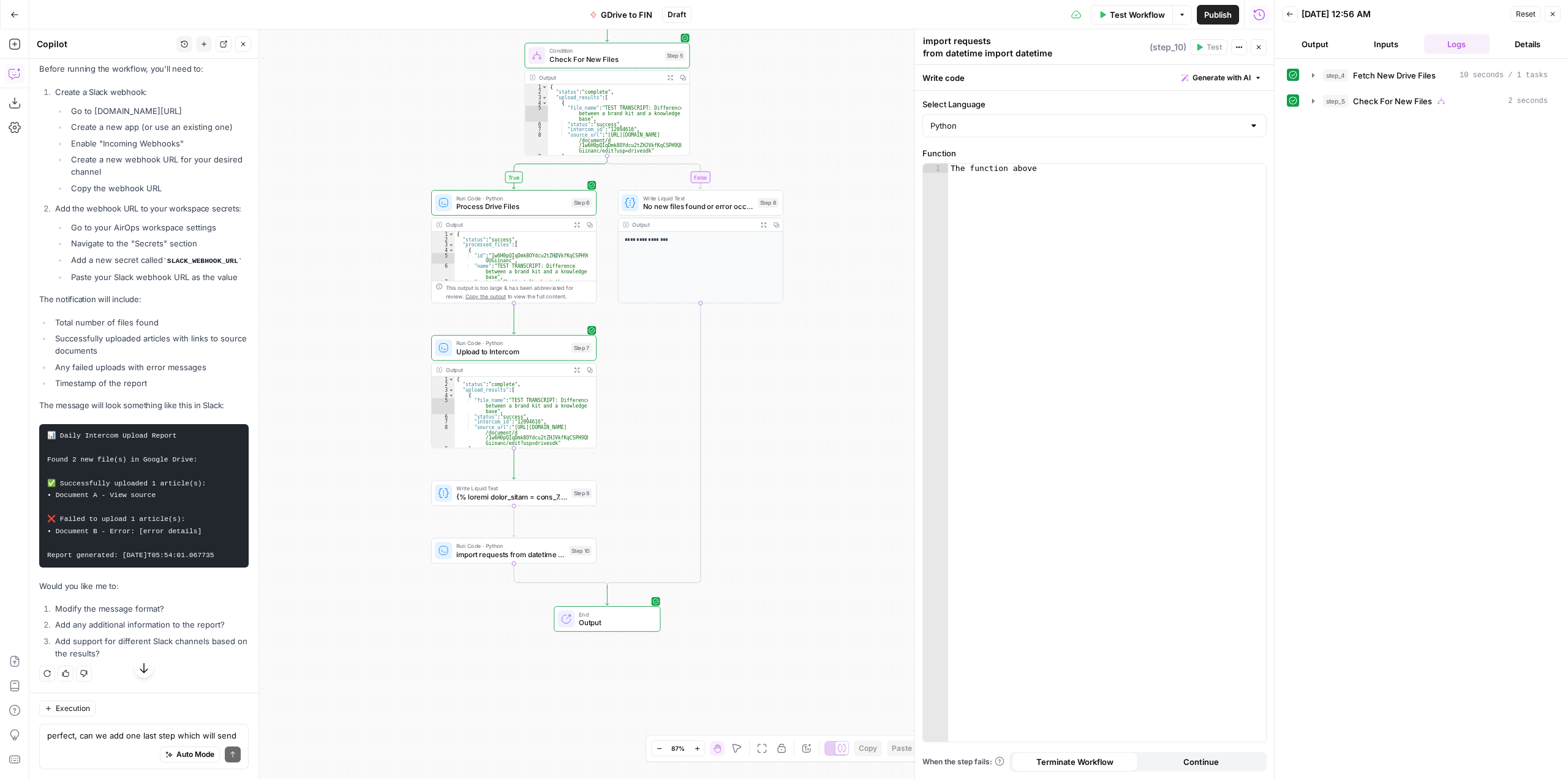
drag, startPoint x: 763, startPoint y: 325, endPoint x: 757, endPoint y: 143, distance: 182.1
click at [757, 143] on div "**********" at bounding box center [651, 404] width 1245 height 749
click at [140, 726] on div "perfect, can we add one last step which will send a notification to slack stati…" at bounding box center [144, 746] width 209 height 46
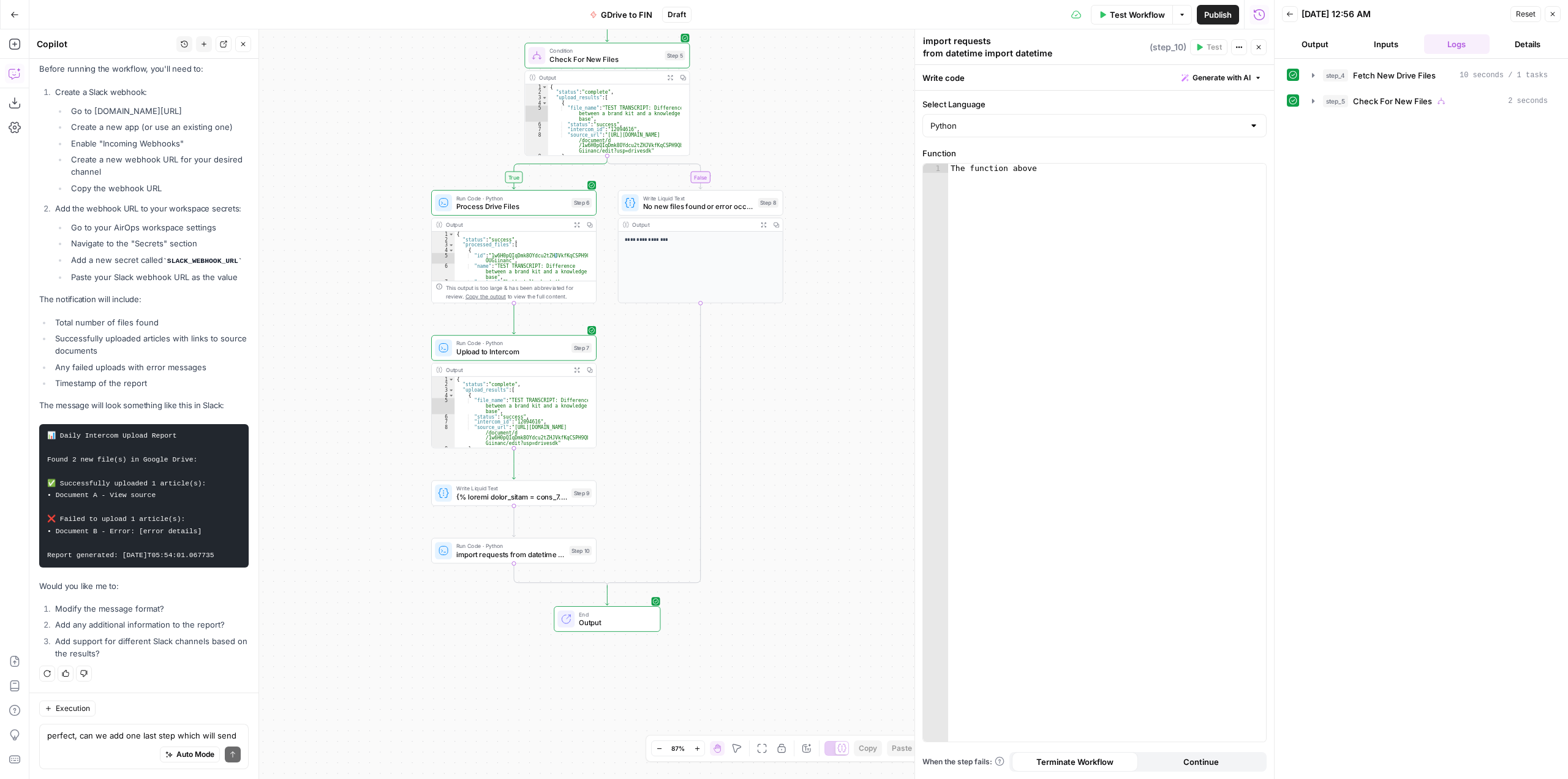
click at [143, 728] on div "perfect, can we add one last step which will send a notification to slack stati…" at bounding box center [144, 746] width 209 height 46
type textarea "Q"
type textarea "question"
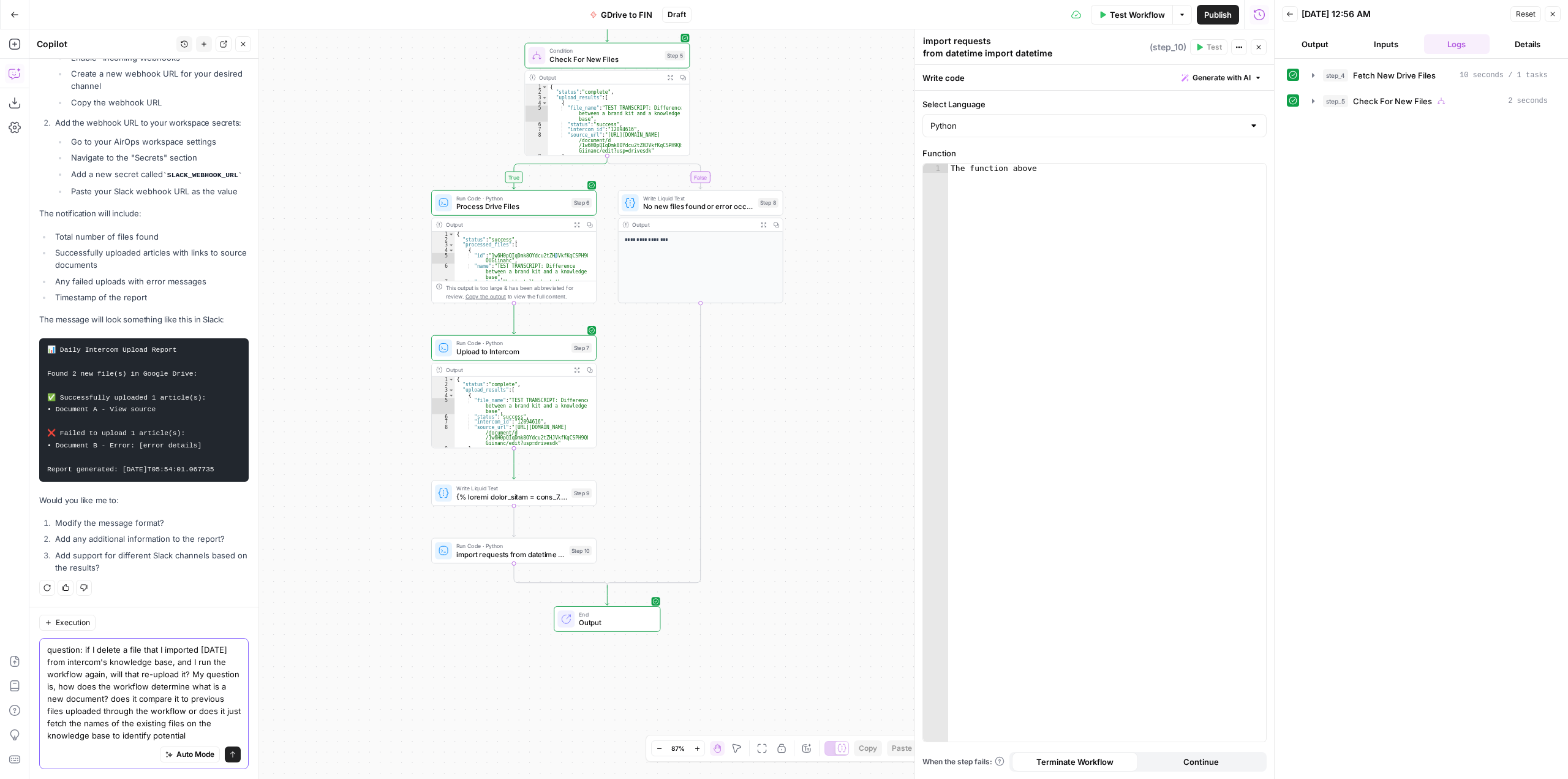
scroll to position [13909, 0]
type textarea "question: if I delete a file that I imported yesterday from intercom's knowledg…"
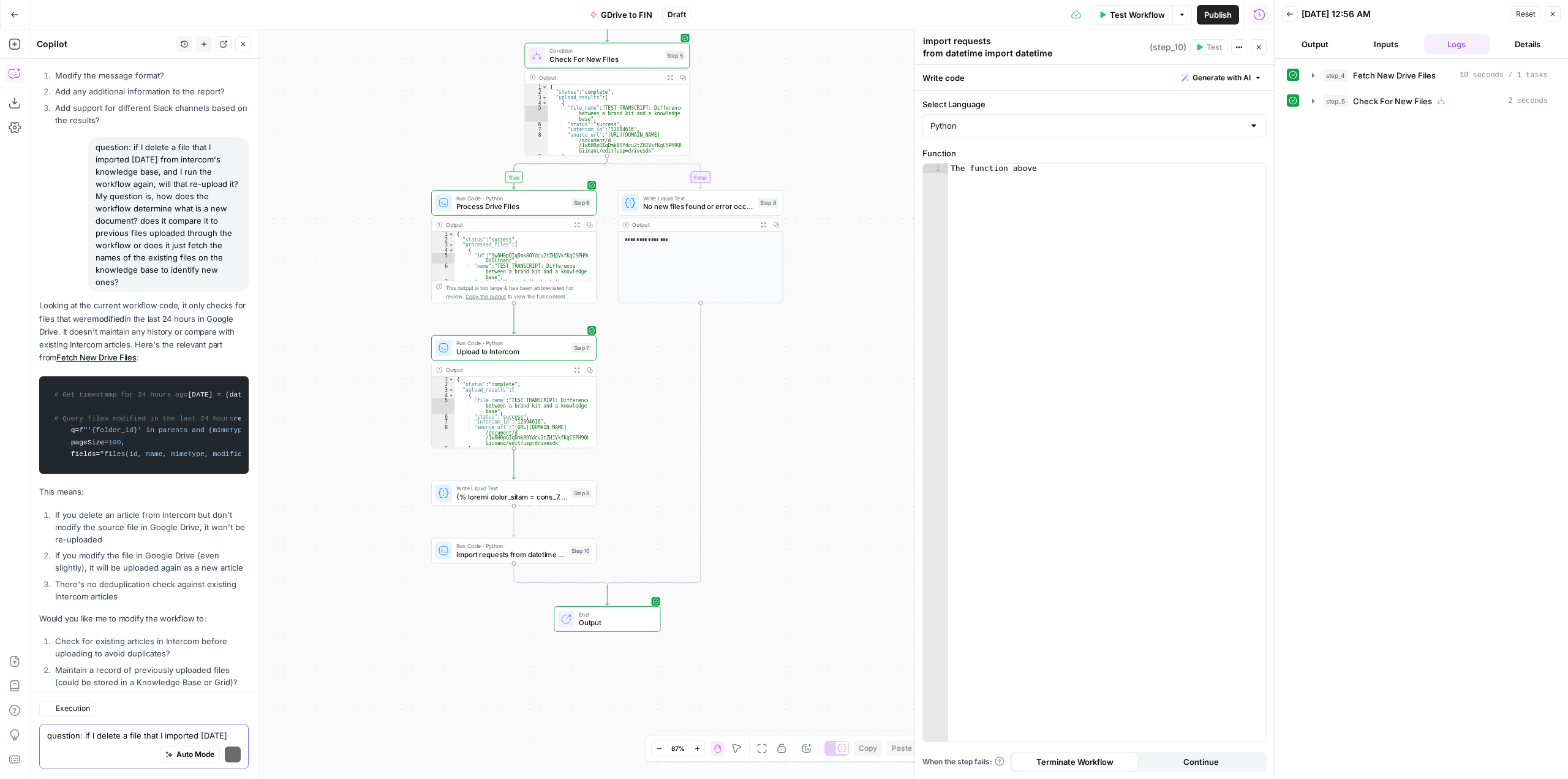
scroll to position [14490, 0]
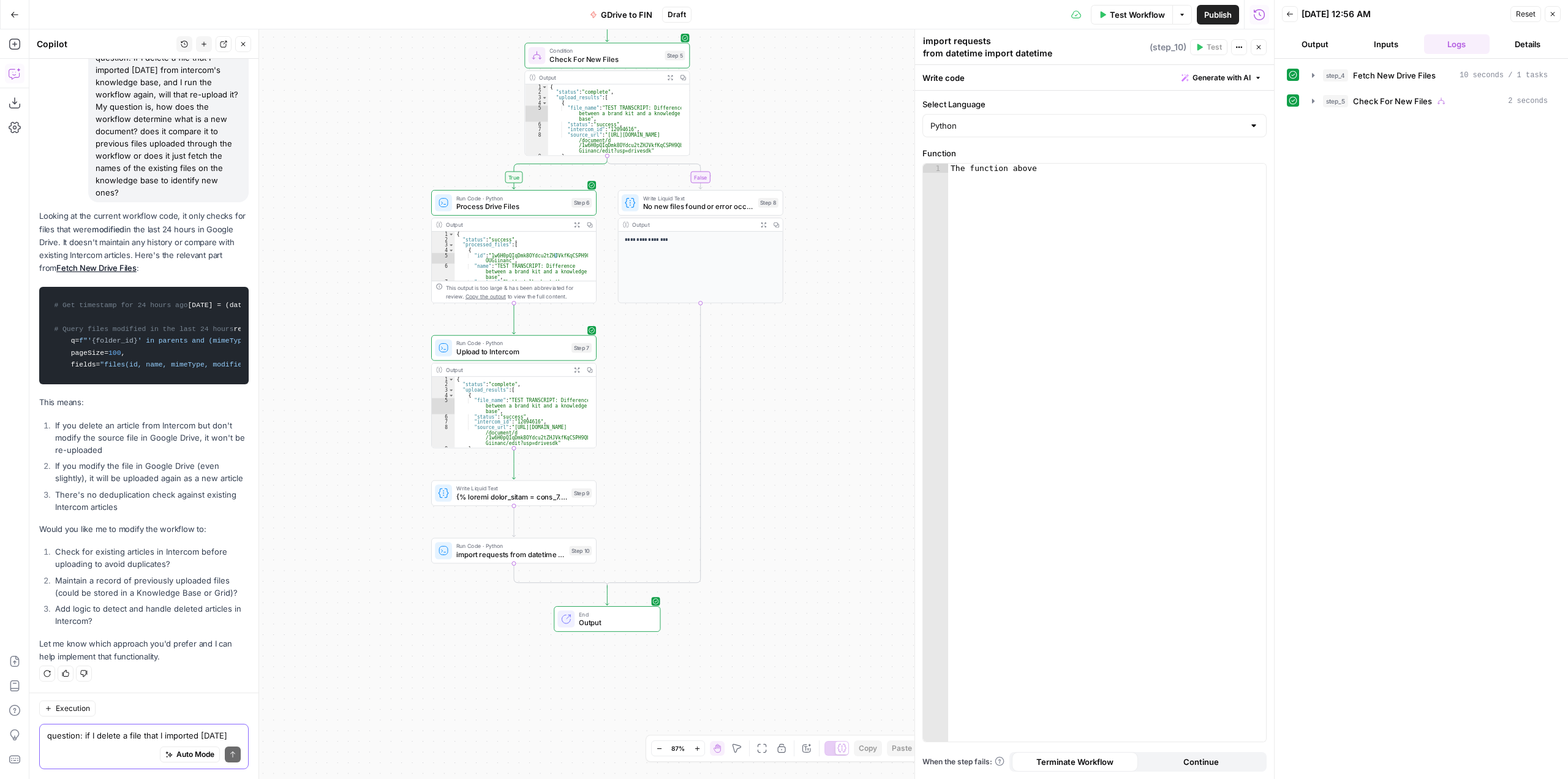
click at [135, 733] on textarea "question: if I delete a file that I imported yesterday from intercom's knowledg…" at bounding box center [144, 735] width 194 height 13
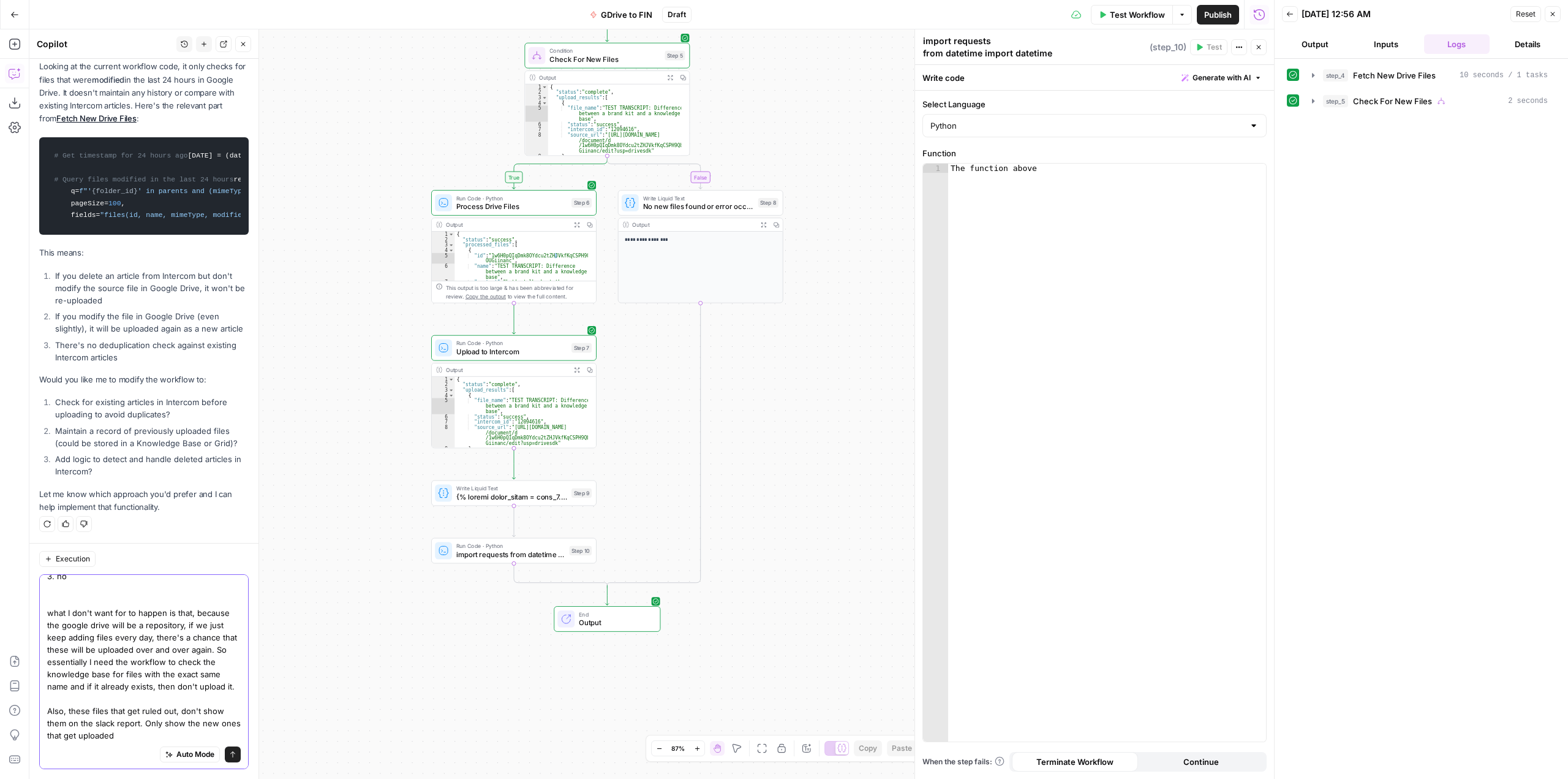
scroll to position [59, 0]
type textarea "1. yes please, make it so that the workflow will check for existing files based…"
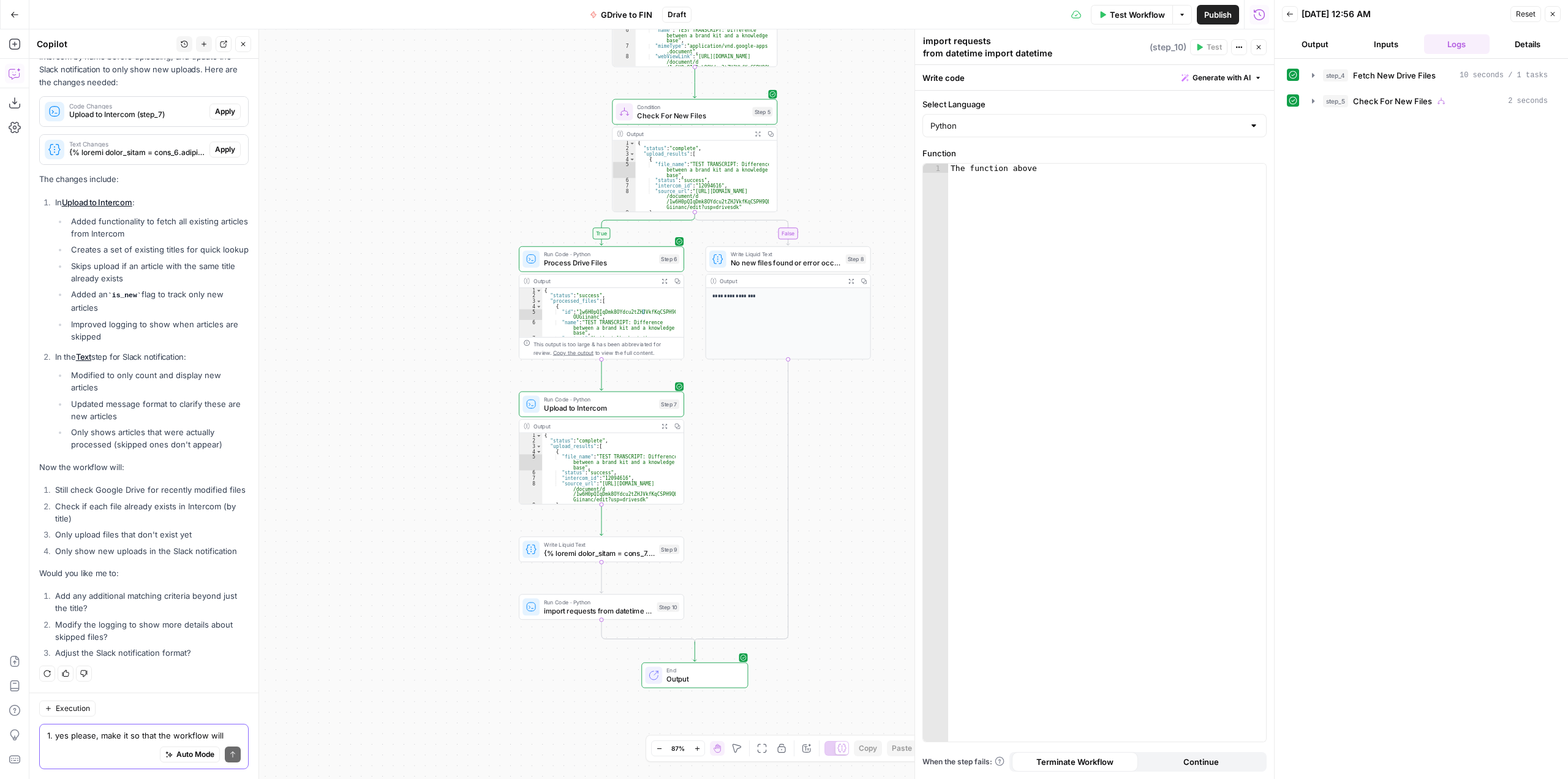
scroll to position [15187, 0]
click at [221, 117] on span "Apply" at bounding box center [225, 112] width 20 height 11
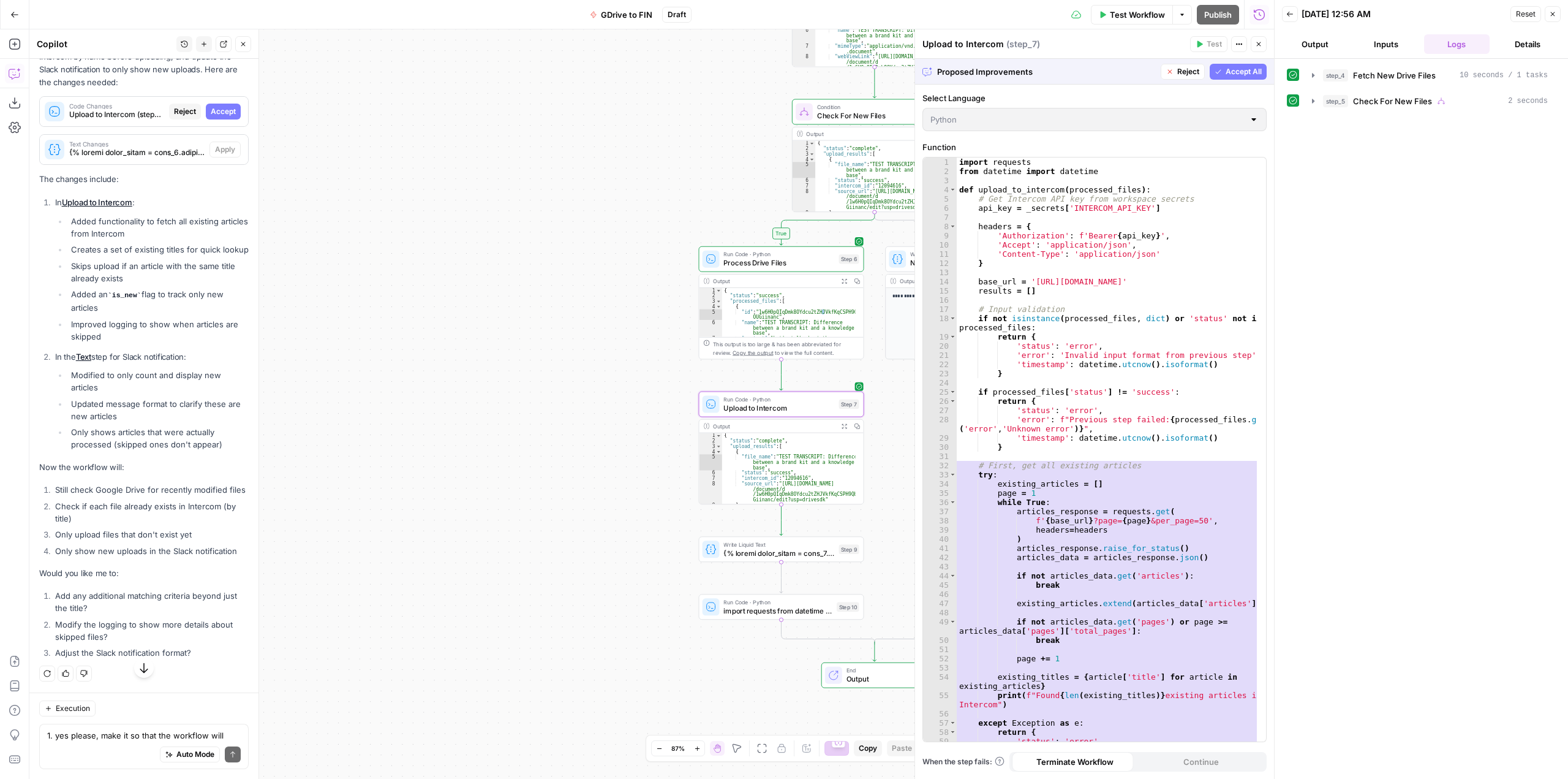
scroll to position [14795, 0]
click at [1231, 68] on span "Accept All" at bounding box center [1244, 72] width 36 height 11
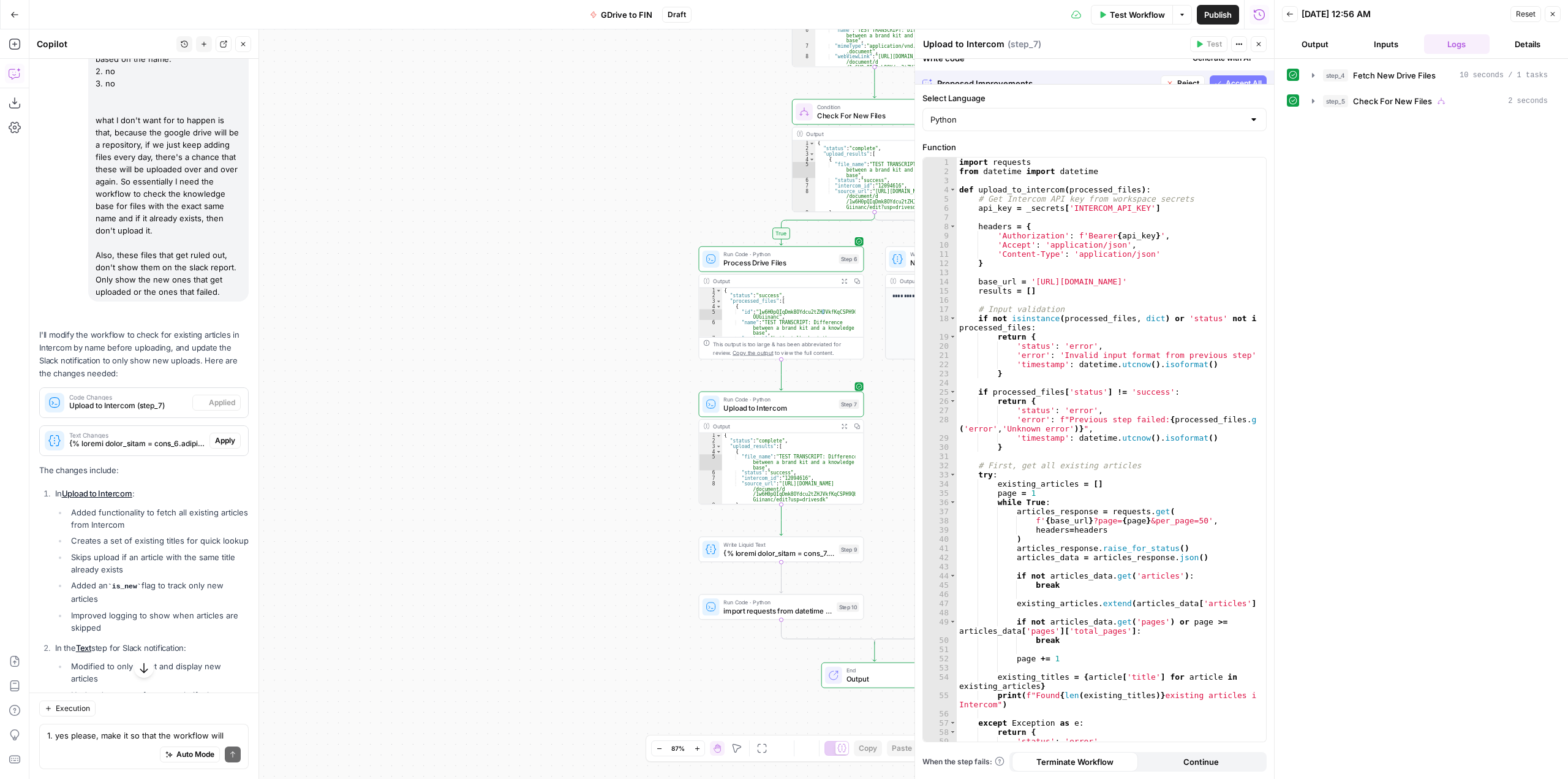
scroll to position [15206, 0]
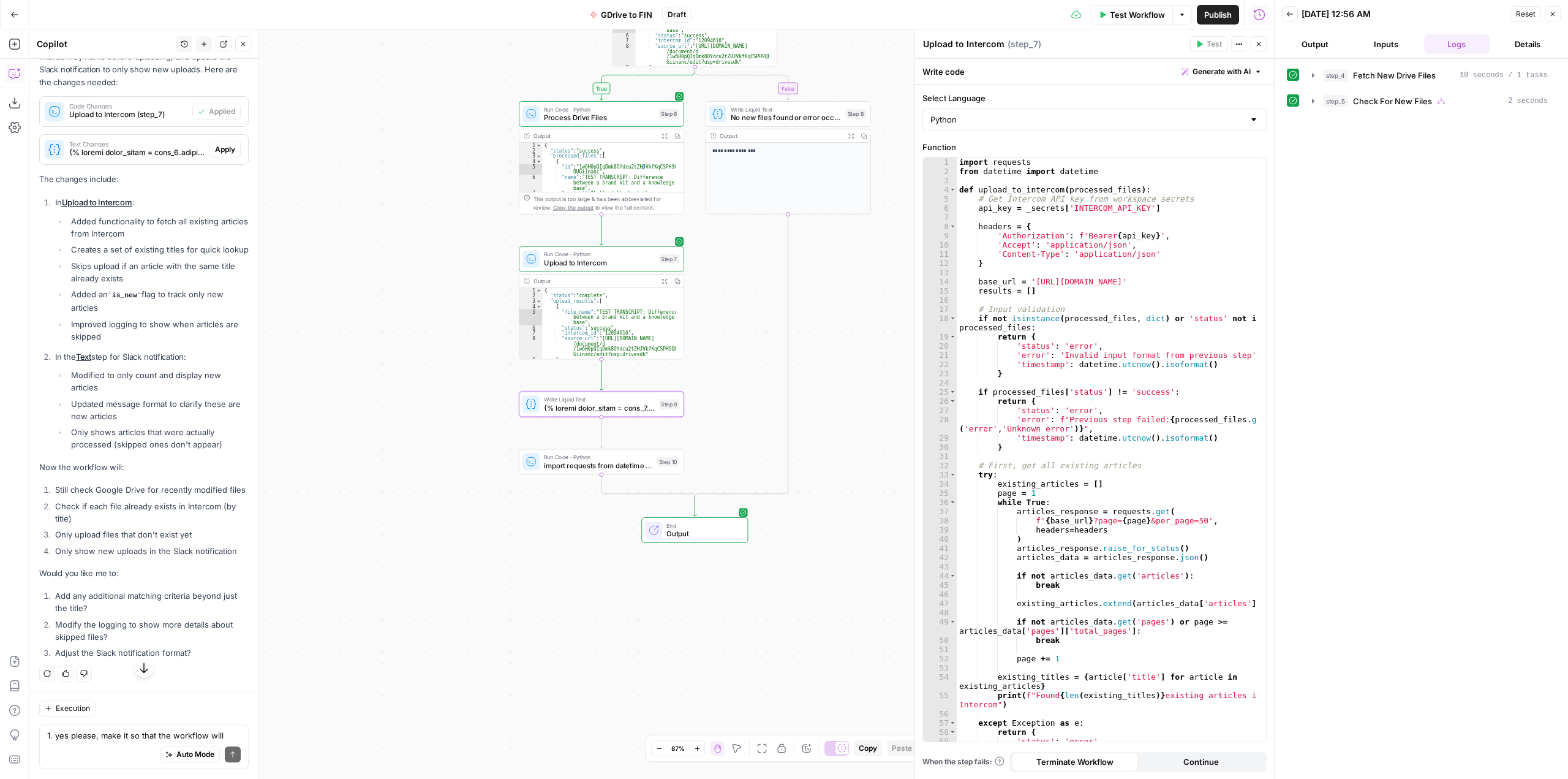
click at [215, 155] on span "Apply" at bounding box center [225, 150] width 20 height 11
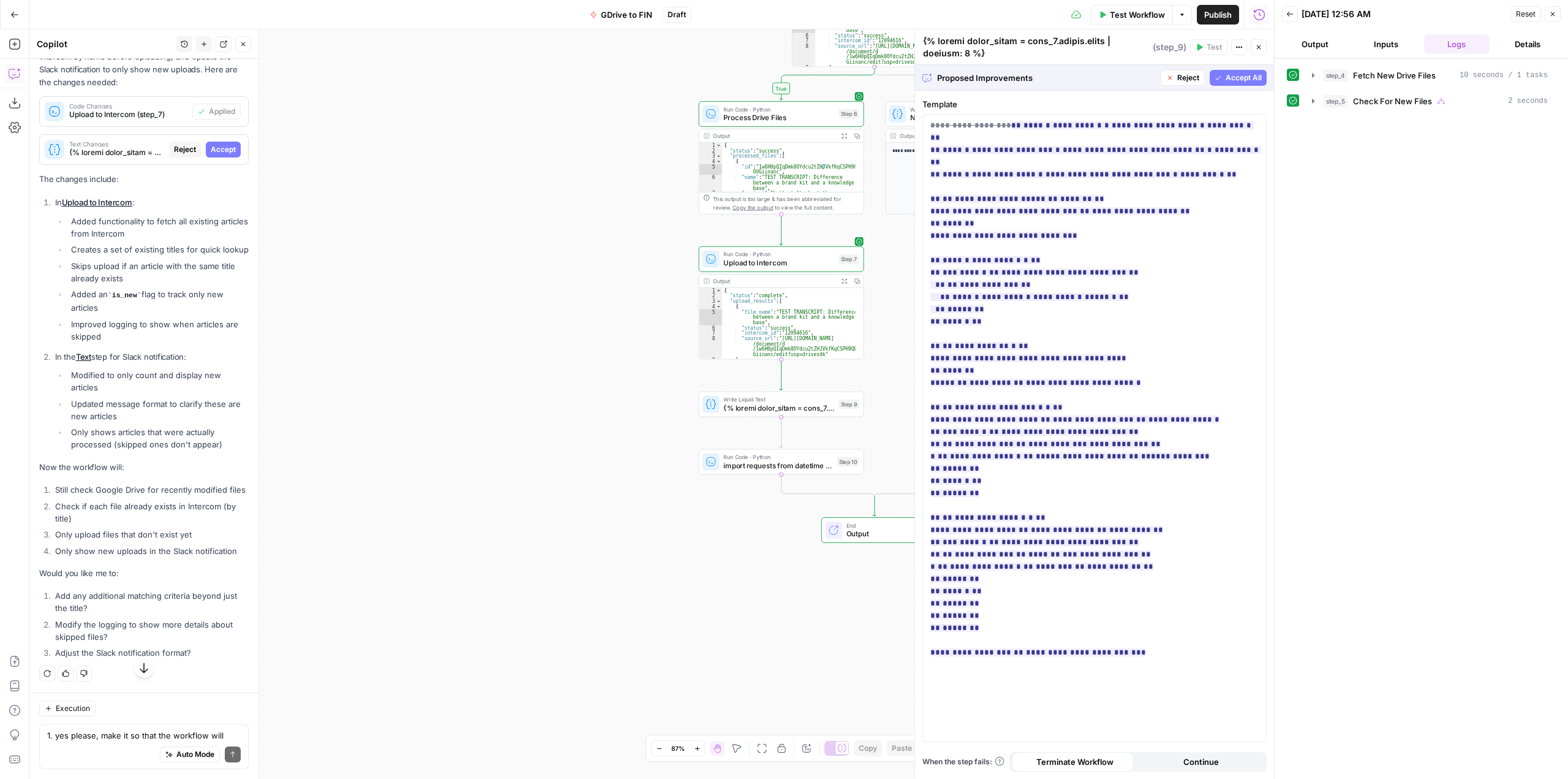
scroll to position [14795, 0]
click at [1250, 79] on span "Accept All" at bounding box center [1244, 78] width 36 height 11
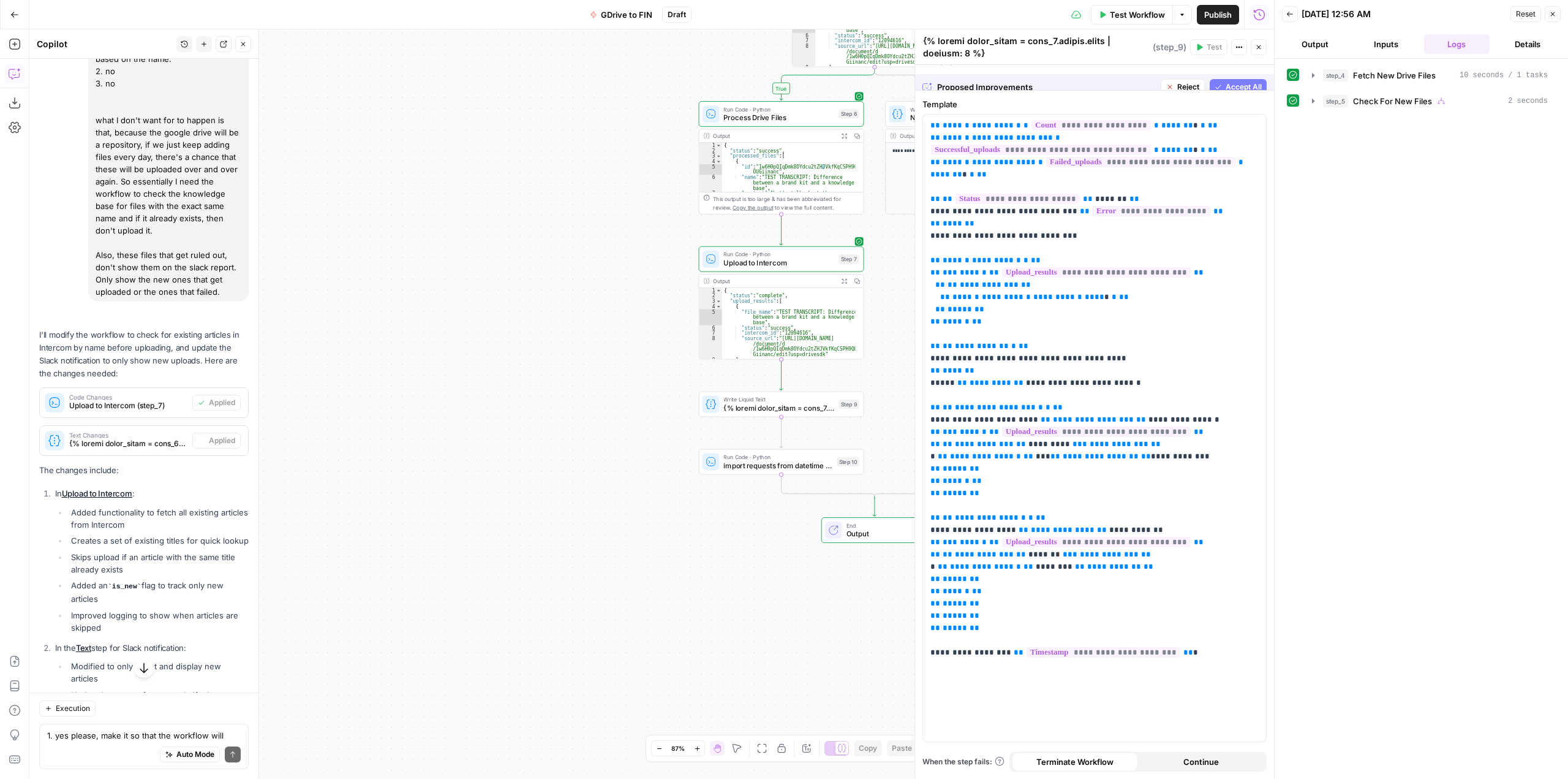
scroll to position [15206, 0]
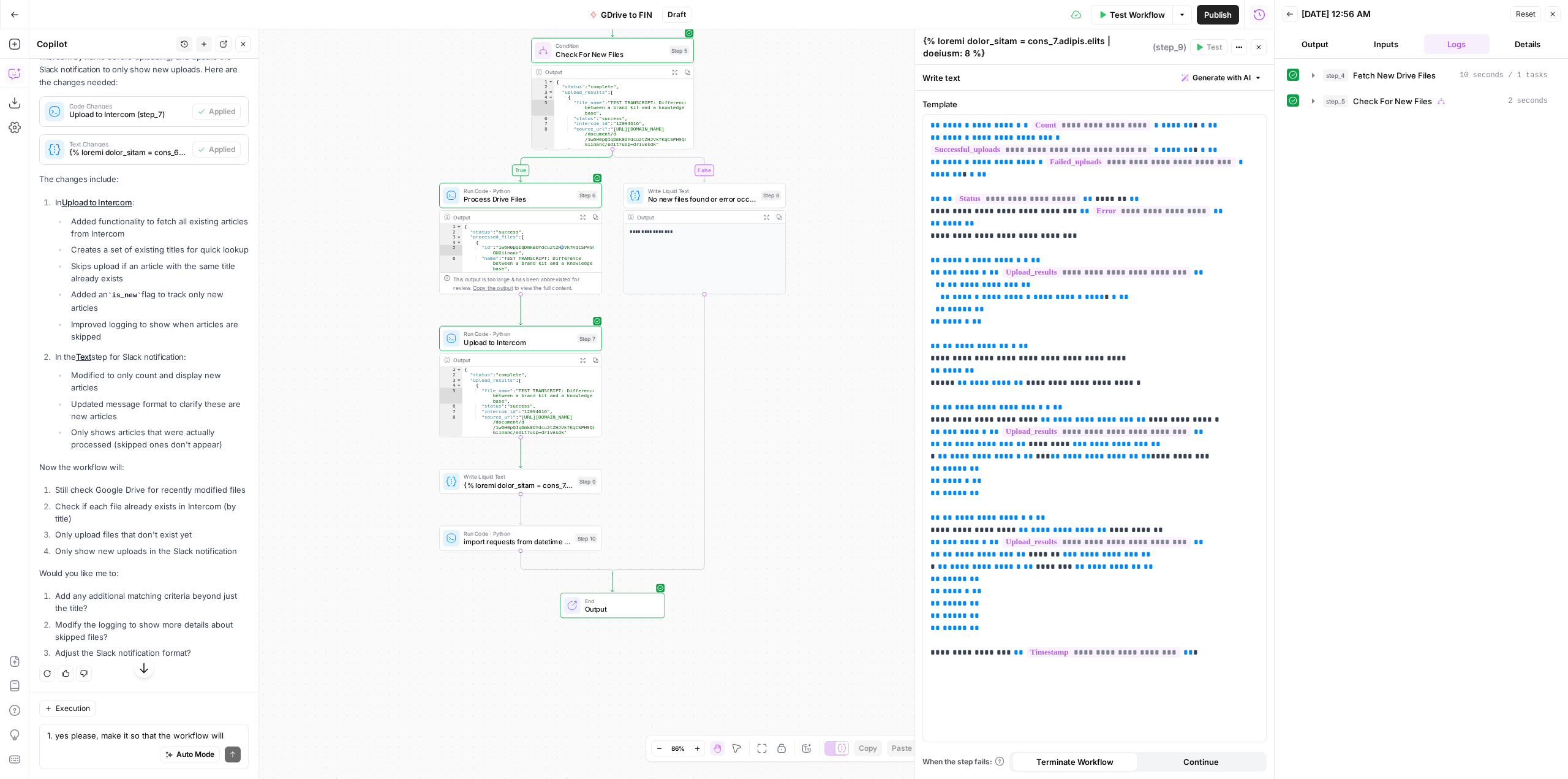
drag, startPoint x: 834, startPoint y: 403, endPoint x: 754, endPoint y: 480, distance: 111.0
click at [754, 480] on div "**********" at bounding box center [651, 404] width 1245 height 749
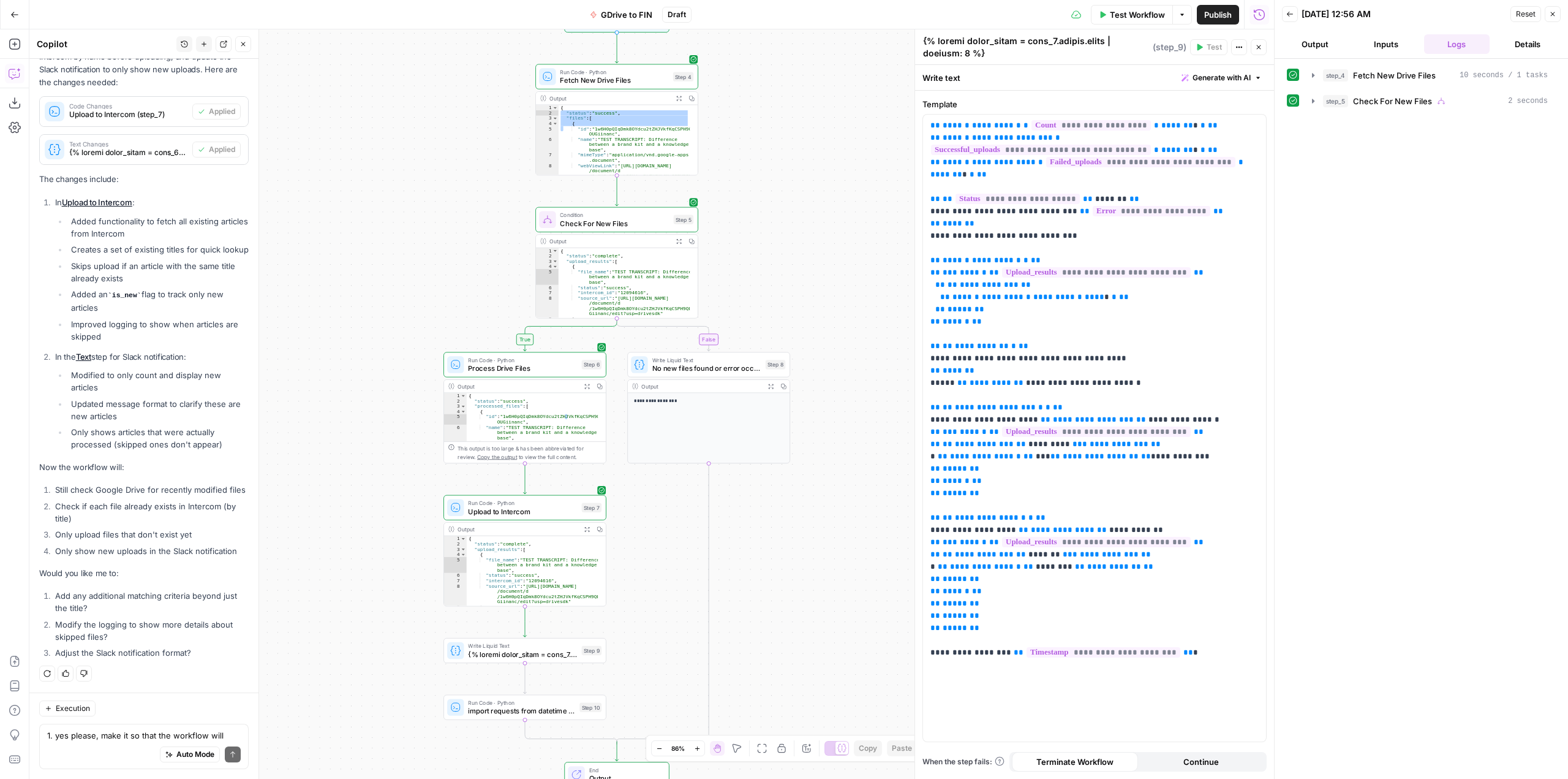
drag, startPoint x: 781, startPoint y: 123, endPoint x: 786, endPoint y: 292, distance: 169.1
click at [786, 292] on div "**********" at bounding box center [651, 404] width 1245 height 749
click at [632, 9] on span "GDrive to FIN" at bounding box center [626, 15] width 51 height 13
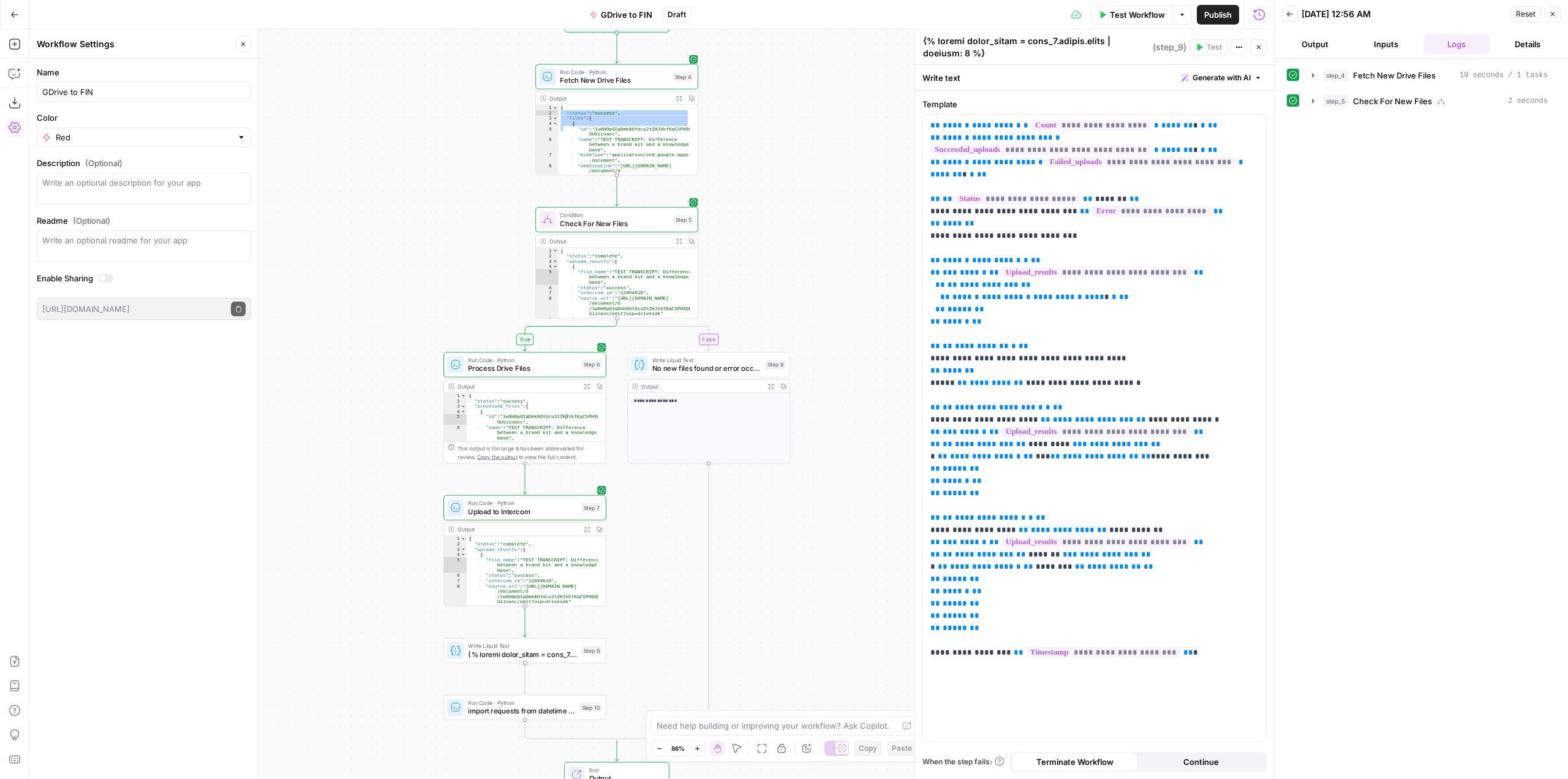
drag, startPoint x: 137, startPoint y: 99, endPoint x: 50, endPoint y: 93, distance: 87.2
click at [50, 93] on div "GDrive to FIN" at bounding box center [144, 91] width 214 height 20
drag, startPoint x: 123, startPoint y: 91, endPoint x: -7, endPoint y: 87, distance: 130.1
click at [0, 87] on html "**********" at bounding box center [784, 390] width 1568 height 779
type input "FIN"
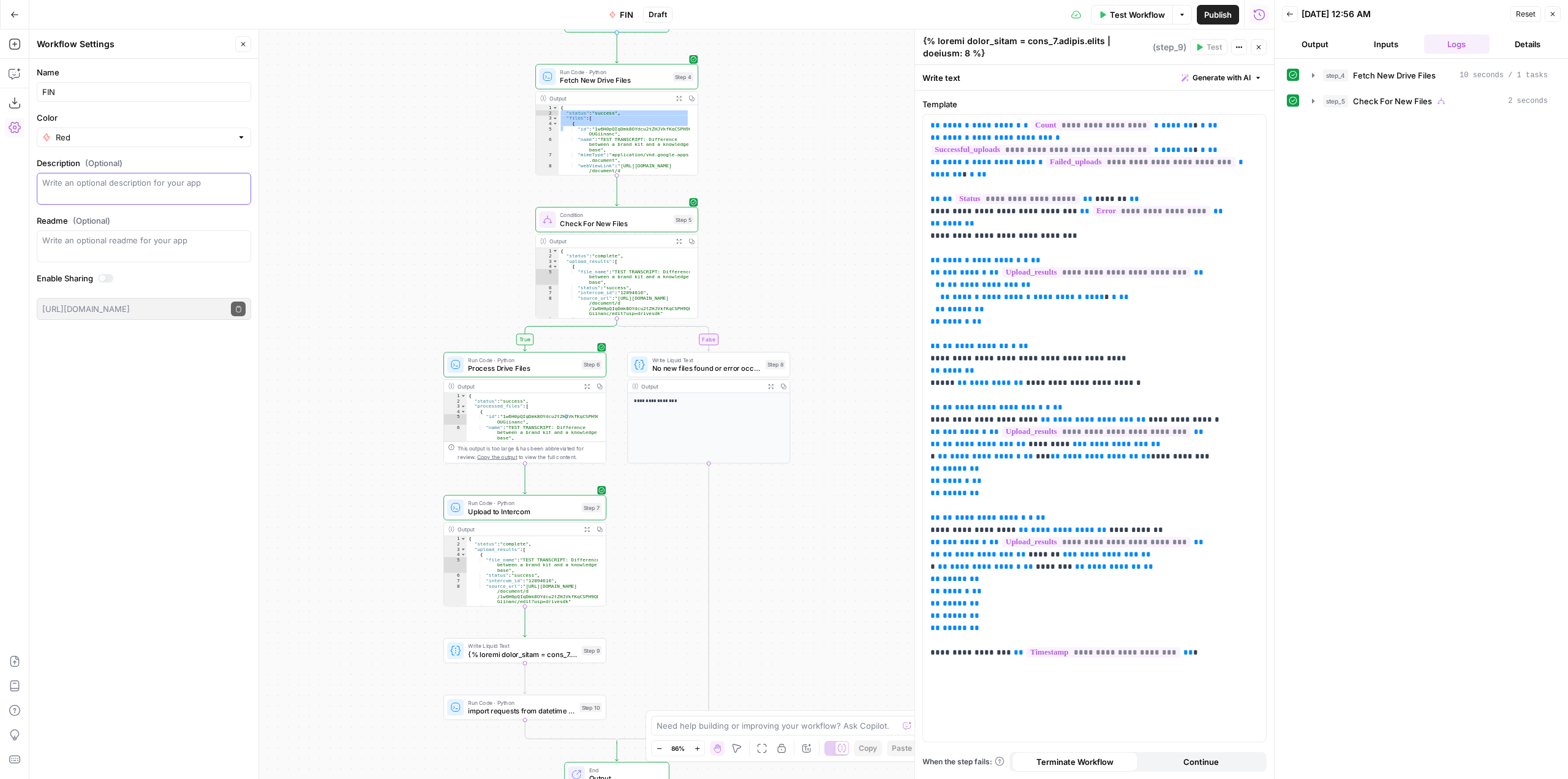
click at [101, 182] on textarea "Description (Optional)" at bounding box center [144, 188] width 203 height 24
type textarea "Workfl"
type textarea "Automated"
type textarea "Daily file uploads from Gdrive to Intercom Knowledge Base to feed FIN AI Agent"
click at [104, 89] on input "FIN" at bounding box center [144, 92] width 203 height 13
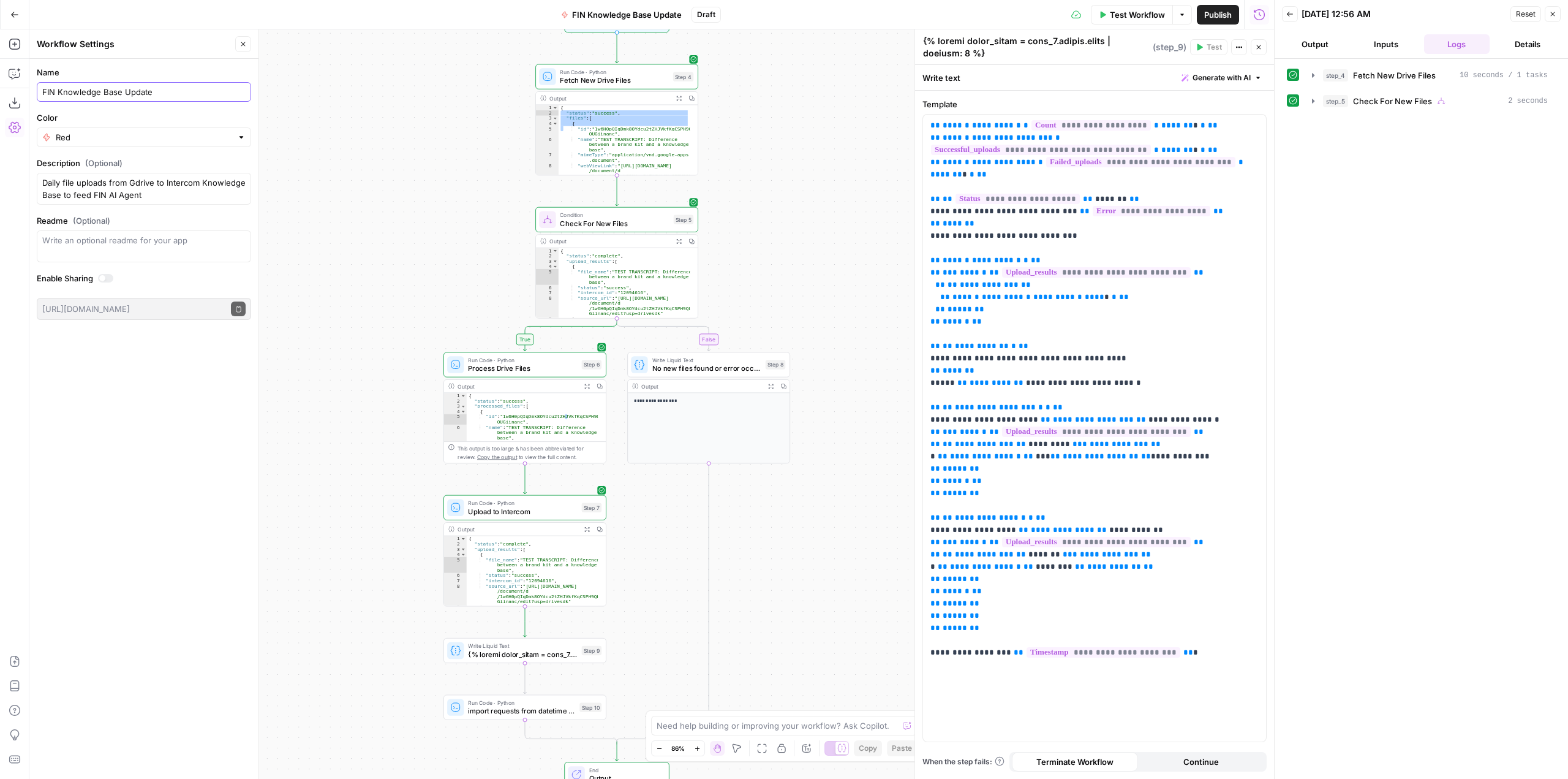
drag, startPoint x: 176, startPoint y: 93, endPoint x: 58, endPoint y: 95, distance: 118.0
click at [58, 95] on input "FIN Knowledge Base Update" at bounding box center [144, 92] width 203 height 13
click at [160, 91] on input "FIN Knowledge Base Update" at bounding box center [144, 92] width 203 height 13
drag, startPoint x: 167, startPoint y: 90, endPoint x: -44, endPoint y: 68, distance: 212.1
click at [0, 68] on html "**********" at bounding box center [784, 390] width 1568 height 779
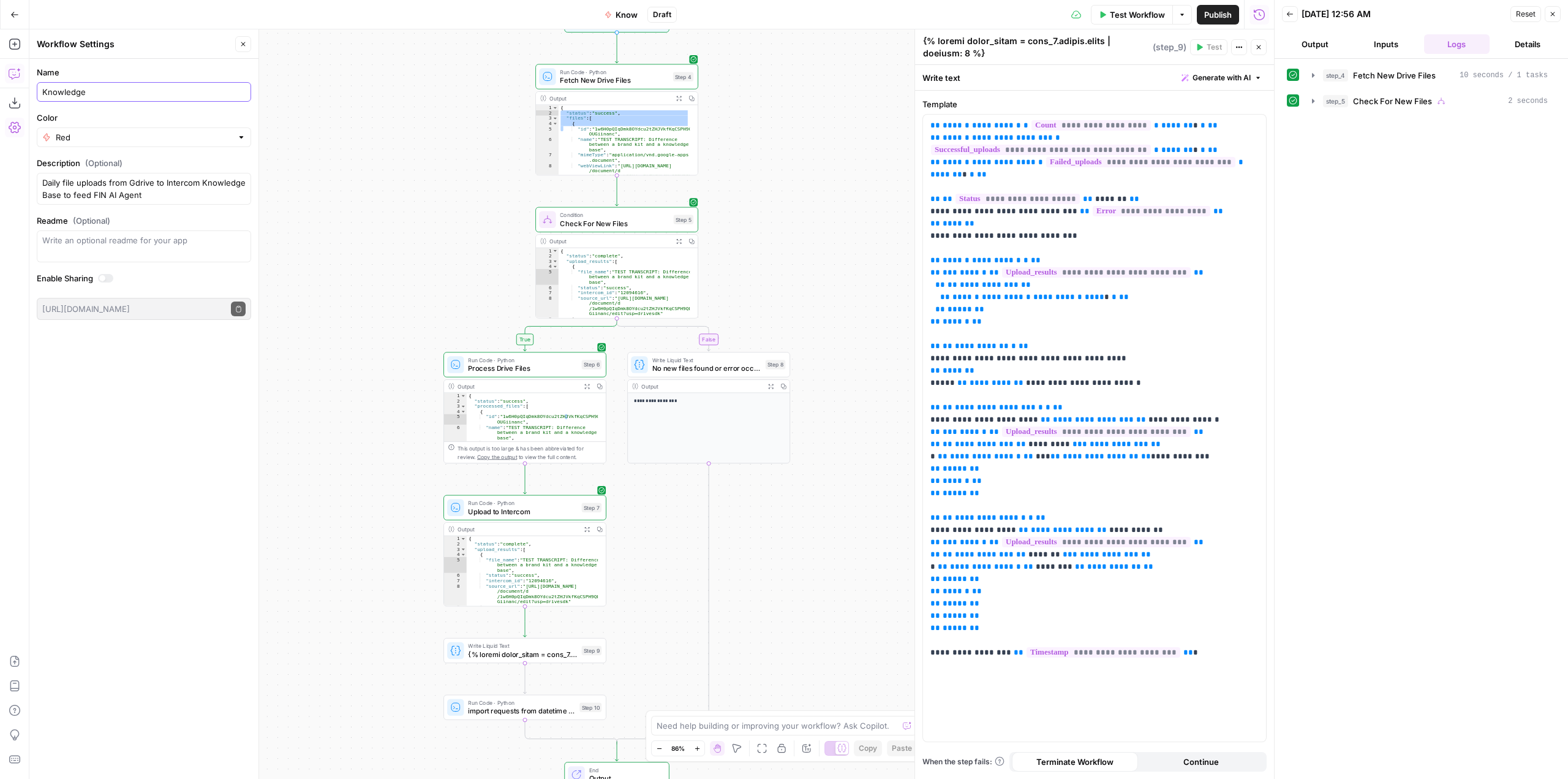
type input "Knowledge"
type input "i"
type input "Intercom Knowledge Base Daily Update"
click at [210, 401] on div "Name Intercom Knowledge Base Daily Update Color Red Description (Optional) Dail…" at bounding box center [143, 419] width 229 height 720
click at [1136, 14] on span "Test Workflow" at bounding box center [1138, 15] width 55 height 13
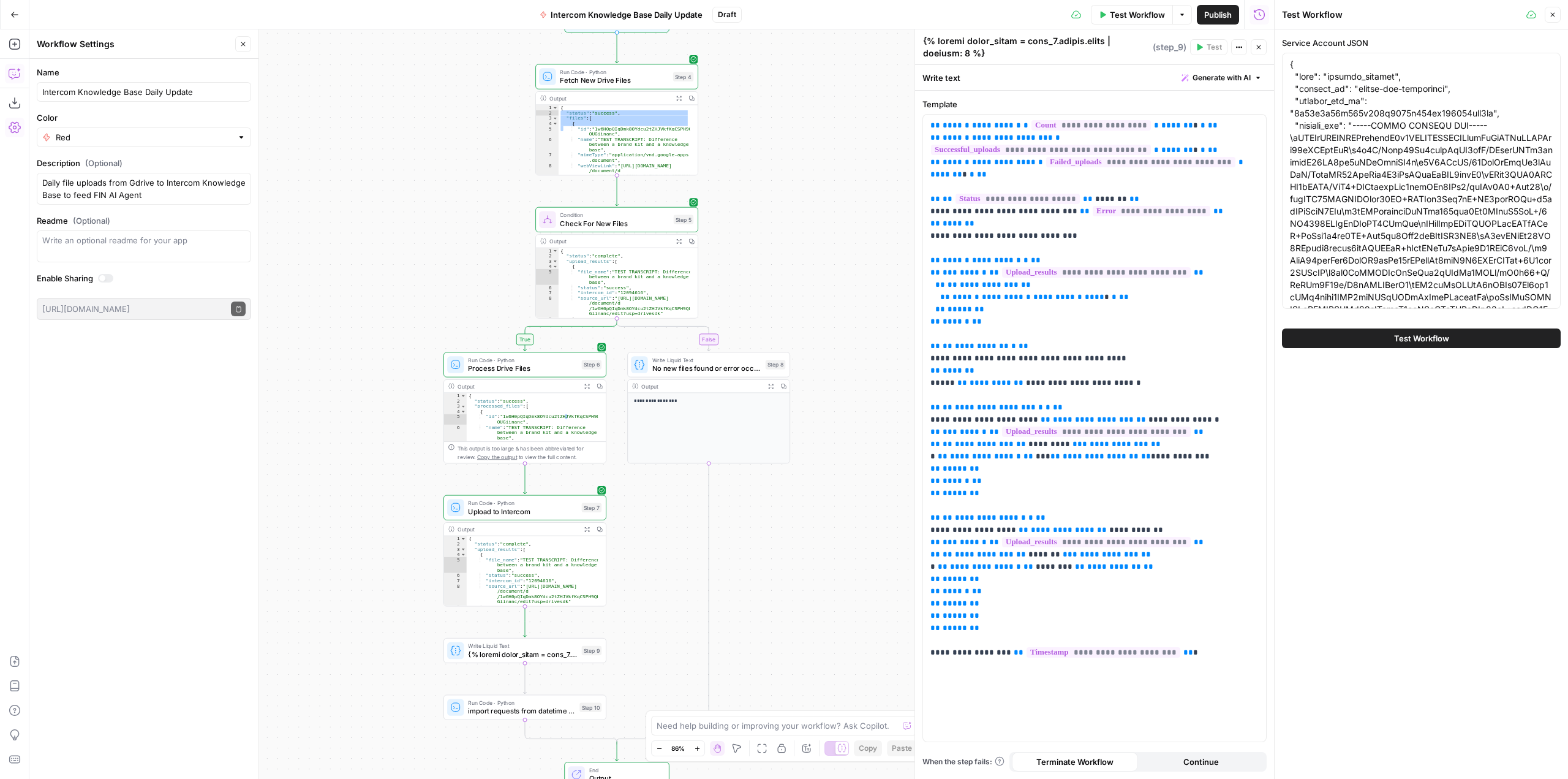
click at [1404, 342] on span "Test Workflow" at bounding box center [1422, 338] width 55 height 13
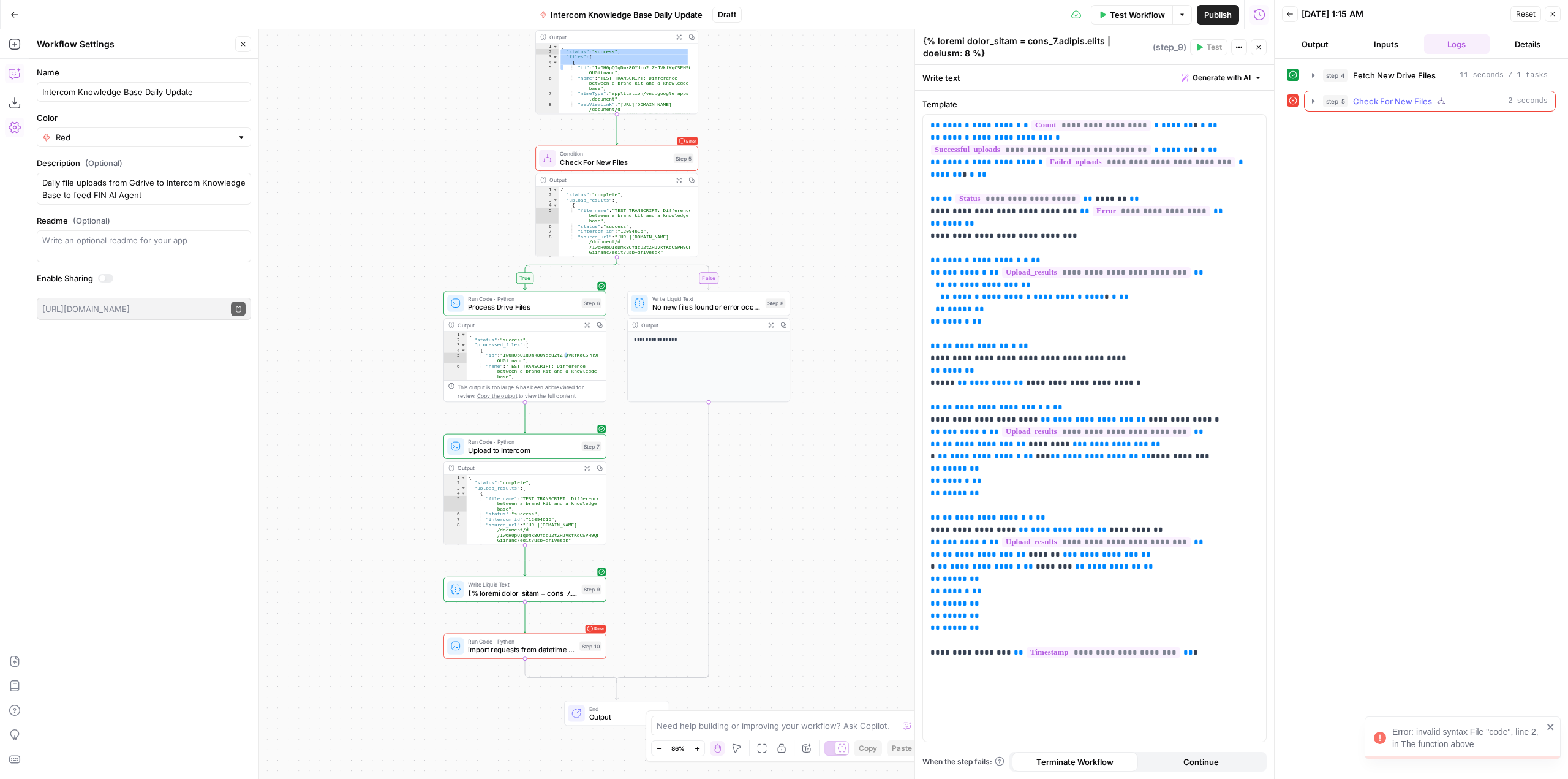
click at [1311, 98] on icon "button" at bounding box center [1313, 101] width 9 height 9
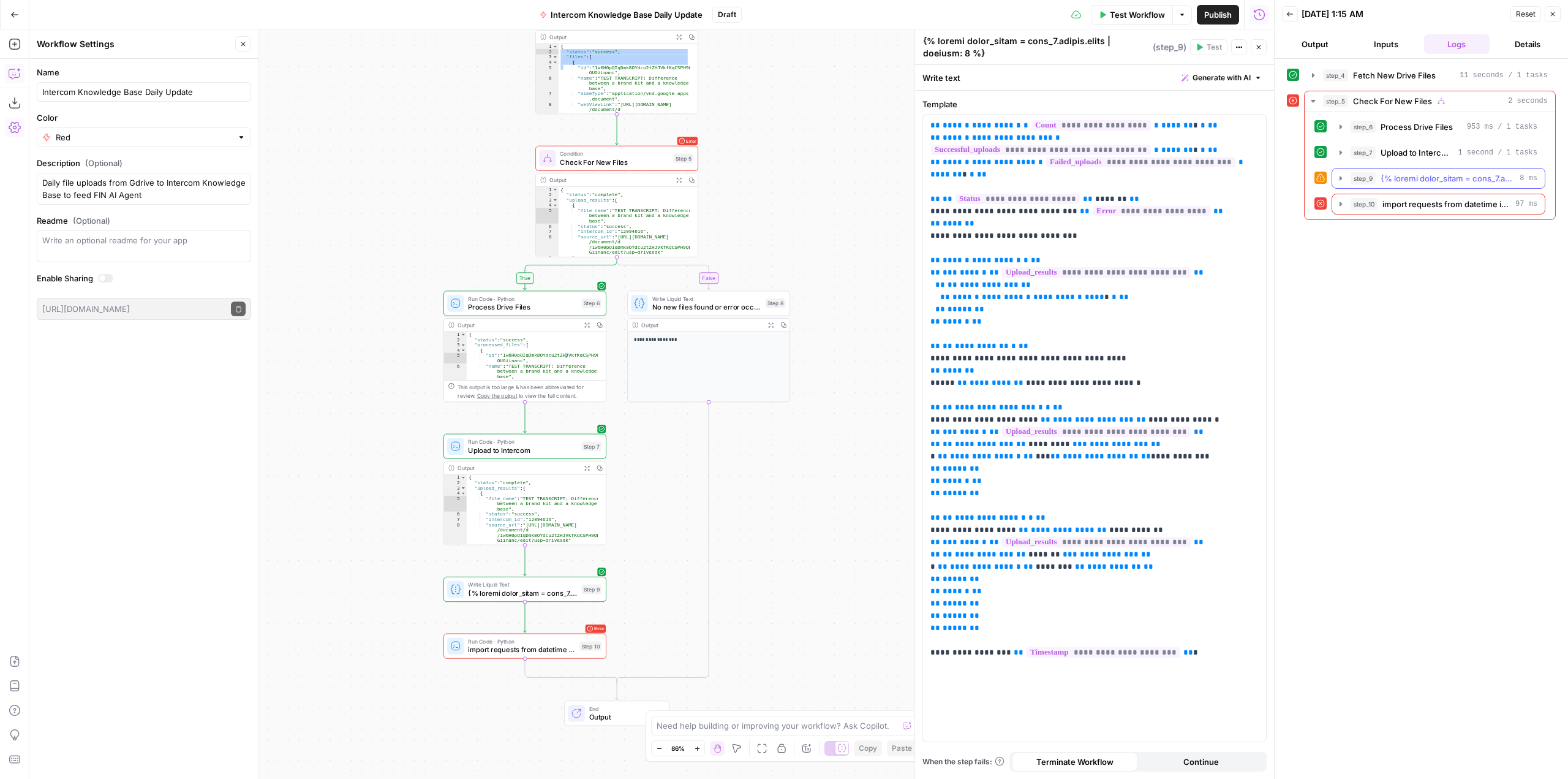
click at [1458, 179] on span "button" at bounding box center [1448, 179] width 135 height 13
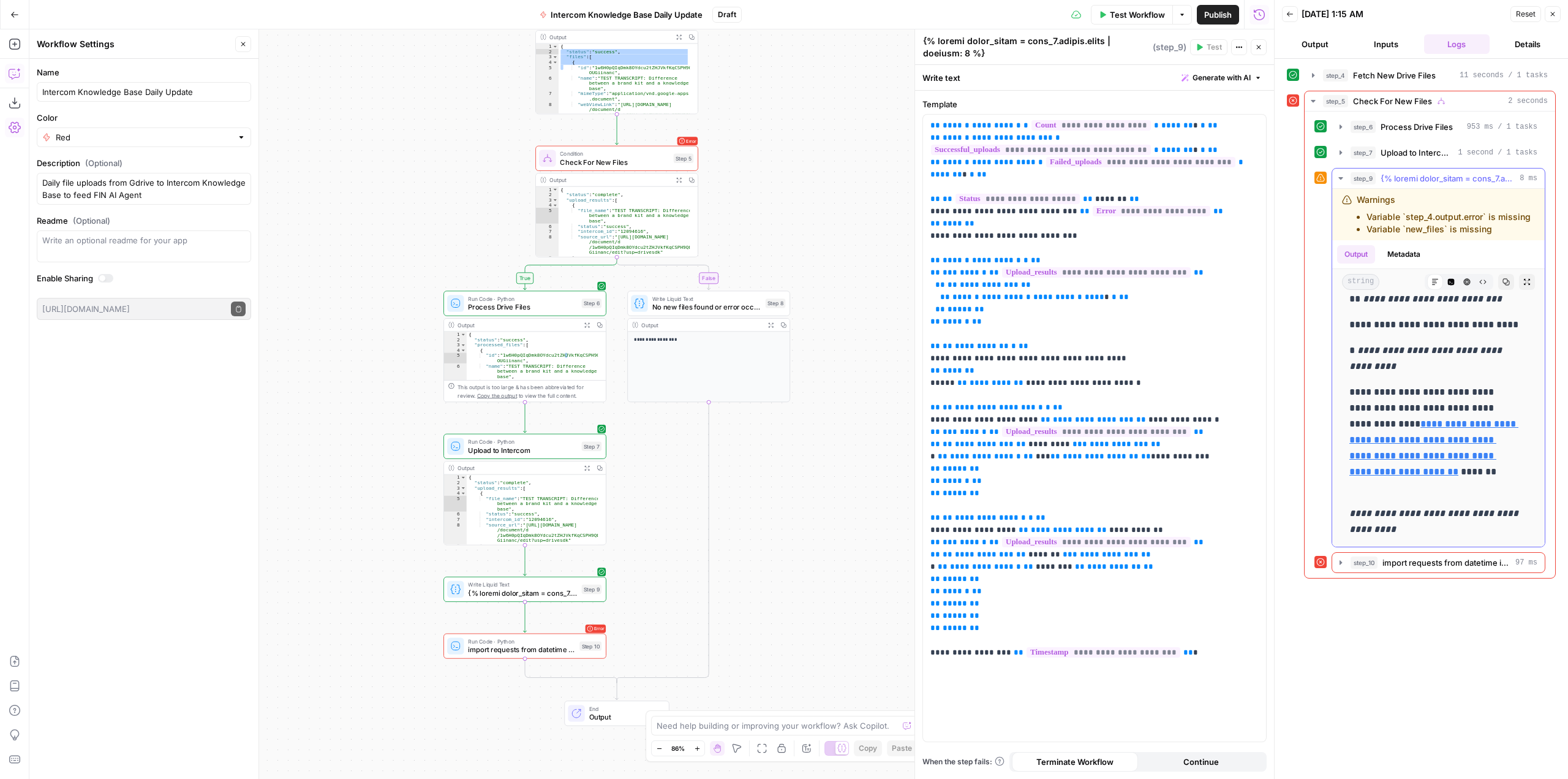
scroll to position [14, 0]
click at [1432, 569] on button "step_10 import requests from datetime import datetime def send_to_slack(): if '…" at bounding box center [1438, 562] width 212 height 20
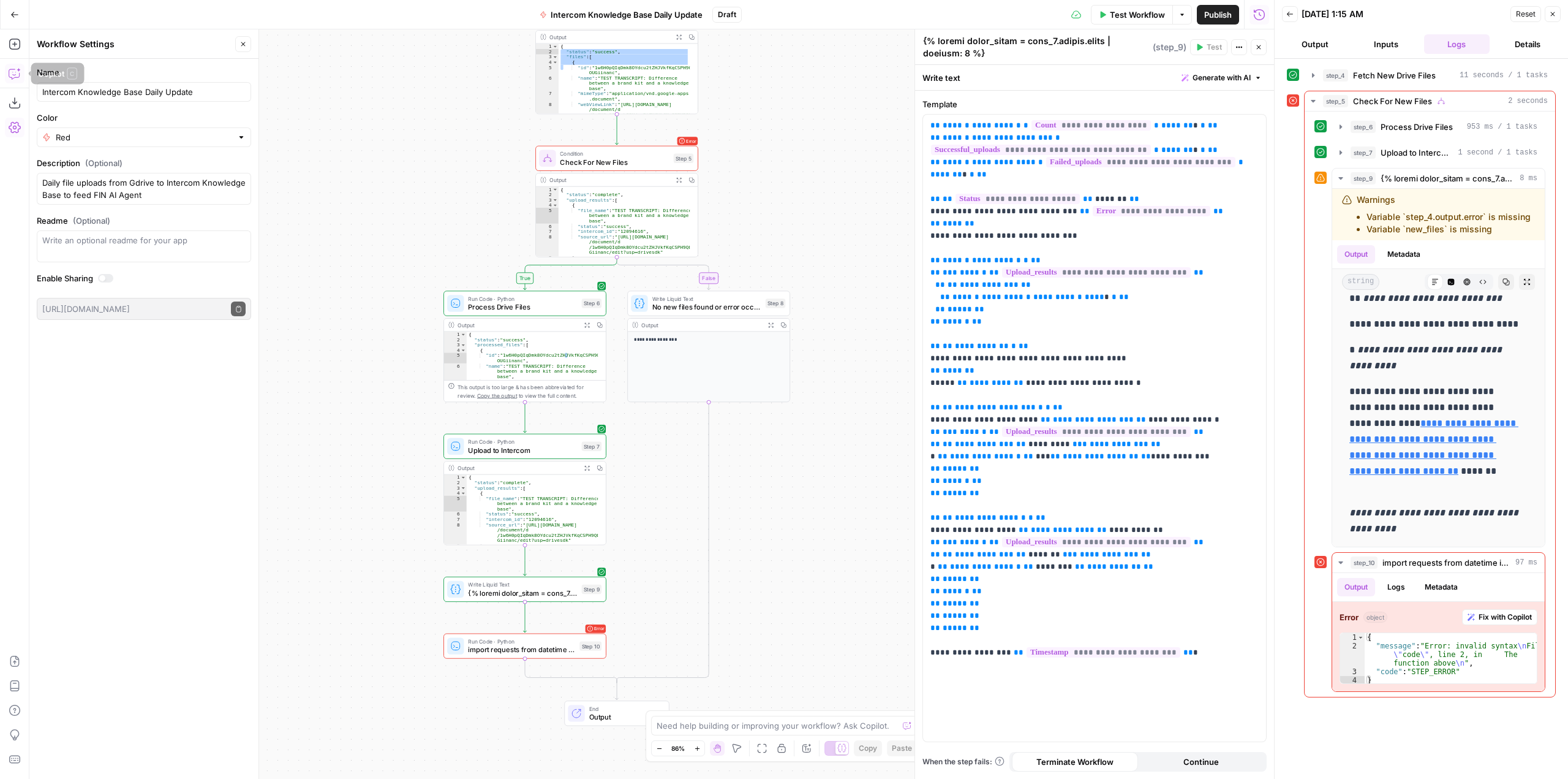
click at [18, 74] on icon "button" at bounding box center [15, 74] width 13 height 13
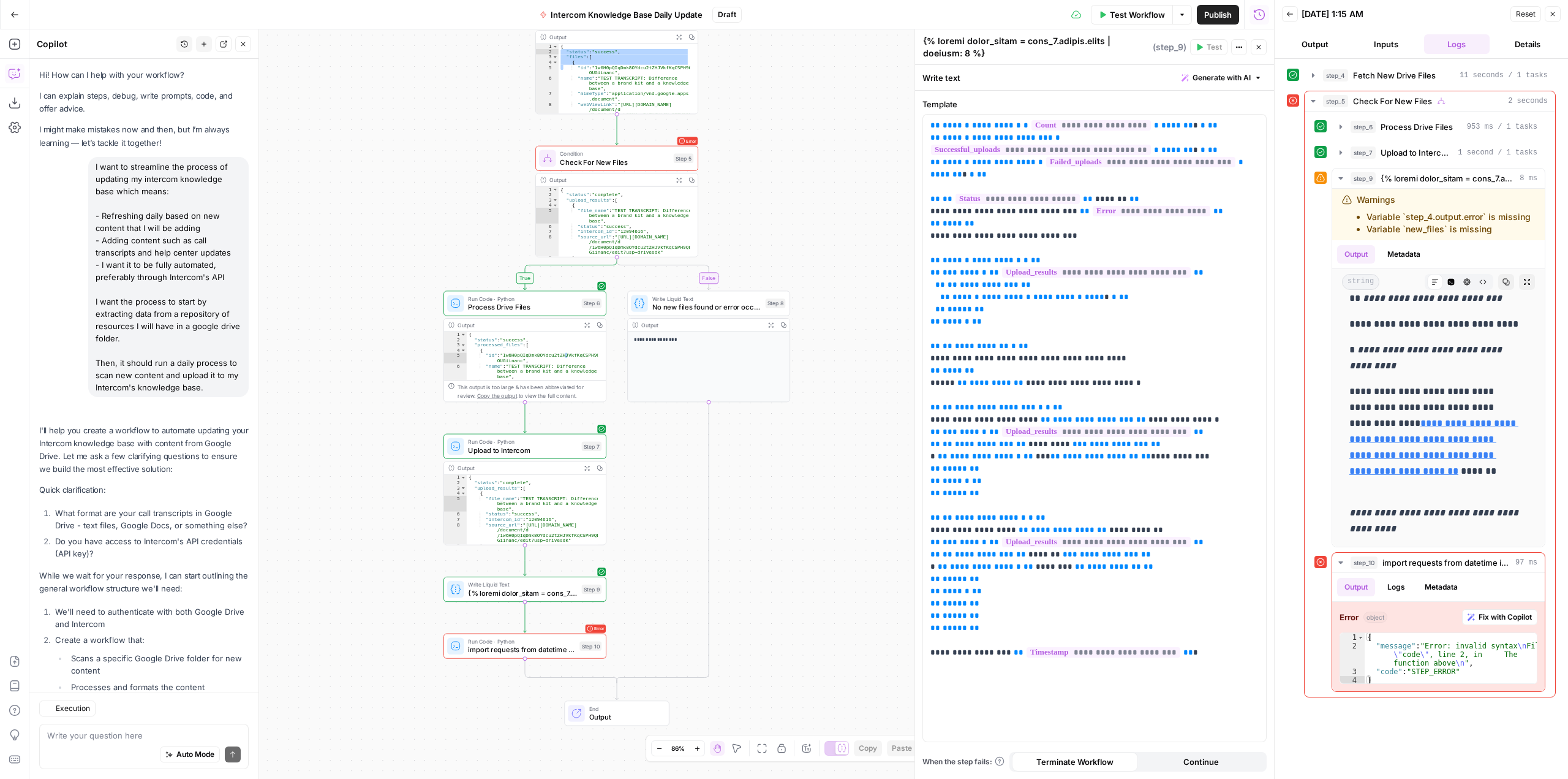
scroll to position [15471, 0]
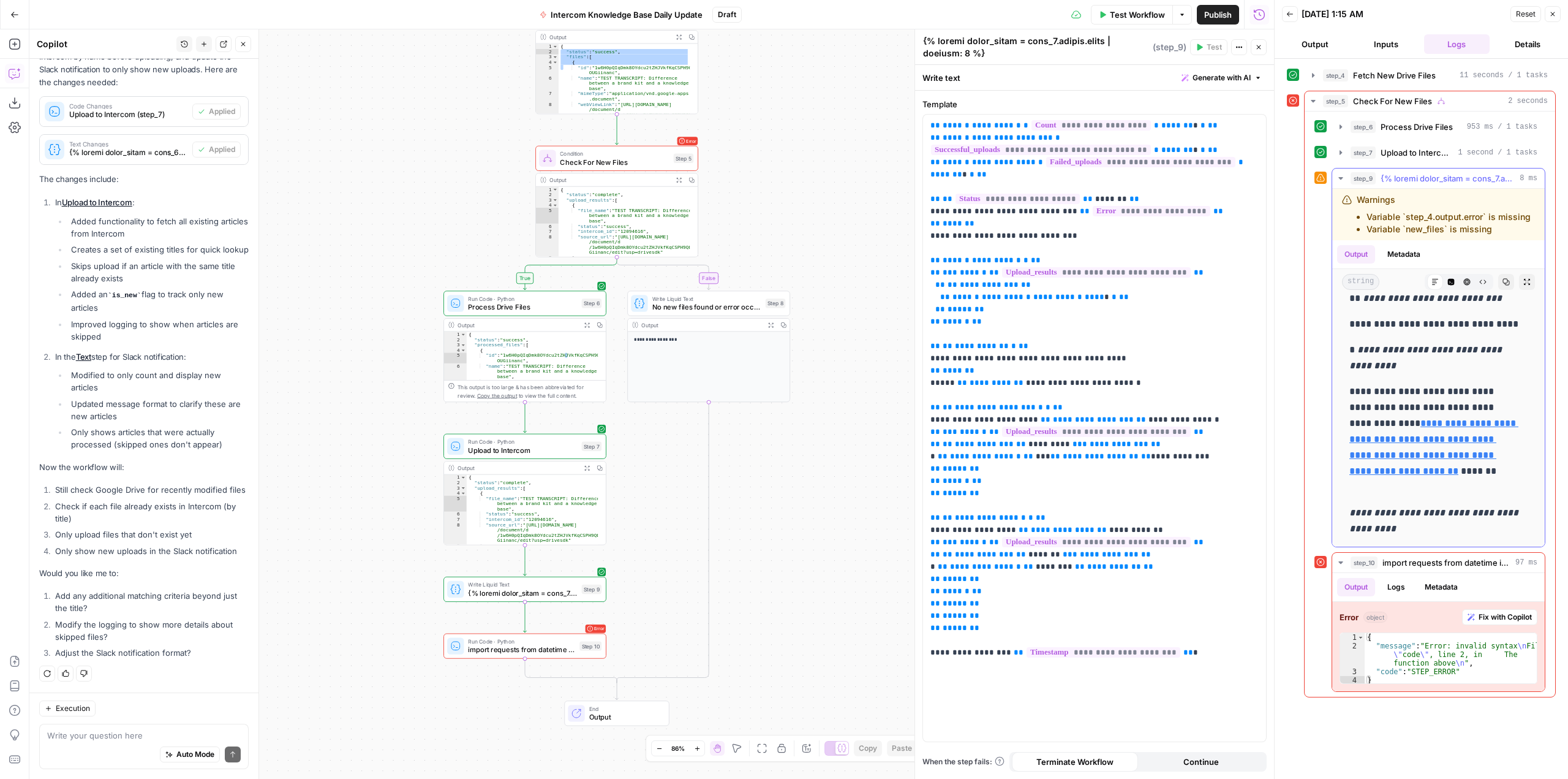
drag, startPoint x: 1500, startPoint y: 233, endPoint x: 1360, endPoint y: 212, distance: 141.6
click at [1360, 212] on ul "Variable `step_4.output.error` is missing Variable `new_files` is missing" at bounding box center [1444, 223] width 174 height 24
copy ul "Variable `step_4.output.error` is missing Variable `new_files` is missing"
click at [140, 732] on textarea at bounding box center [144, 735] width 194 height 13
paste textarea "Variable `step_4.output.error` is missing Variable `new_files` is missing"
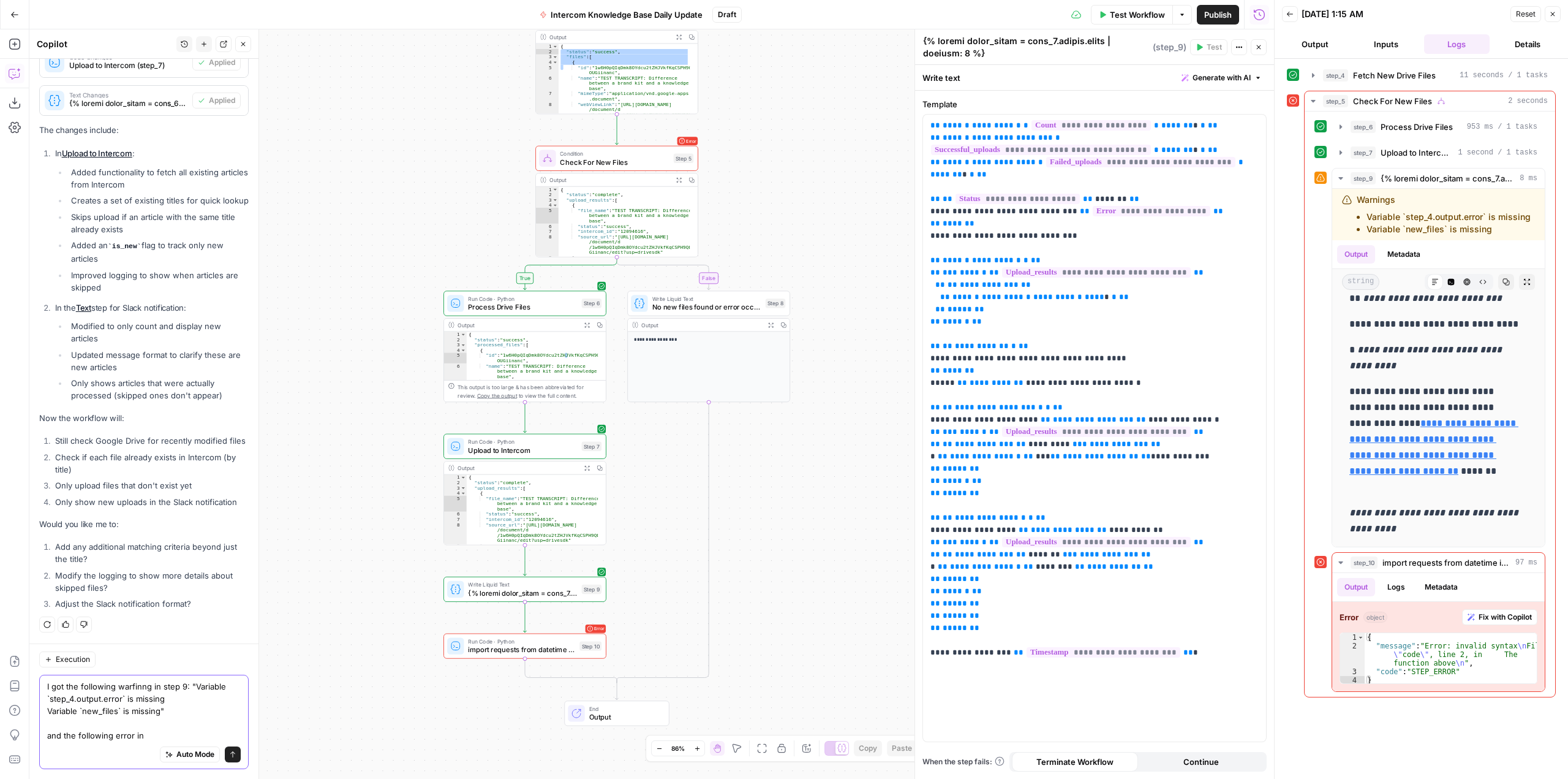
scroll to position [15519, 0]
type textarea "I got the following warfinng in step 9: "Variable `step_4.output.error` is miss…"
drag, startPoint x: 1399, startPoint y: 679, endPoint x: 1352, endPoint y: 635, distance: 64.4
click at [1352, 635] on div "* 1 2 3 4 { "message" : "Error: invalid syntax \n File \" code \" , line 2, in …" at bounding box center [1438, 657] width 197 height 51
type textarea "**********"
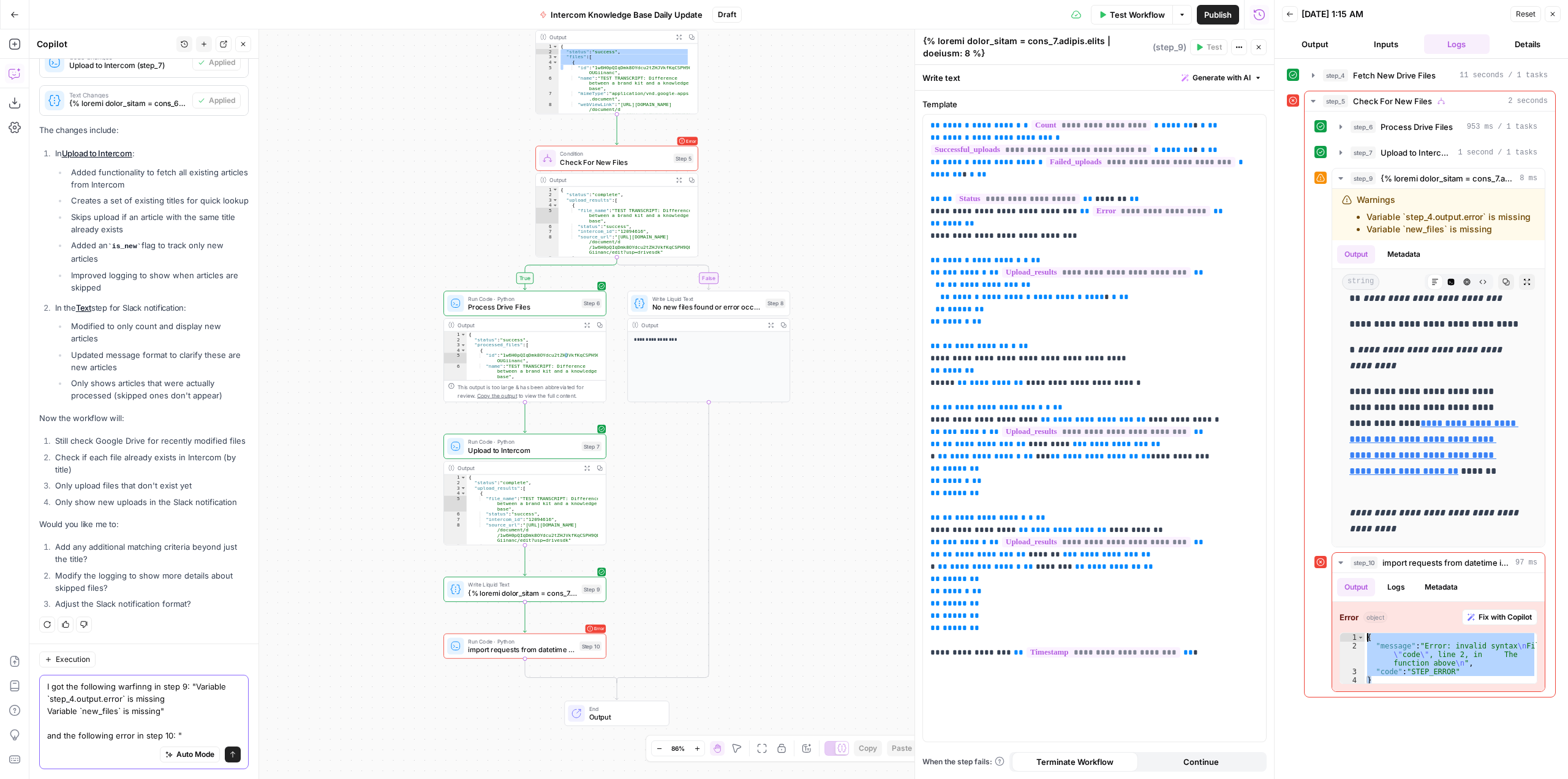
click at [183, 733] on textarea "I got the following warfinng in step 9: "Variable `step_4.output.error` is miss…" at bounding box center [144, 711] width 194 height 61
paste textarea "{ "message": "Error: invalid syntax\nFile \"code\", line 2, in The function abo…"
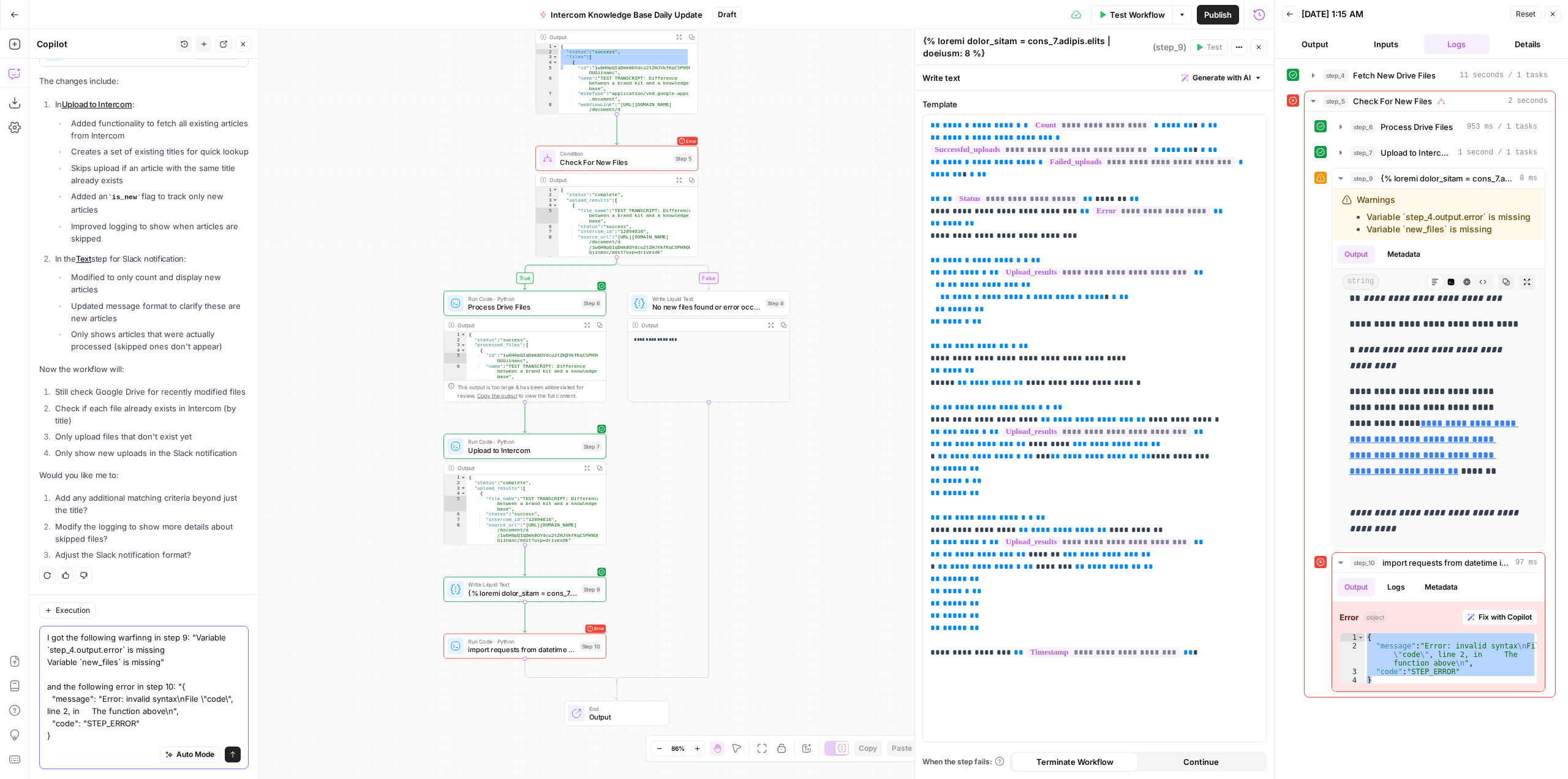
scroll to position [15569, 0]
type textarea "I got the following warfinng in step 9: "Variable `step_4.output.error` is miss…"
click at [229, 752] on icon "submit" at bounding box center [232, 754] width 7 height 7
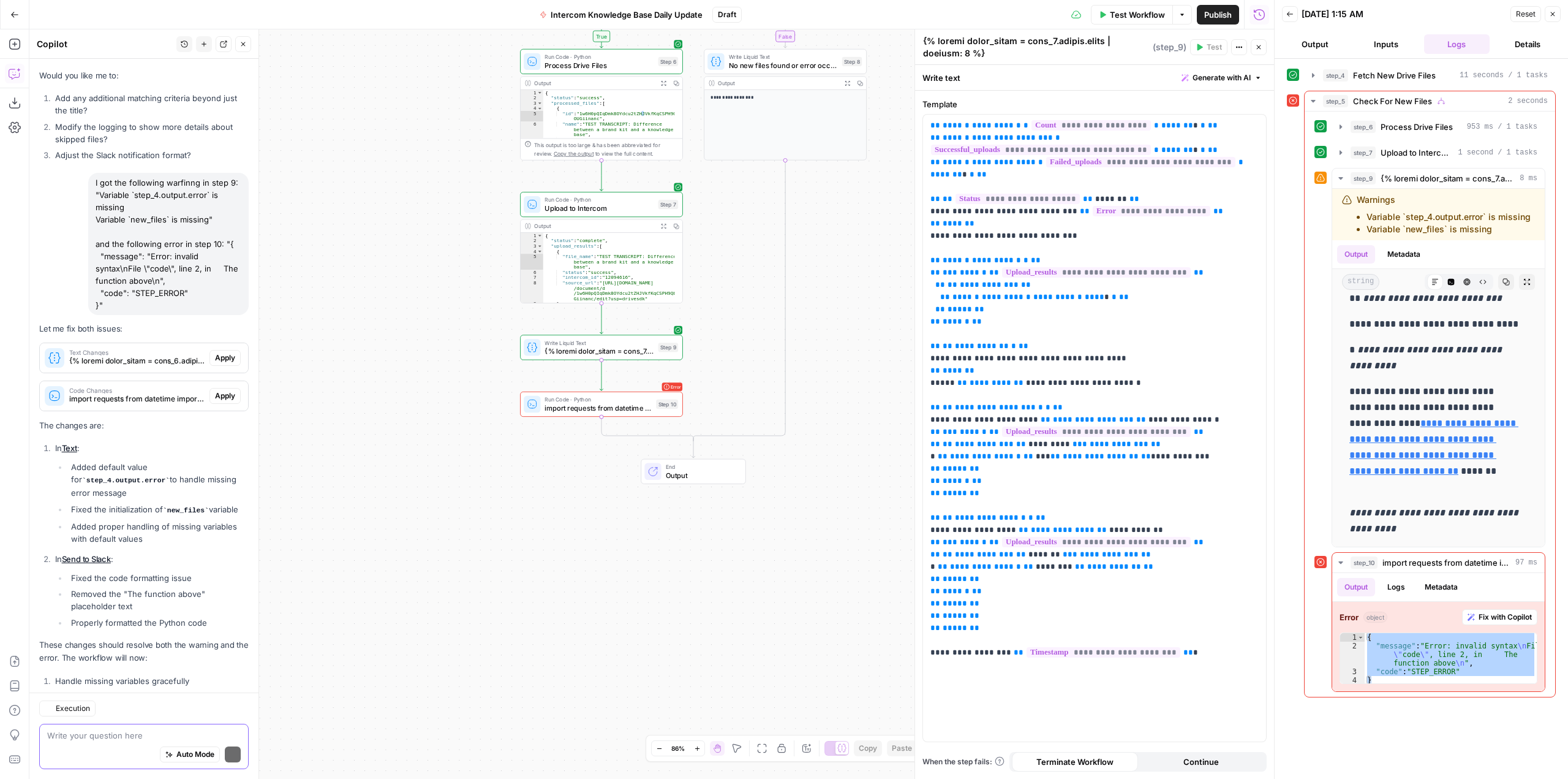
scroll to position [16073, 0]
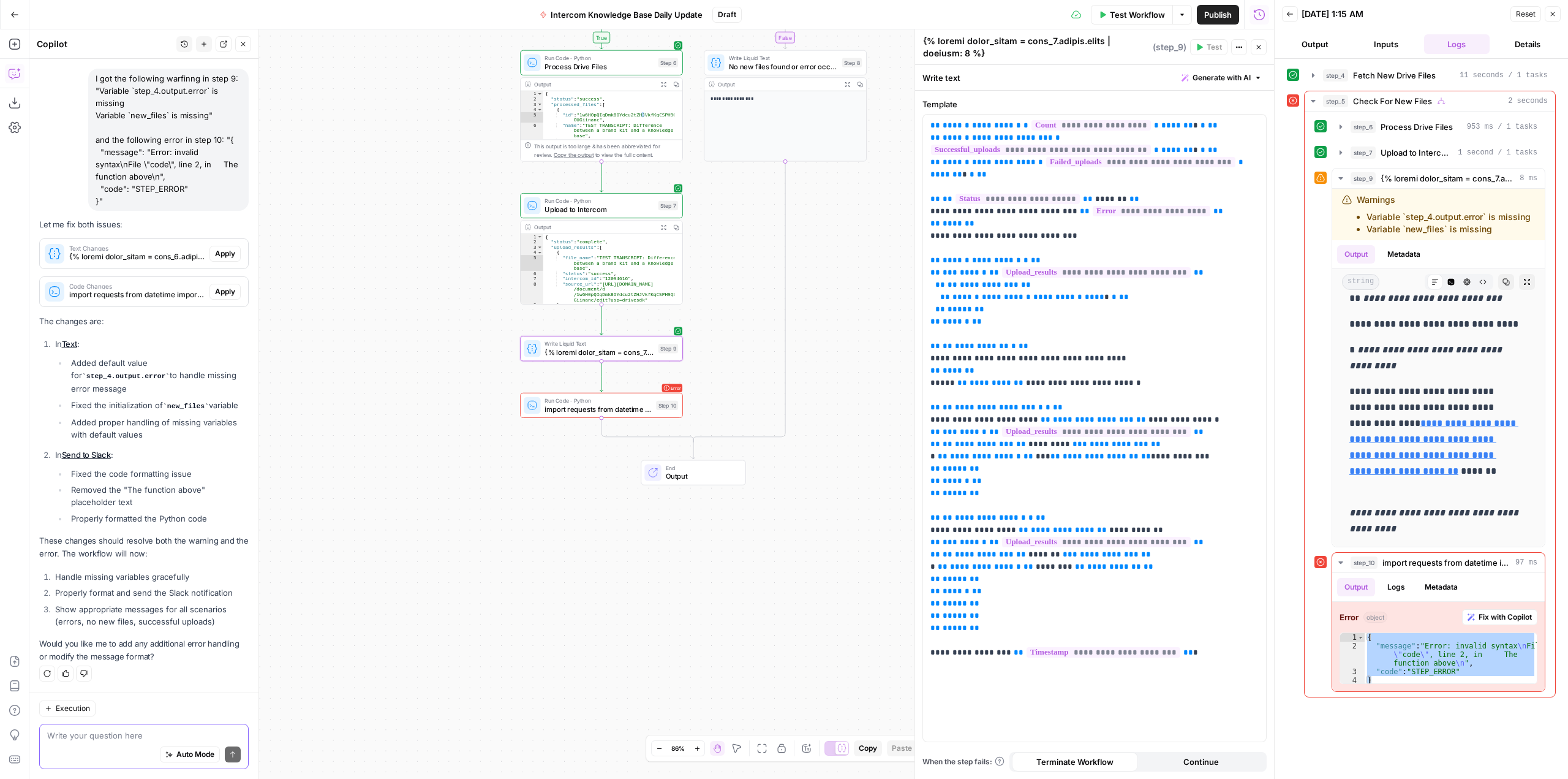
click at [215, 256] on span "Apply" at bounding box center [225, 253] width 20 height 11
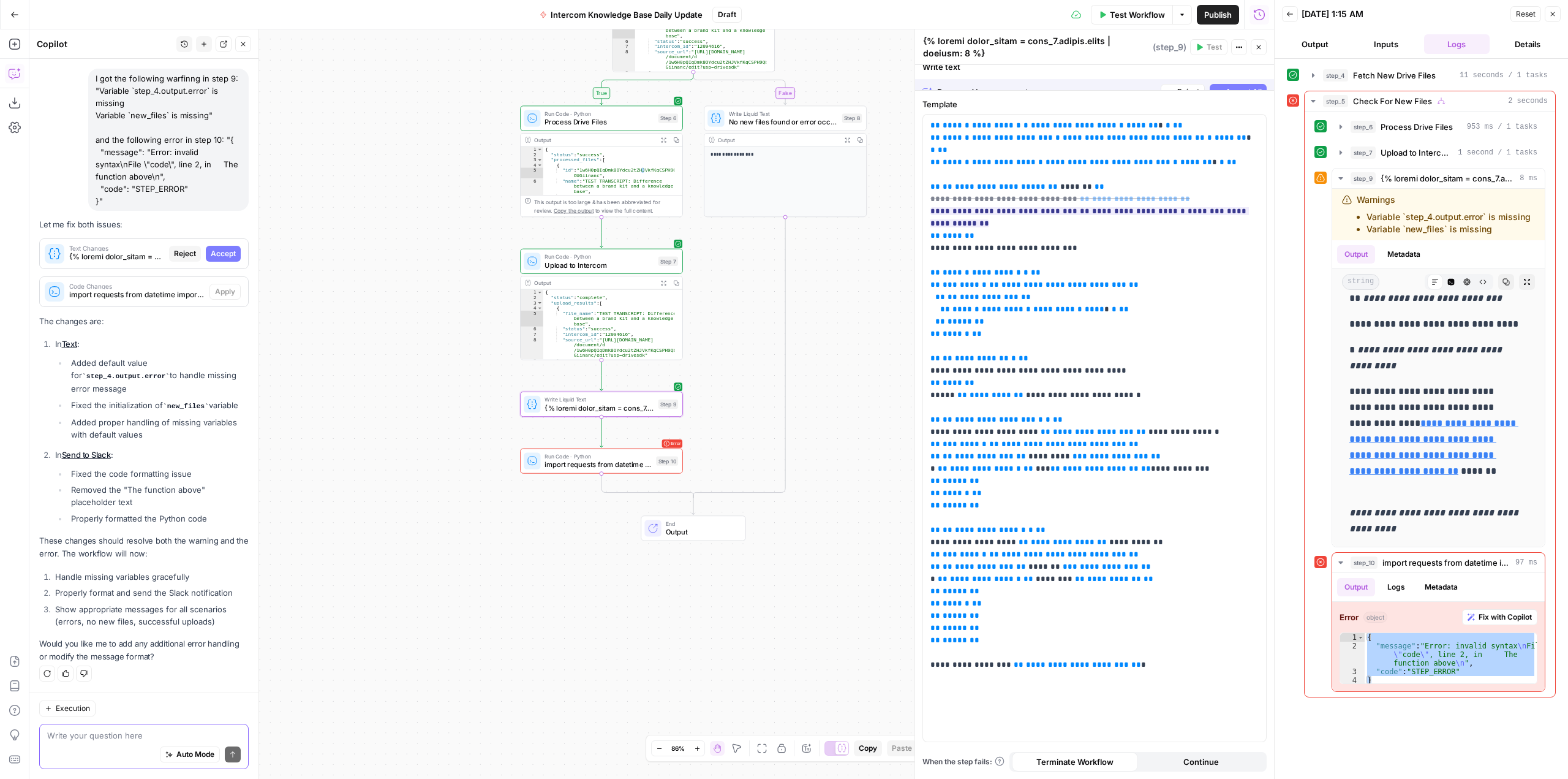
scroll to position [15641, 0]
click at [1237, 73] on span "Accept All" at bounding box center [1244, 78] width 36 height 11
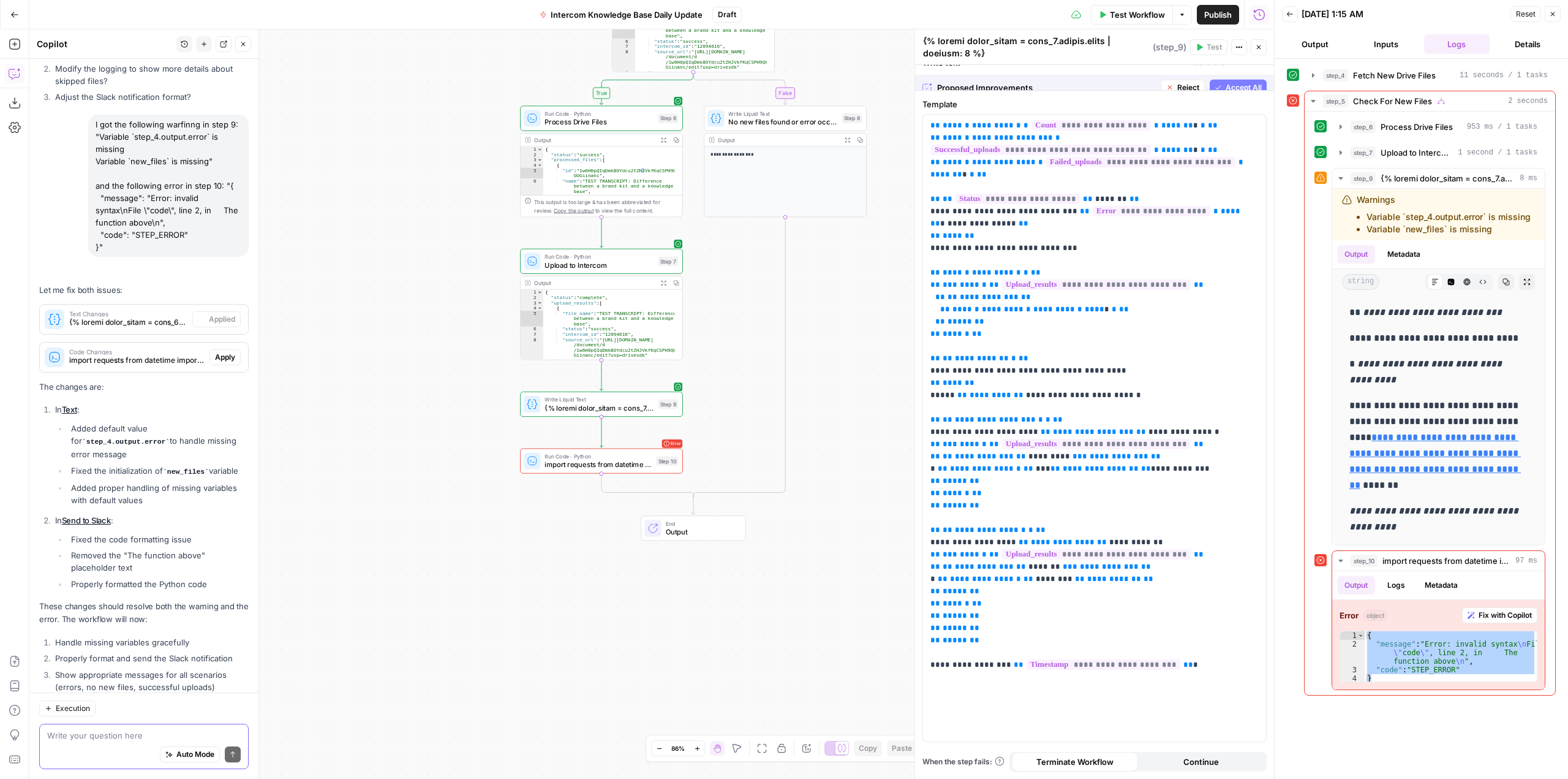
scroll to position [0, 0]
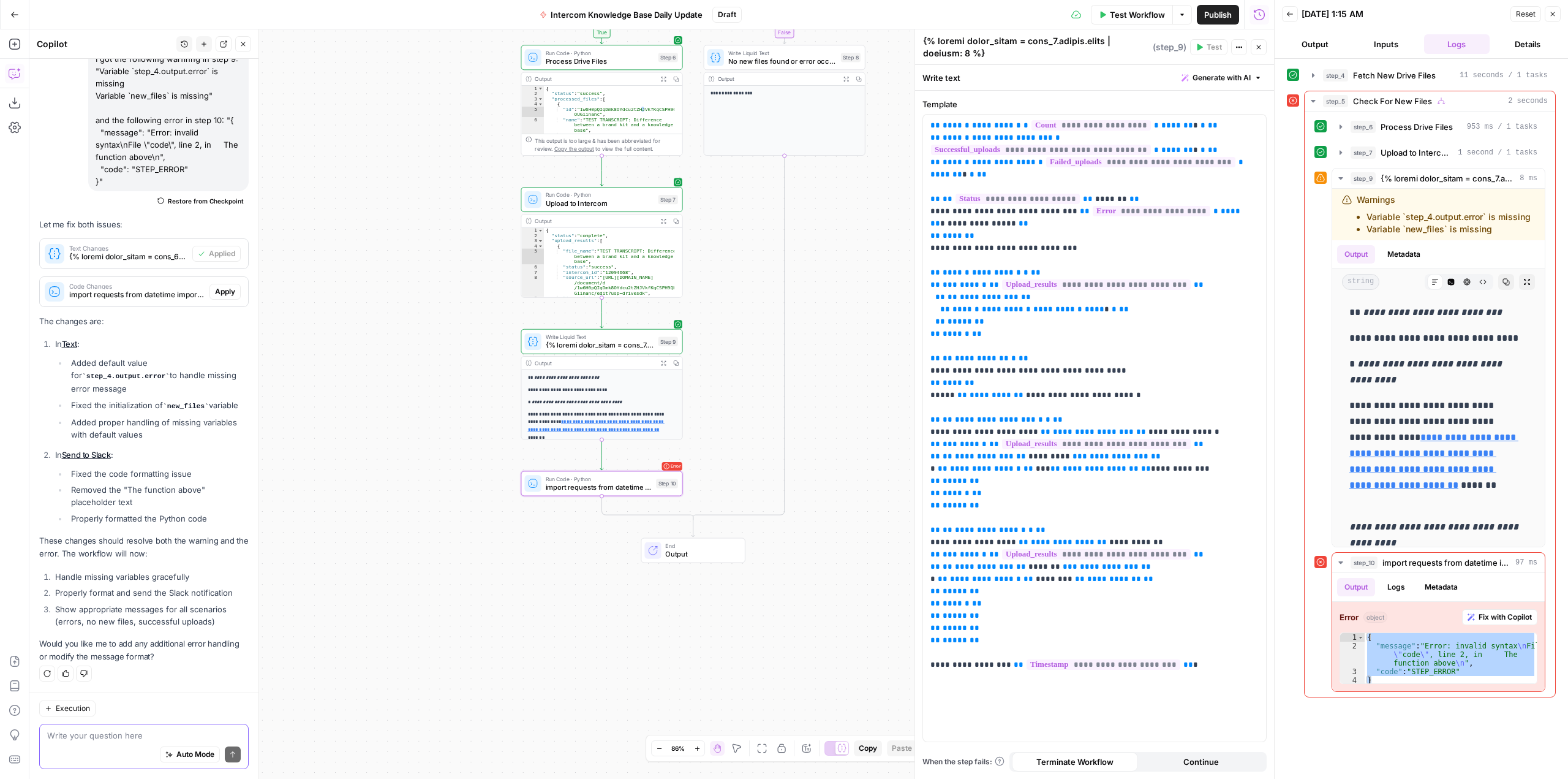
click at [217, 293] on span "Apply" at bounding box center [225, 292] width 20 height 11
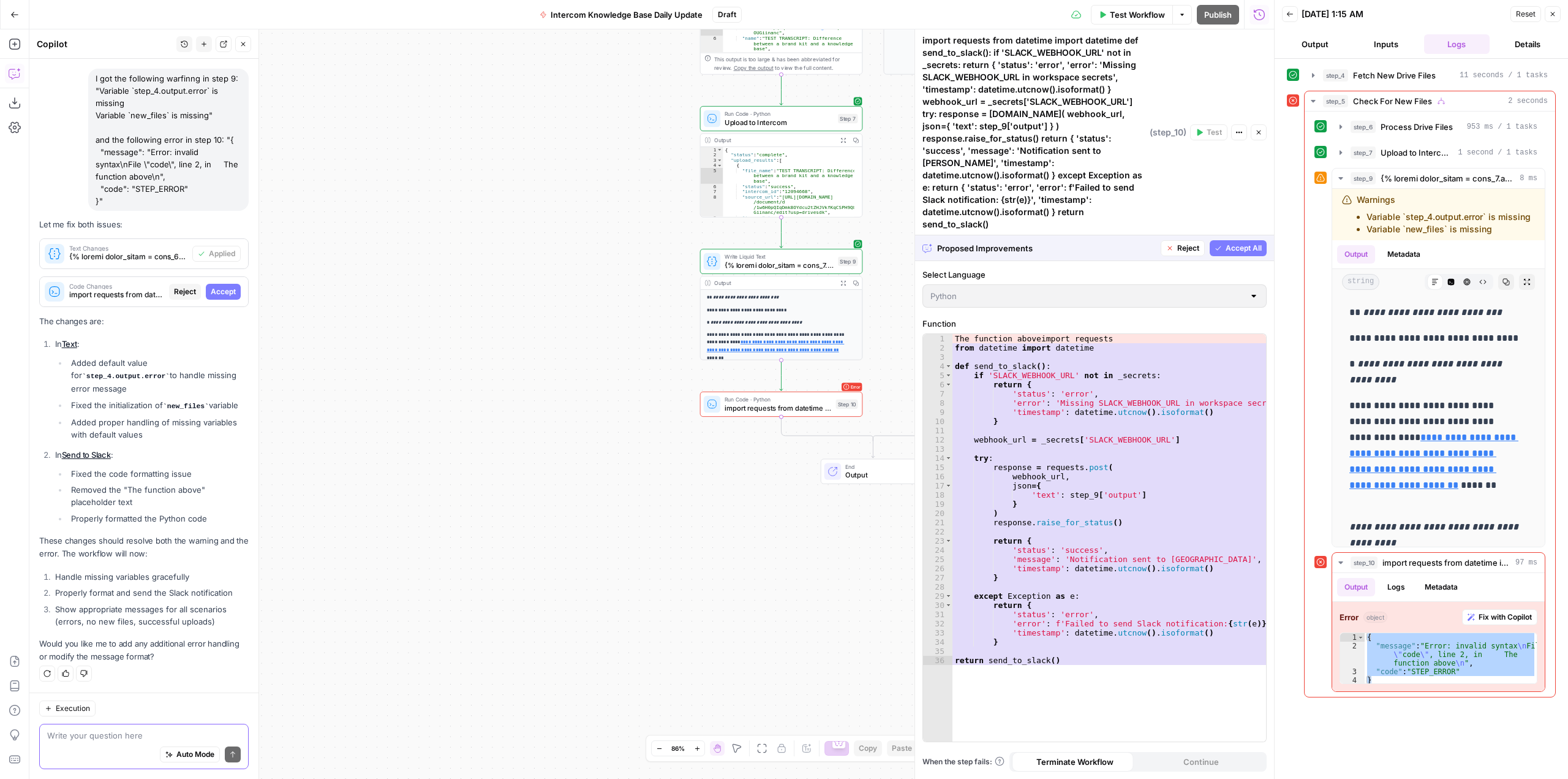
scroll to position [15641, 0]
click at [1221, 245] on icon "button" at bounding box center [1218, 248] width 7 height 7
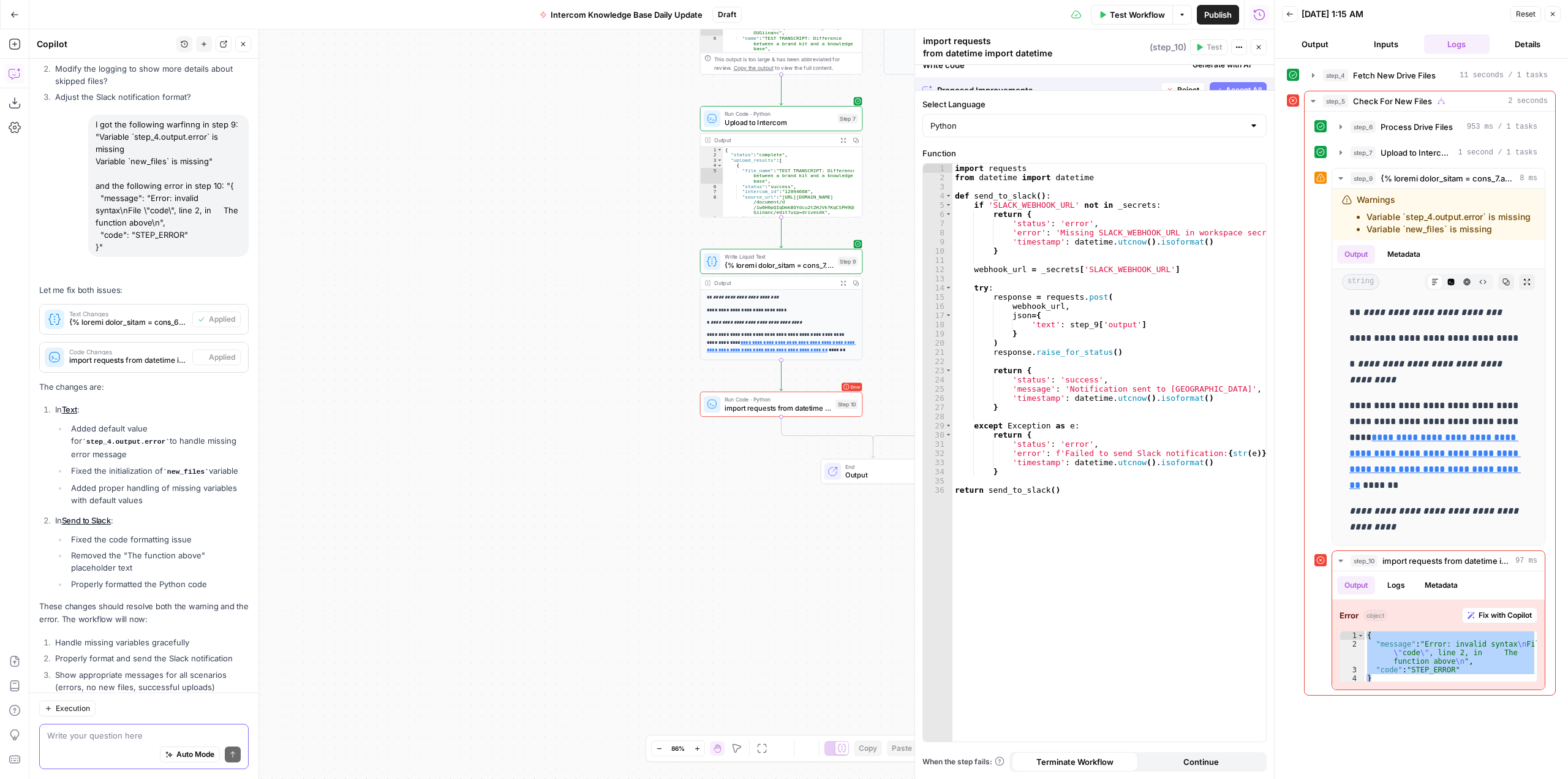
scroll to position [16092, 0]
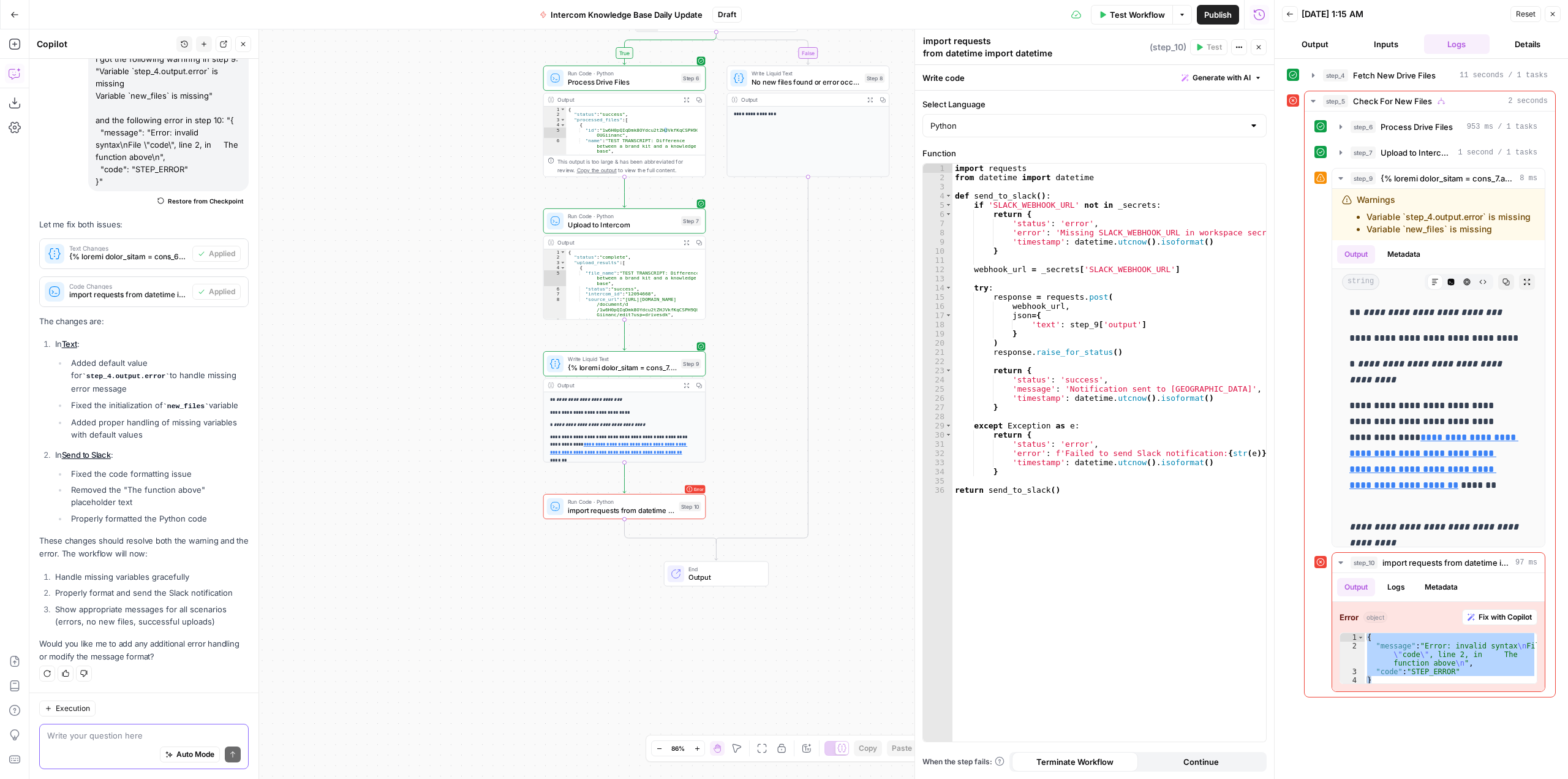
drag, startPoint x: 563, startPoint y: 336, endPoint x: 411, endPoint y: 406, distance: 167.3
click at [411, 406] on div "**********" at bounding box center [651, 404] width 1245 height 749
click at [1131, 15] on span "Test Workflow" at bounding box center [1138, 15] width 55 height 13
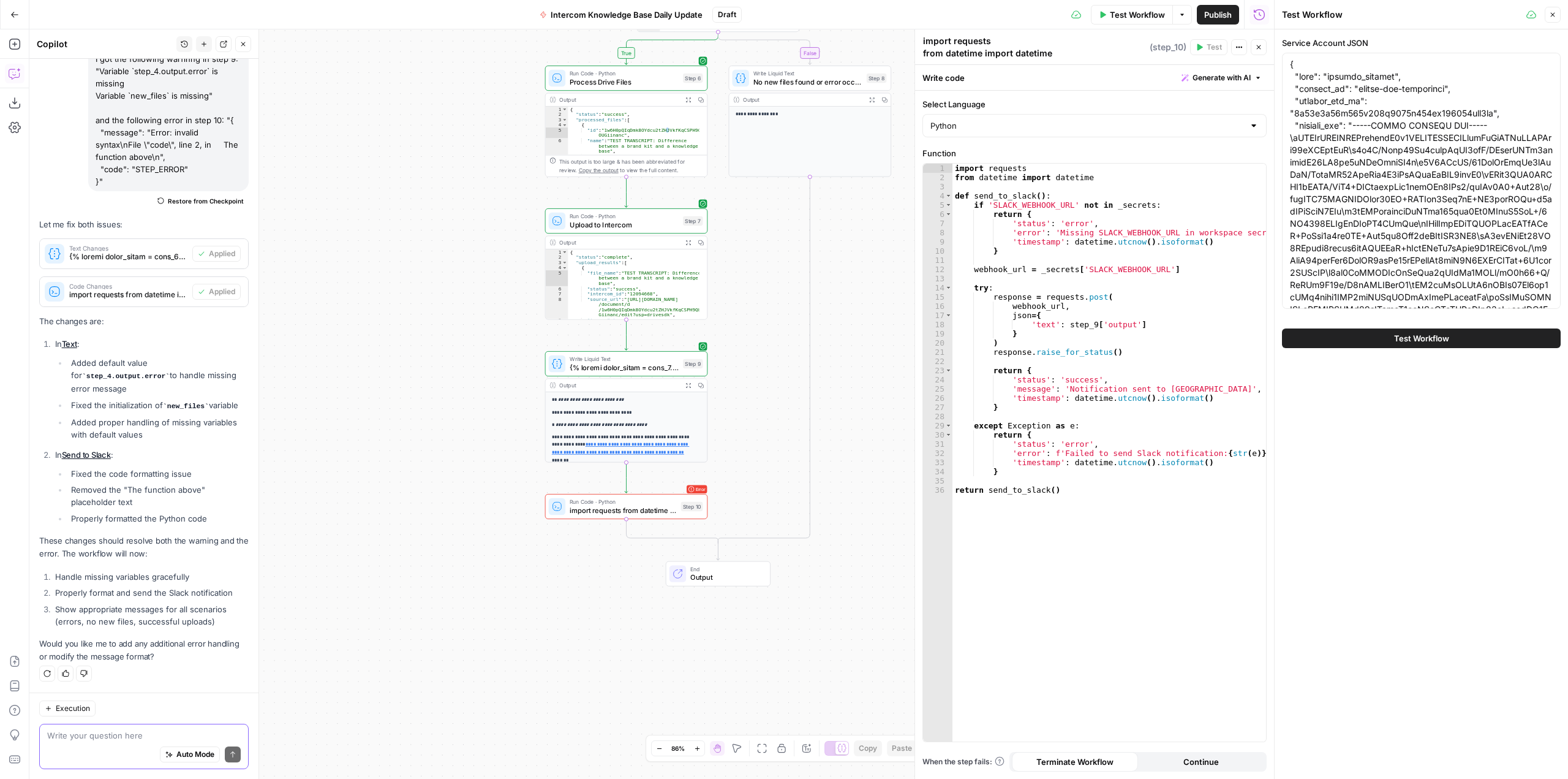
click at [1457, 340] on button "Test Workflow" at bounding box center [1422, 338] width 279 height 20
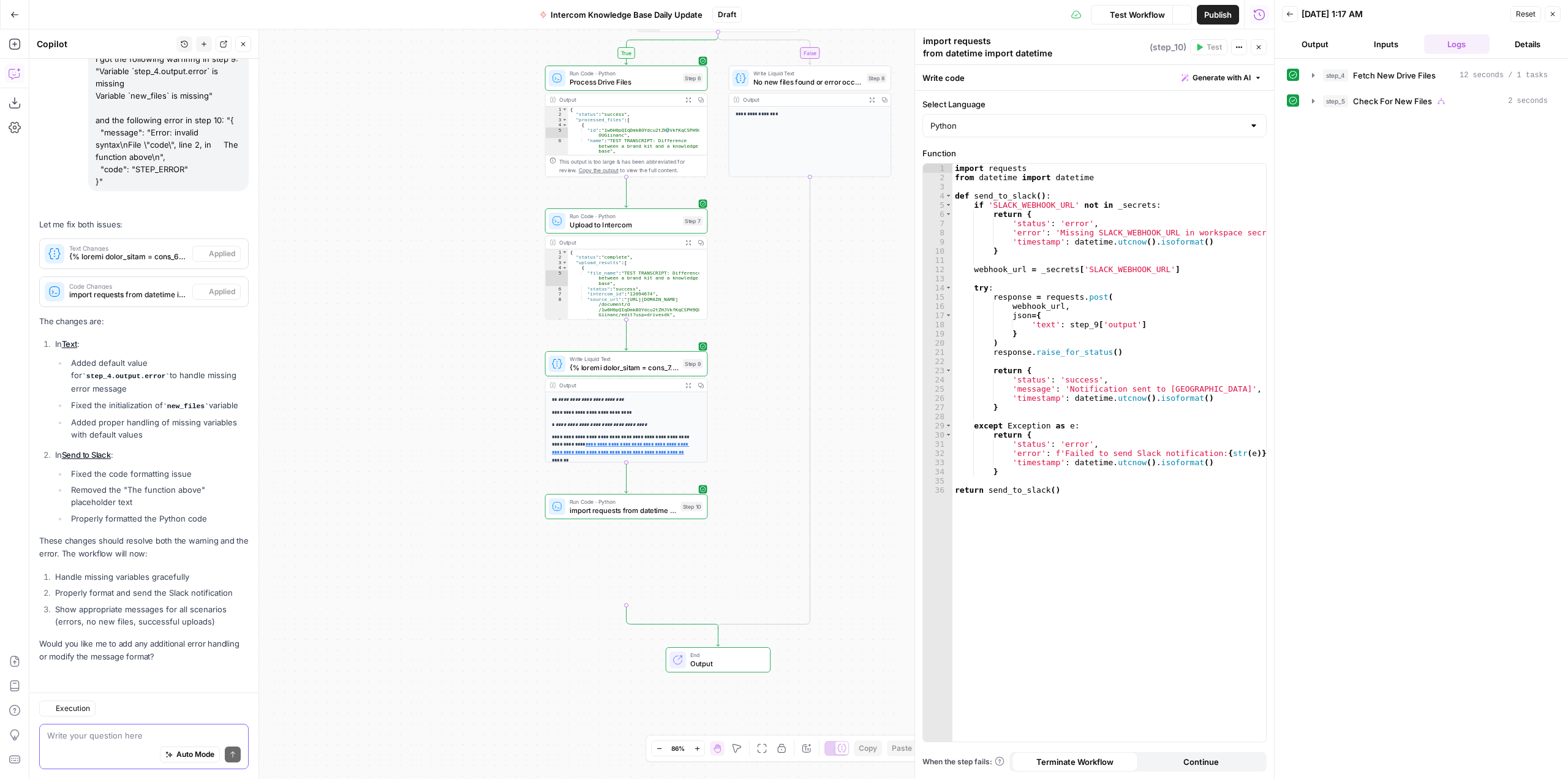
scroll to position [16092, 0]
click at [111, 737] on textarea at bounding box center [144, 735] width 194 height 13
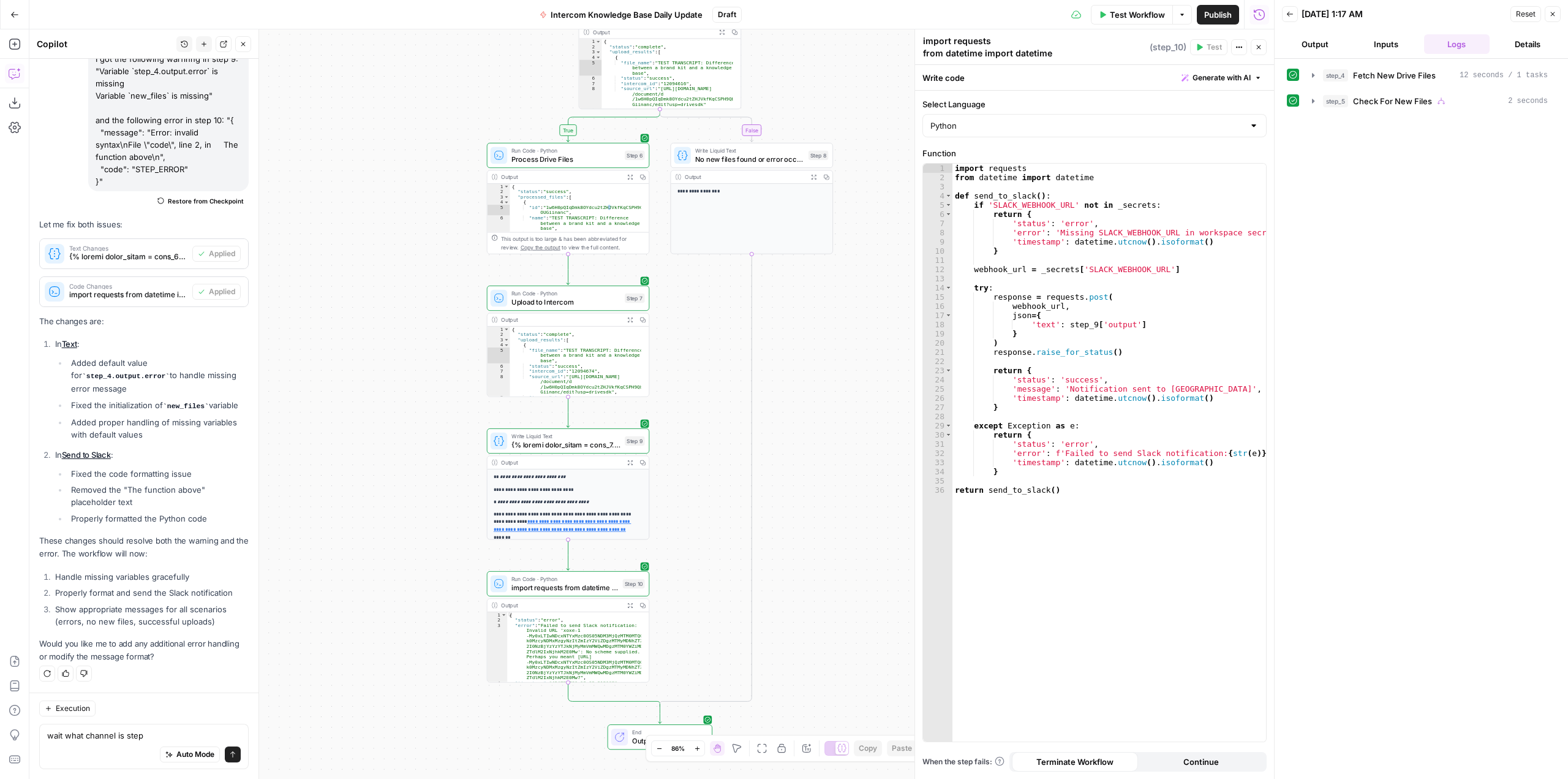
drag, startPoint x: 852, startPoint y: 350, endPoint x: 794, endPoint y: 427, distance: 96.4
click at [794, 427] on div "**********" at bounding box center [651, 404] width 1245 height 749
click at [168, 733] on textarea "wait what channel is step" at bounding box center [144, 735] width 194 height 13
click at [567, 591] on span "import requests from datetime import datetime def send_to_slack(): if 'SLACK_WE…" at bounding box center [565, 587] width 107 height 10
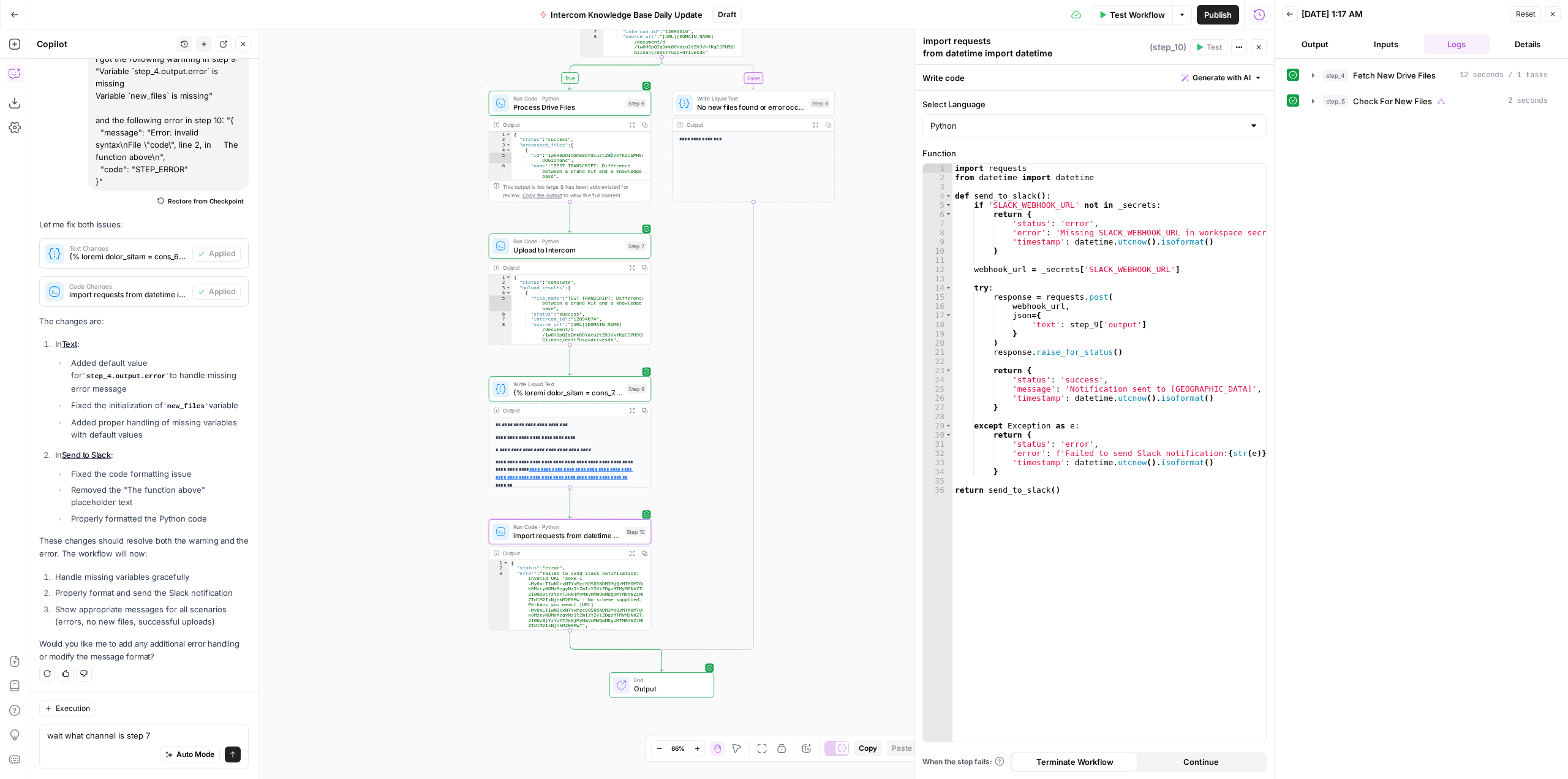
drag, startPoint x: 865, startPoint y: 524, endPoint x: 866, endPoint y: 246, distance: 278.0
click at [866, 246] on div "**********" at bounding box center [651, 404] width 1245 height 749
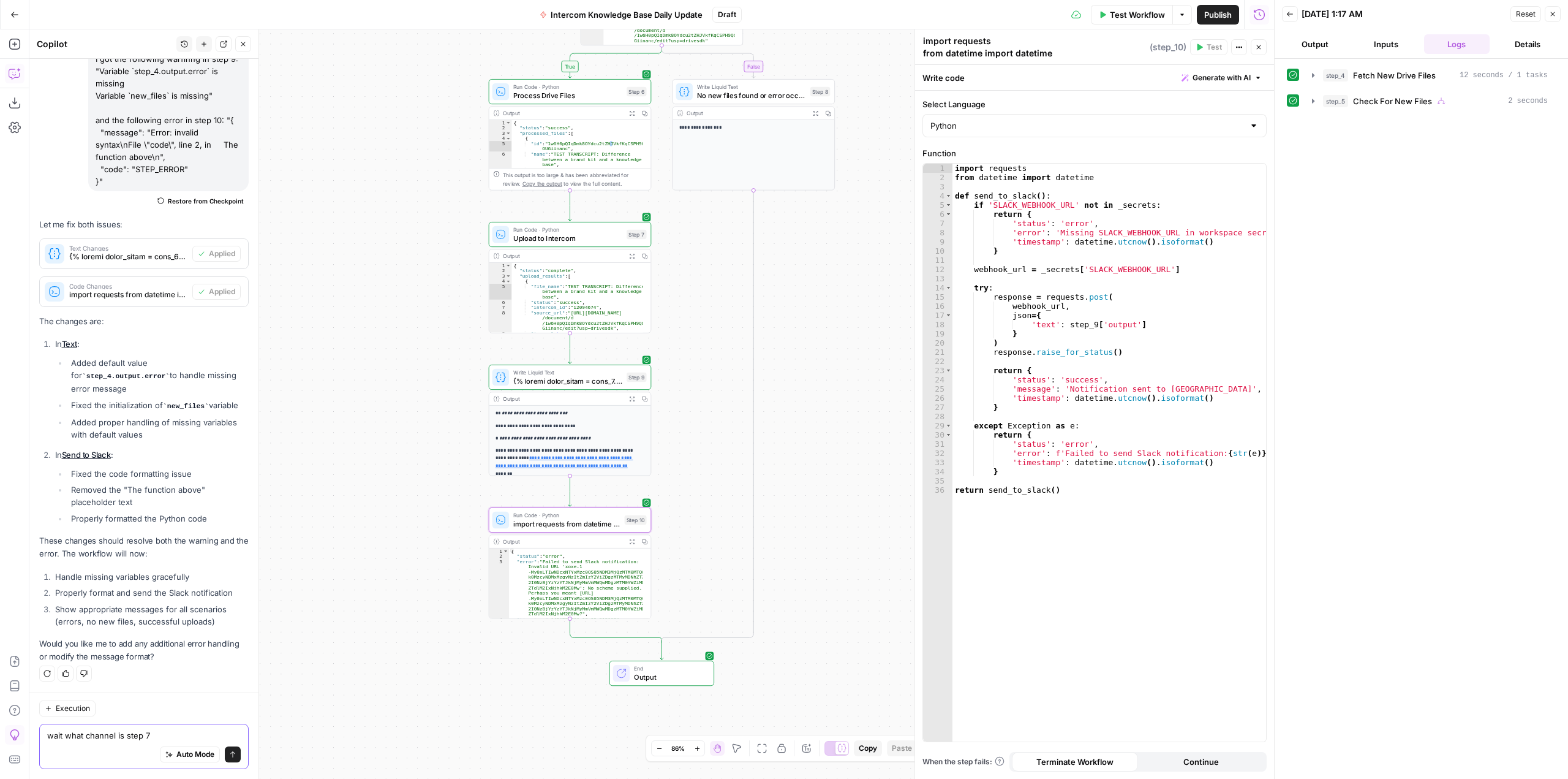
drag, startPoint x: 165, startPoint y: 735, endPoint x: 24, endPoint y: 733, distance: 141.0
click at [24, 733] on body "**********" at bounding box center [784, 390] width 1568 height 779
type textarea "wwhat's"
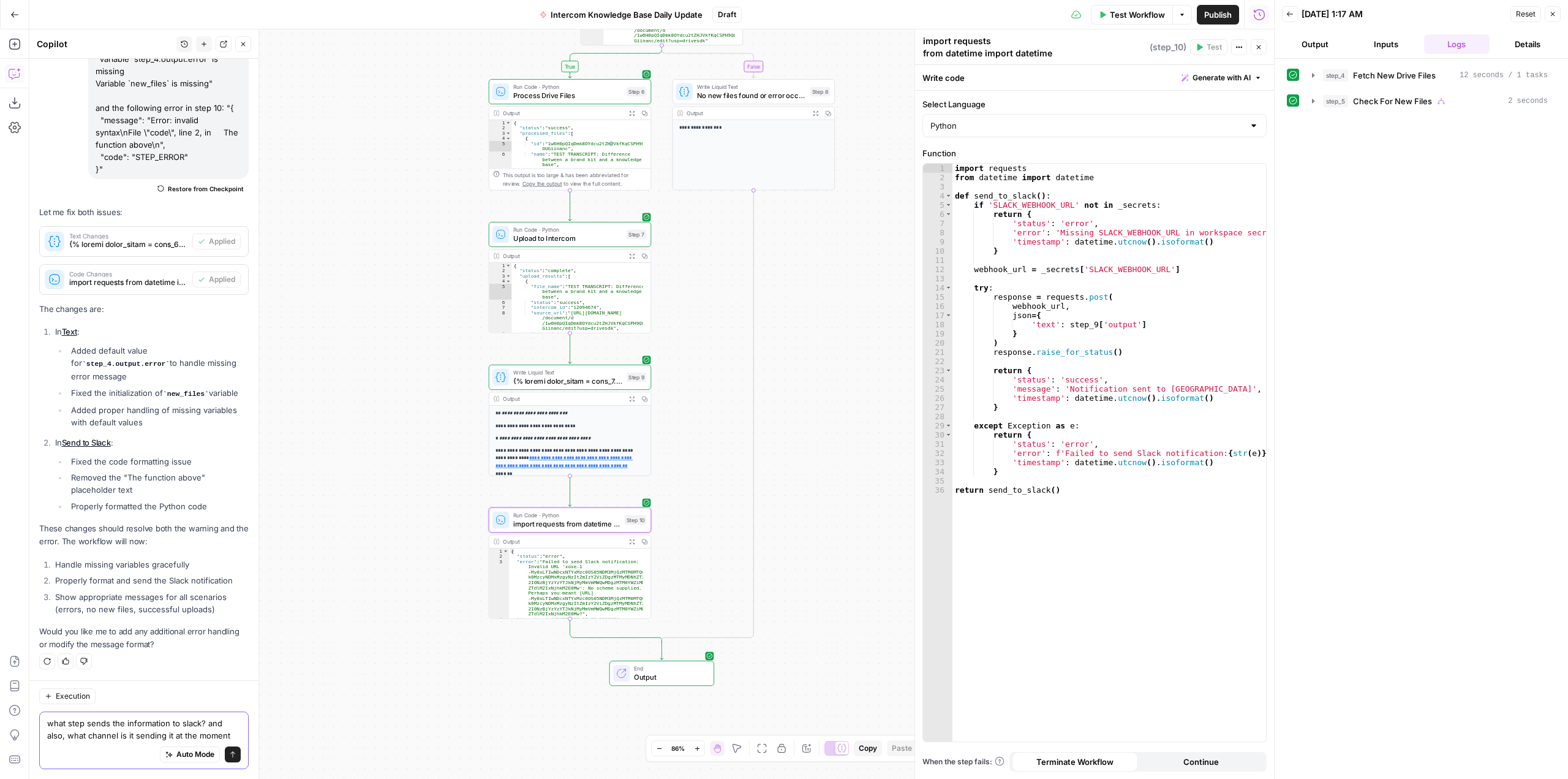
type textarea "what step sends the information to slack? and also, what channel is it sending …"
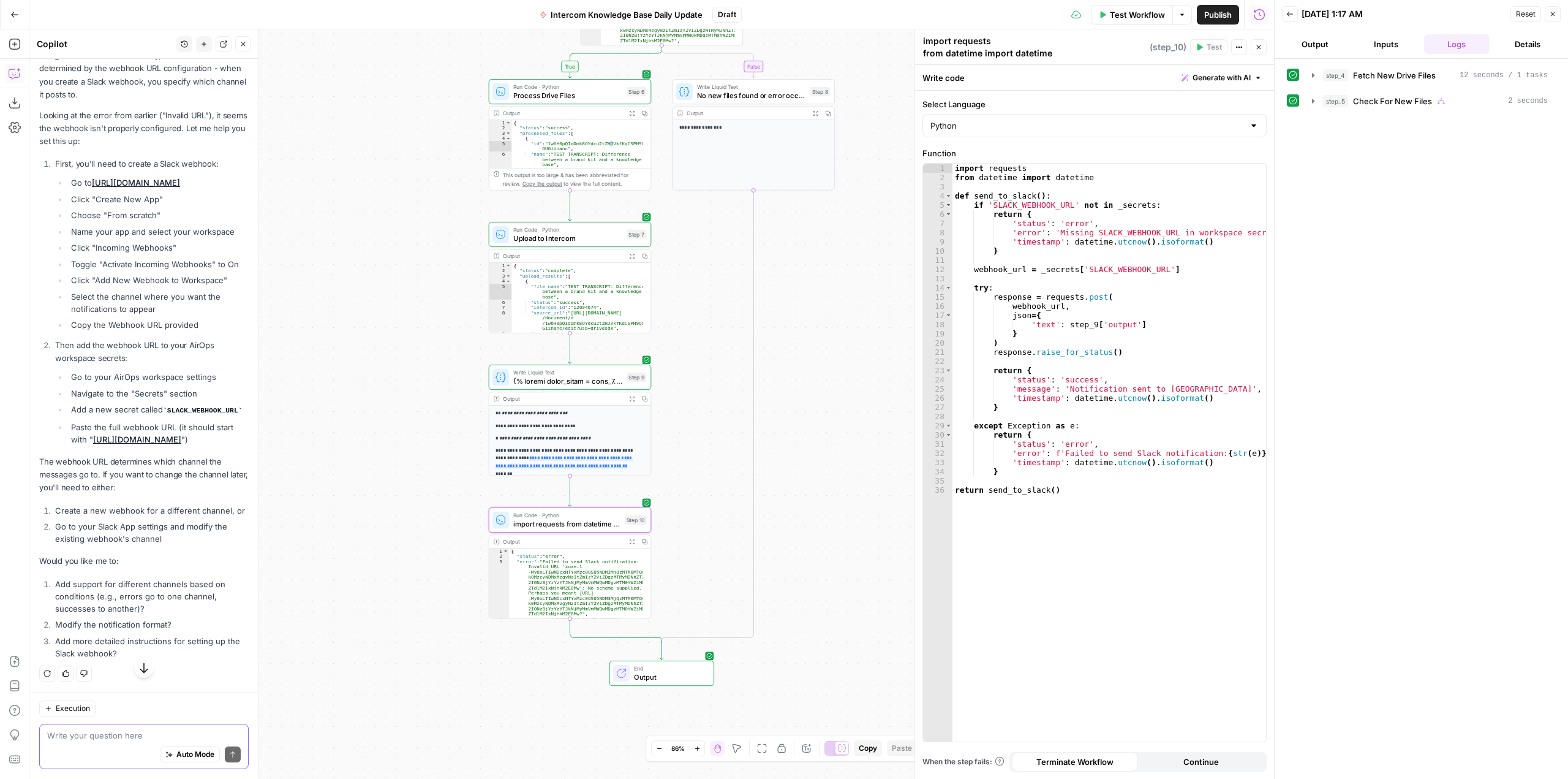
scroll to position [16593, 0]
click at [651, 17] on span "Intercom Knowledge Base Daily Update" at bounding box center [626, 15] width 152 height 13
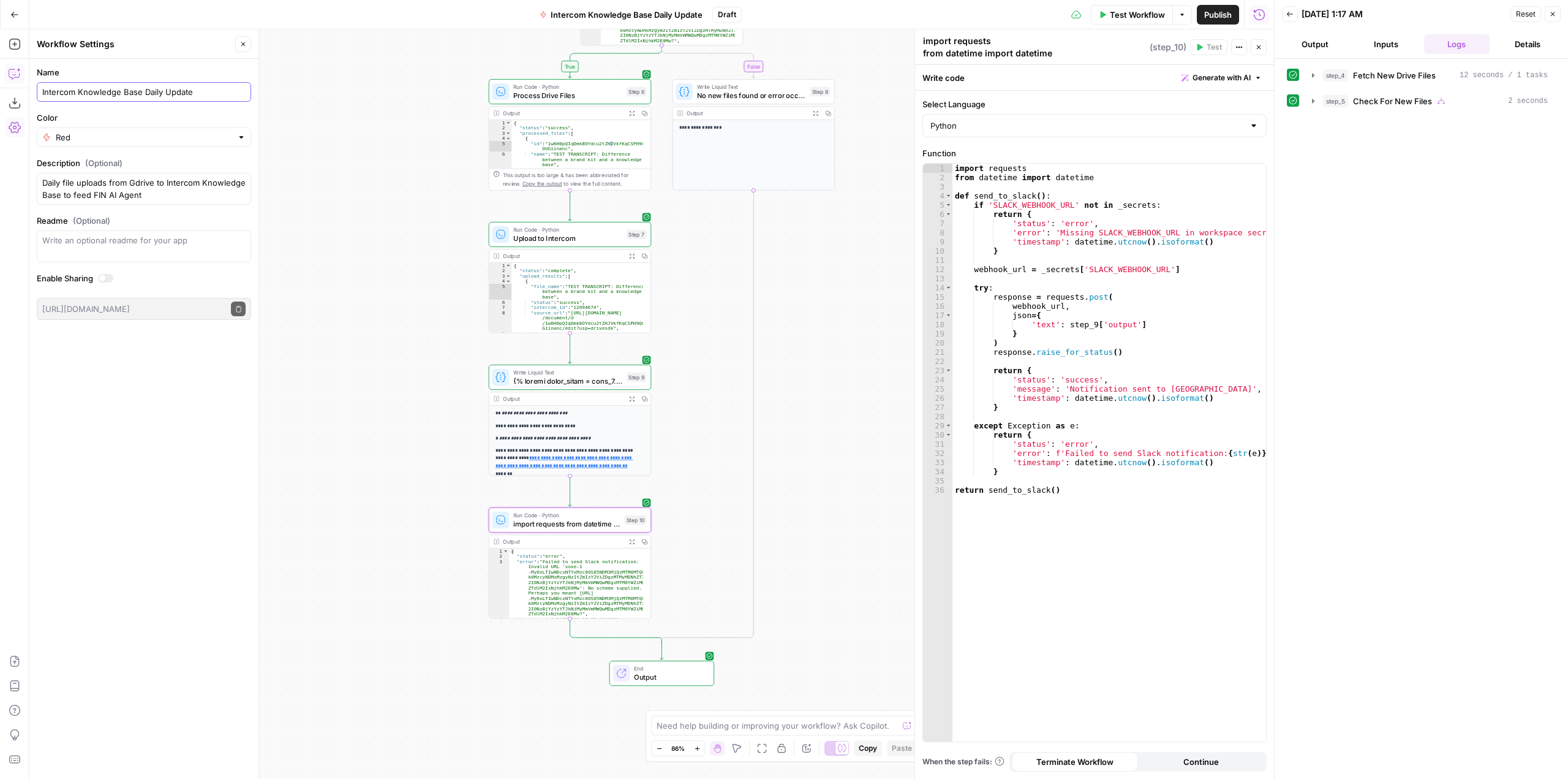
click at [210, 94] on input "Intercom Knowledge Base Daily Update" at bounding box center [144, 92] width 203 height 13
click at [240, 46] on icon "button" at bounding box center [242, 43] width 7 height 7
click at [10, 76] on icon "button" at bounding box center [15, 74] width 13 height 13
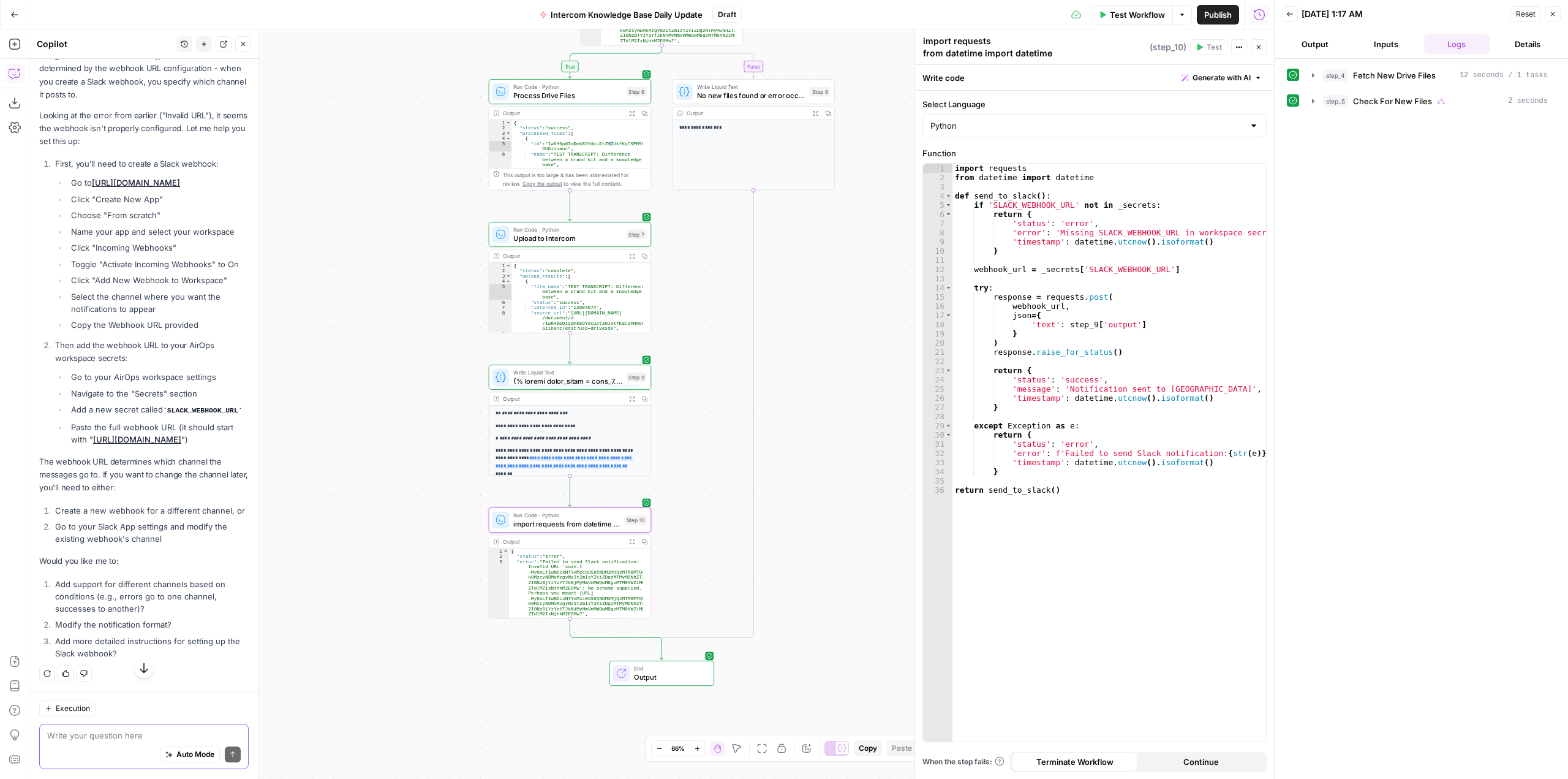
scroll to position [16778, 0]
click at [126, 737] on textarea at bounding box center [144, 735] width 194 height 13
type textarea "w"
type textarea "a"
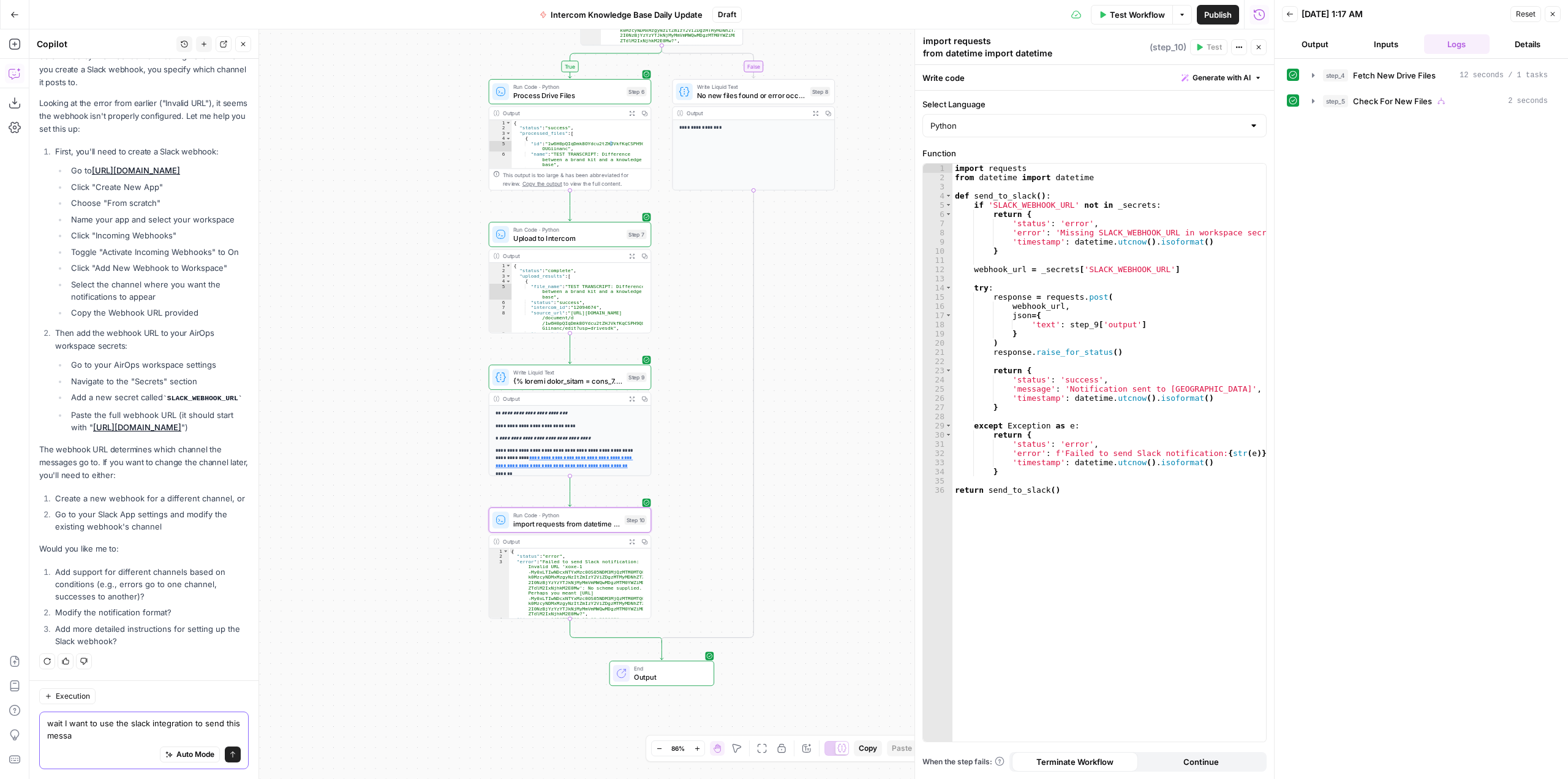
scroll to position [16789, 0]
type textarea "wait I want to use the slack integration to send this daily update to a specifi…"
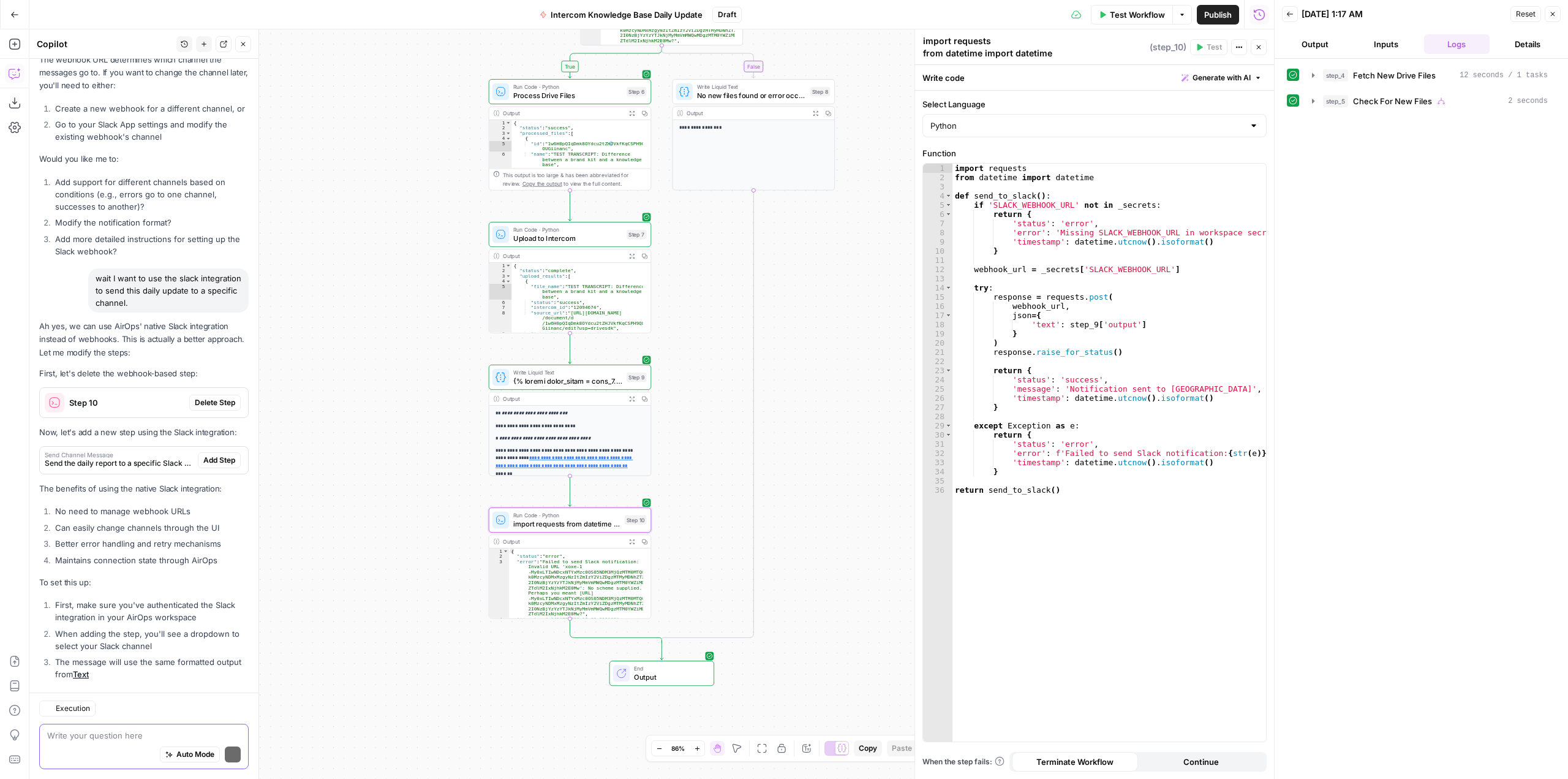
scroll to position [17303, 0]
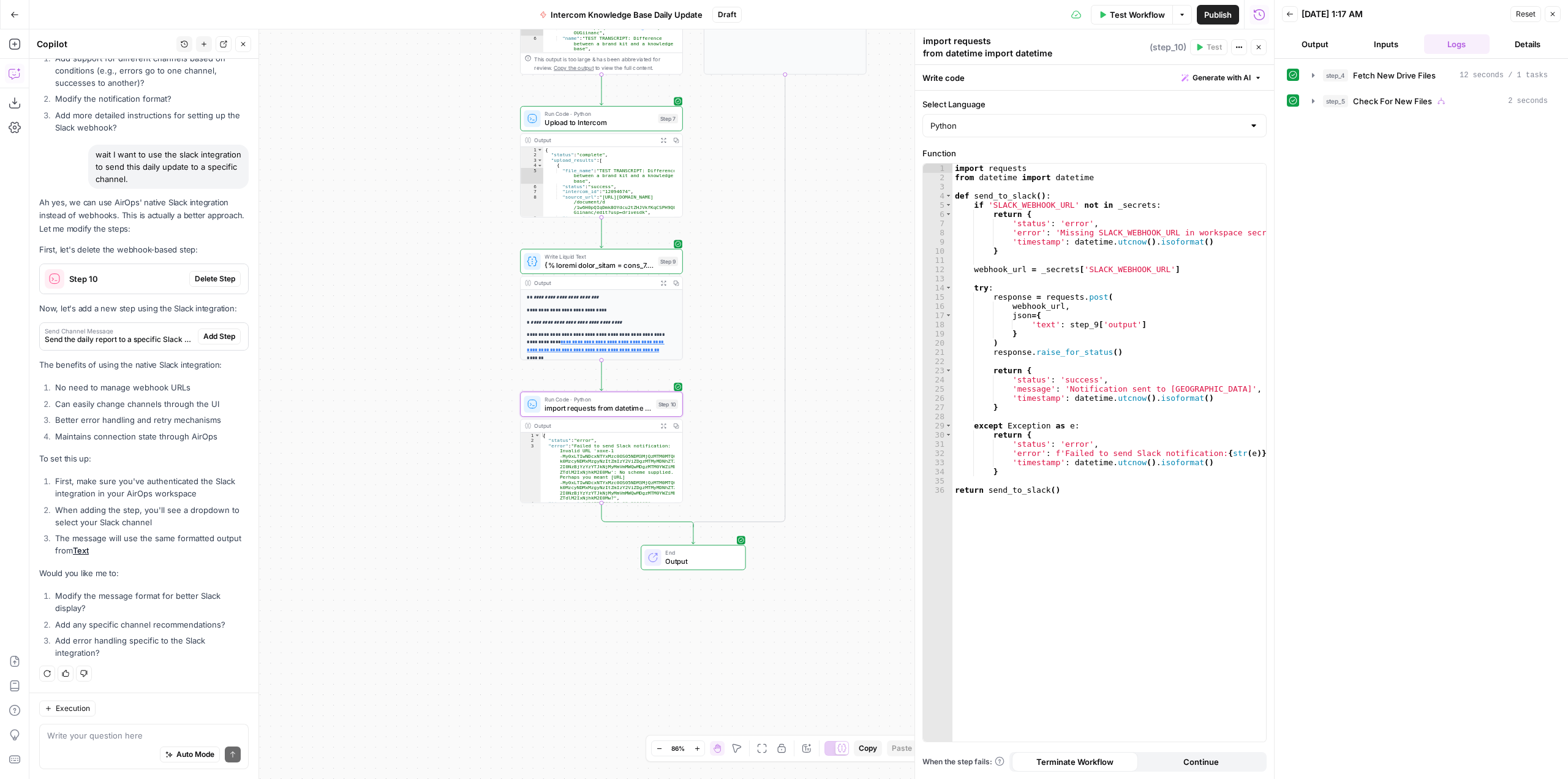
click at [216, 278] on span "Delete Step" at bounding box center [215, 279] width 40 height 11
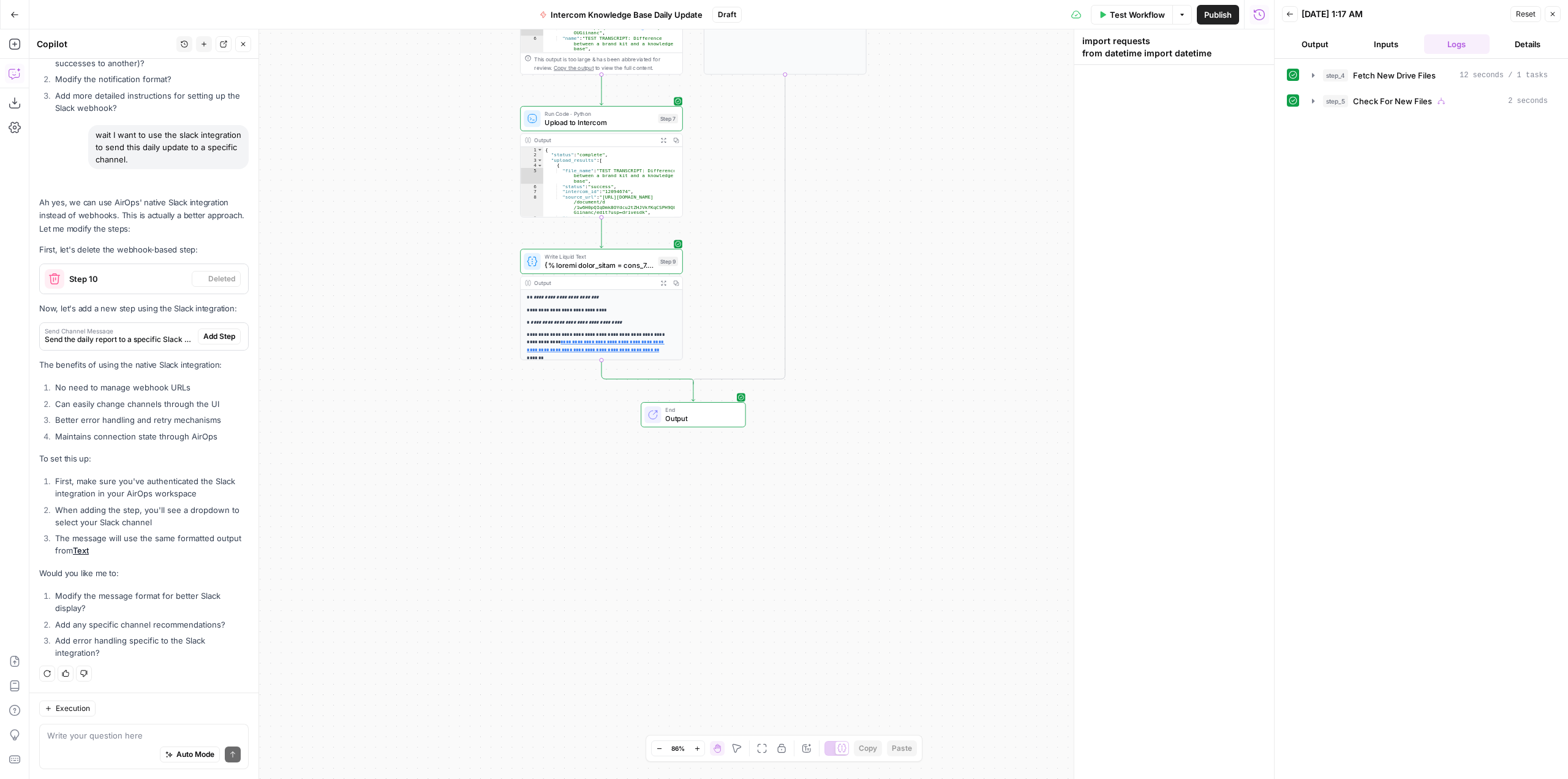
scroll to position [17335, 0]
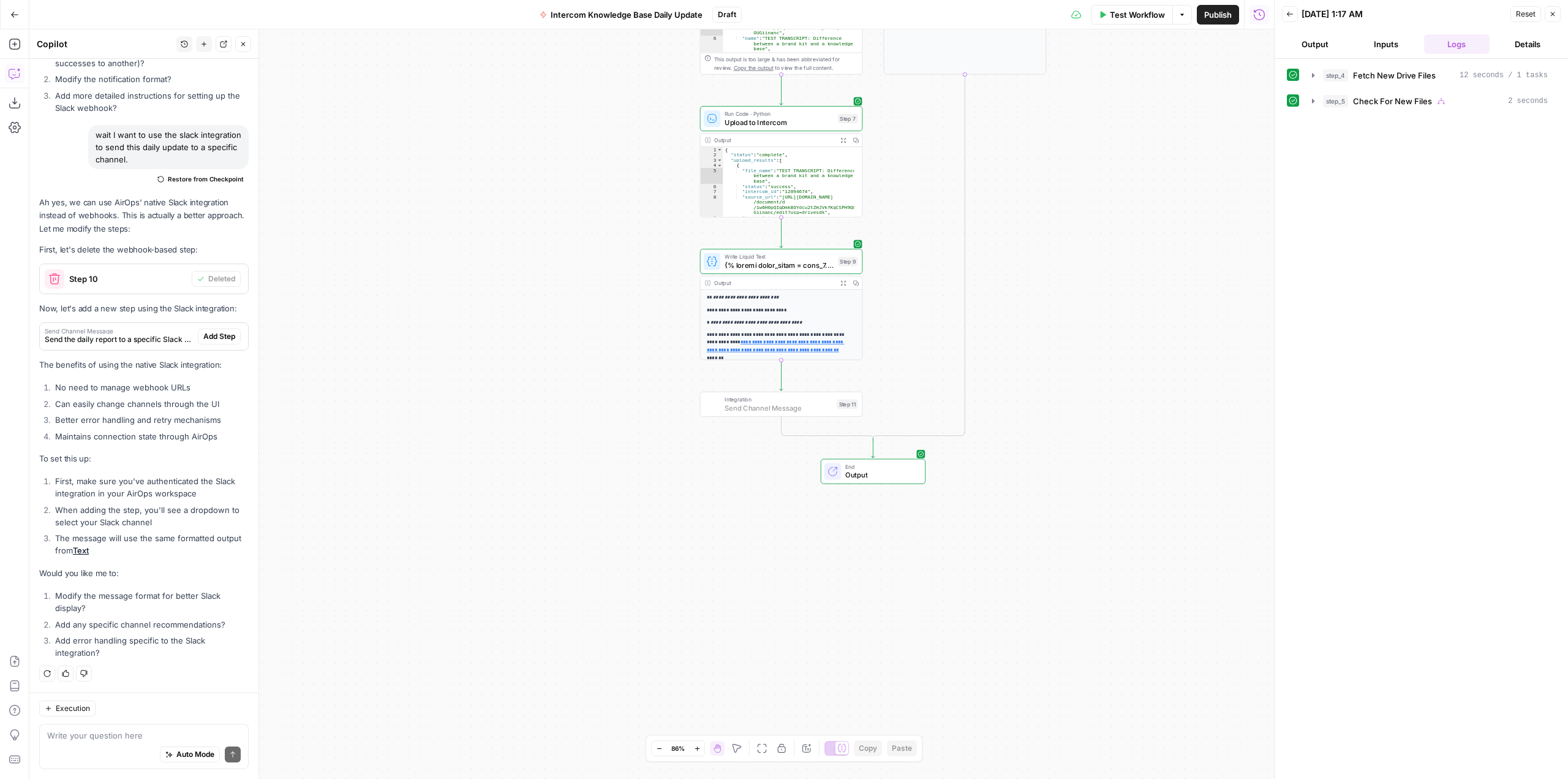
click at [212, 334] on span "Add Step" at bounding box center [219, 336] width 31 height 11
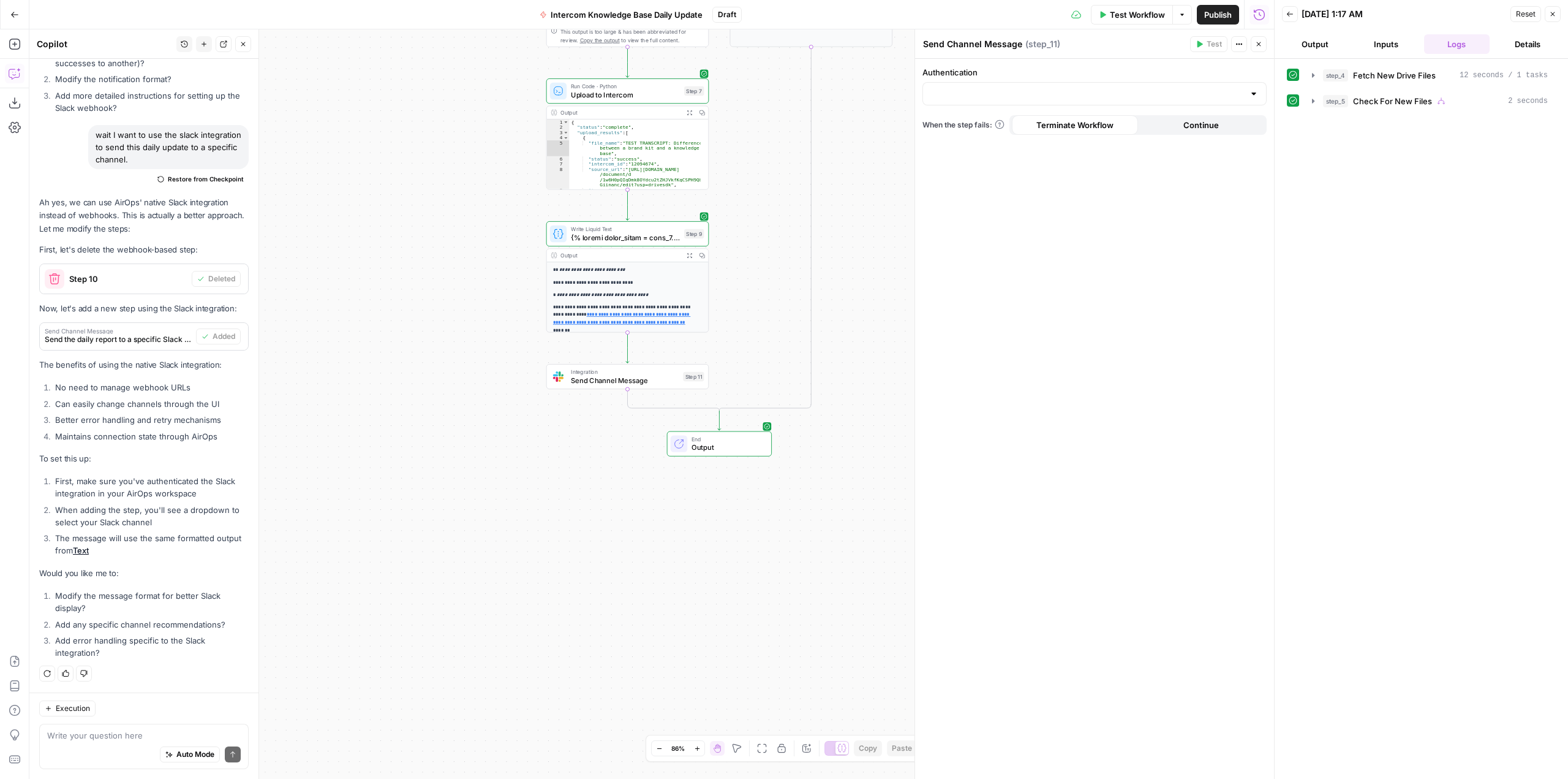
drag, startPoint x: 801, startPoint y: 539, endPoint x: 647, endPoint y: 511, distance: 156.5
click at [647, 511] on div "**********" at bounding box center [651, 404] width 1245 height 749
click at [616, 385] on span "Send Channel Message" at bounding box center [625, 379] width 108 height 10
click at [113, 734] on textarea at bounding box center [144, 735] width 194 height 13
click at [1134, 102] on div at bounding box center [1095, 94] width 345 height 24
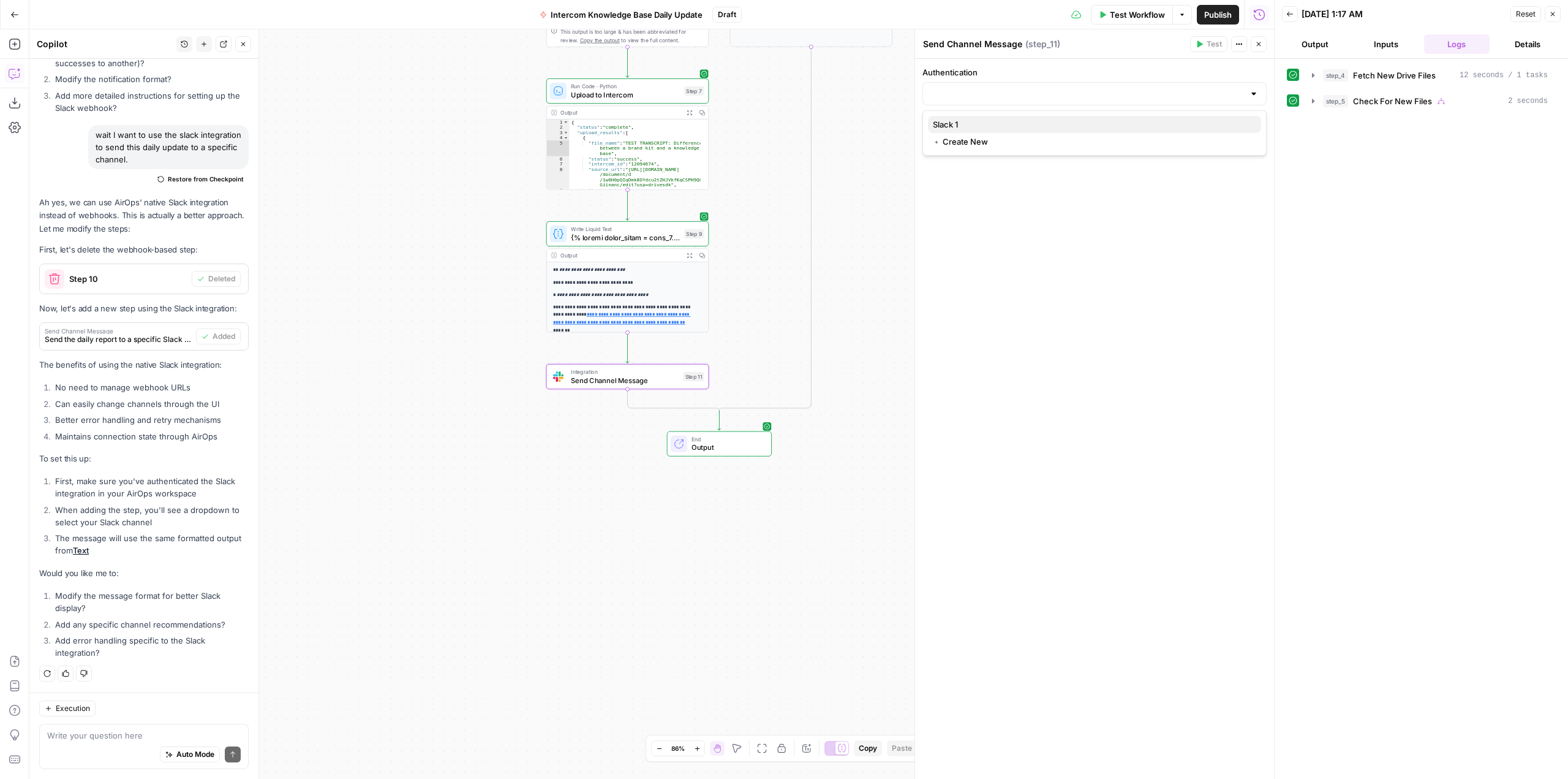
click at [950, 120] on span "Slack 1" at bounding box center [1092, 124] width 319 height 13
type input "Slack 1"
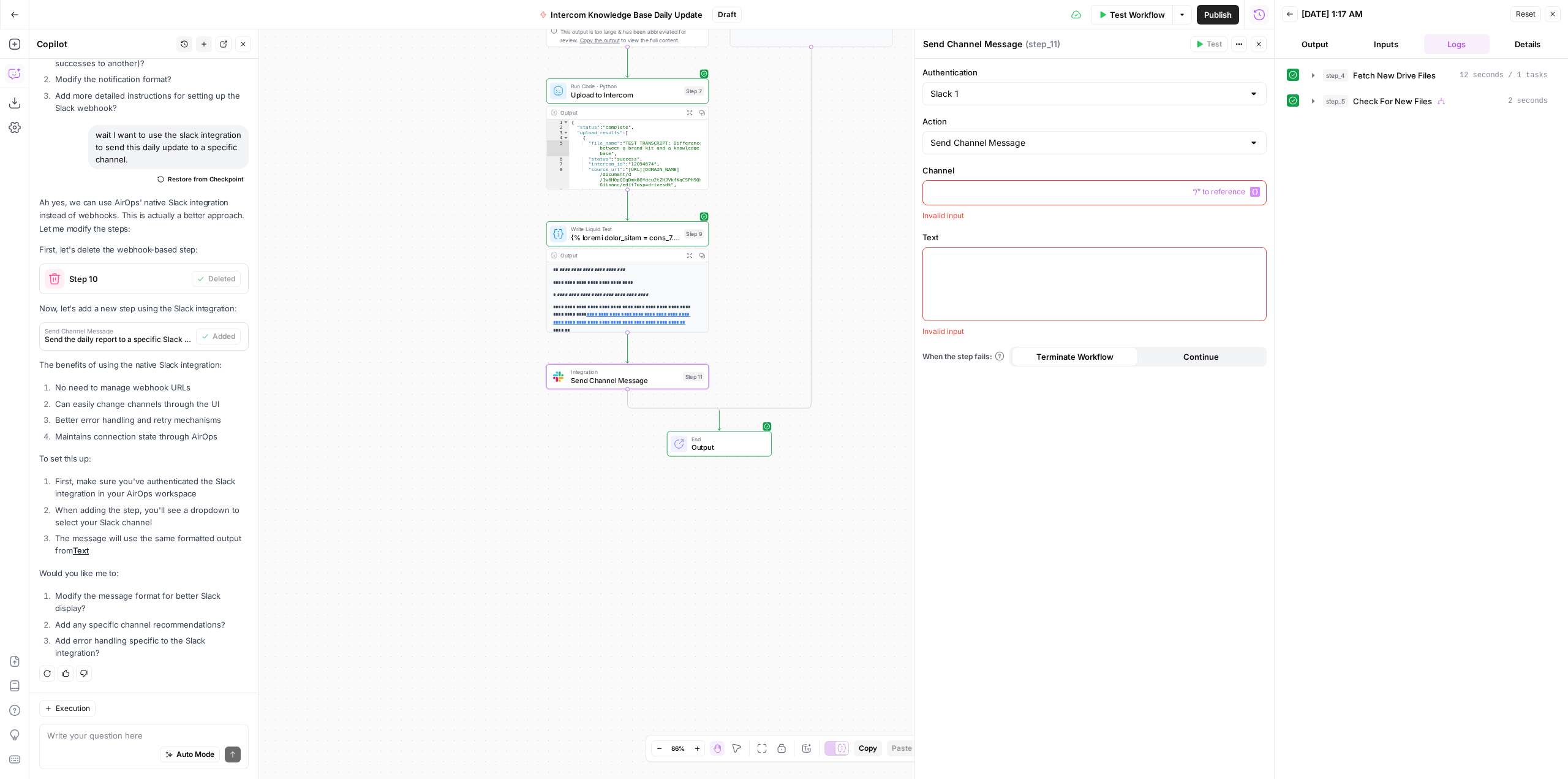
click at [1015, 194] on p at bounding box center [1094, 192] width 328 height 13
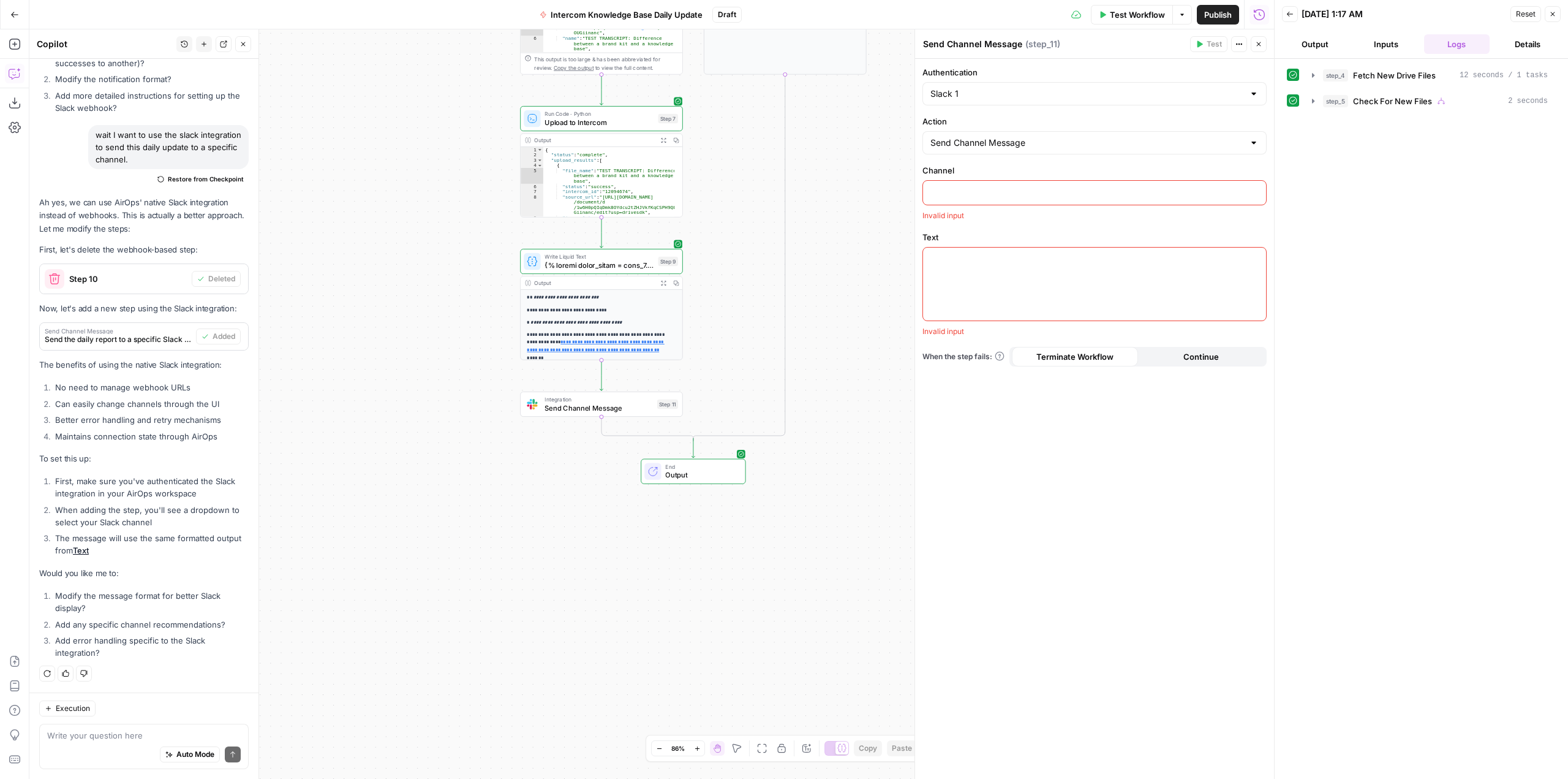
click at [942, 189] on p at bounding box center [1094, 192] width 328 height 13
click at [1022, 281] on div at bounding box center [1094, 284] width 343 height 73
click at [112, 748] on div "Auto Mode Send" at bounding box center [144, 755] width 194 height 27
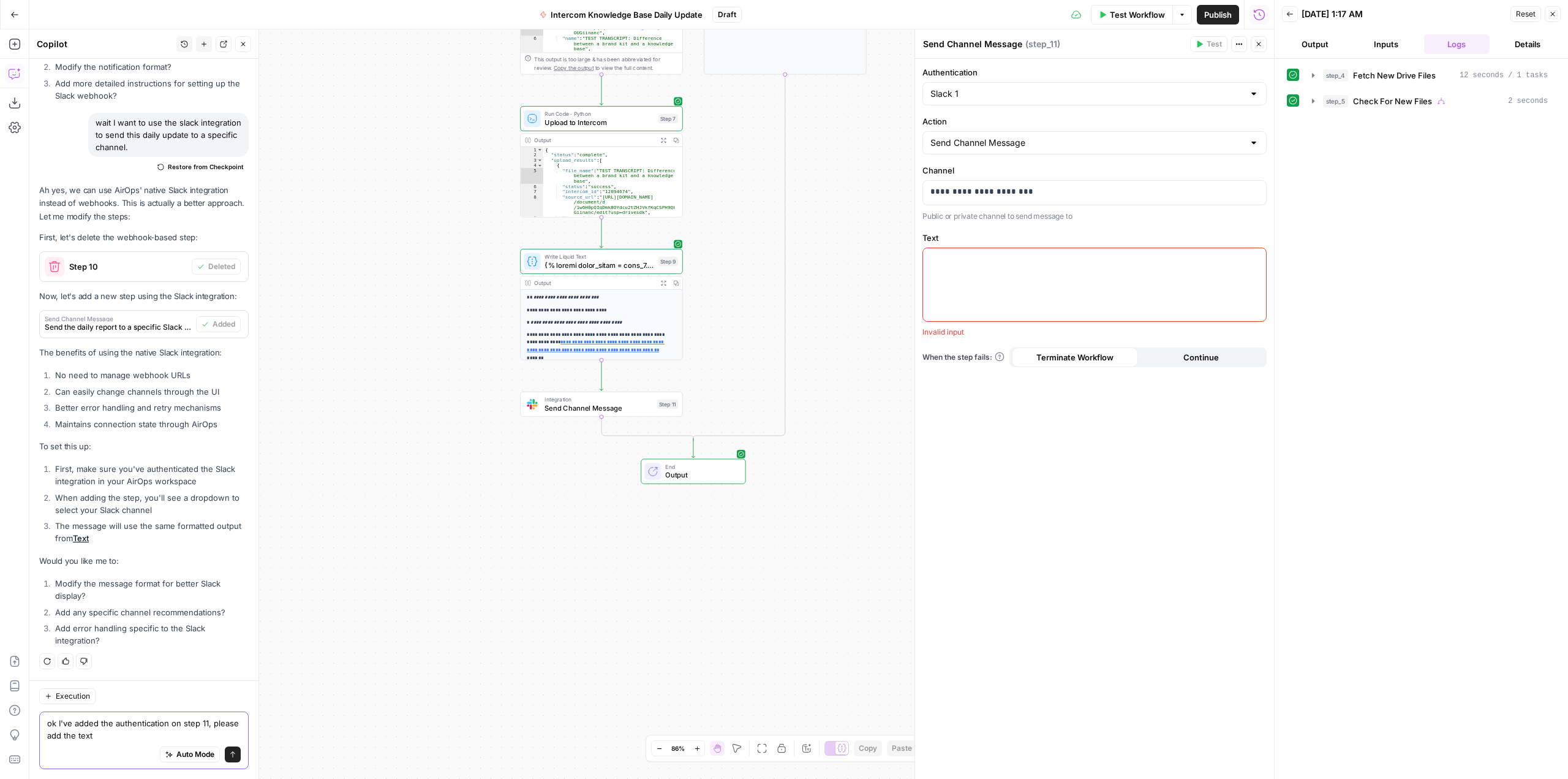
scroll to position [17347, 0]
type textarea "ok I've added the authentication on step 11, please add the text as discussed e…"
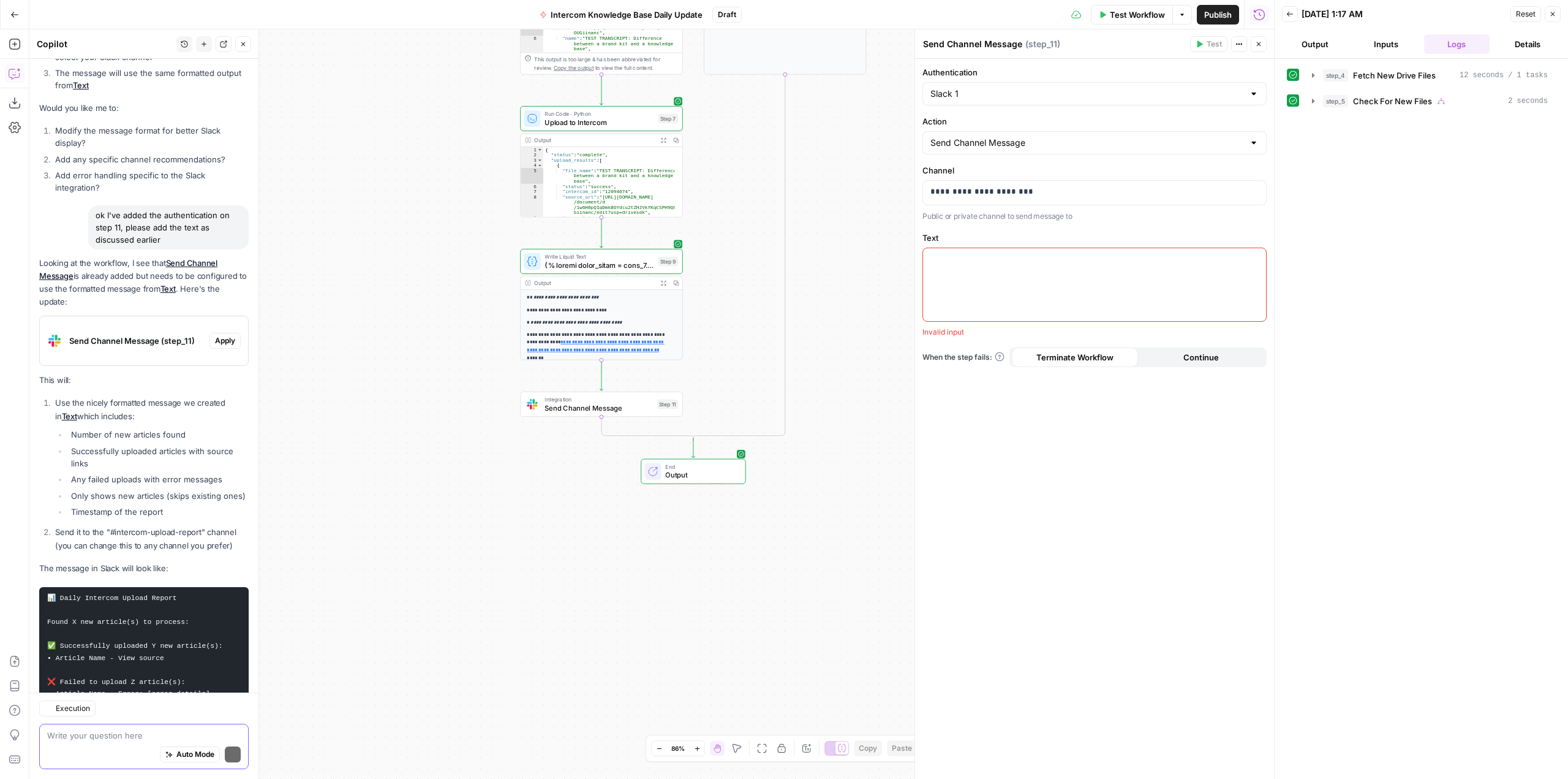
scroll to position [17963, 0]
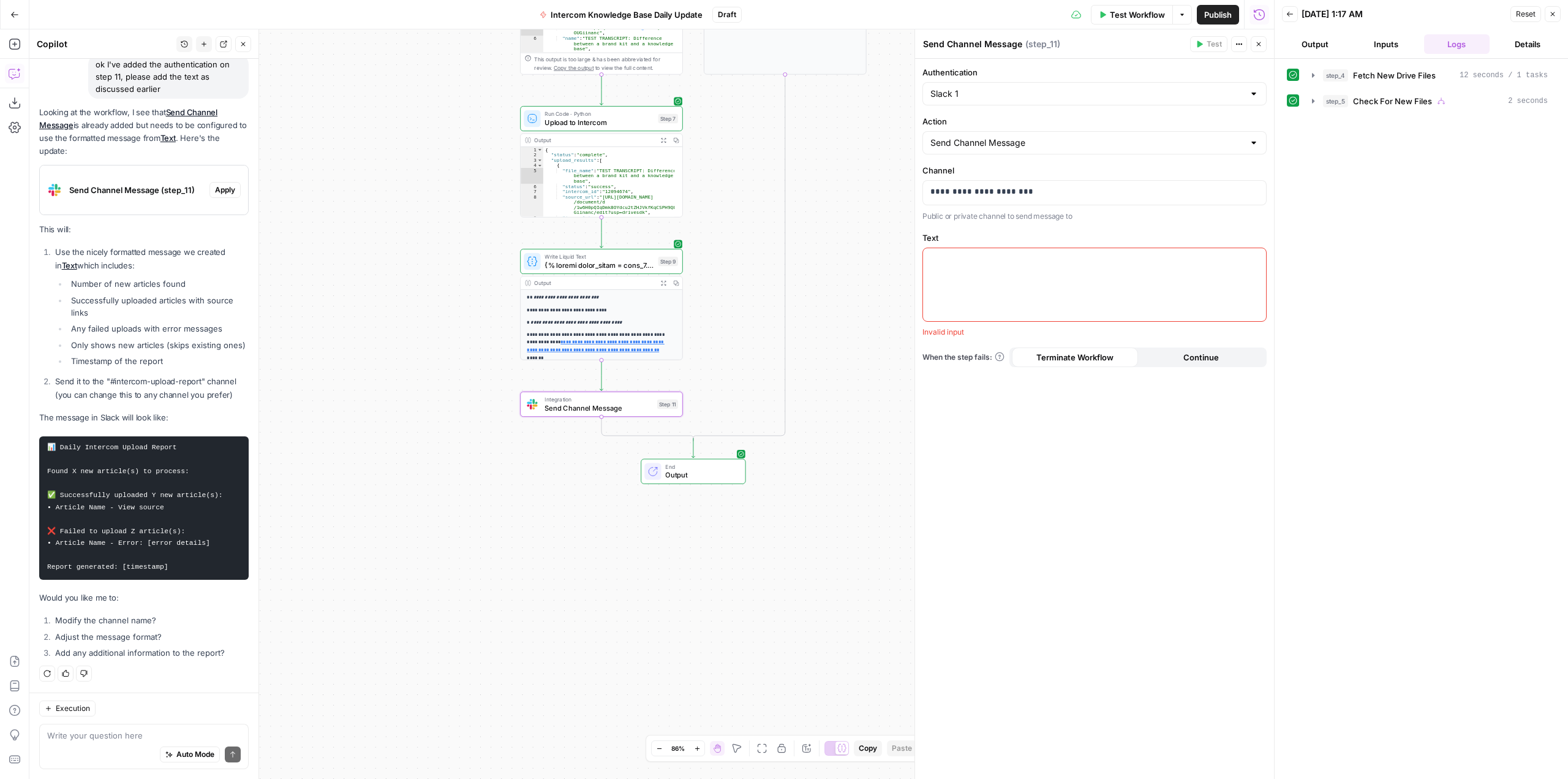
click at [215, 184] on span "Apply" at bounding box center [225, 190] width 20 height 11
click at [768, 151] on span "Apply anyway" at bounding box center [757, 157] width 60 height 13
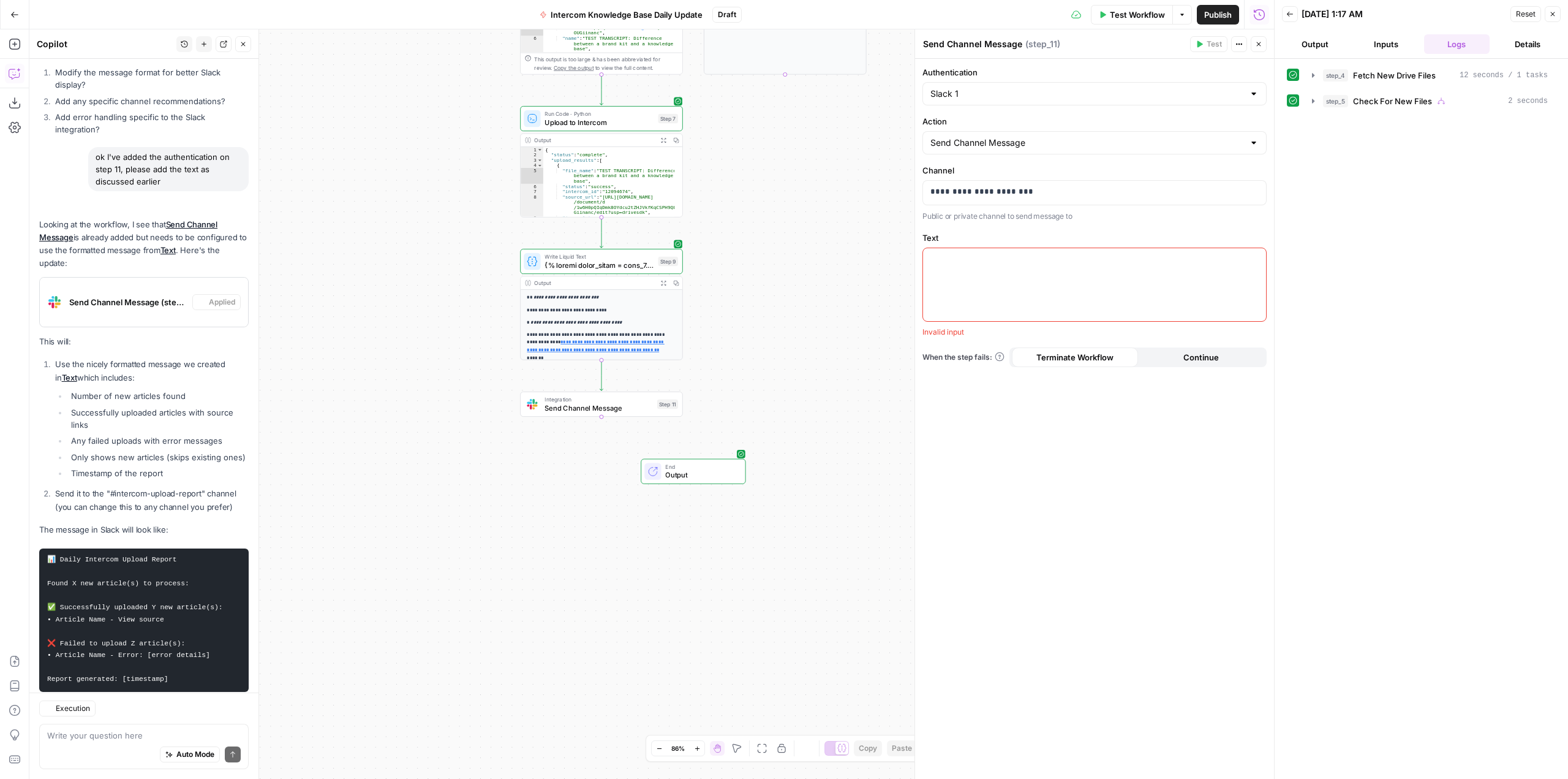
scroll to position [17982, 0]
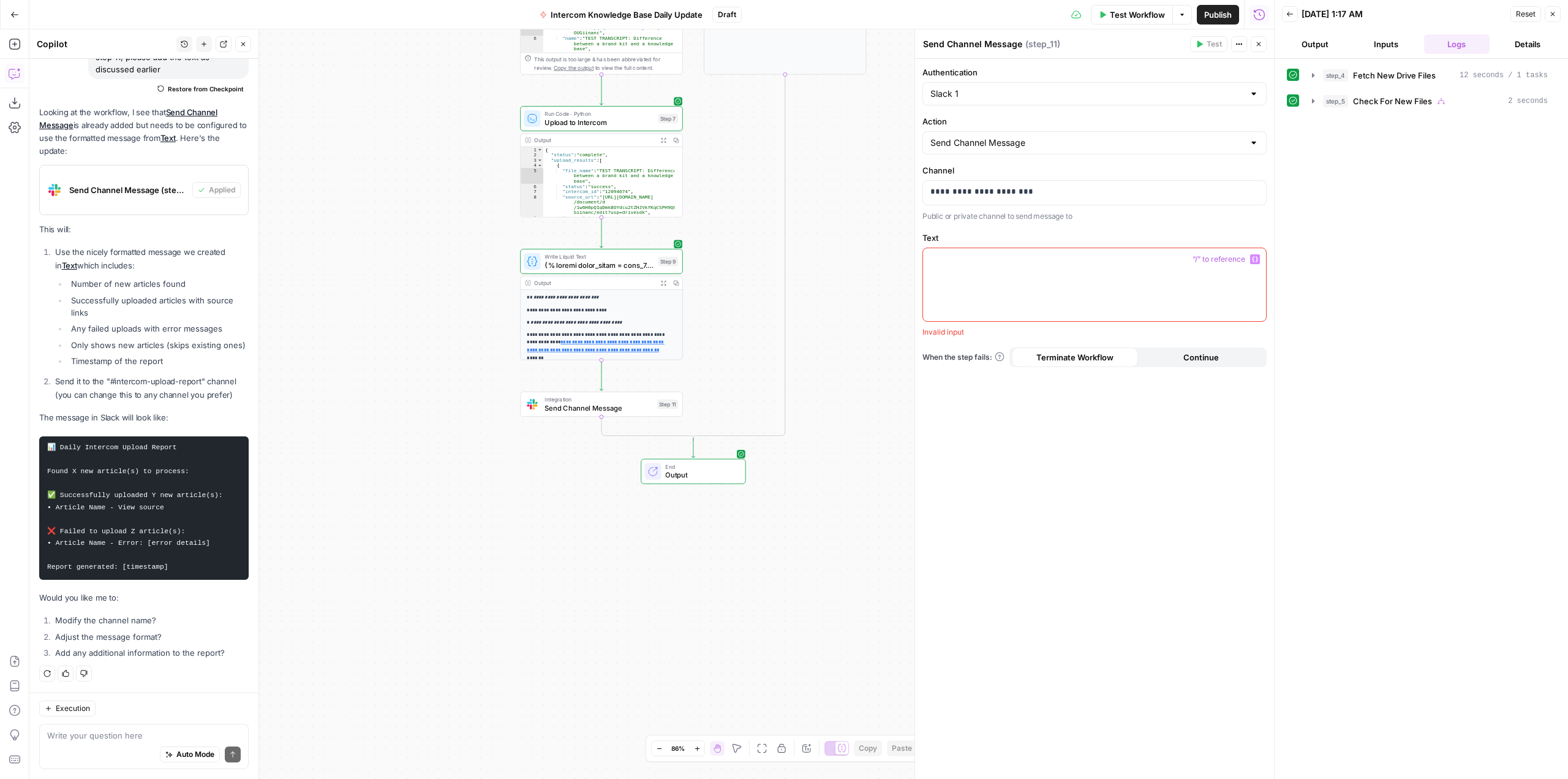
click at [1029, 290] on div at bounding box center [1094, 284] width 343 height 73
click at [1260, 50] on button "Close" at bounding box center [1259, 44] width 16 height 16
click at [640, 403] on span "Send Channel Message" at bounding box center [598, 408] width 108 height 10
click at [627, 408] on span "Send Channel Message" at bounding box center [598, 408] width 108 height 10
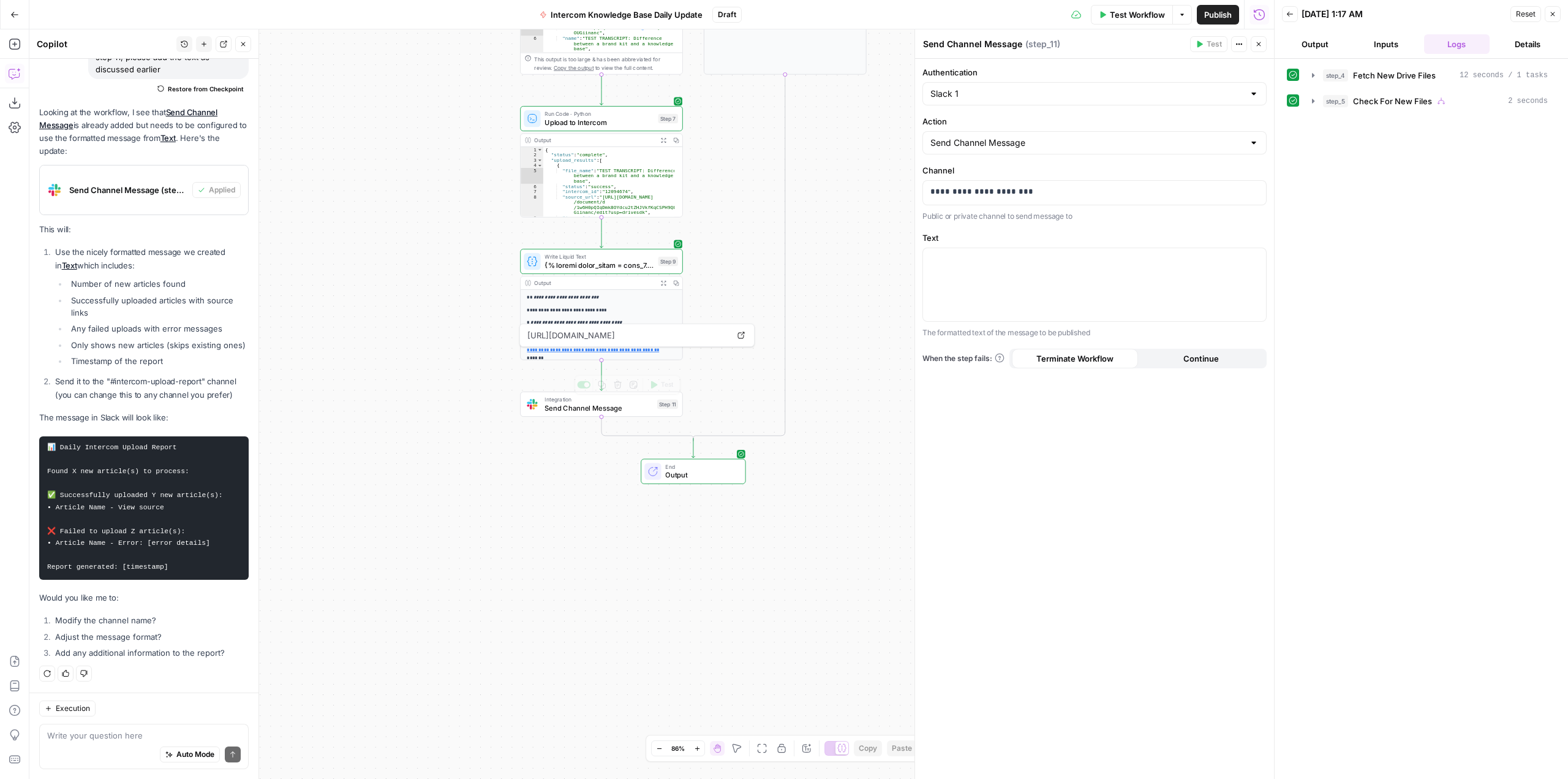
click at [583, 415] on div "Integration Send Channel Message Step 11 Copy step Delete step Add Note Test" at bounding box center [601, 404] width 163 height 25
click at [1031, 282] on div at bounding box center [1094, 284] width 343 height 73
click at [1257, 46] on icon "button" at bounding box center [1259, 44] width 4 height 4
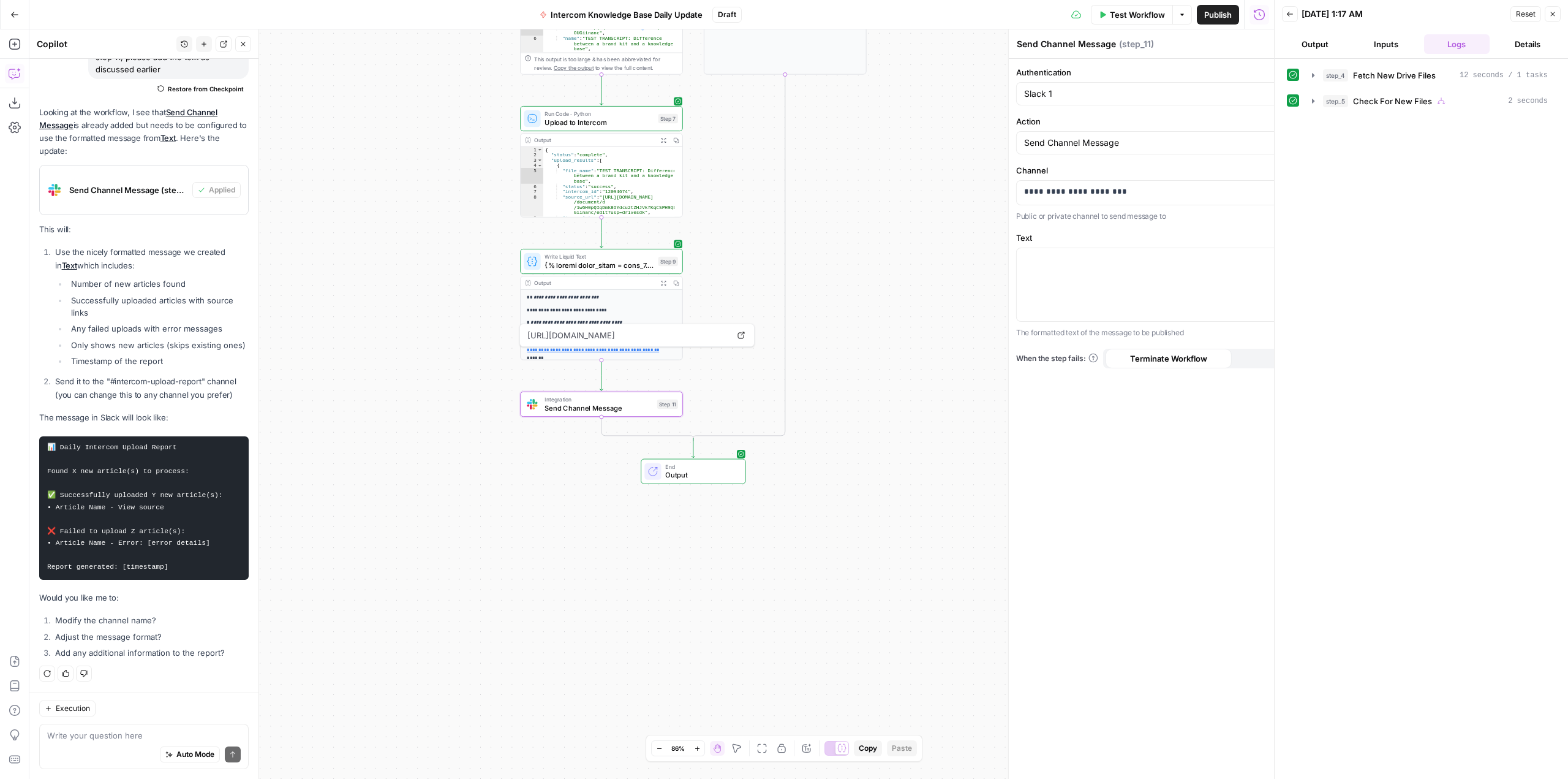
click at [986, 293] on div "**********" at bounding box center [651, 404] width 1245 height 749
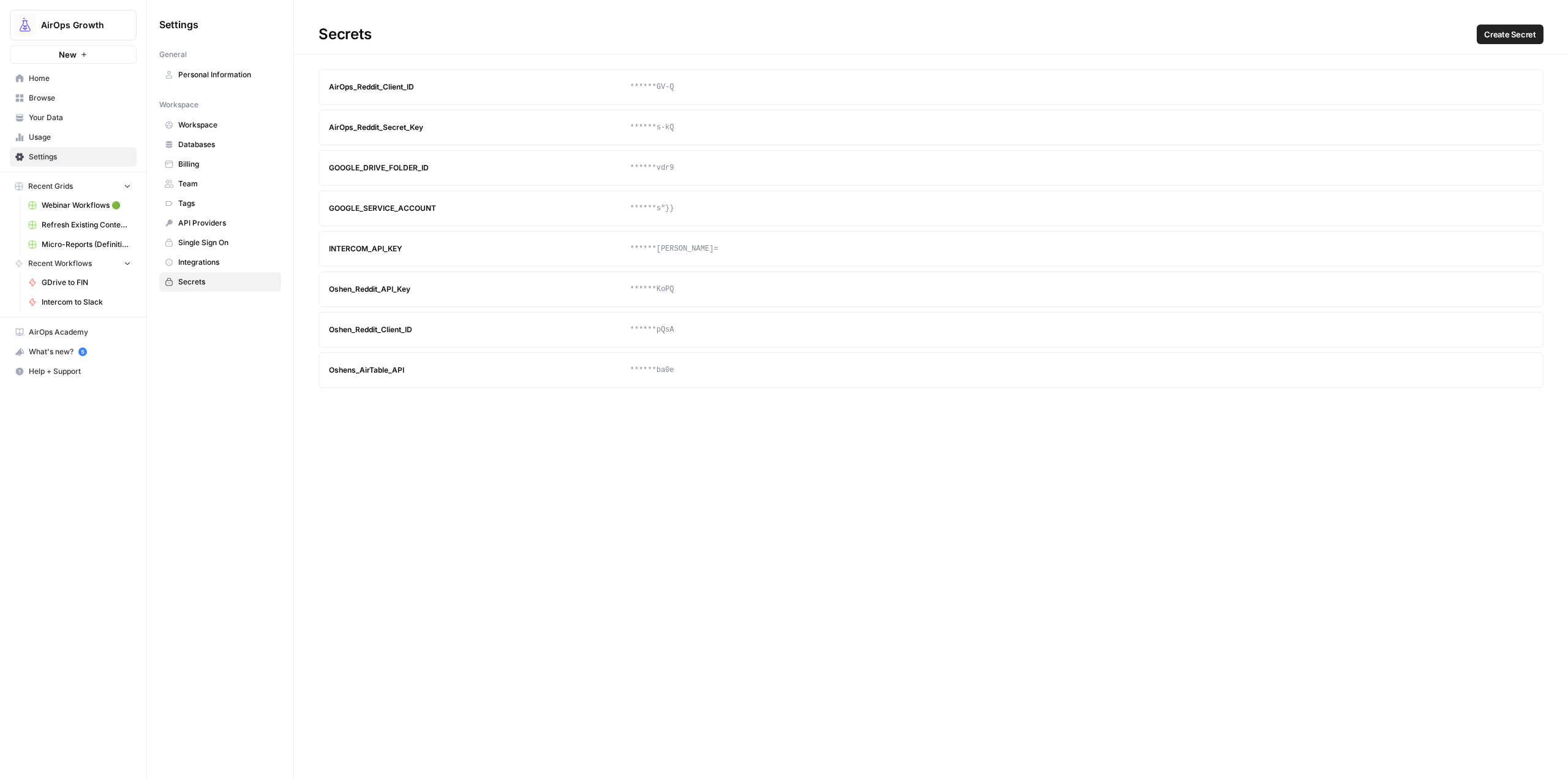
click at [1554, 32] on div "Secrets Create Secret" at bounding box center [931, 34] width 1274 height 20
click at [1511, 31] on span "Create Secret" at bounding box center [1510, 35] width 52 height 13
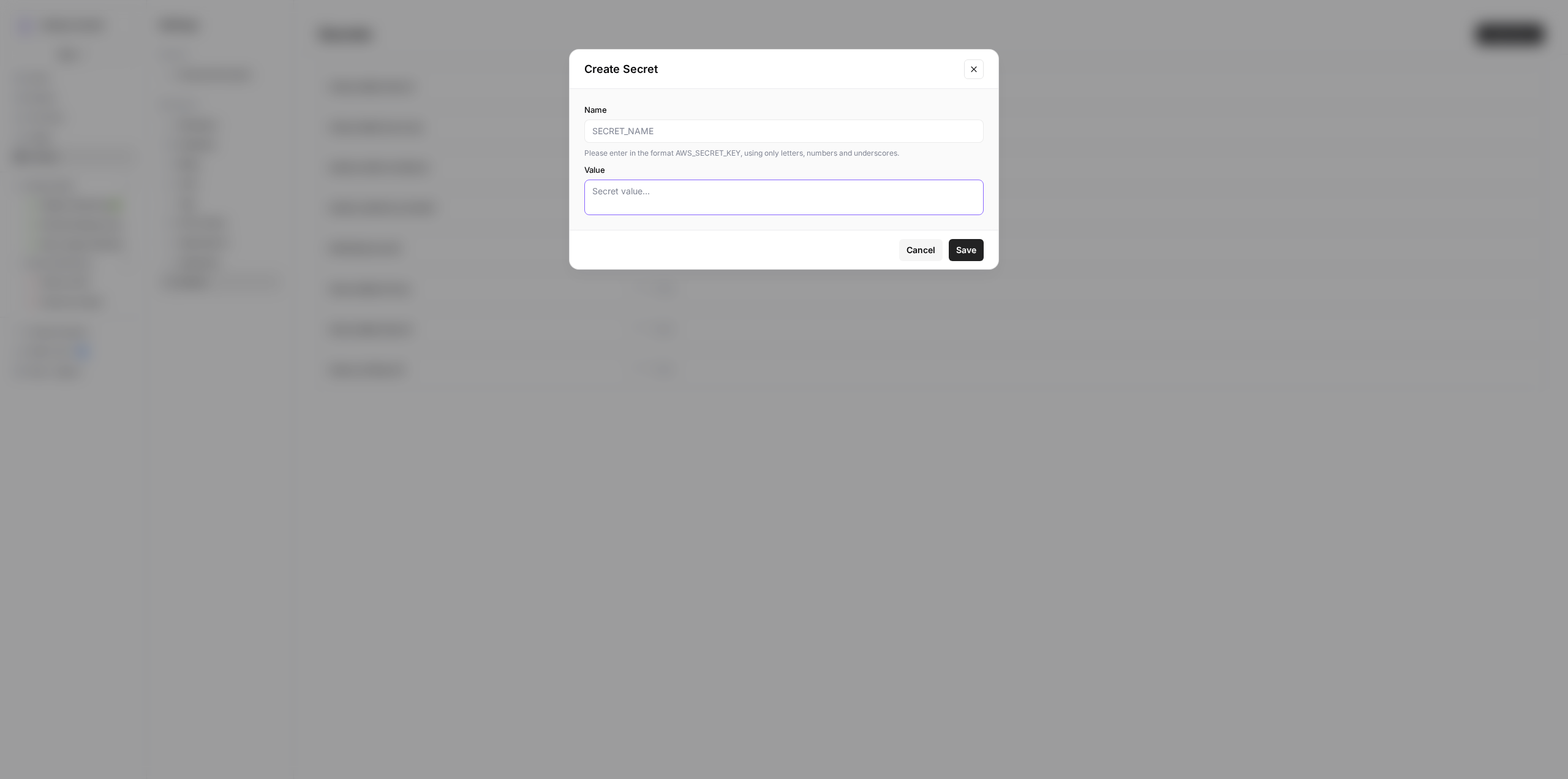
click at [734, 203] on textarea "Value" at bounding box center [784, 197] width 383 height 24
paste textarea "xoxe-1-My0xLTIwNDcxNTYxMzc0OS05NDM3MjQzMTM0MTQ0LTk0MzcyNDMxMzgyNzItZmIzY2ViZDgz…"
type textarea "xoxe-1-My0xLTIwNDcxNTYxMzc0OS05NDM3MjQzMTM0MTQ0LTk0MzcyNDMxMzgyNzItZmIzY2ViZDgz…"
click at [766, 118] on div "Name Please enter in the format AWS_SECRET_KEY, using only letters, numbers and…" at bounding box center [784, 131] width 400 height 55
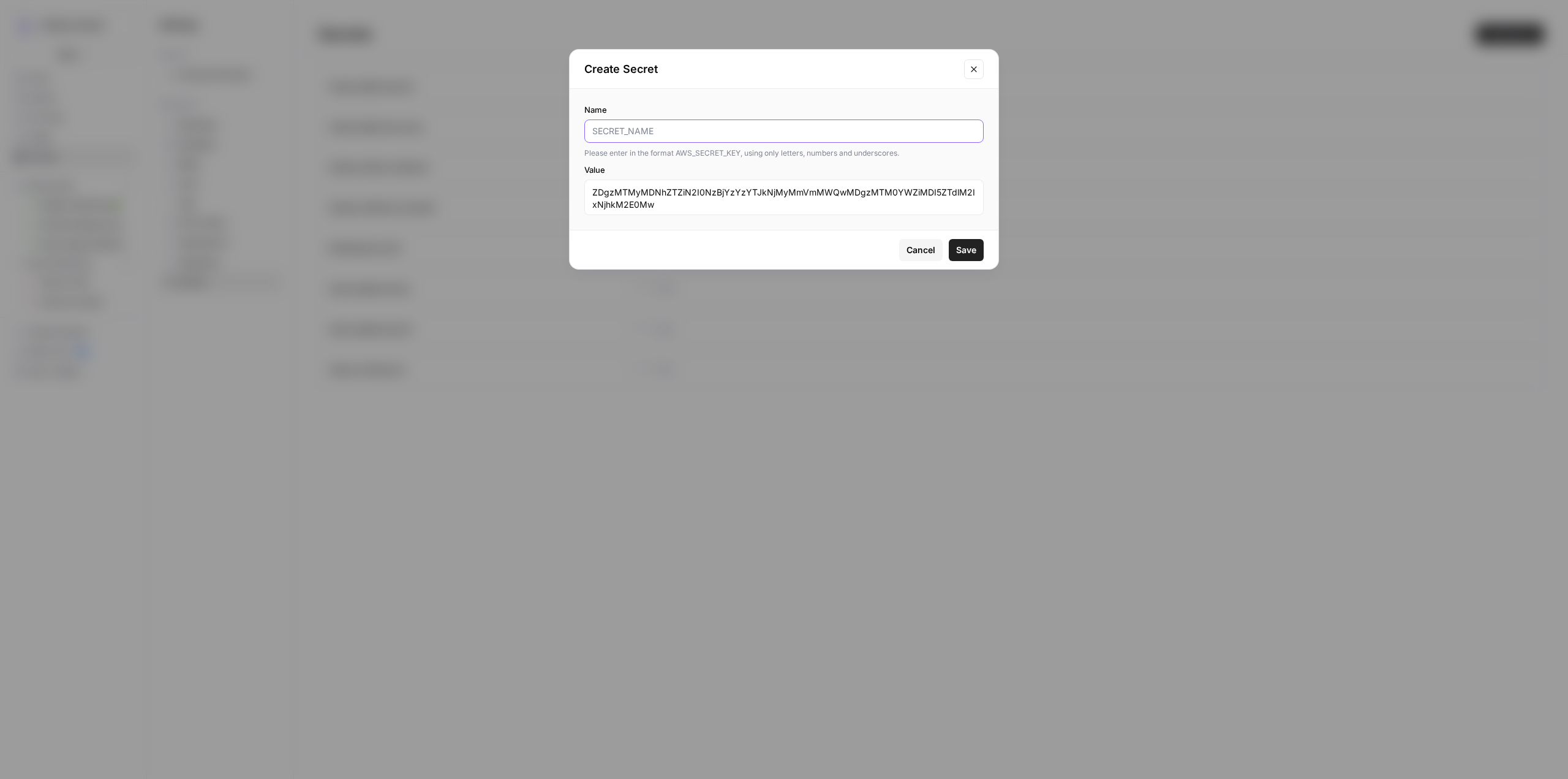
click at [759, 129] on input "Name" at bounding box center [784, 131] width 383 height 13
paste input "SLACK_WEBHOOK_URL"
type input "SLACK_WEBHOOK_URL"
click at [967, 248] on span "Save" at bounding box center [966, 250] width 20 height 13
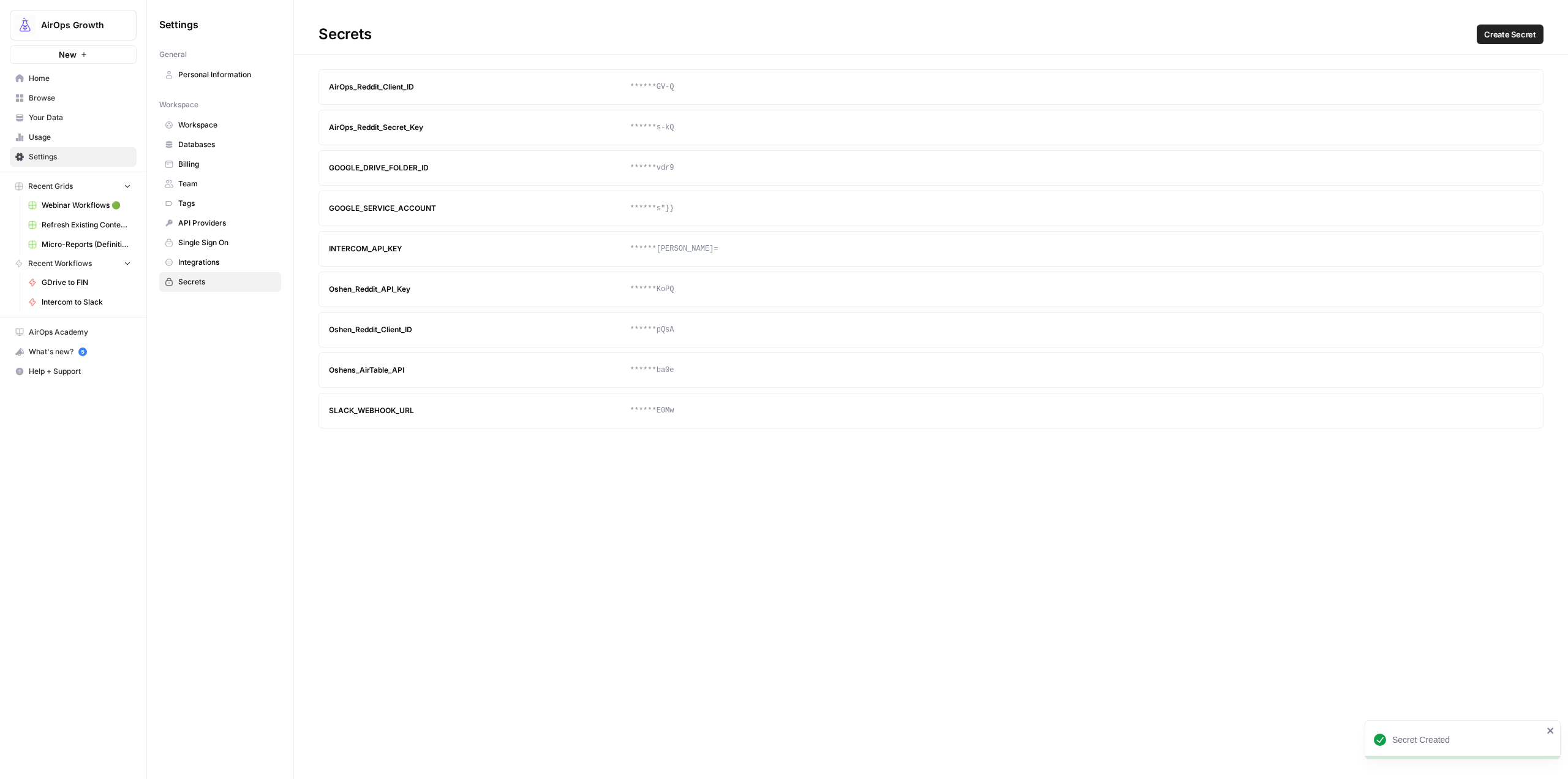
click at [57, 71] on link "Home" at bounding box center [72, 78] width 127 height 20
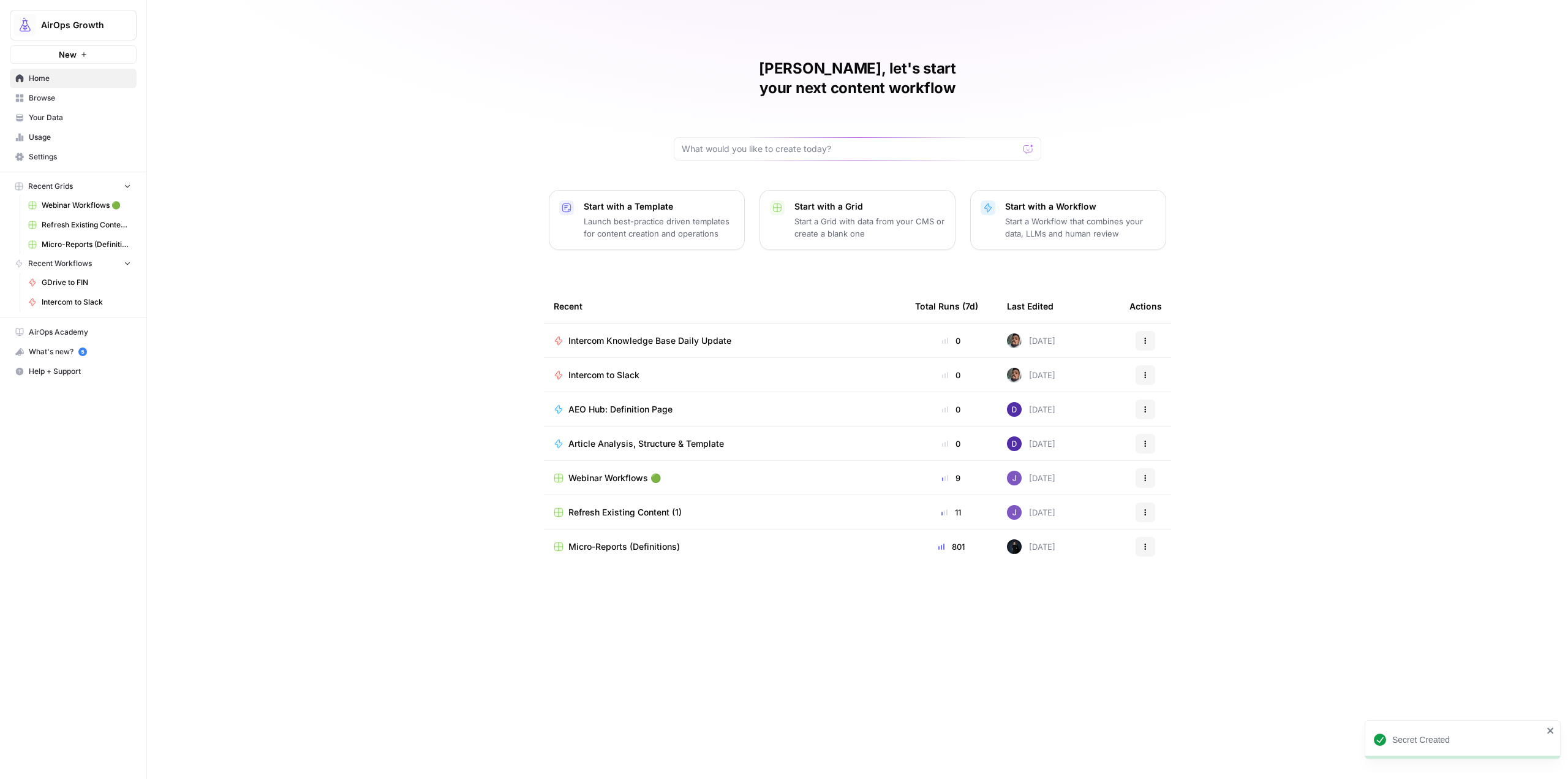
click at [607, 369] on span "Intercom to Slack" at bounding box center [604, 375] width 71 height 13
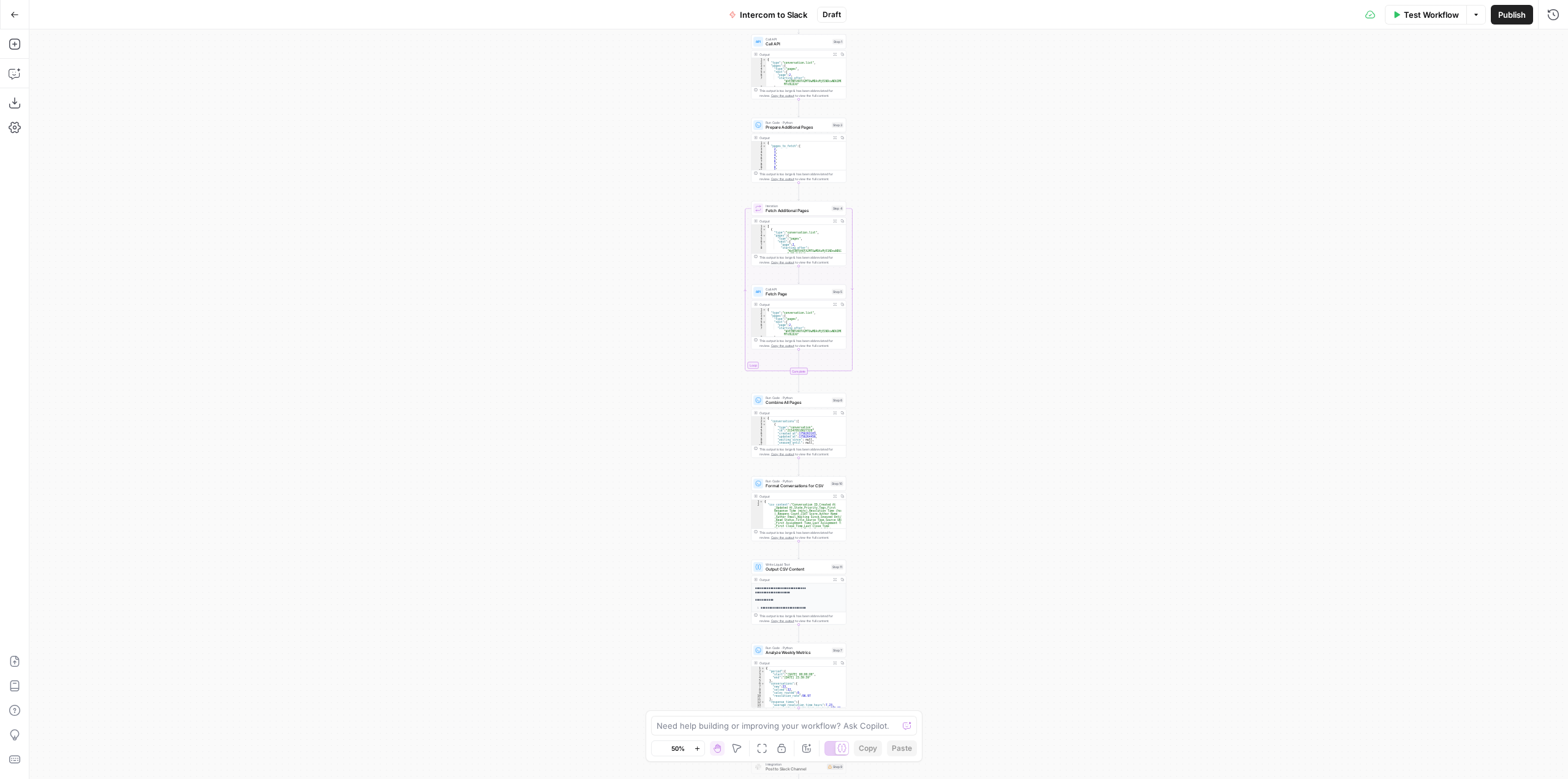
click at [925, 322] on div "Workflow Set Inputs Inputs Call API Call API Step 1 Output Expand Output Copy 1…" at bounding box center [799, 404] width 1539 height 749
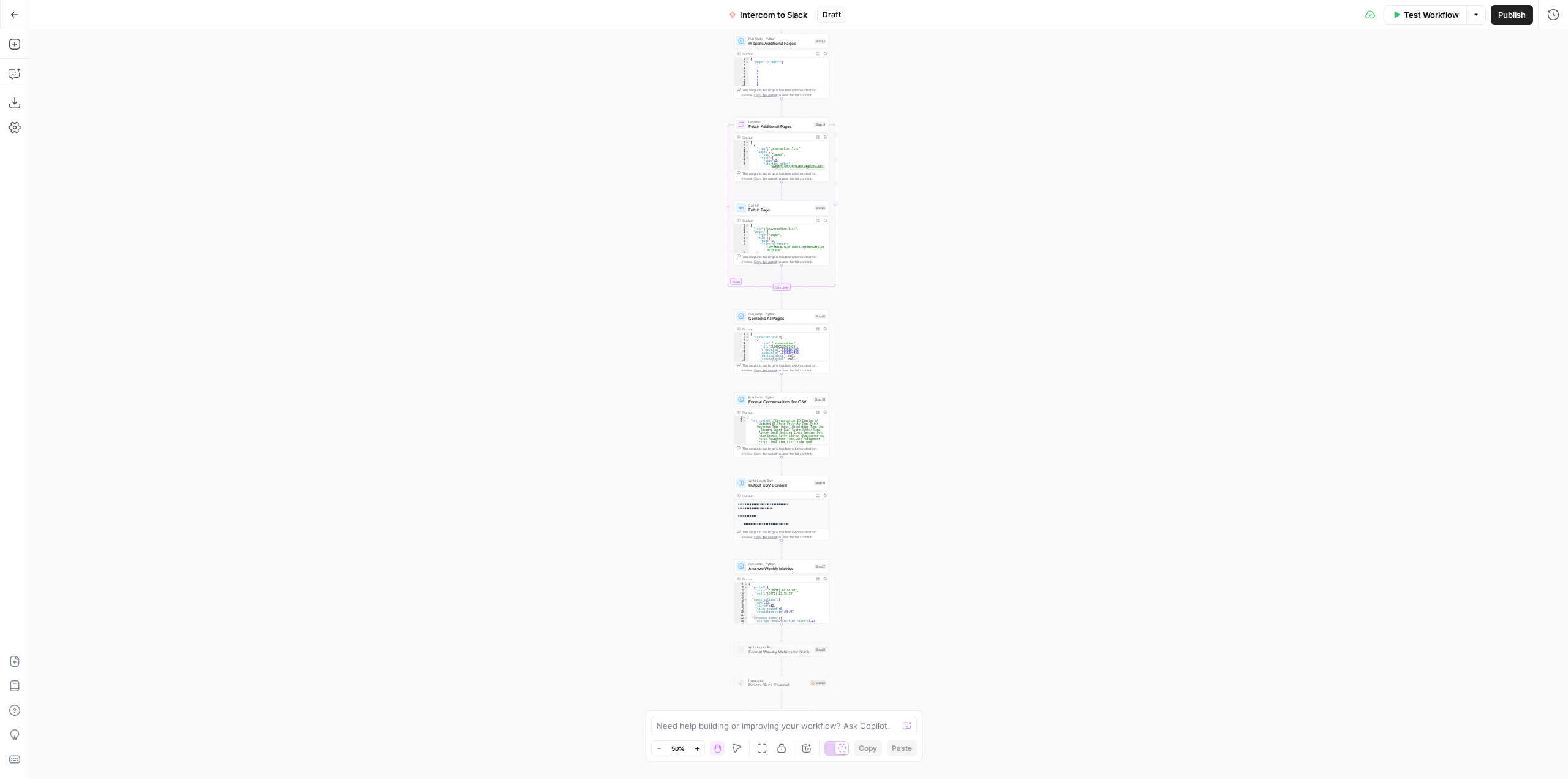
drag, startPoint x: 900, startPoint y: 434, endPoint x: 975, endPoint y: 536, distance: 126.6
click at [975, 536] on div "Workflow Set Inputs Inputs Call API Call API Step 1 Output Expand Output Copy 1…" at bounding box center [799, 404] width 1539 height 749
drag, startPoint x: 928, startPoint y: 439, endPoint x: 927, endPoint y: 511, distance: 72.0
click at [936, 276] on div "Workflow Set Inputs Inputs Call API Call API Step 1 Output Expand Output Copy 1…" at bounding box center [799, 404] width 1539 height 749
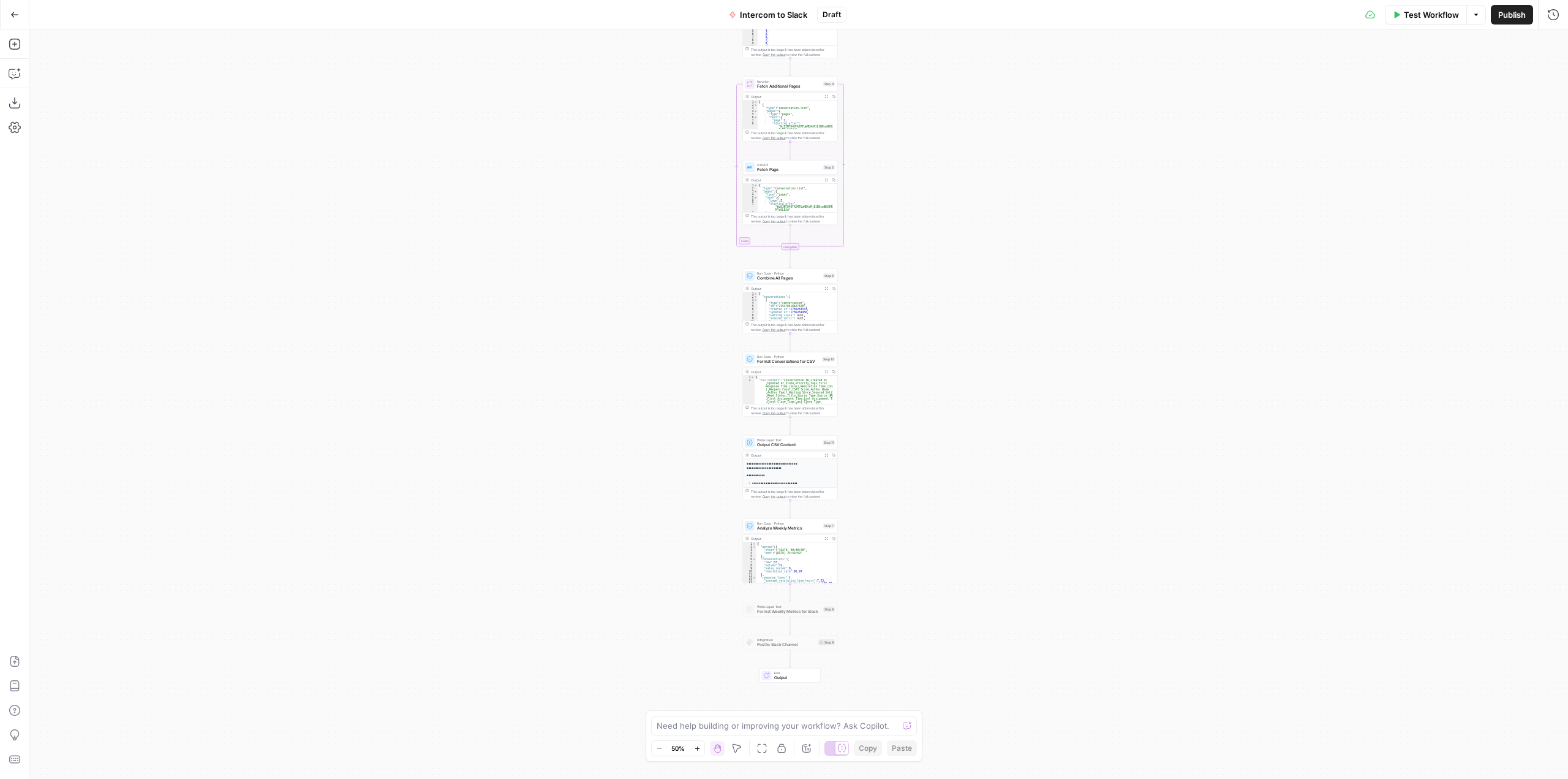
drag, startPoint x: 873, startPoint y: 520, endPoint x: 900, endPoint y: 459, distance: 66.7
click at [886, 378] on div "Workflow Set Inputs Inputs Call API Call API Step 1 Output Expand Output Copy 1…" at bounding box center [799, 404] width 1539 height 749
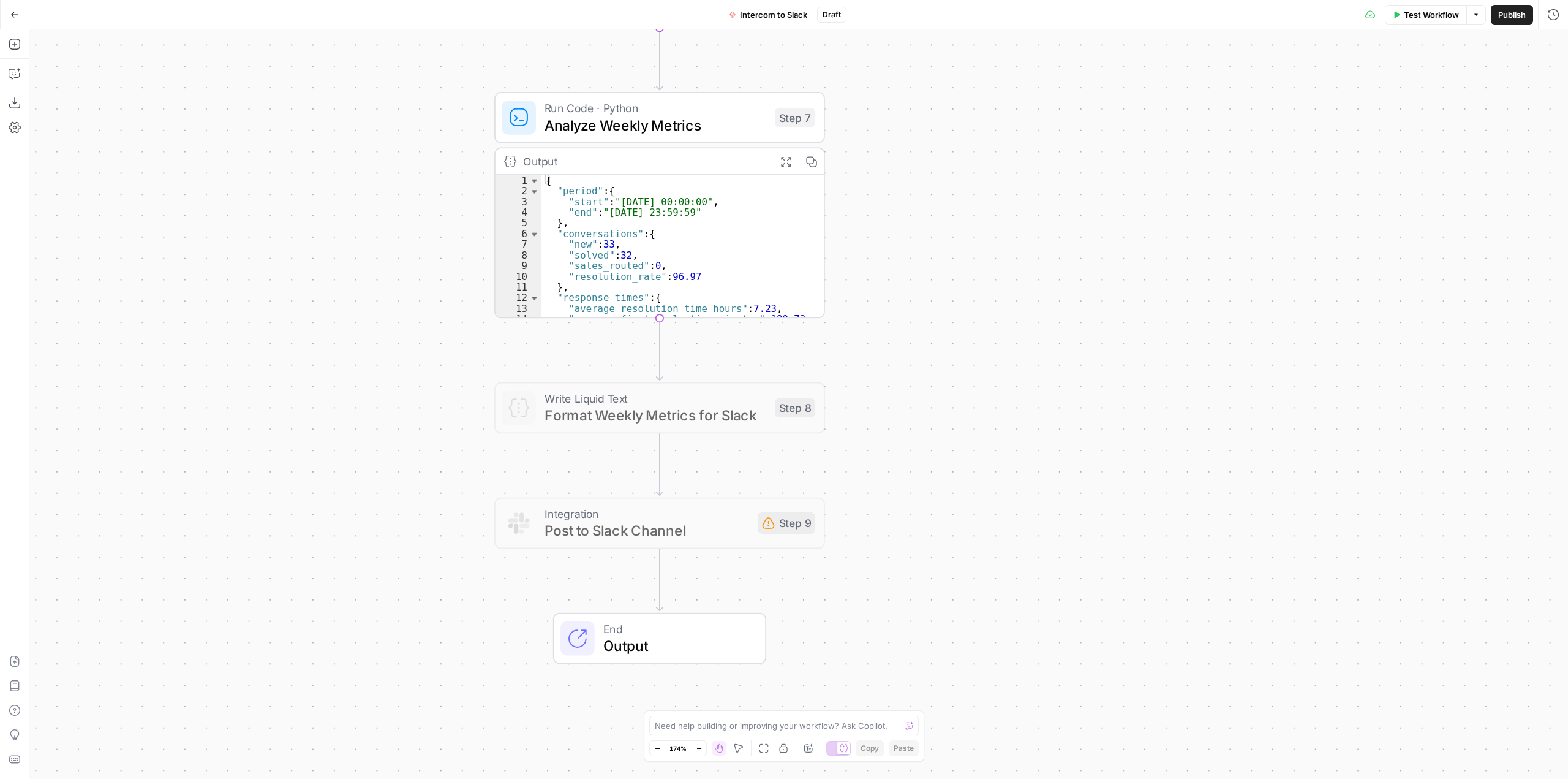
click at [660, 529] on span "Post to Slack Channel" at bounding box center [647, 530] width 205 height 21
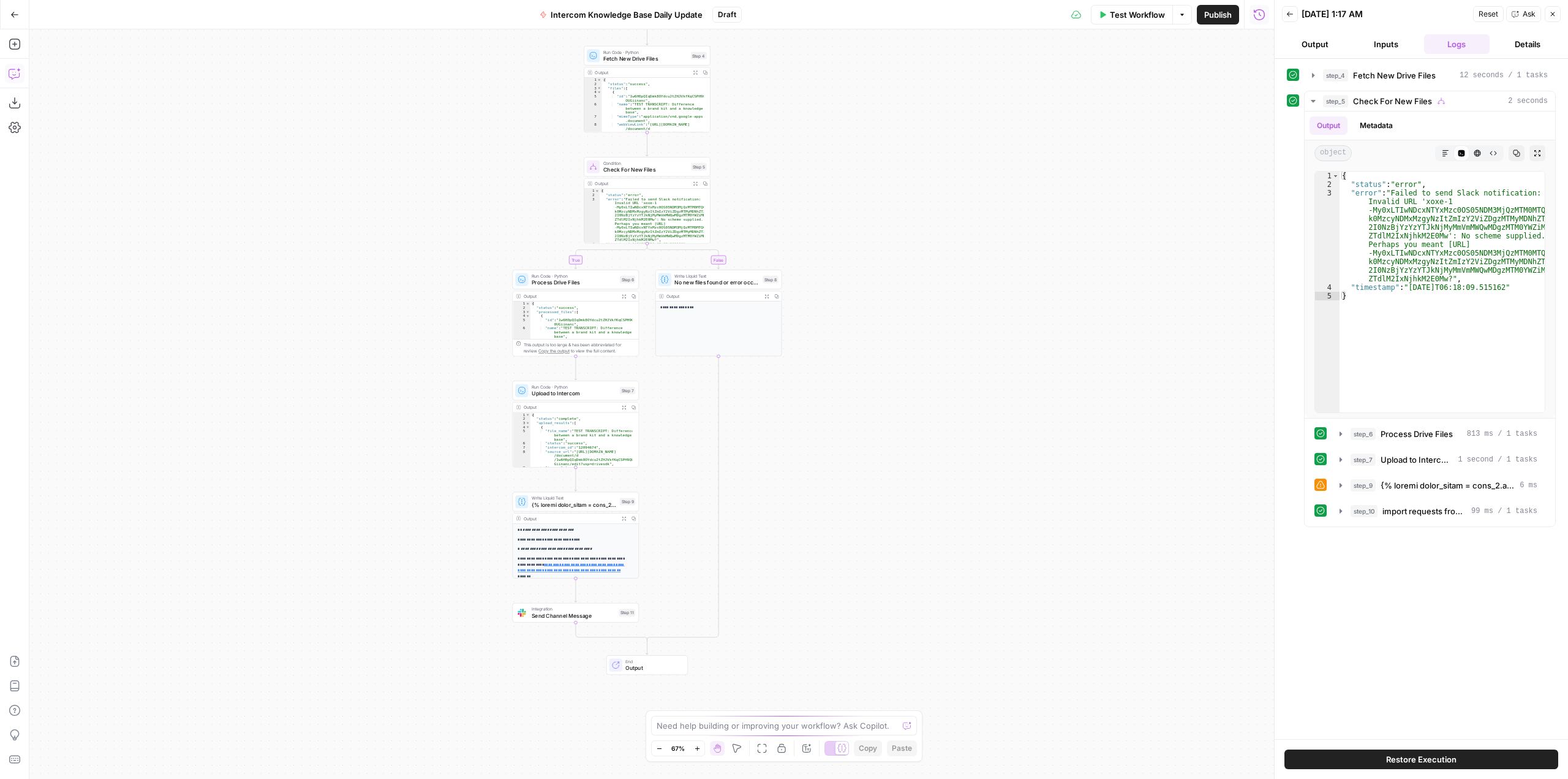
click at [17, 74] on icon "button" at bounding box center [15, 74] width 13 height 13
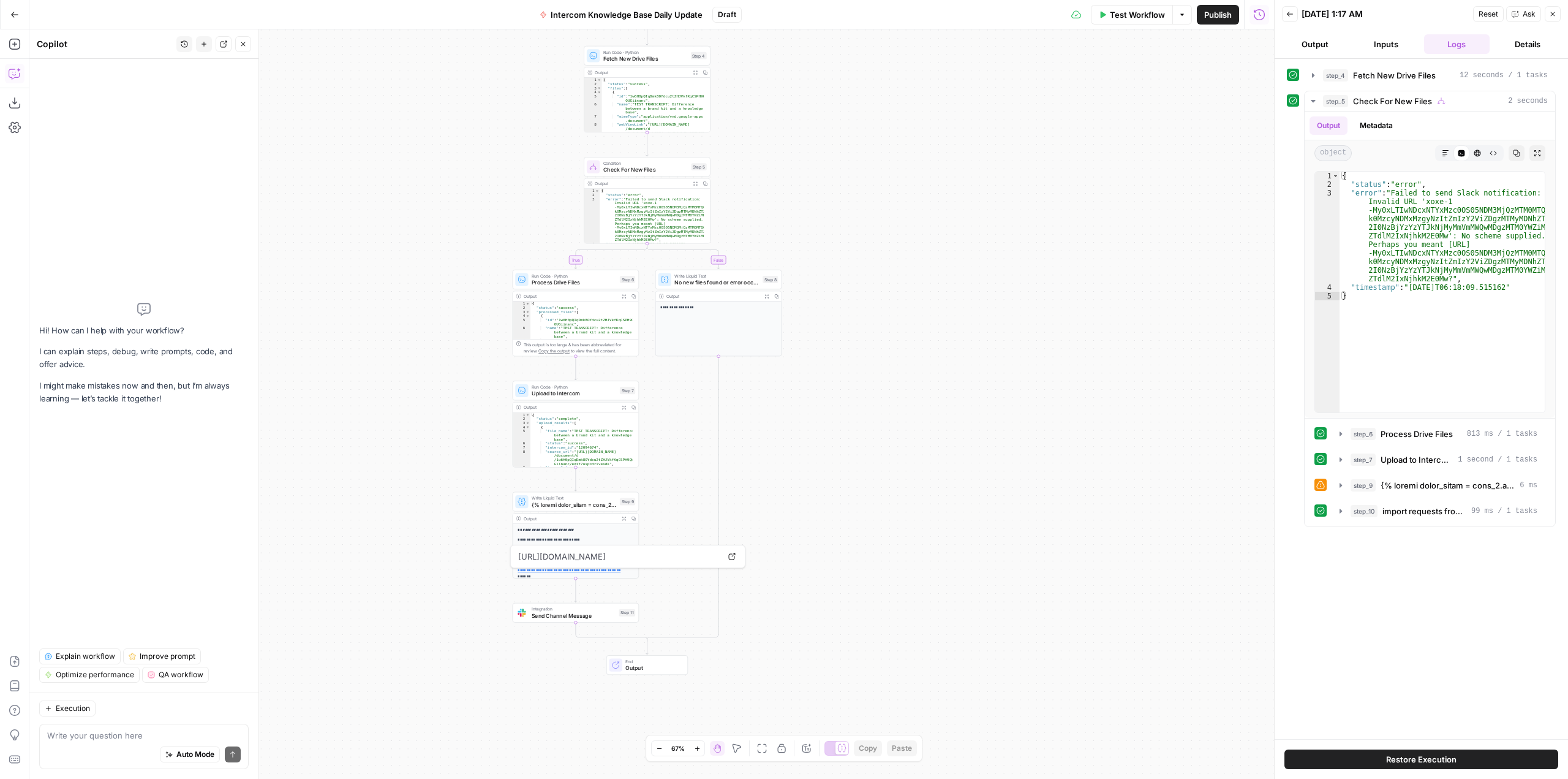
click at [574, 613] on span "Send Channel Message" at bounding box center [574, 615] width 84 height 8
click at [139, 742] on div "Auto Mode Send" at bounding box center [144, 755] width 194 height 27
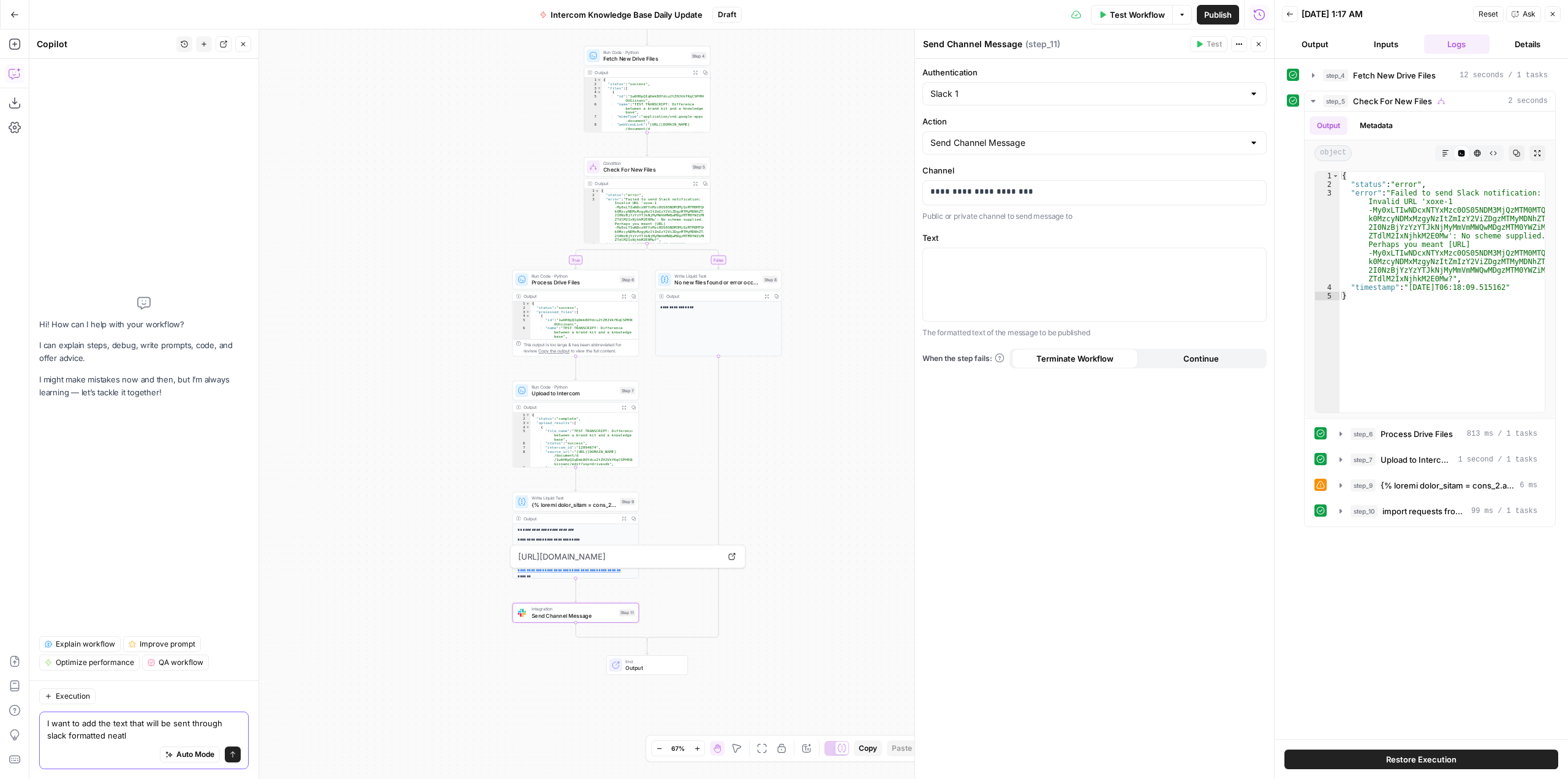
type textarea "I want to add the text that will be sent through slack formatted neatly"
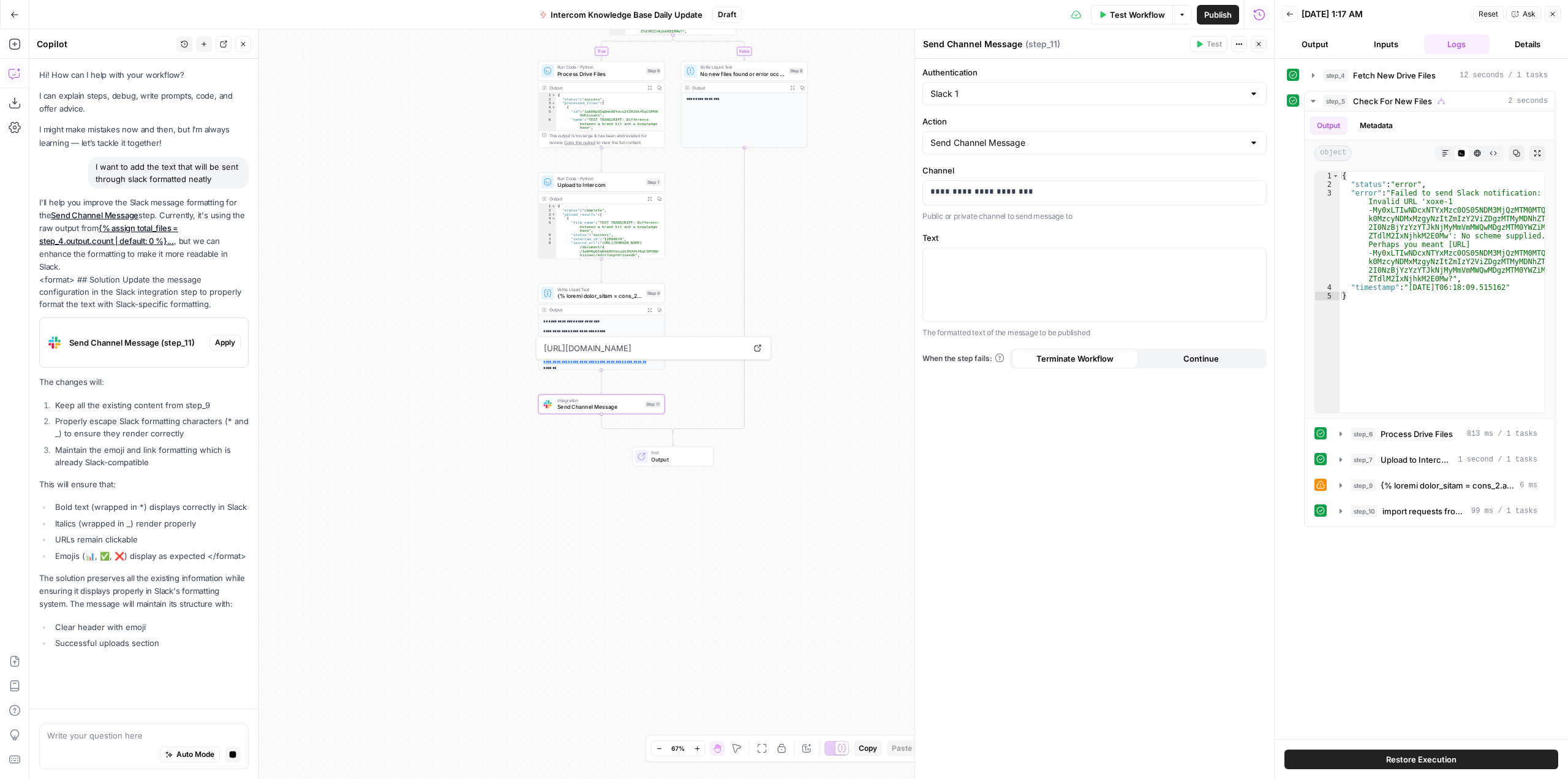
click at [127, 336] on span "Send Channel Message (step_11)" at bounding box center [137, 342] width 135 height 13
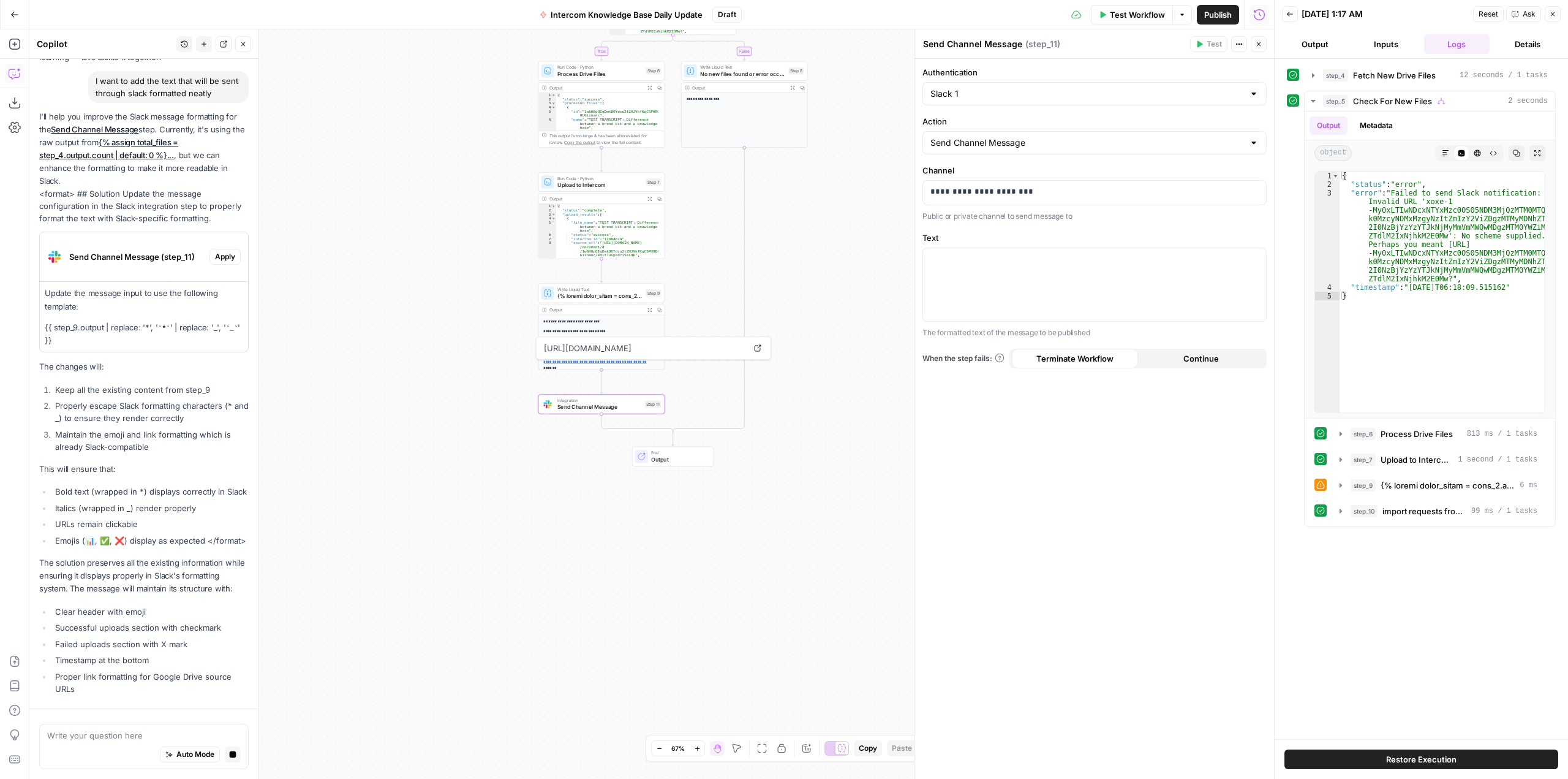
scroll to position [146, 0]
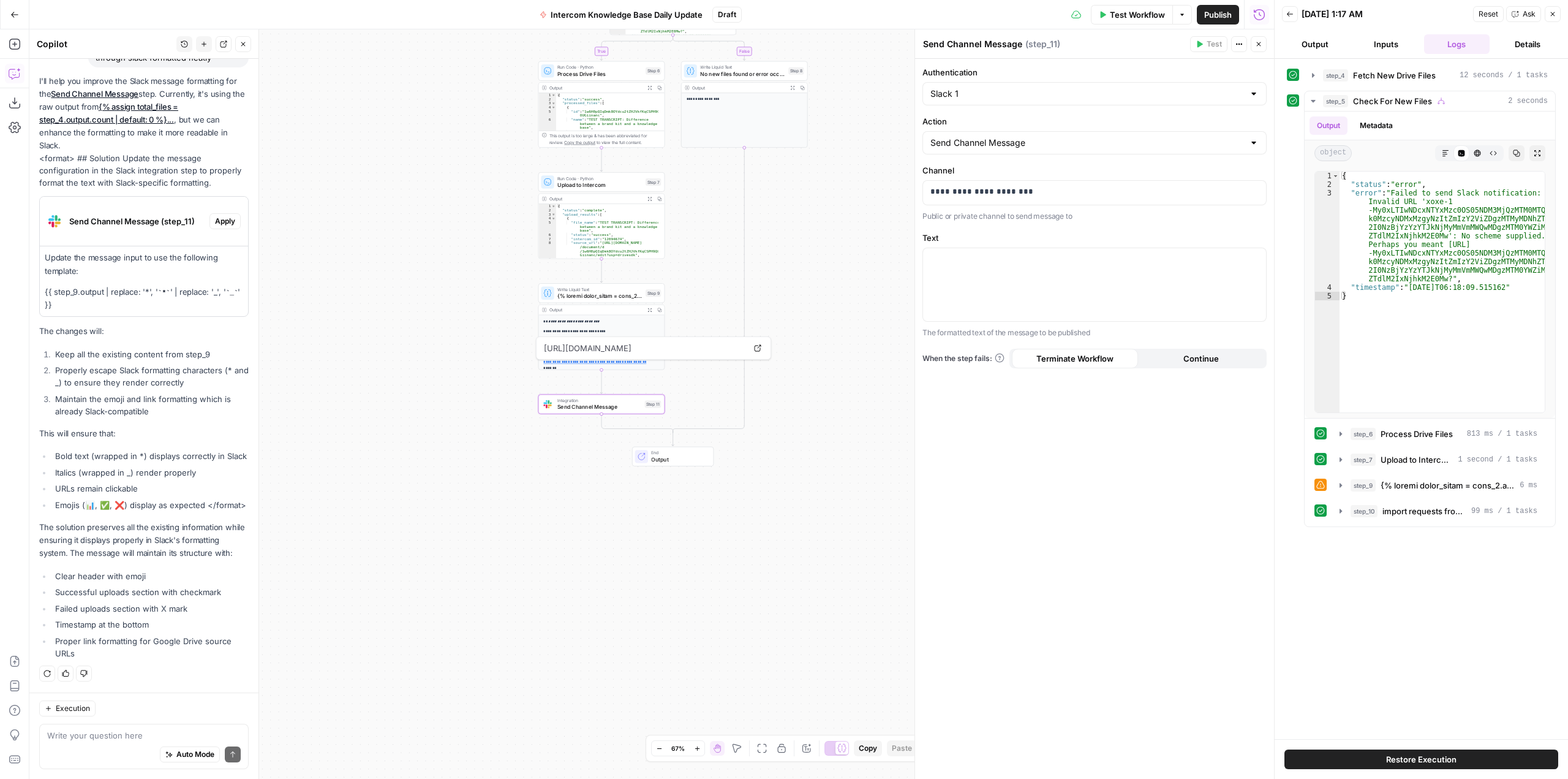
click at [216, 216] on span "Apply" at bounding box center [225, 221] width 20 height 11
click at [778, 156] on span "Apply anyway" at bounding box center [757, 157] width 60 height 13
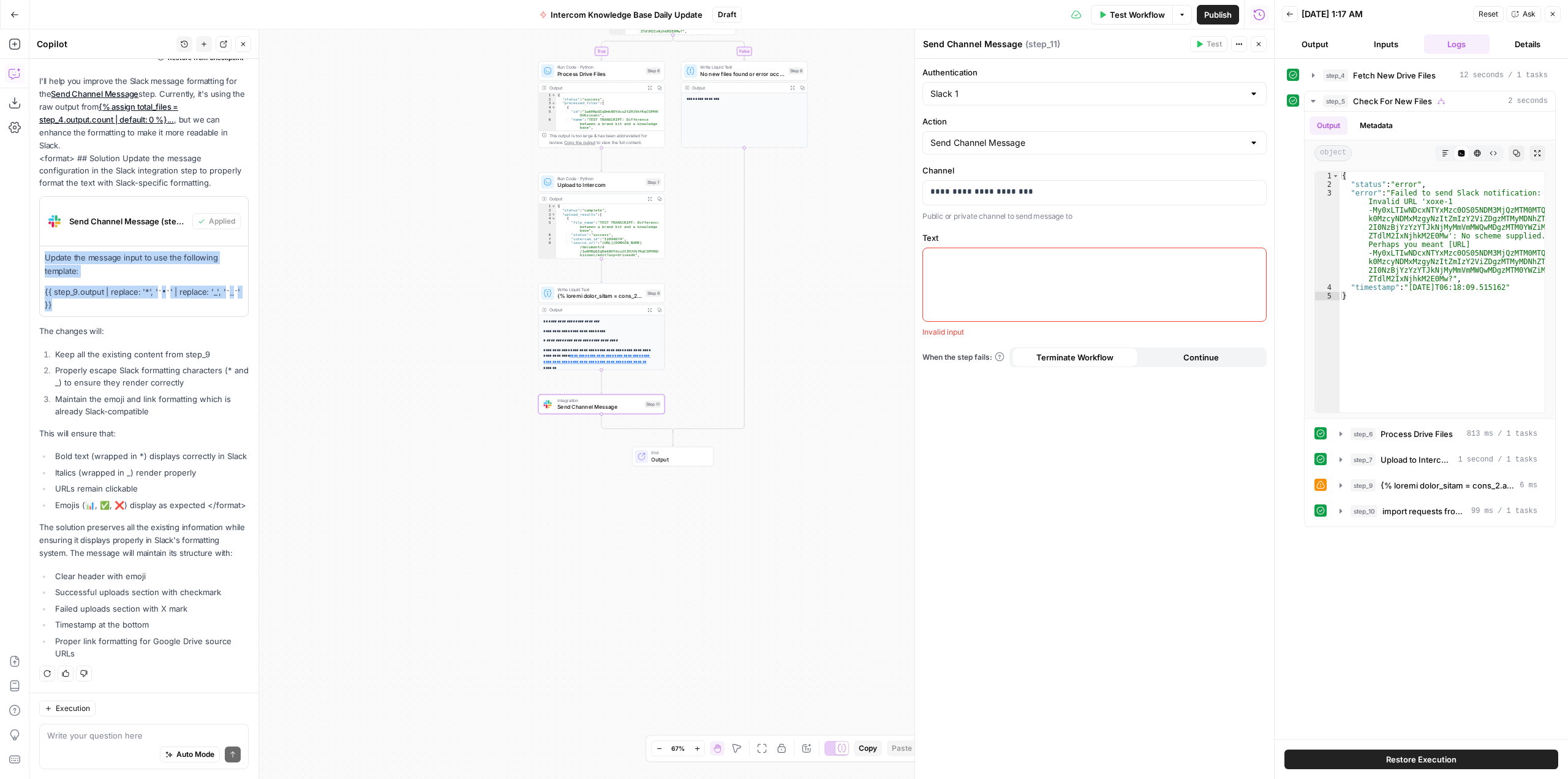
drag, startPoint x: 57, startPoint y: 275, endPoint x: 41, endPoint y: 225, distance: 52.5
click at [41, 246] on div "Update the message input to use the following template: {{ step_9.output | repl…" at bounding box center [144, 281] width 208 height 70
copy div "Update the message input to use the following template: {{ step_9.output | repl…"
click at [1016, 290] on div at bounding box center [1094, 284] width 343 height 73
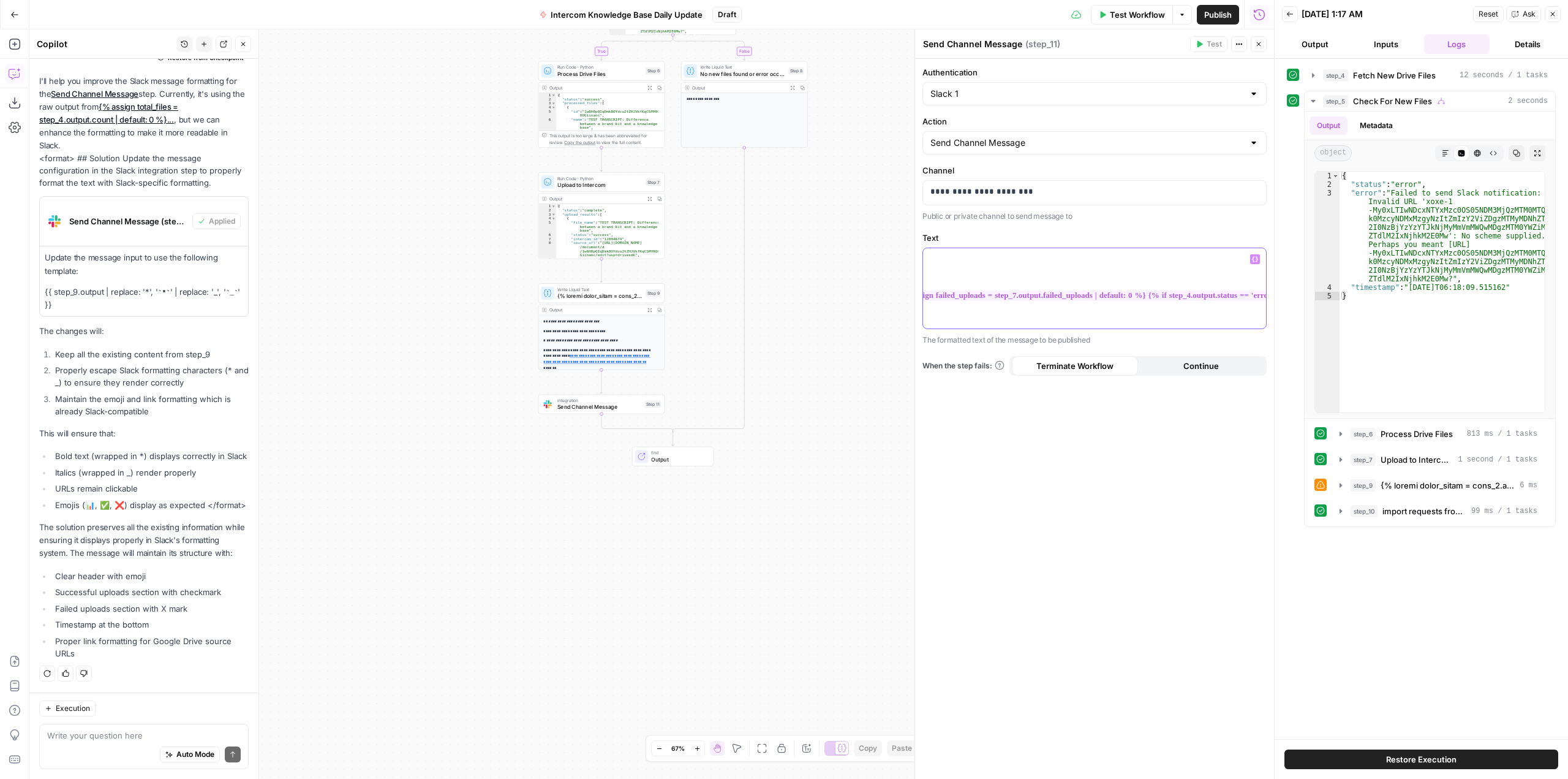
scroll to position [0, 0]
click at [127, 737] on textarea at bounding box center [144, 735] width 194 height 13
type textarea "can you clarify what the text is?"
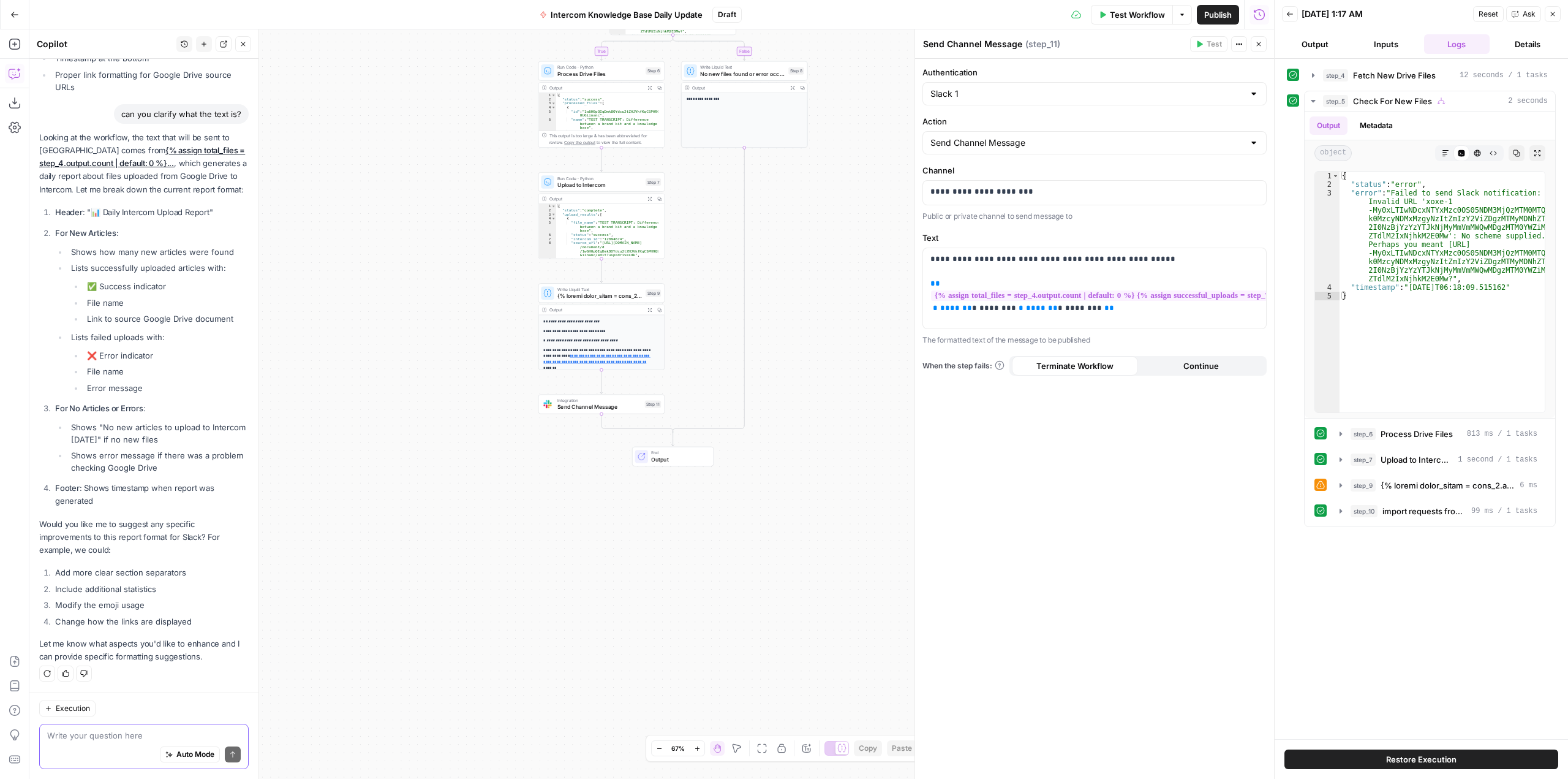
scroll to position [744, 0]
click at [131, 734] on textarea at bounding box center [144, 735] width 194 height 13
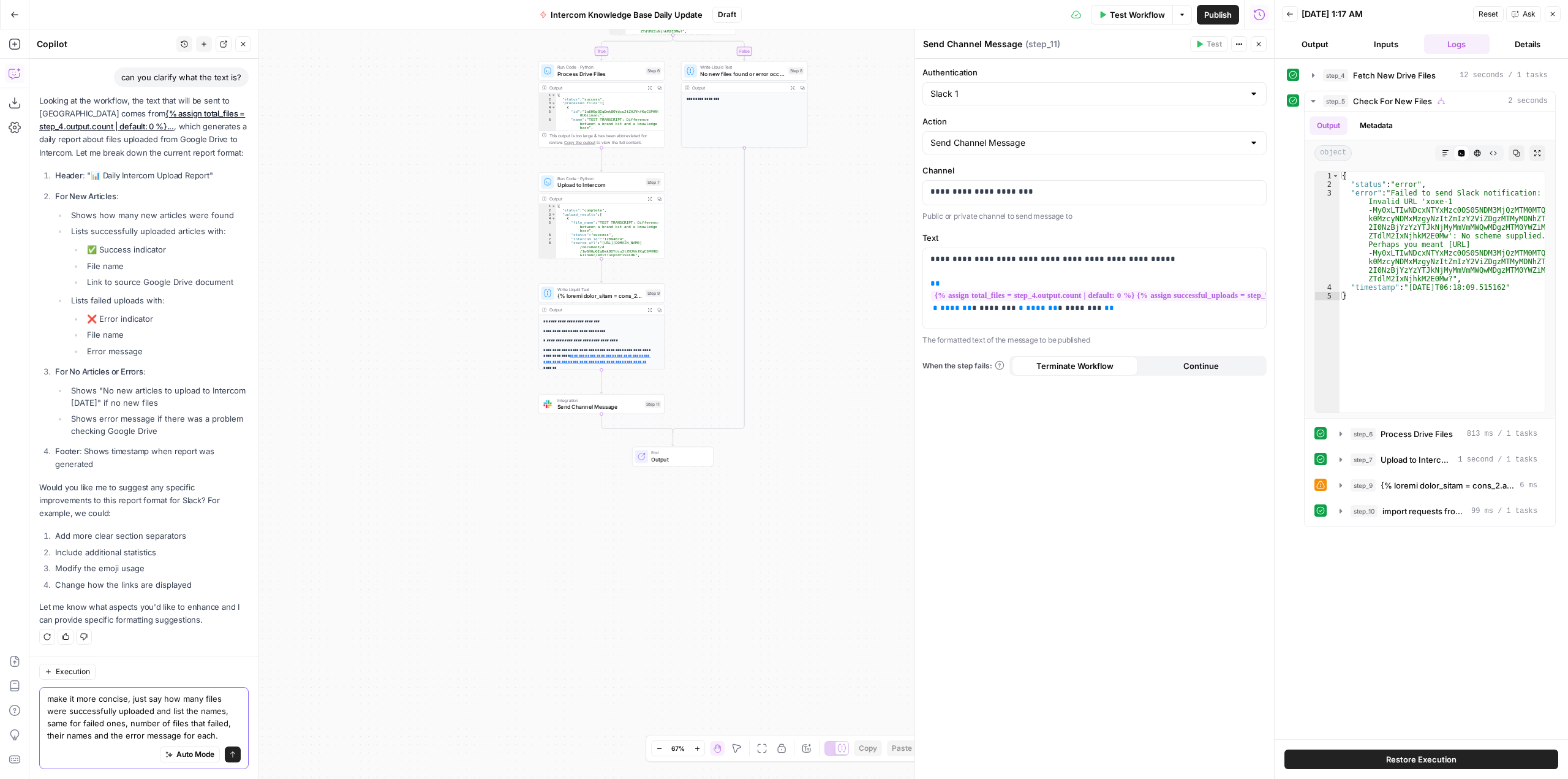
scroll to position [793, 0]
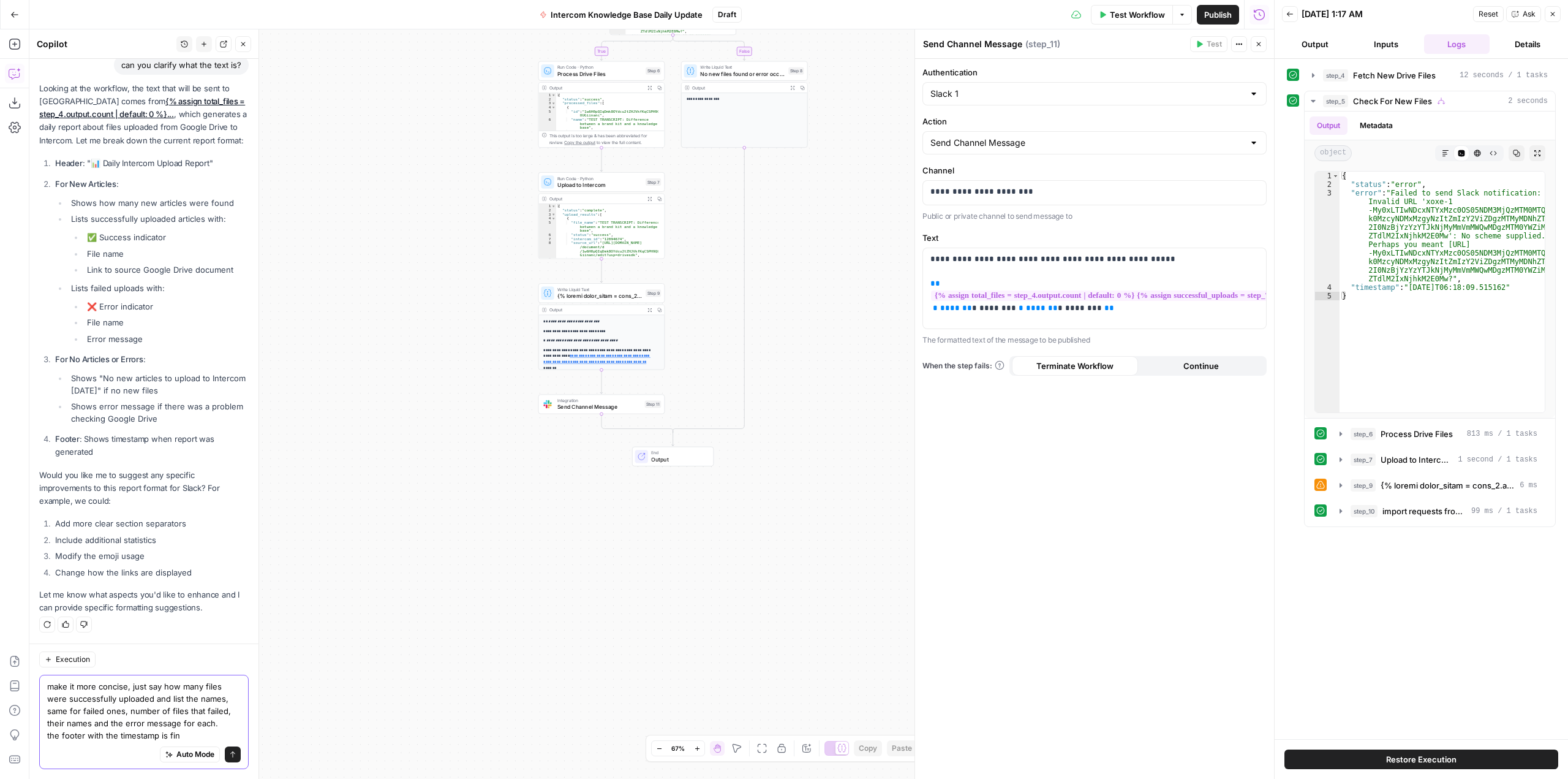
type textarea "make it more concise, just say how many files were successfully uploaded and li…"
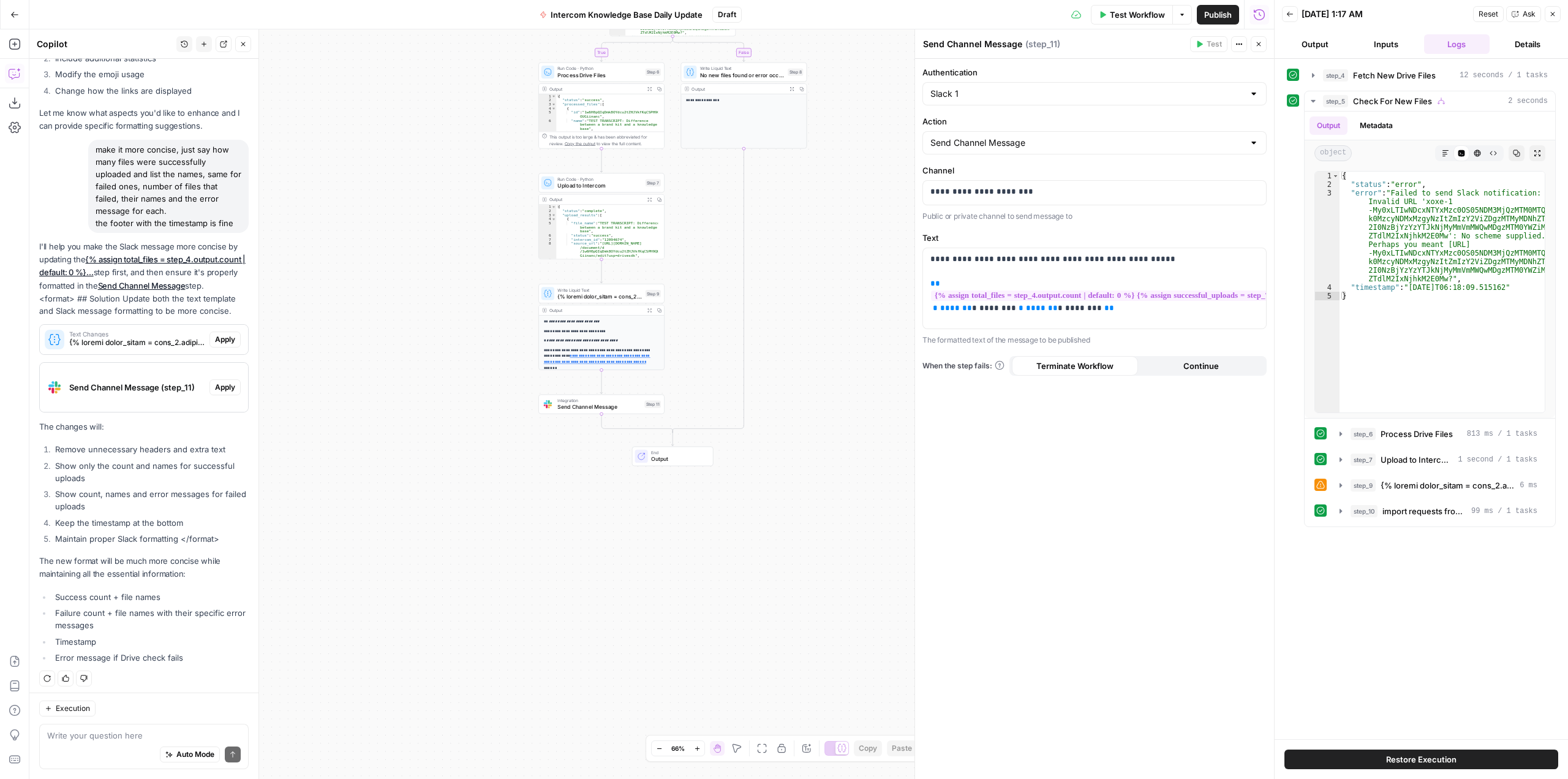
scroll to position [1293, 0]
click at [158, 423] on p "The changes will:" at bounding box center [144, 422] width 209 height 13
click at [153, 384] on span "Send Channel Message (step_11)" at bounding box center [137, 382] width 135 height 13
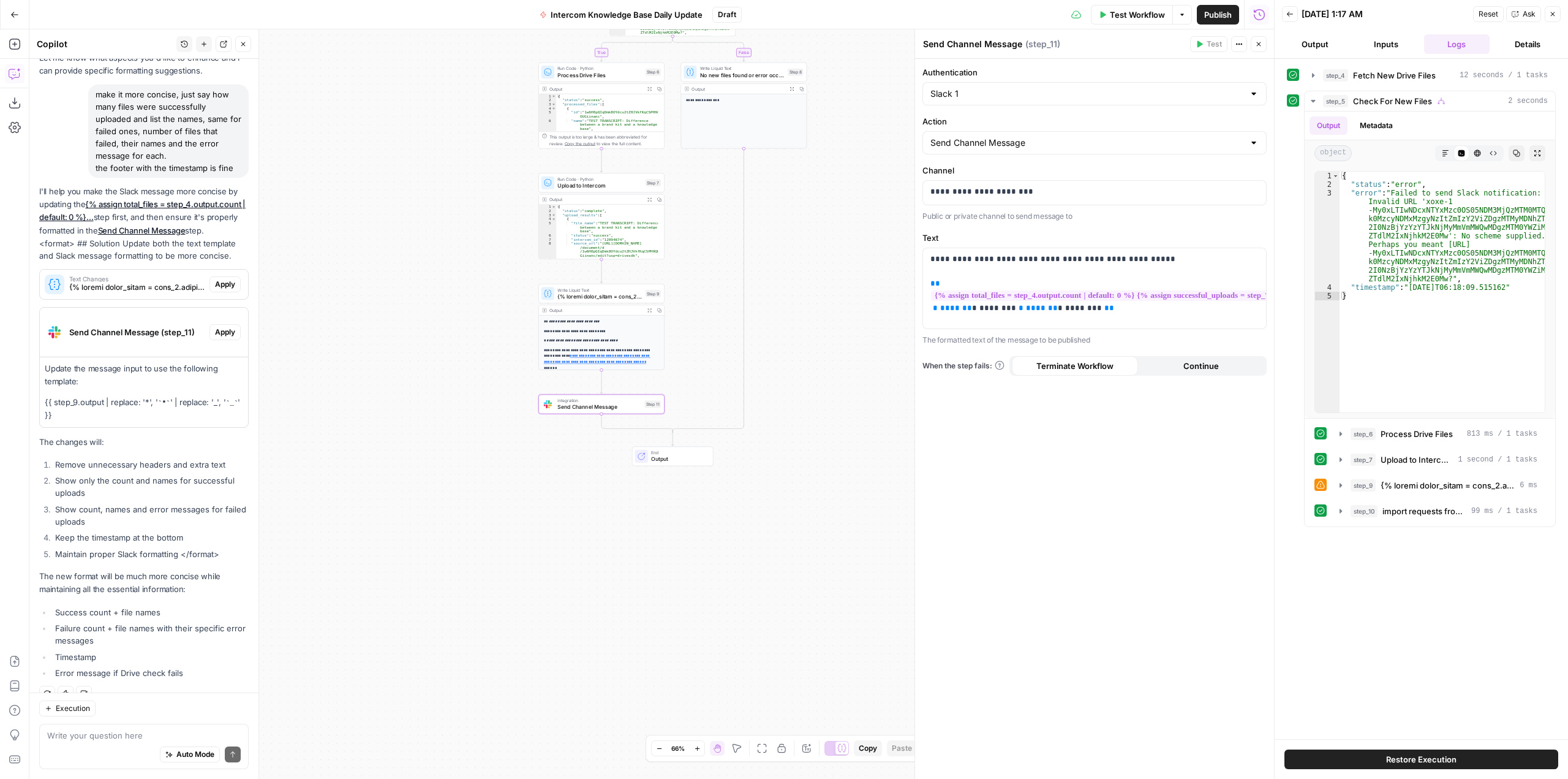
scroll to position [1363, 0]
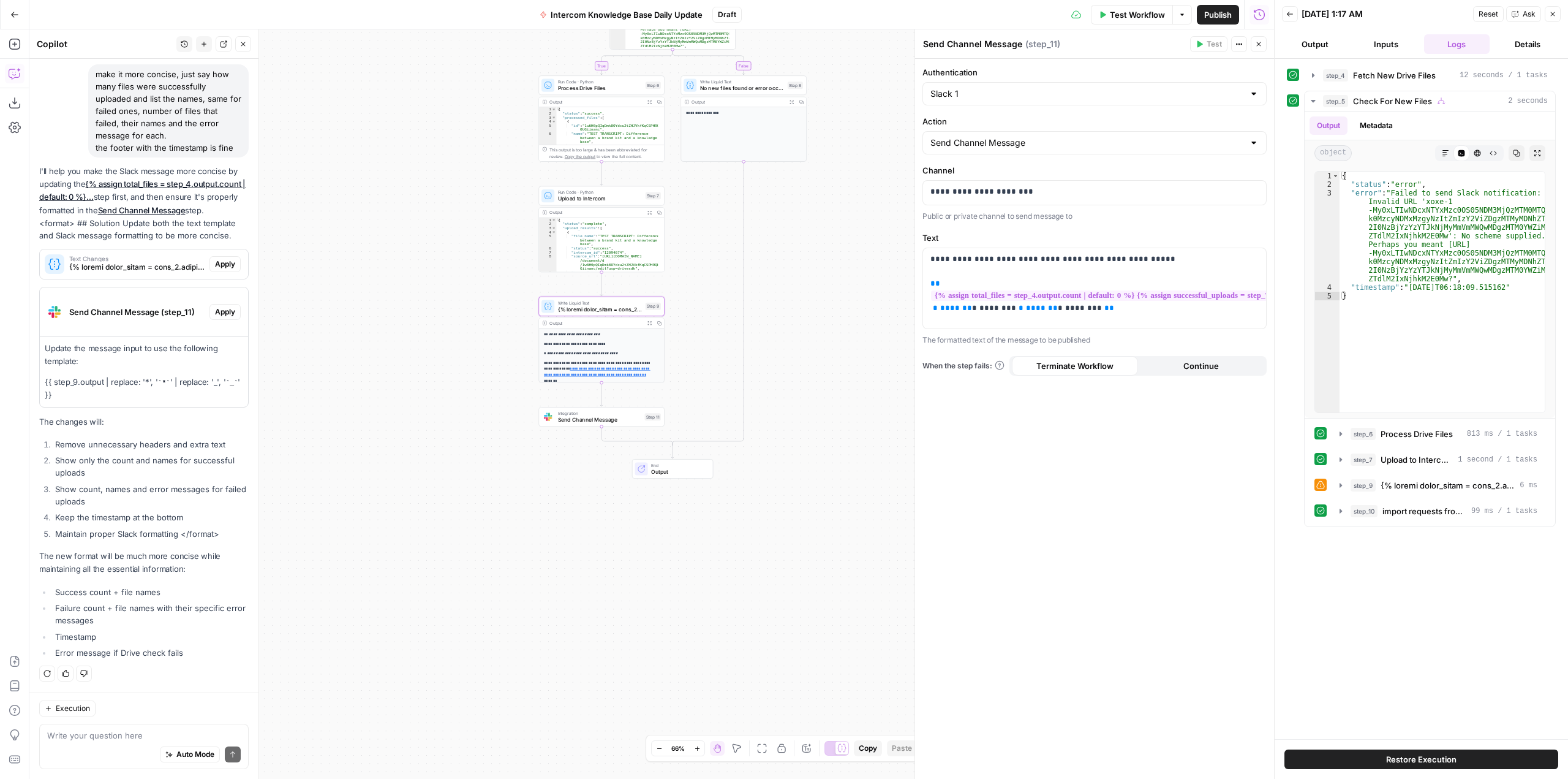
click at [164, 258] on span "Text Changes" at bounding box center [137, 259] width 135 height 6
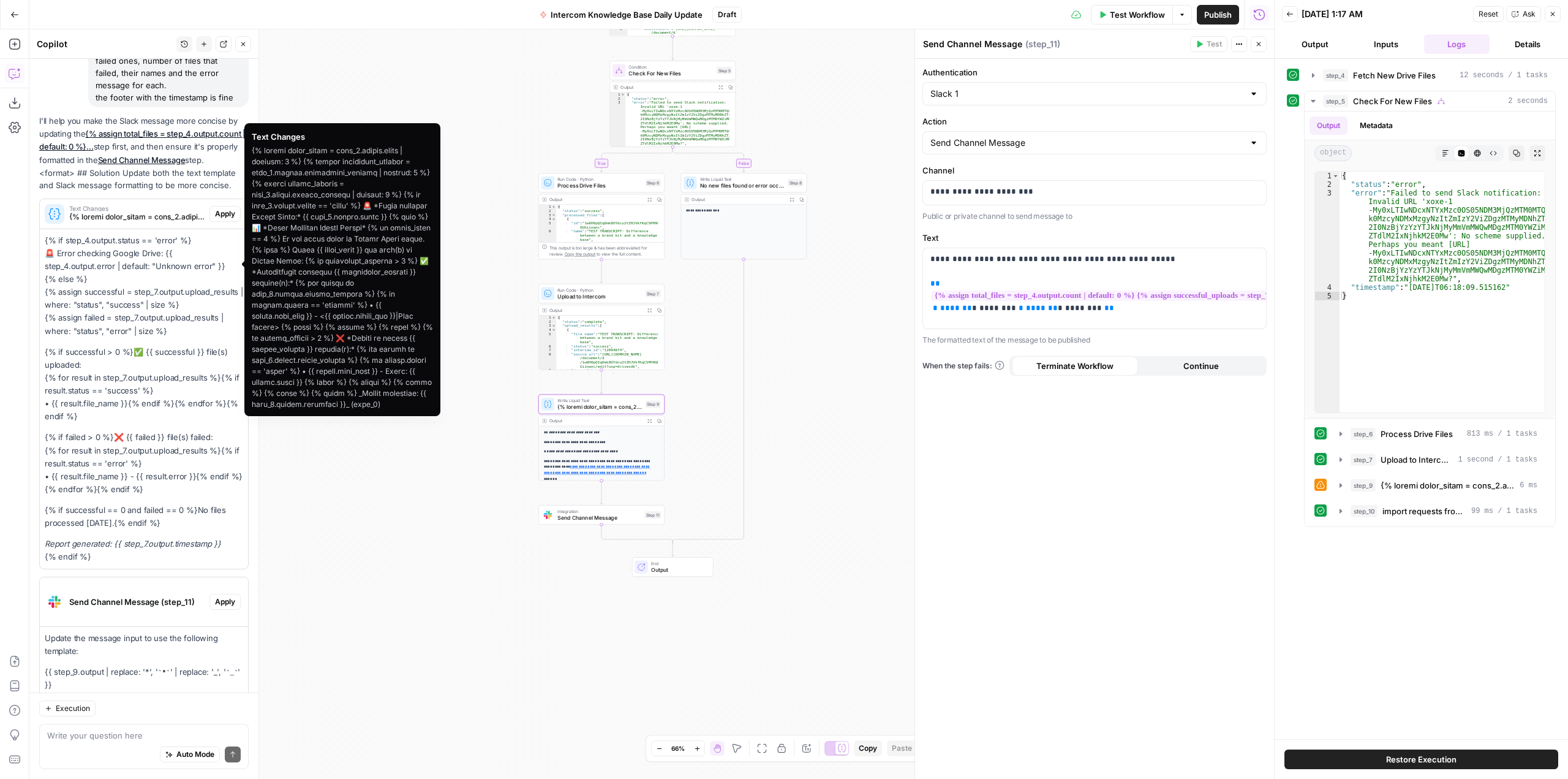
click at [217, 222] on button "Apply" at bounding box center [225, 214] width 31 height 16
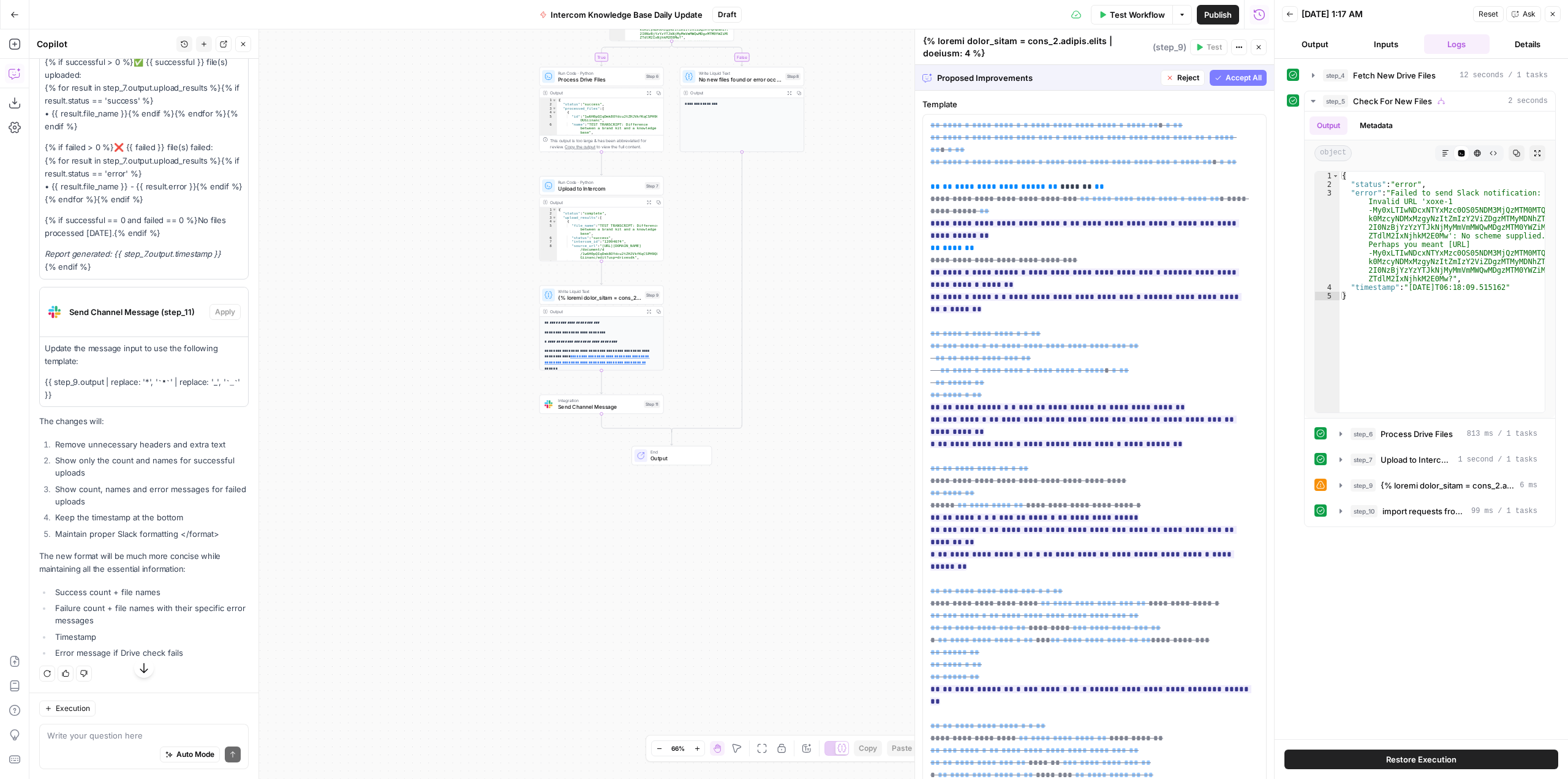
scroll to position [1696, 0]
click at [154, 736] on textarea at bounding box center [144, 735] width 194 height 13
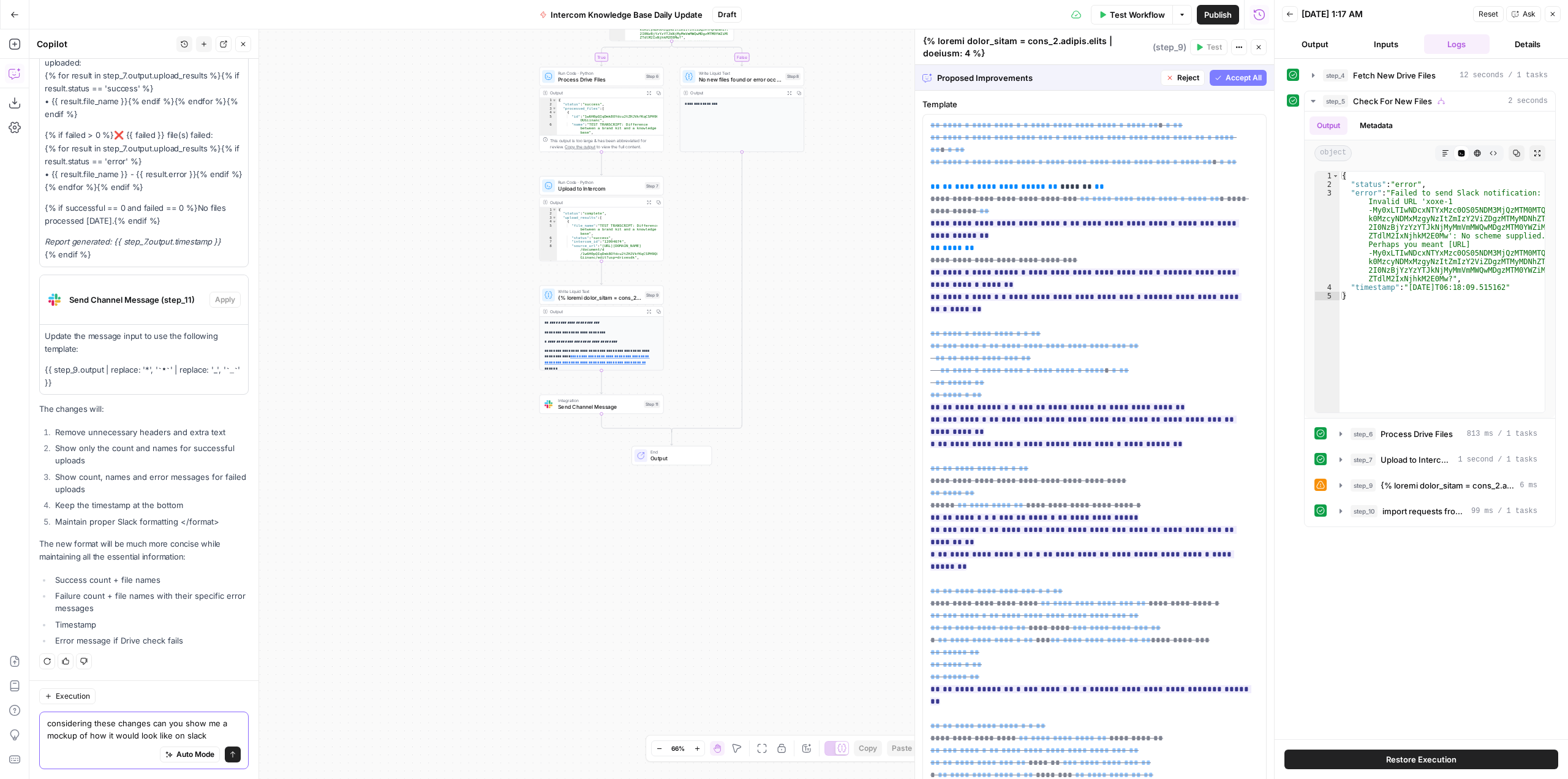
type textarea "considering these changes can you show me a mockup of how it would look like on…"
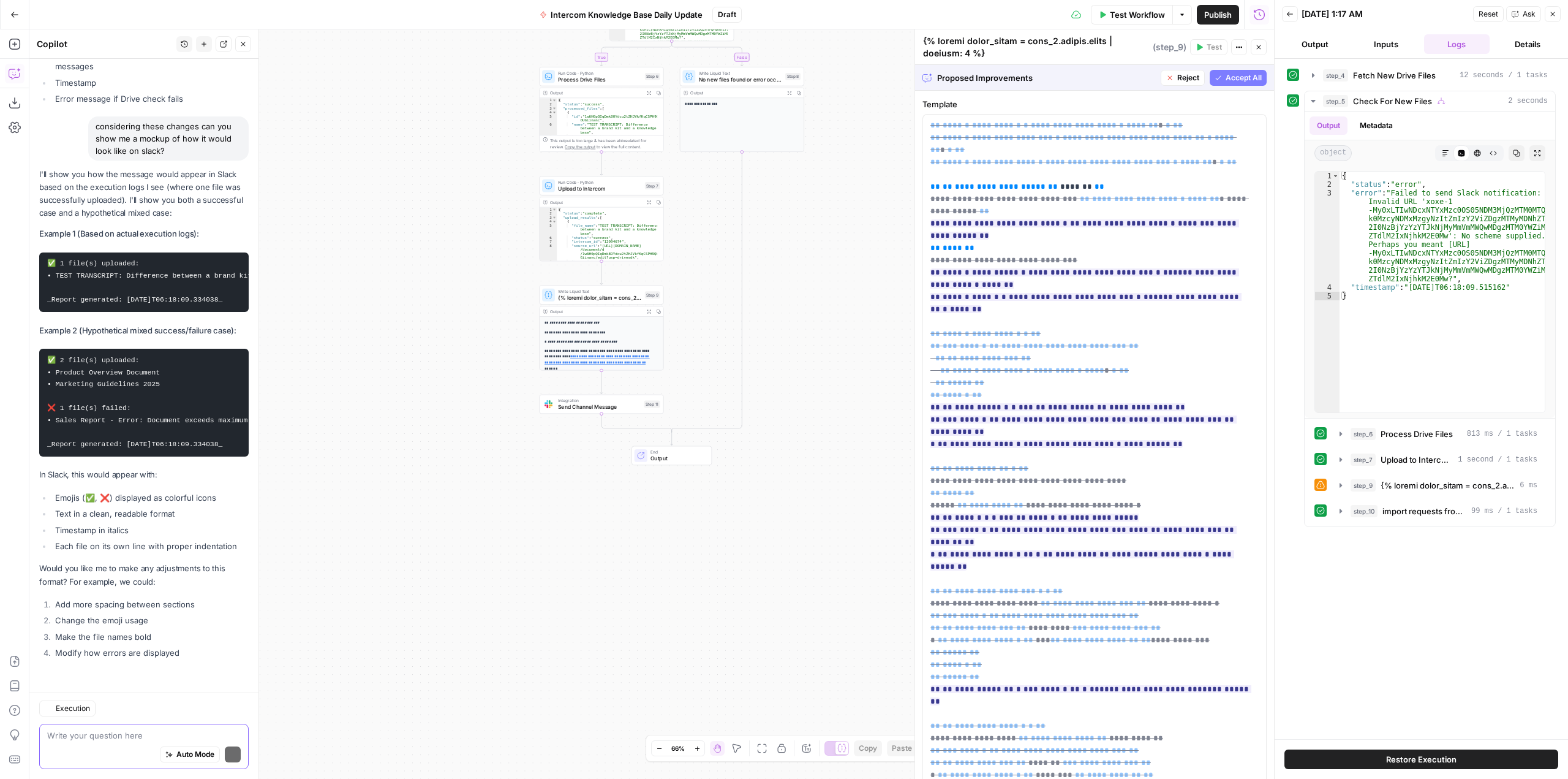
scroll to position [2269, 0]
click at [178, 731] on textarea at bounding box center [144, 735] width 194 height 13
type textarea "no but please keep the title"
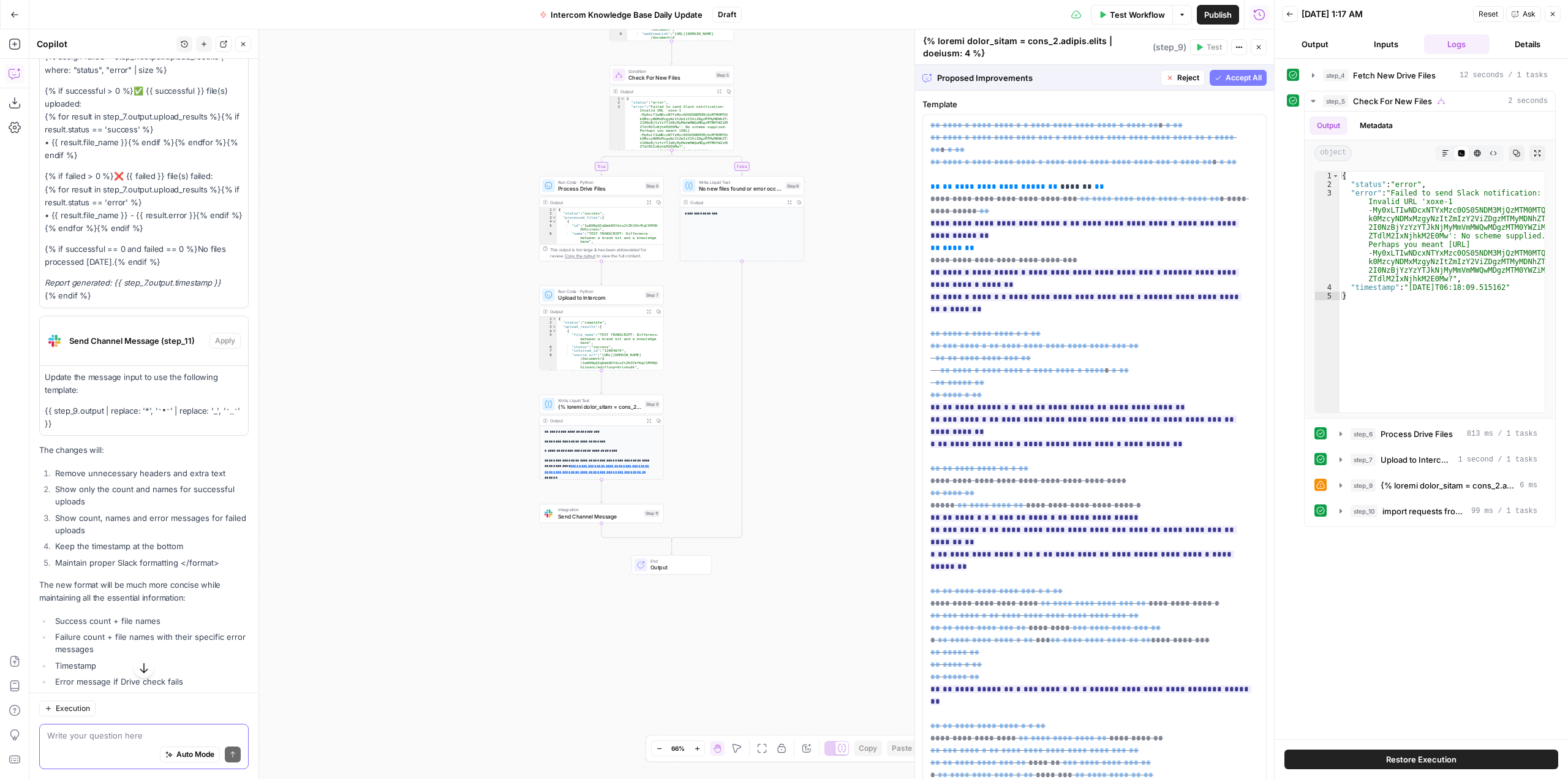
scroll to position [1417, 0]
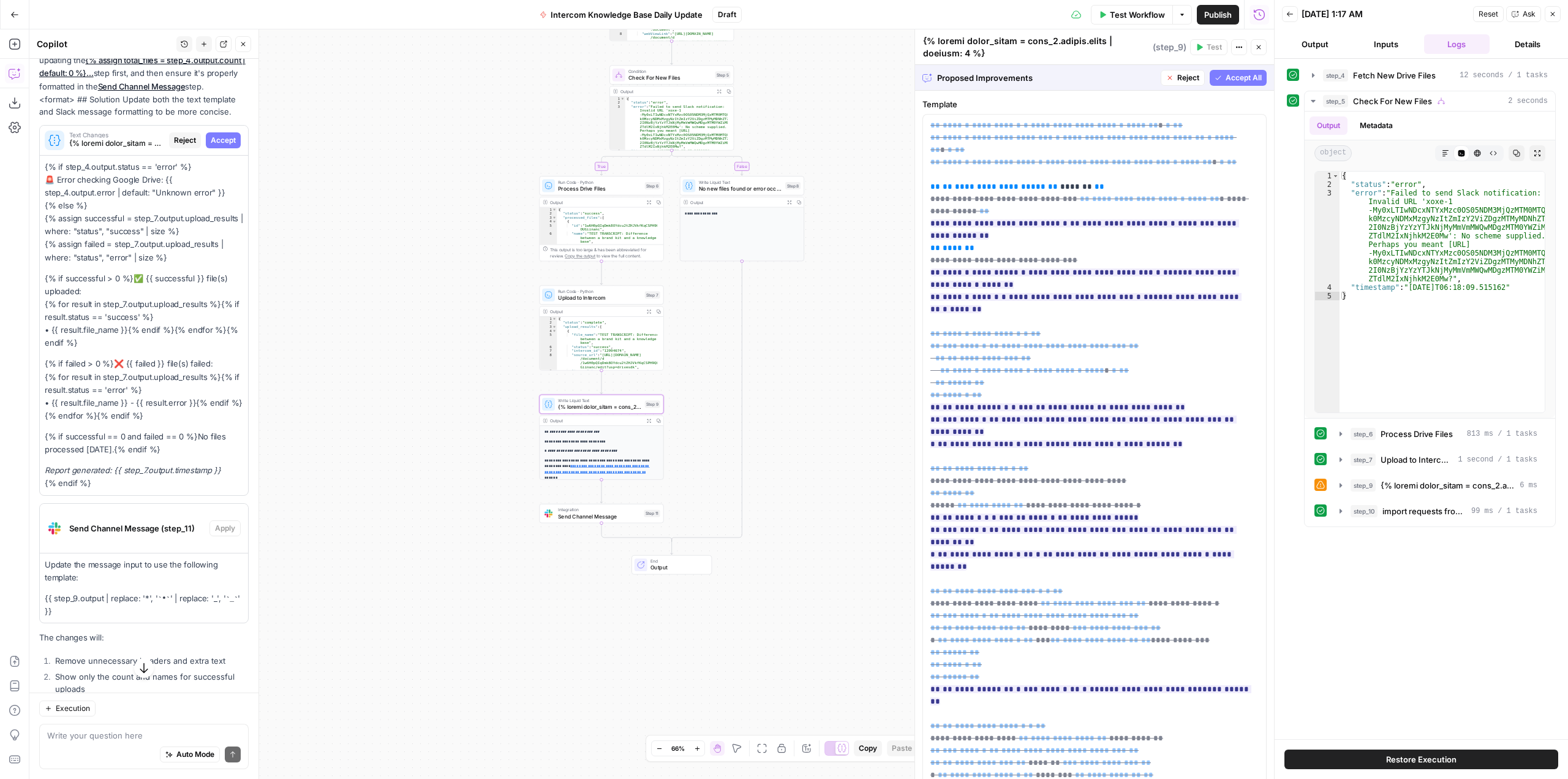
click at [180, 146] on span "Reject" at bounding box center [185, 140] width 22 height 11
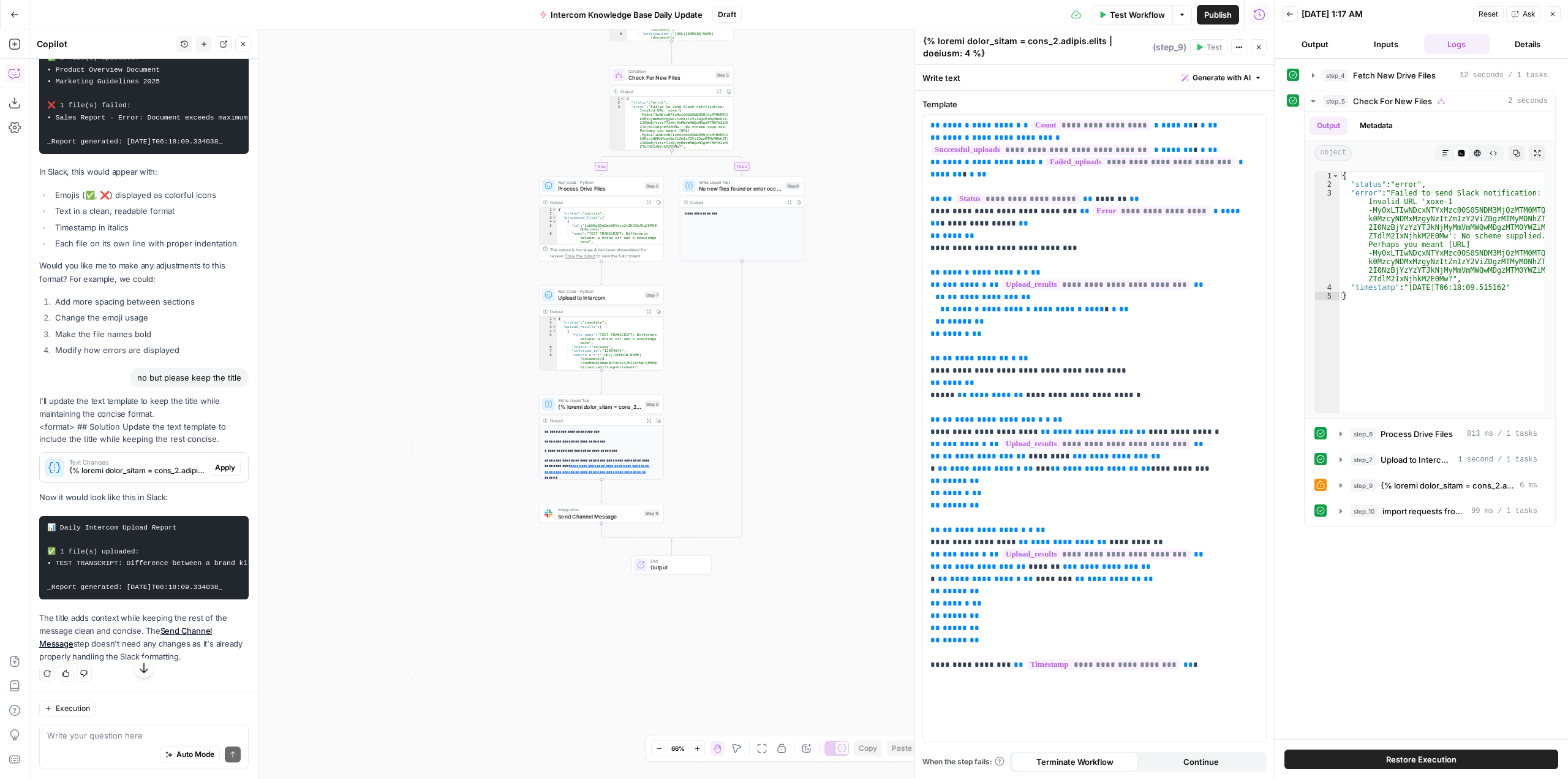
scroll to position [2601, 0]
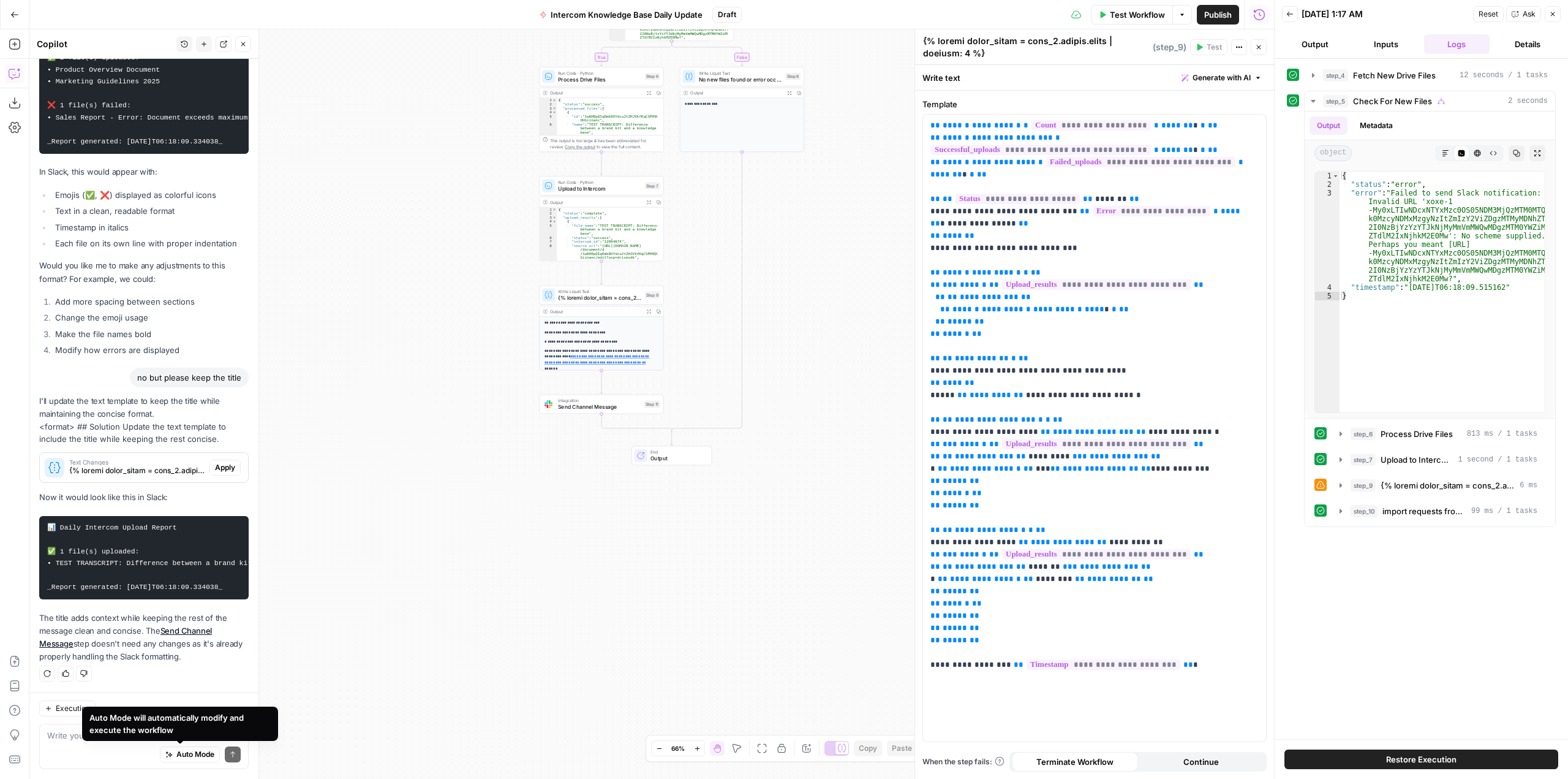
click at [73, 713] on span "Execution" at bounding box center [73, 708] width 35 height 11
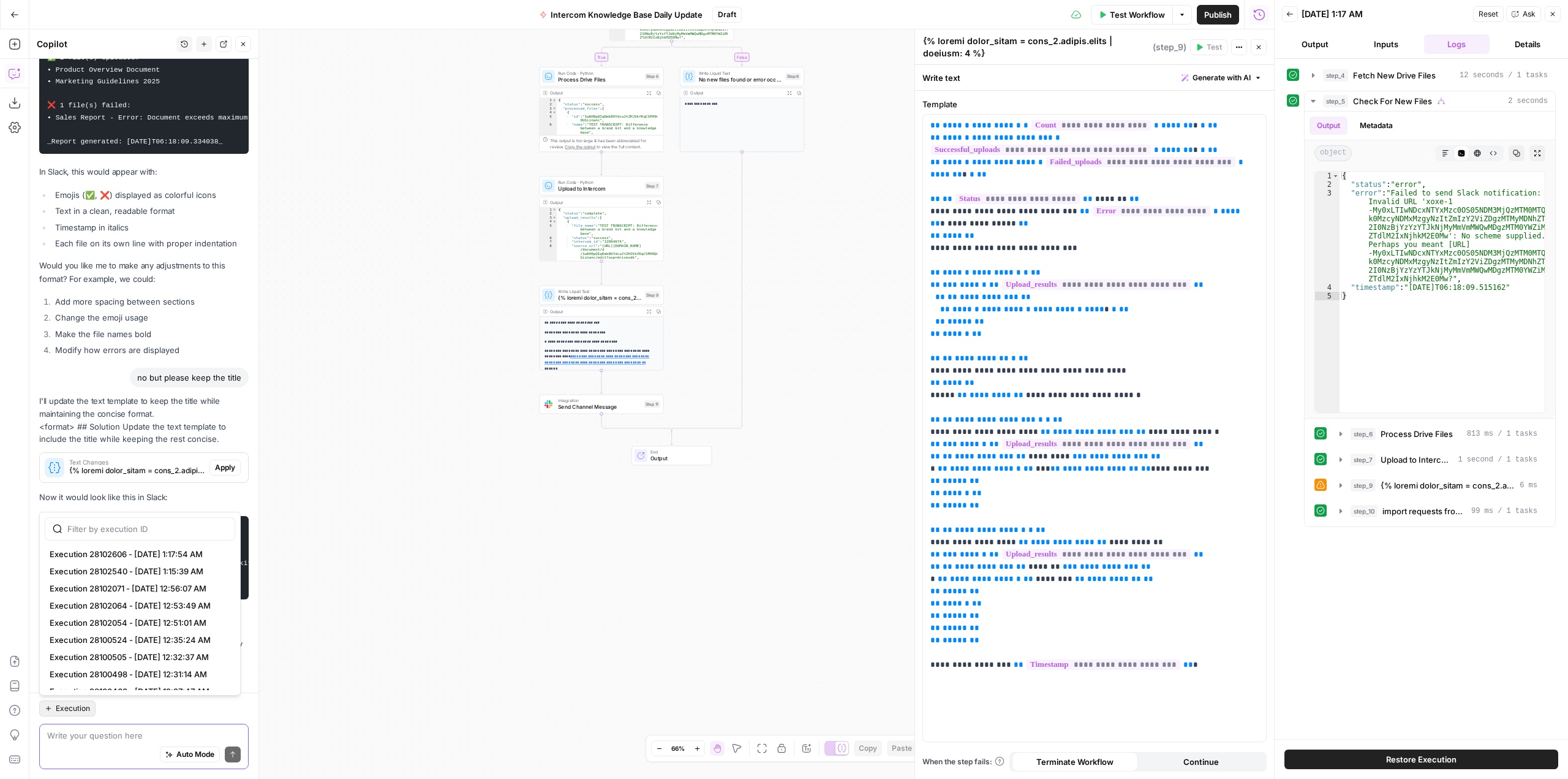
click at [97, 733] on textarea at bounding box center [144, 735] width 194 height 13
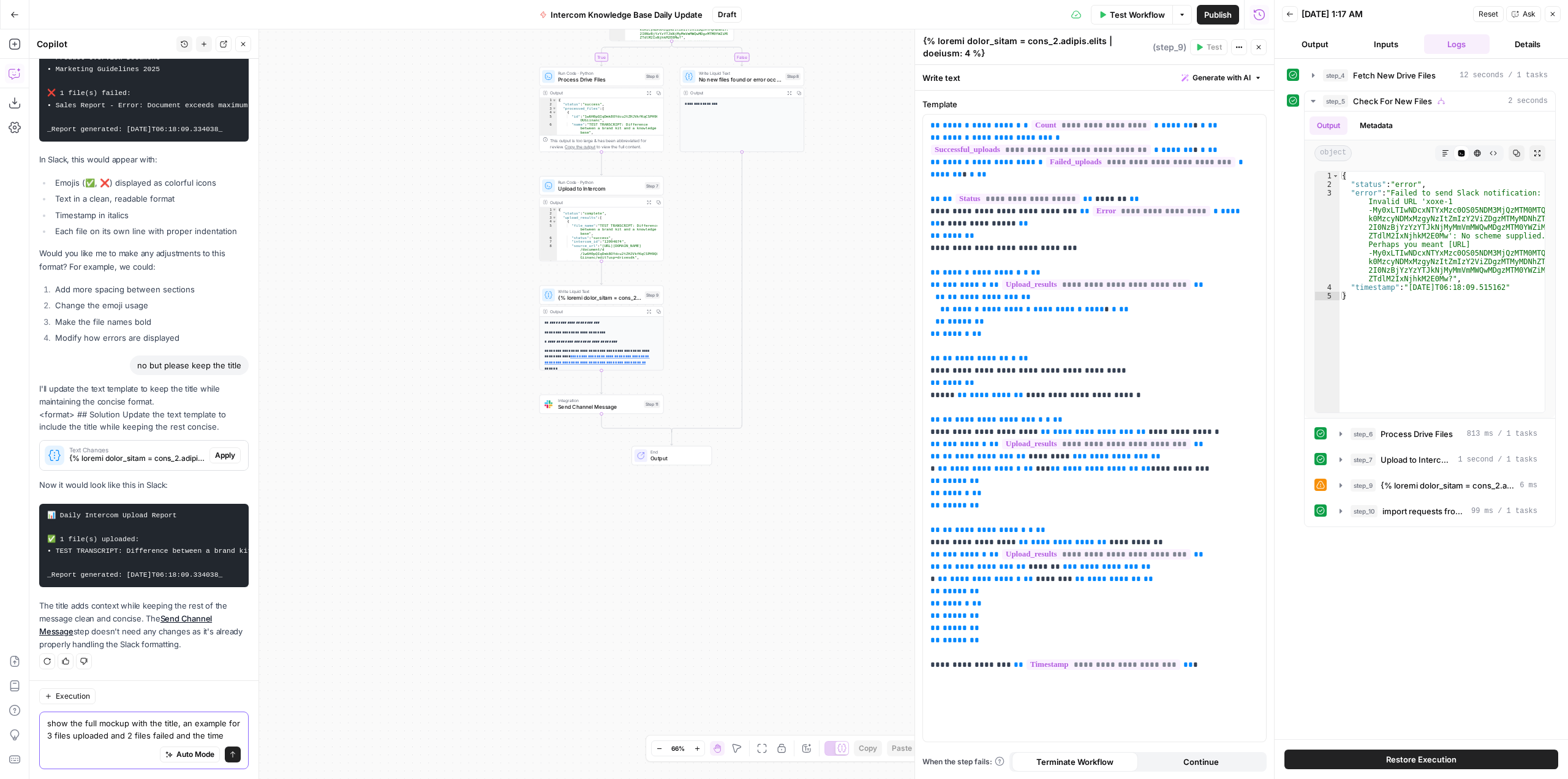
scroll to position [2625, 0]
type textarea "show the full mockup with the title, an example for 3 files uploaded and 2 file…"
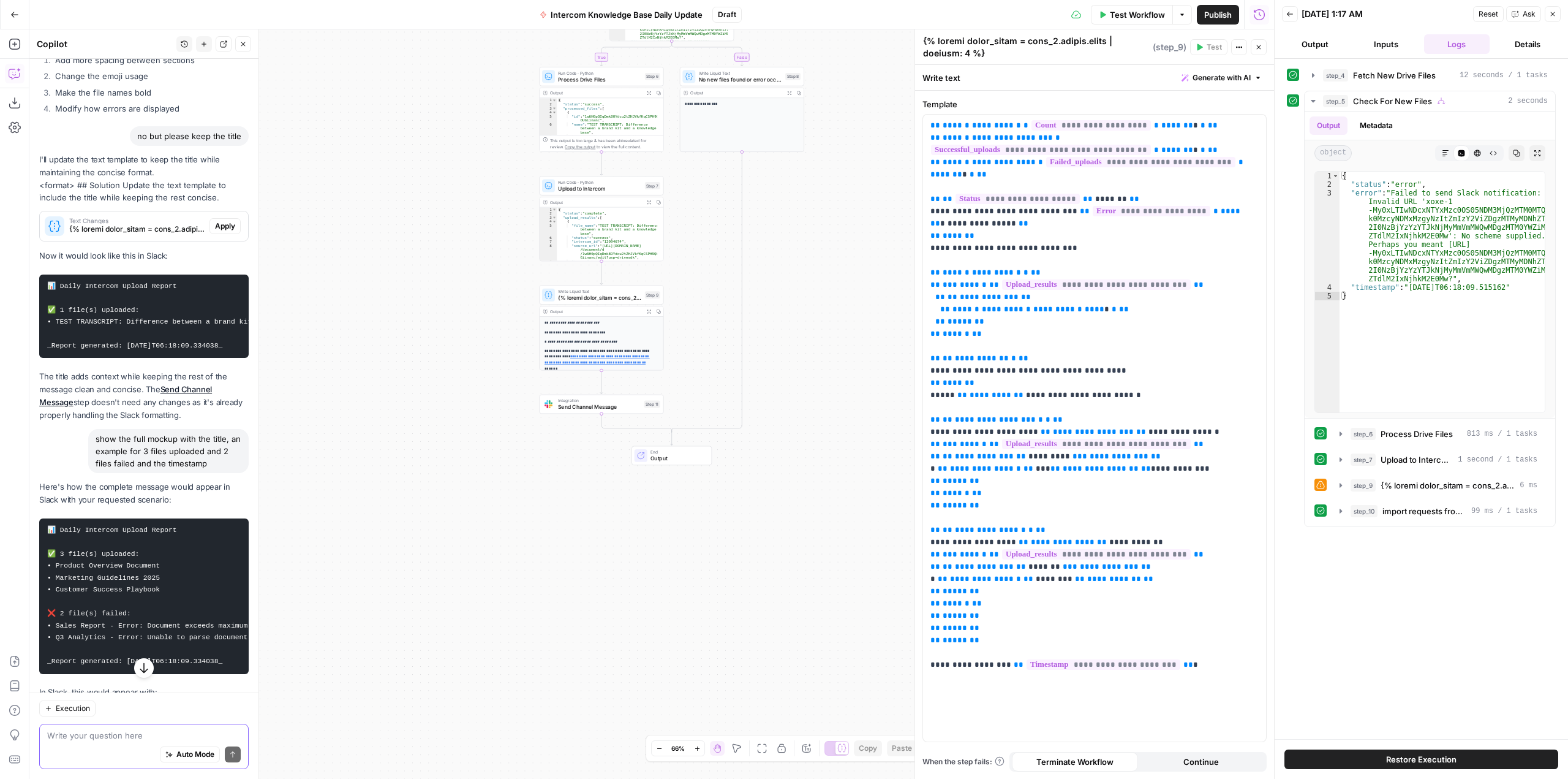
scroll to position [2605, 0]
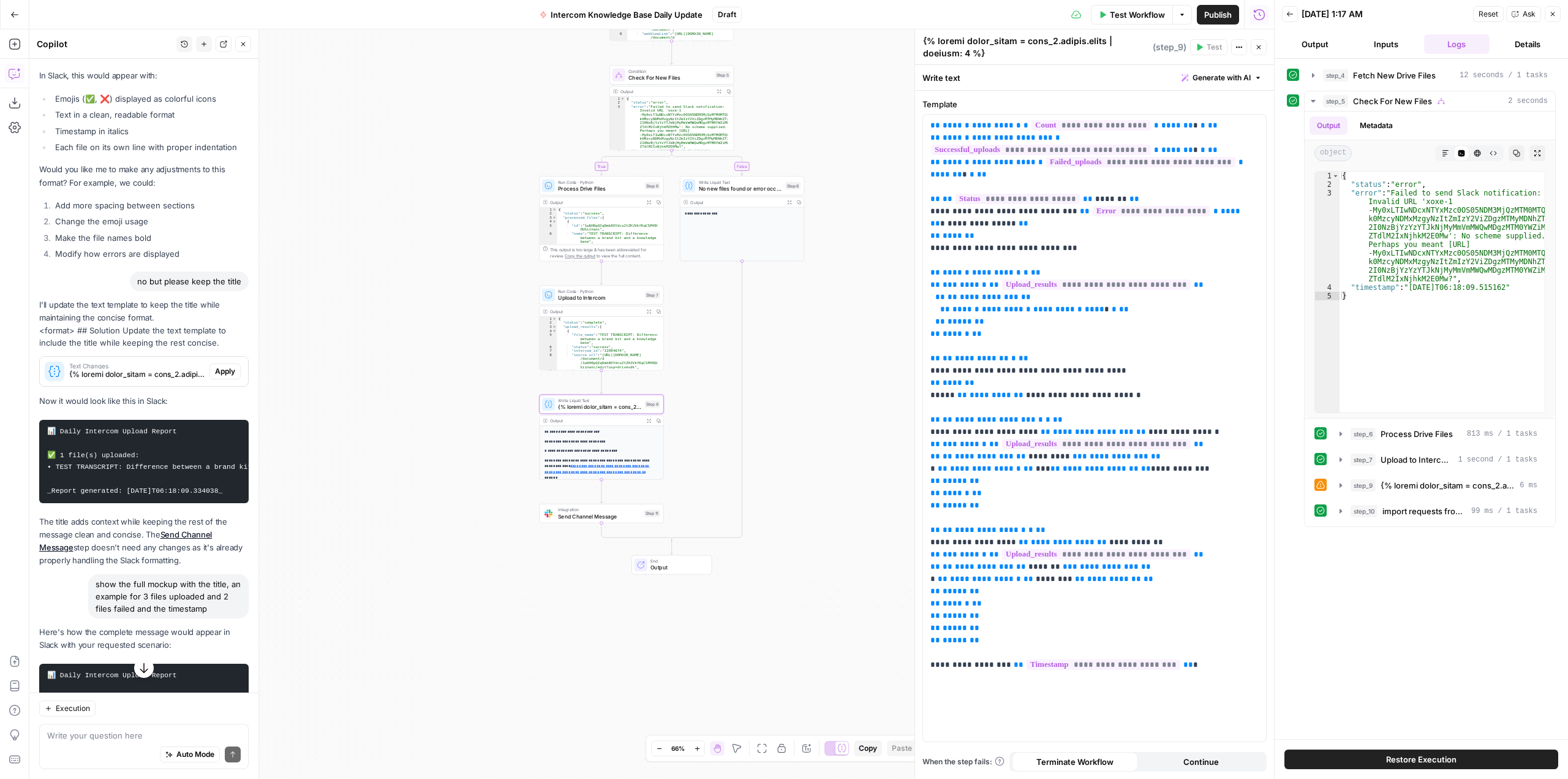
click at [215, 377] on span "Apply" at bounding box center [225, 371] width 20 height 11
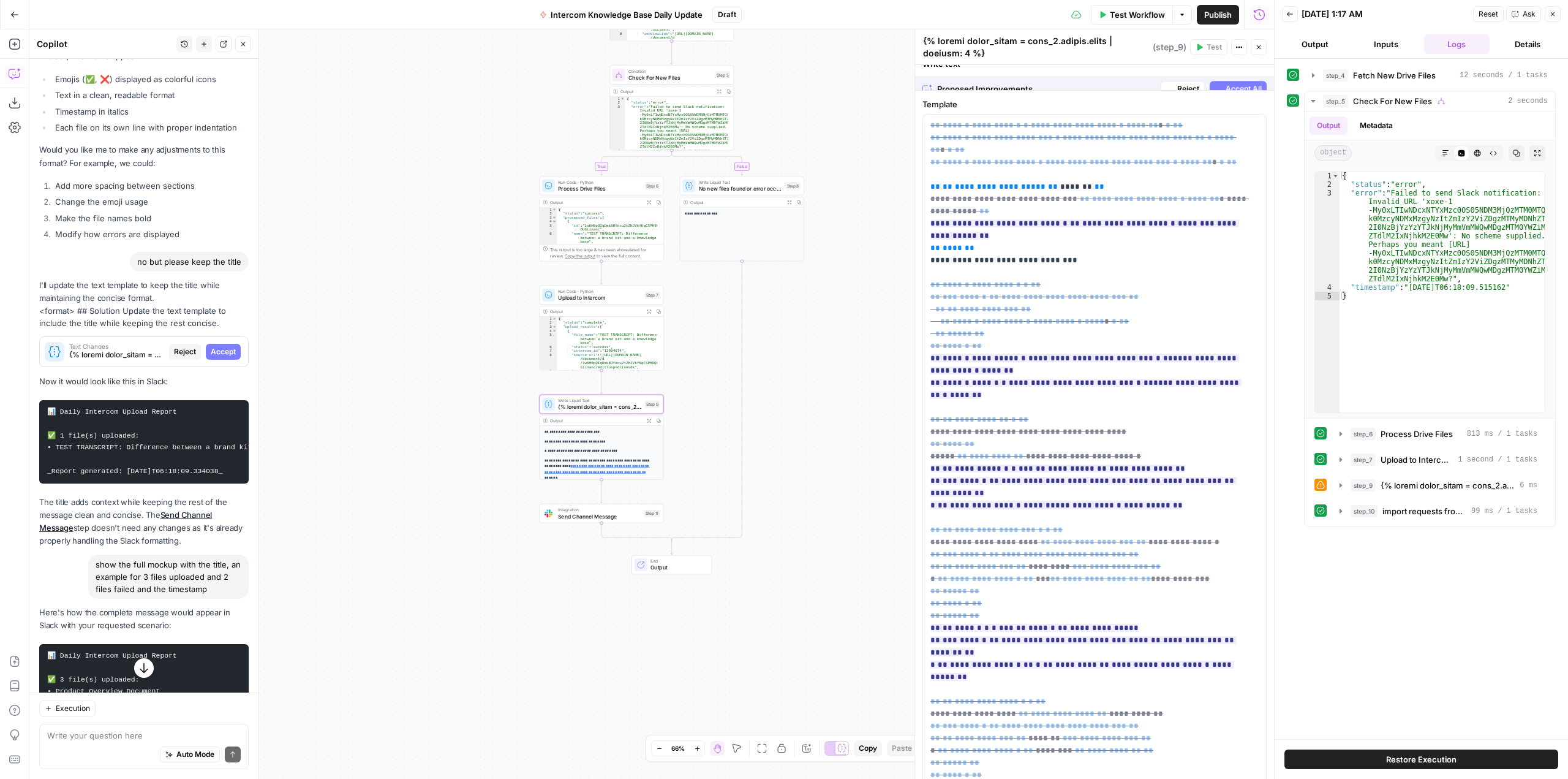
scroll to position [2586, 0]
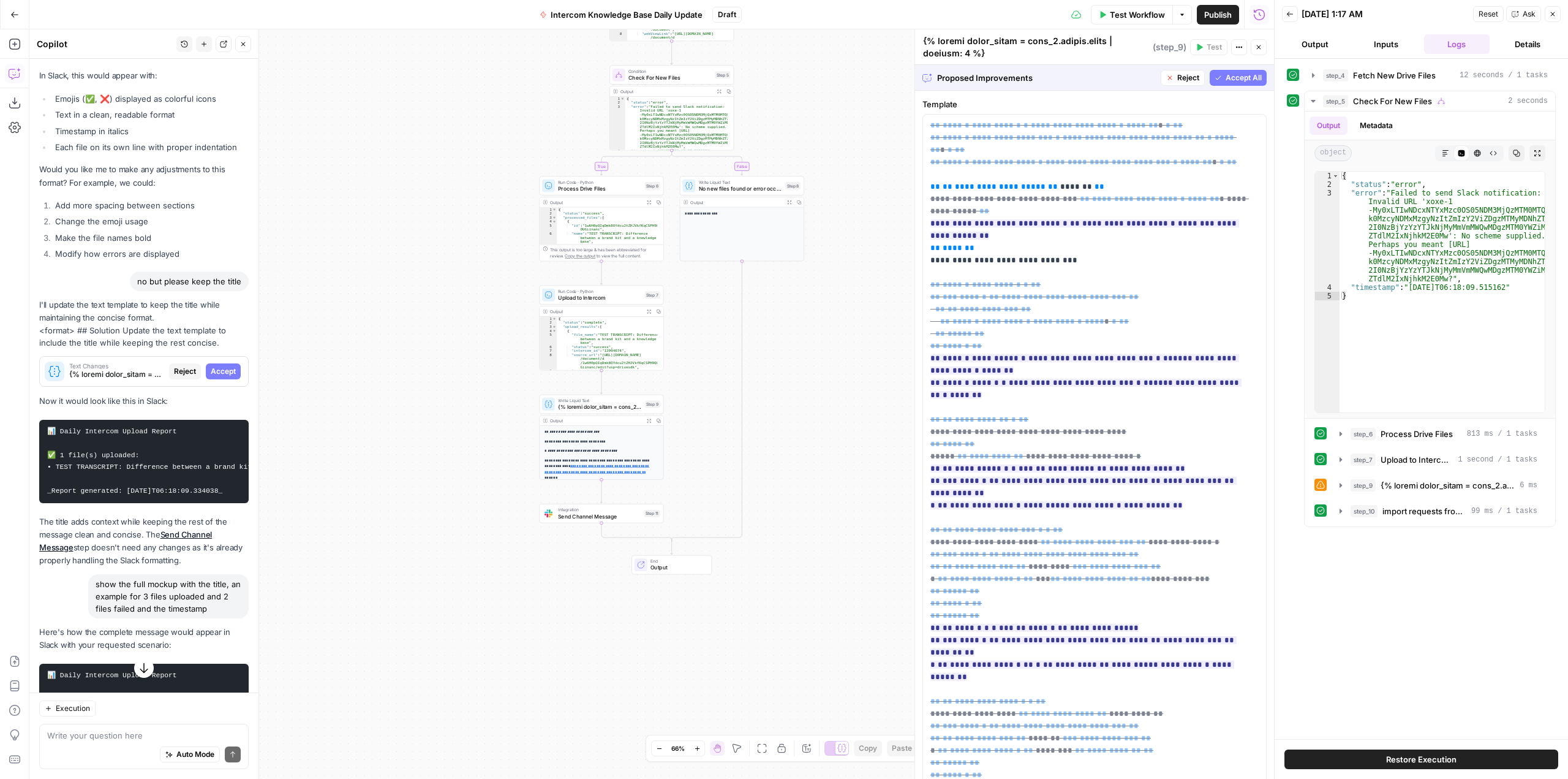
click at [1243, 76] on span "Accept All" at bounding box center [1244, 78] width 36 height 11
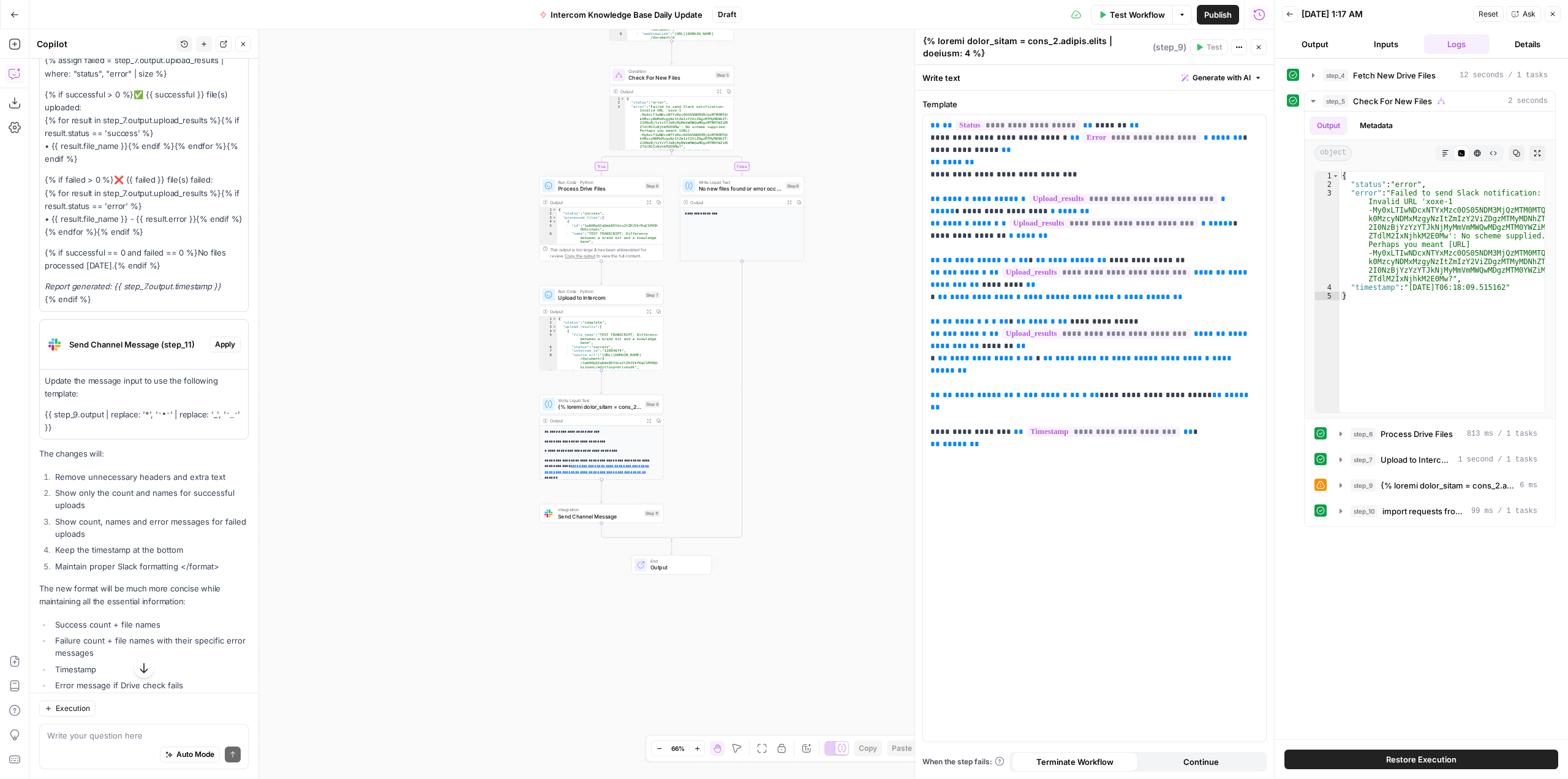
scroll to position [1623, 0]
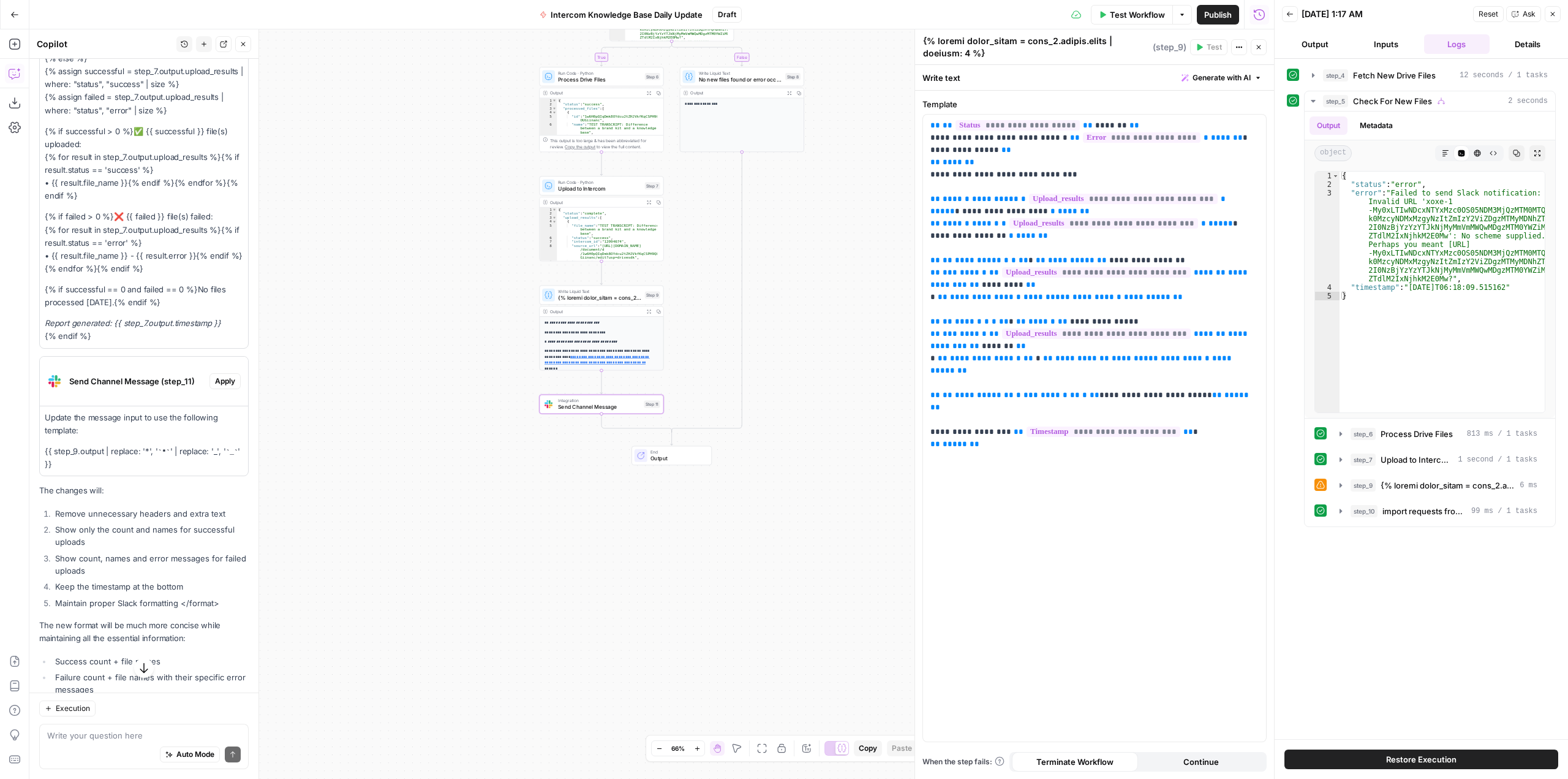
click at [222, 386] on span "Apply" at bounding box center [225, 381] width 20 height 11
click at [594, 410] on span "Send Channel Message" at bounding box center [599, 407] width 83 height 8
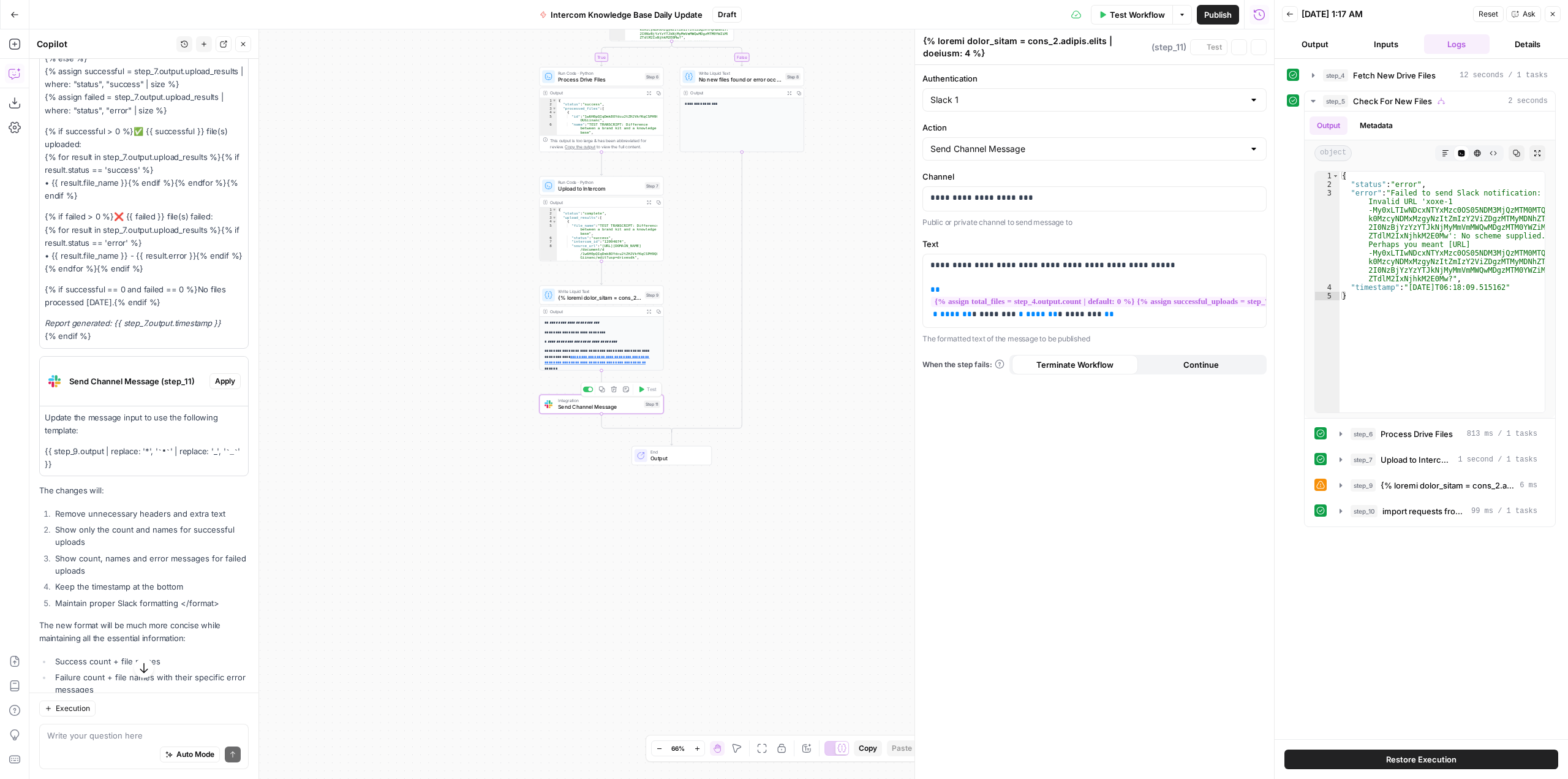
type textarea "Send Channel Message"
click at [215, 386] on span "Apply" at bounding box center [225, 381] width 20 height 11
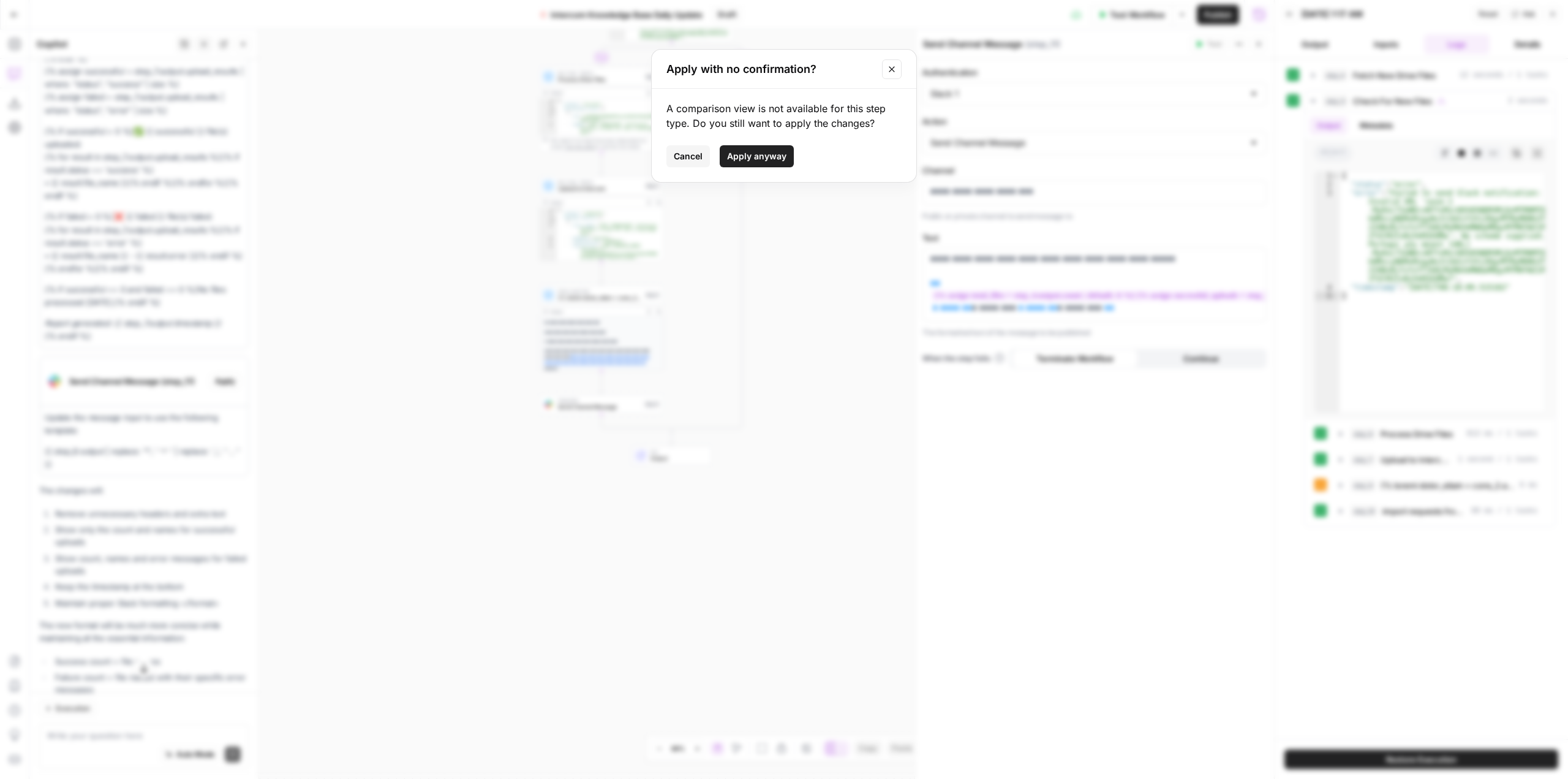
click at [748, 153] on span "Apply anyway" at bounding box center [757, 157] width 60 height 13
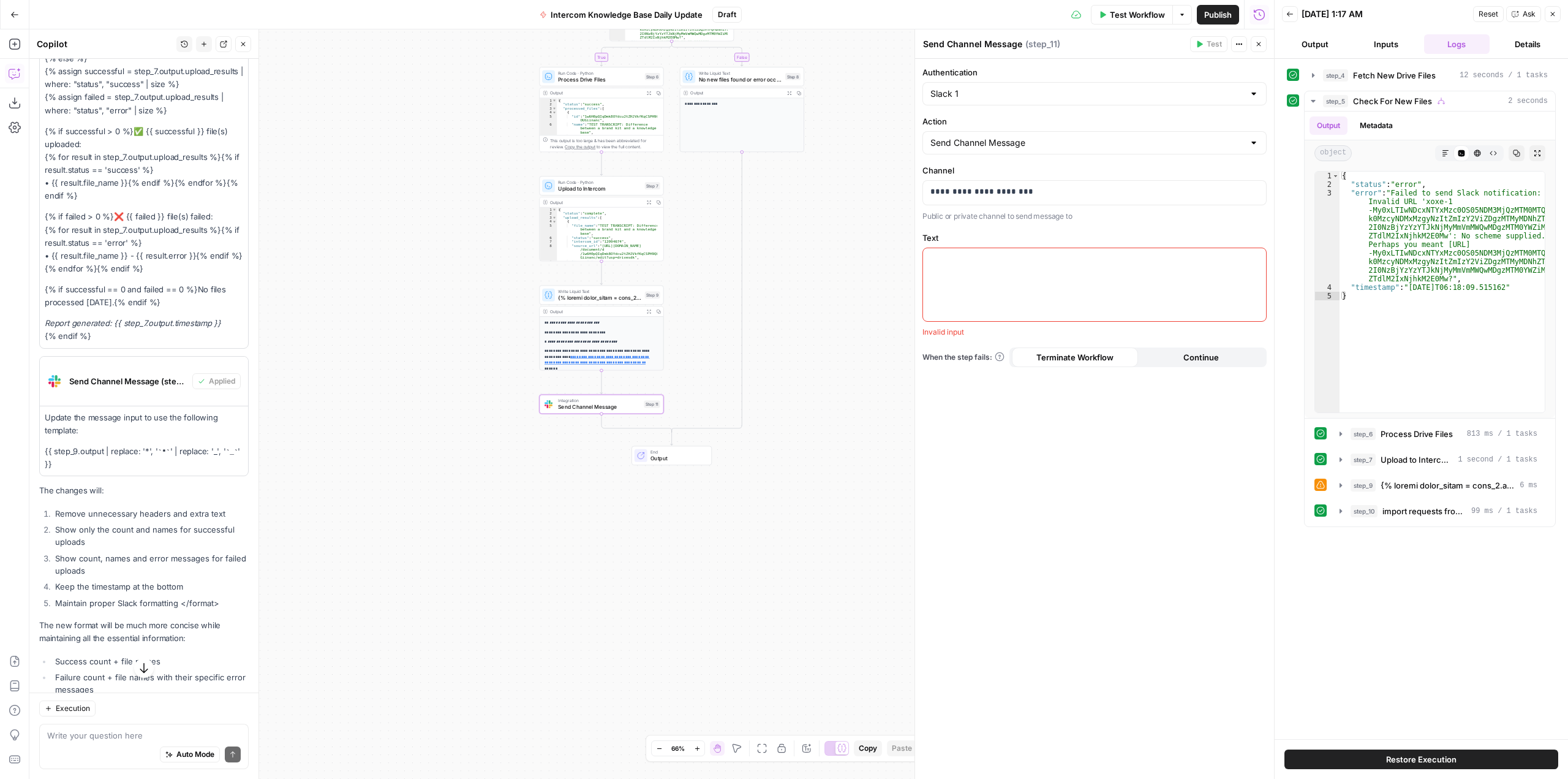
drag, startPoint x: 95, startPoint y: 533, endPoint x: 42, endPoint y: 478, distance: 76.4
click at [42, 476] on div "Update the message input to use the following template: {{ step_9.output | repl…" at bounding box center [144, 441] width 208 height 70
copy div "Update the message input to use the following template: {{ step_9.output | repl…"
click at [978, 266] on div at bounding box center [1094, 284] width 343 height 73
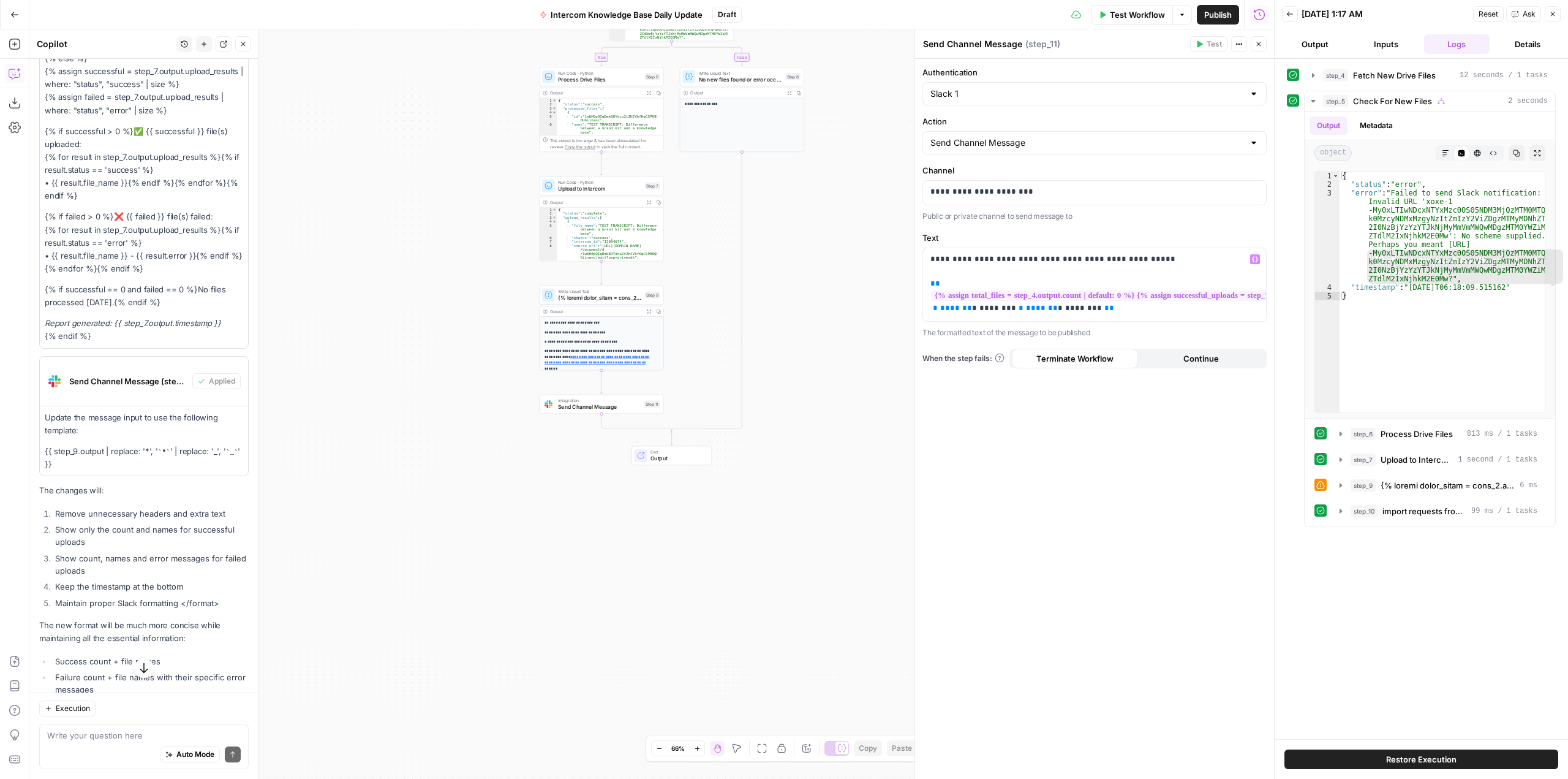
click at [1102, 465] on div "**********" at bounding box center [1094, 419] width 359 height 720
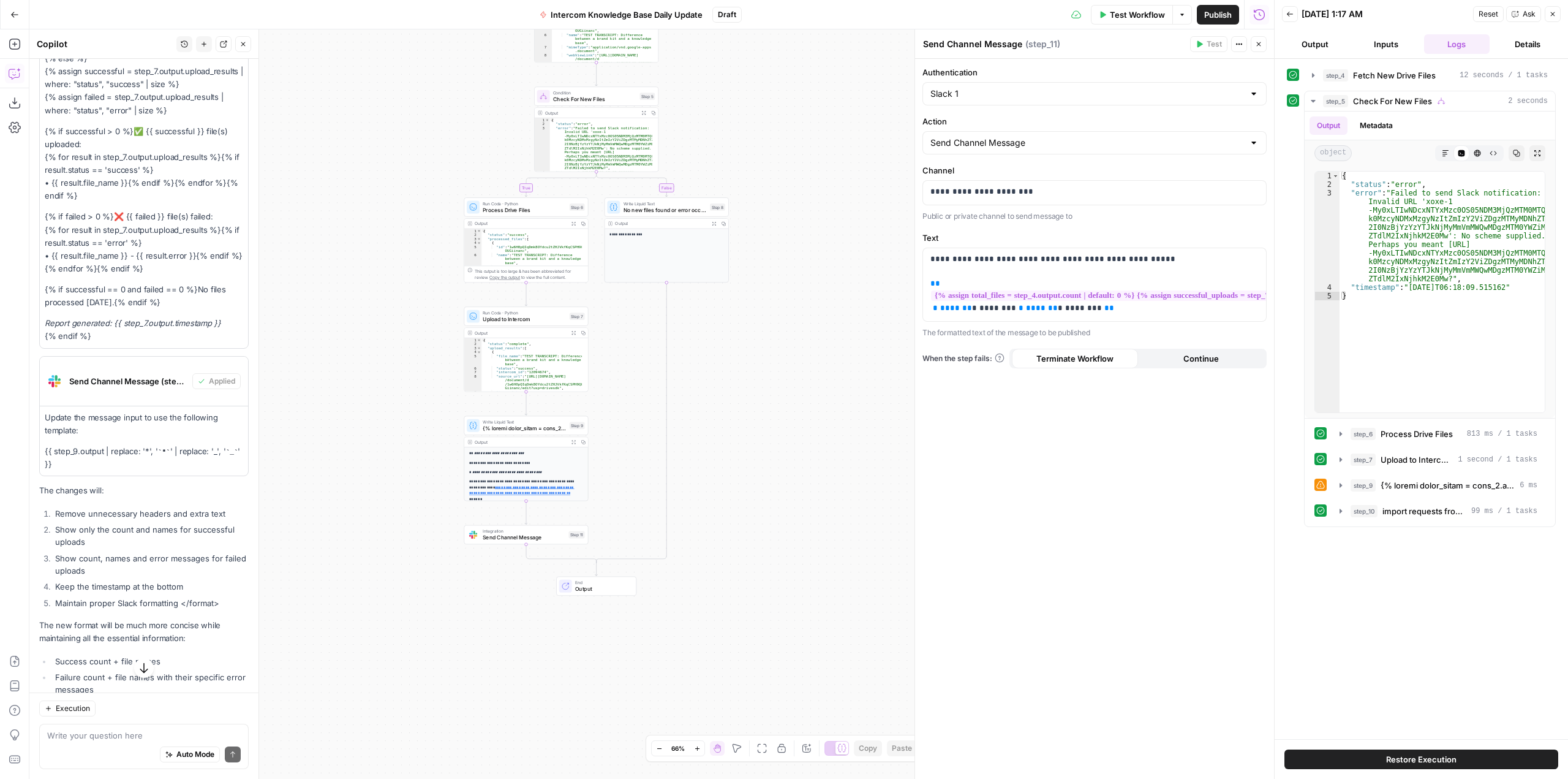
drag, startPoint x: 815, startPoint y: 408, endPoint x: 740, endPoint y: 538, distance: 150.1
click at [740, 538] on div "true false Workflow Set Inputs Inputs Run Code · Python Fetch New Drive Files S…" at bounding box center [651, 404] width 1245 height 749
click at [532, 540] on span "Send Channel Message" at bounding box center [524, 537] width 83 height 8
click at [1152, 13] on span "Test Workflow" at bounding box center [1138, 15] width 55 height 13
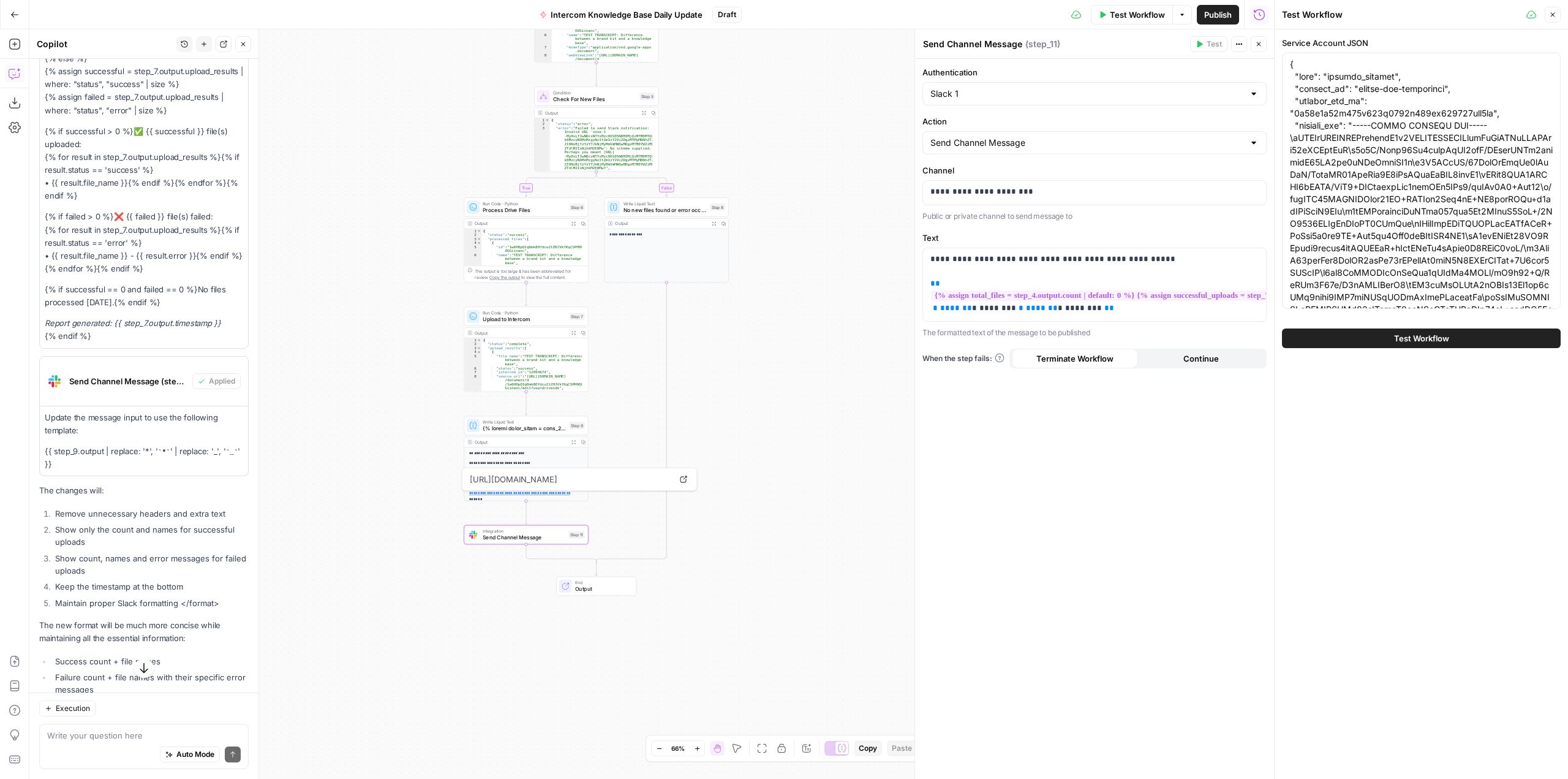
click at [1445, 340] on span "Test Workflow" at bounding box center [1422, 338] width 55 height 13
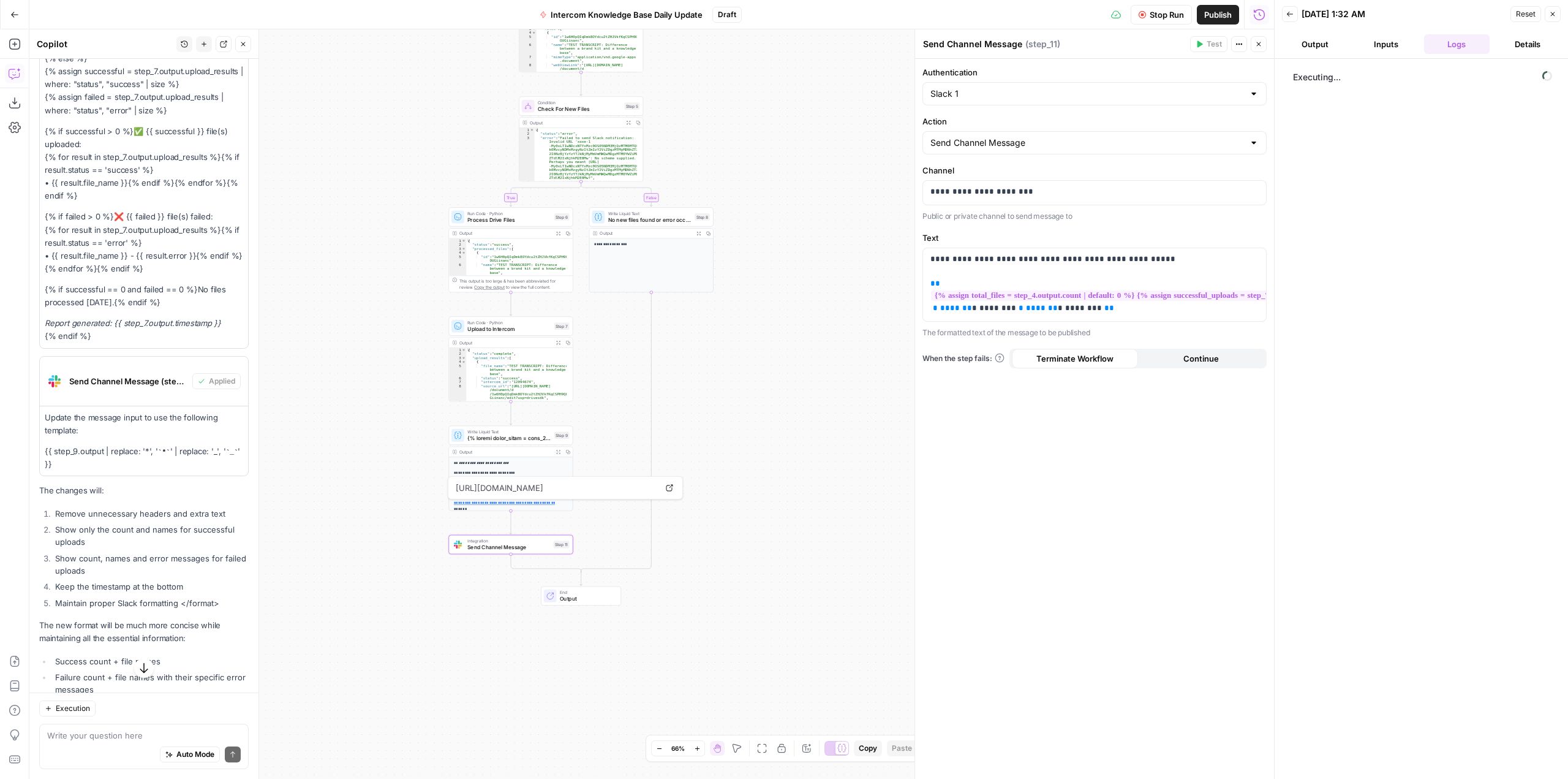
drag, startPoint x: 779, startPoint y: 414, endPoint x: 757, endPoint y: 430, distance: 27.2
click at [757, 430] on div "true false Workflow Set Inputs Inputs Run Code · Python Fetch New Drive Files S…" at bounding box center [651, 404] width 1245 height 749
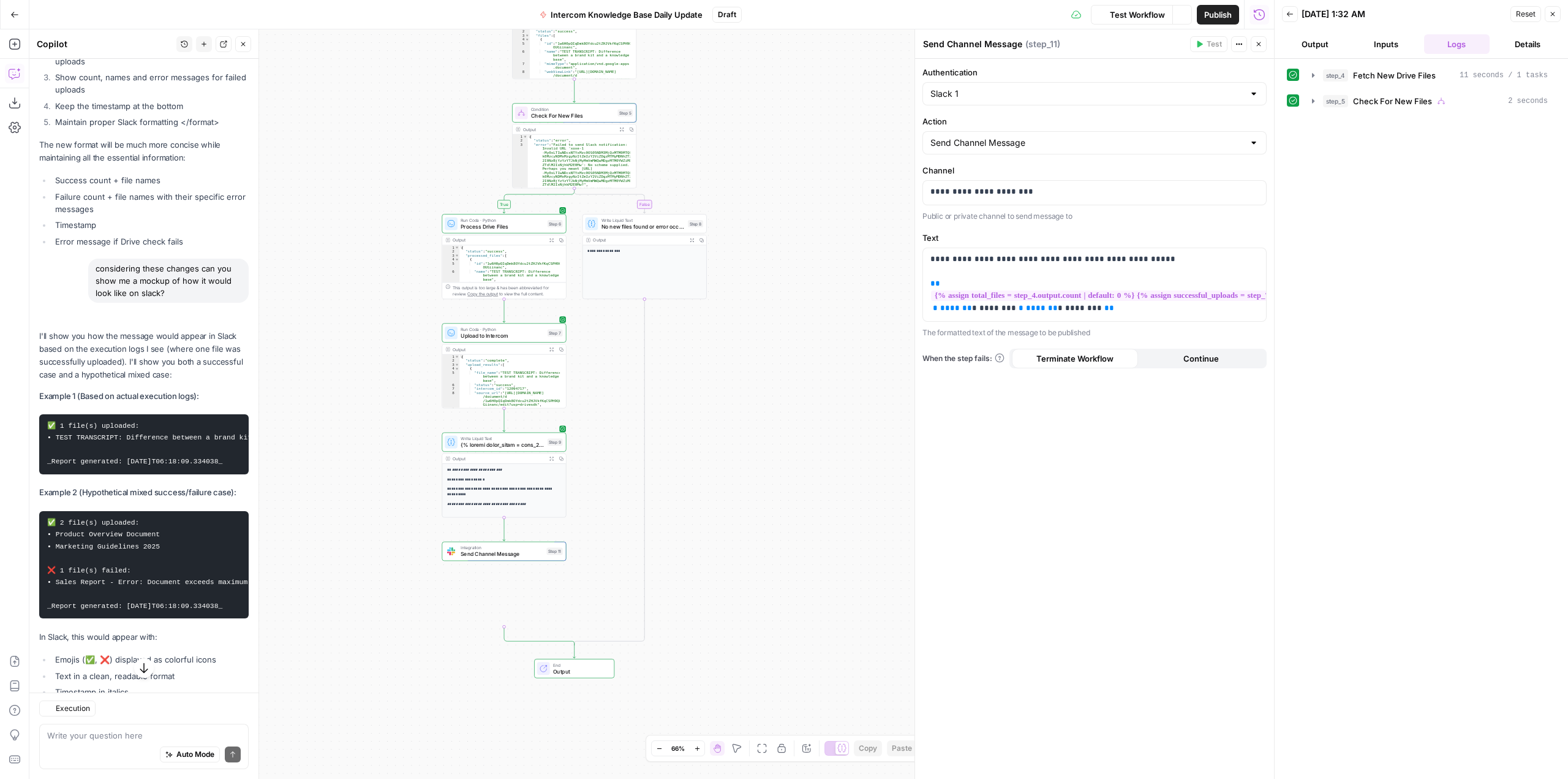
scroll to position [1129, 0]
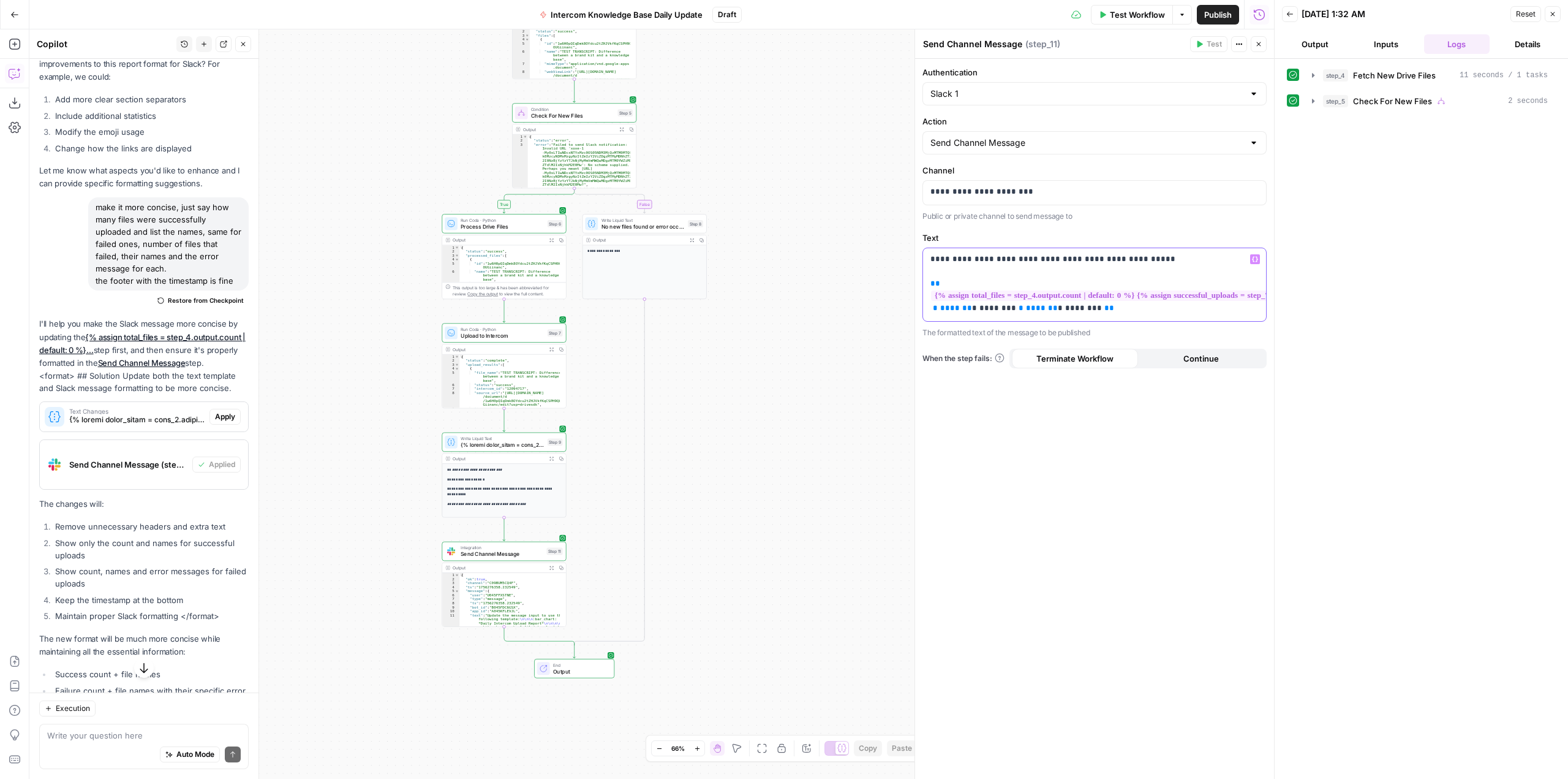
drag, startPoint x: 930, startPoint y: 279, endPoint x: 925, endPoint y: 256, distance: 23.5
click at [925, 256] on div "**********" at bounding box center [1094, 284] width 343 height 73
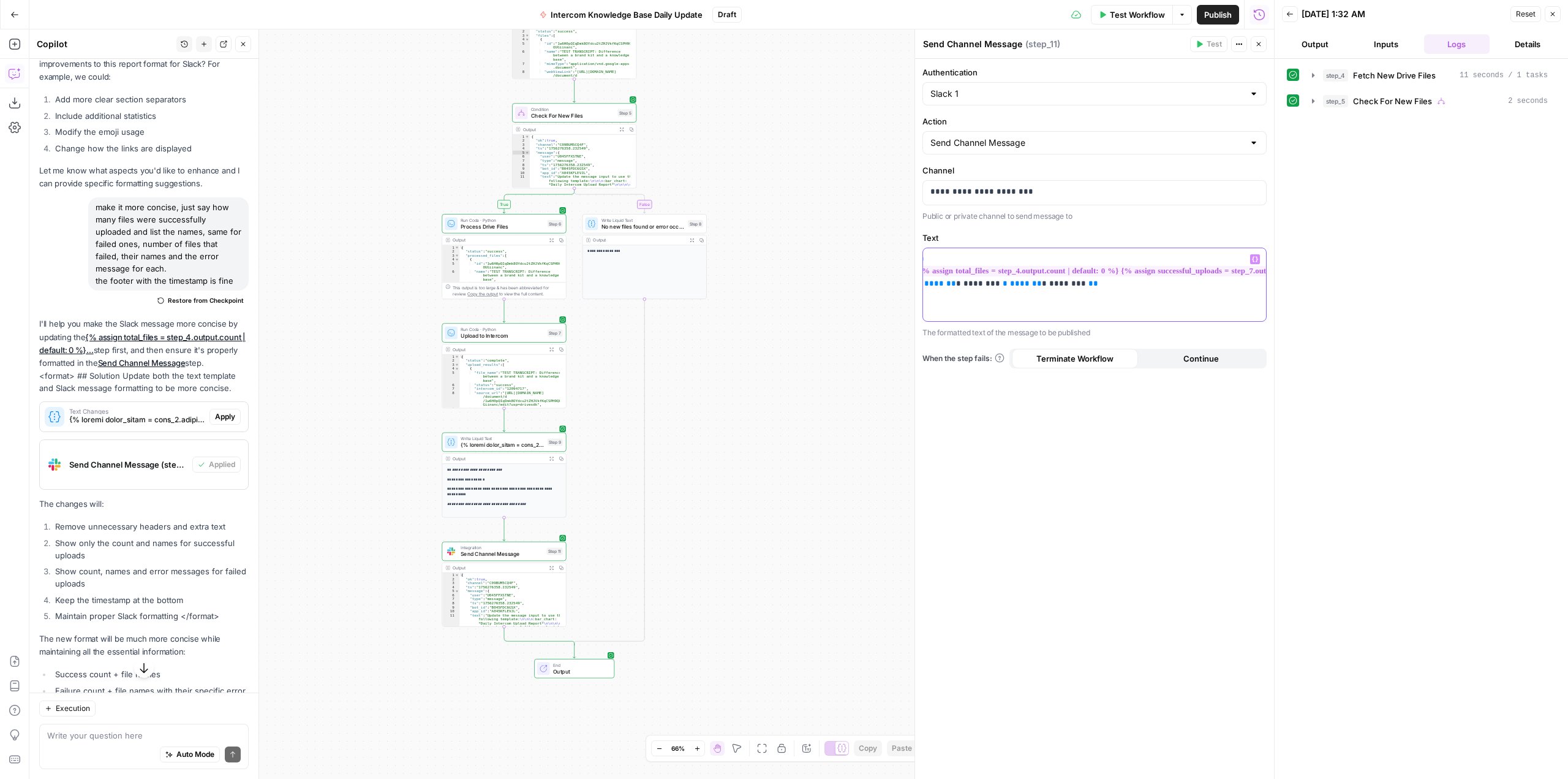
scroll to position [0, 7]
click at [144, 735] on textarea at bounding box center [144, 735] width 194 height 13
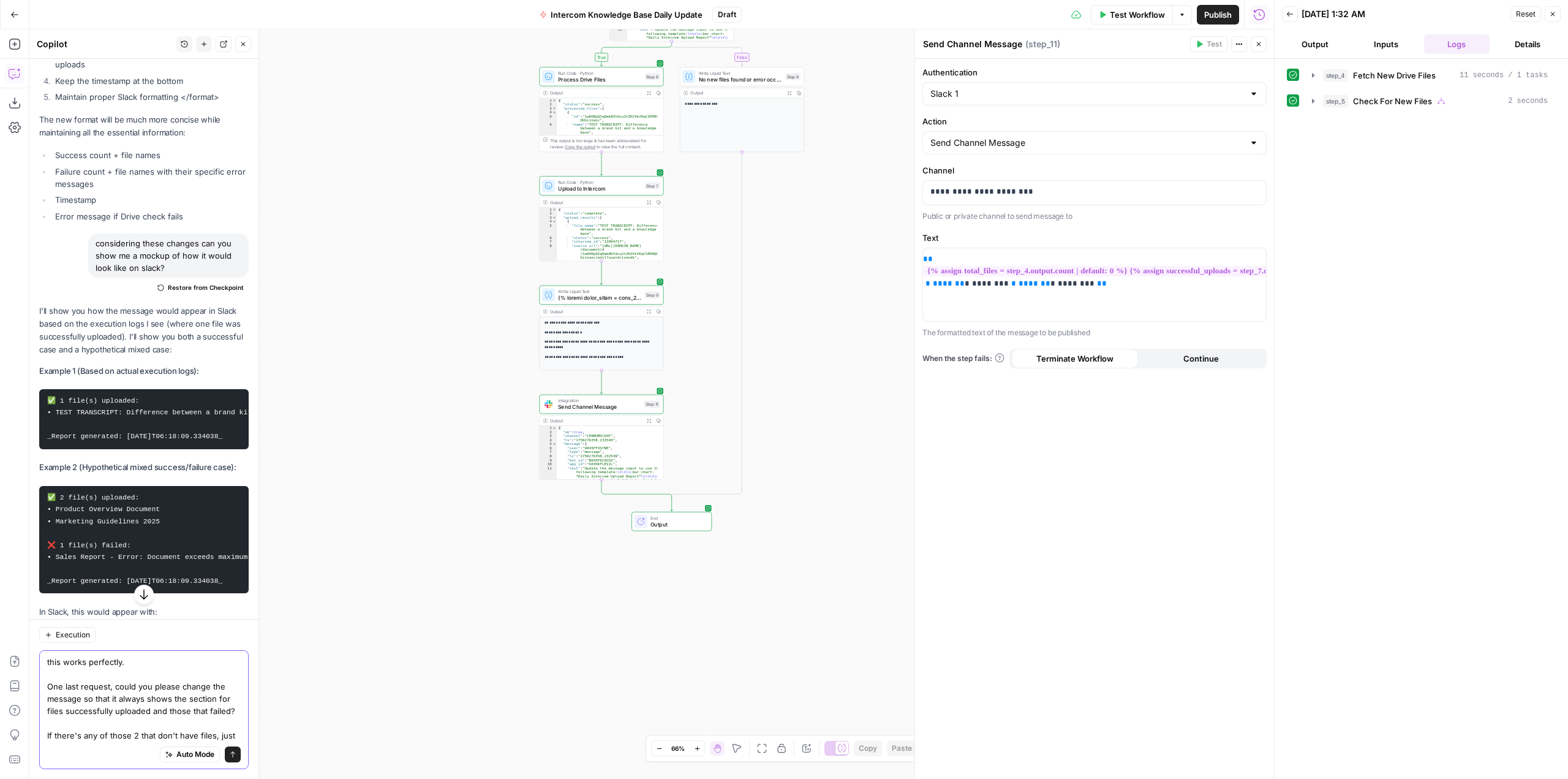
scroll to position [1864, 0]
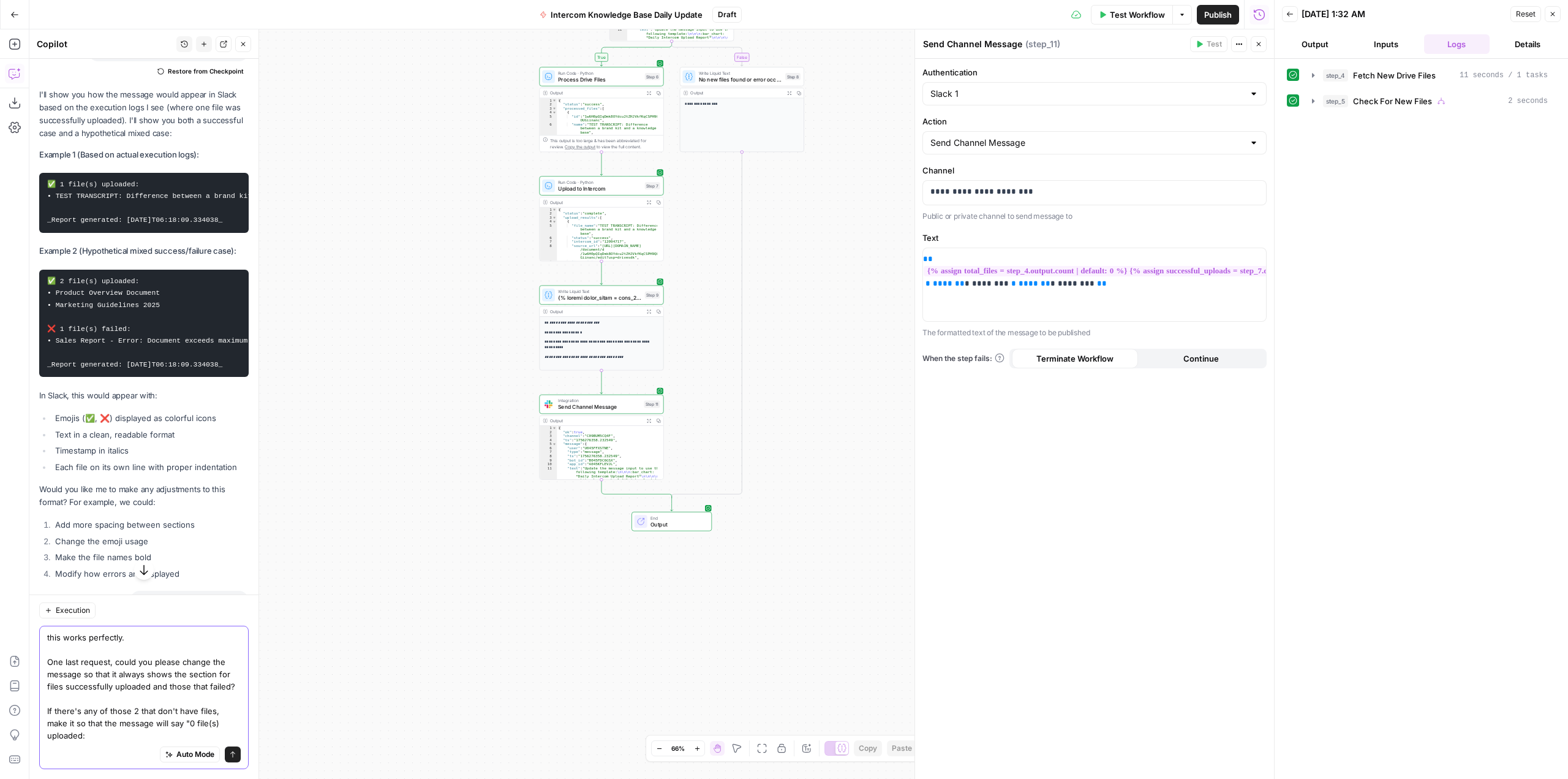
type textarea "this works perfectly. One last request, could you please change the message so …"
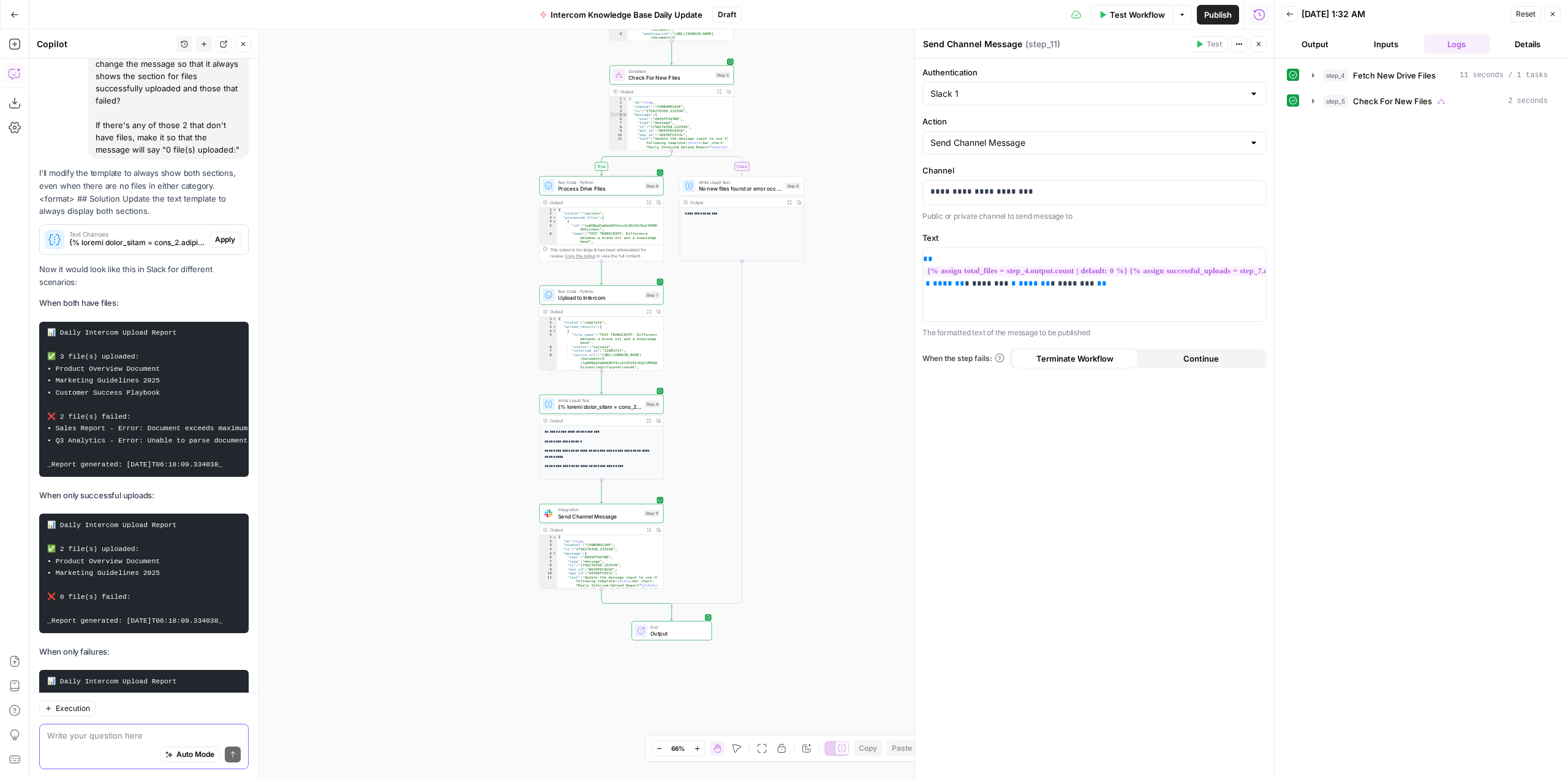
scroll to position [3169, 0]
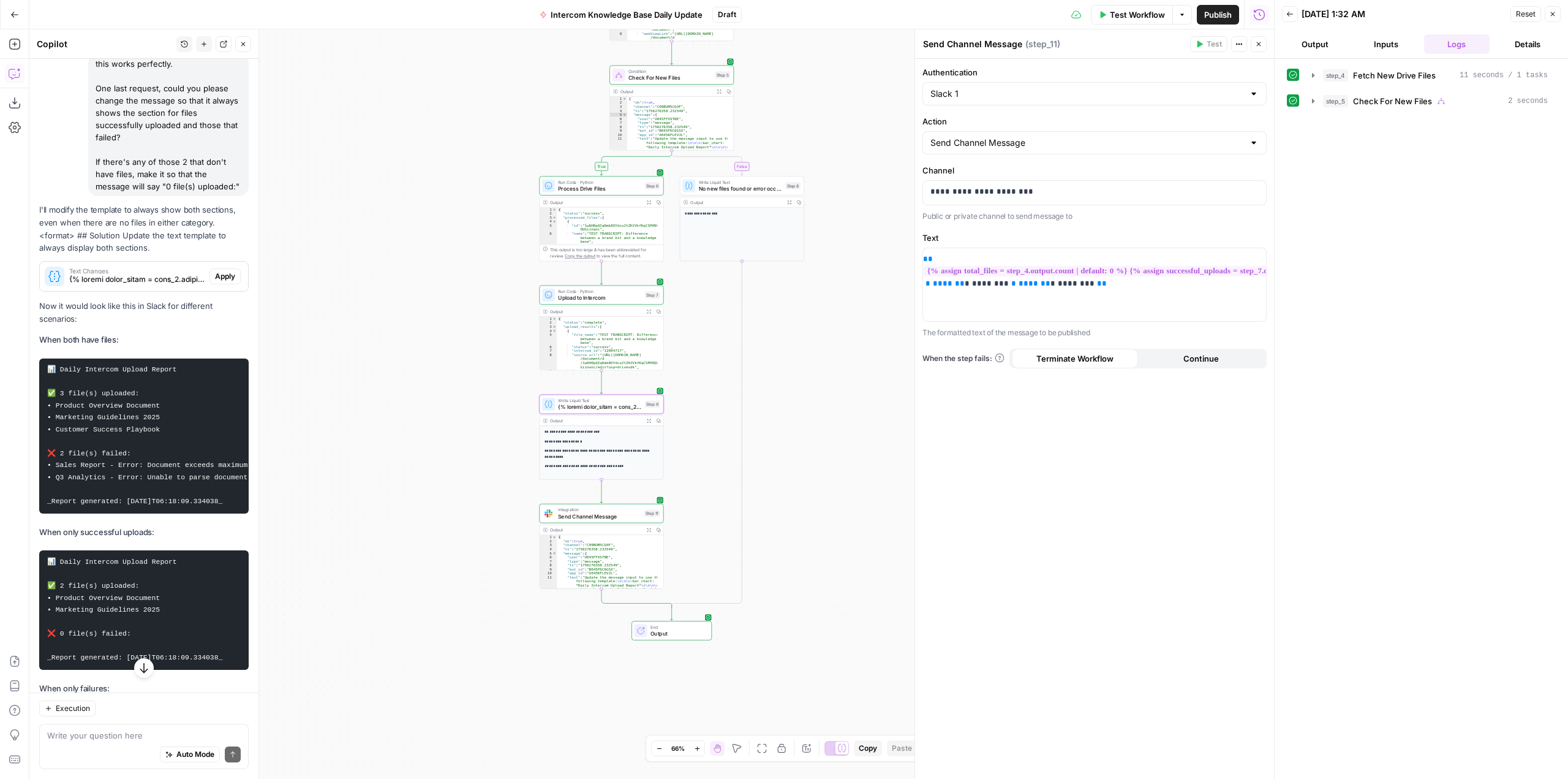
click at [220, 282] on span "Apply" at bounding box center [225, 276] width 20 height 11
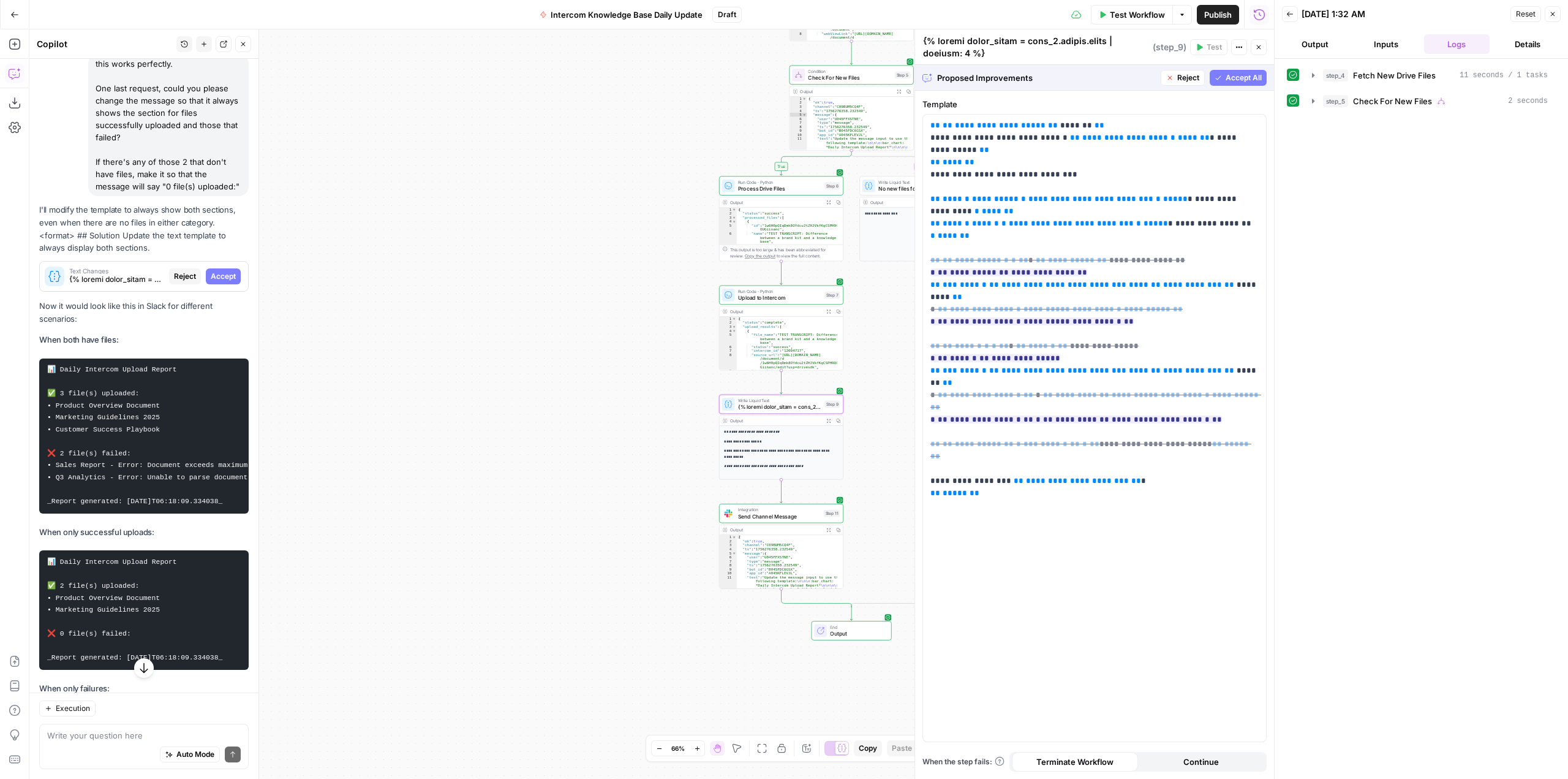
click at [220, 282] on span "Accept" at bounding box center [223, 276] width 25 height 11
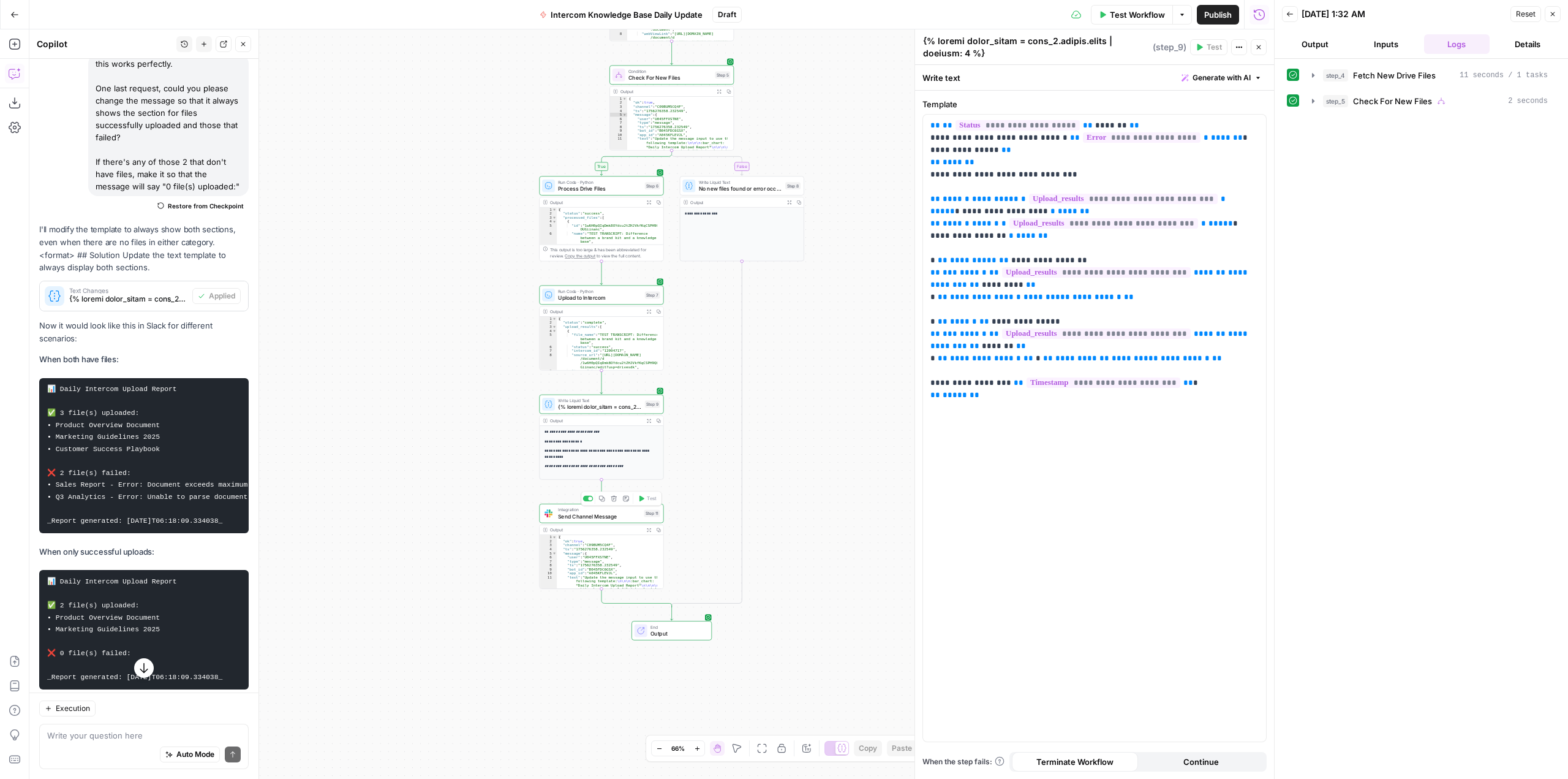
click at [594, 518] on span "Send Channel Message" at bounding box center [599, 516] width 83 height 8
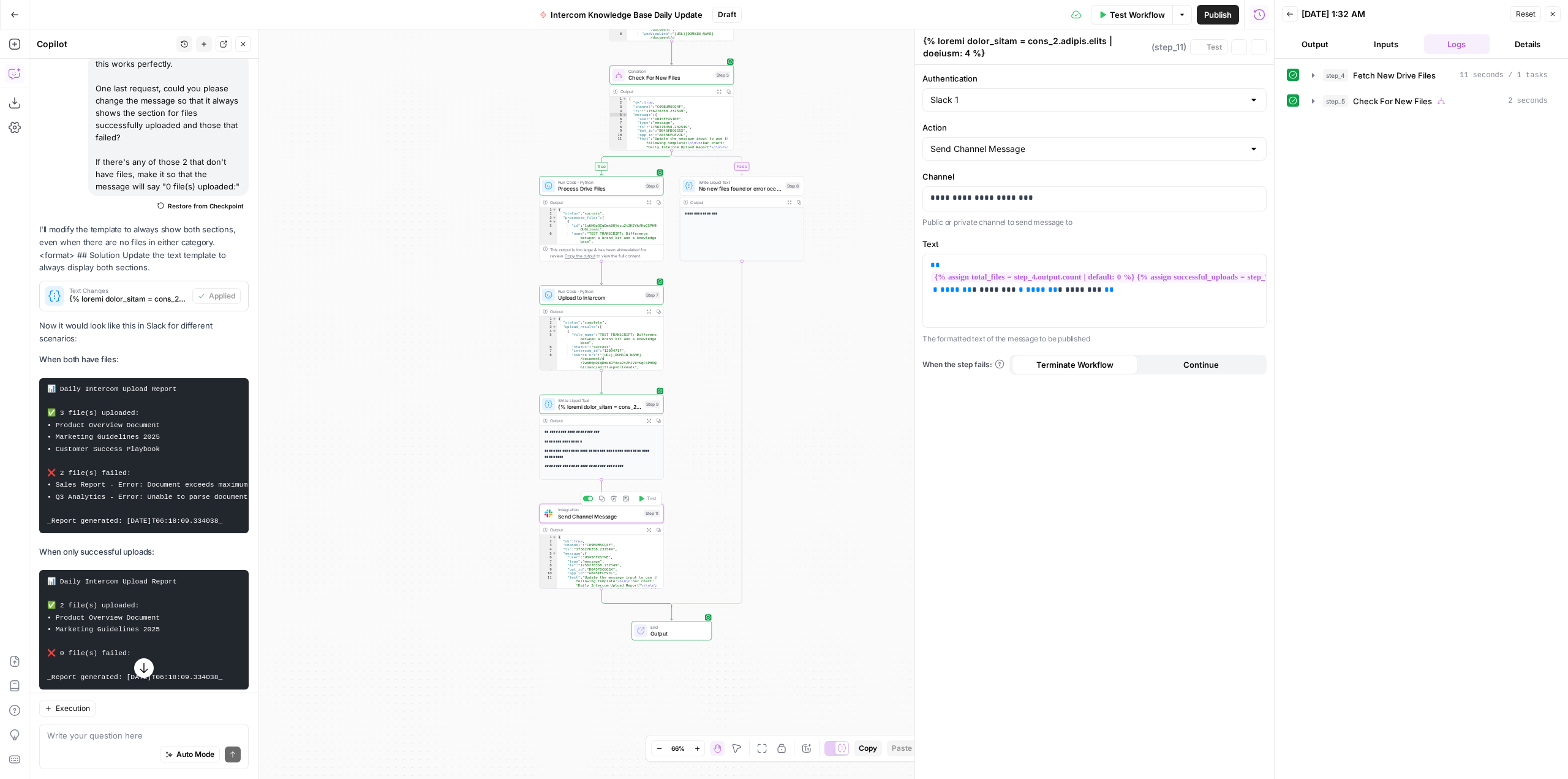
type textarea "Send Channel Message"
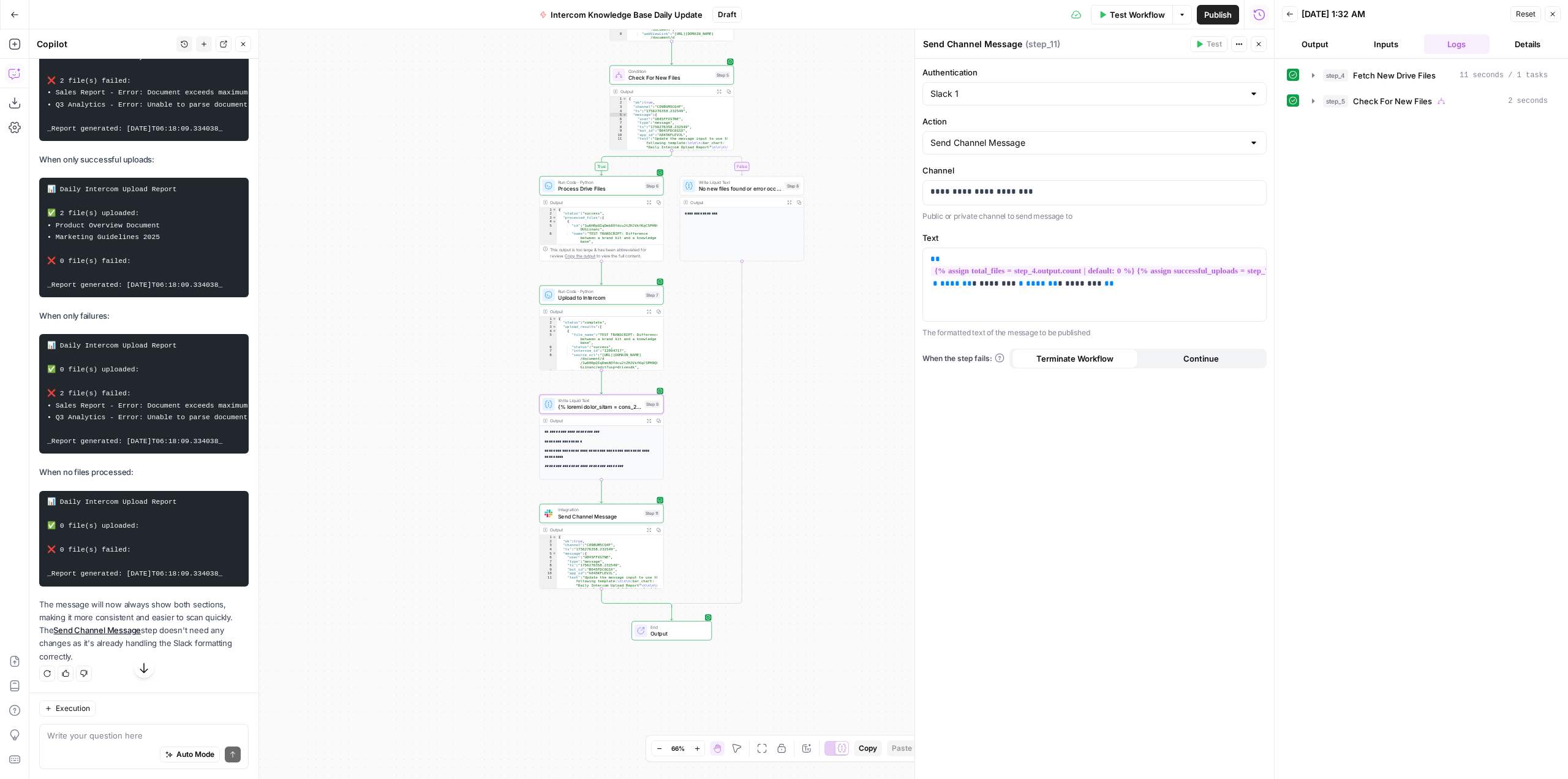
scroll to position [3659, 0]
click at [120, 730] on textarea at bounding box center [144, 735] width 194 height 13
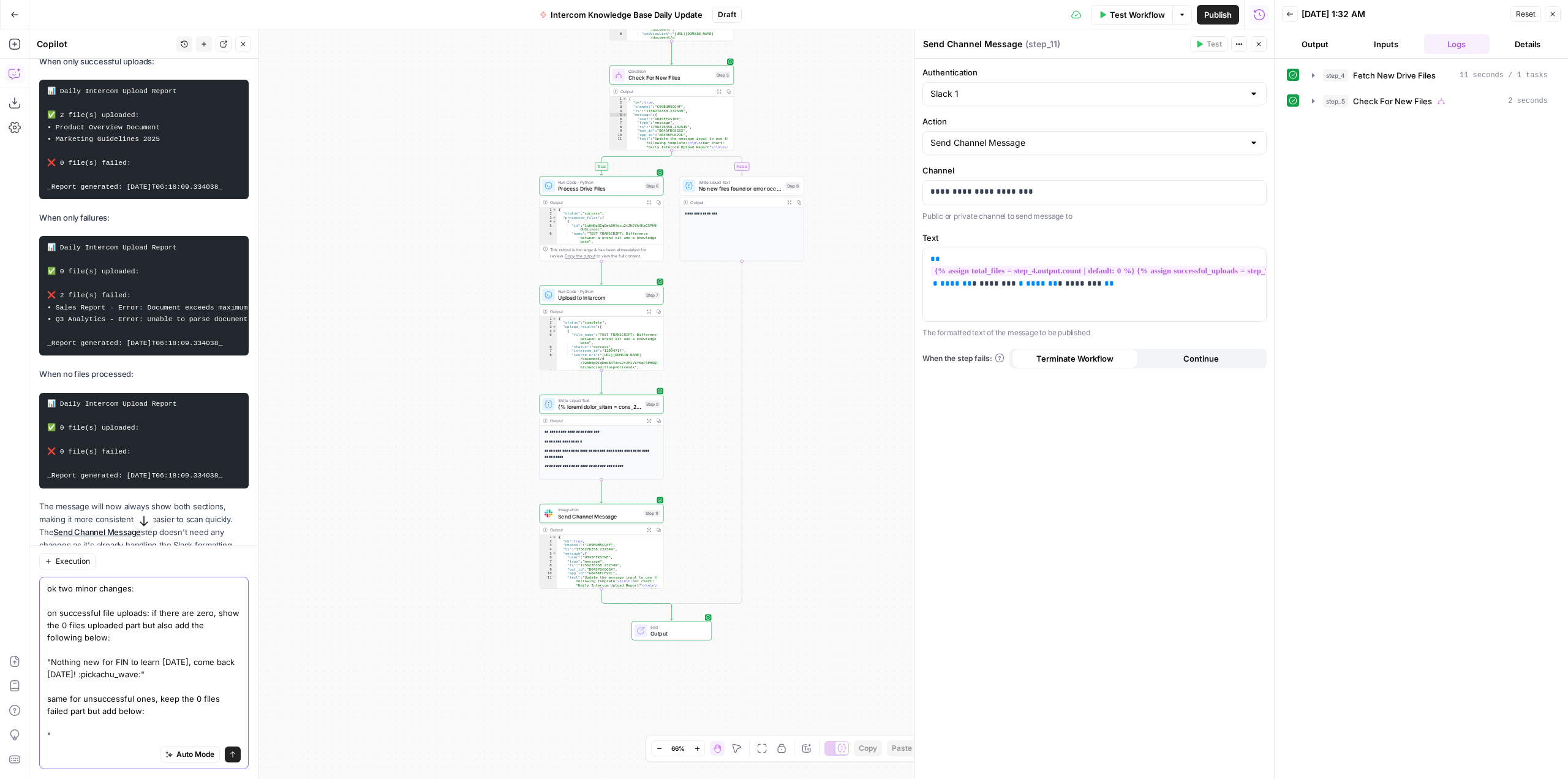
click at [129, 736] on textarea "ok two minor changes: on successful file uploads: if there are zero, show the 0…" at bounding box center [144, 662] width 194 height 159
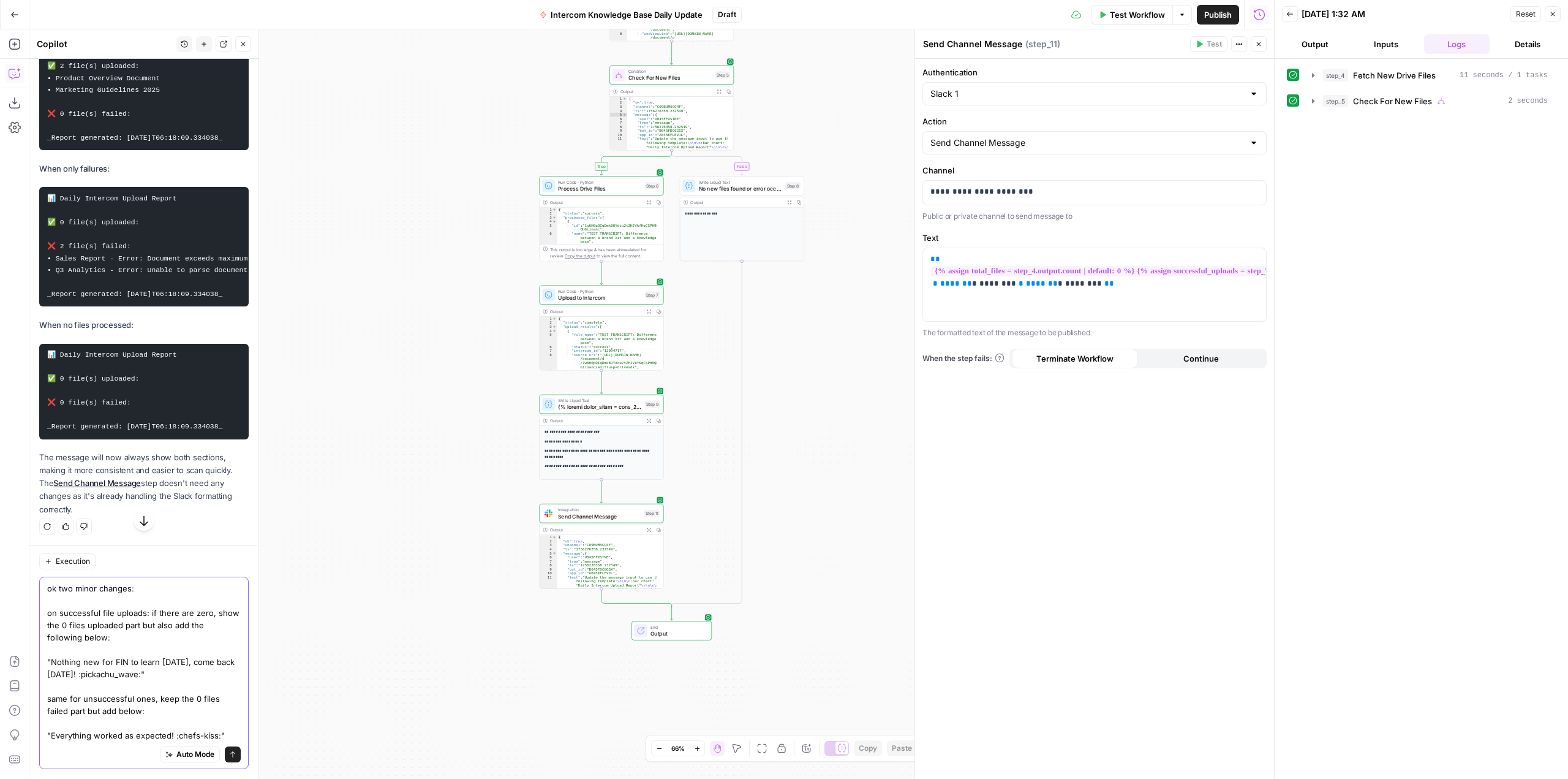
scroll to position [3720, 0]
type textarea "ok two minor changes: on successful file uploads: if there are zero, show the 0…"
click at [229, 755] on icon "submit" at bounding box center [232, 754] width 7 height 7
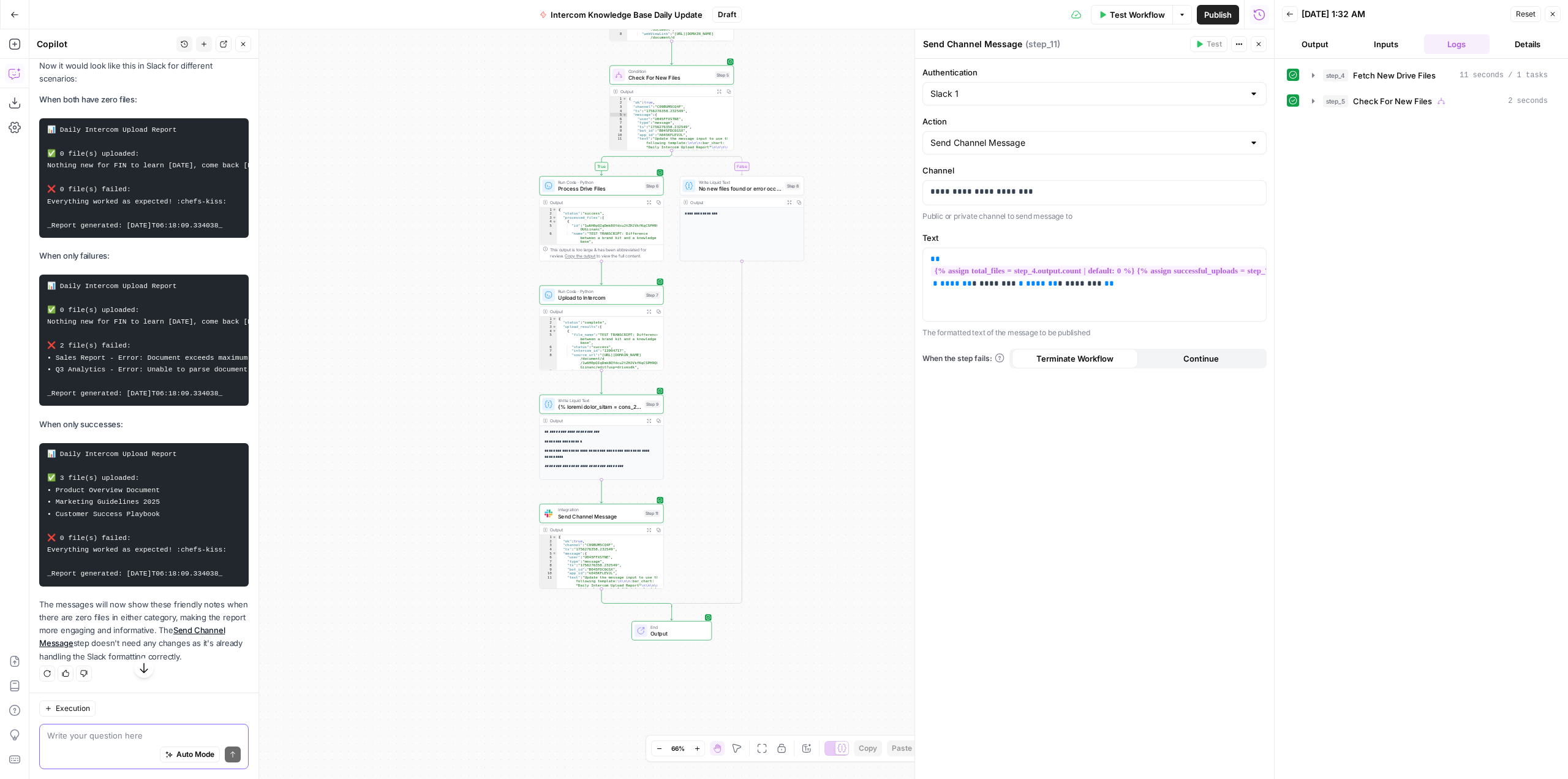
scroll to position [4614, 0]
click at [132, 734] on textarea at bounding box center [144, 735] width 194 height 13
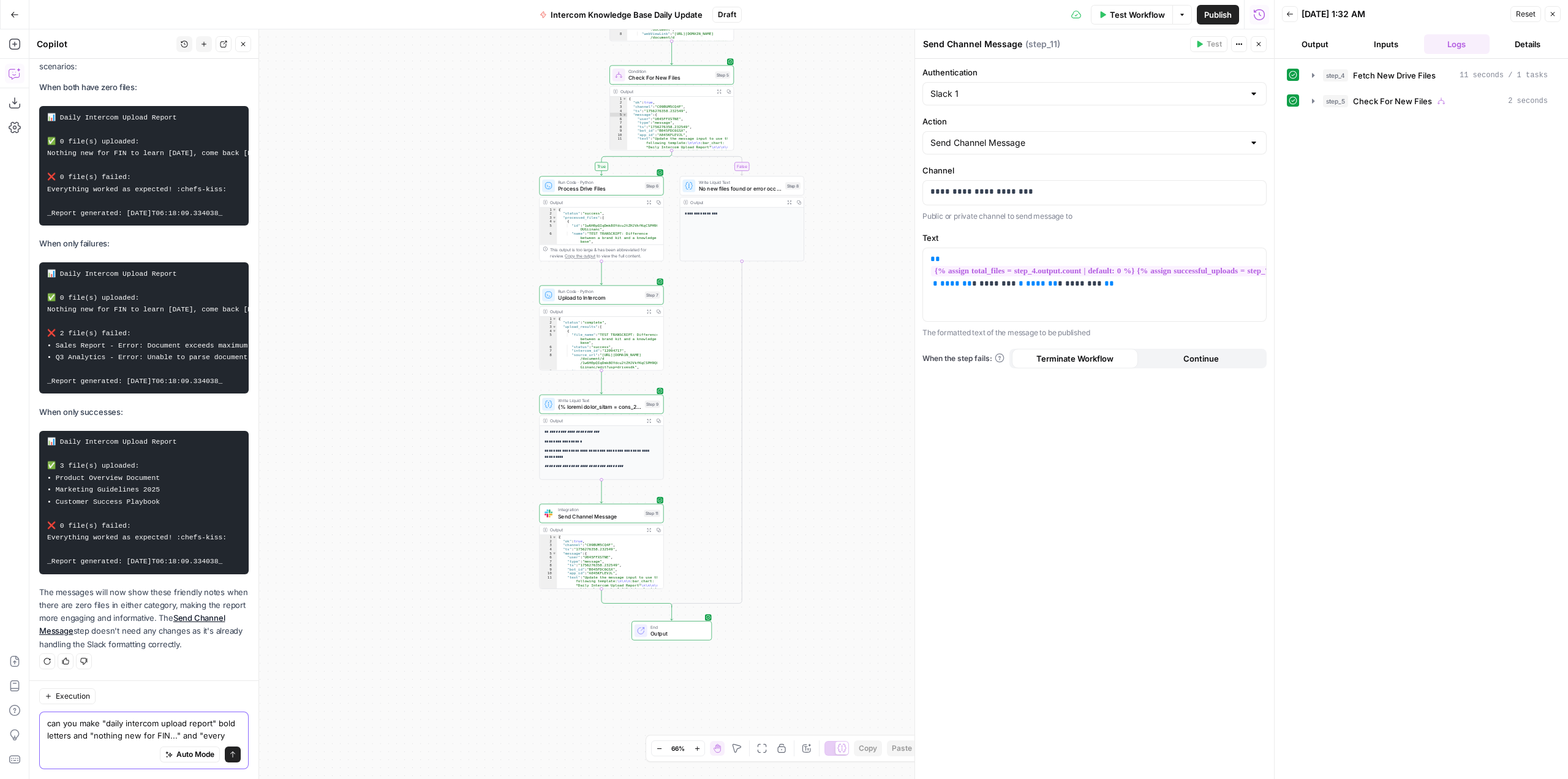
scroll to position [4639, 0]
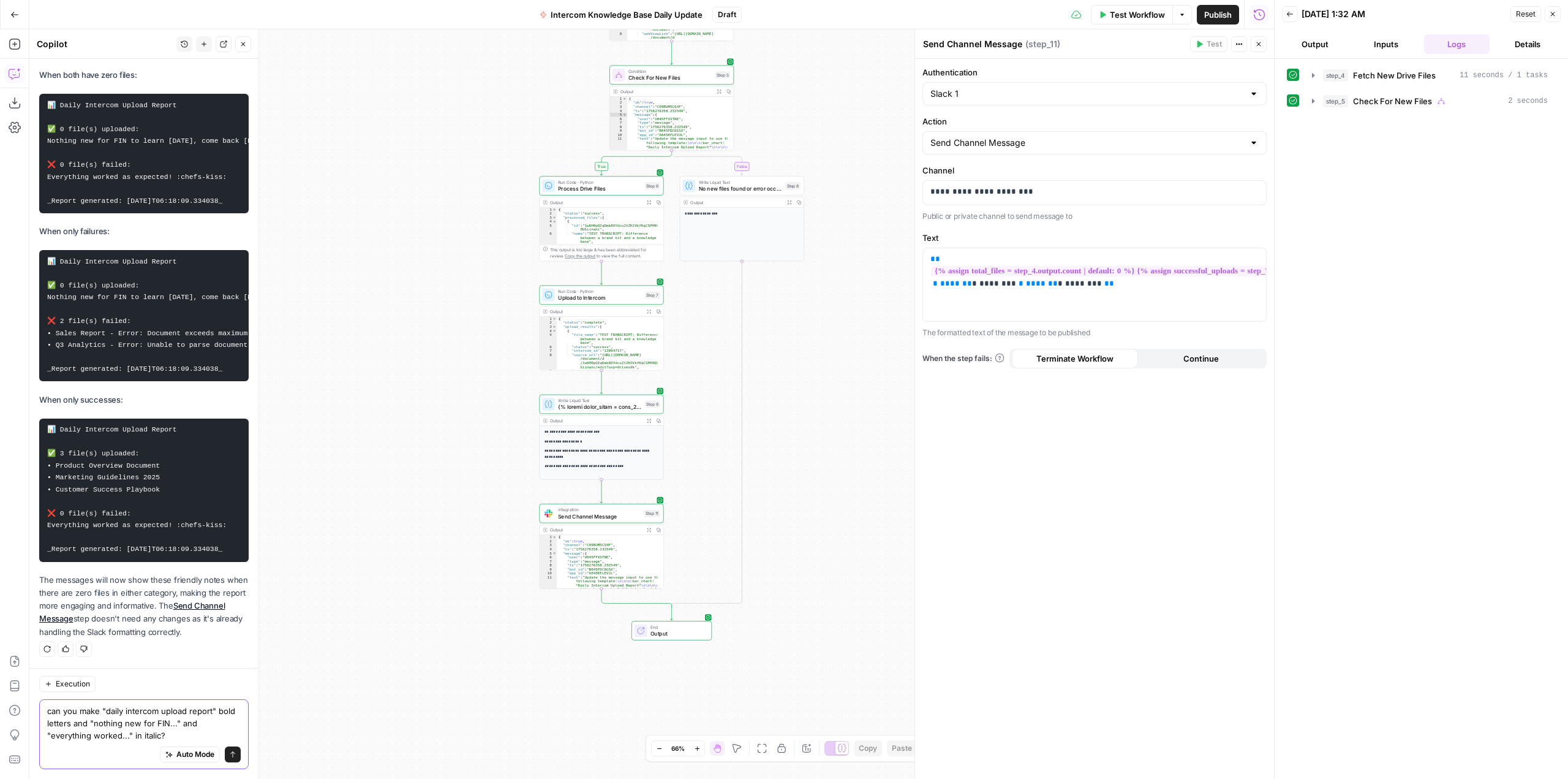
type textarea "can you make "daily intercom upload report" bold letters and "nothing new for F…"
click at [229, 753] on icon "submit" at bounding box center [232, 754] width 7 height 7
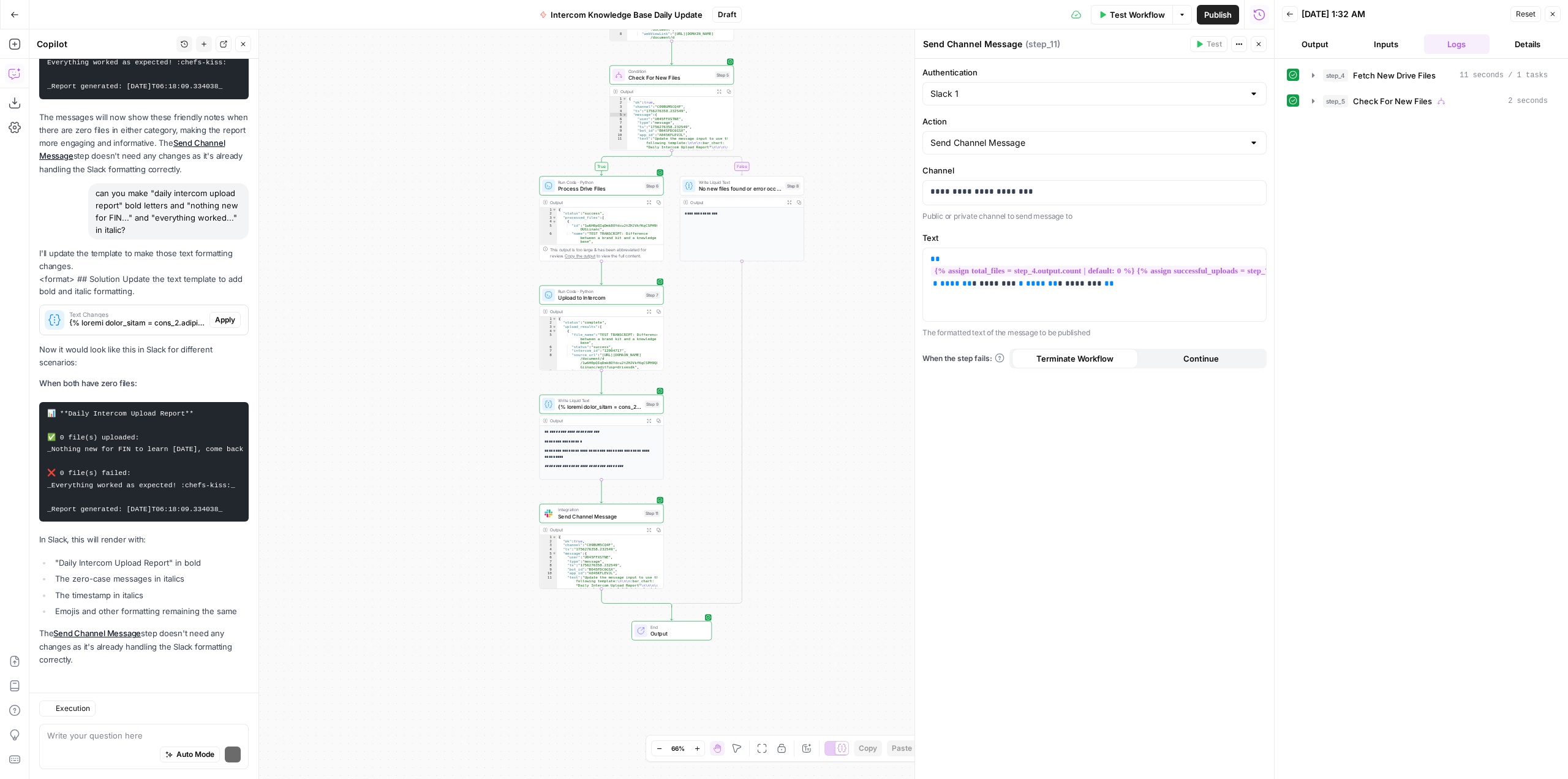
scroll to position [5114, 0]
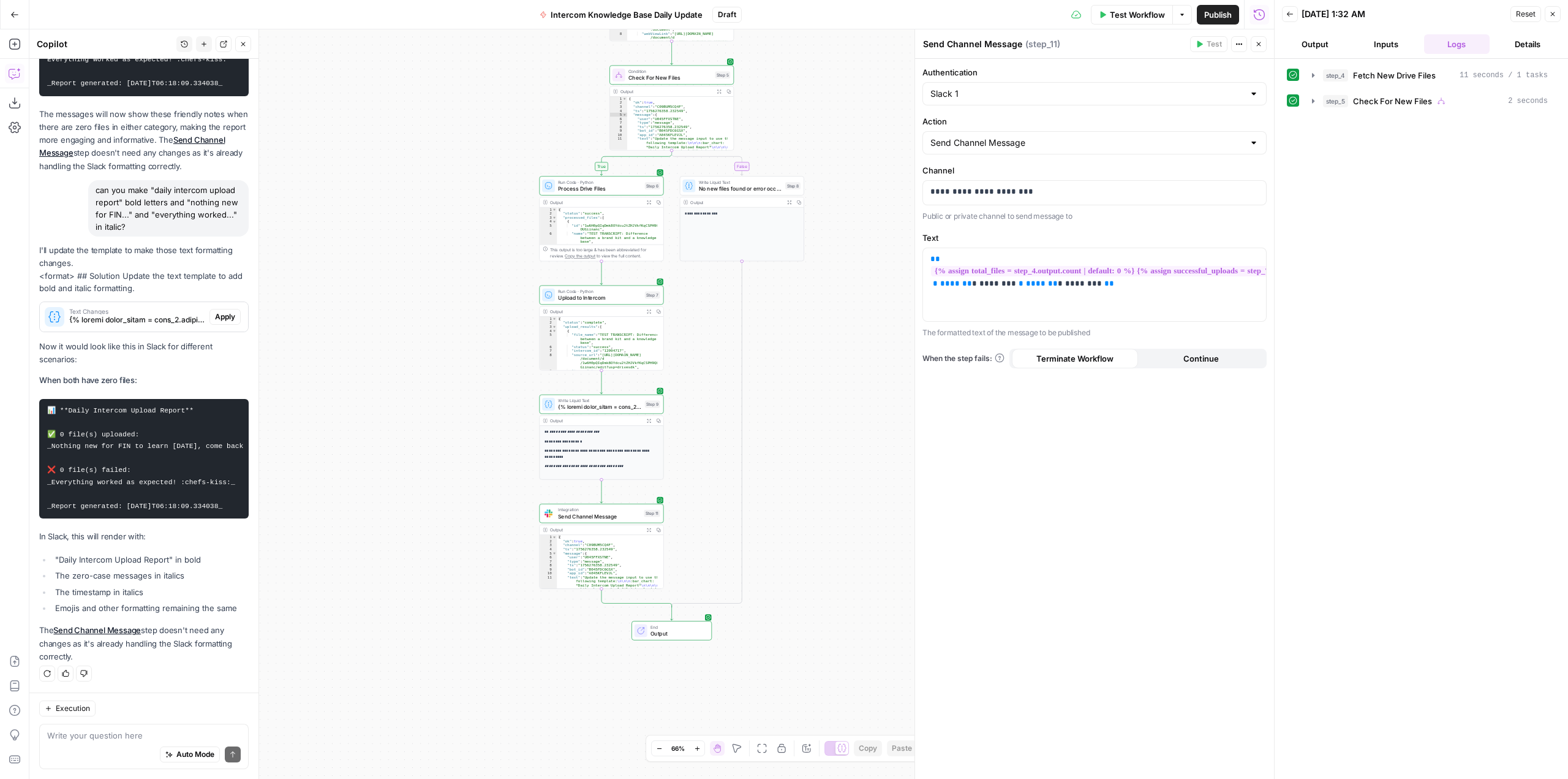
click at [141, 728] on div "Write your question here Auto Mode Send" at bounding box center [144, 746] width 209 height 46
click at [214, 737] on textarea "remove italics from "report generated" at bounding box center [144, 735] width 194 height 13
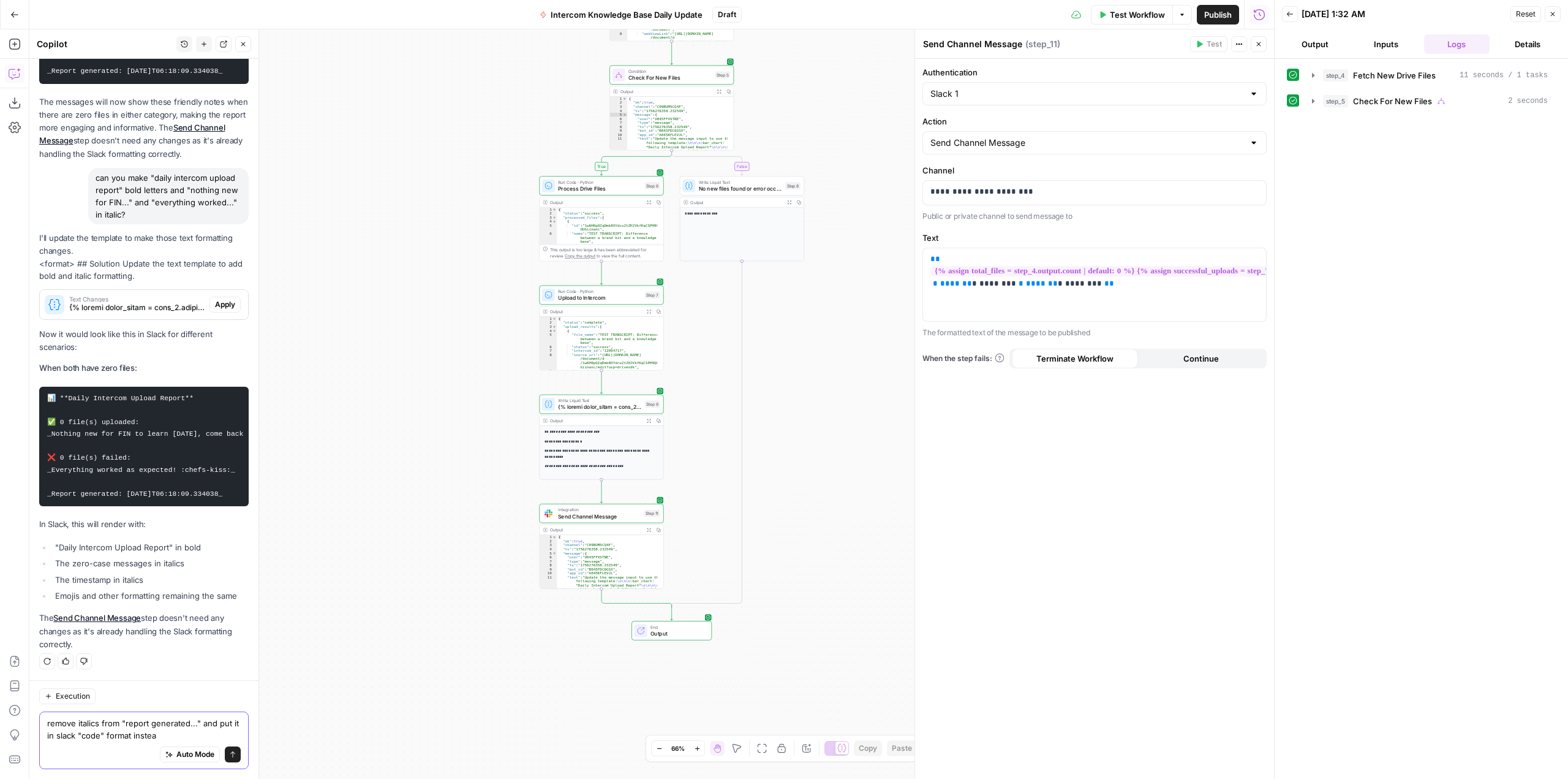
type textarea "remove italics from "report generated..." and put it in slack "code" format ins…"
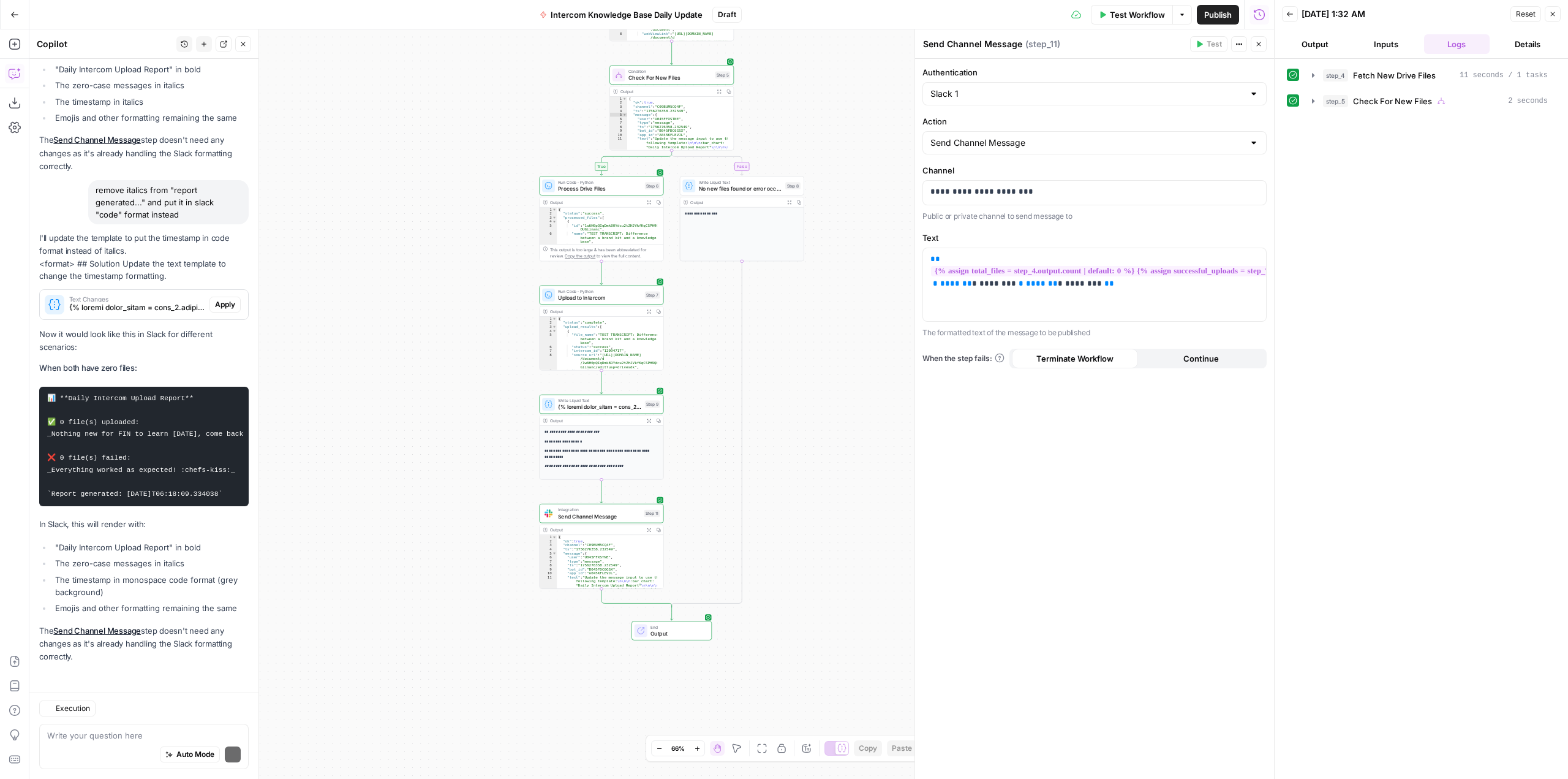
scroll to position [5613, 0]
click at [119, 742] on div "Auto Mode Send" at bounding box center [144, 755] width 194 height 27
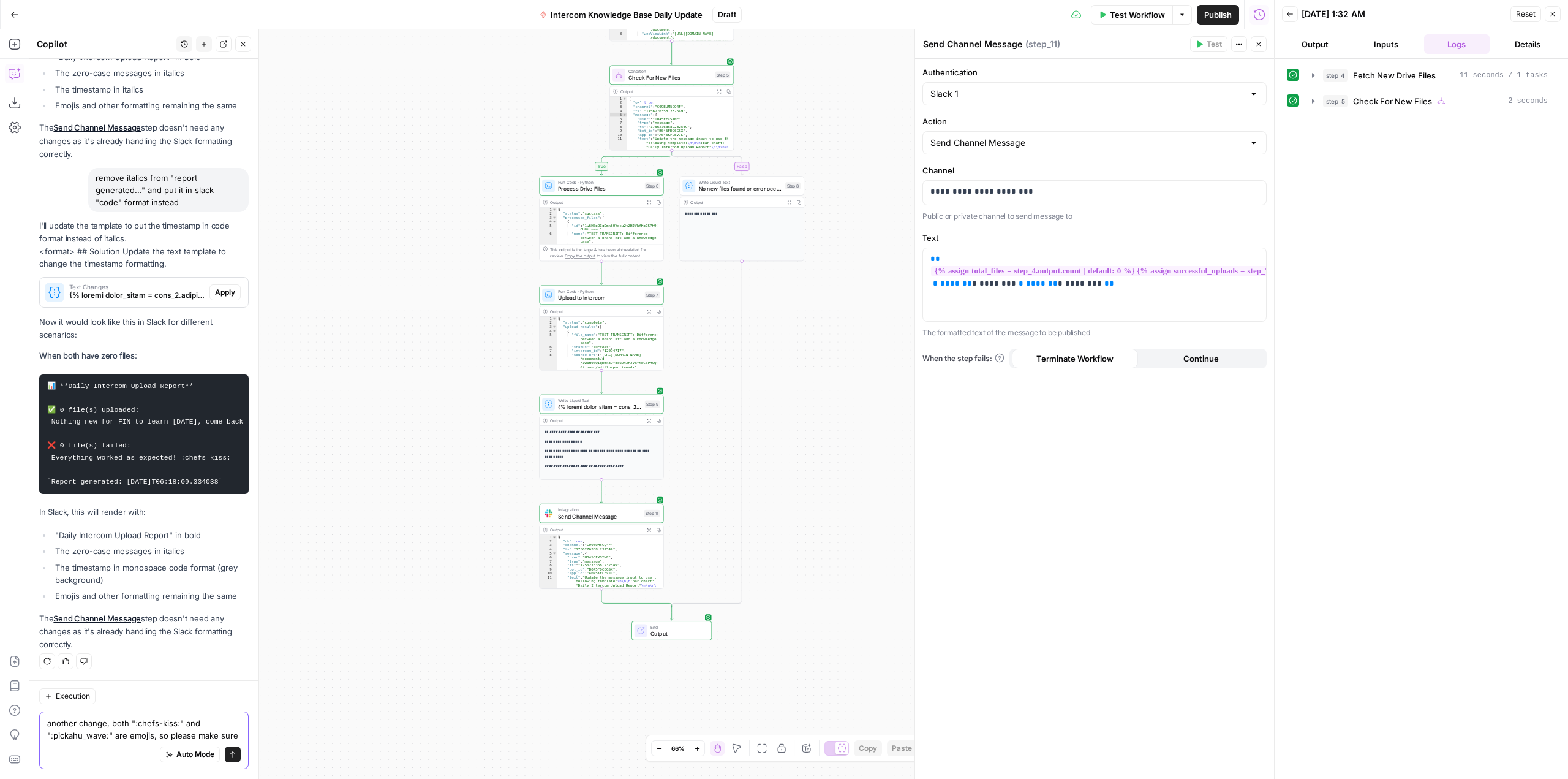
scroll to position [5637, 0]
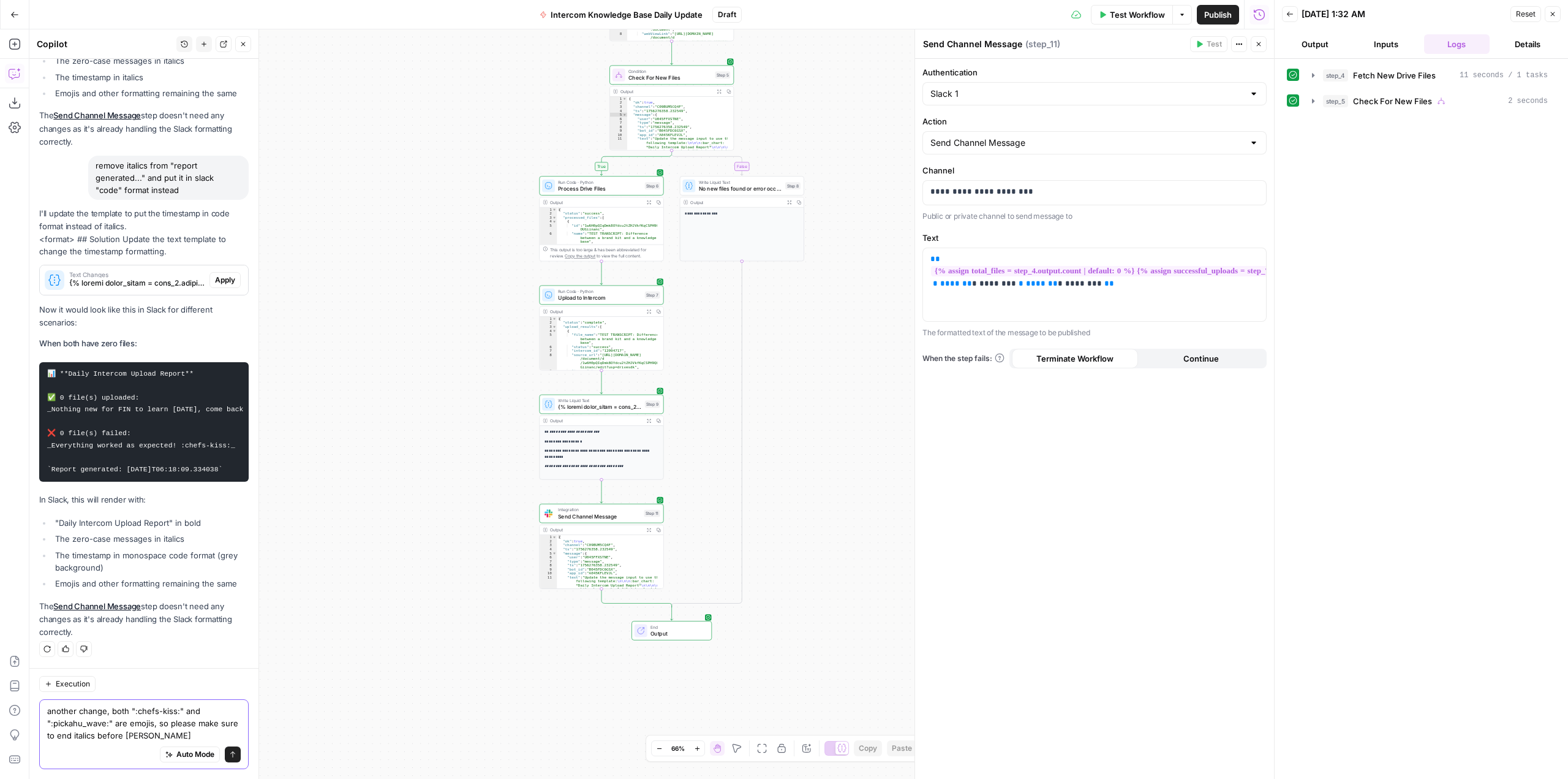
type textarea "another change, both ":chefs-kiss:" and ":pickahu_wave:" are emojis, so please …"
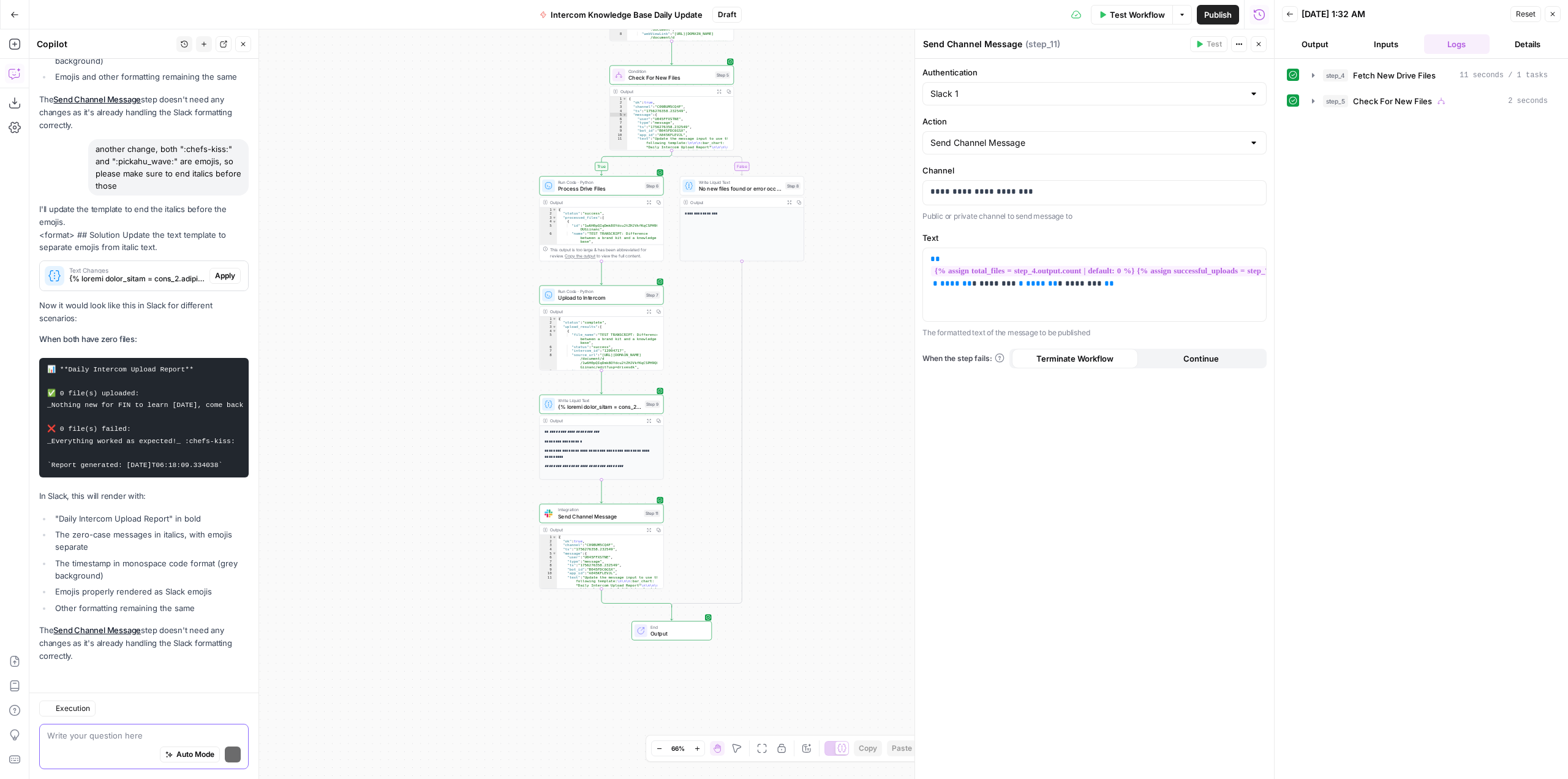
scroll to position [6153, 0]
click at [215, 270] on span "Apply" at bounding box center [225, 275] width 20 height 11
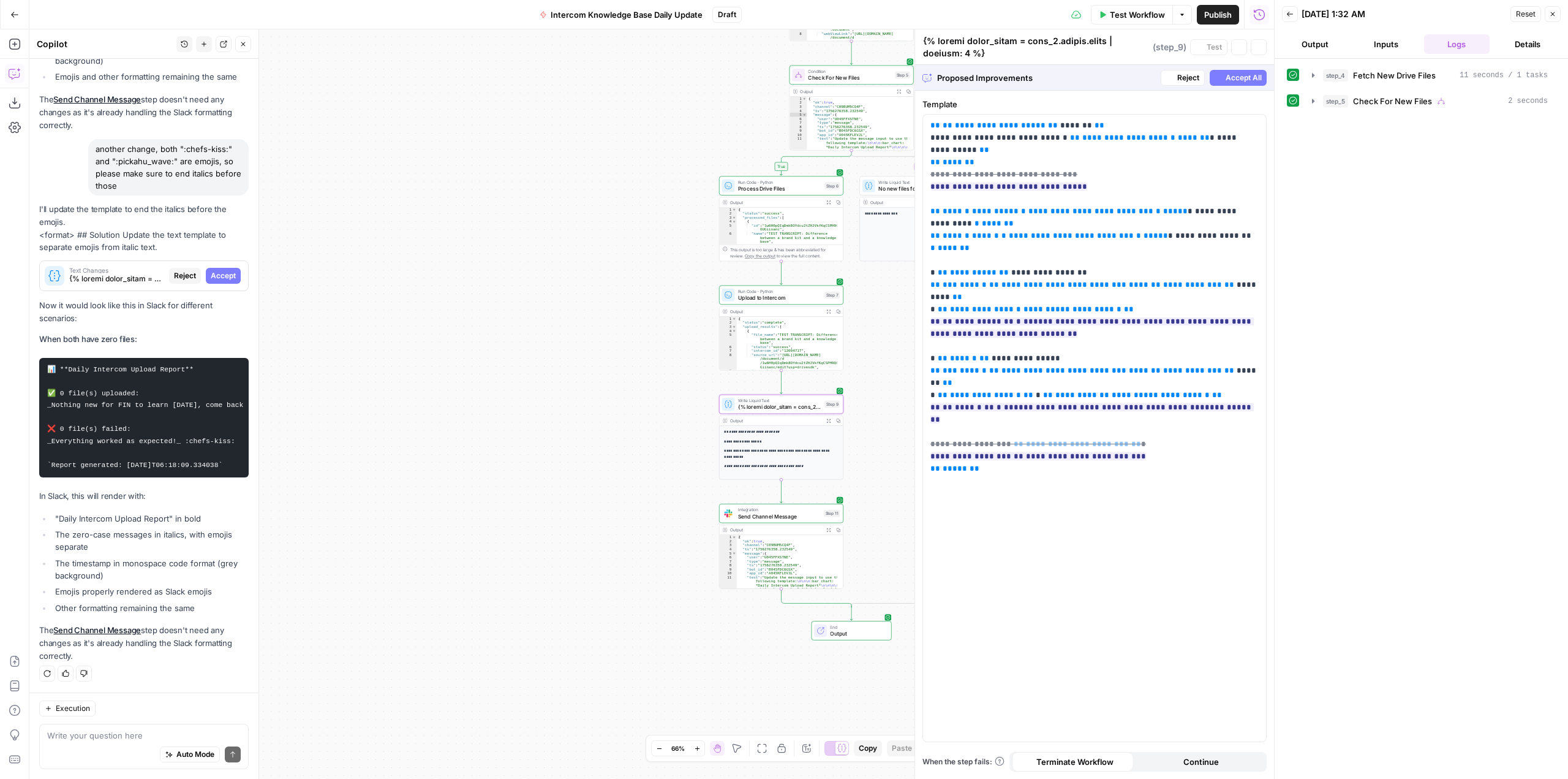
scroll to position [6016, 0]
click at [212, 270] on span "Accept" at bounding box center [223, 275] width 25 height 11
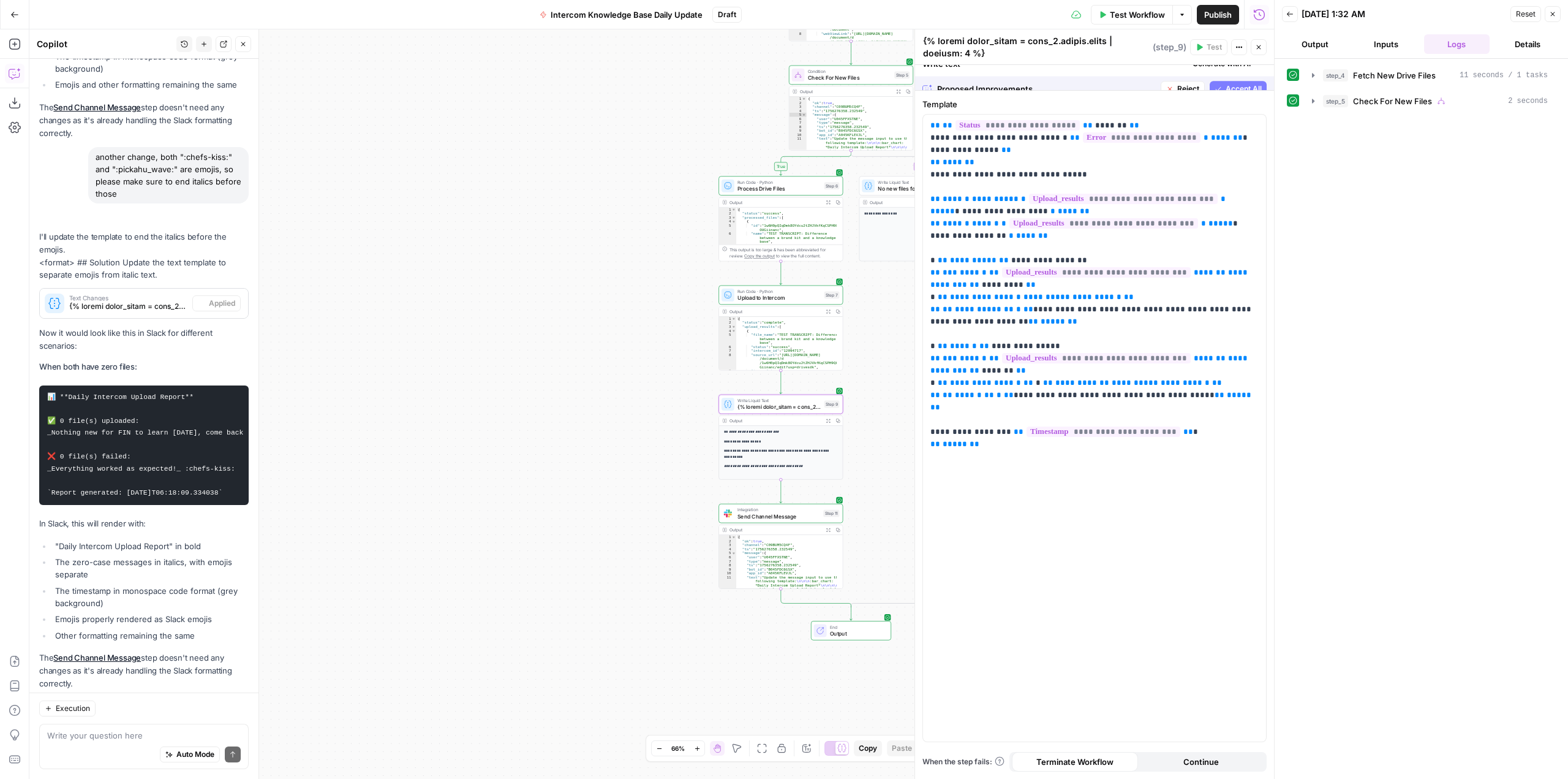
scroll to position [6232, 0]
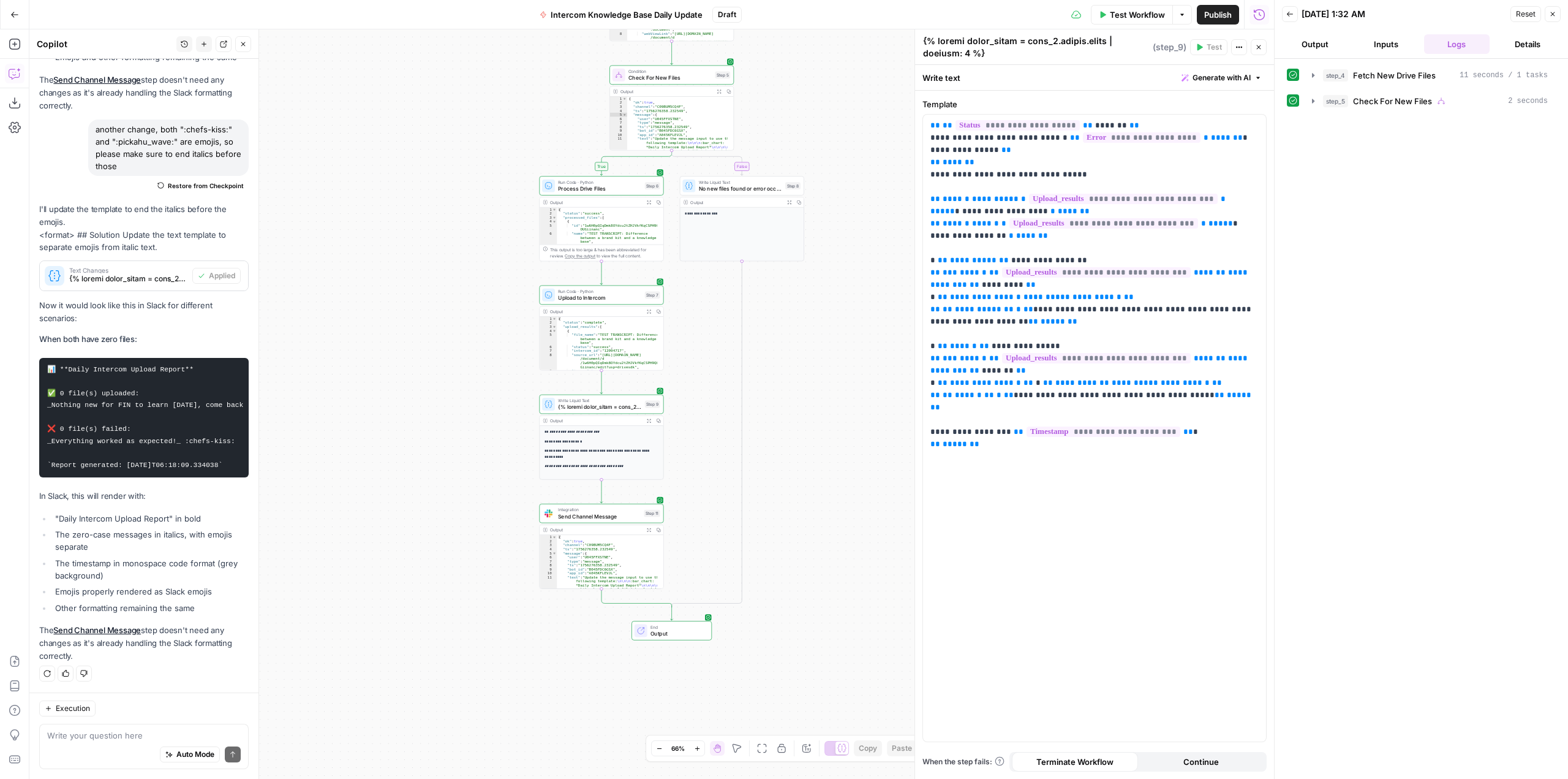
click at [618, 515] on span "Send Channel Message" at bounding box center [599, 516] width 83 height 8
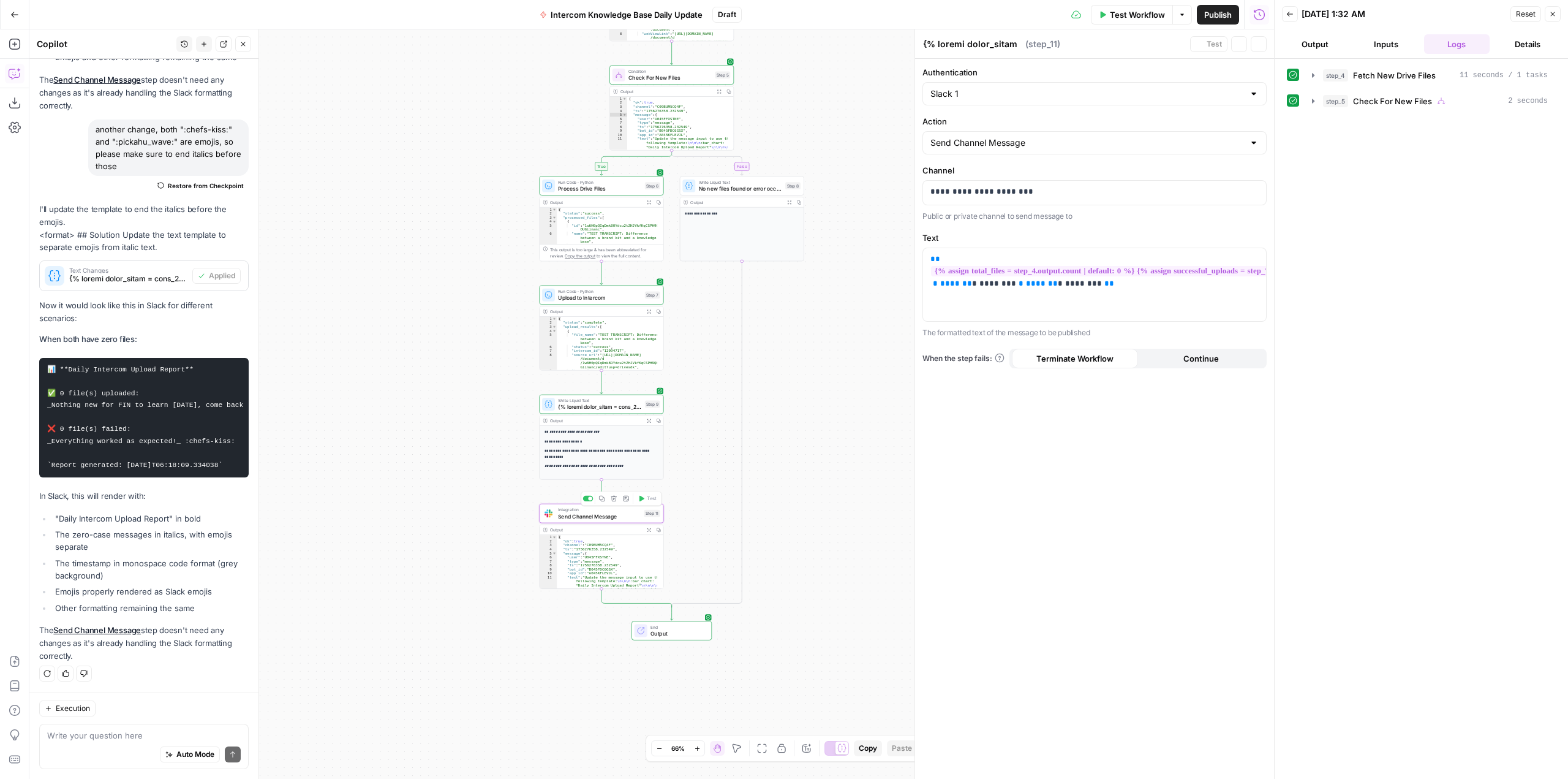
type textarea "Send Channel Message"
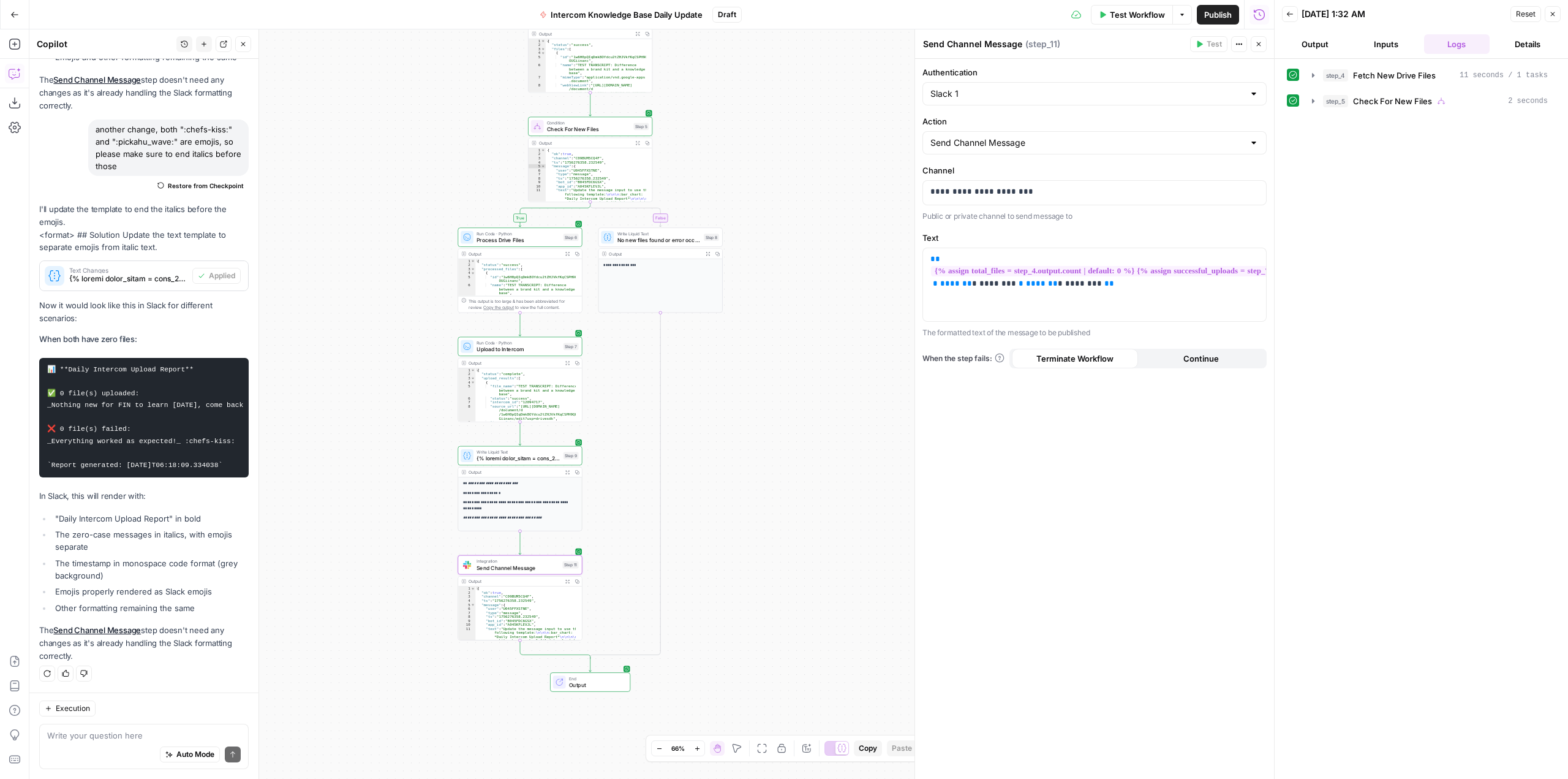
drag, startPoint x: 834, startPoint y: 345, endPoint x: 752, endPoint y: 397, distance: 97.1
click at [752, 397] on div "true false Workflow Set Inputs Inputs Run Code · Python Fetch New Drive Files S…" at bounding box center [651, 404] width 1245 height 749
click at [1133, 10] on span "Test Workflow" at bounding box center [1138, 15] width 55 height 13
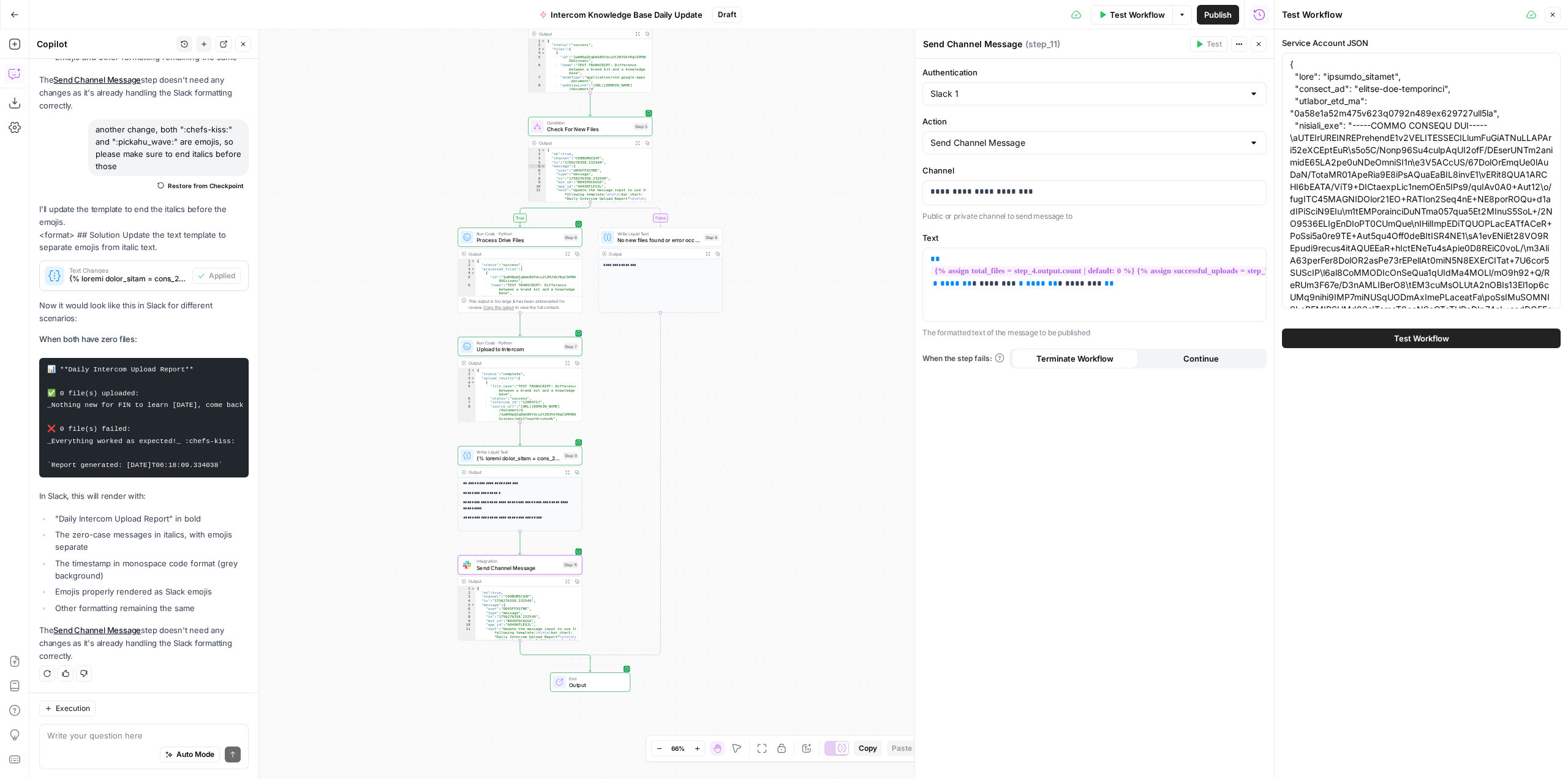
click at [1412, 340] on span "Test Workflow" at bounding box center [1422, 338] width 55 height 13
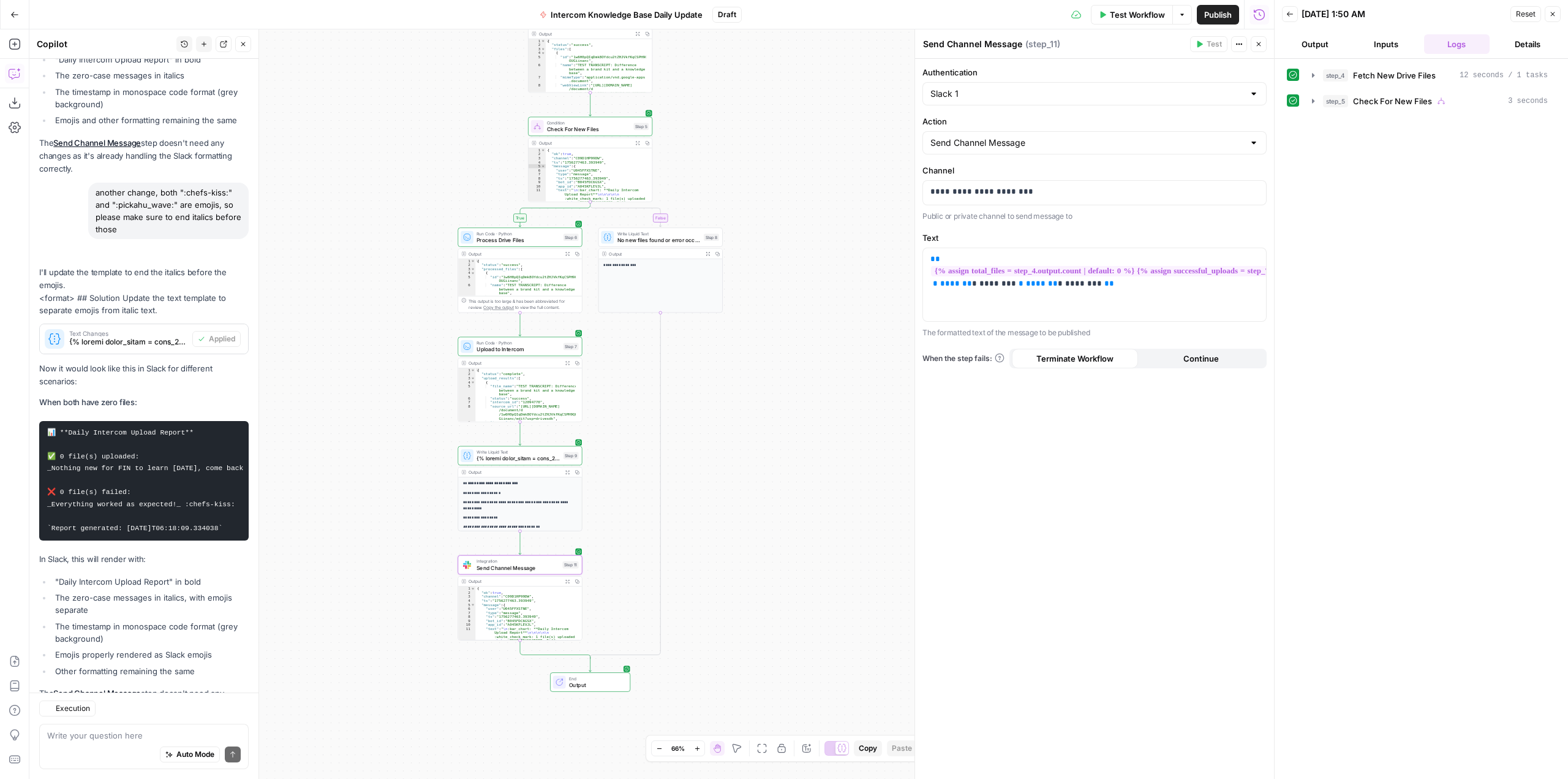
scroll to position [6232, 0]
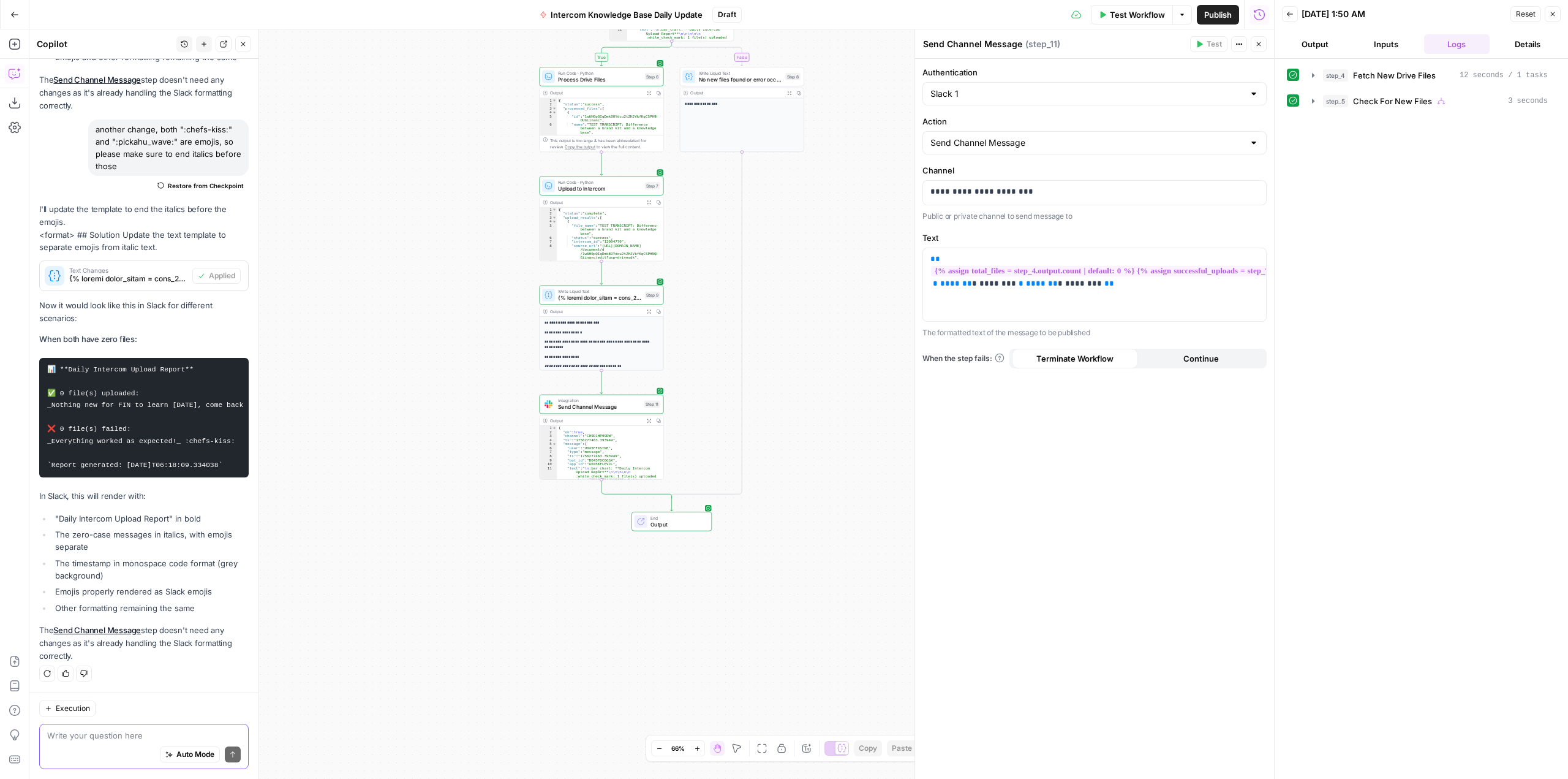
click at [117, 734] on textarea at bounding box center [144, 735] width 194 height 13
click at [112, 741] on div "Auto Mode Send" at bounding box center [144, 755] width 194 height 27
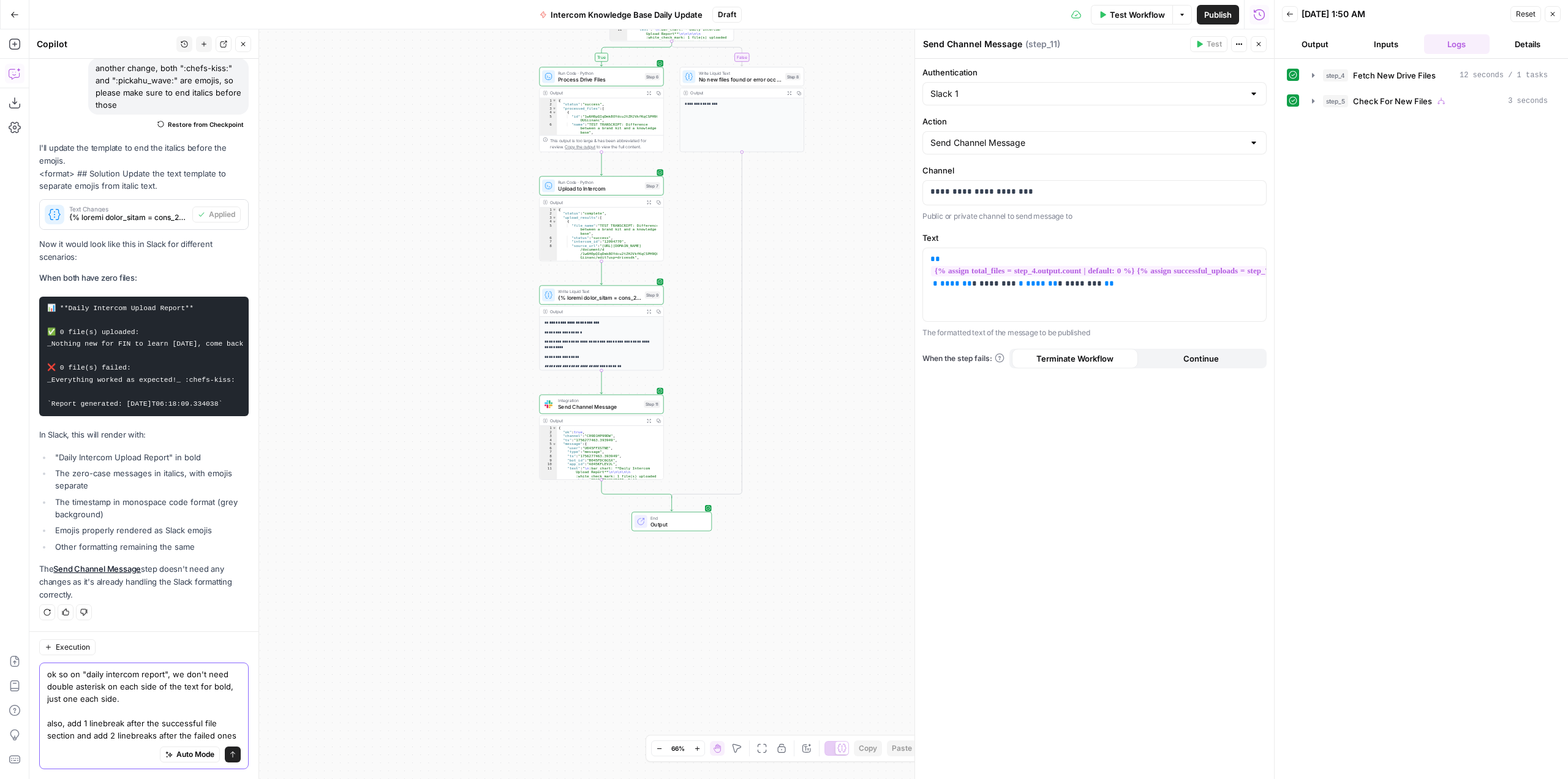
scroll to position [6305, 0]
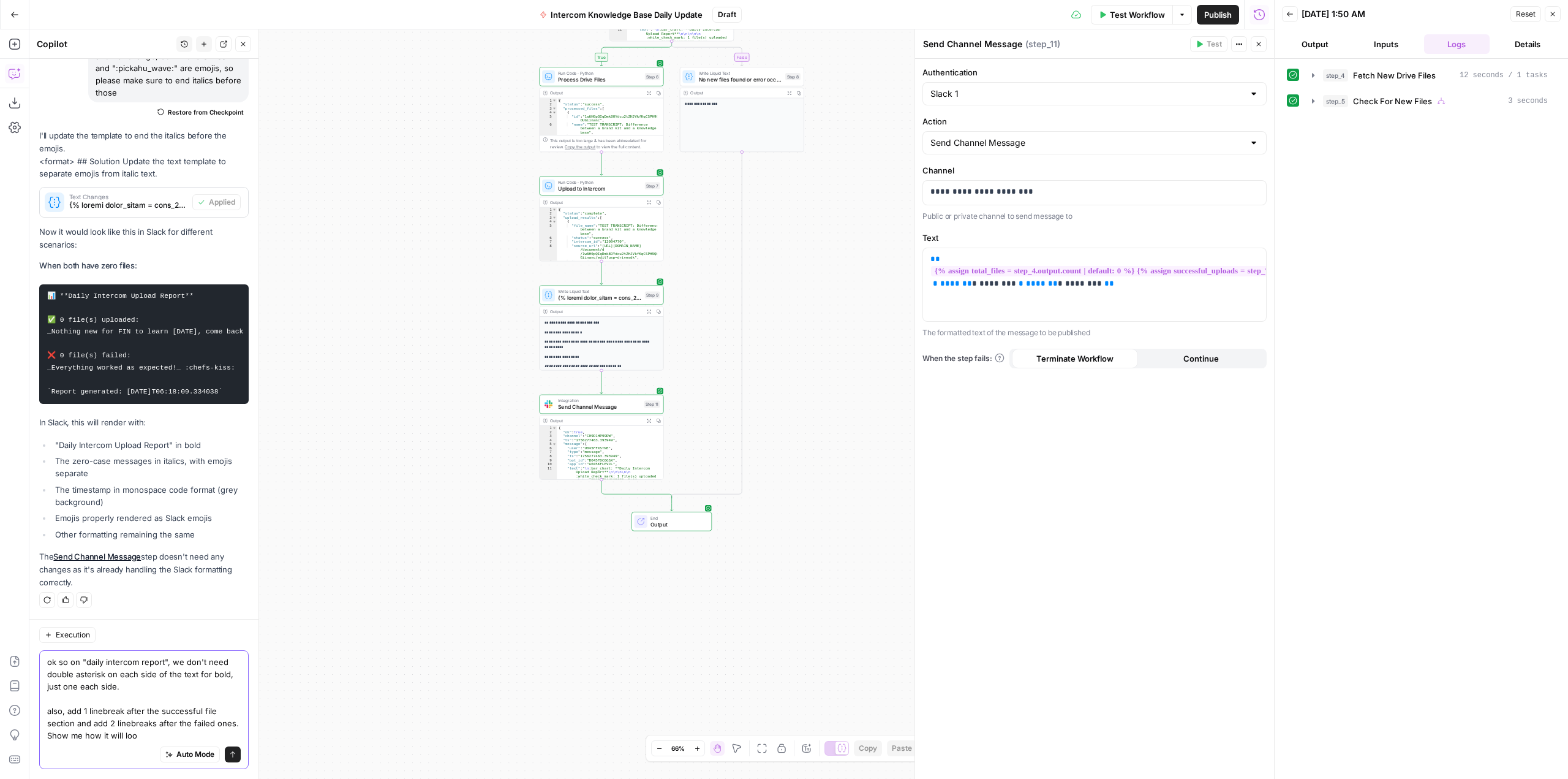
type textarea "ok so on "daily intercom report", we don't need double asterisk on each side of…"
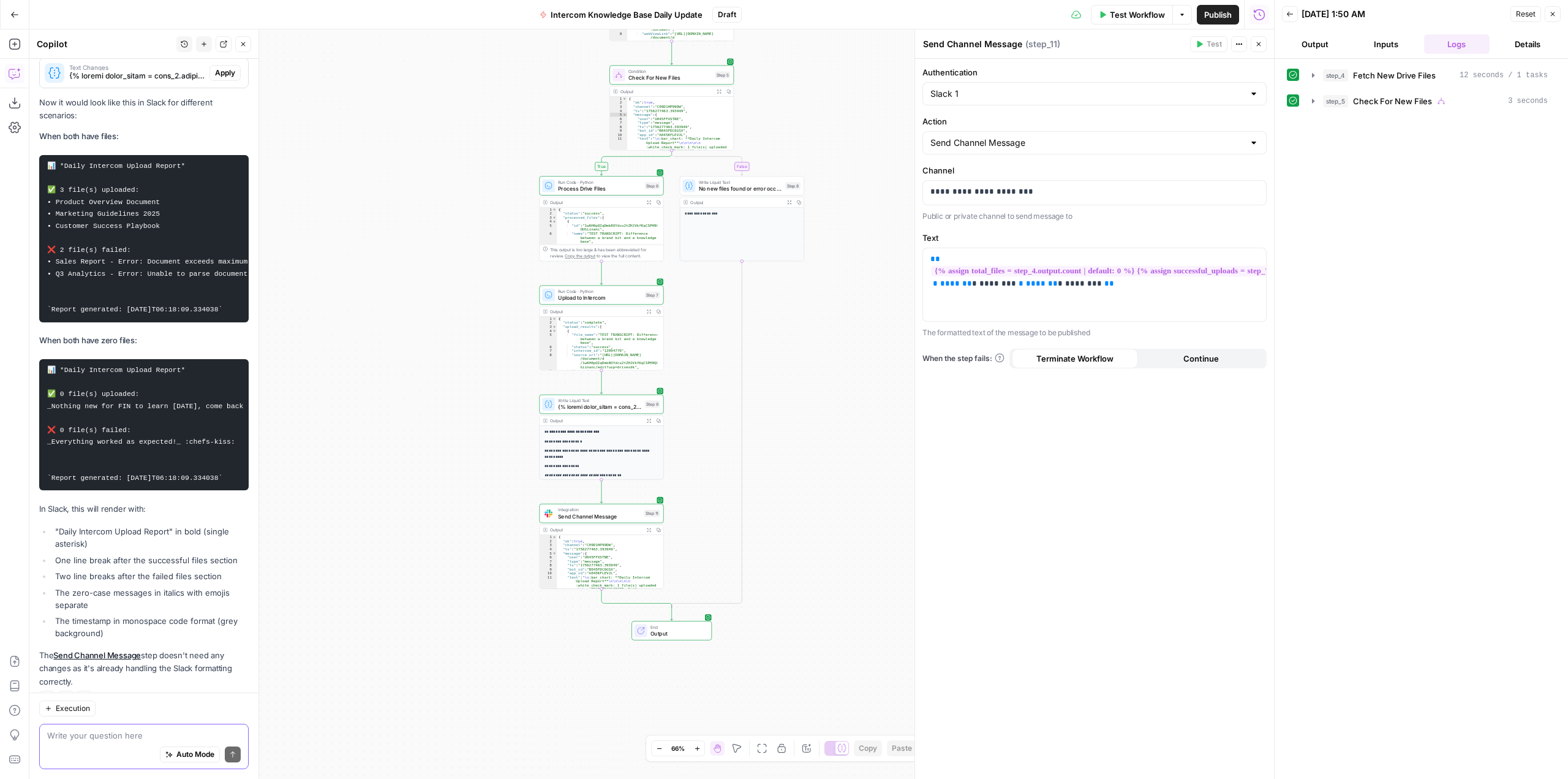
scroll to position [6813, 0]
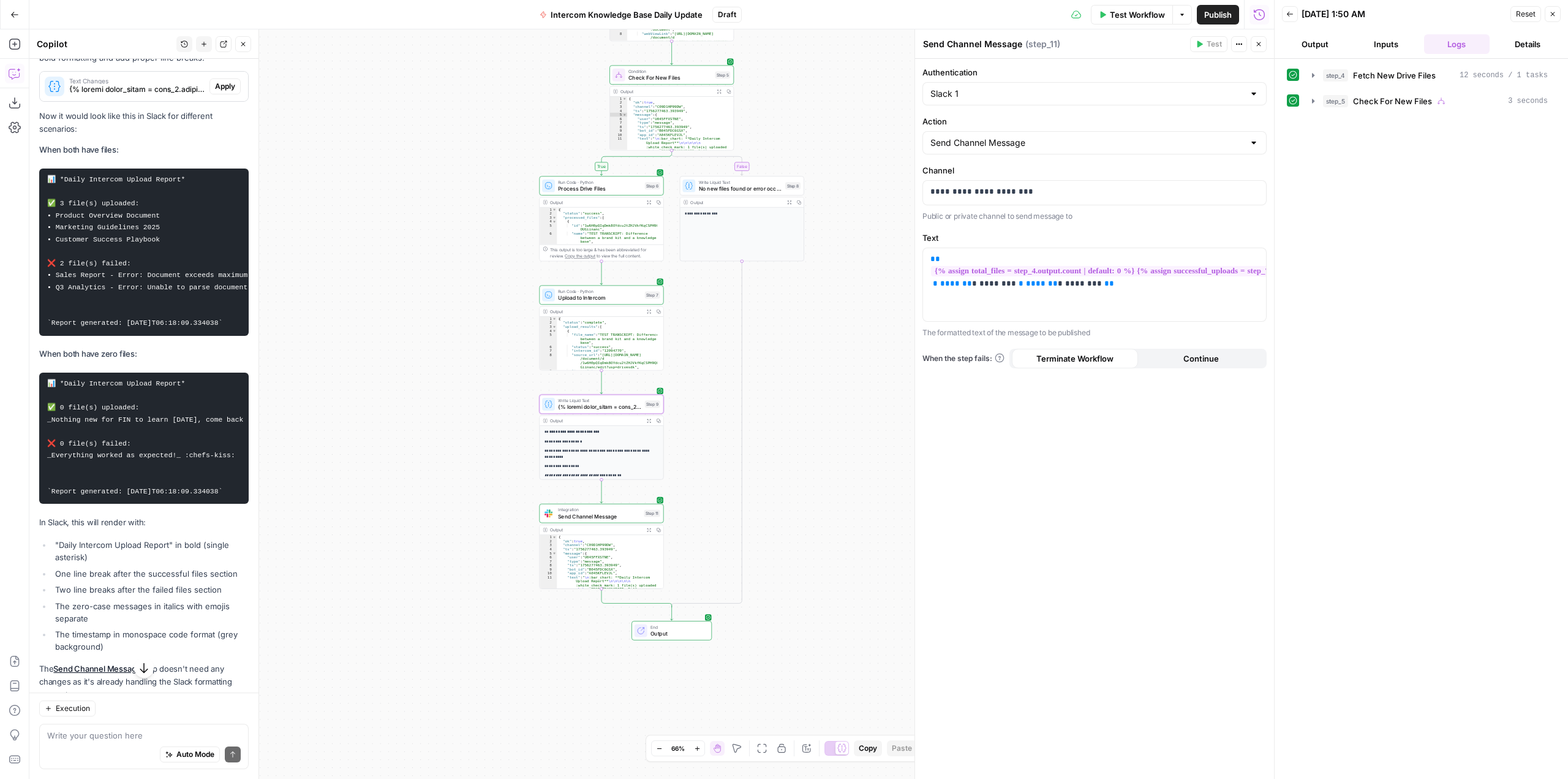
click at [222, 92] on span "Apply" at bounding box center [225, 87] width 20 height 11
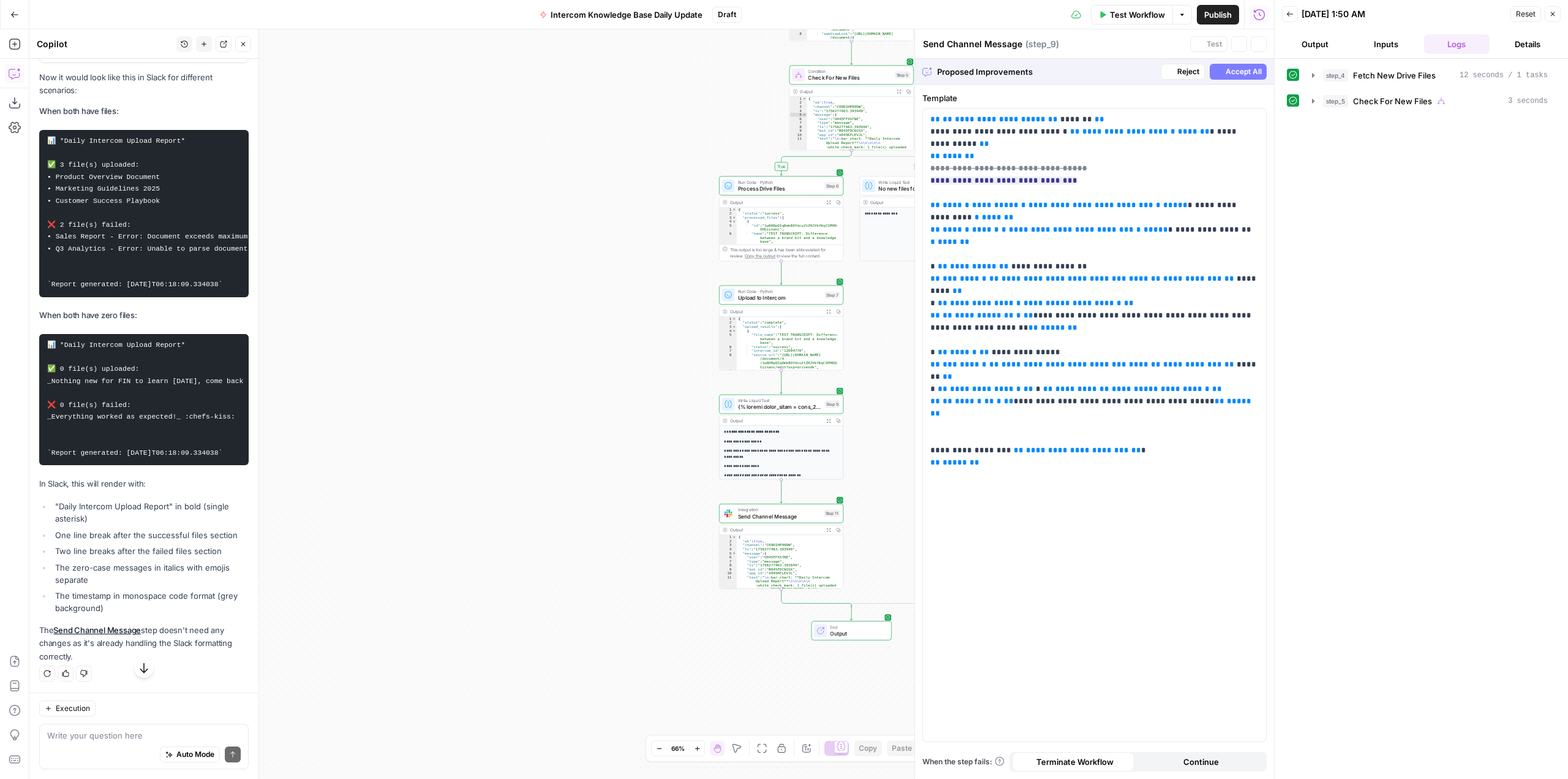
type textarea "{% loremi dolor_sitam = cons_2.adipis.elits | doeiusm: 5 %} {% tempor incididun…"
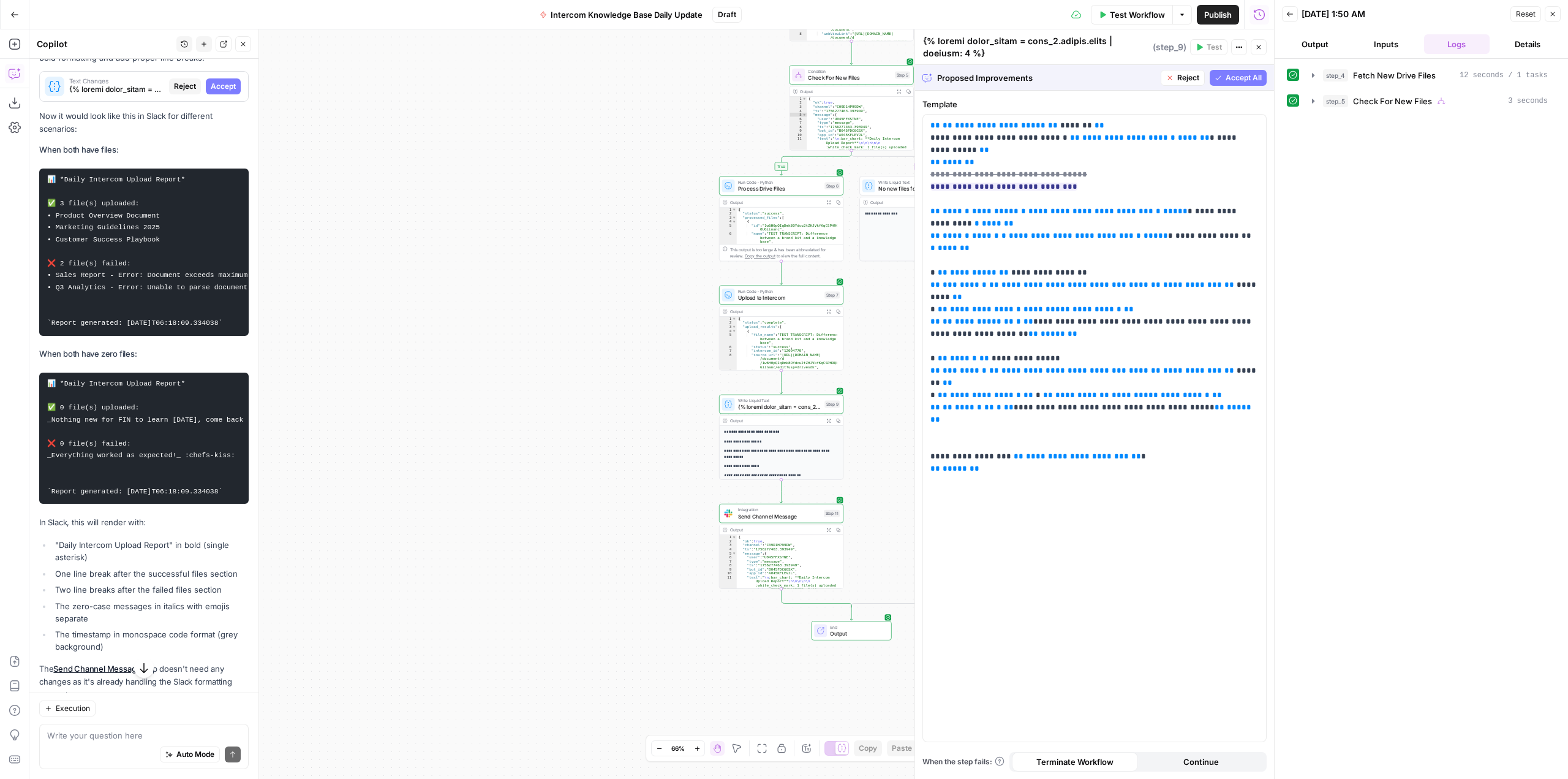
click at [1244, 79] on span "Accept All" at bounding box center [1244, 78] width 36 height 11
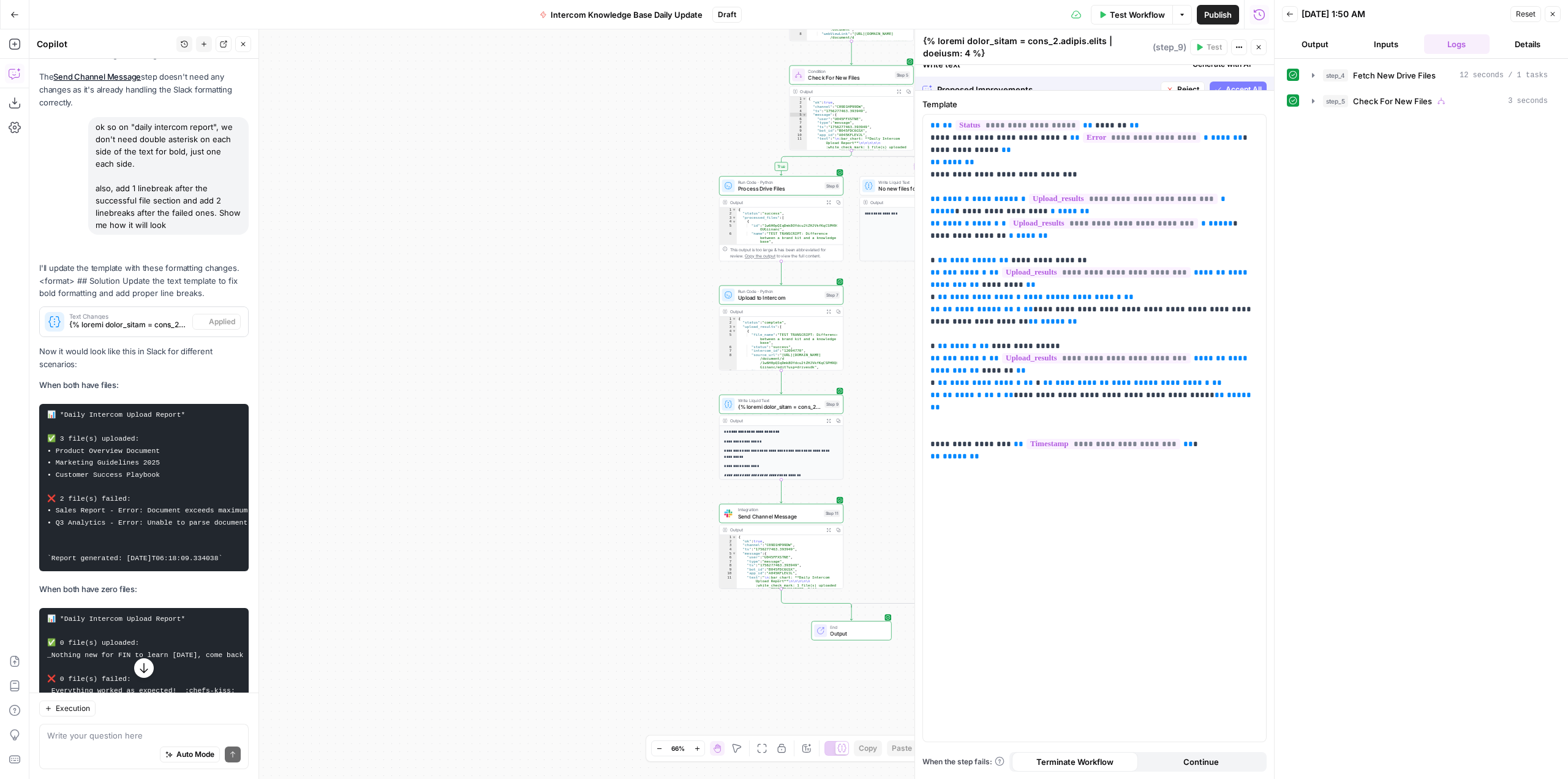
scroll to position [6813, 0]
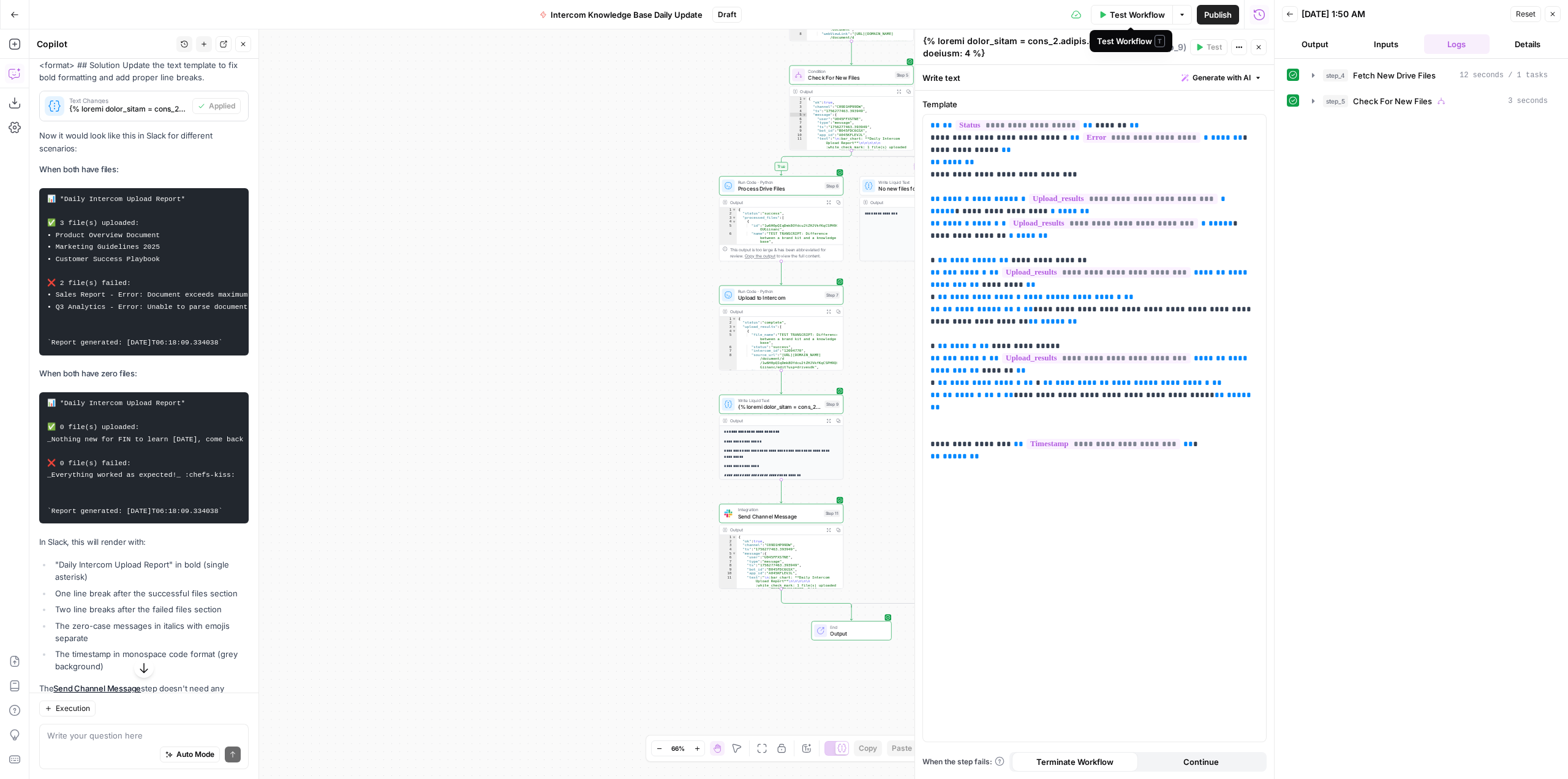
click at [1149, 17] on span "Test Workflow" at bounding box center [1138, 15] width 55 height 13
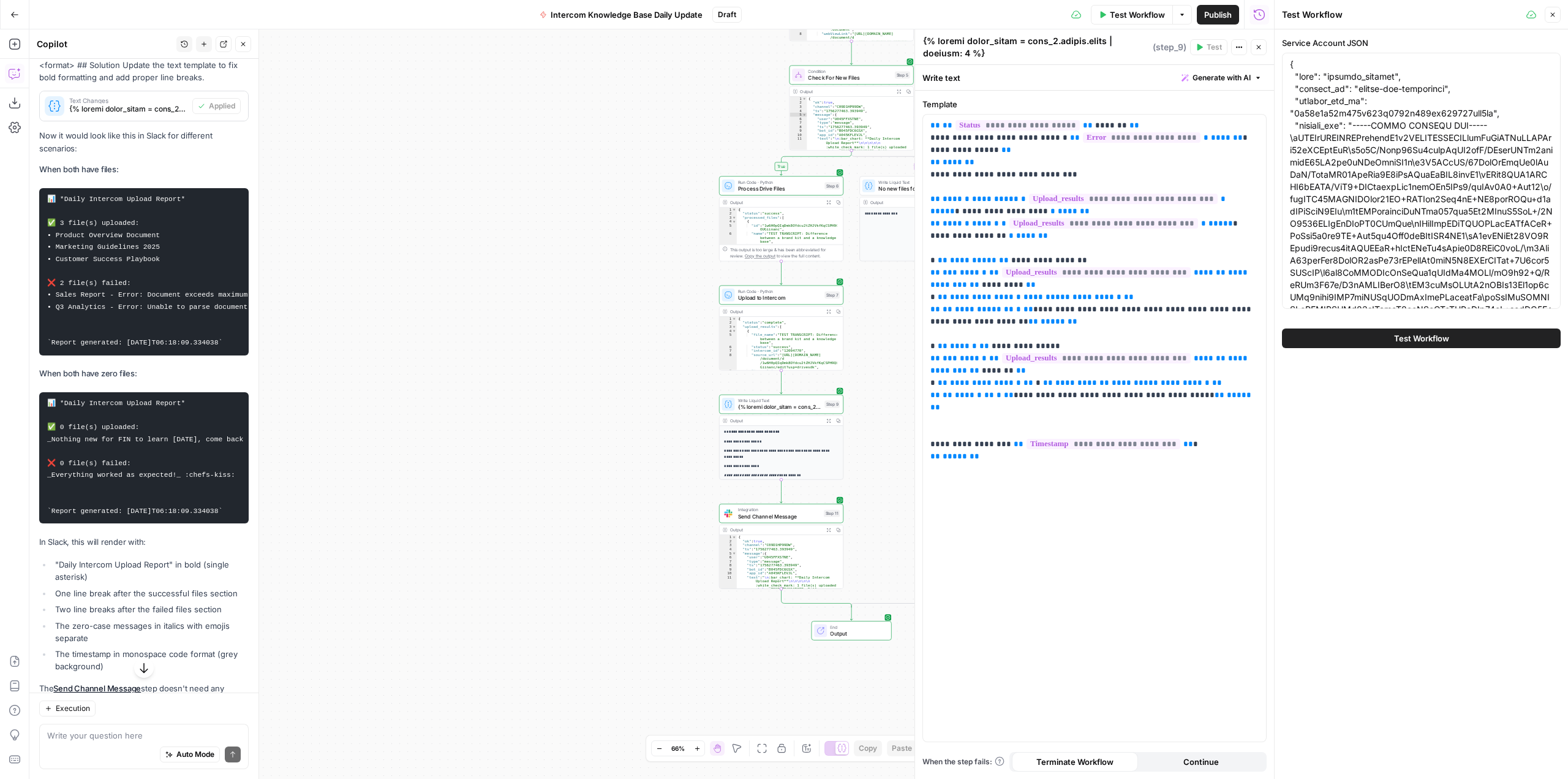
click at [1434, 339] on span "Test Workflow" at bounding box center [1422, 338] width 55 height 13
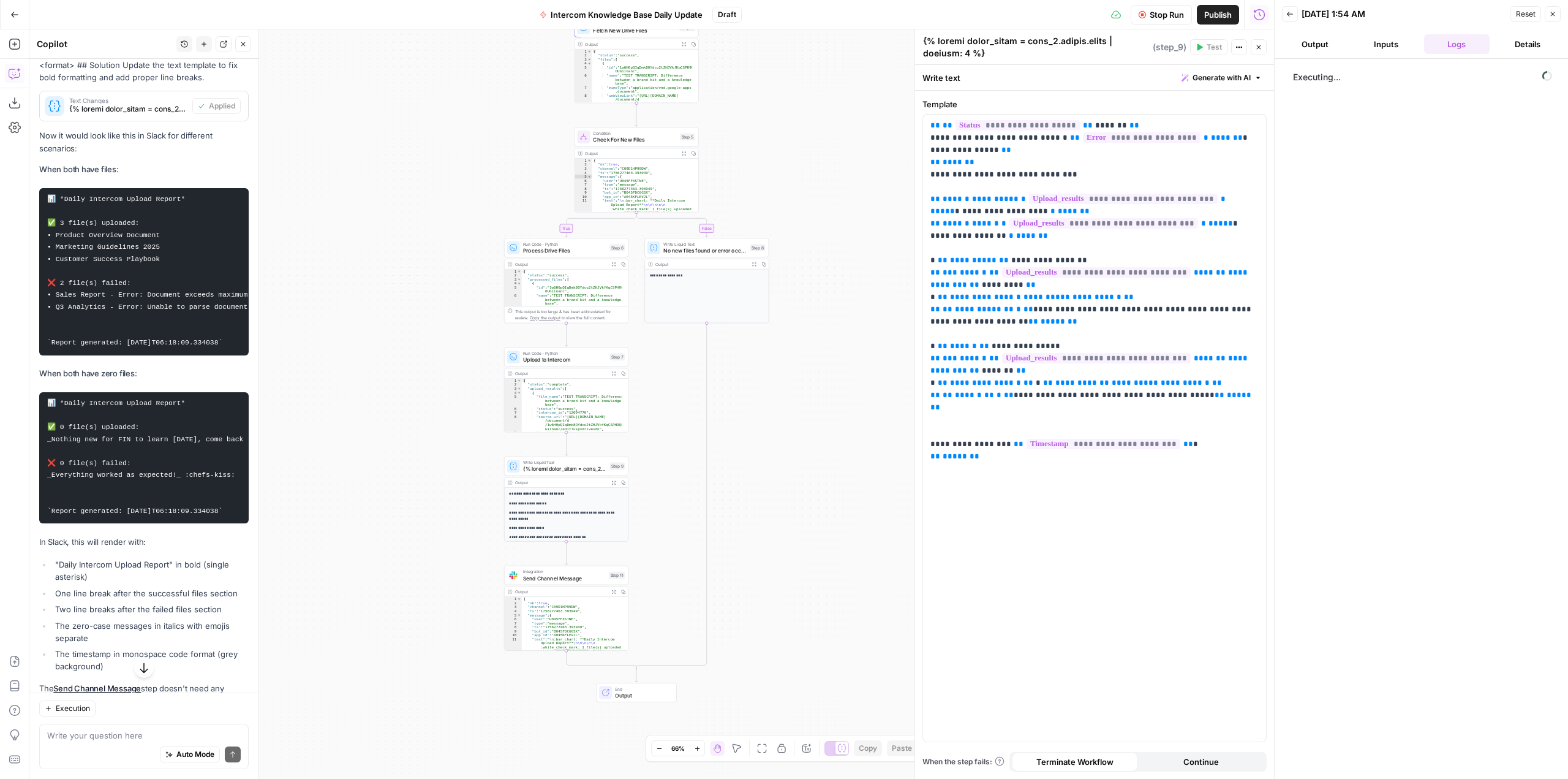
drag, startPoint x: 623, startPoint y: 342, endPoint x: 408, endPoint y: 404, distance: 223.8
click at [408, 404] on div "true false Workflow Set Inputs Inputs Run Code · Python Fetch New Drive Files S…" at bounding box center [651, 404] width 1245 height 749
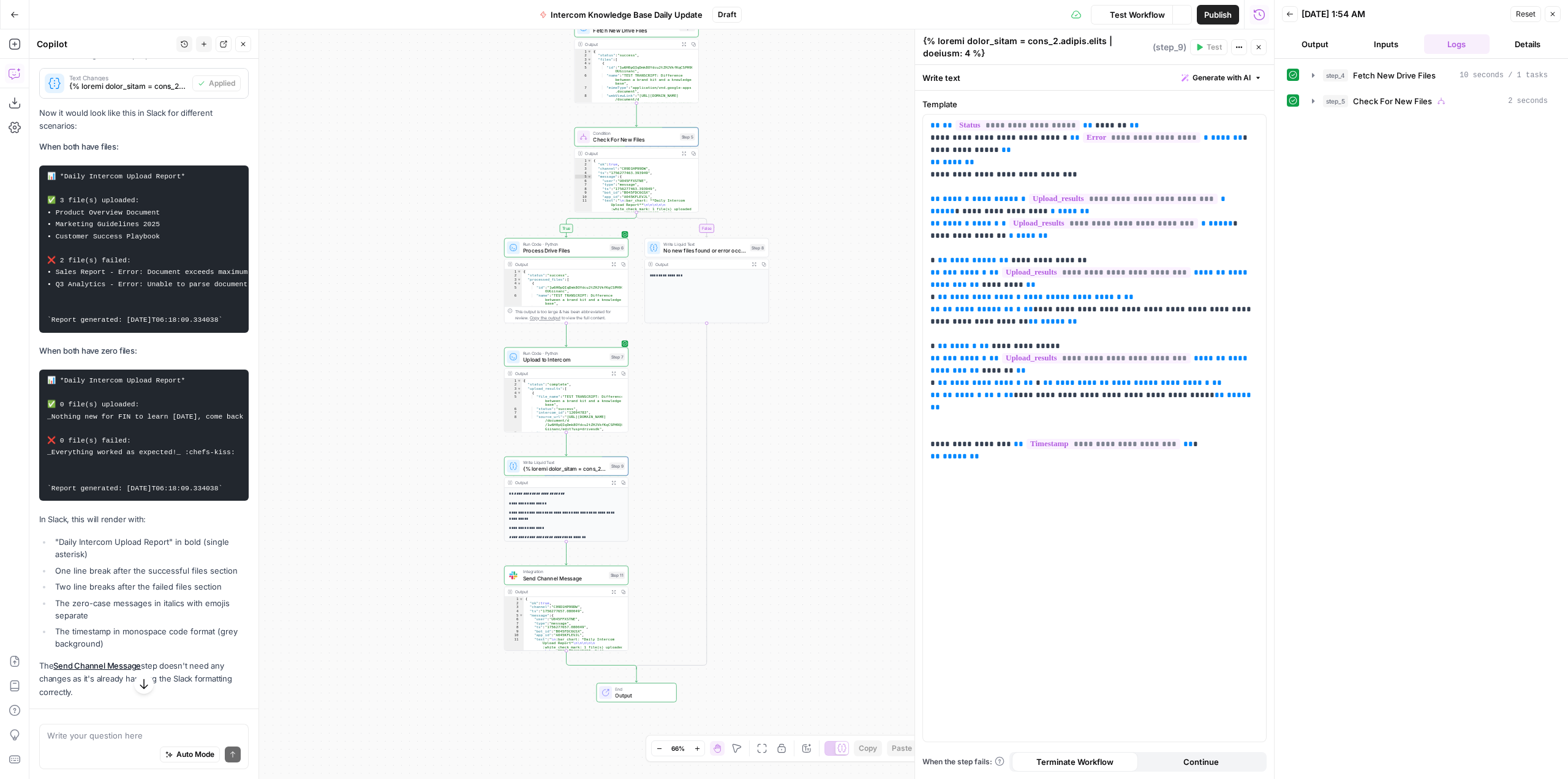
scroll to position [6813, 0]
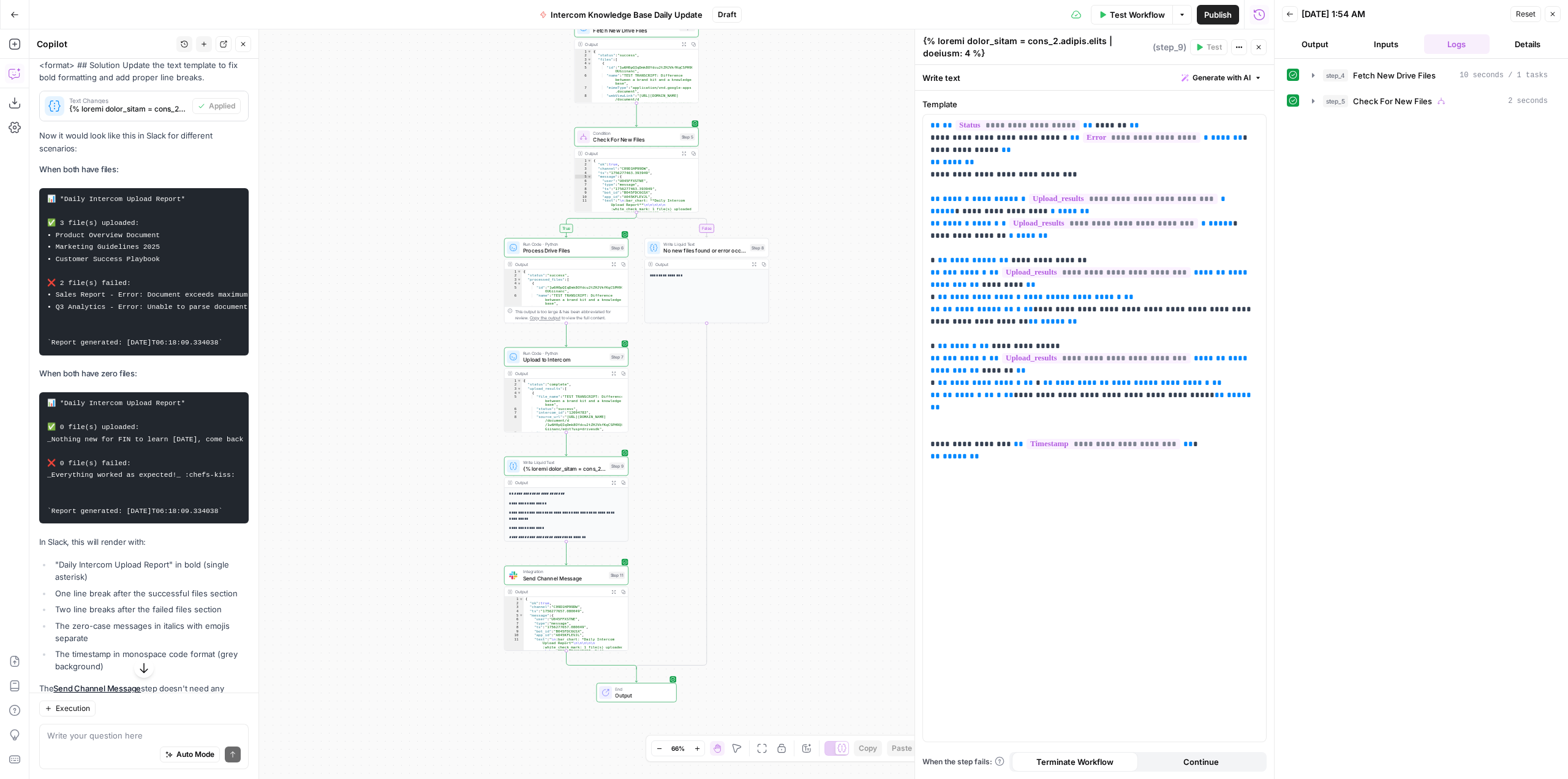
click at [138, 668] on icon "button" at bounding box center [144, 668] width 13 height 13
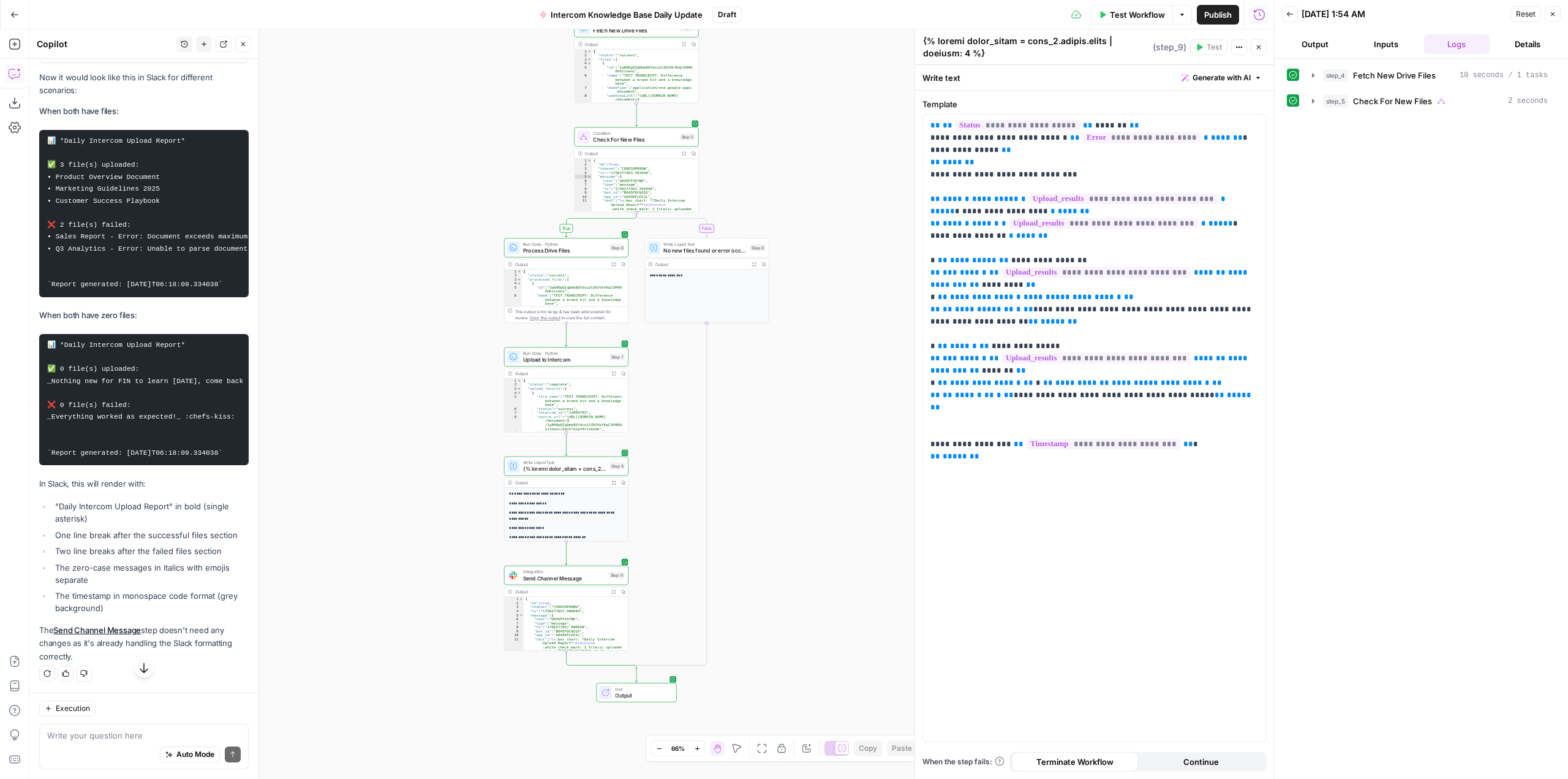
scroll to position [7077, 0]
click at [115, 736] on textarea at bounding box center [144, 735] width 194 height 13
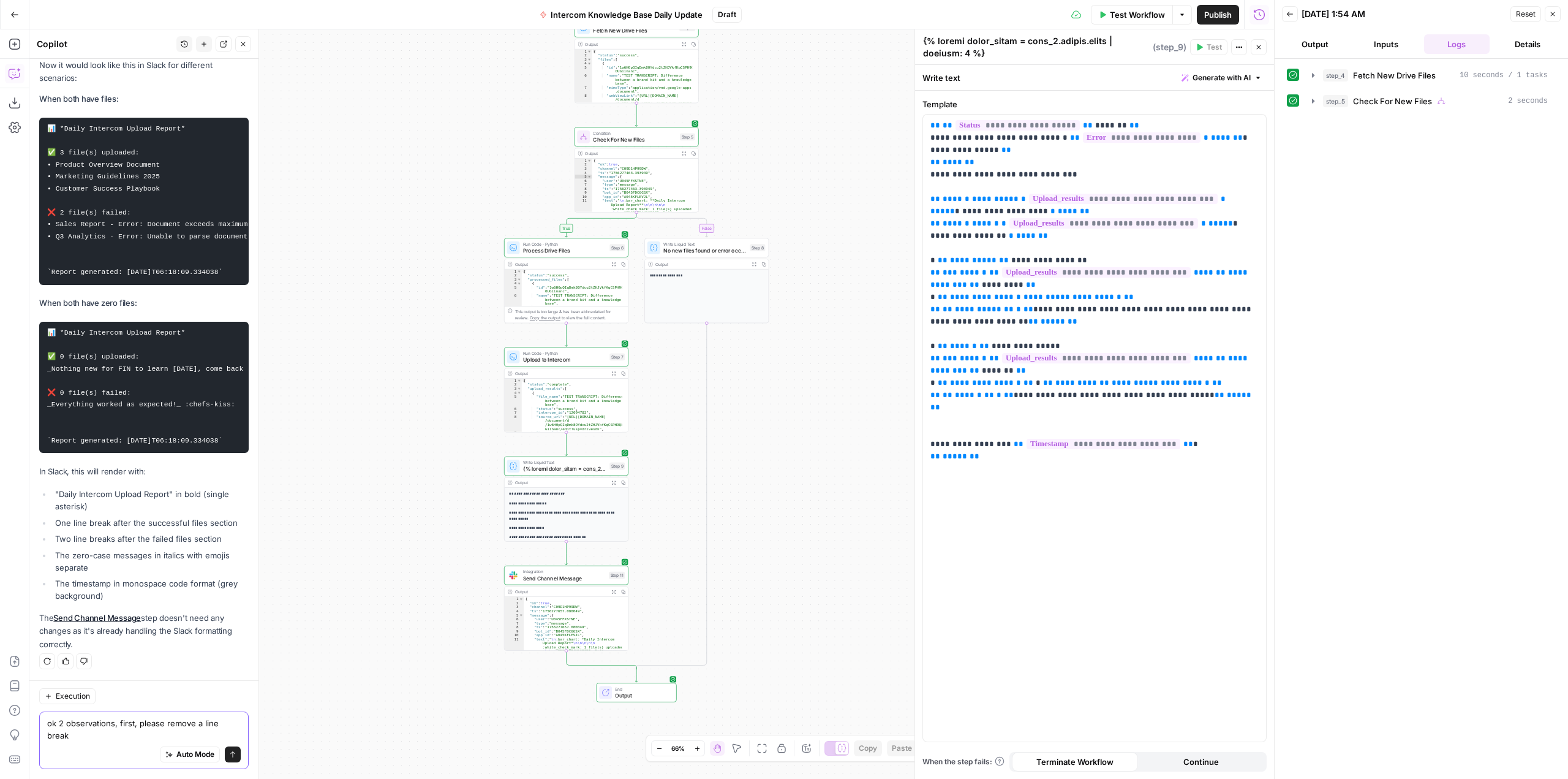
scroll to position [7090, 0]
type textarea "ok 2 observations, first, please remove a line break after daily intercom uploa…"
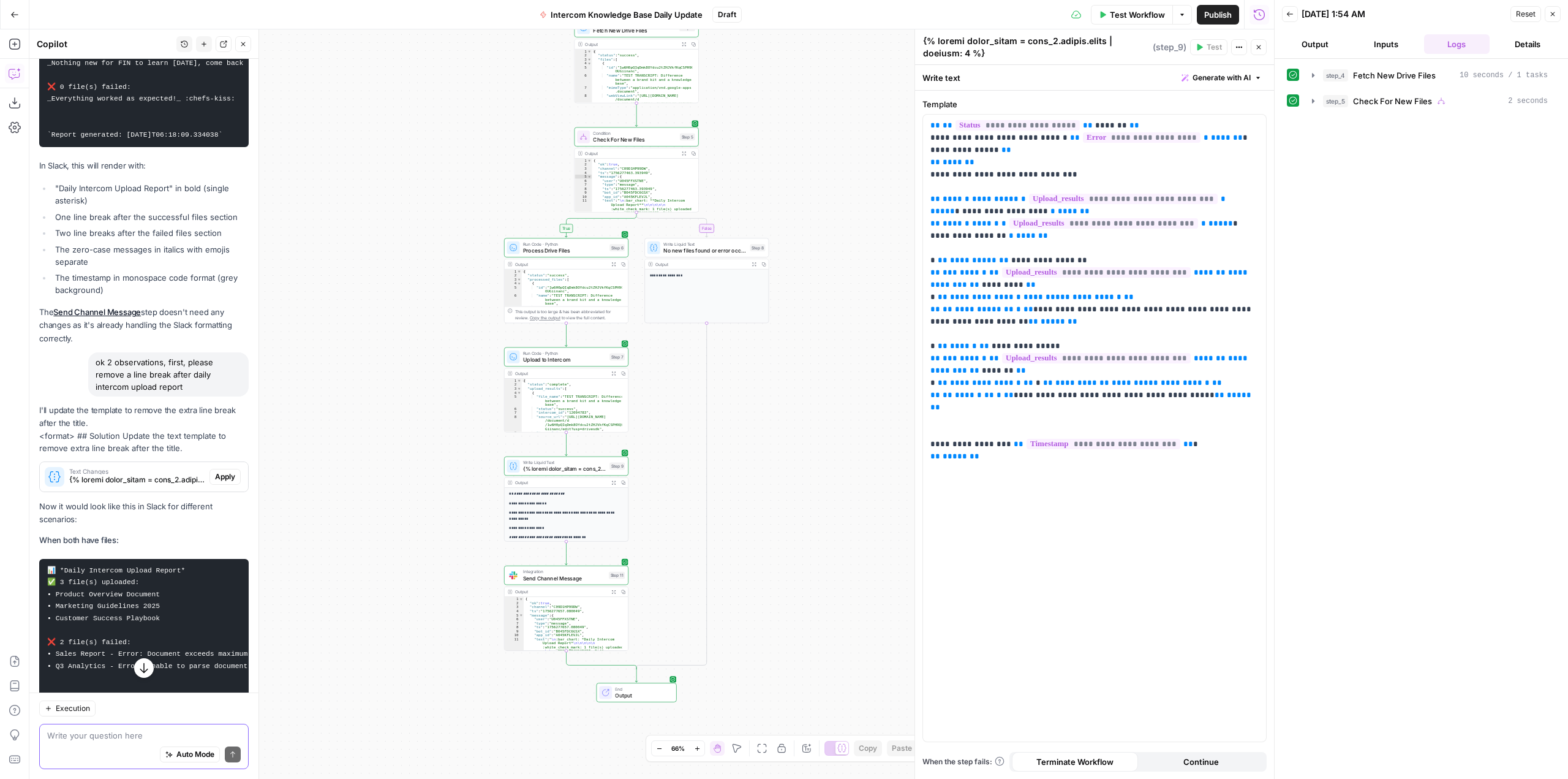
scroll to position [7230, 0]
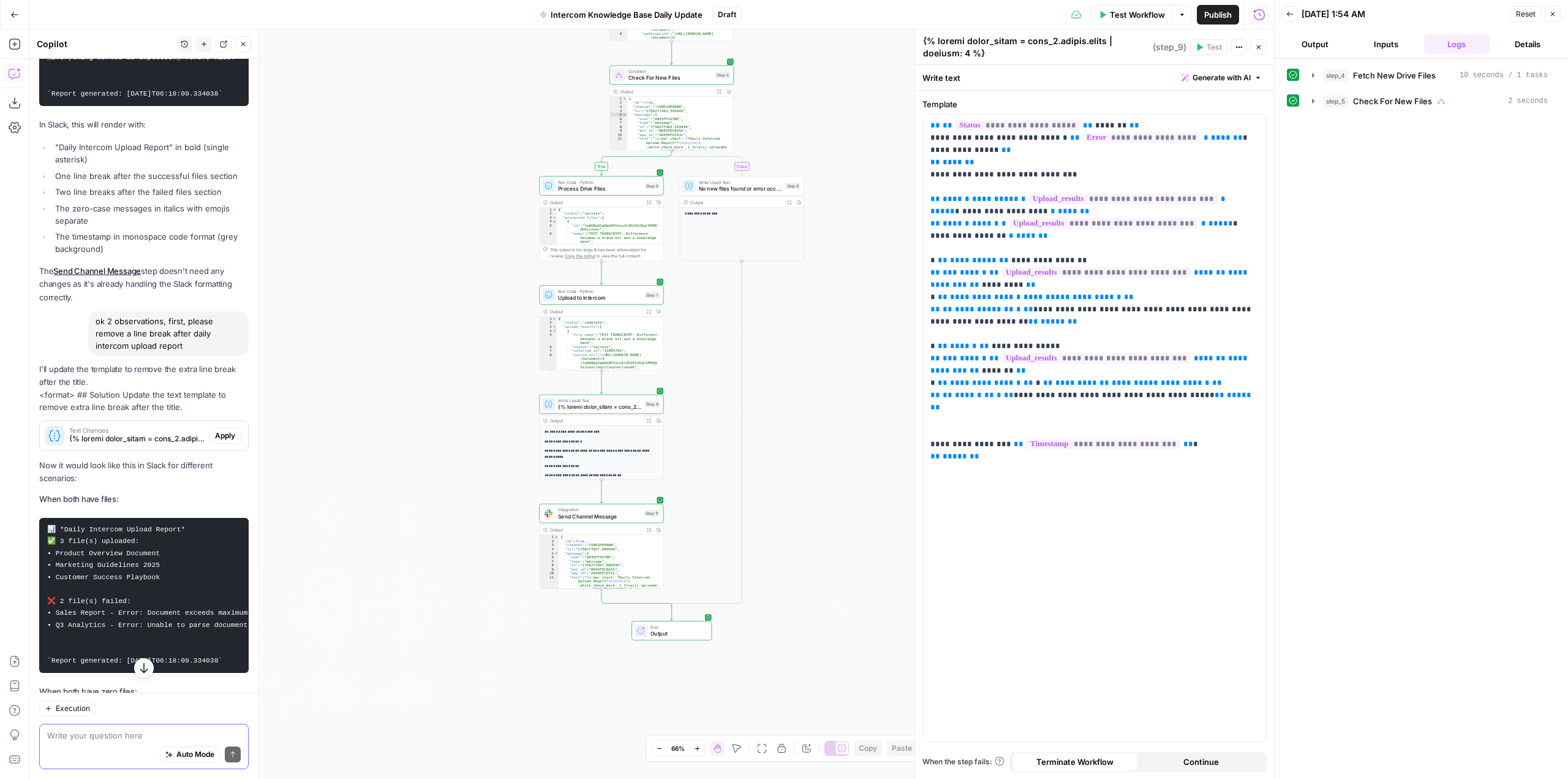
click at [167, 737] on textarea at bounding box center [144, 735] width 194 height 13
type textarea "nvm keep it as it was but add another line break before "report generated...""
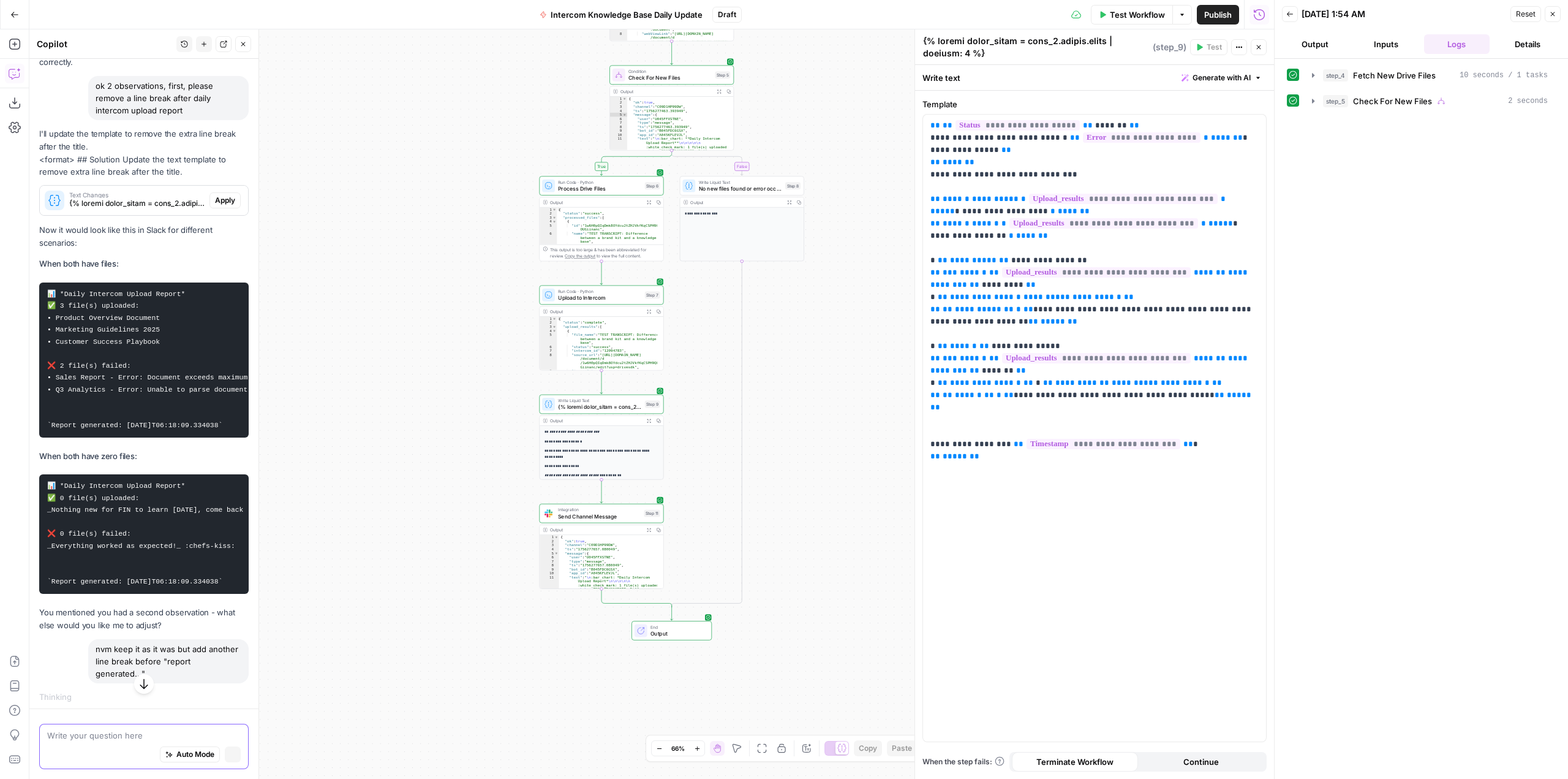
scroll to position [6994, 0]
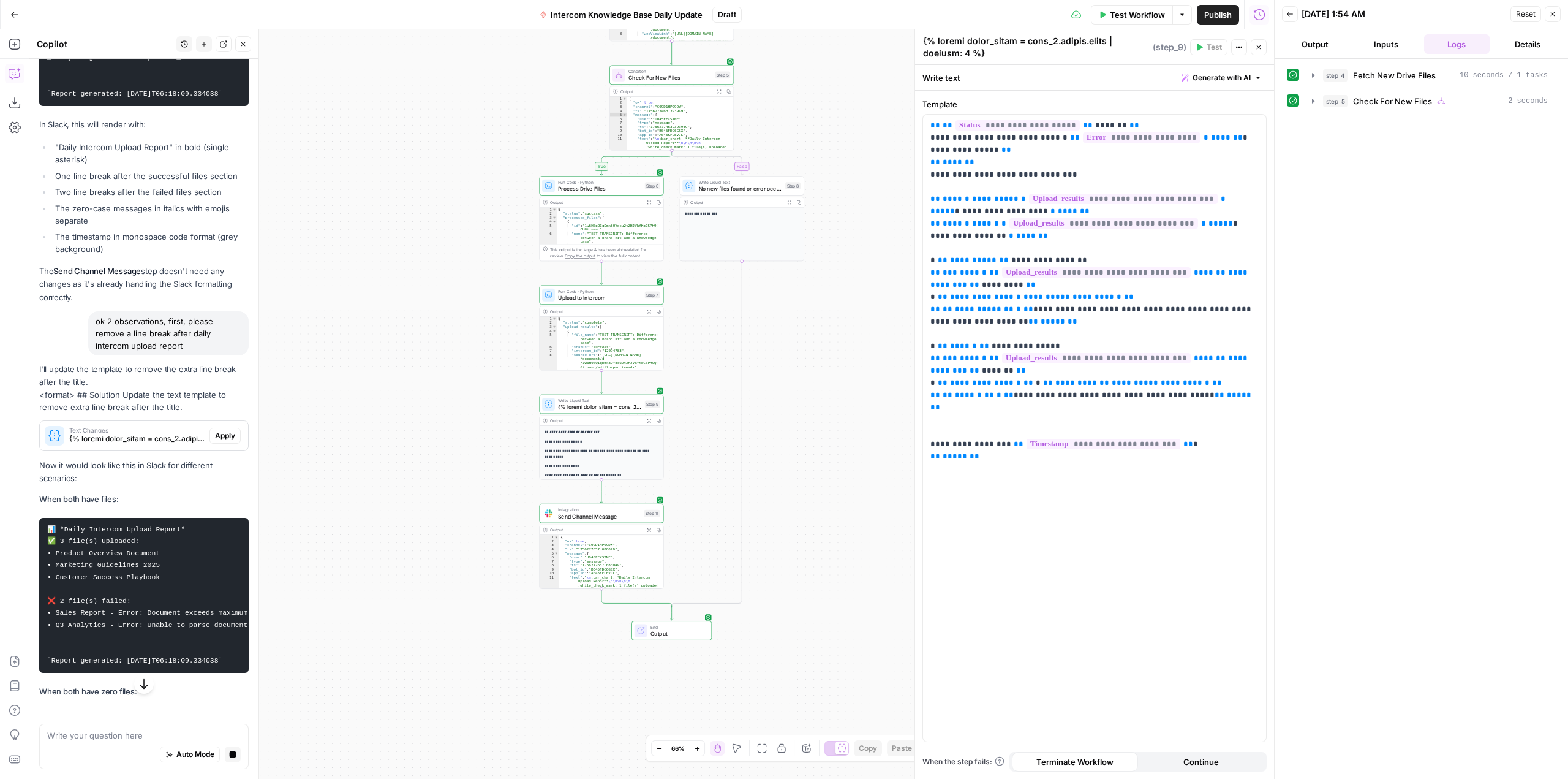
click at [142, 682] on icon "button" at bounding box center [144, 684] width 13 height 13
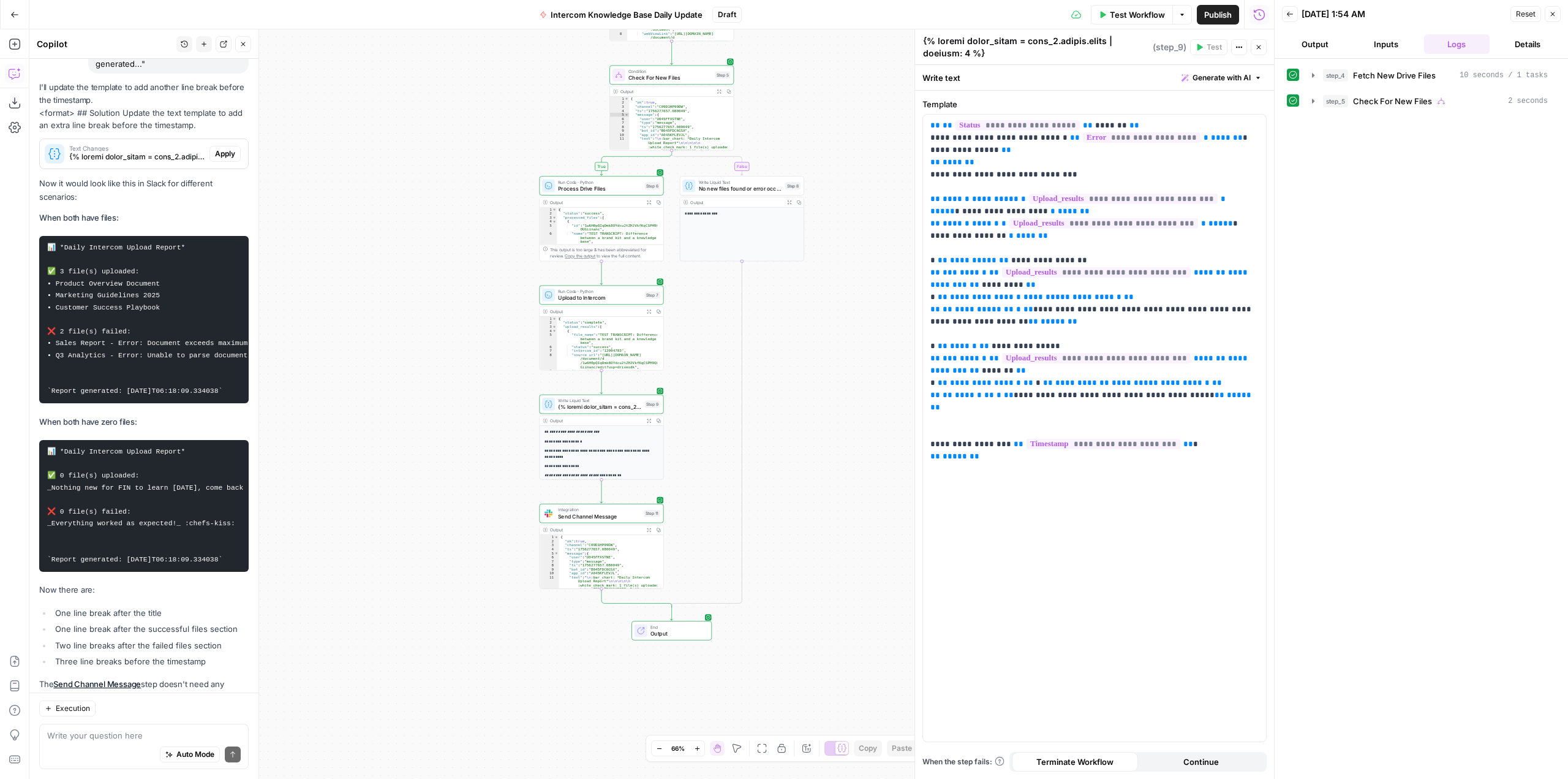
scroll to position [8065, 0]
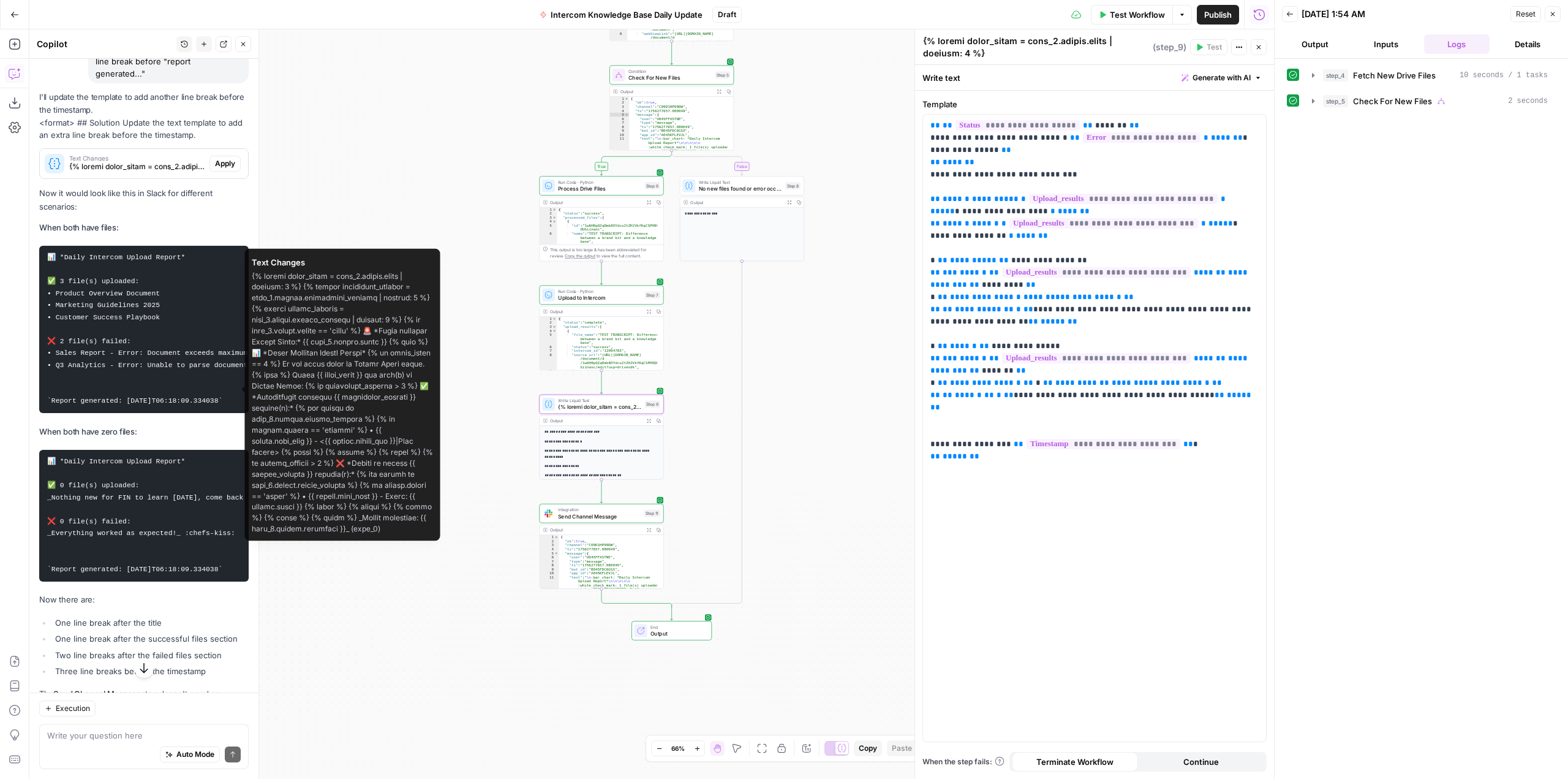
click at [223, 169] on span "Apply" at bounding box center [225, 164] width 20 height 11
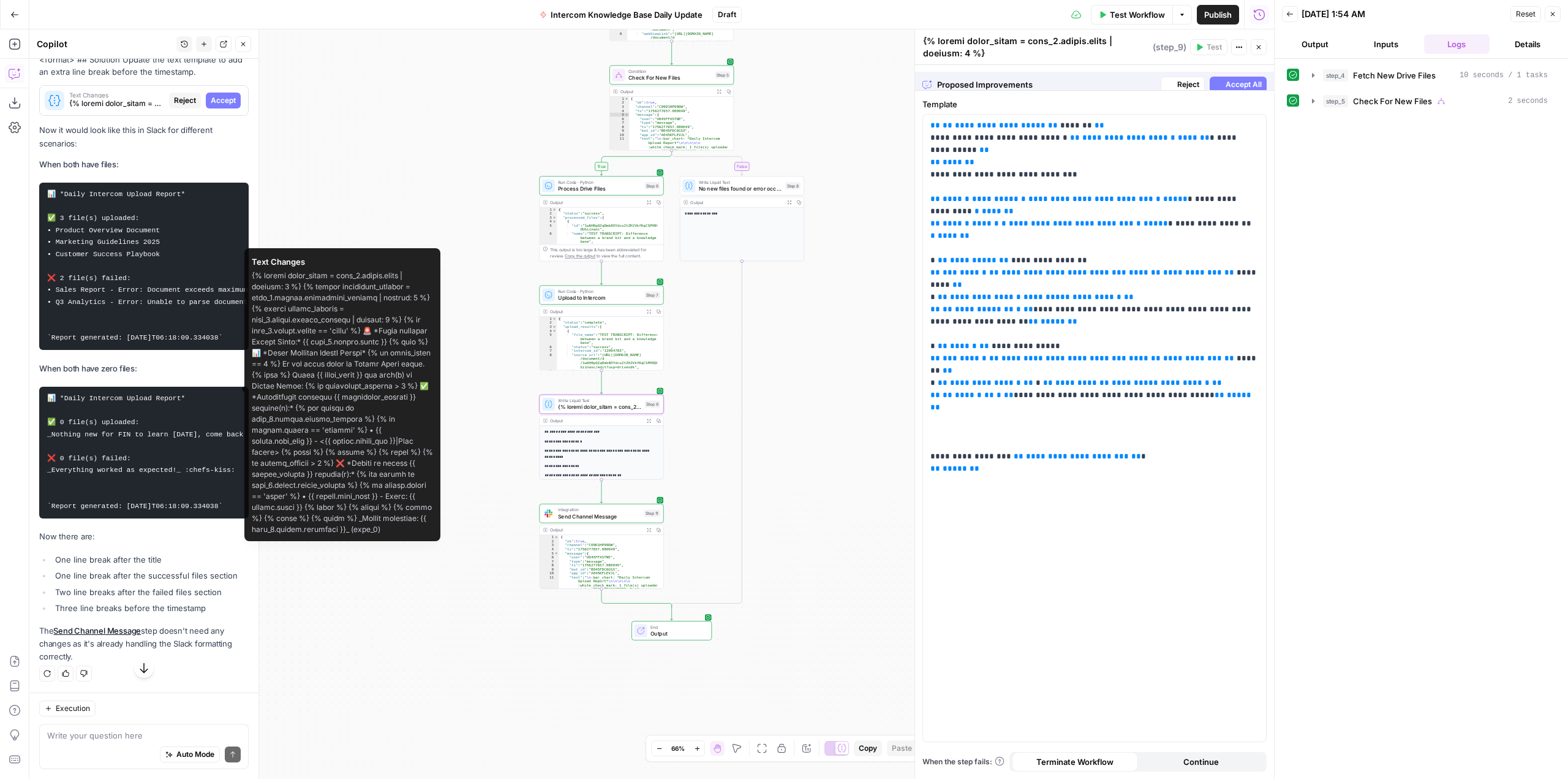
scroll to position [7829, 0]
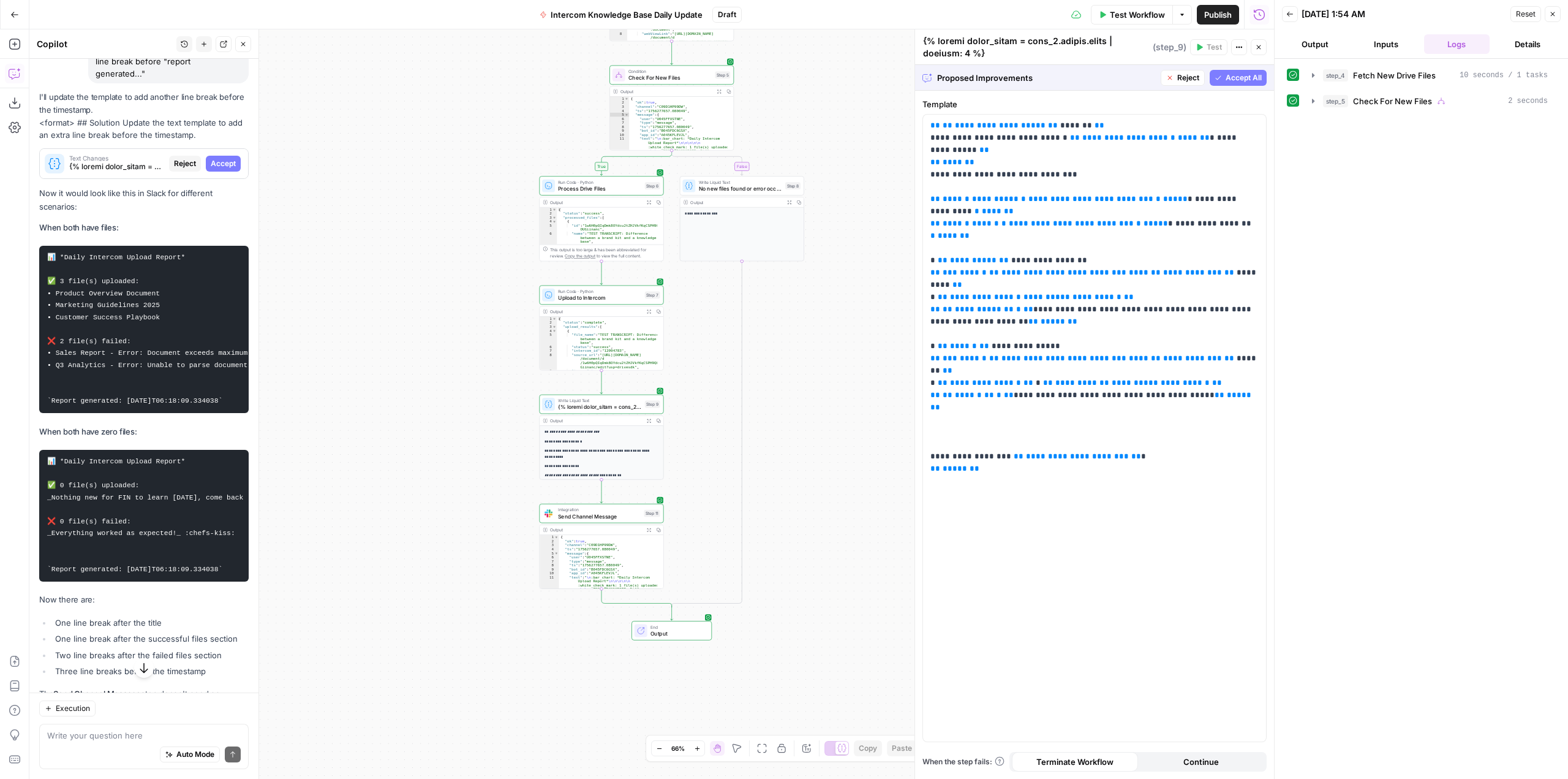
click at [1230, 76] on span "Accept All" at bounding box center [1244, 78] width 36 height 11
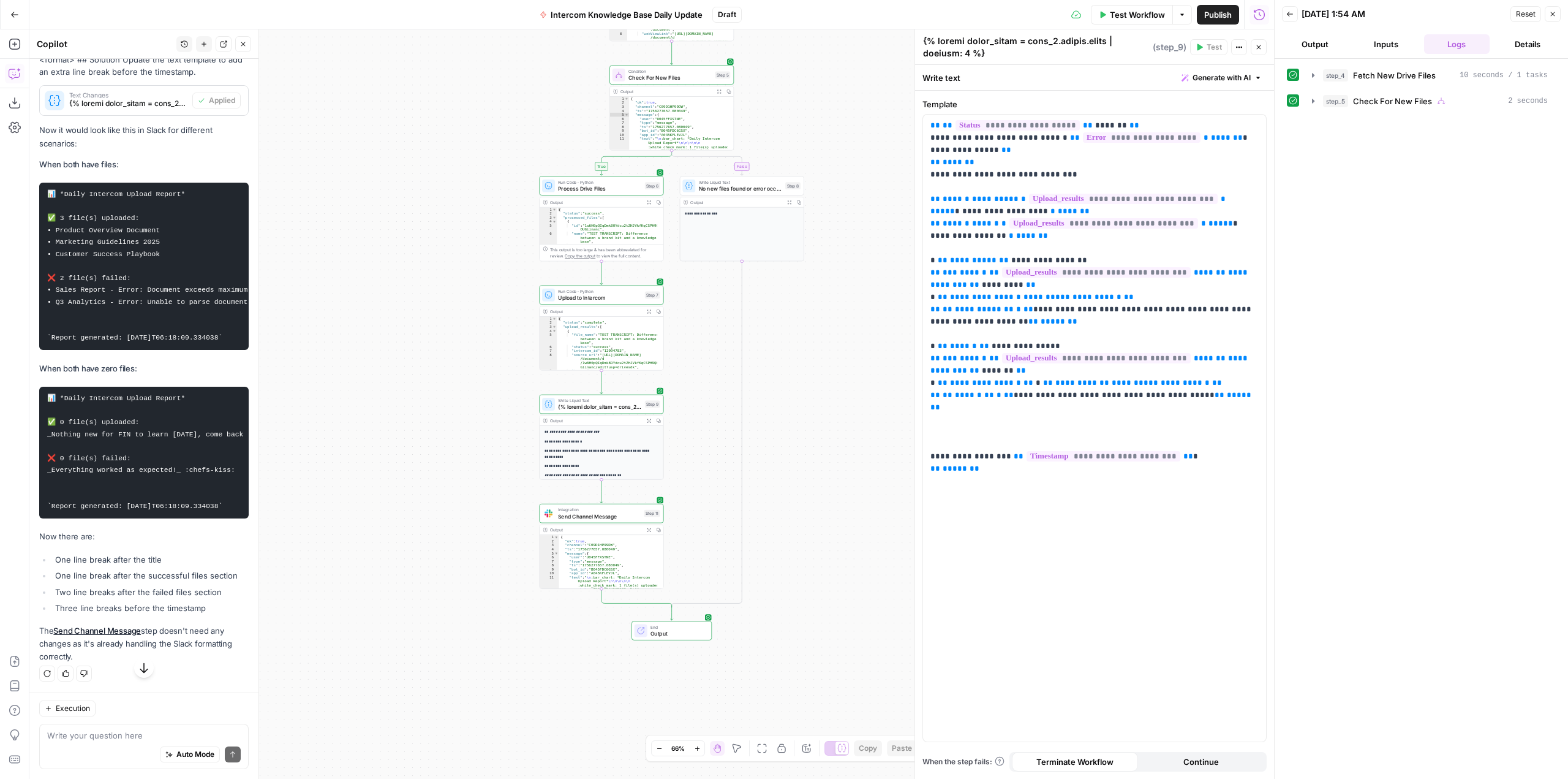
scroll to position [8410, 0]
click at [144, 729] on div "Write your question here Auto Mode Send" at bounding box center [144, 746] width 209 height 46
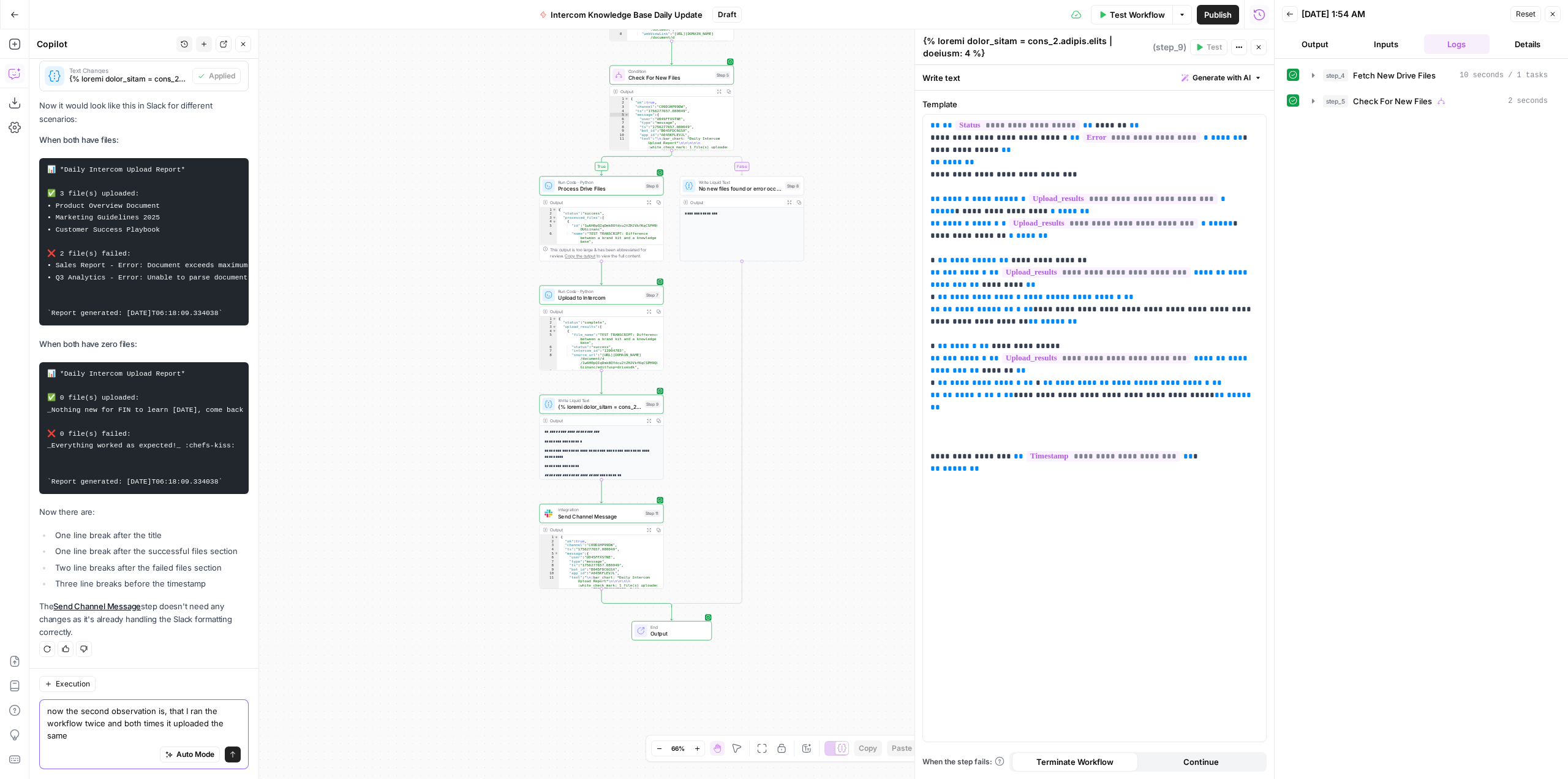
scroll to position [8434, 0]
paste textarea "TEST TRANSCRIPT: Difference between a brand kit and a knowledge base"
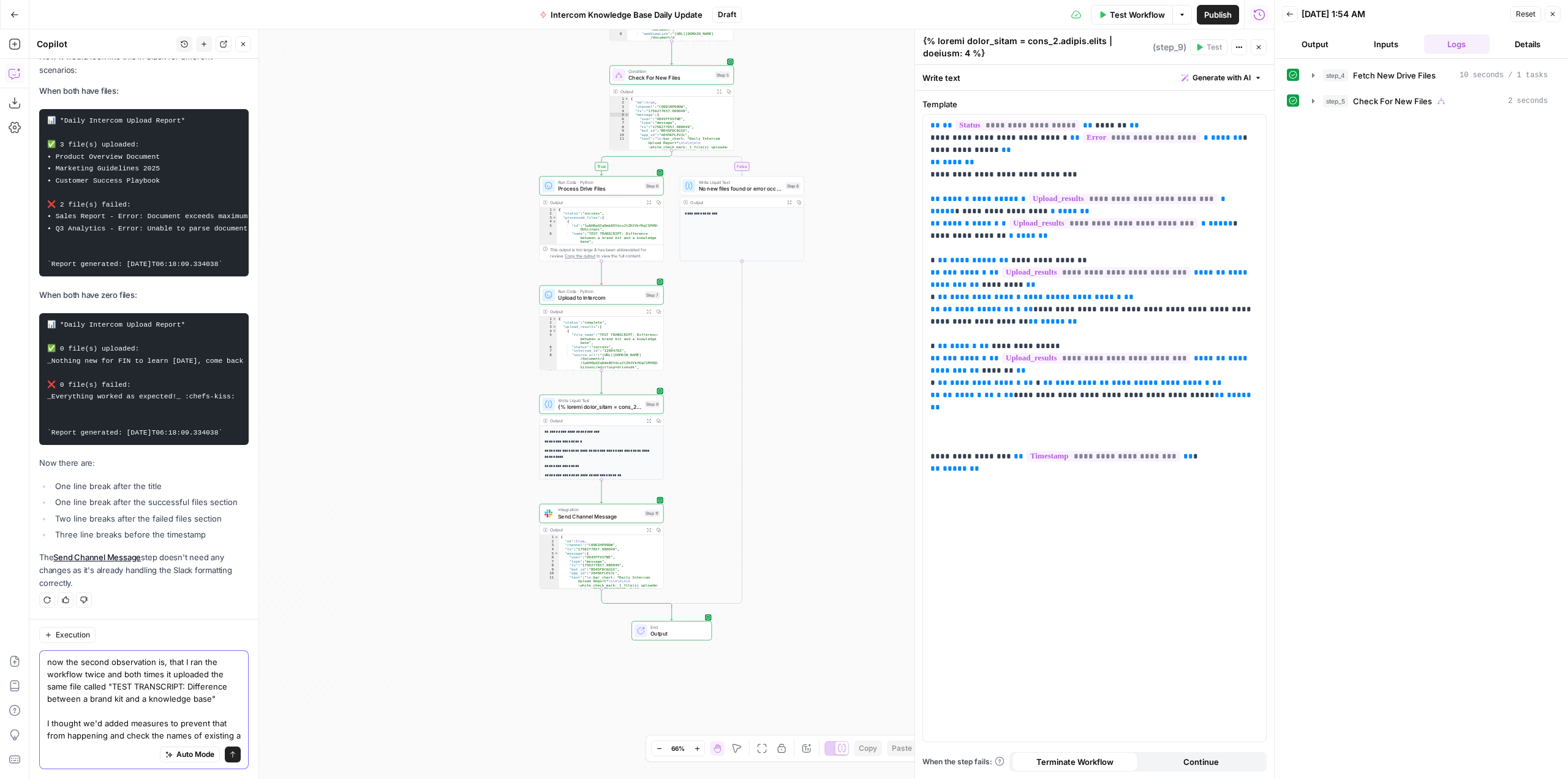
scroll to position [8496, 0]
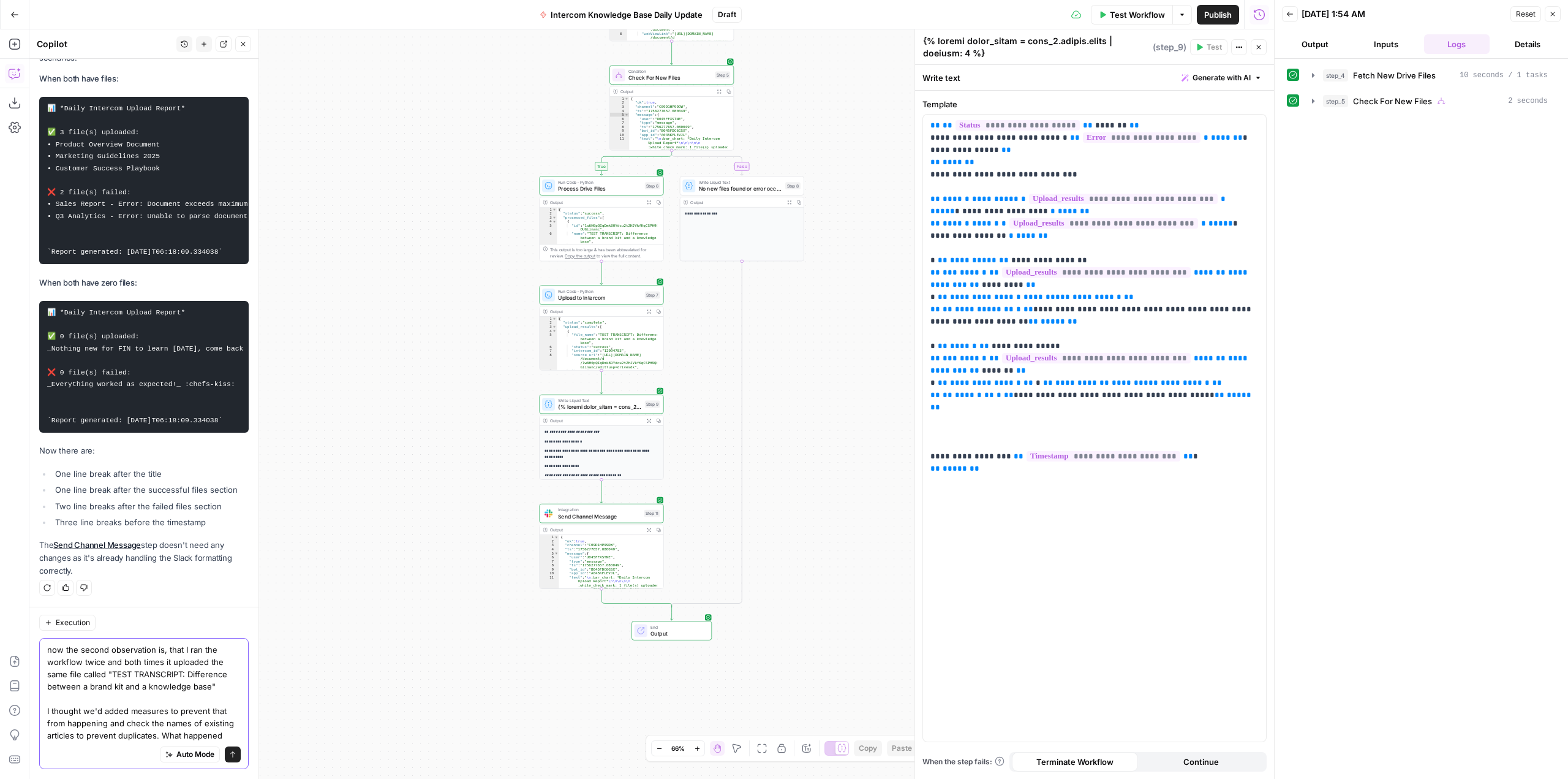
type textarea "now the second observation is, that I ran the workflow twice and both times it …"
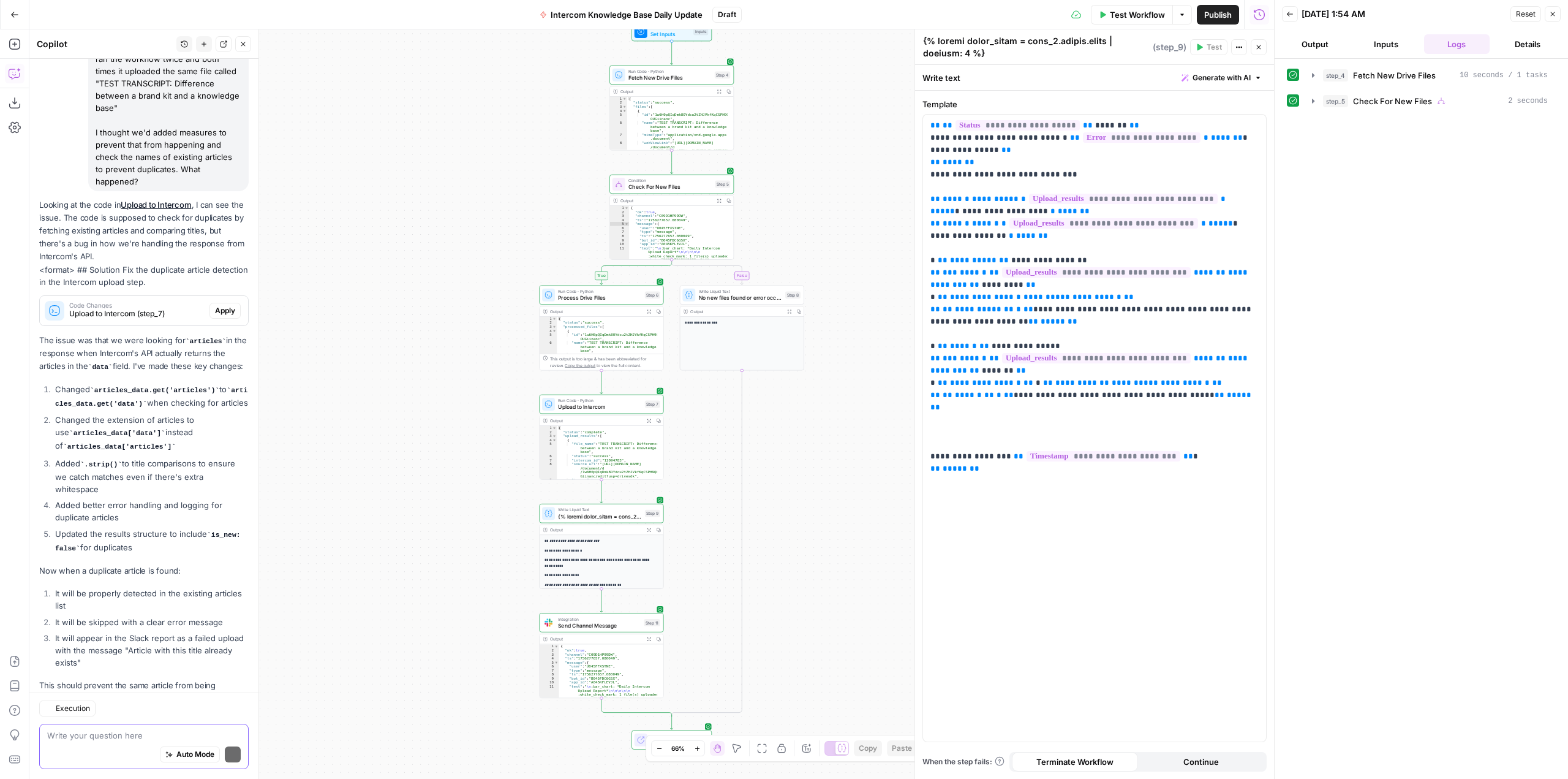
scroll to position [9110, 0]
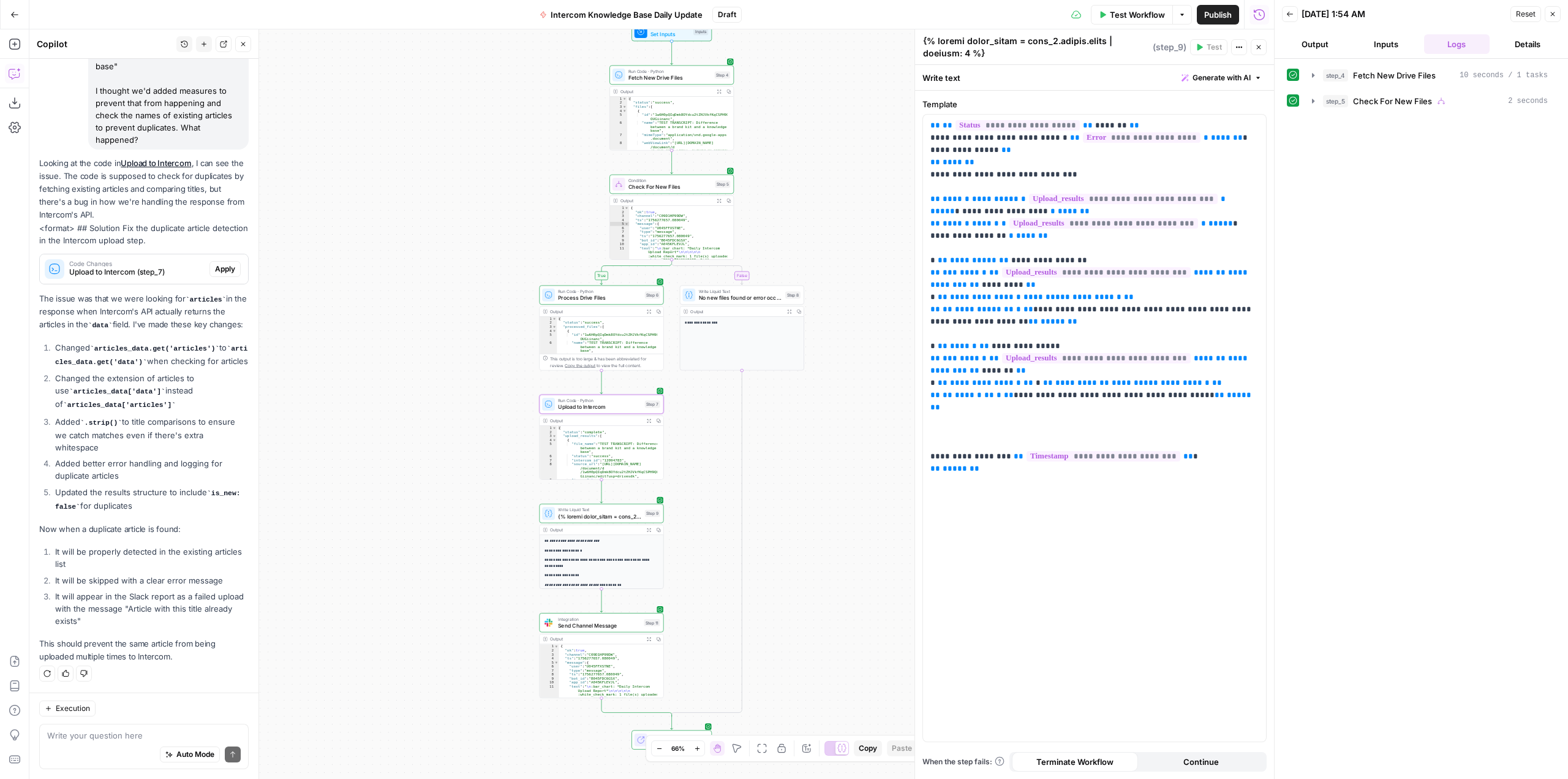
click at [215, 264] on span "Apply" at bounding box center [225, 269] width 20 height 11
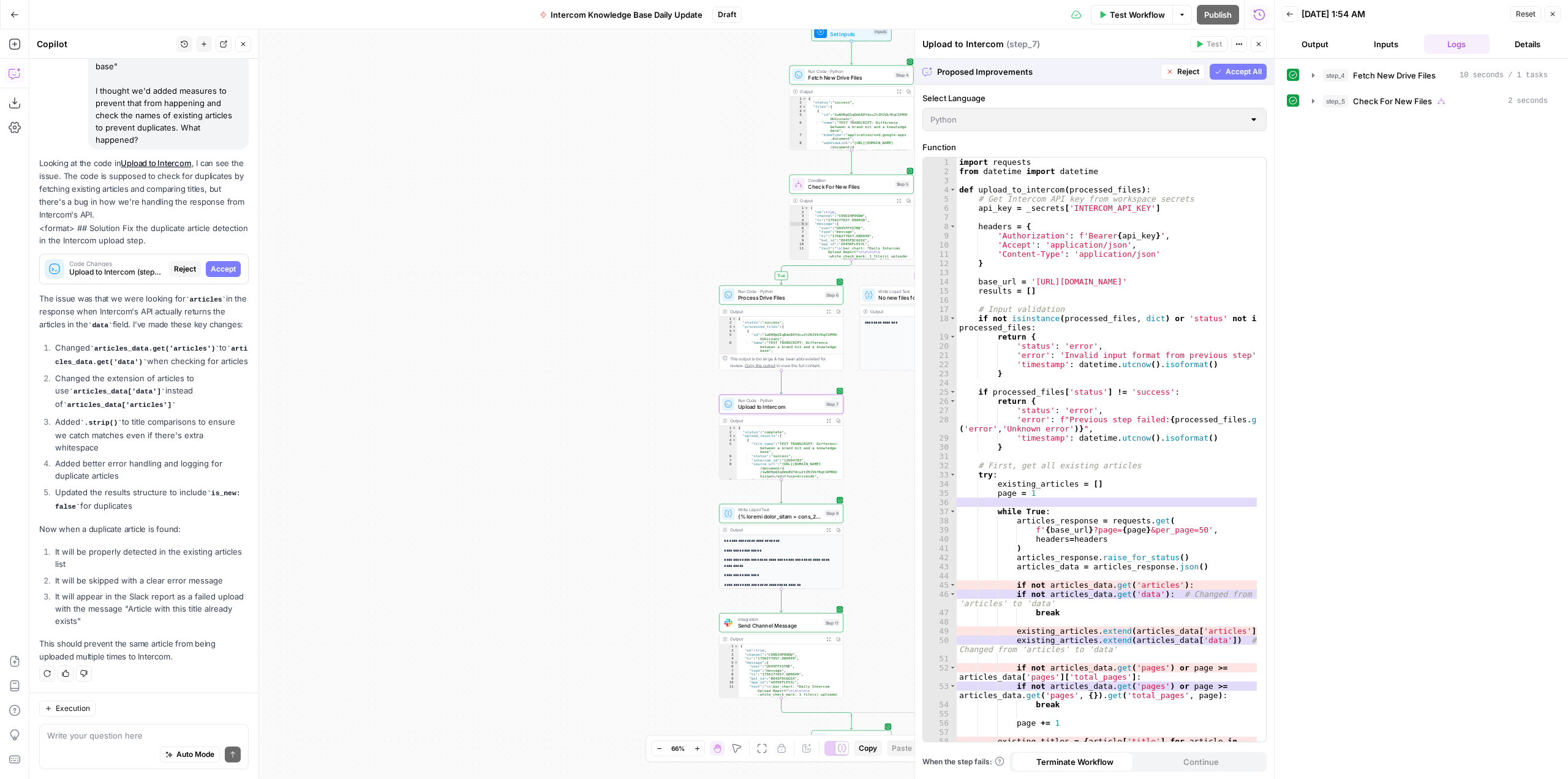
scroll to position [8836, 0]
click at [217, 264] on span "Accept" at bounding box center [223, 269] width 25 height 11
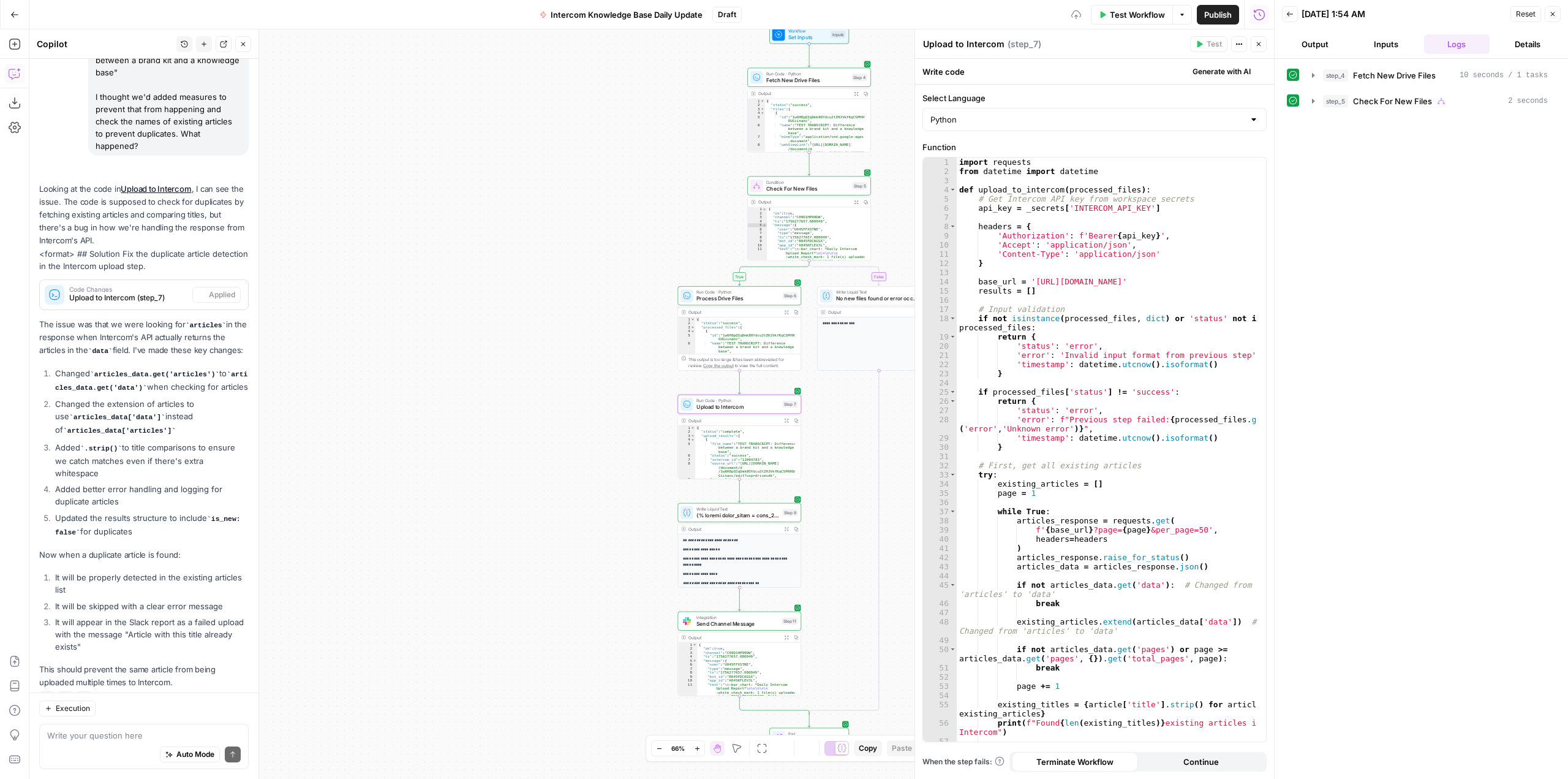
scroll to position [9130, 0]
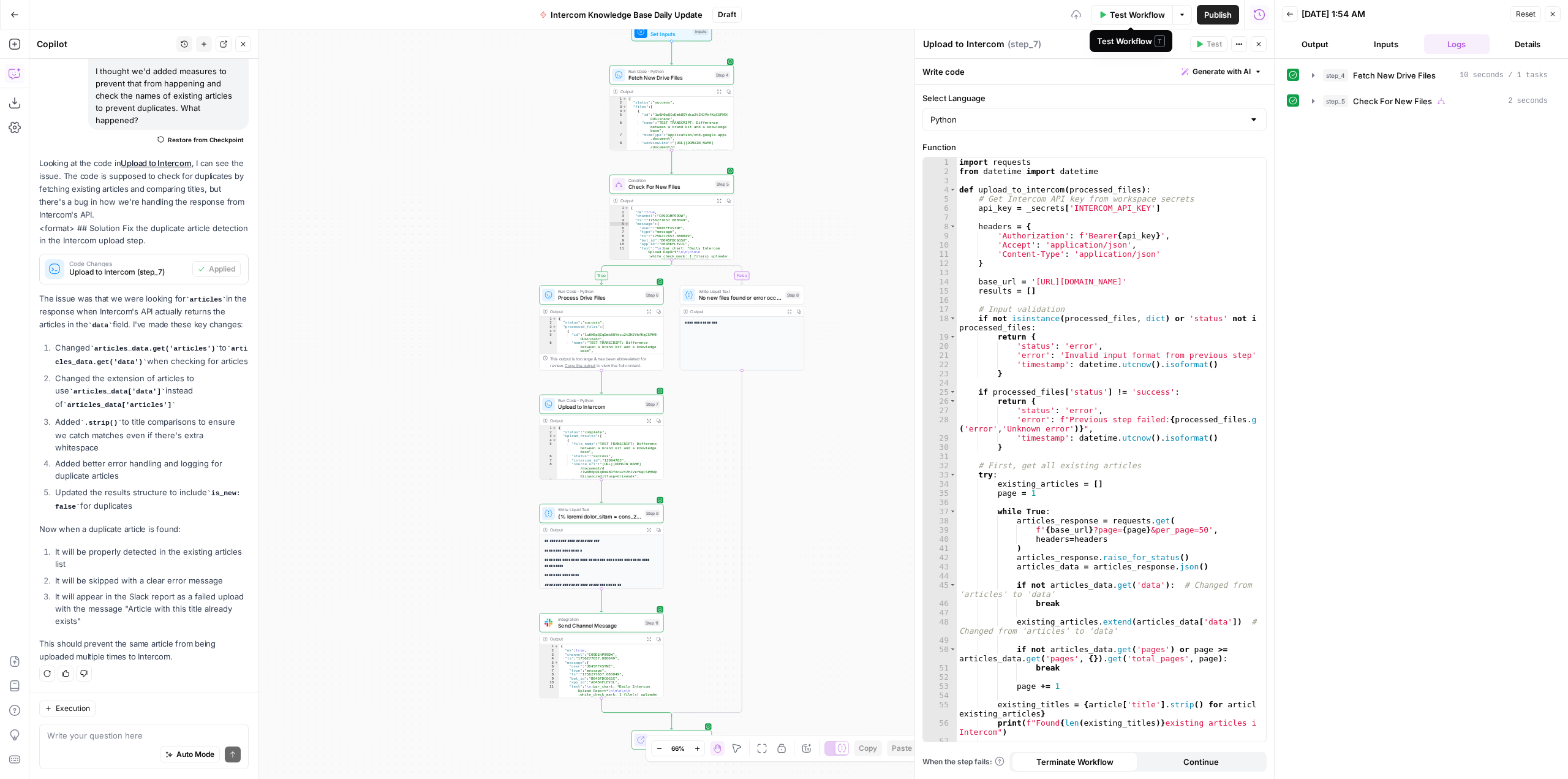
click at [1116, 20] on span "Test Workflow" at bounding box center [1138, 15] width 55 height 13
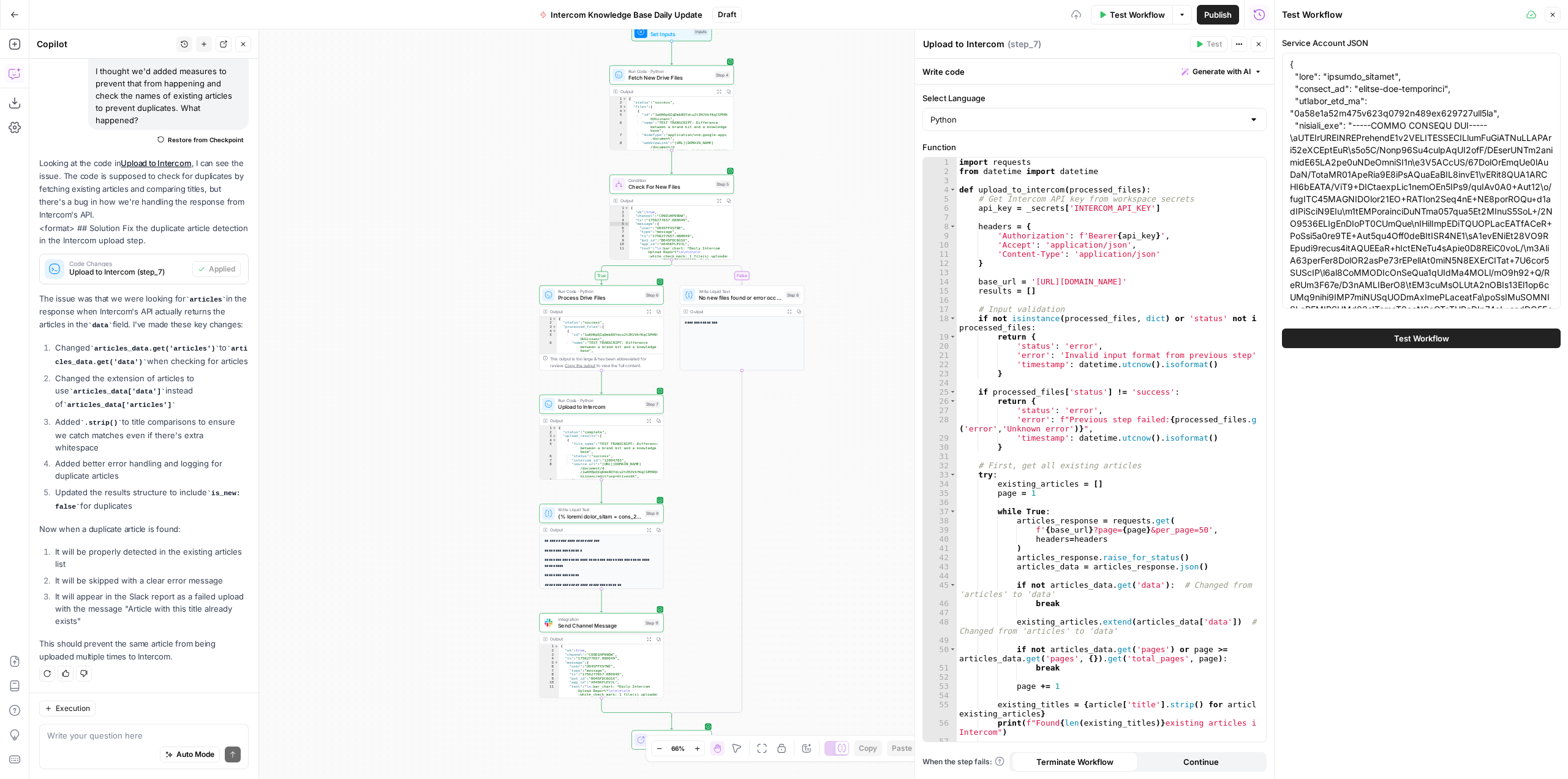
click at [1419, 339] on span "Test Workflow" at bounding box center [1422, 338] width 55 height 13
click at [1444, 338] on span "Test Workflow" at bounding box center [1422, 338] width 55 height 13
drag, startPoint x: 1360, startPoint y: 116, endPoint x: 1400, endPoint y: 140, distance: 46.6
click at [1400, 140] on textarea "Service Account JSON" at bounding box center [1422, 371] width 263 height 625
click at [1412, 421] on div "Service Account JSON Test Workflow" at bounding box center [1421, 404] width 293 height 749
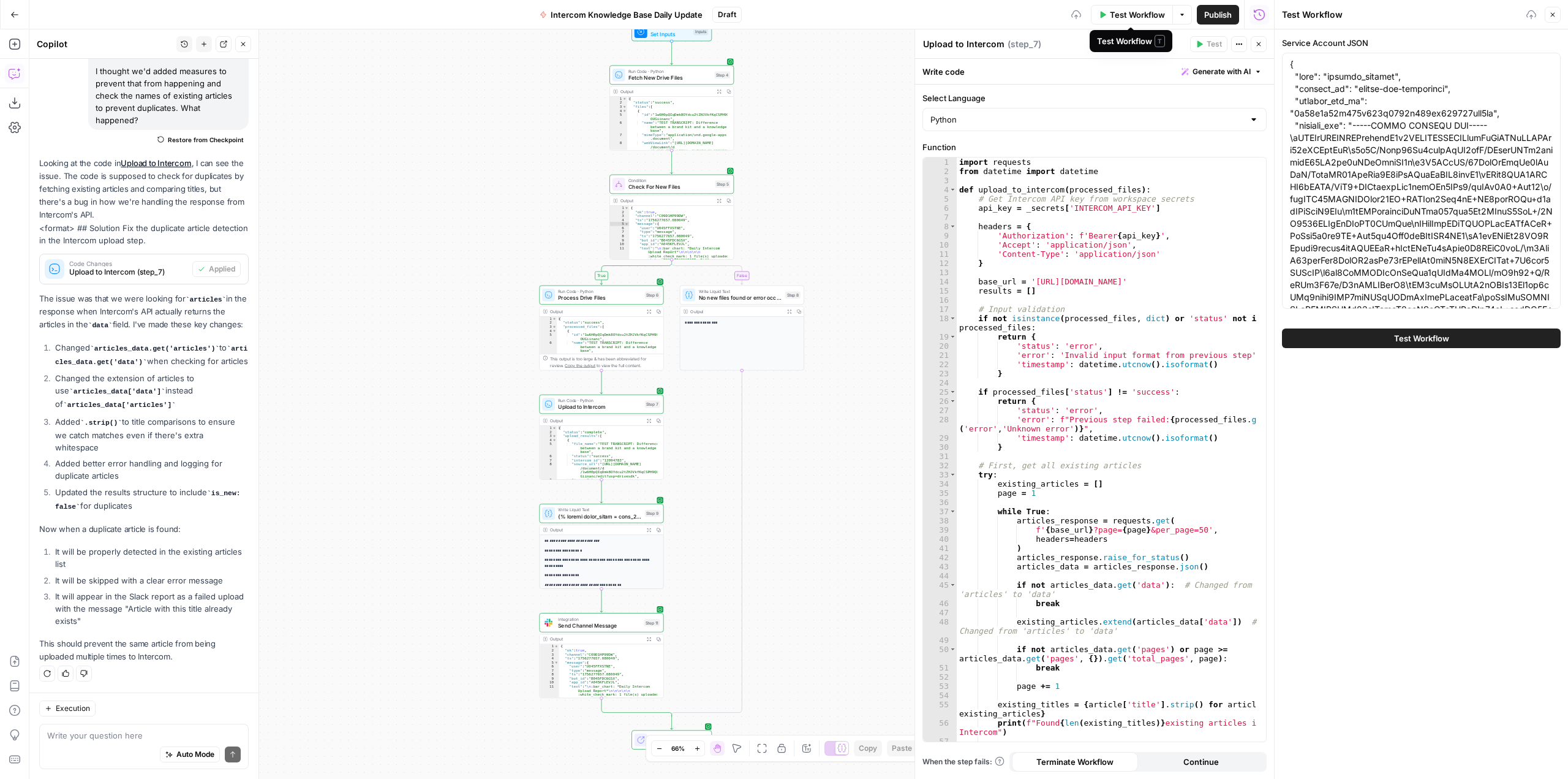
click at [1113, 16] on span "Test Workflow" at bounding box center [1138, 15] width 55 height 13
click at [1404, 332] on span "Test Workflow" at bounding box center [1422, 338] width 55 height 13
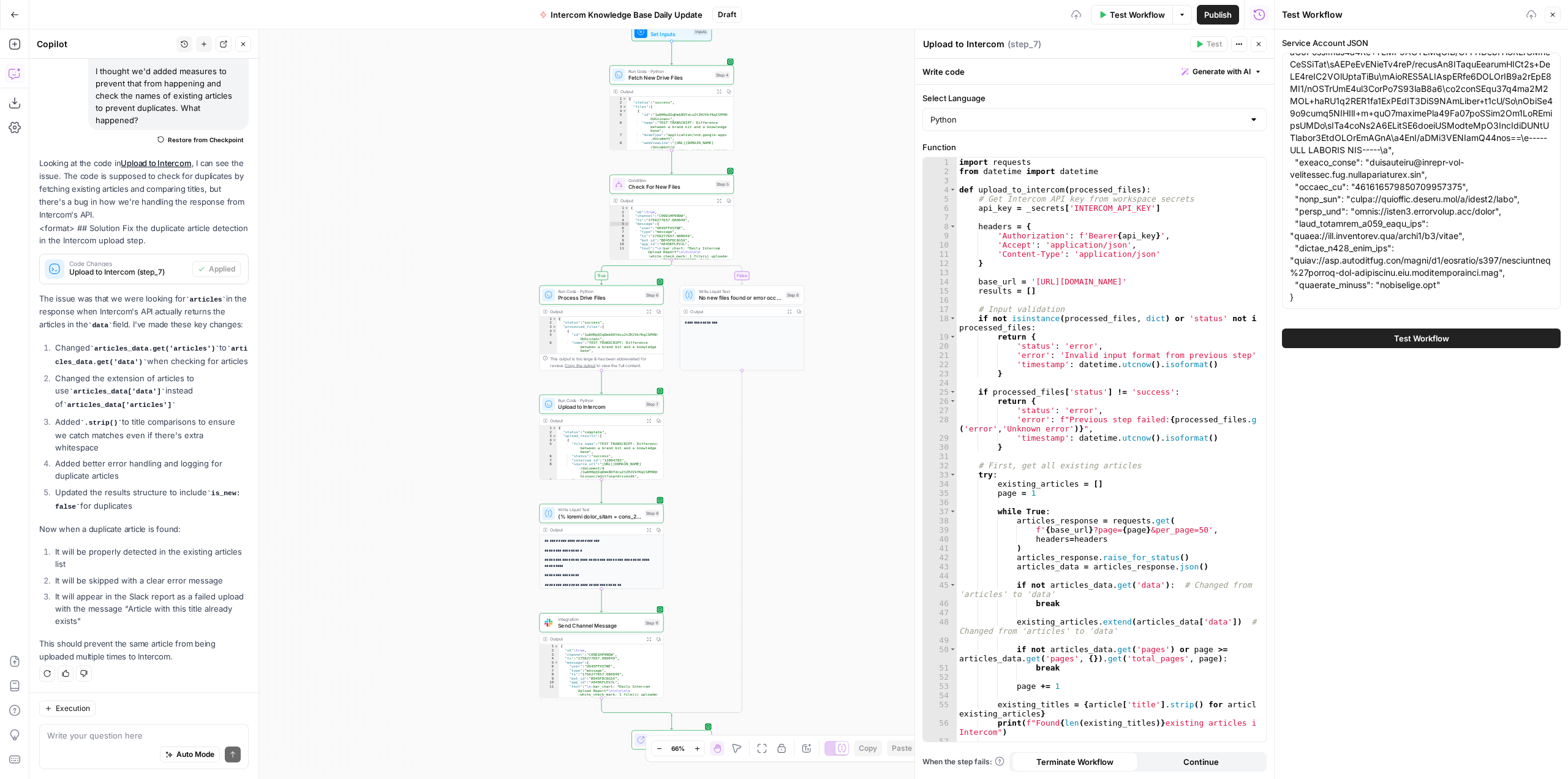
scroll to position [404, 0]
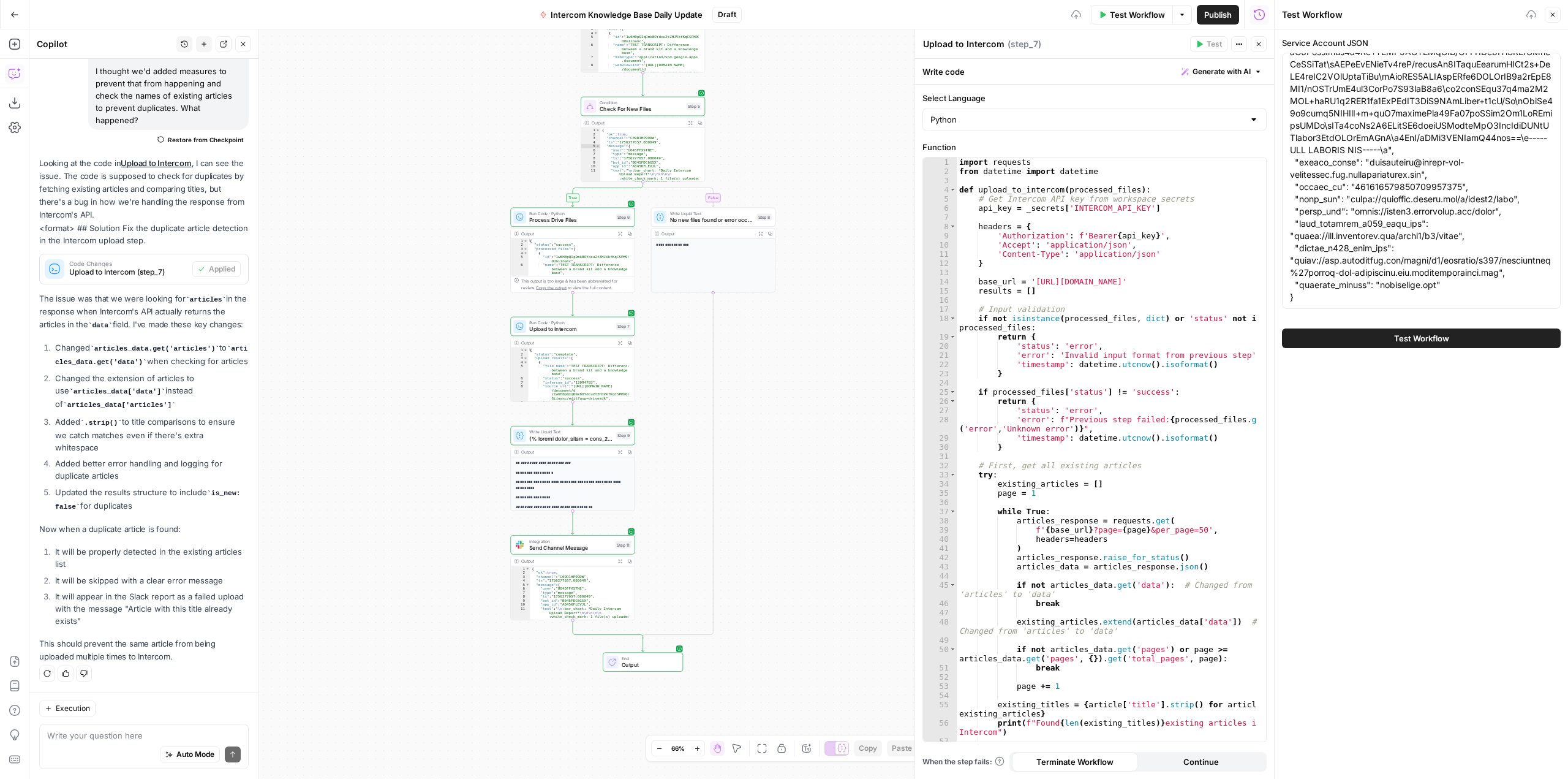
drag, startPoint x: 841, startPoint y: 338, endPoint x: 812, endPoint y: 138, distance: 202.1
click at [812, 138] on div "true false Workflow Set Inputs Inputs Run Code · Python Fetch New Drive Files S…" at bounding box center [651, 404] width 1245 height 749
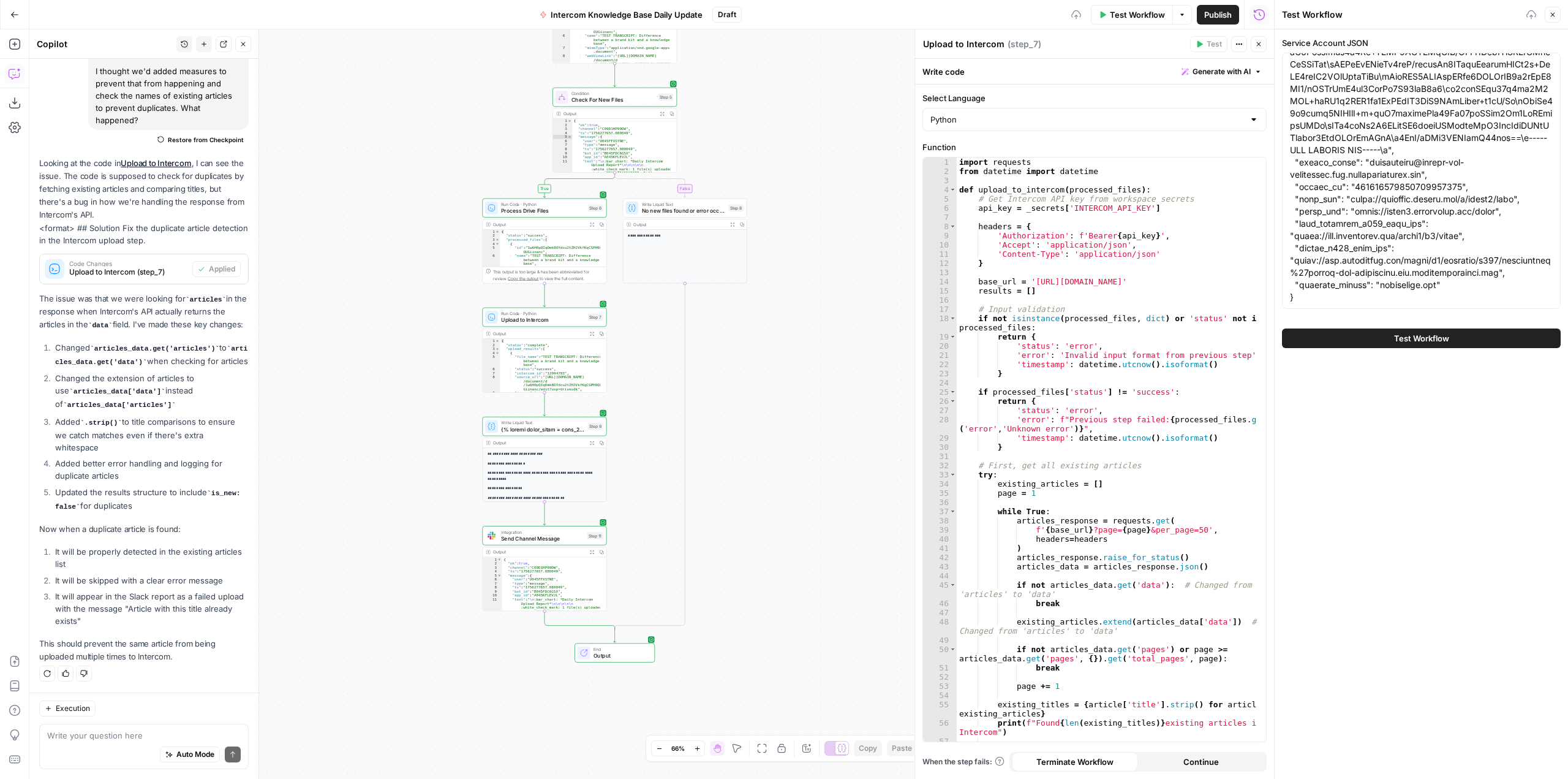
drag, startPoint x: 850, startPoint y: 380, endPoint x: 823, endPoint y: 371, distance: 28.5
click at [823, 371] on div "true false Workflow Set Inputs Inputs Run Code · Python Fetch New Drive Files S…" at bounding box center [651, 404] width 1245 height 749
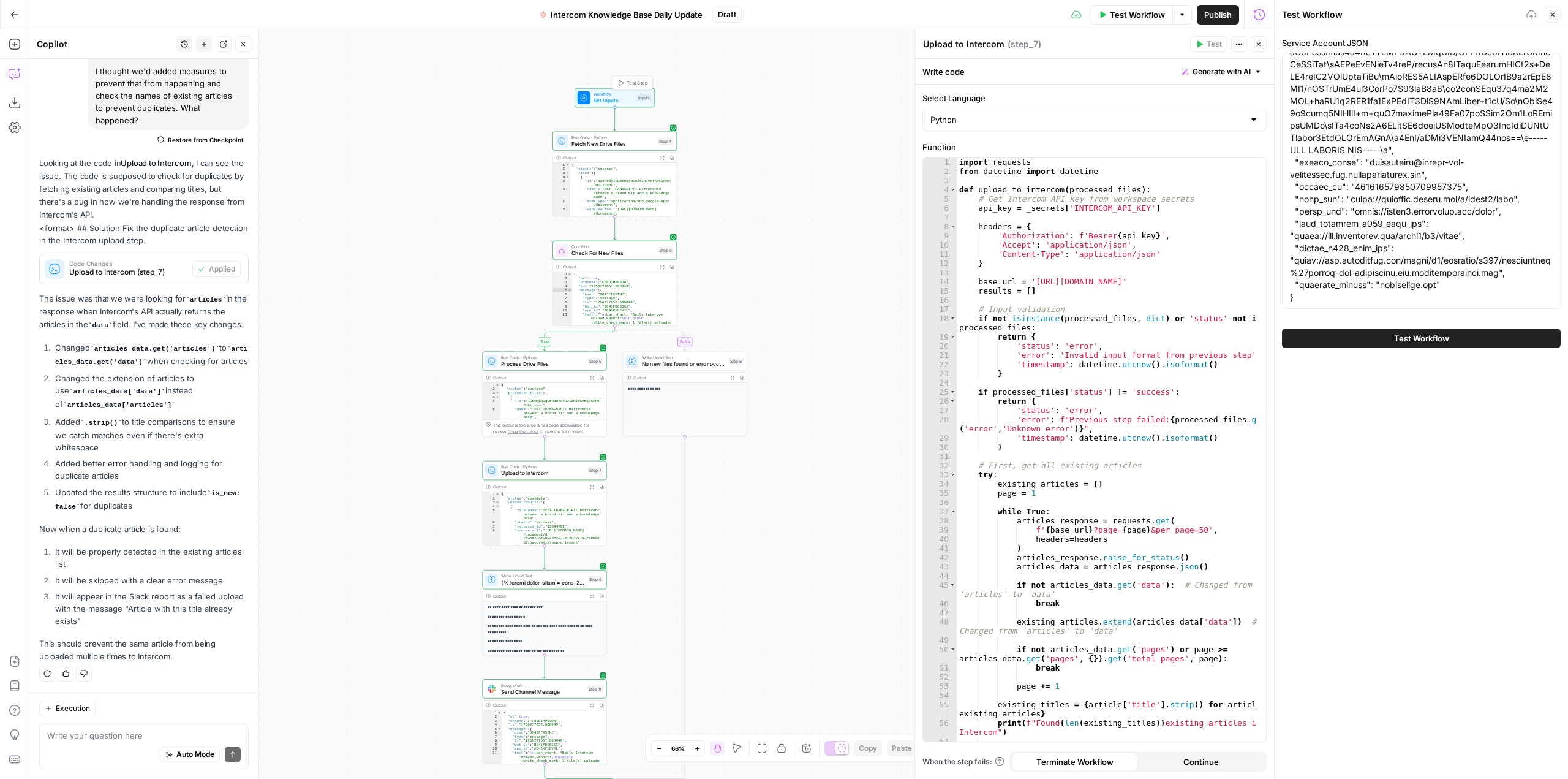
click at [607, 98] on span "Set Inputs" at bounding box center [613, 101] width 40 height 8
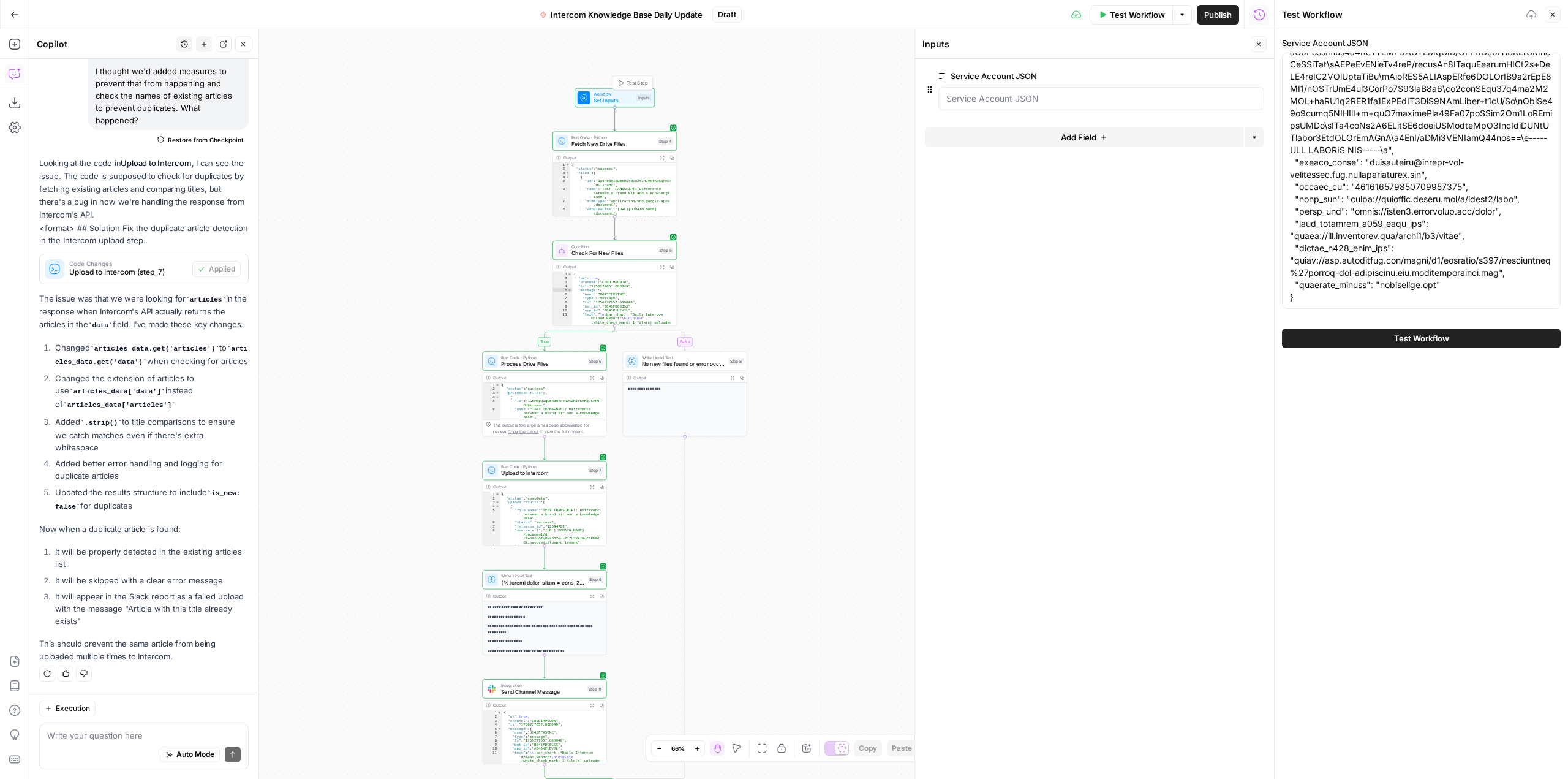
scroll to position [9130, 0]
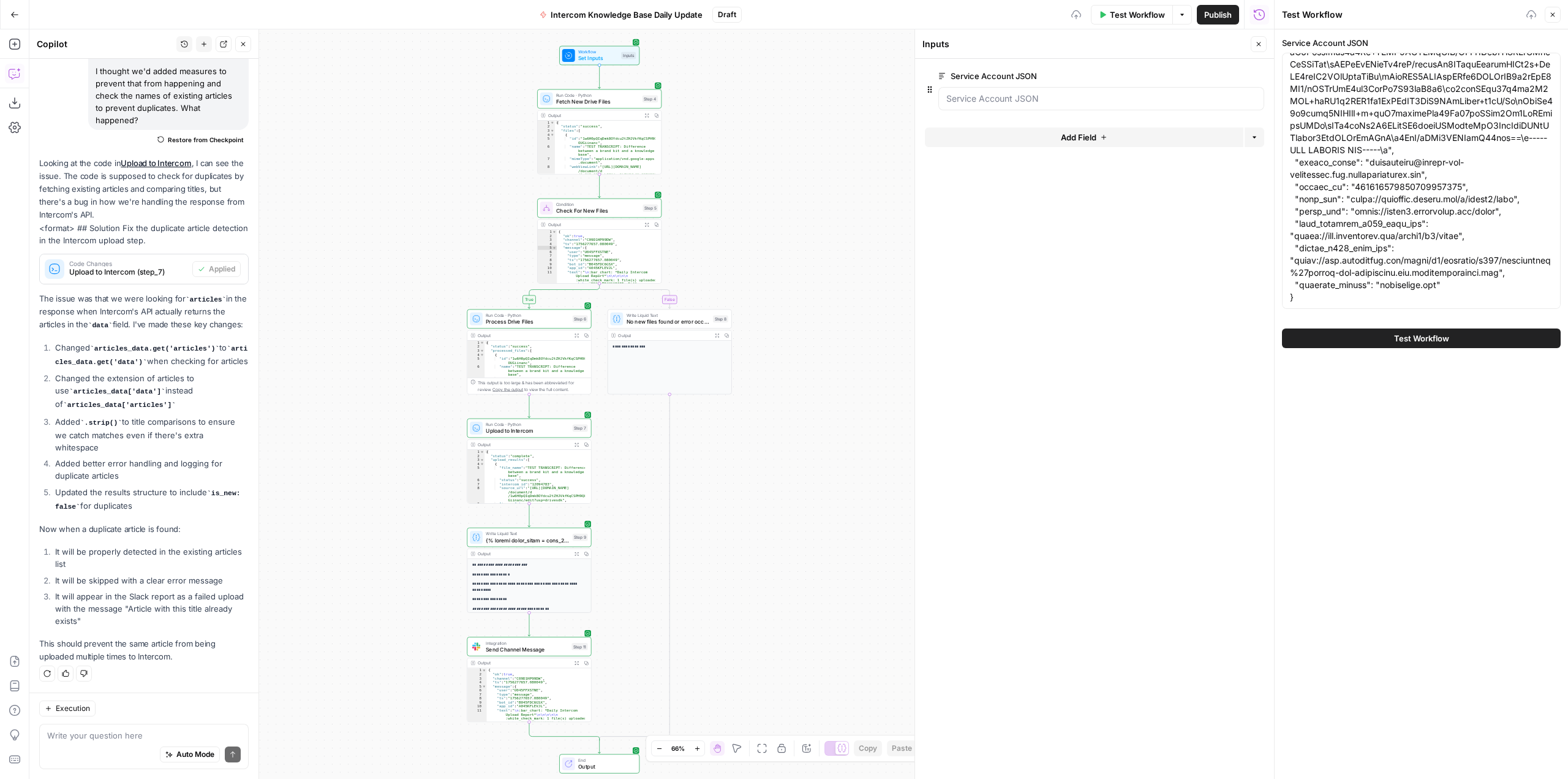
drag, startPoint x: 791, startPoint y: 367, endPoint x: 784, endPoint y: 314, distance: 53.5
click at [776, 324] on div "true false Workflow Set Inputs Inputs Run Code · Python Fetch New Drive Files S…" at bounding box center [651, 404] width 1245 height 749
click at [1125, 20] on span "Test Workflow" at bounding box center [1138, 15] width 55 height 13
click at [1553, 13] on icon "button" at bounding box center [1552, 14] width 7 height 7
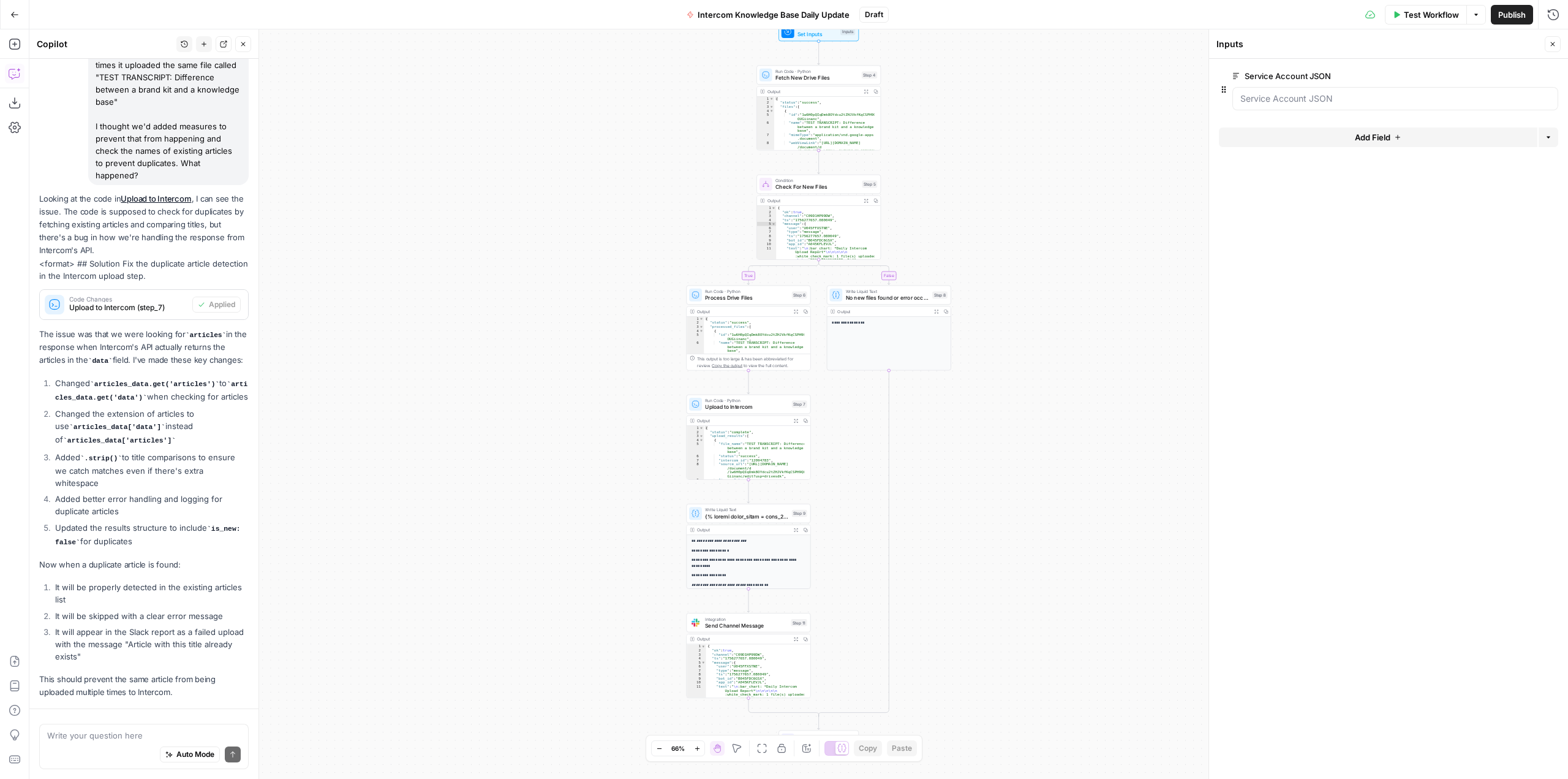
scroll to position [8800, 0]
click at [1405, 24] on button "Test Workflow" at bounding box center [1426, 14] width 82 height 20
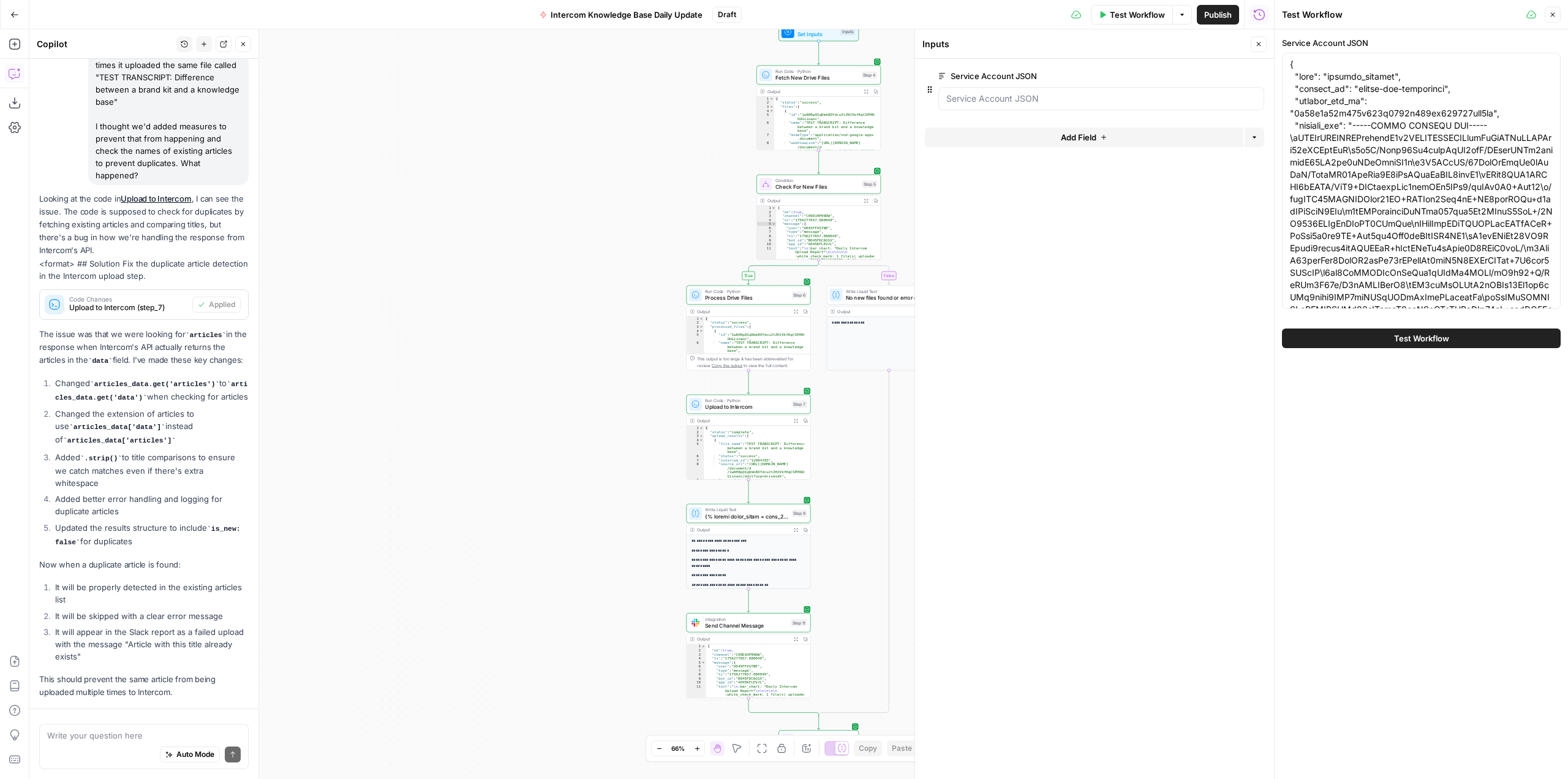
click at [1429, 331] on button "Test Workflow" at bounding box center [1422, 338] width 279 height 20
click at [1441, 342] on span "Test Workflow" at bounding box center [1422, 338] width 55 height 13
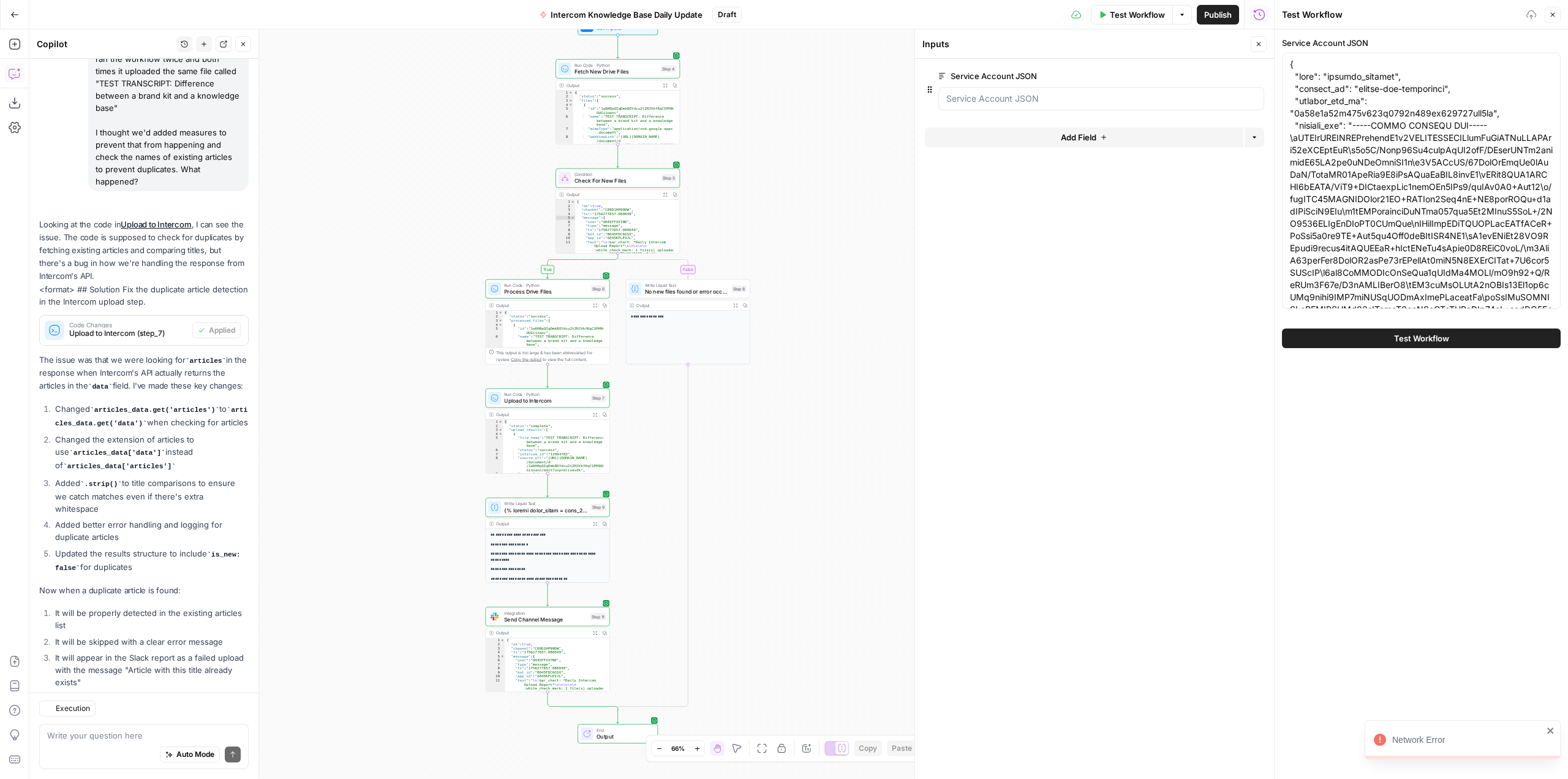
scroll to position [9130, 0]
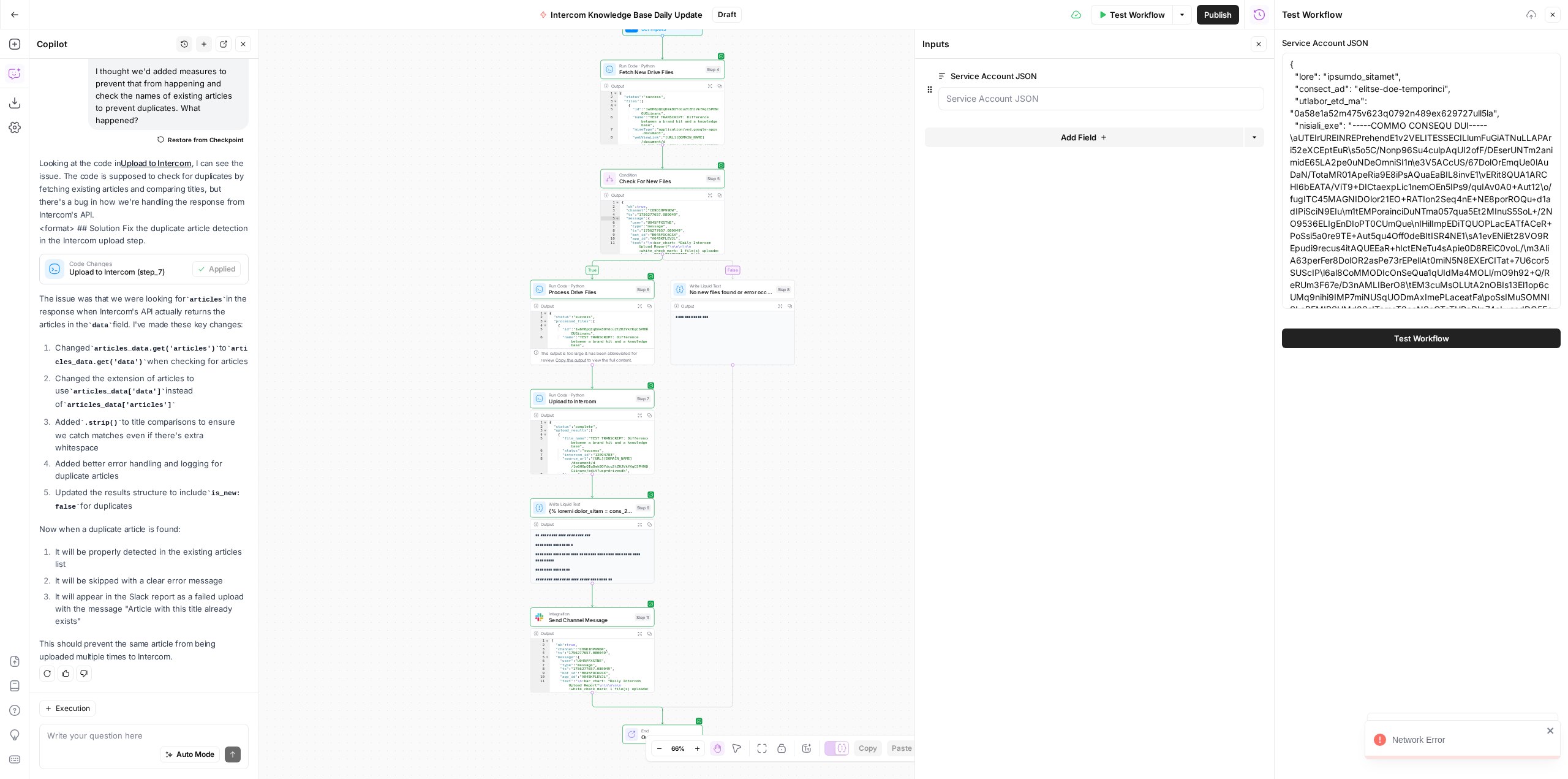
drag, startPoint x: 623, startPoint y: 242, endPoint x: 467, endPoint y: 237, distance: 156.1
click at [467, 237] on div "true false Workflow Set Inputs Inputs Run Code · Python Fetch New Drive Files S…" at bounding box center [651, 404] width 1245 height 749
click at [1551, 688] on icon "close" at bounding box center [1551, 684] width 9 height 9
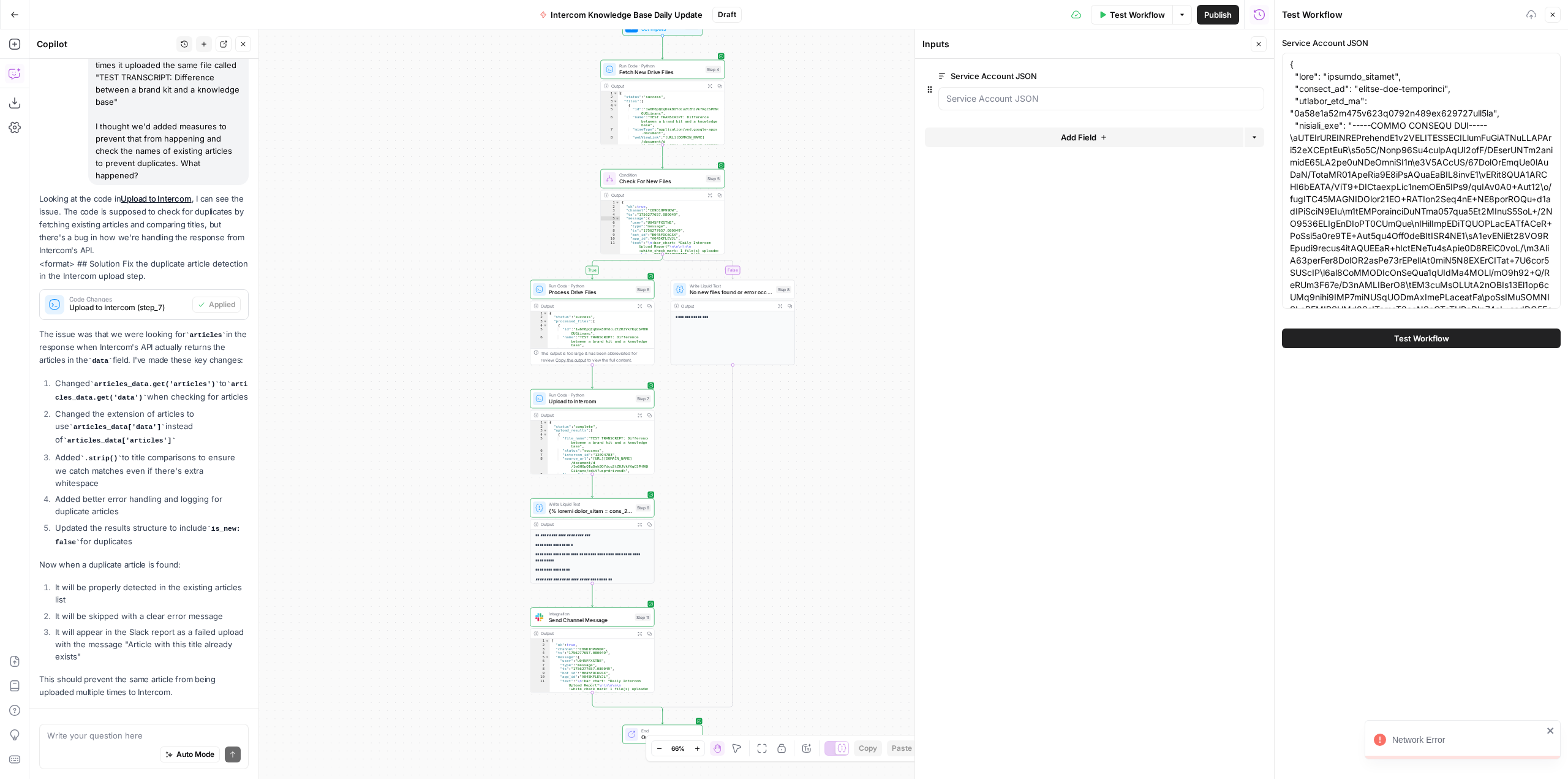
scroll to position [8800, 0]
click at [1550, 731] on icon "close" at bounding box center [1551, 730] width 6 height 6
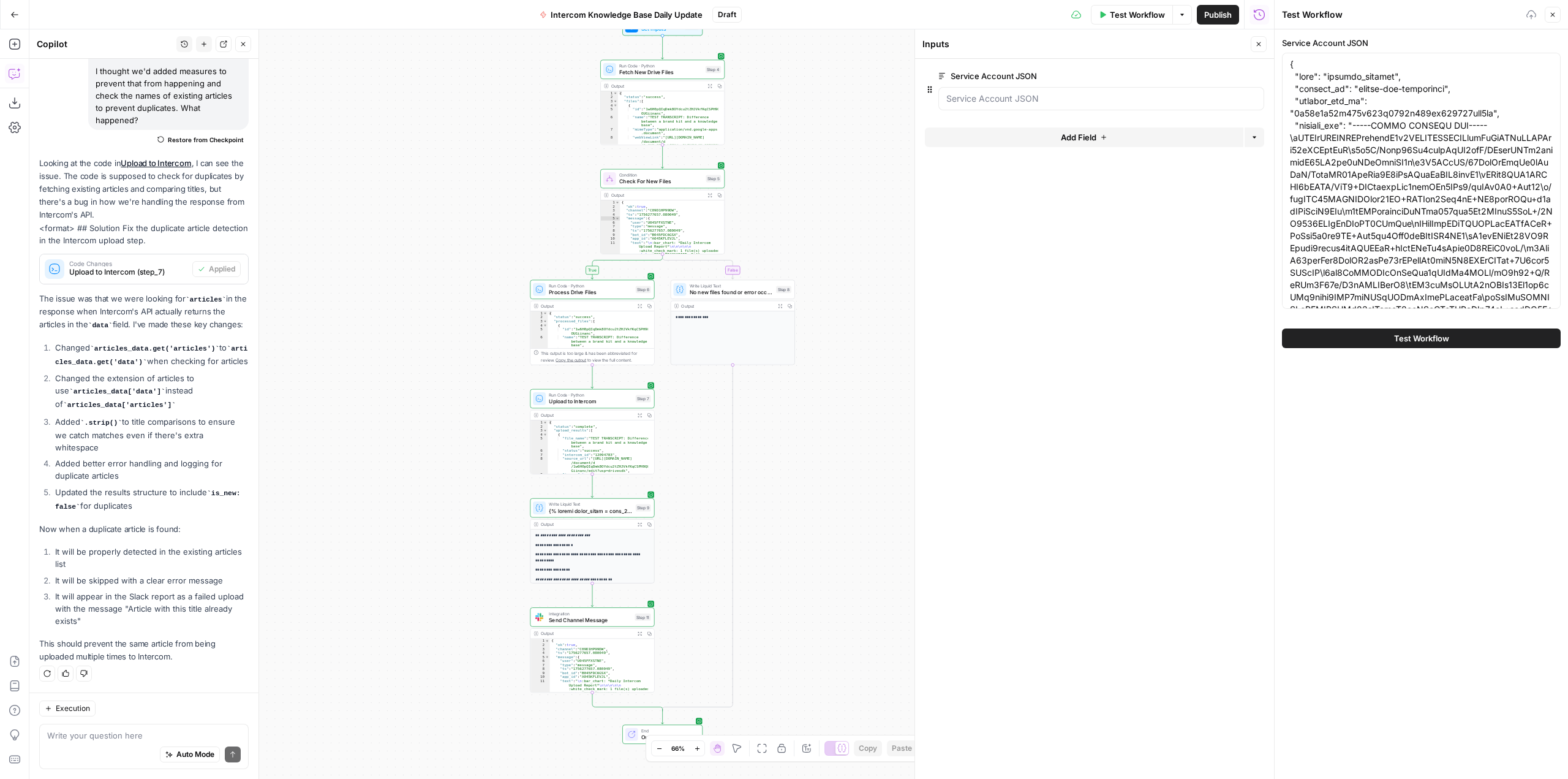
click at [1401, 330] on button "Test Workflow" at bounding box center [1422, 338] width 279 height 20
click at [1418, 341] on span "Test Workflow" at bounding box center [1422, 338] width 55 height 13
click at [1554, 14] on icon "button" at bounding box center [1552, 14] width 7 height 7
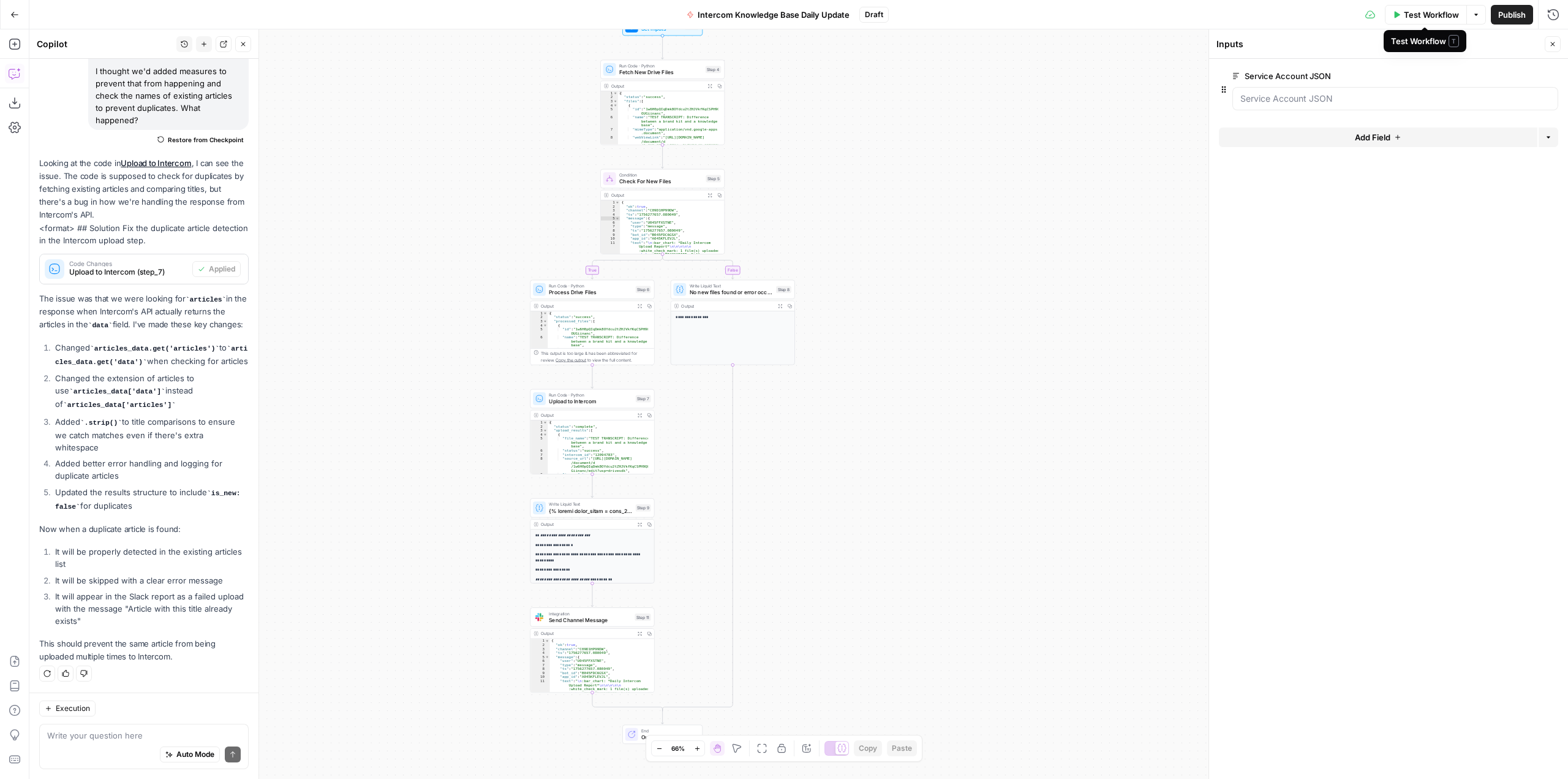
click at [1422, 13] on span "Test Workflow" at bounding box center [1431, 15] width 55 height 13
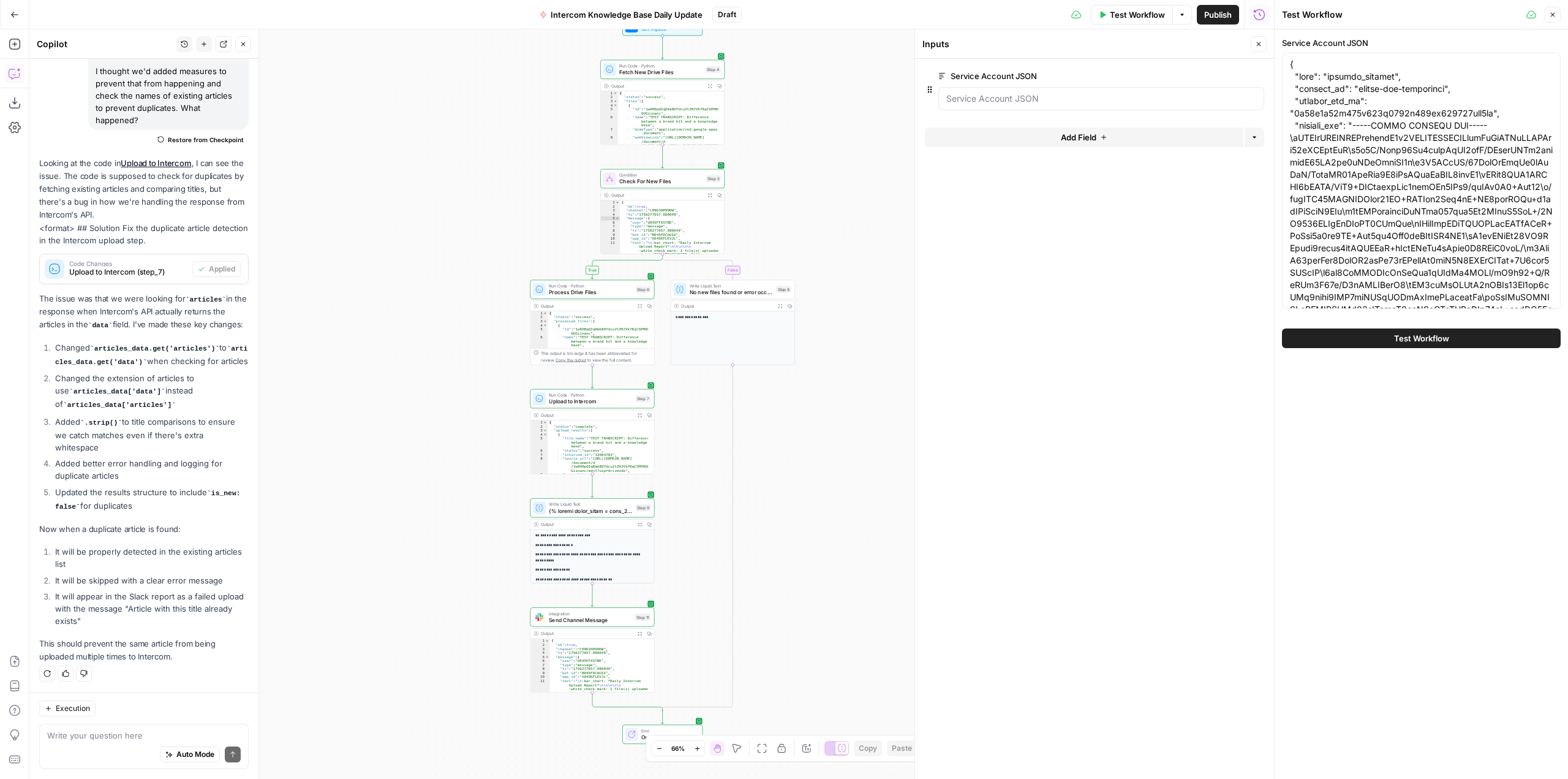
click at [1412, 345] on button "Test Workflow" at bounding box center [1422, 338] width 279 height 20
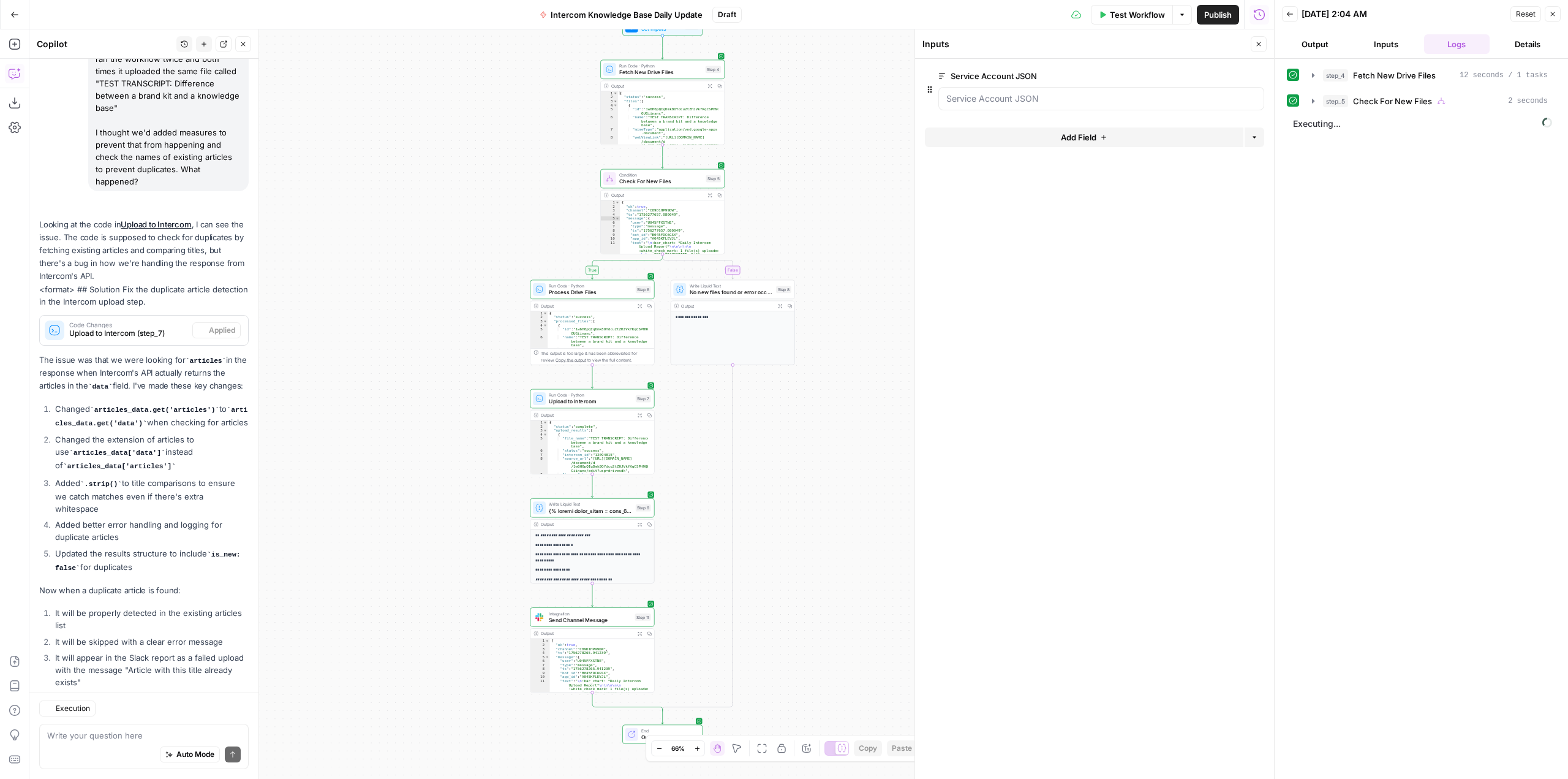
scroll to position [9130, 0]
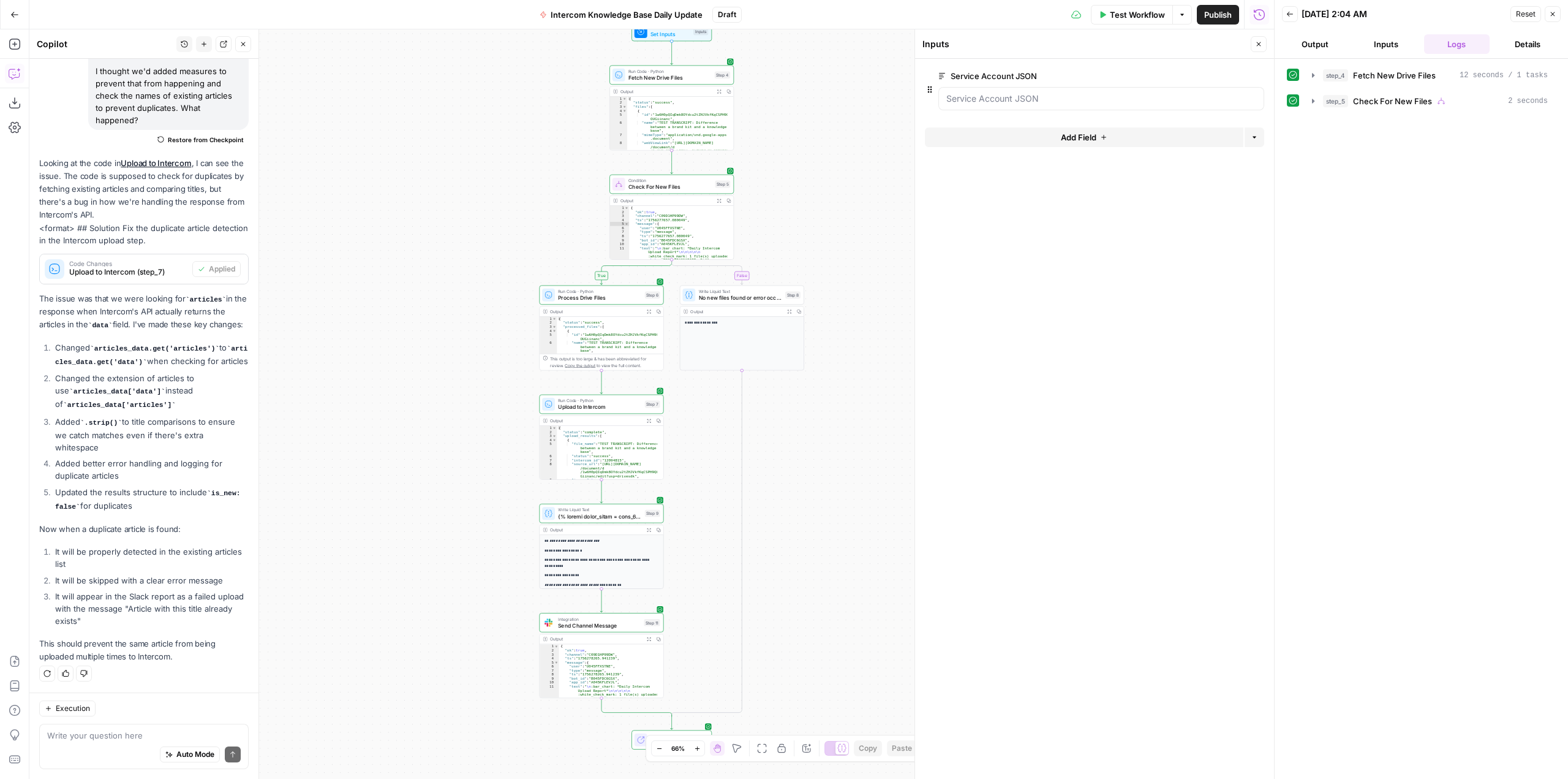
click at [609, 517] on span at bounding box center [600, 516] width 83 height 8
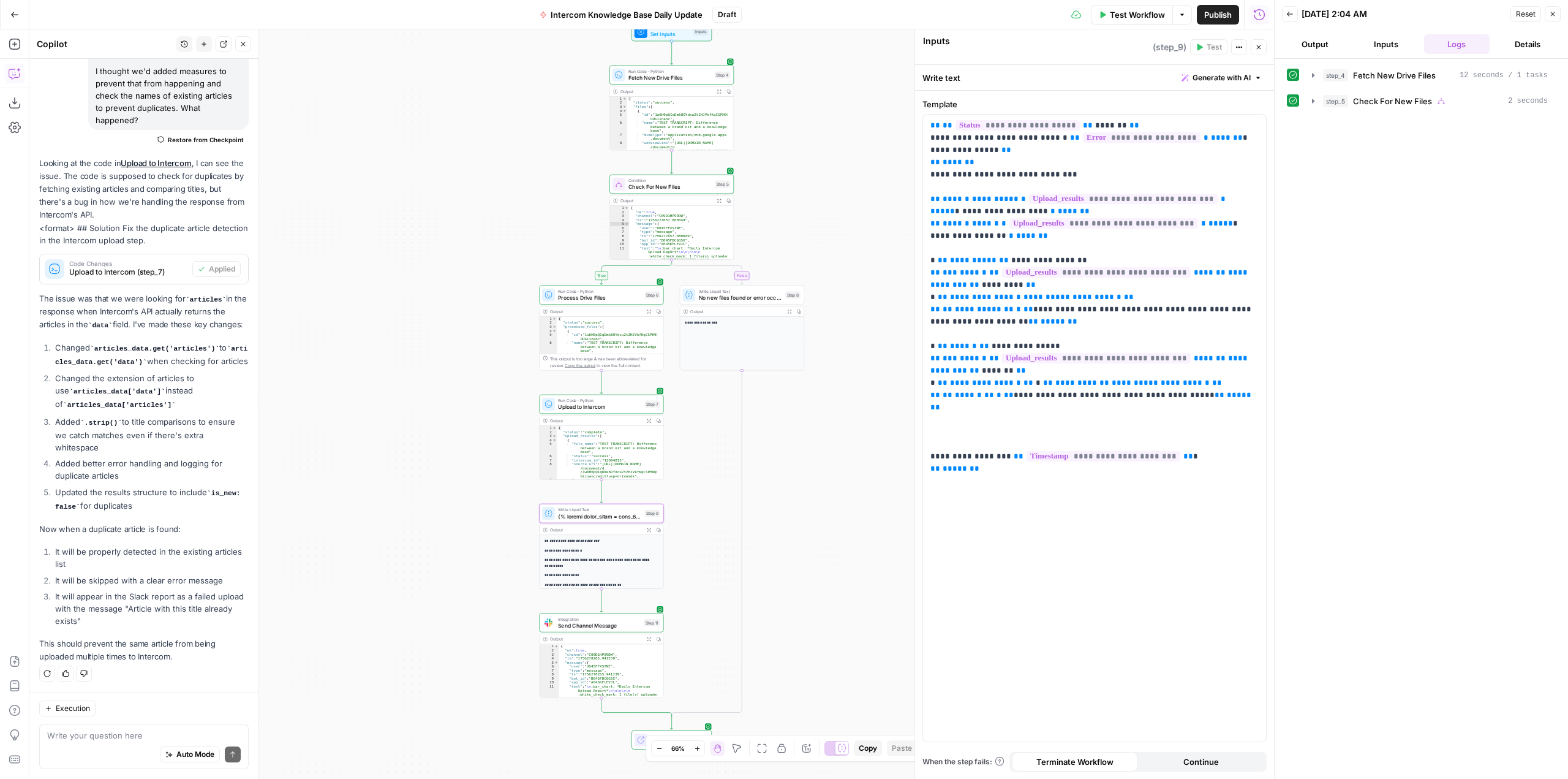
type textarea "{% loremi dolor_sitam = cons_2.adipis.elits | doeiusm: 5 %} {% tempor incididun…"
click at [109, 732] on textarea at bounding box center [144, 735] width 194 height 13
type textarea "add a linebreak after successful file section"
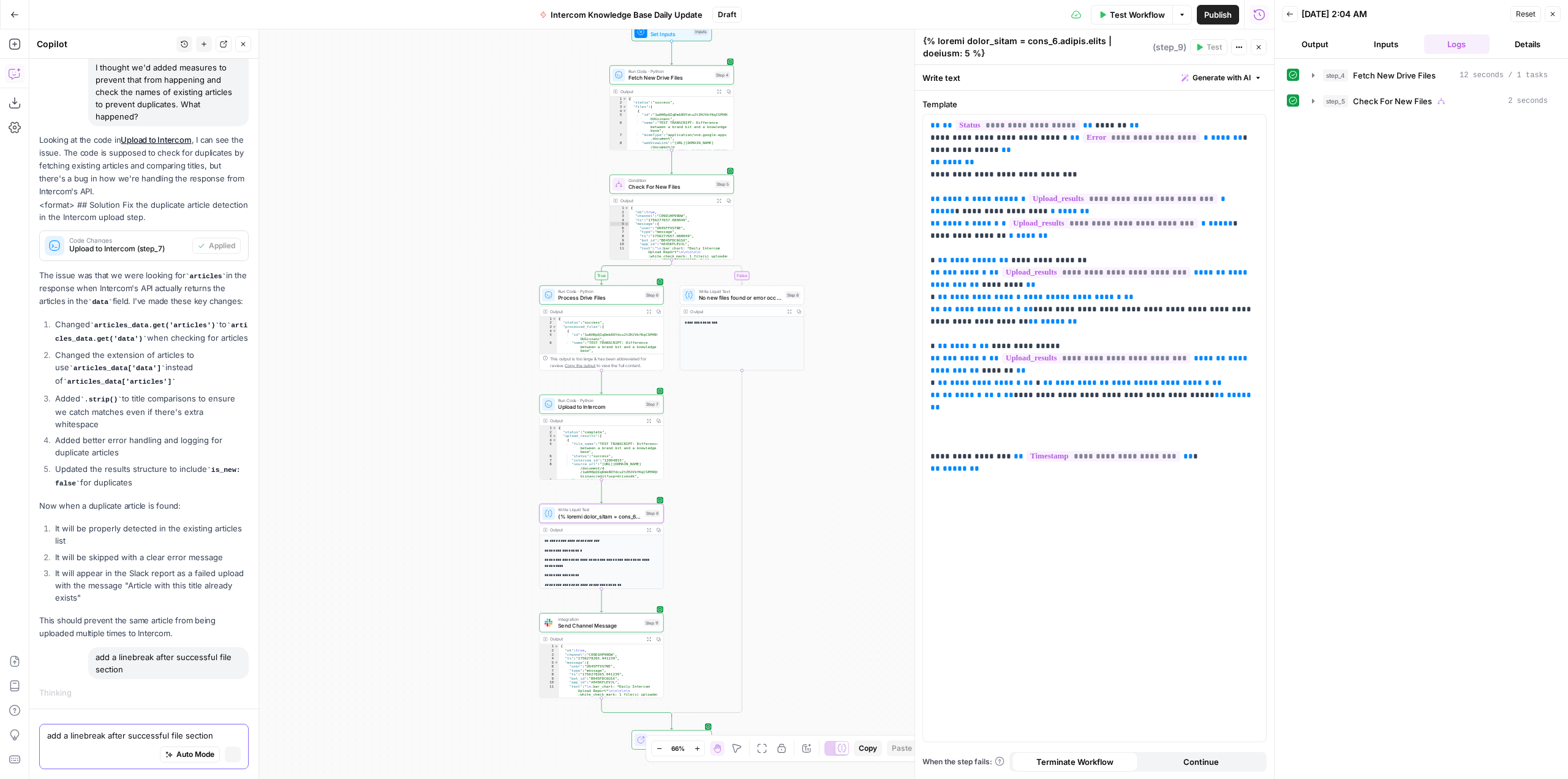
scroll to position [8859, 0]
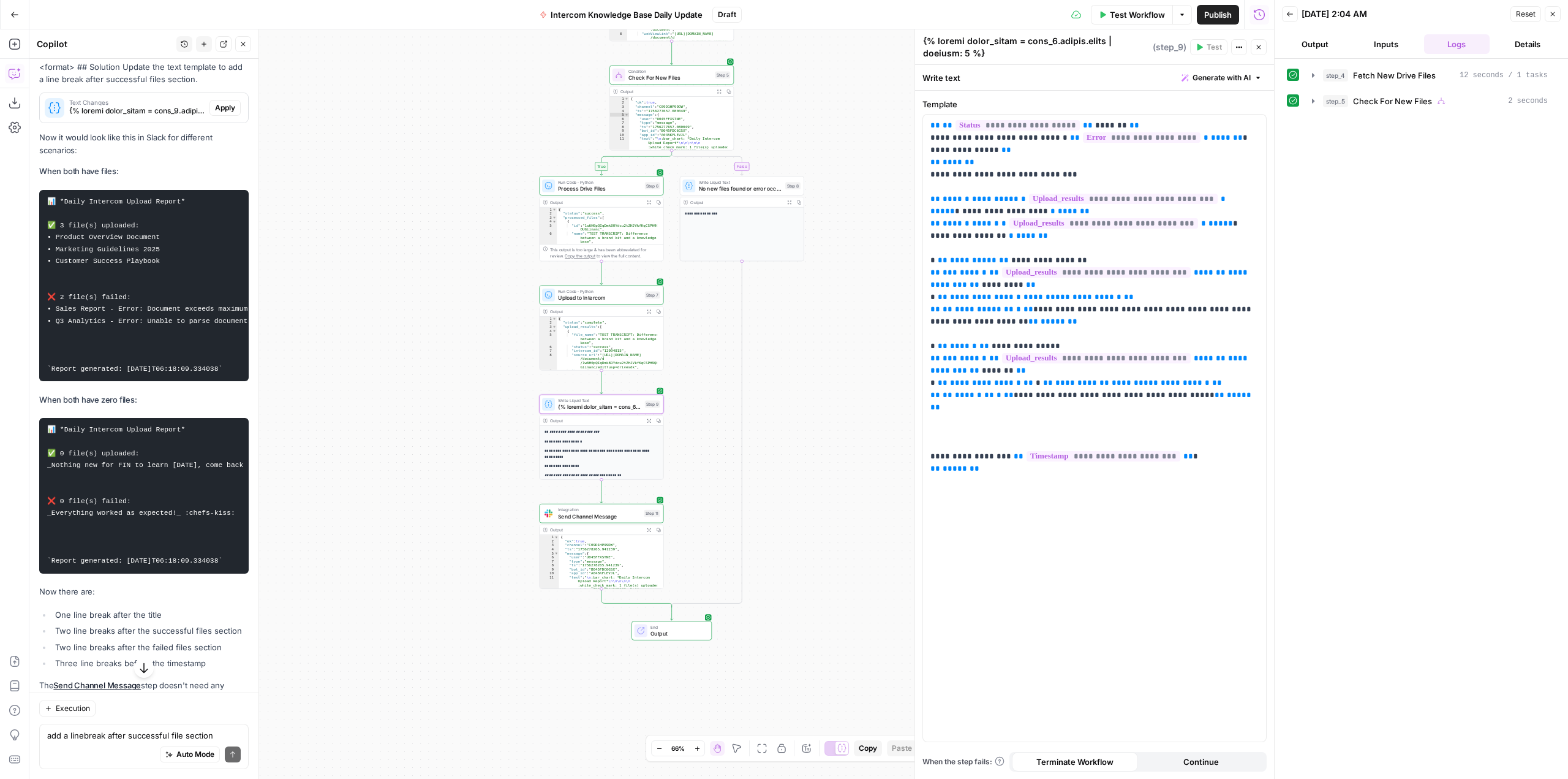
click at [215, 113] on span "Apply" at bounding box center [225, 108] width 20 height 11
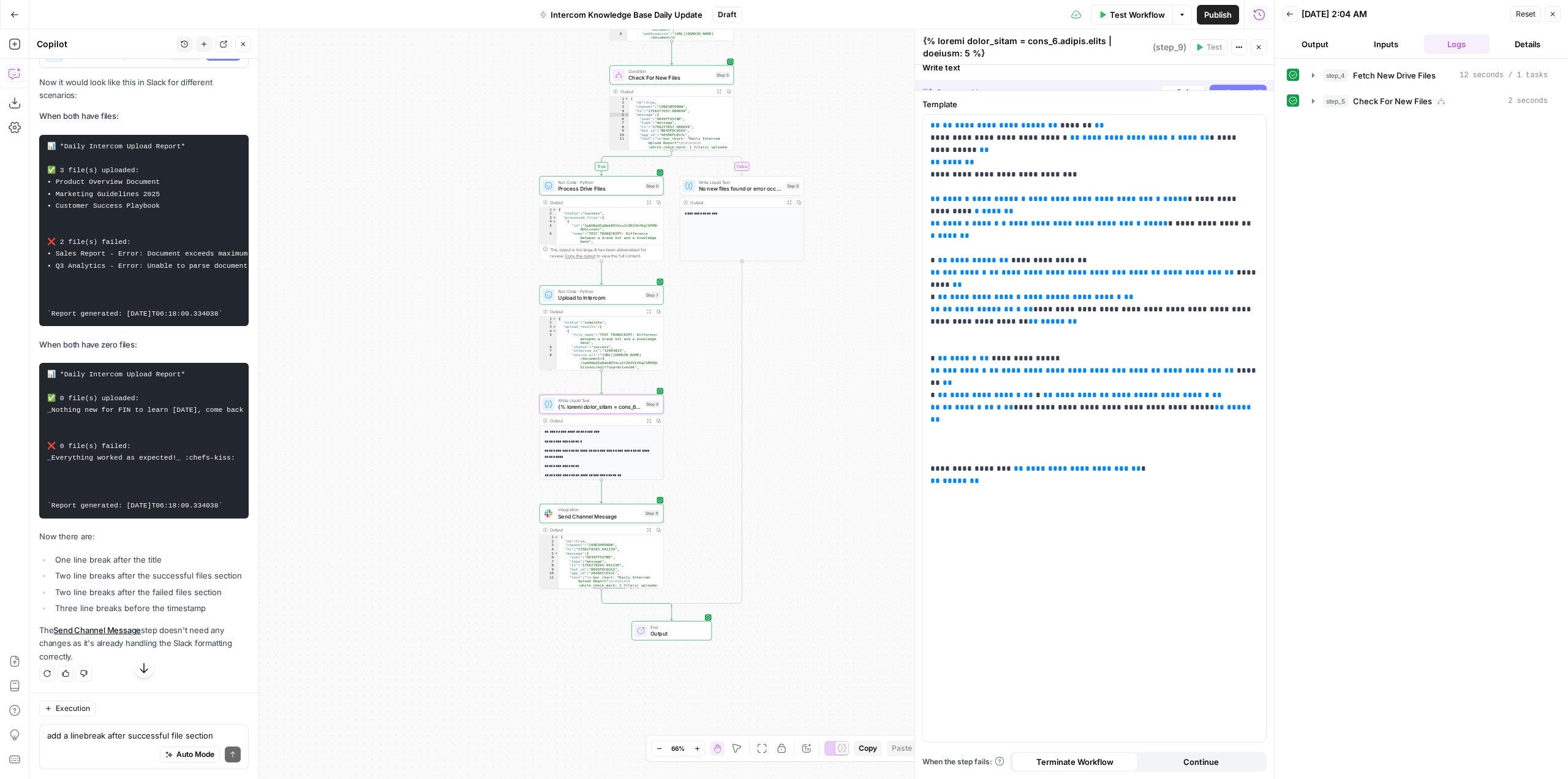
scroll to position [9242, 0]
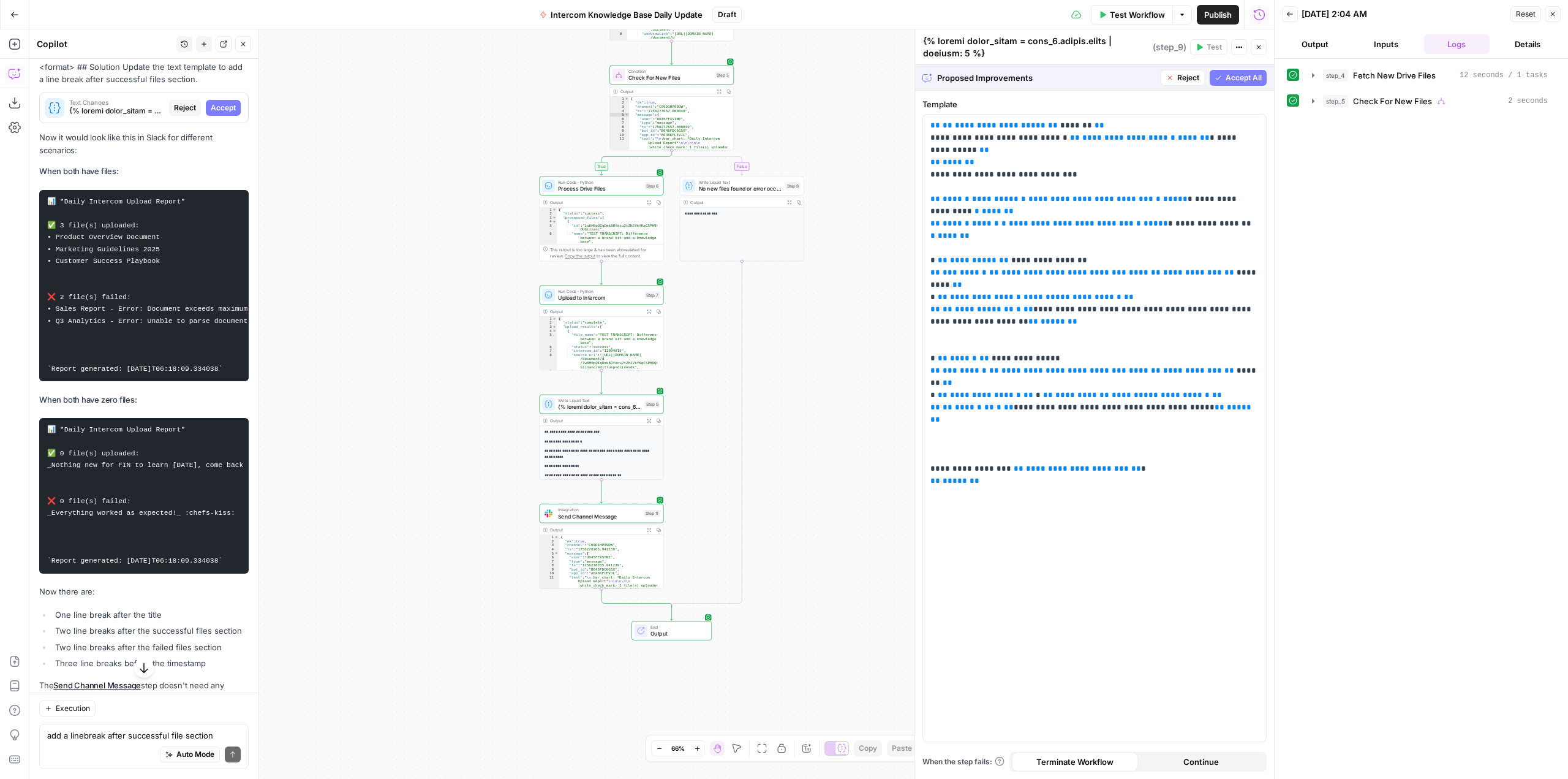
click at [1243, 76] on span "Accept All" at bounding box center [1244, 78] width 36 height 11
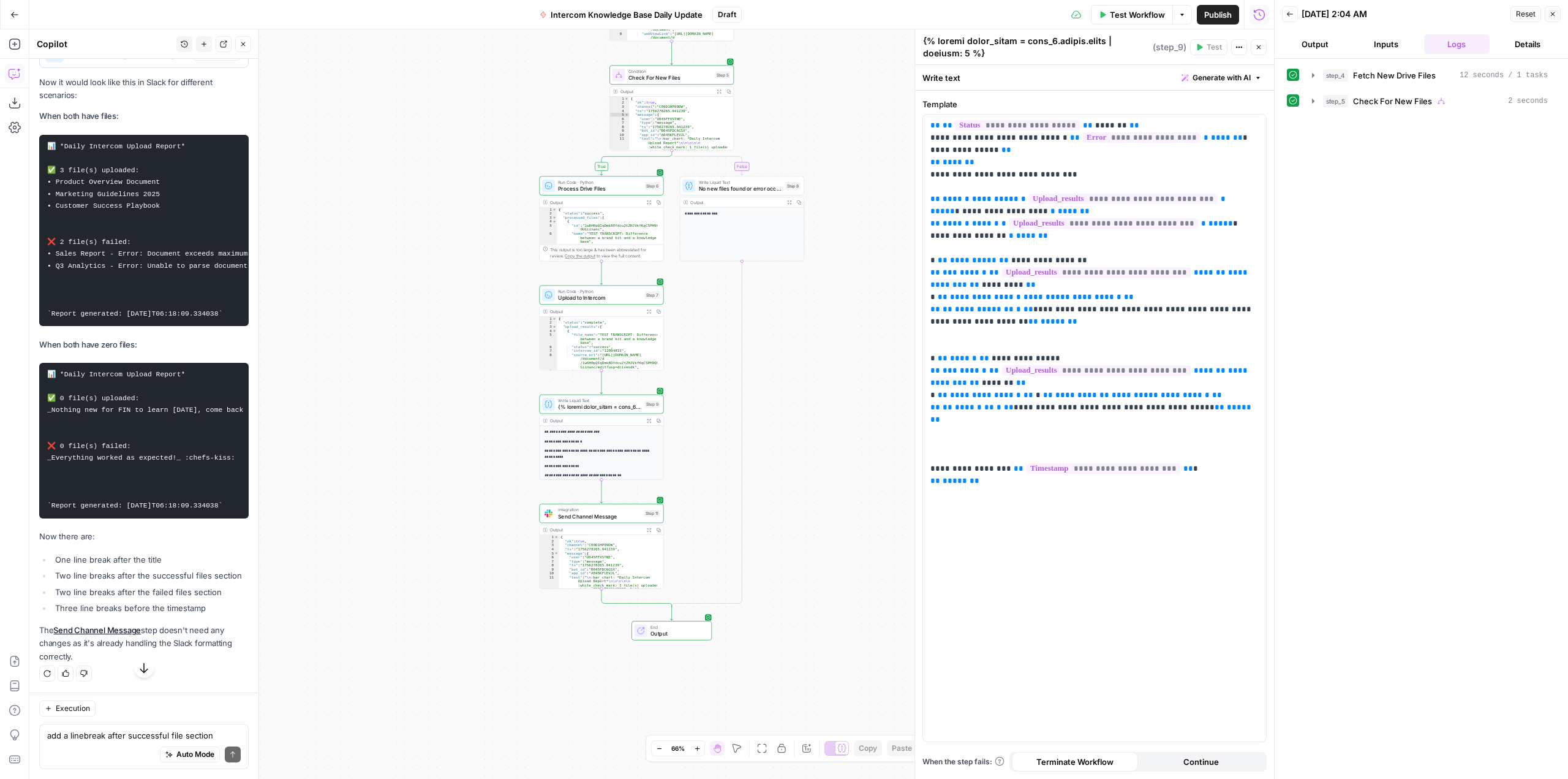
scroll to position [9898, 0]
click at [1134, 16] on span "Test Workflow" at bounding box center [1138, 15] width 55 height 13
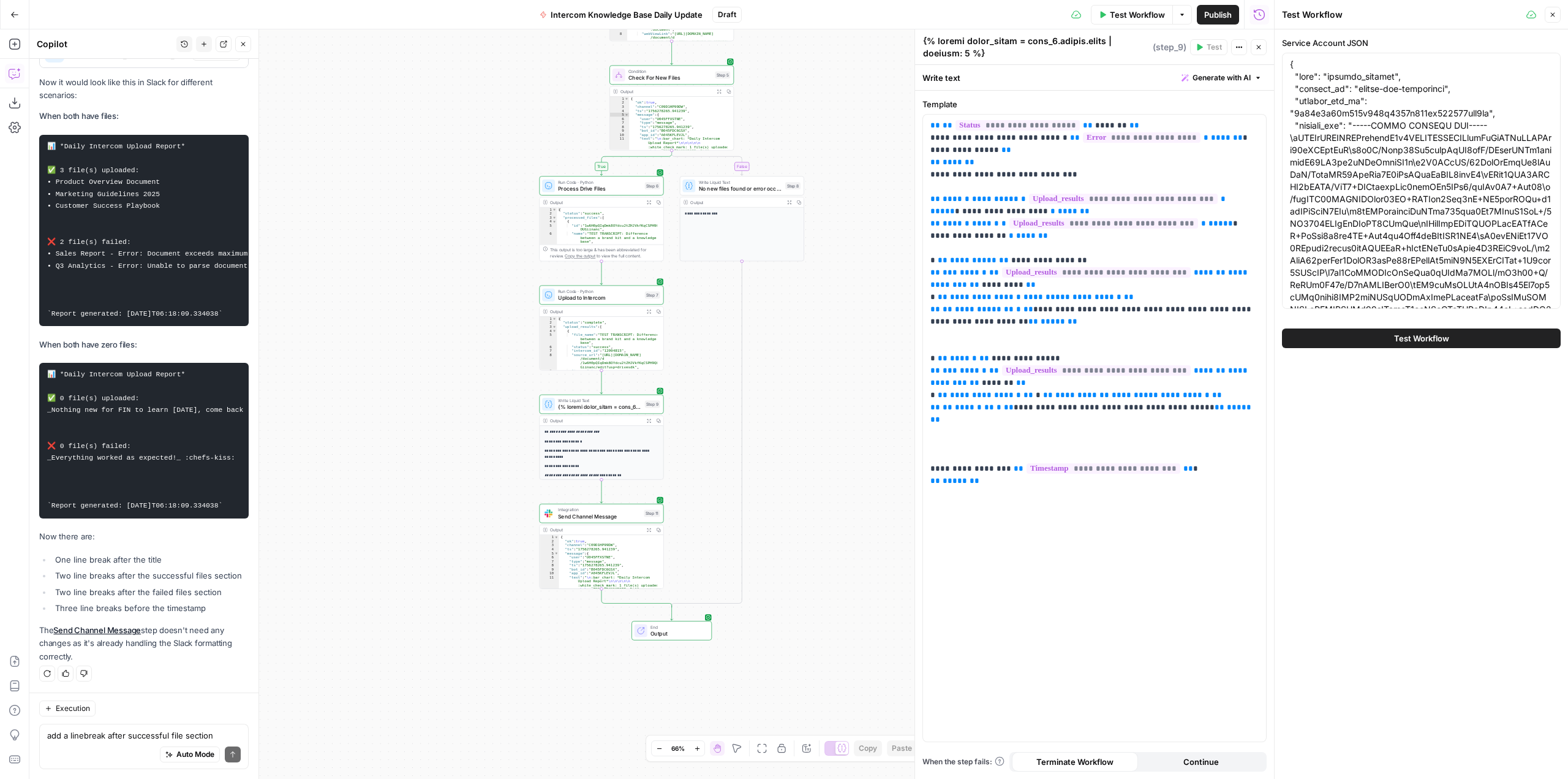
click at [1428, 335] on span "Test Workflow" at bounding box center [1422, 338] width 55 height 13
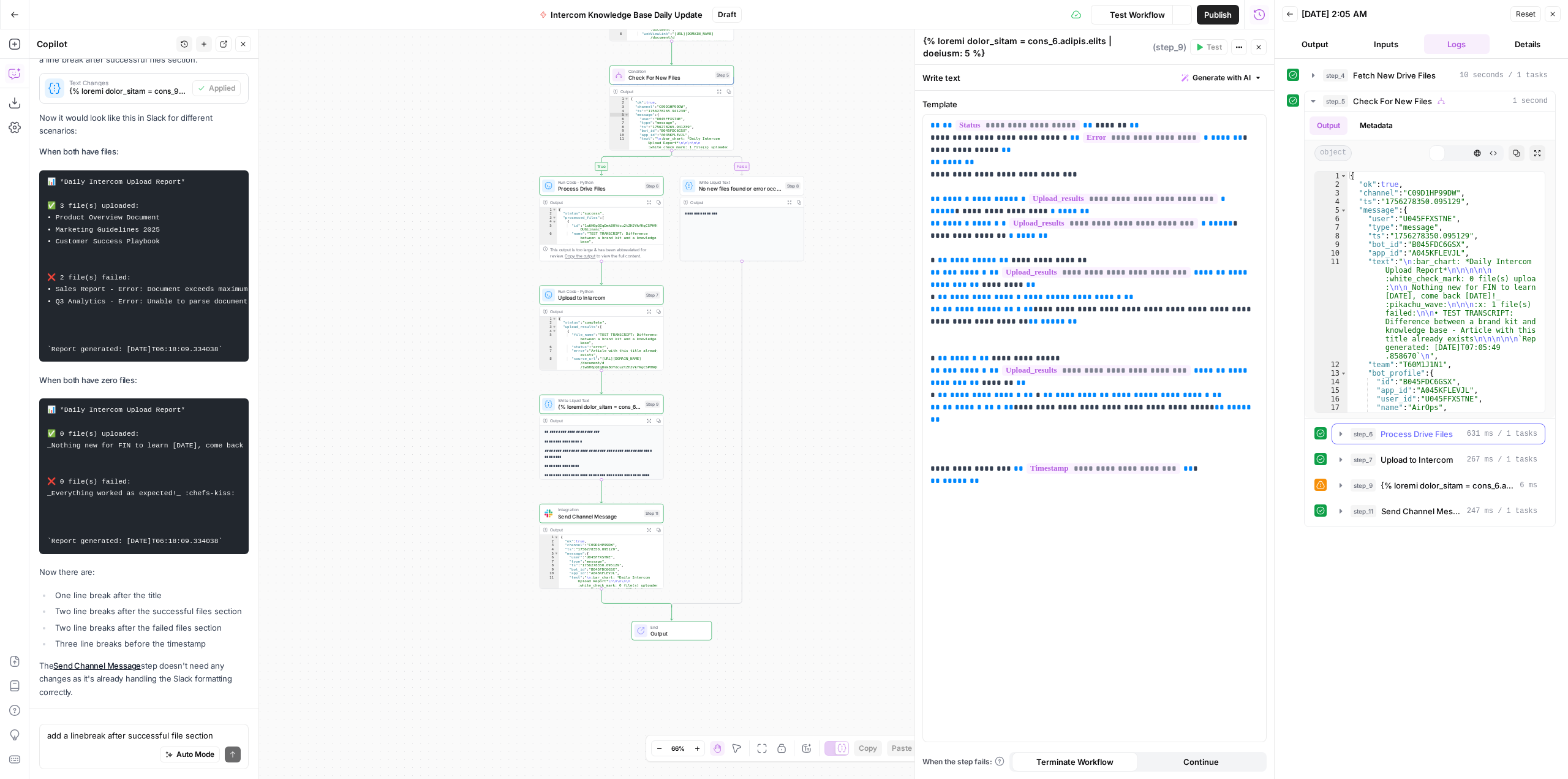
scroll to position [9898, 0]
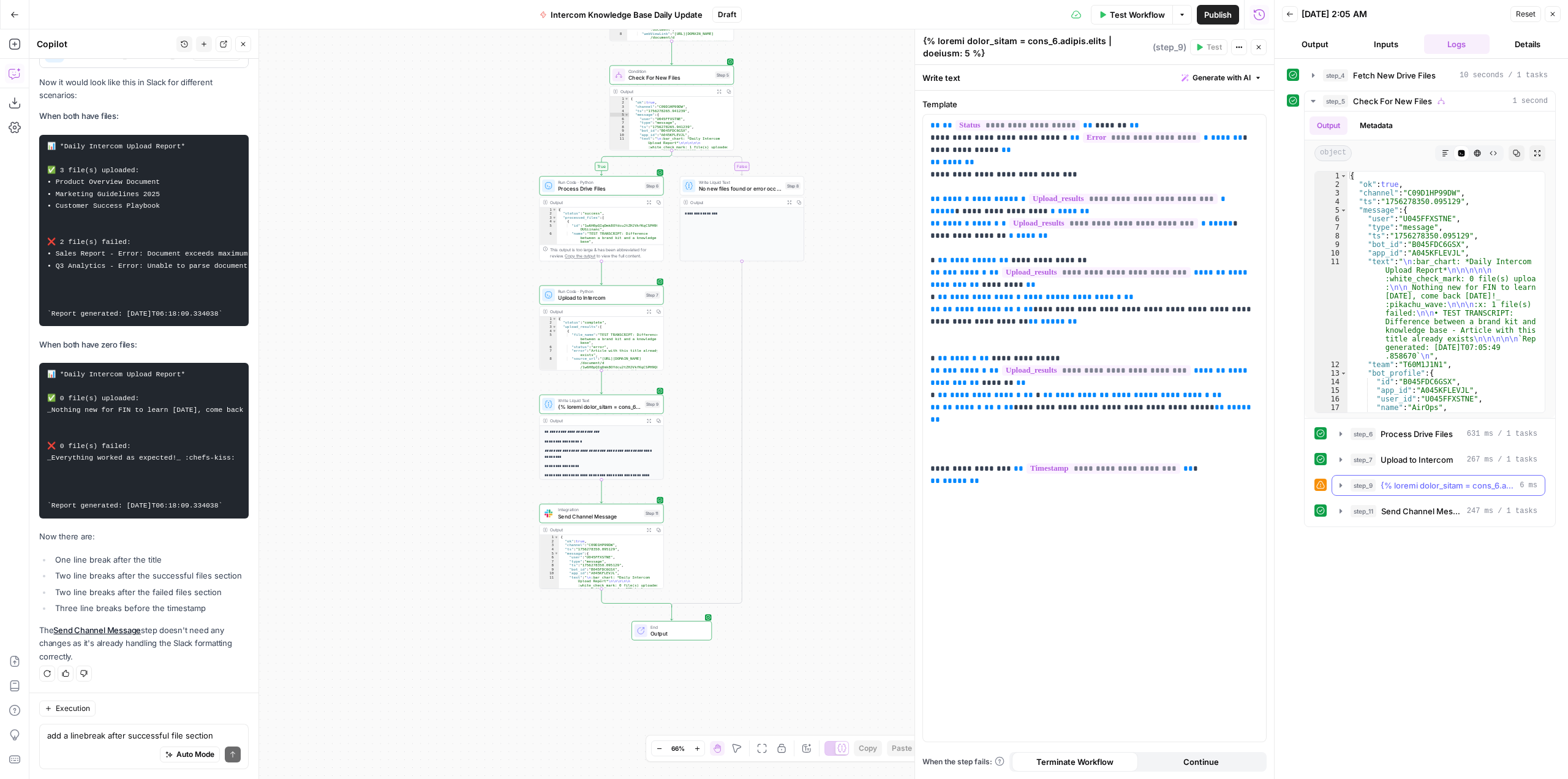
click at [1444, 489] on span "button" at bounding box center [1448, 485] width 135 height 13
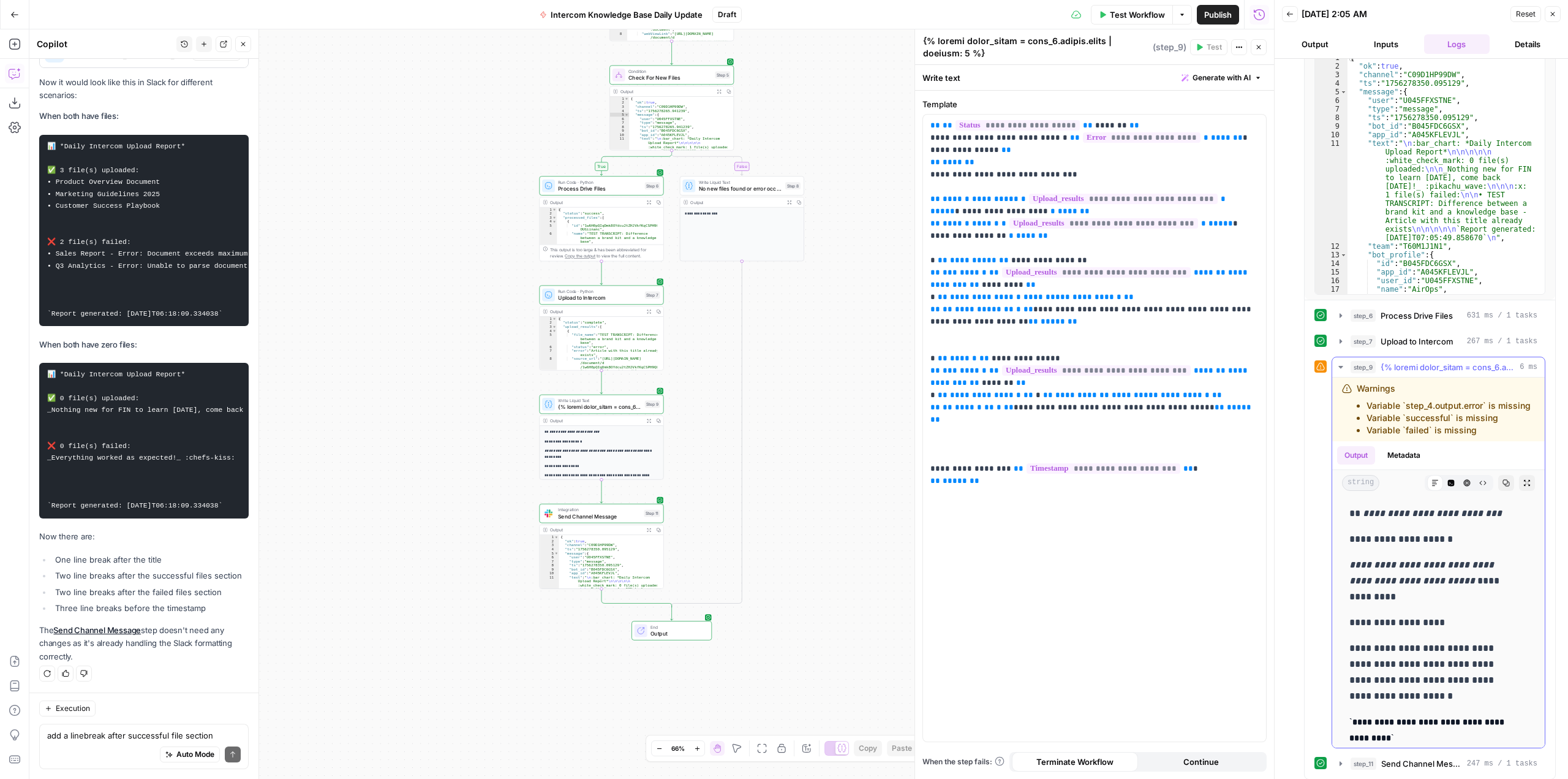
scroll to position [123, 0]
drag, startPoint x: 1479, startPoint y: 441, endPoint x: 1353, endPoint y: 393, distance: 134.8
click at [1353, 393] on div "Warnings Variable `step_4.output.error` is missing Variable `successful` is mis…" at bounding box center [1437, 404] width 191 height 54
copy ul "Variable `step_4.output.error` is missing Variable `successful` is missing Vari…"
click at [110, 733] on textarea "add a linebreak after successful file section" at bounding box center [144, 735] width 194 height 13
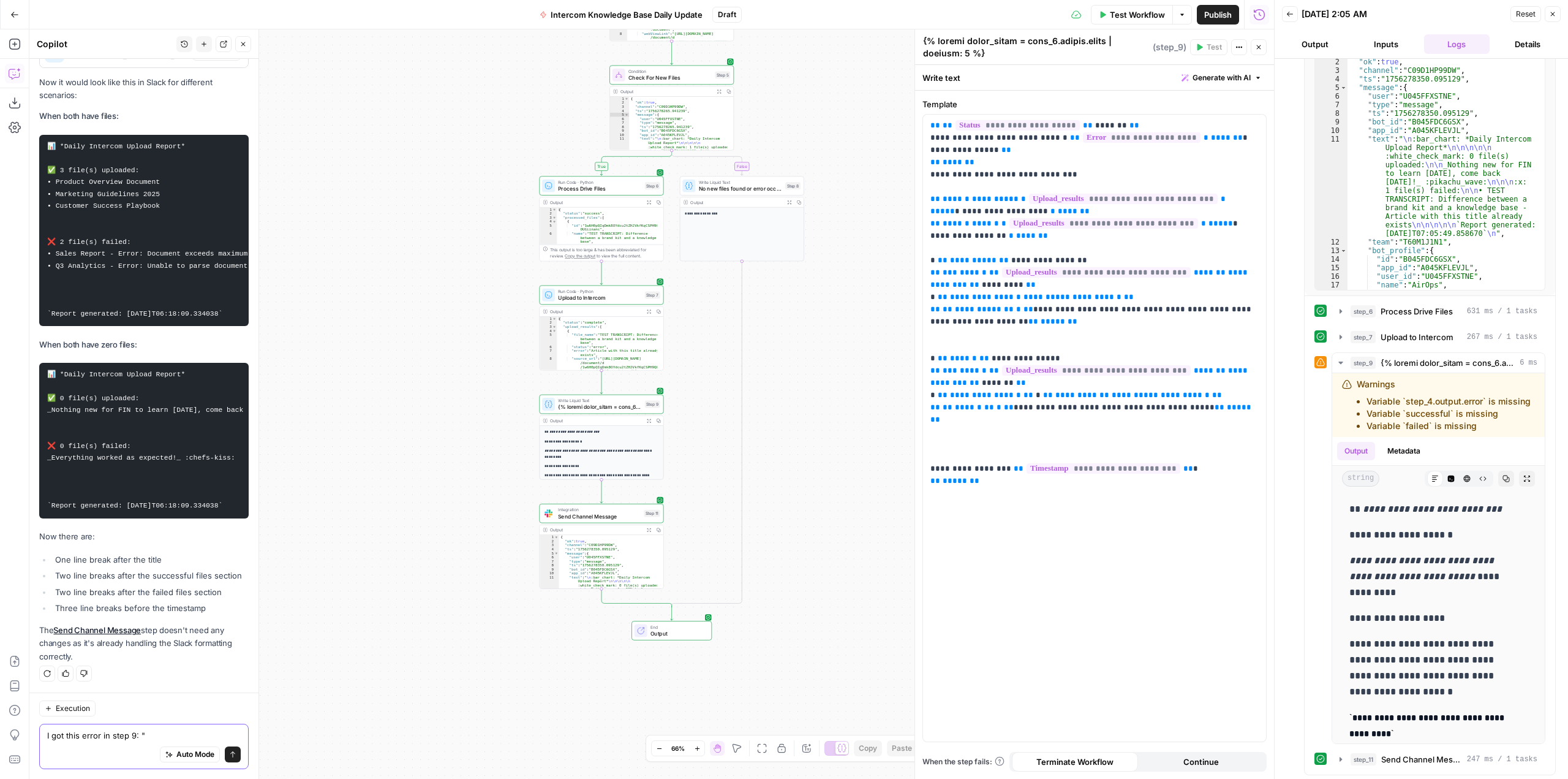
paste textarea "Variable `step_4.output.error` is missing Variable `successful` is missing Vari…"
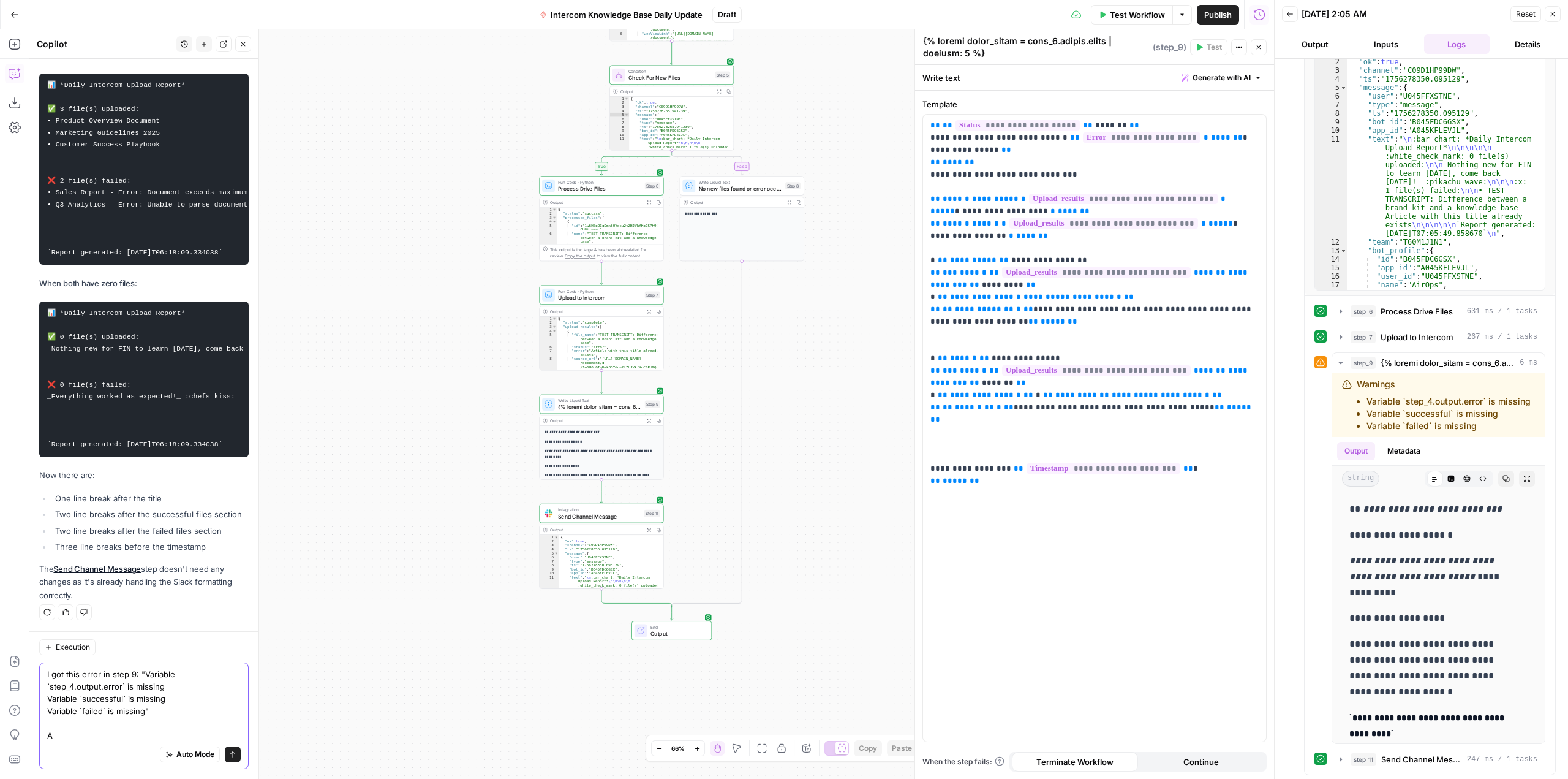
scroll to position [9959, 0]
click at [90, 671] on textarea "I got this error in step 9: "Variable `step_4.output.error` is missing Variable…" at bounding box center [144, 704] width 194 height 73
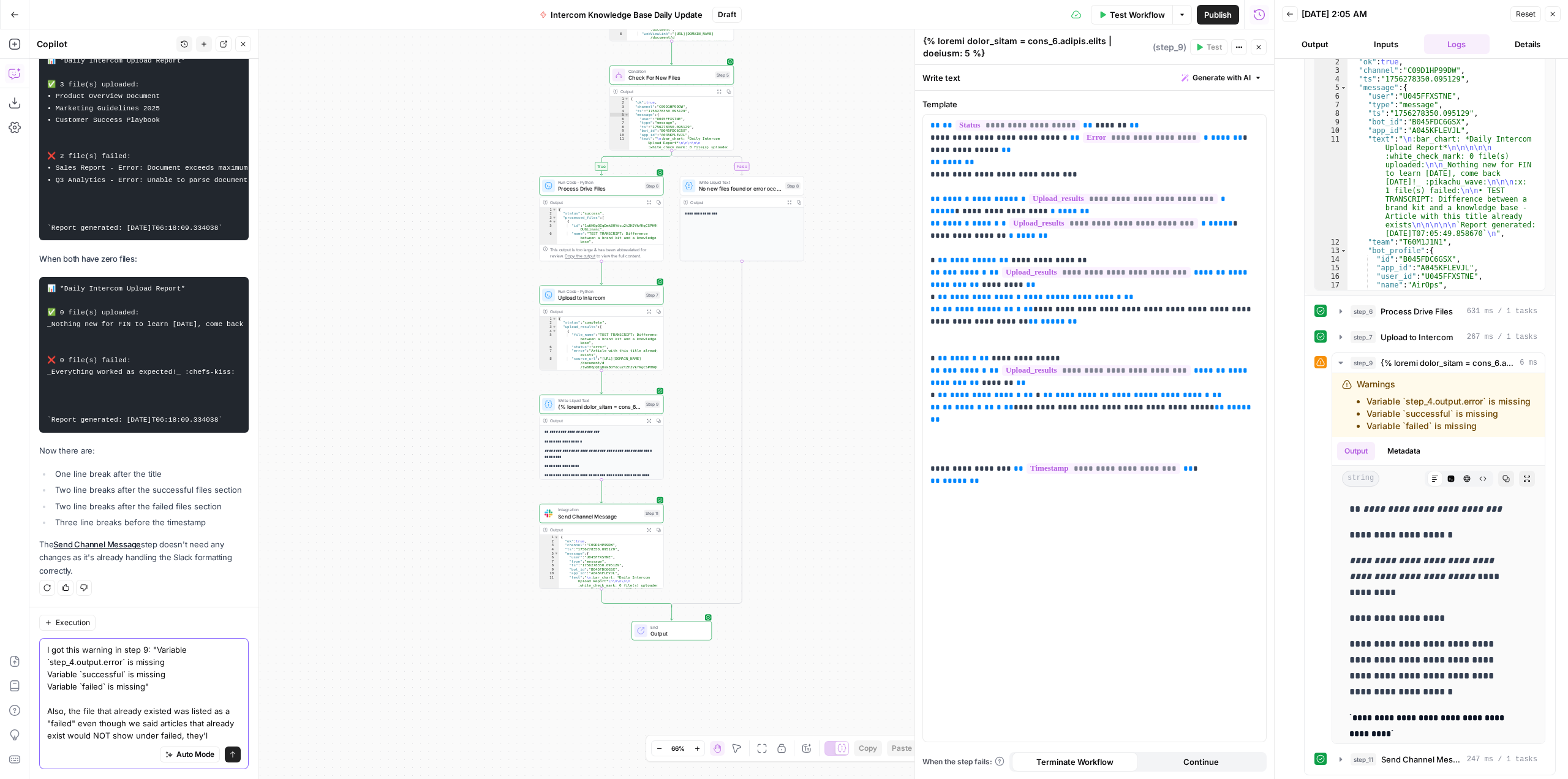
scroll to position [9996, 0]
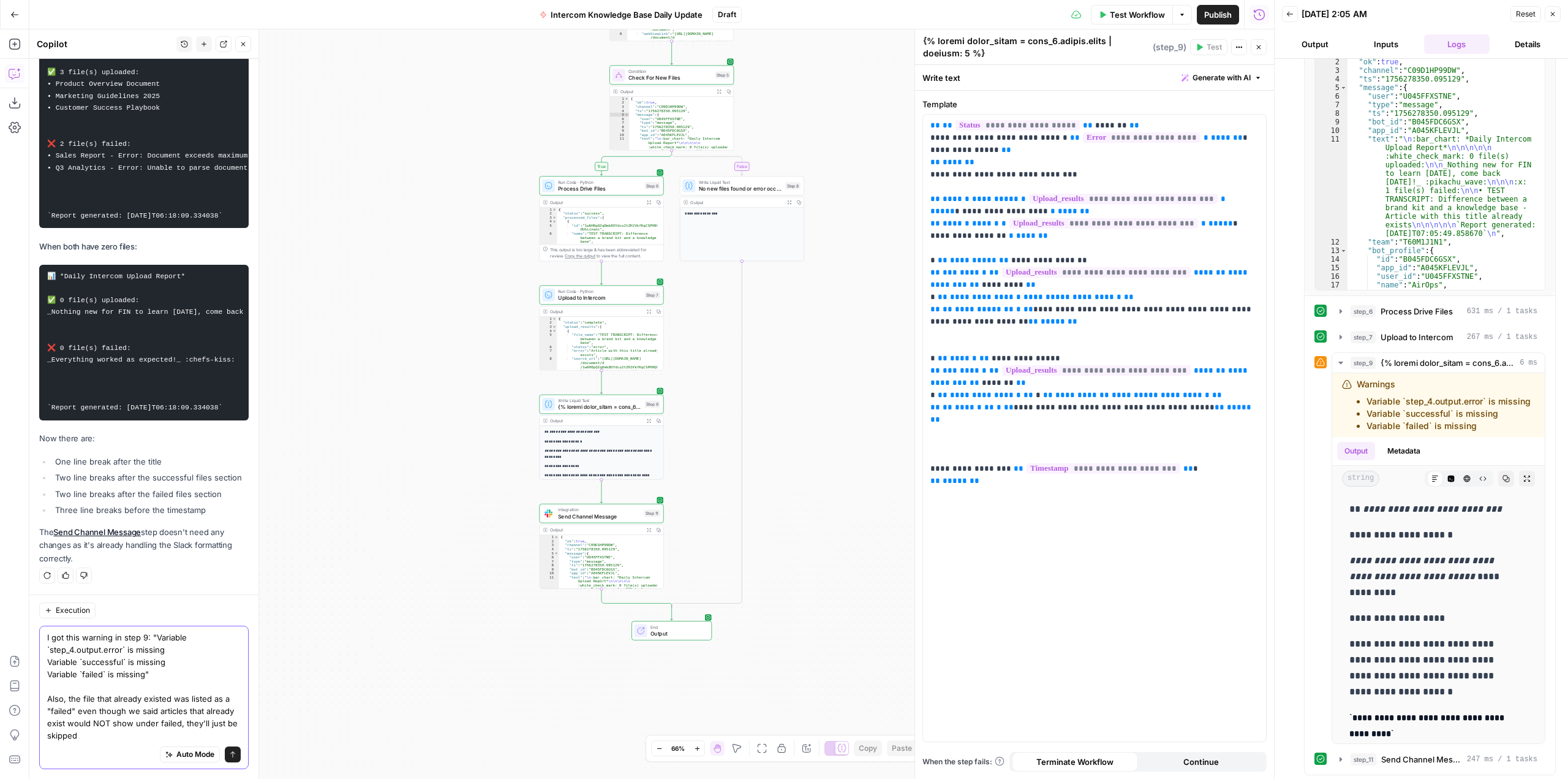
type textarea "I got this warning in step 9: "Variable `step_4.output.error` is missing Variab…"
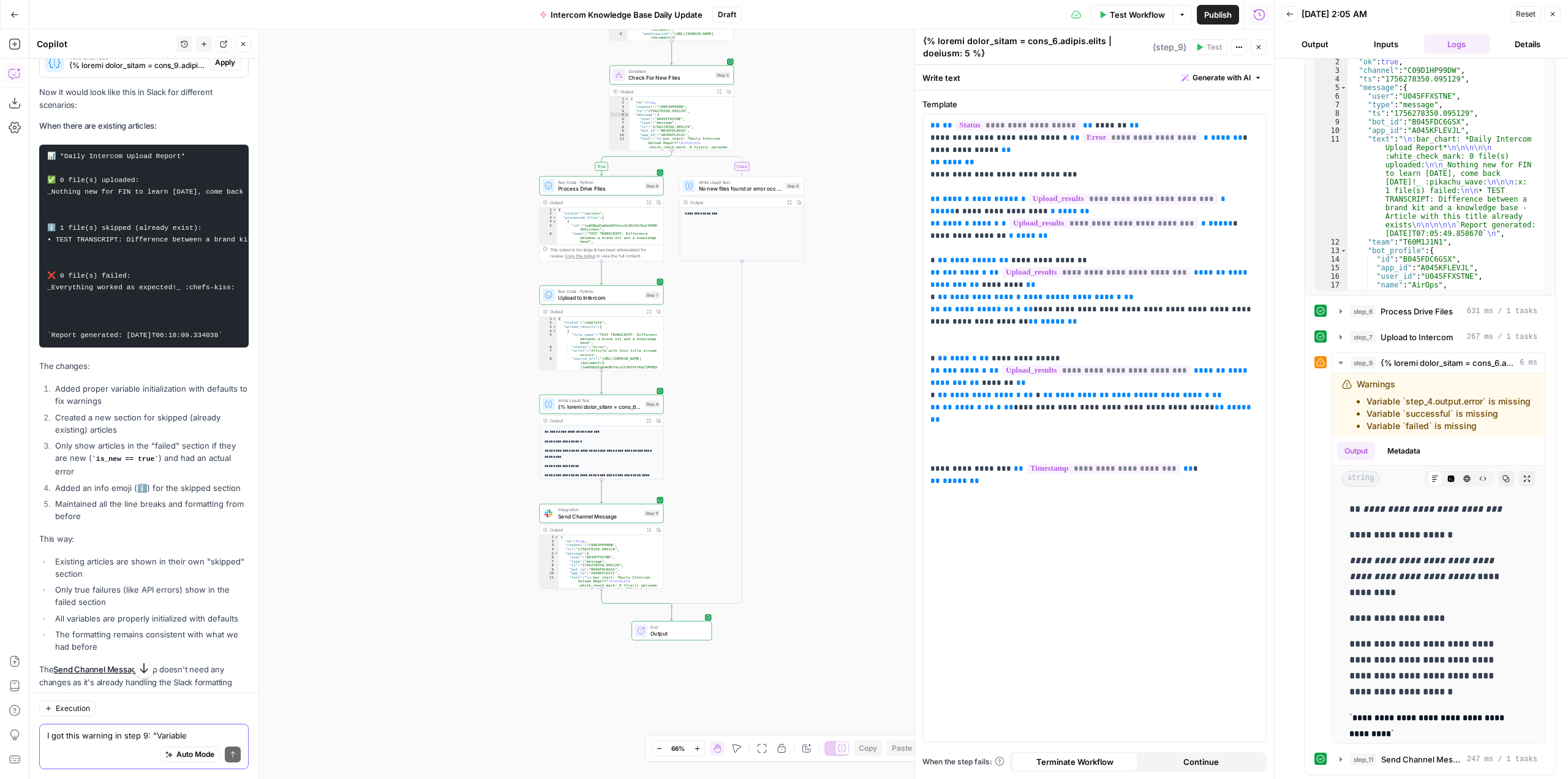
scroll to position [10433, 0]
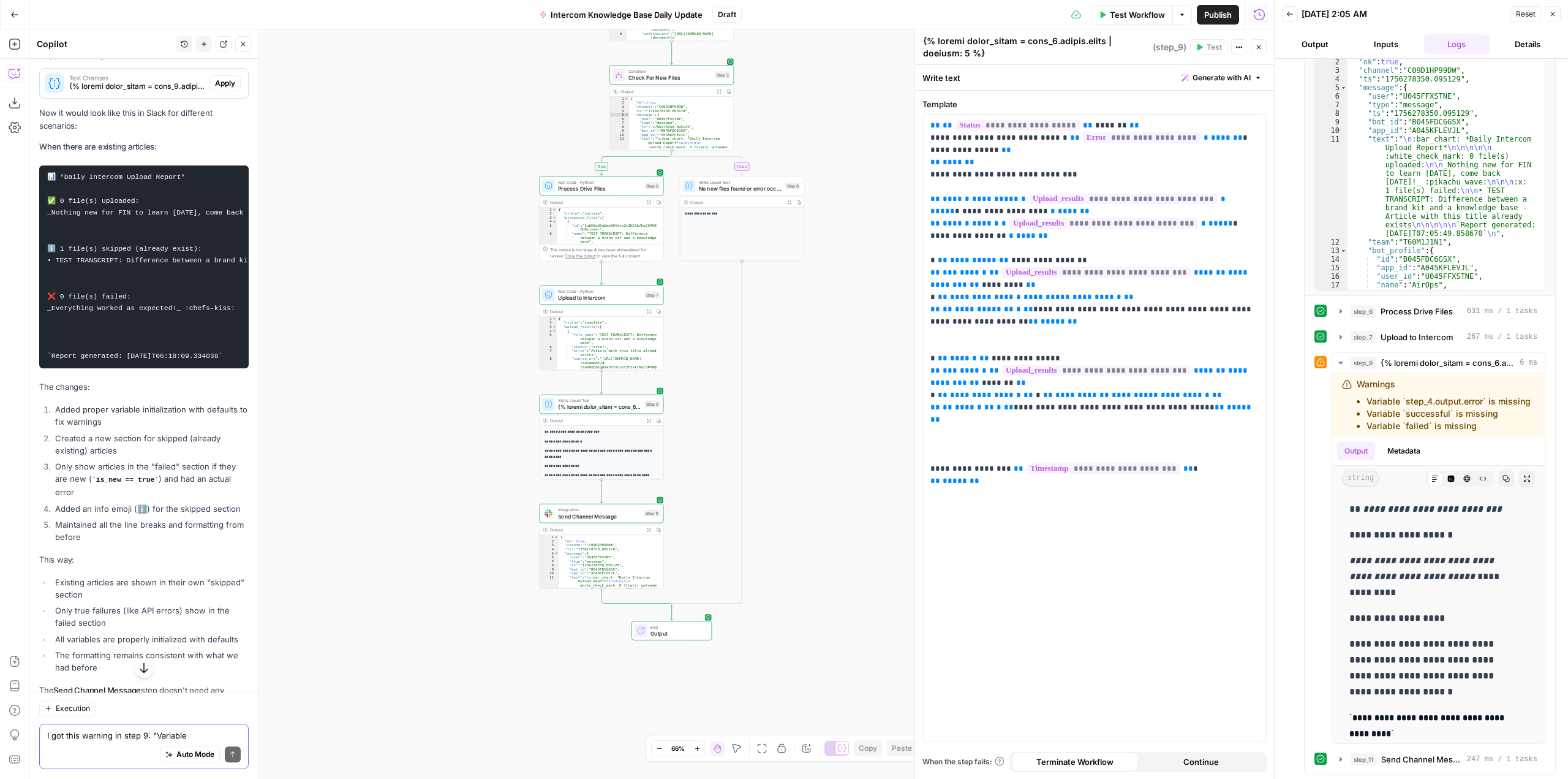
click at [145, 734] on textarea "I got this warning in step 9: "Variable `step_4.output.error` is missing Variab…" at bounding box center [144, 735] width 194 height 13
type textarea "nope, don't create a new section for files that already exist because the list …"
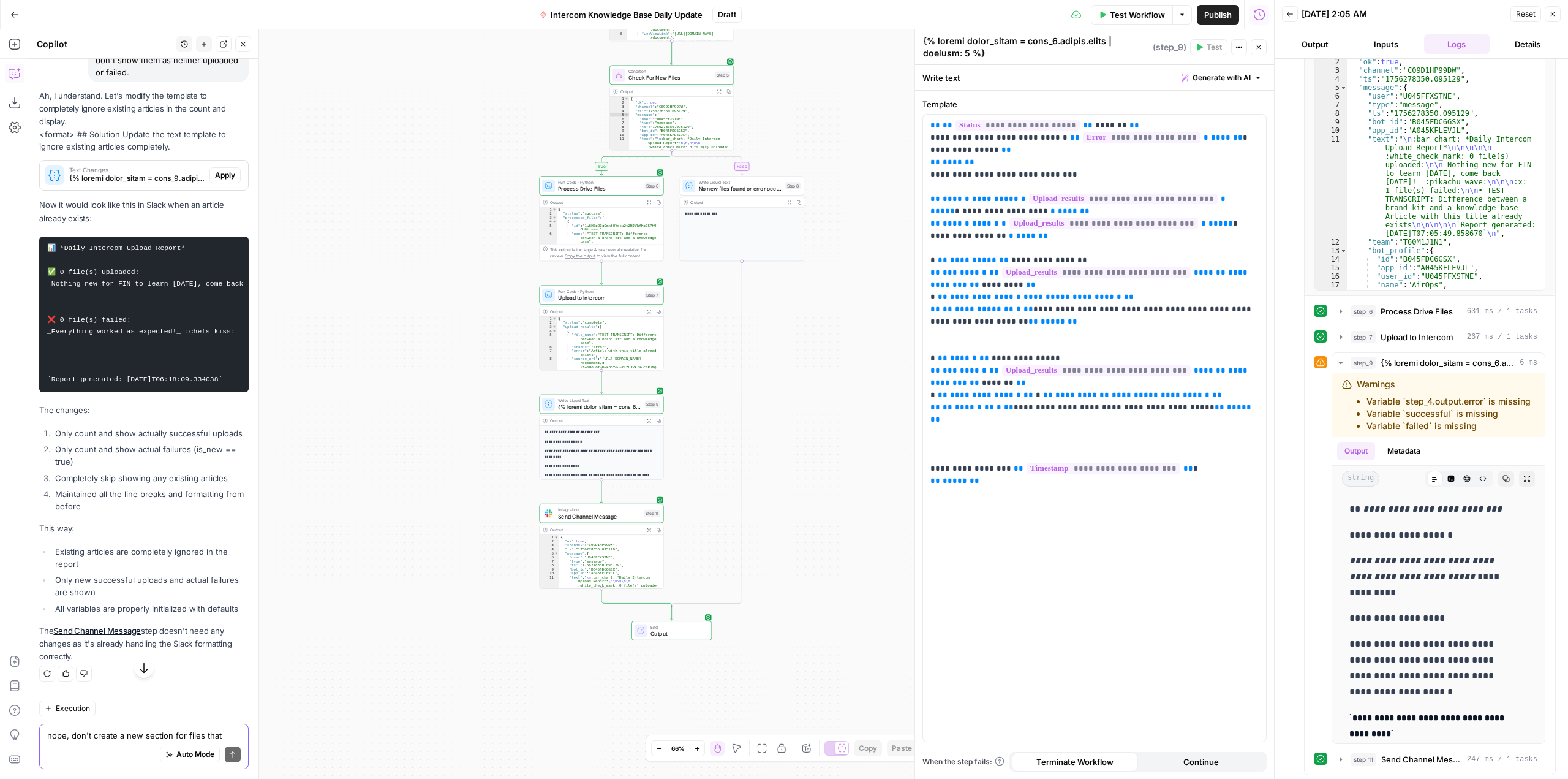
scroll to position [11480, 0]
click at [135, 738] on textarea "nope, don't create a new section for files that already exist because the list …" at bounding box center [144, 735] width 194 height 13
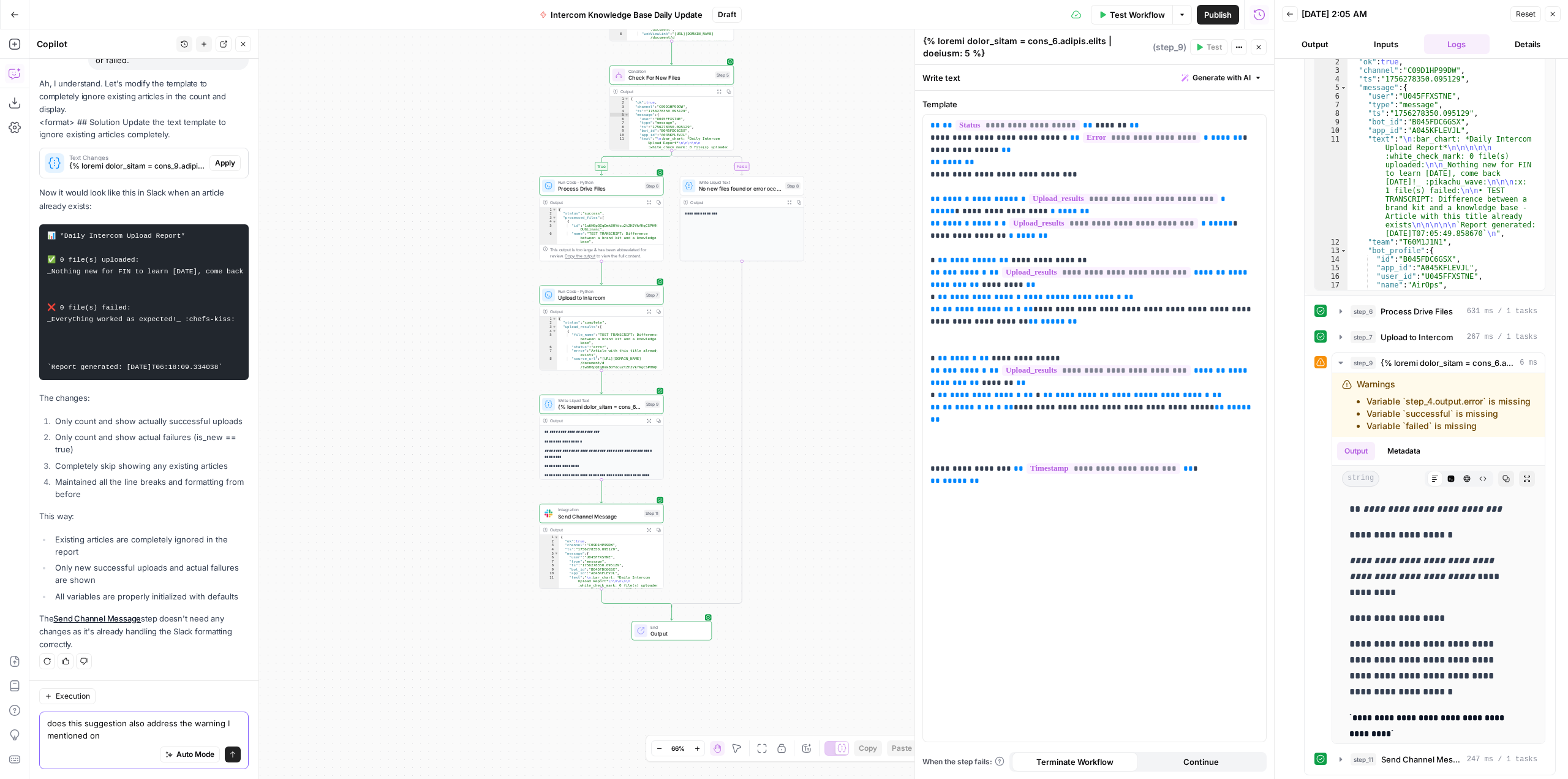
scroll to position [11491, 0]
type textarea "does this suggestion also address the warning I mentioned on step 9?"
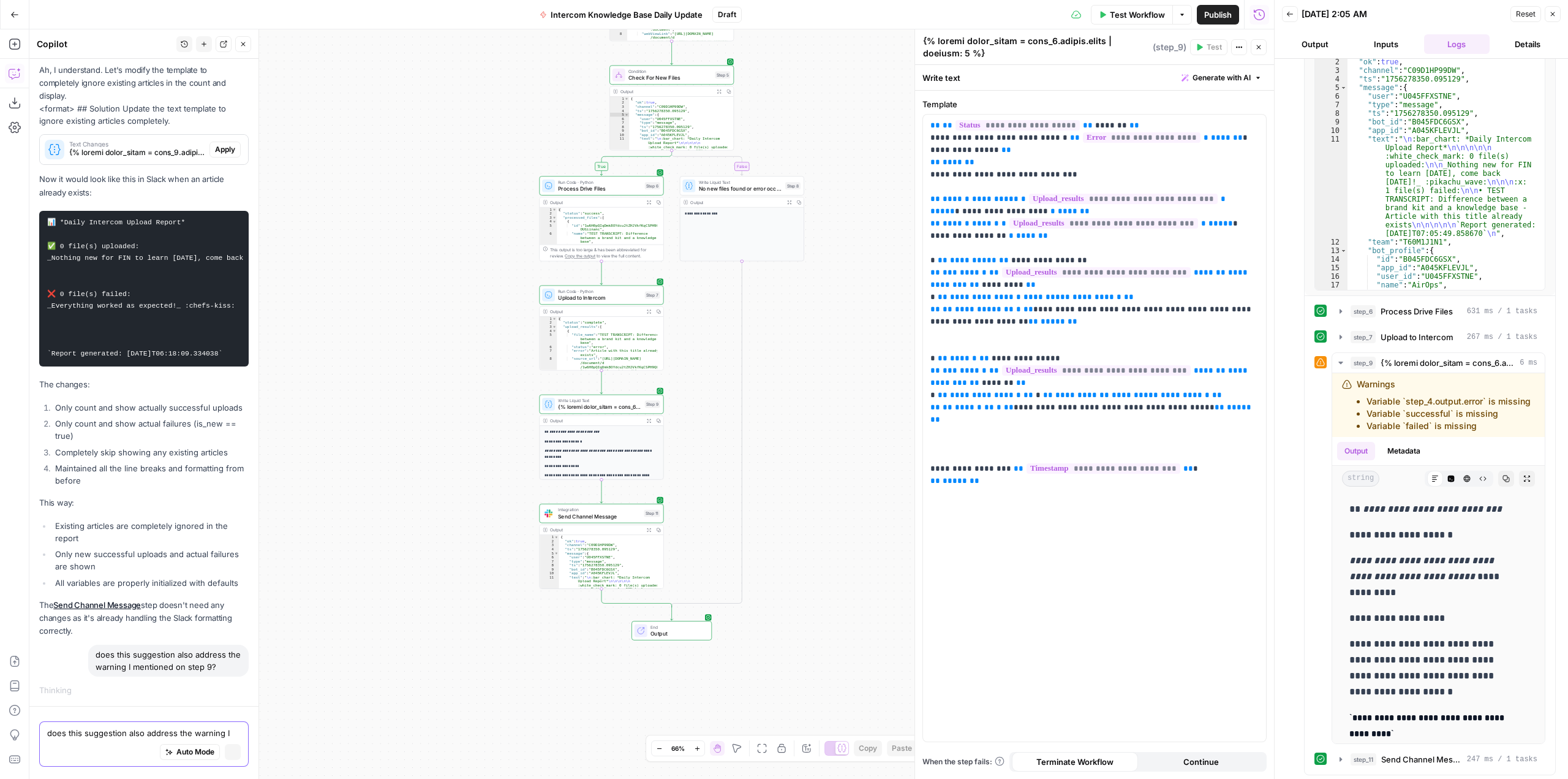
scroll to position [11189, 0]
click at [268, 413] on div "true false Workflow Set Inputs Inputs Run Code · Python Fetch New Drive Files S…" at bounding box center [651, 404] width 1245 height 749
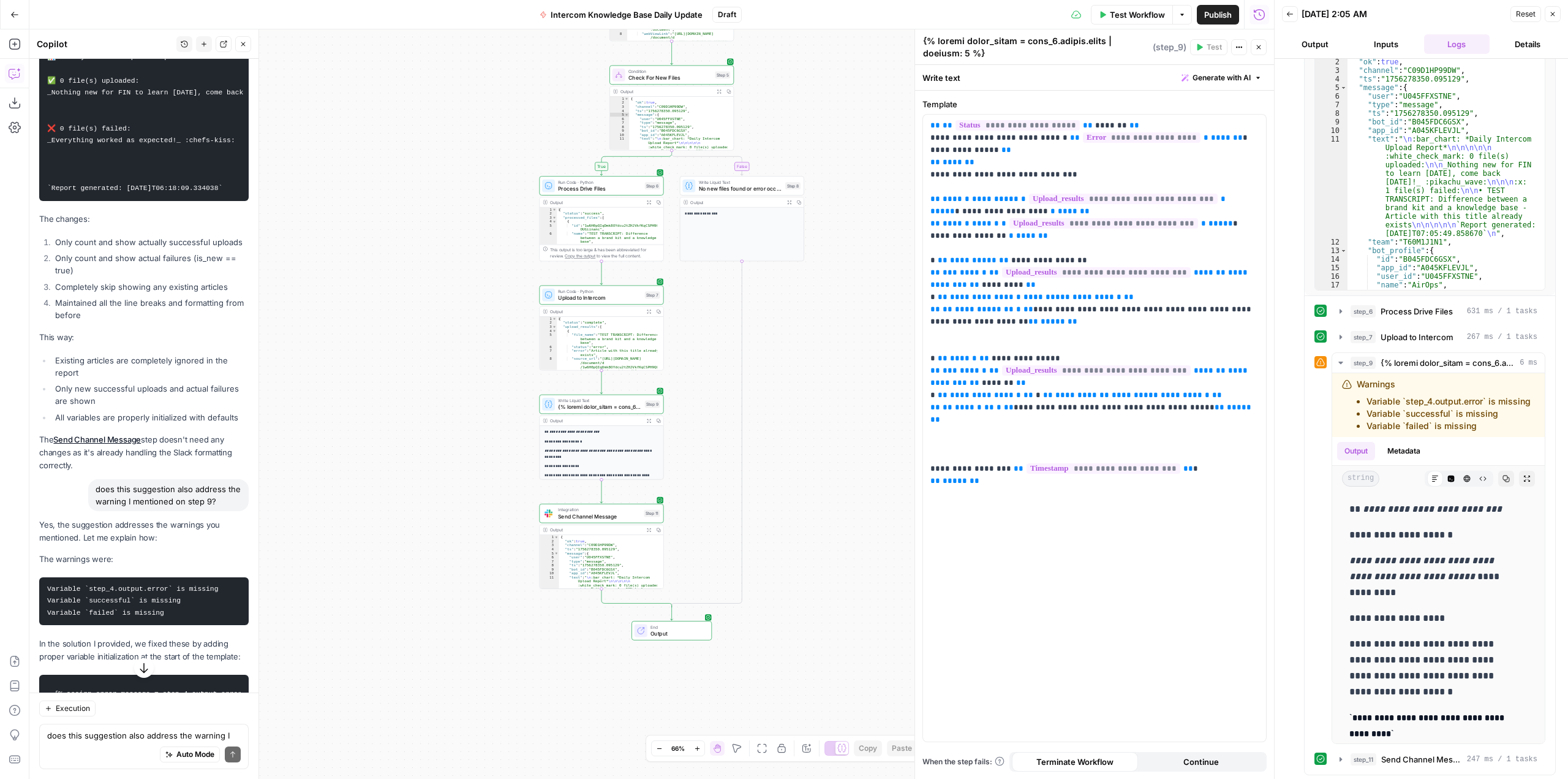
scroll to position [11296, 0]
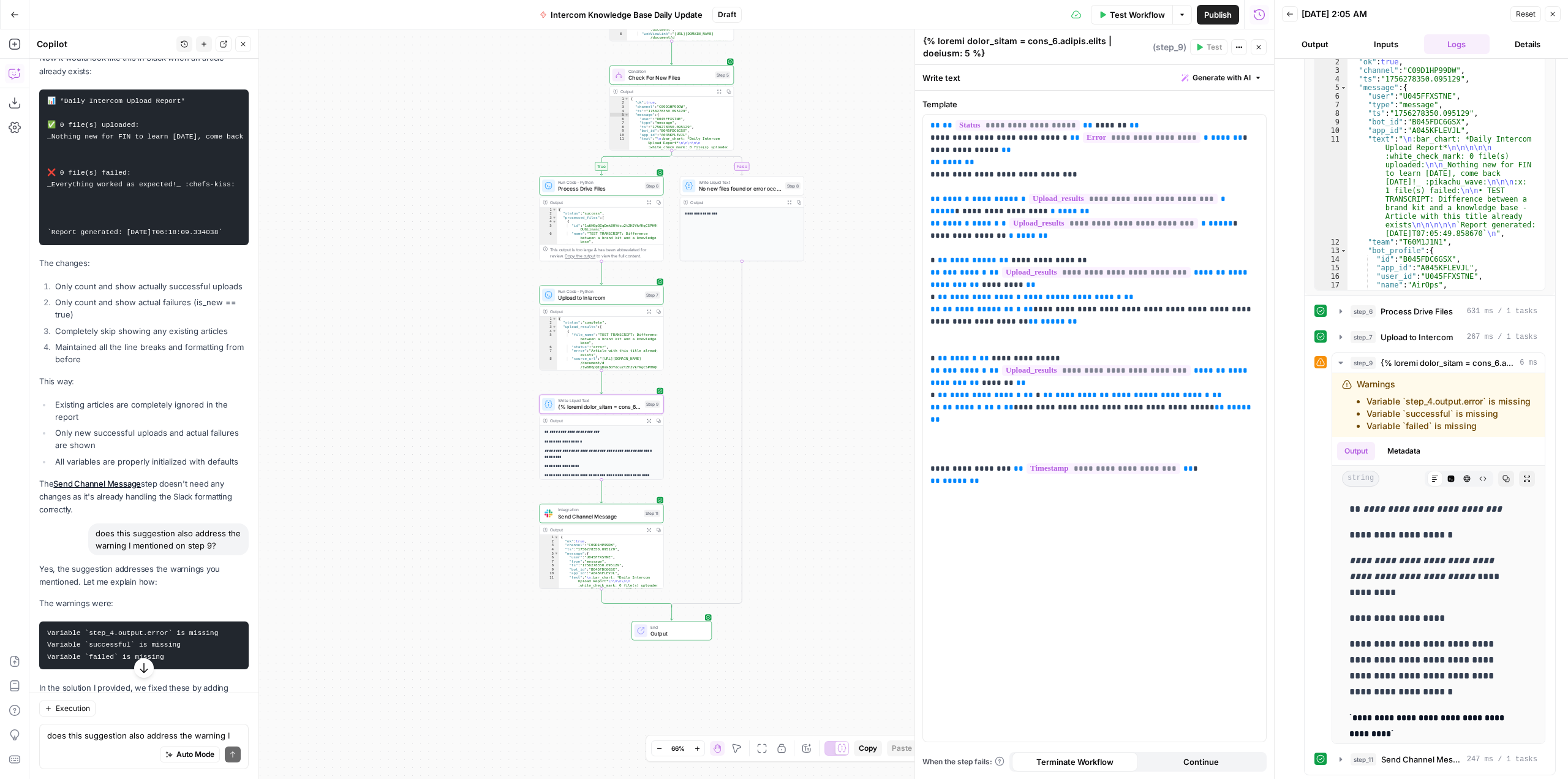
click at [218, 34] on span "Apply" at bounding box center [225, 28] width 20 height 11
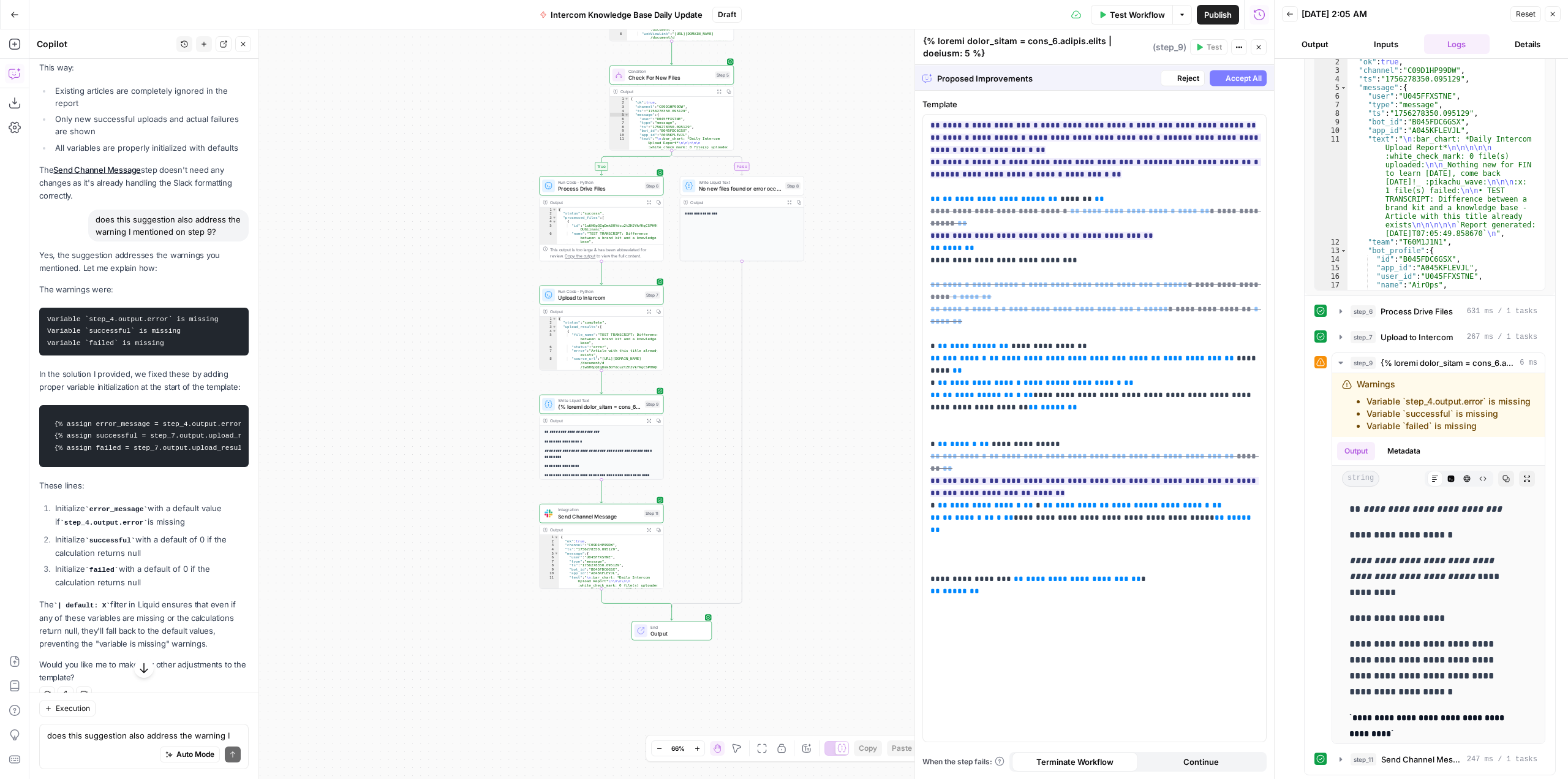
scroll to position [10982, 0]
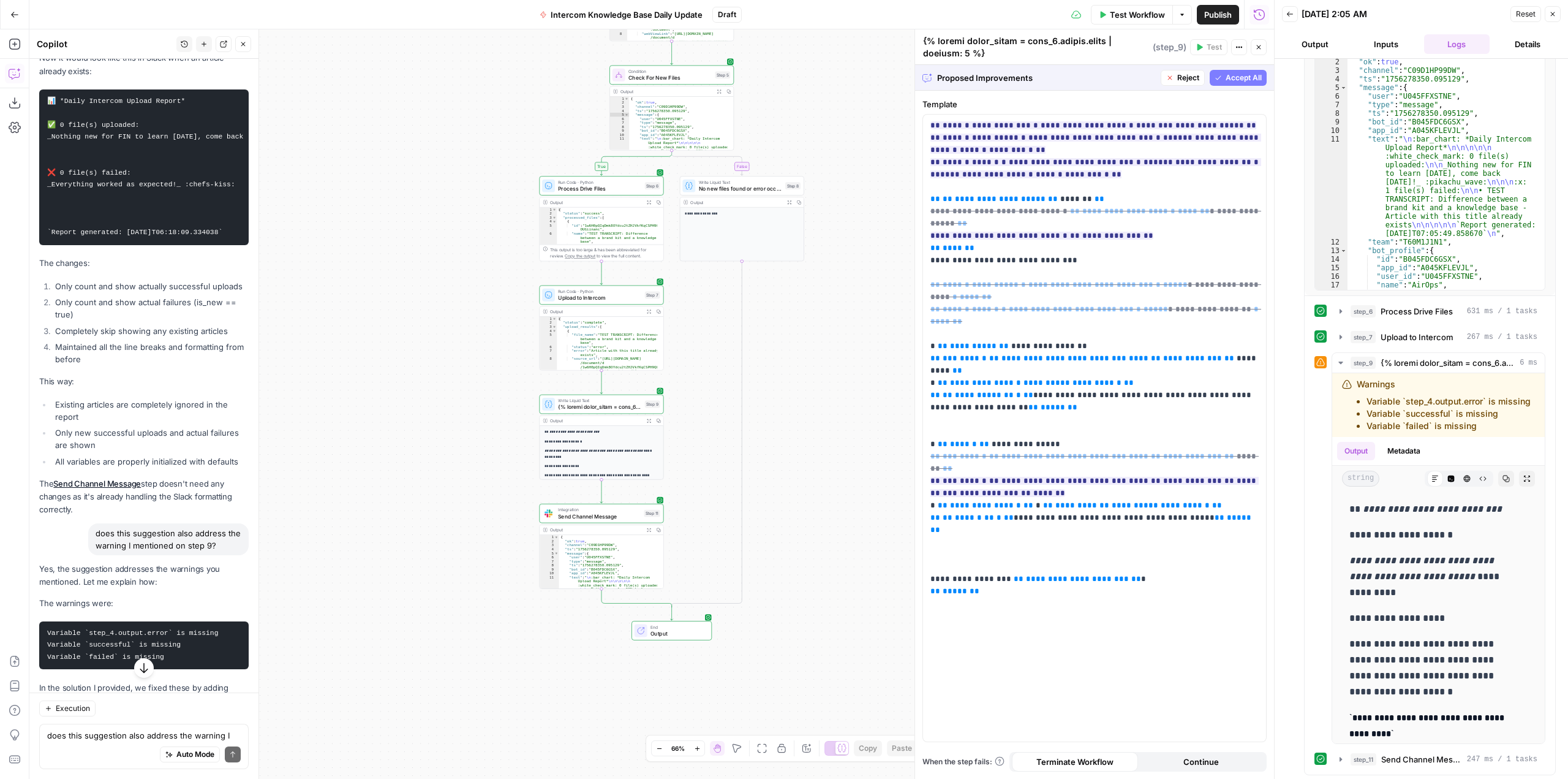
click at [1234, 79] on span "Accept All" at bounding box center [1244, 78] width 36 height 11
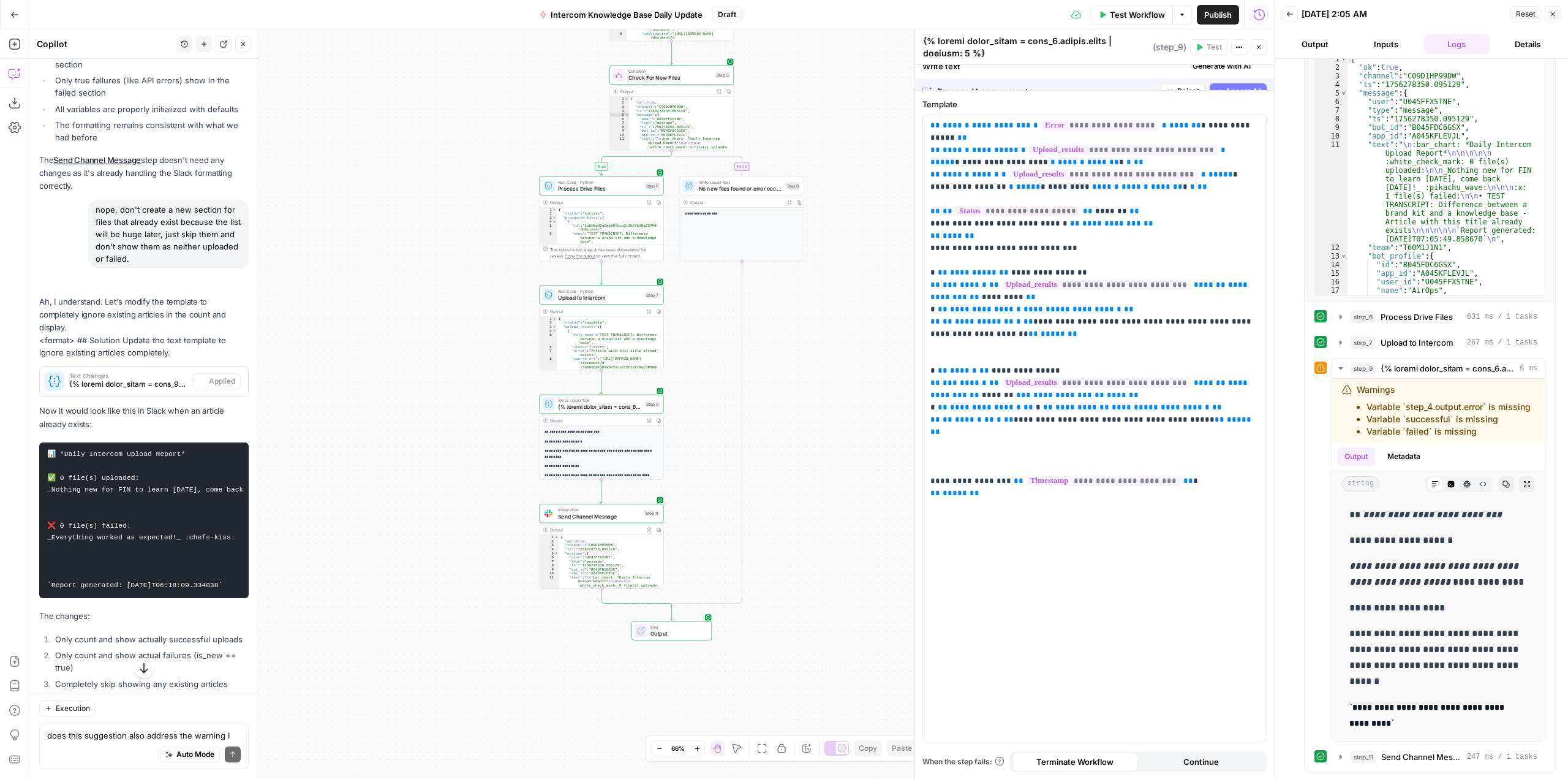
scroll to position [11316, 0]
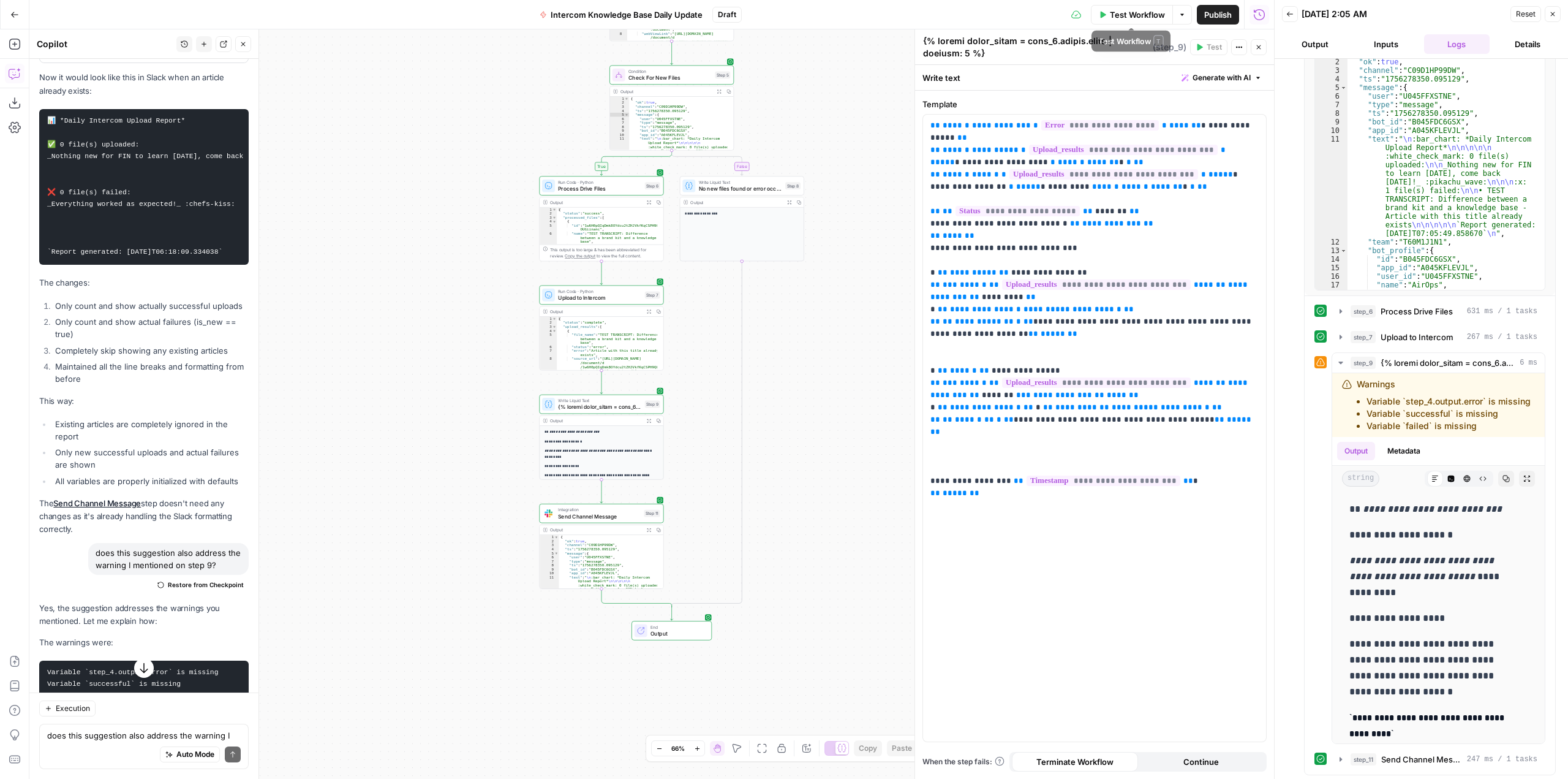
click at [1132, 15] on span "Test Workflow" at bounding box center [1138, 15] width 55 height 13
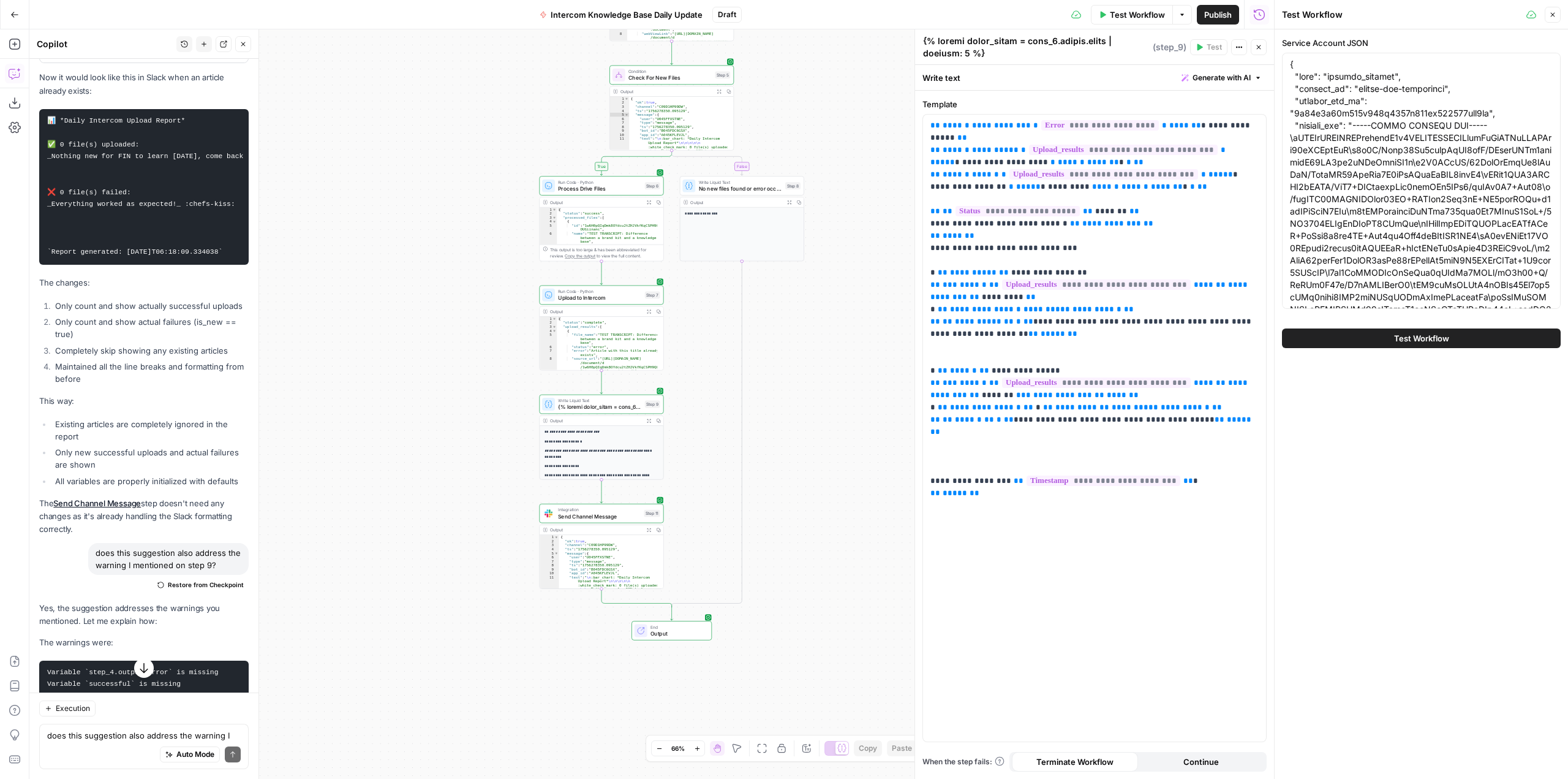
click at [1433, 338] on span "Test Workflow" at bounding box center [1422, 338] width 55 height 13
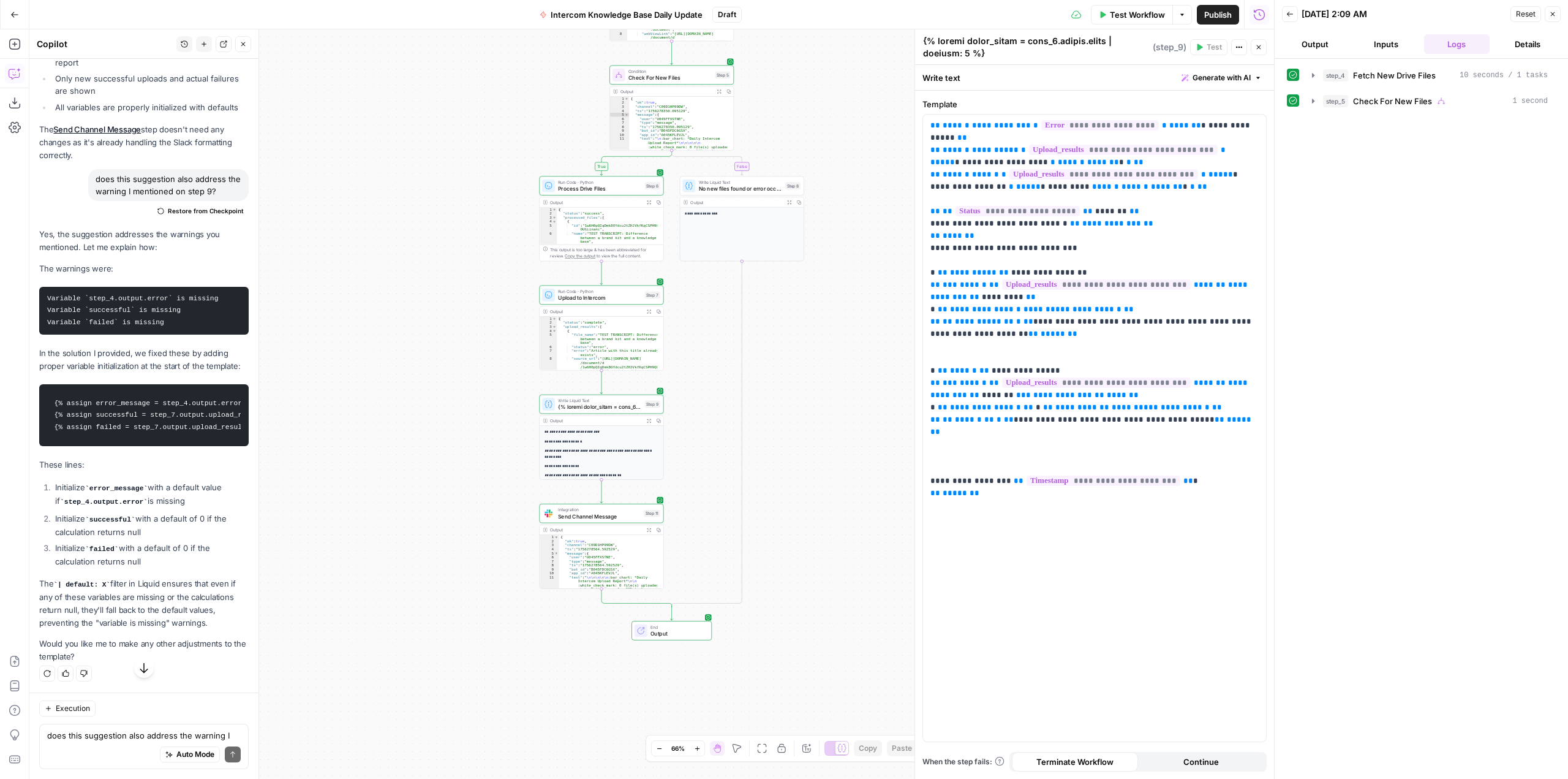
scroll to position [12029, 0]
click at [127, 728] on div "does this suggestion also address the warning I mentioned on step 9? Write your…" at bounding box center [144, 746] width 209 height 46
click at [1072, 245] on p "**********" at bounding box center [1094, 297] width 328 height 356
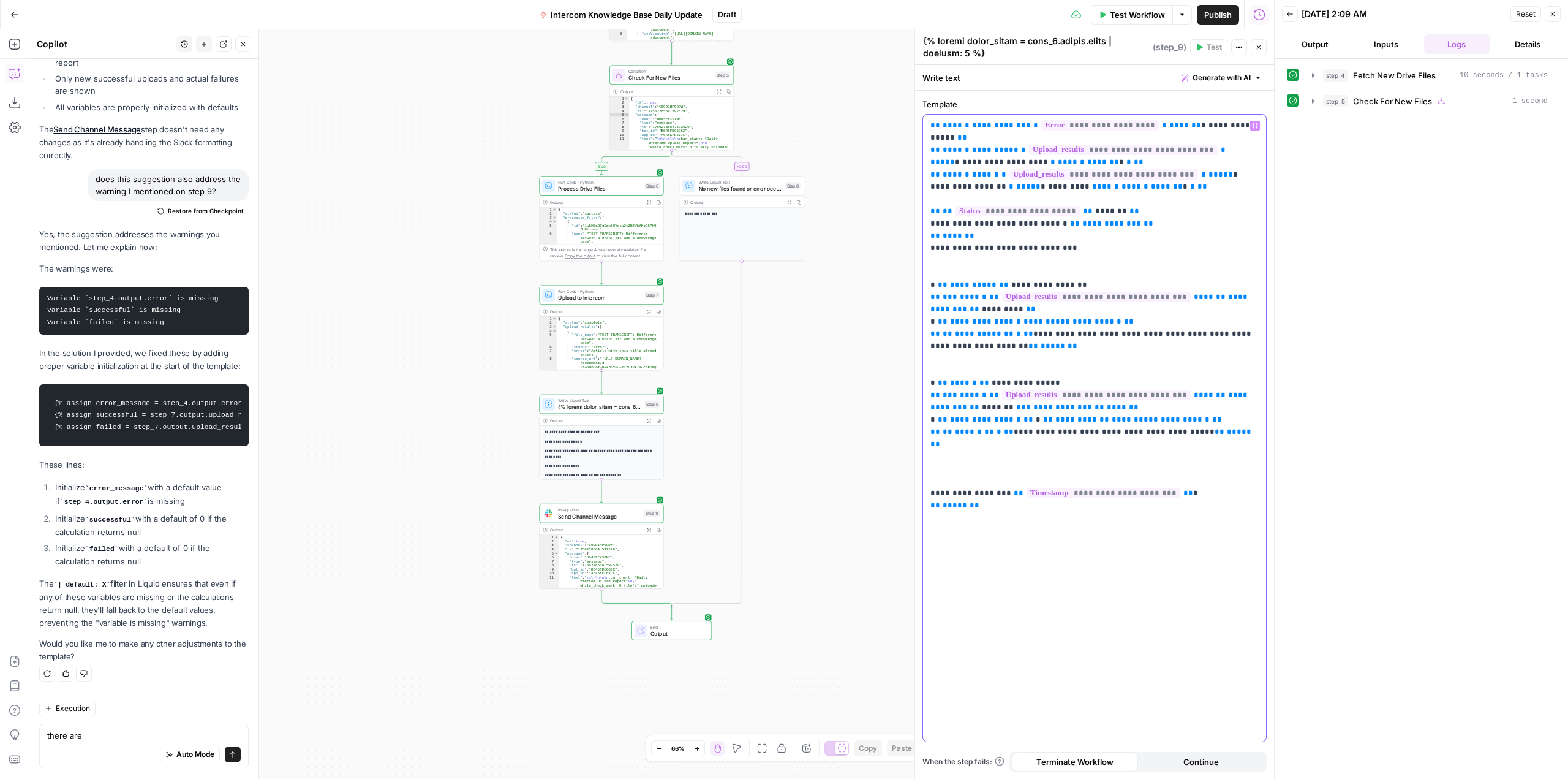
click at [951, 347] on p "**********" at bounding box center [1094, 303] width 328 height 367
click at [951, 361] on p "**********" at bounding box center [1094, 303] width 328 height 367
click at [171, 722] on div "Execution there are there are Auto Mode Send" at bounding box center [143, 736] width 229 height 87
click at [157, 733] on textarea "there are" at bounding box center [144, 735] width 194 height 13
type textarea "there"
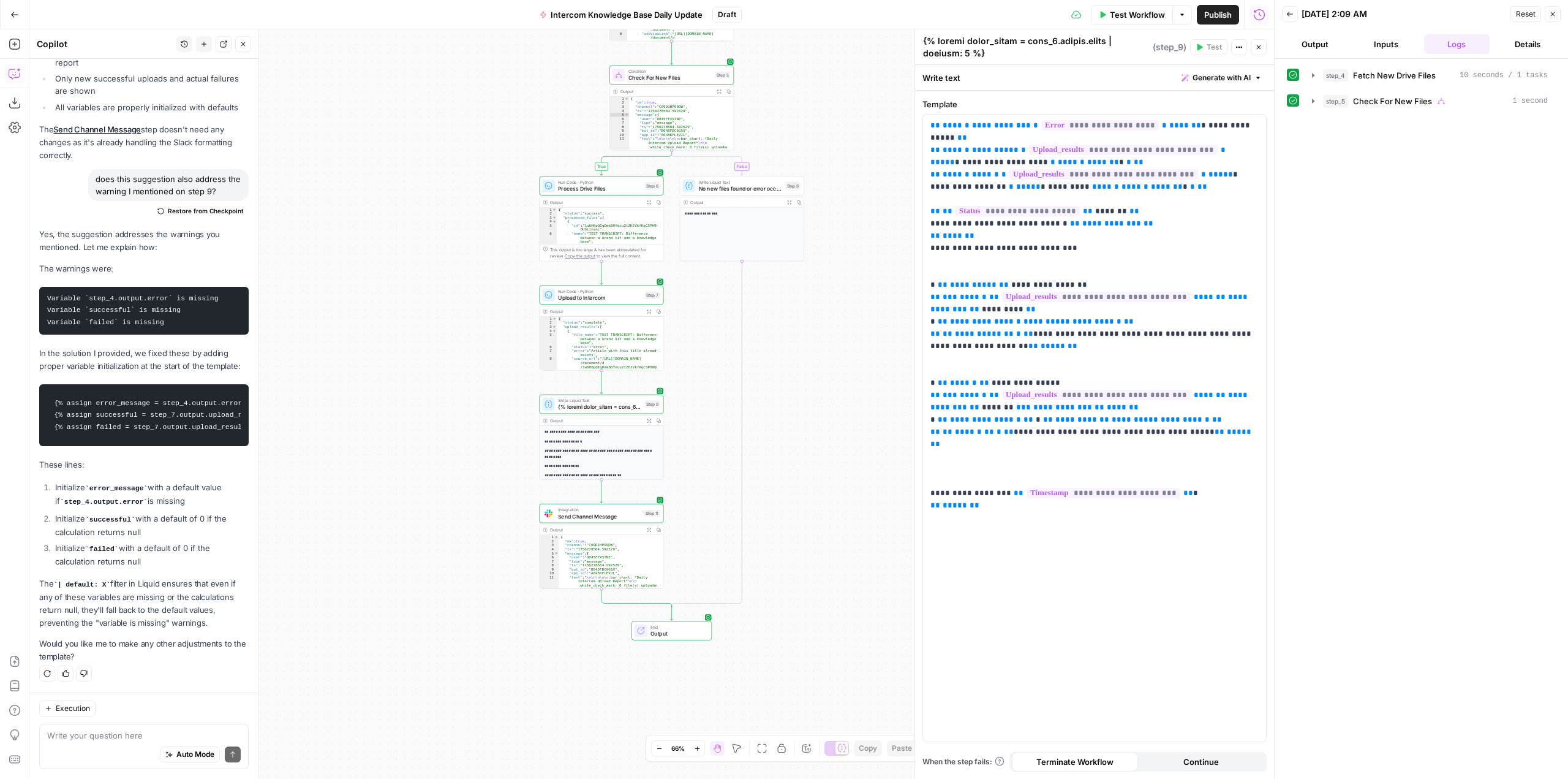
click at [1127, 7] on button "Test Workflow" at bounding box center [1132, 14] width 82 height 20
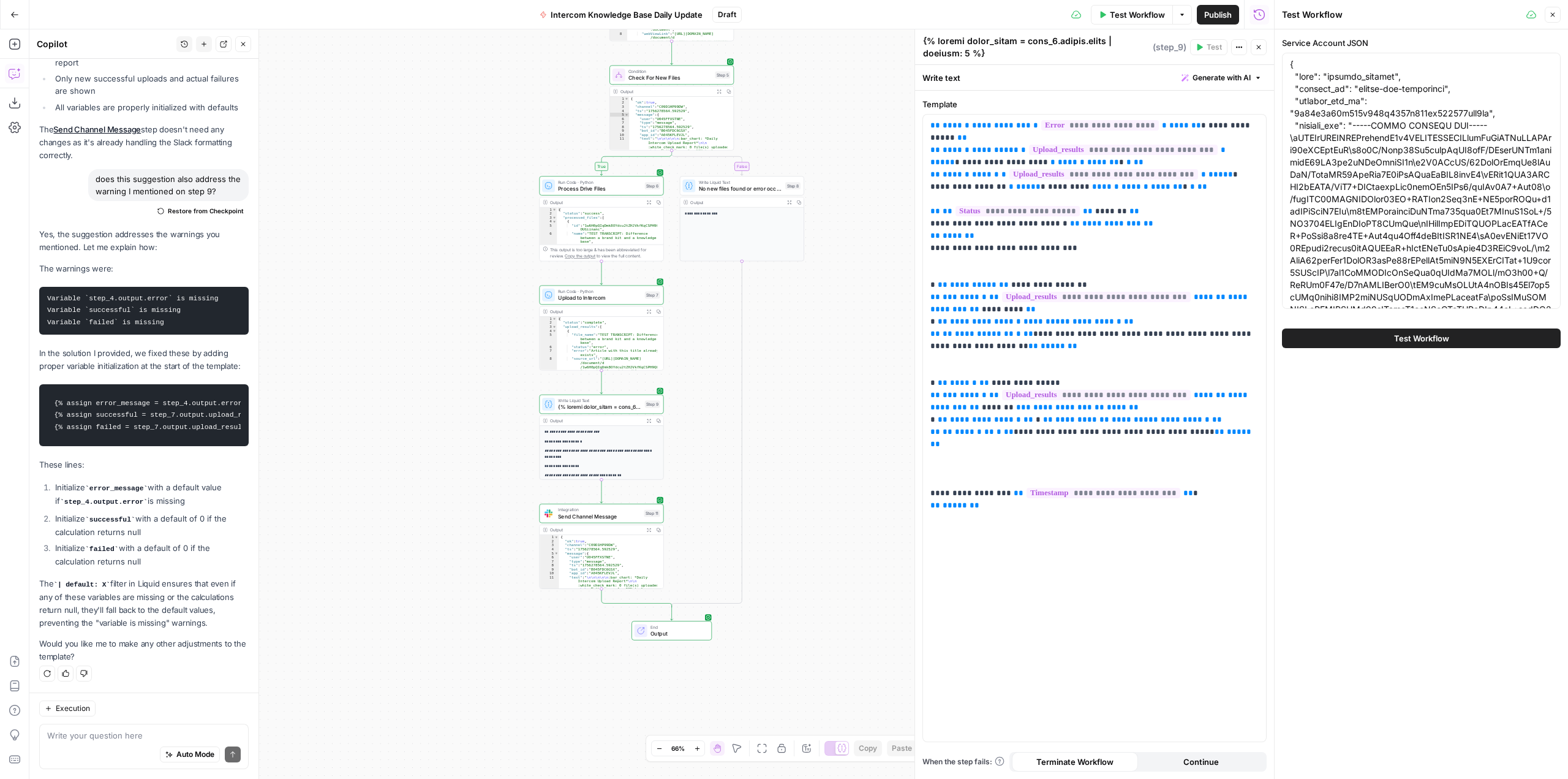
click at [1432, 336] on span "Test Workflow" at bounding box center [1422, 338] width 55 height 13
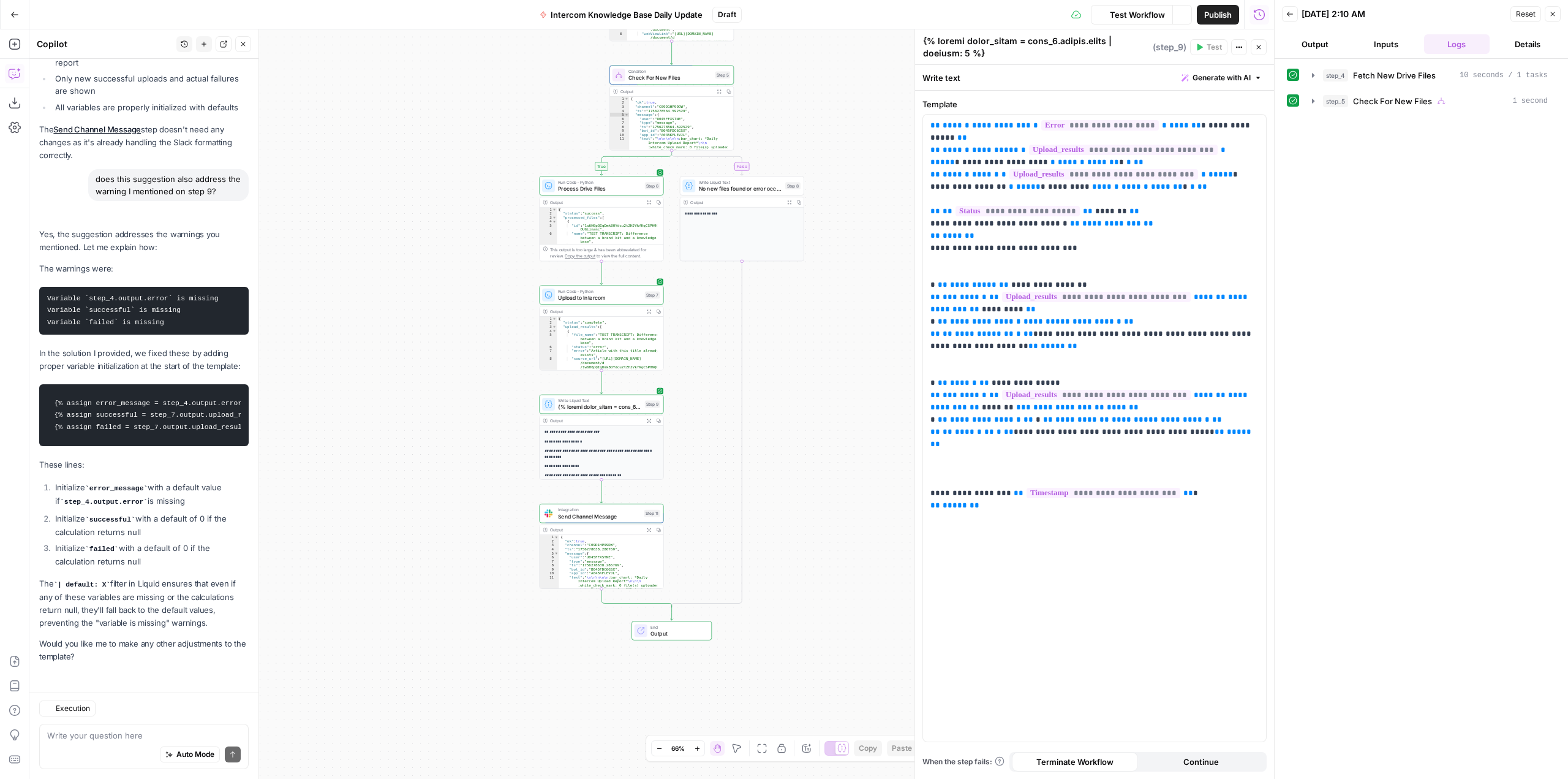
scroll to position [12029, 0]
click at [980, 260] on p "**********" at bounding box center [1094, 303] width 328 height 367
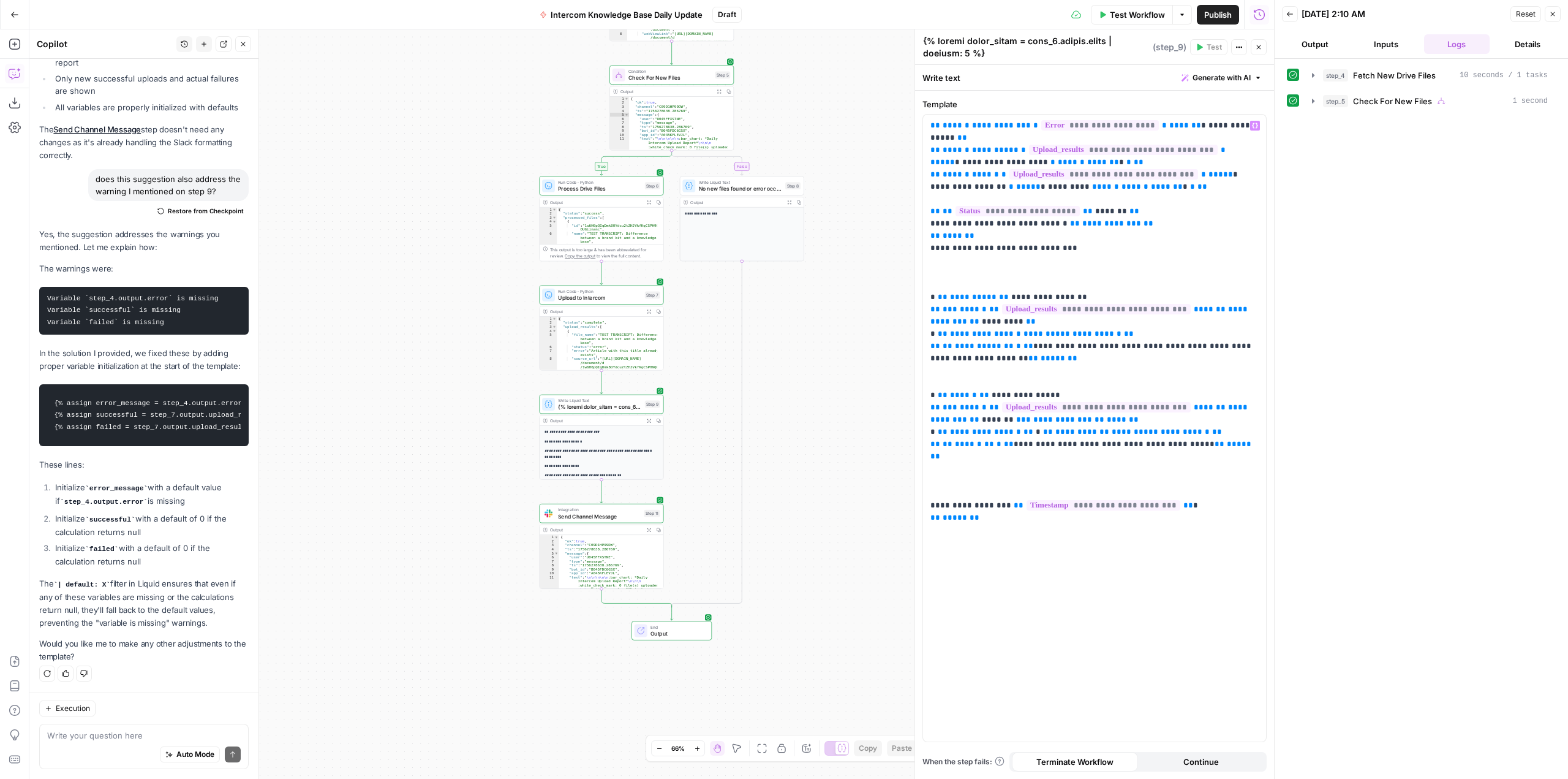
click at [1146, 20] on button "Test Workflow" at bounding box center [1132, 14] width 82 height 20
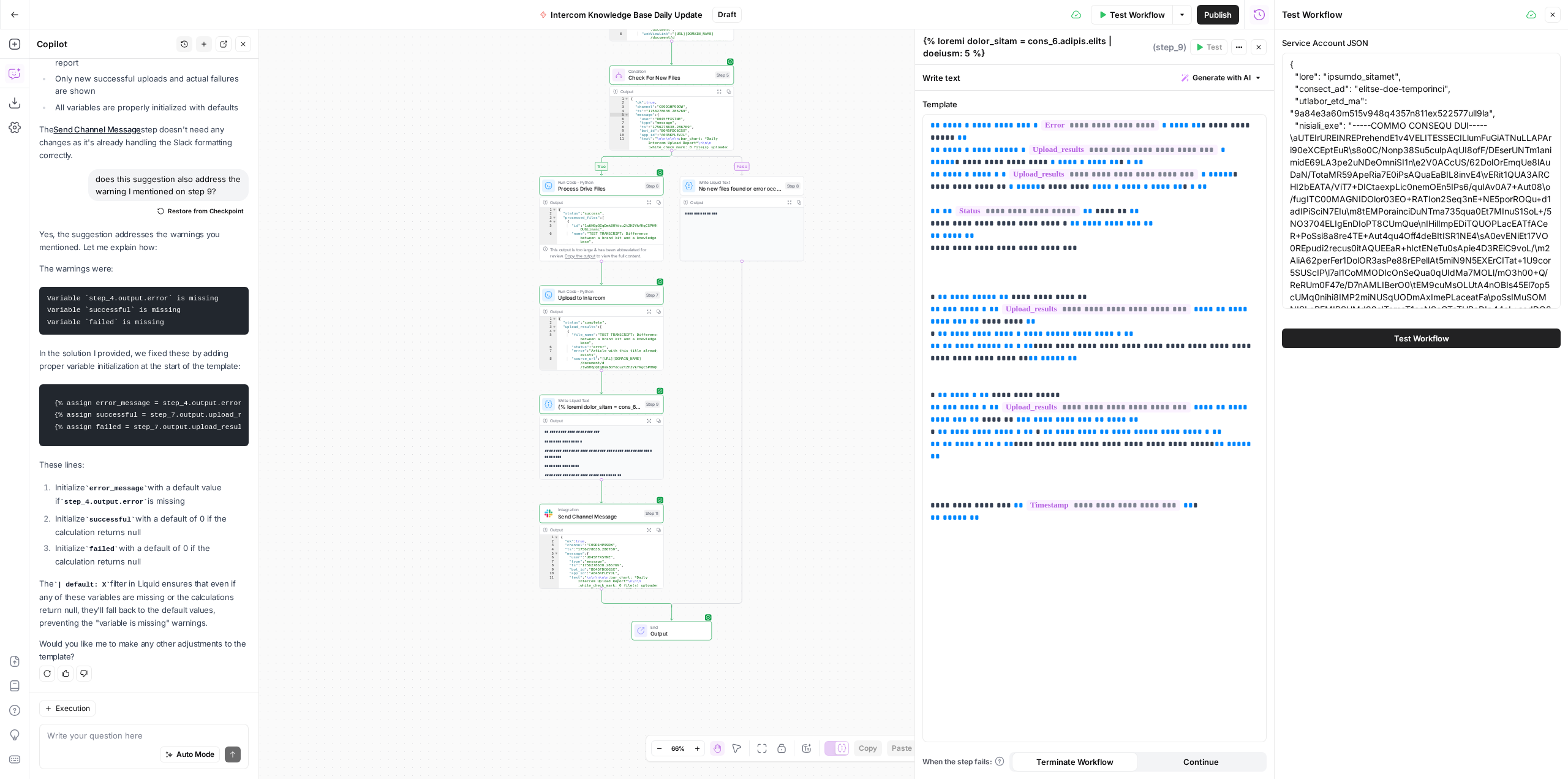
click at [1382, 339] on button "Test Workflow" at bounding box center [1422, 338] width 279 height 20
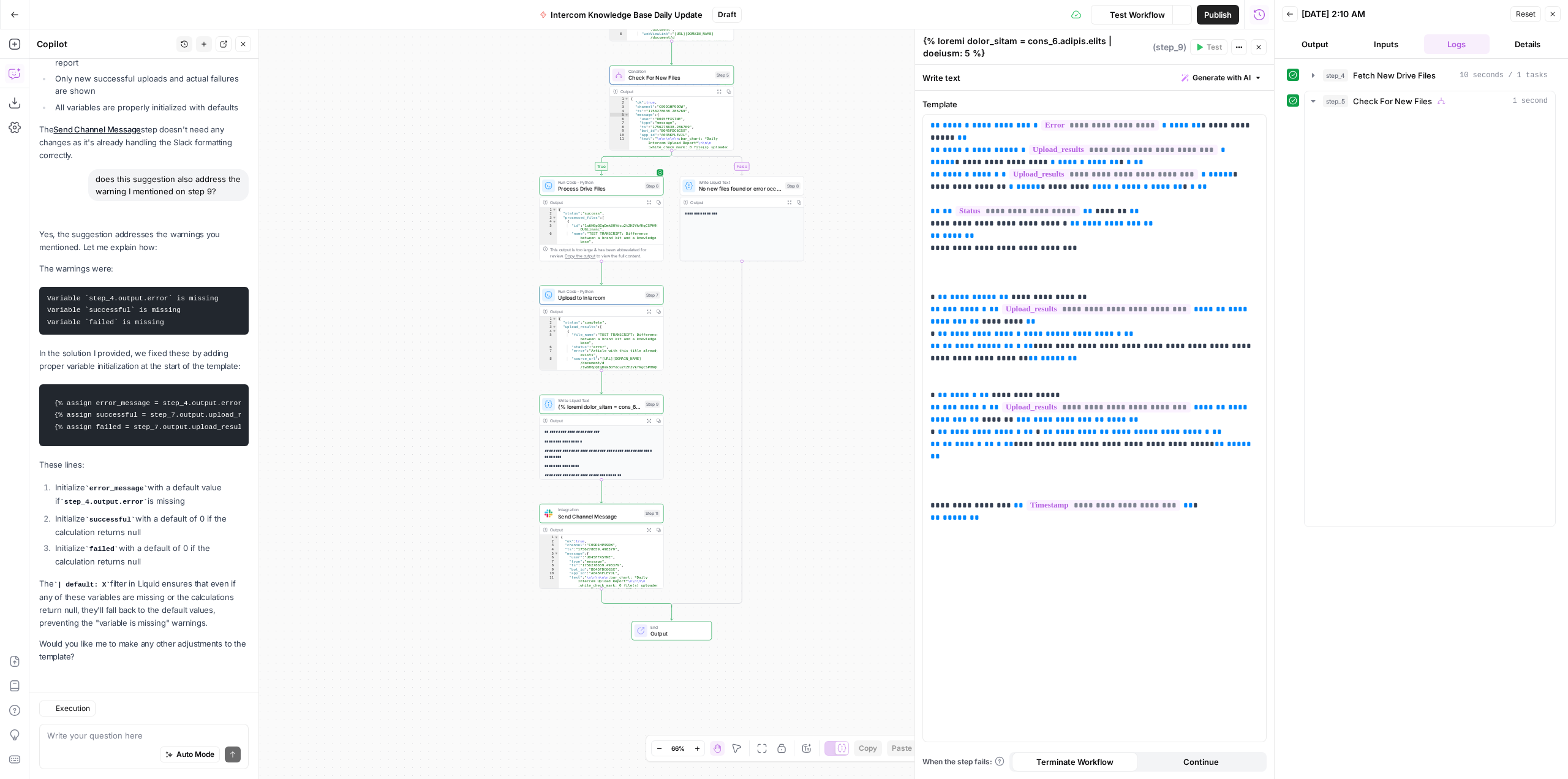
scroll to position [12029, 0]
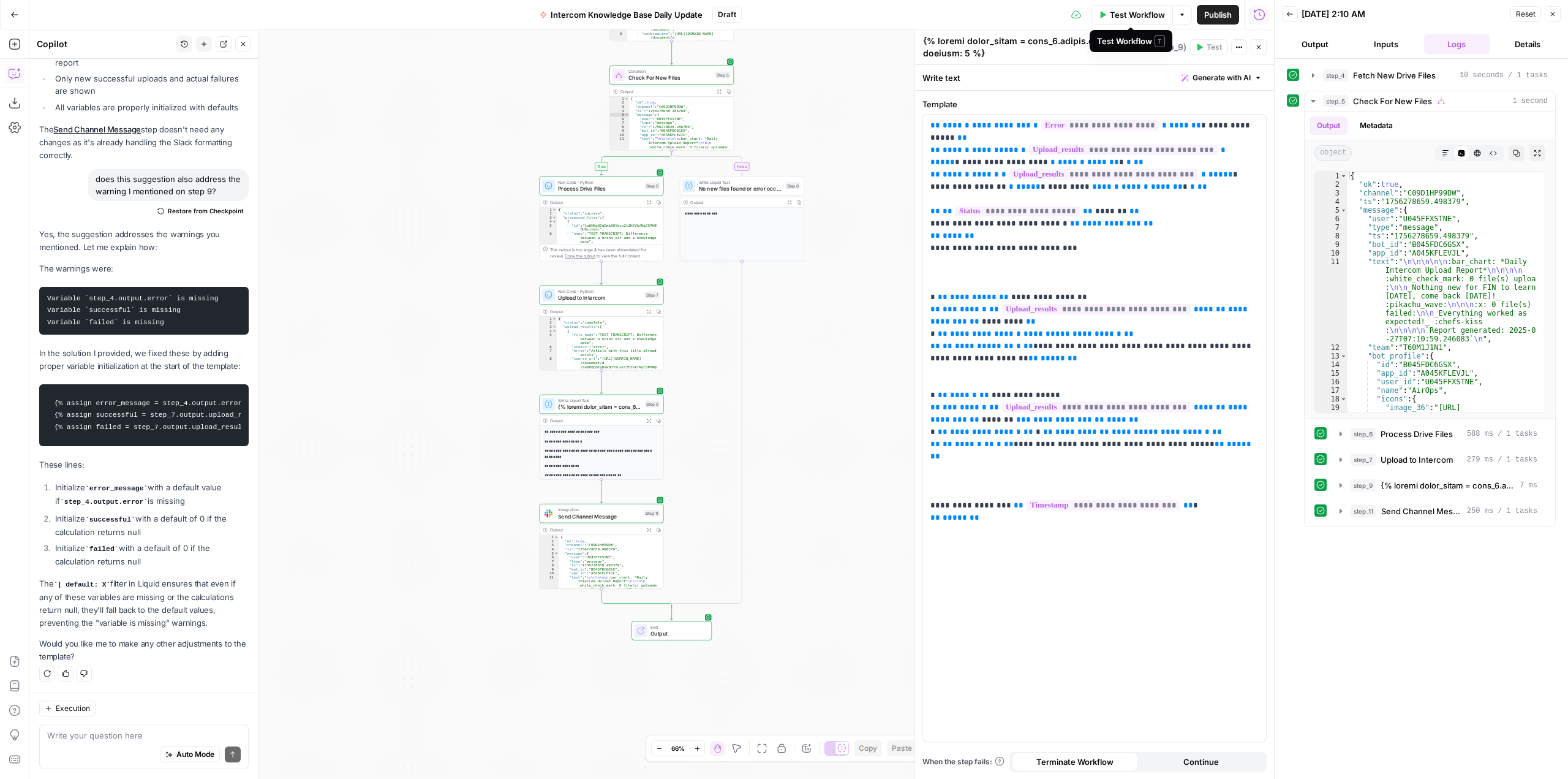
click at [1128, 15] on span "Test Workflow" at bounding box center [1138, 15] width 55 height 13
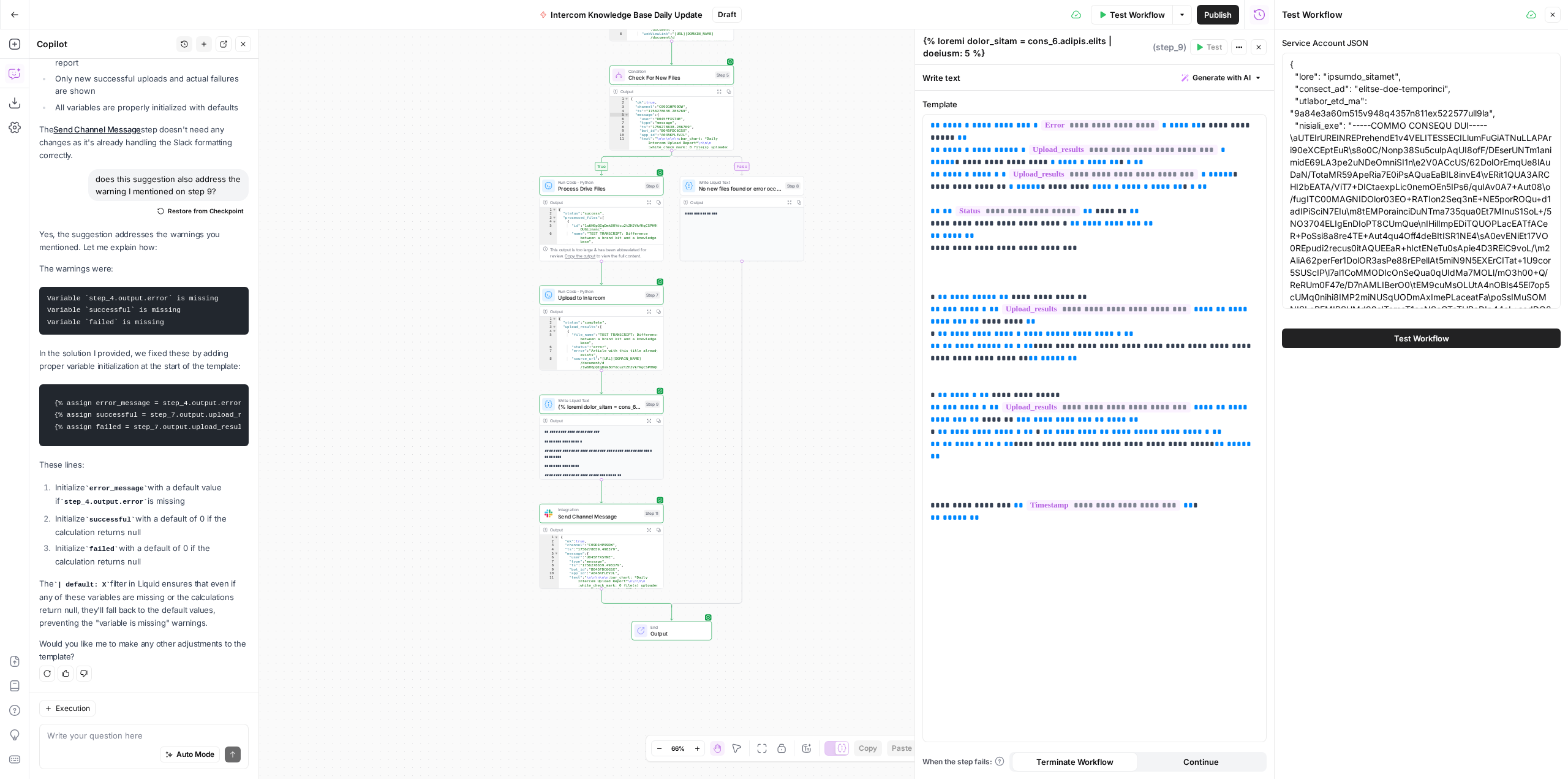
click at [1412, 342] on span "Test Workflow" at bounding box center [1422, 338] width 55 height 13
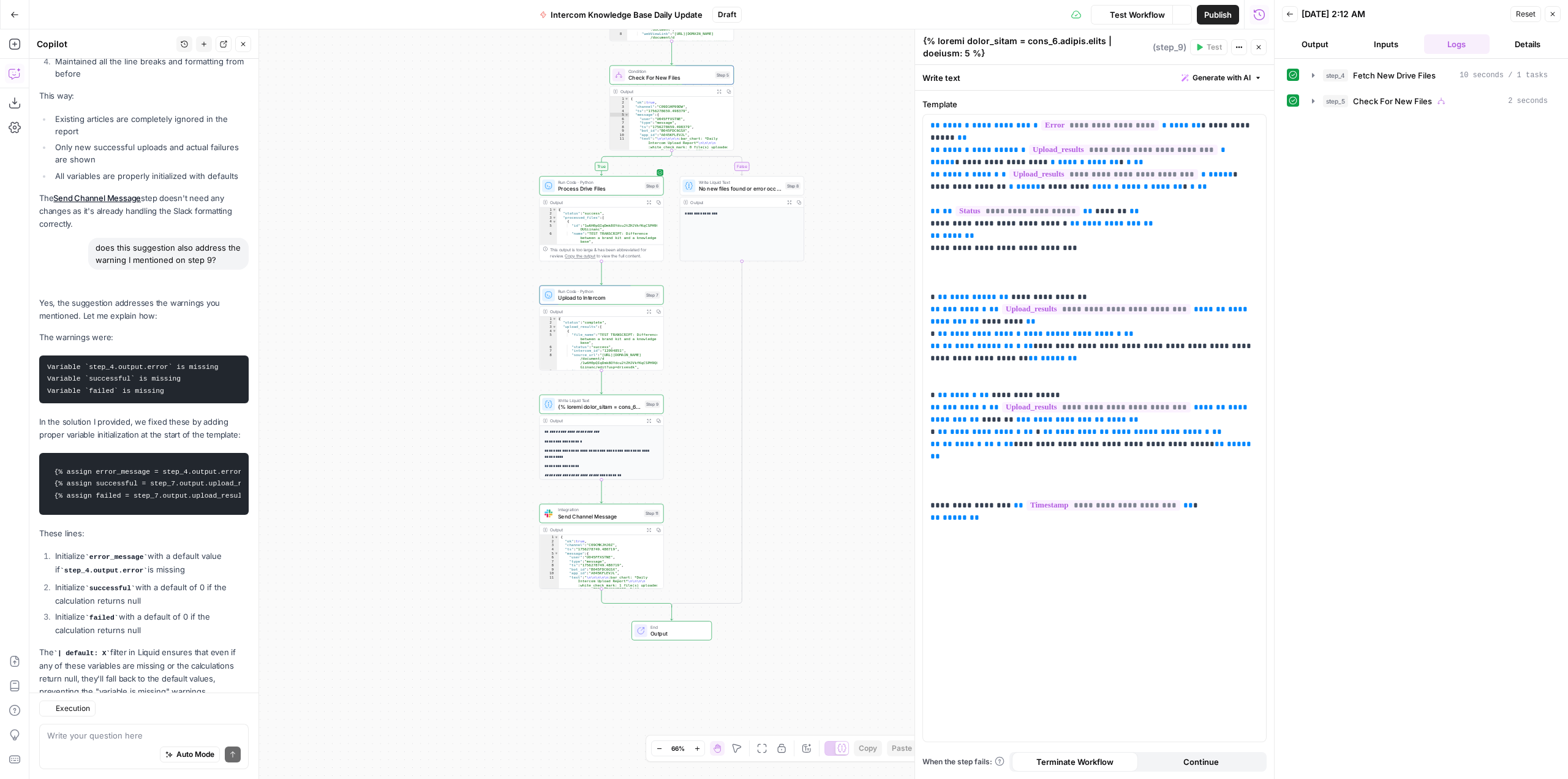
scroll to position [12029, 0]
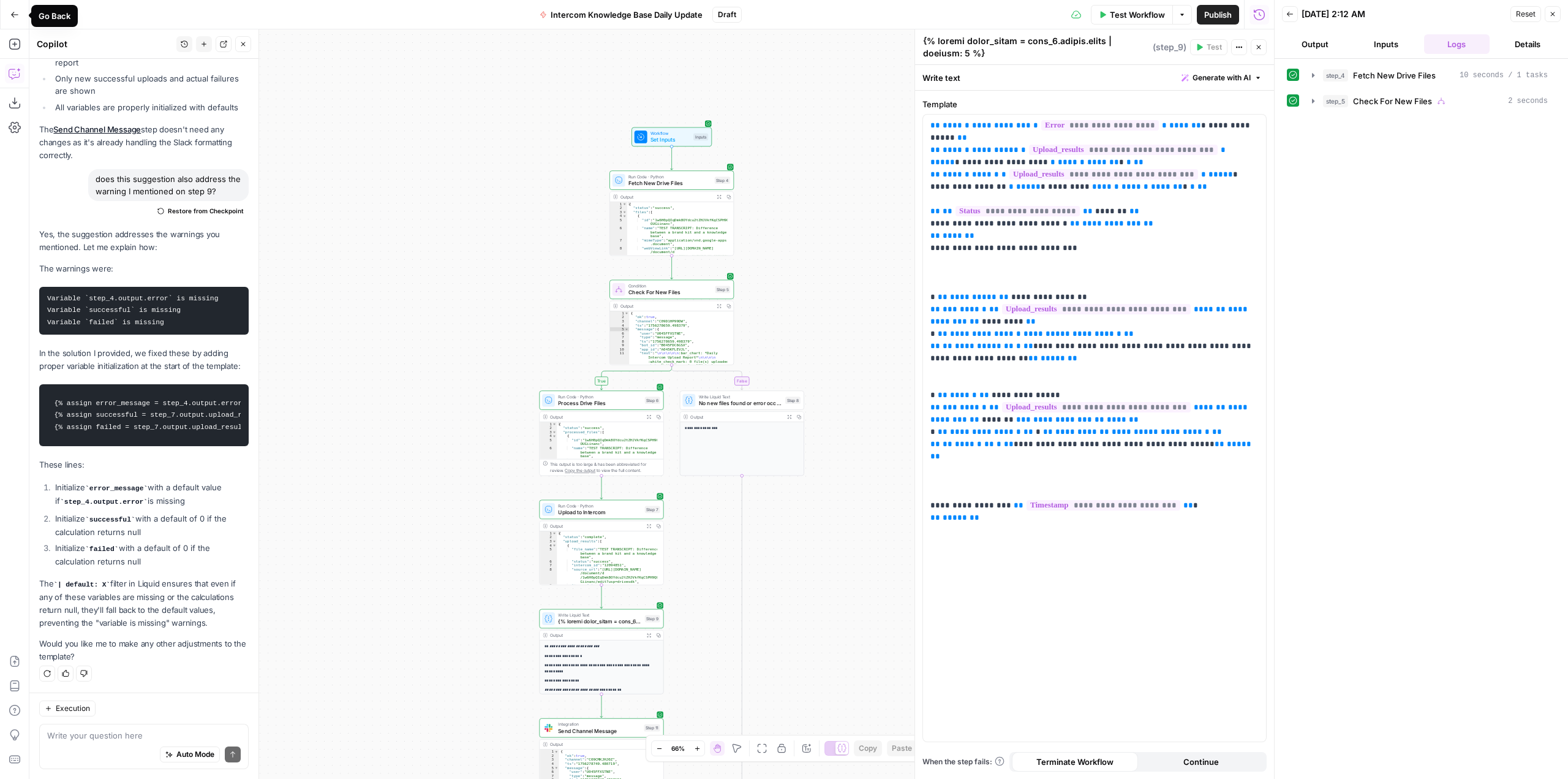
click at [16, 12] on icon "button" at bounding box center [14, 14] width 9 height 9
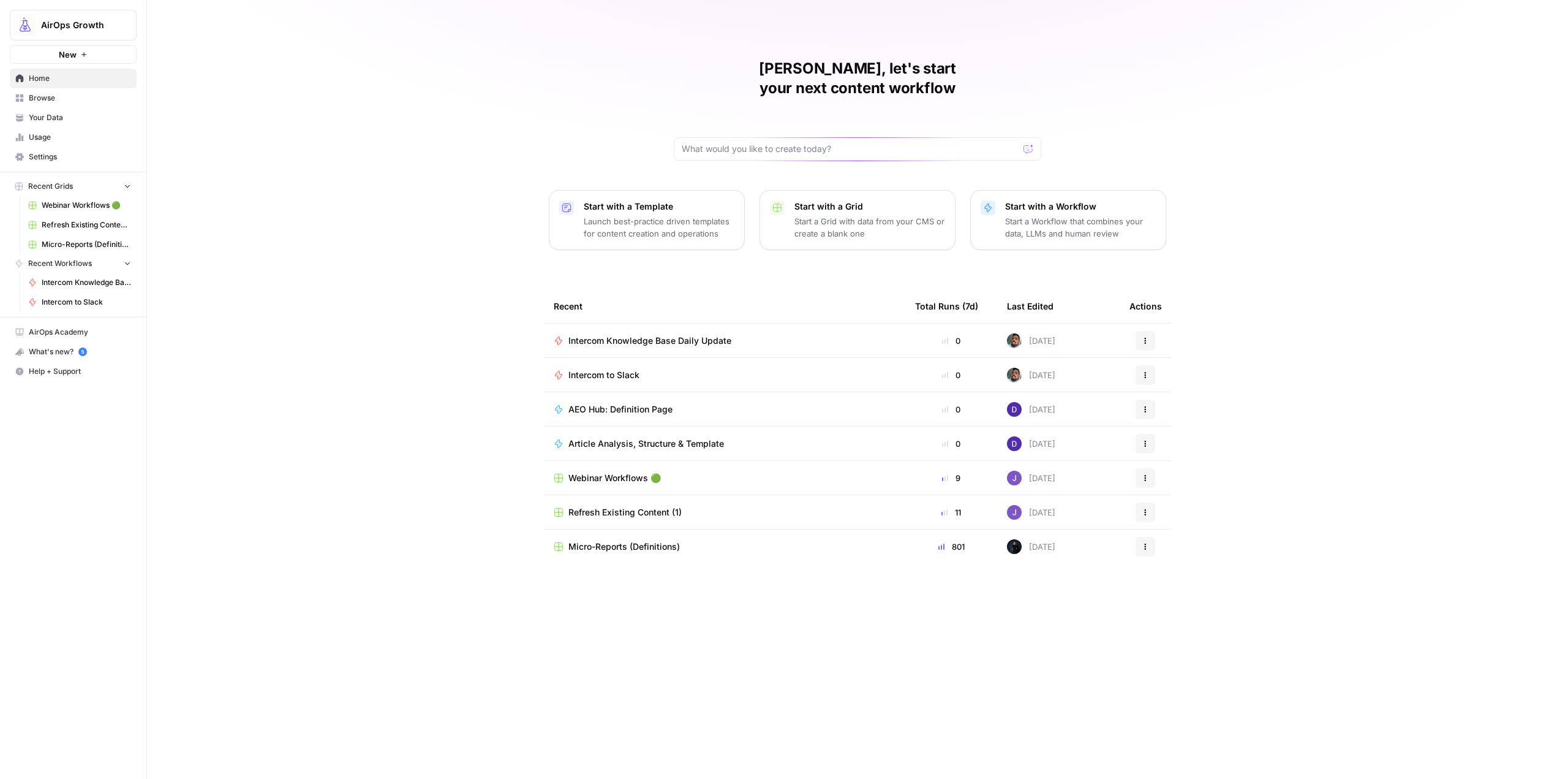
click at [792, 334] on div "Intercom Knowledge Base Daily Update" at bounding box center [725, 341] width 341 height 13
